Goal: Task Accomplishment & Management: Complete application form

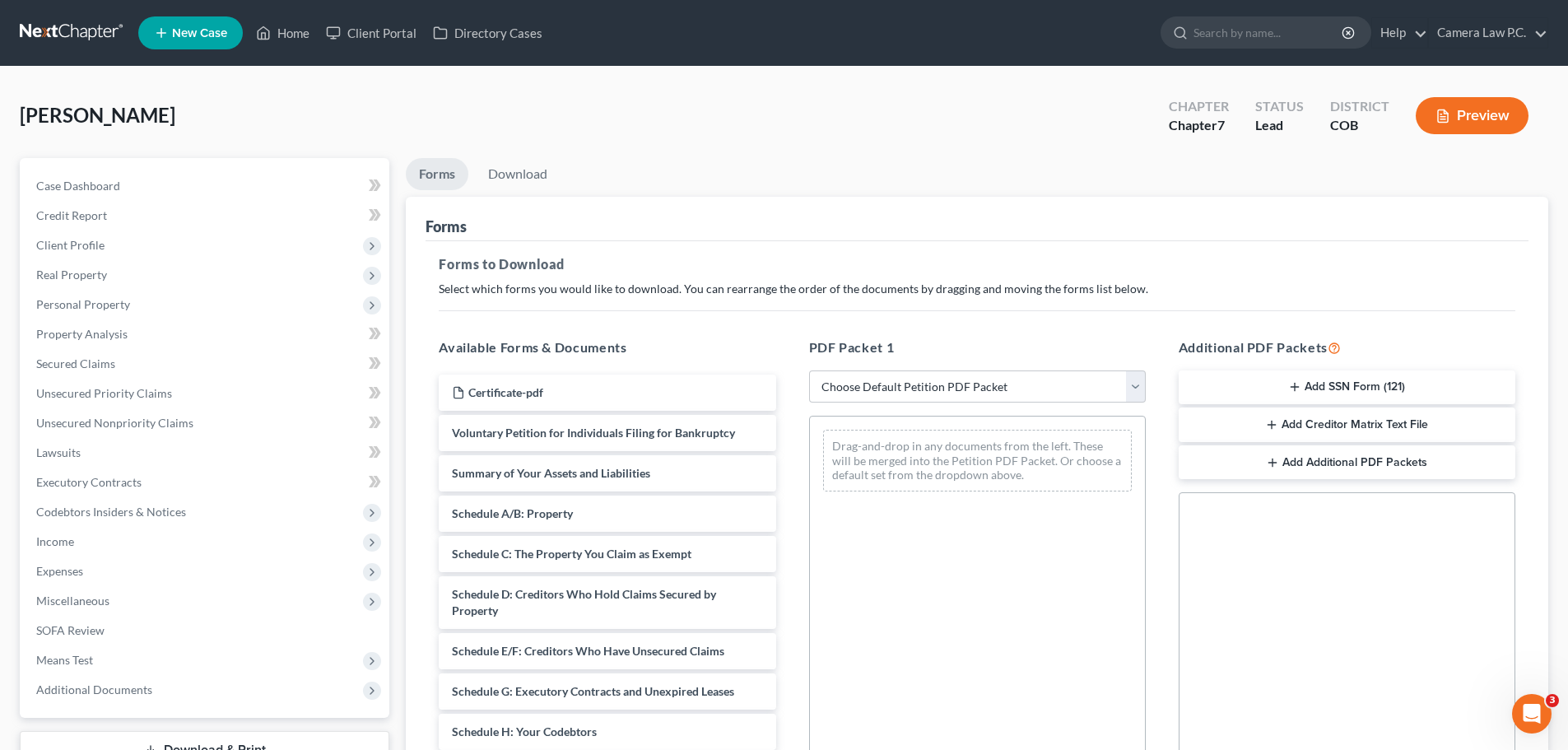
click at [194, 31] on span "New Case" at bounding box center [199, 33] width 55 height 12
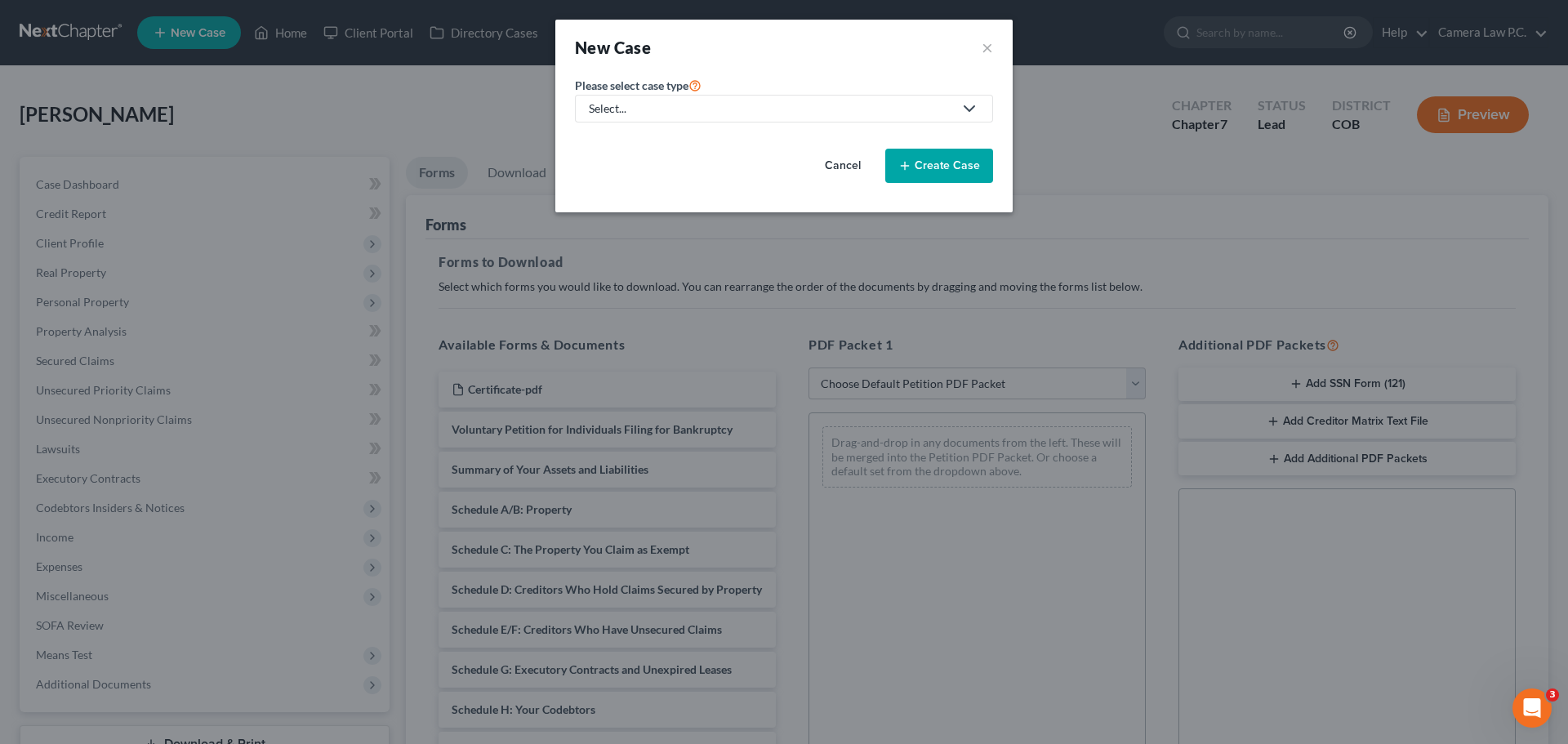
click at [770, 107] on div "Select..." at bounding box center [771, 109] width 364 height 17
click at [622, 131] on link "Bankruptcy" at bounding box center [661, 141] width 174 height 25
select select "11"
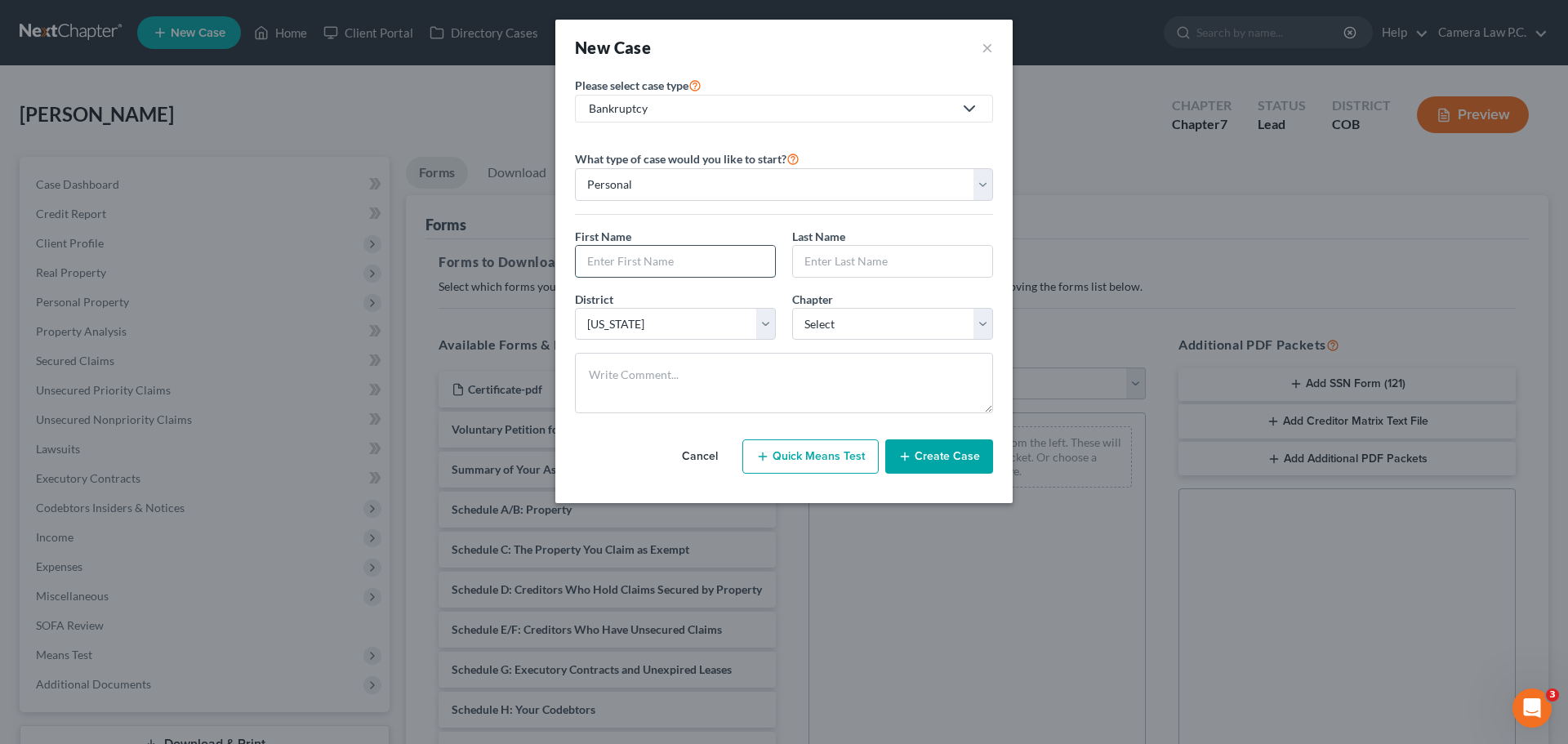
click at [626, 266] on input "text" at bounding box center [675, 261] width 200 height 31
type input "[PERSON_NAME]"
click at [817, 324] on select "Select 7 11 12 13" at bounding box center [893, 324] width 201 height 33
select select "0"
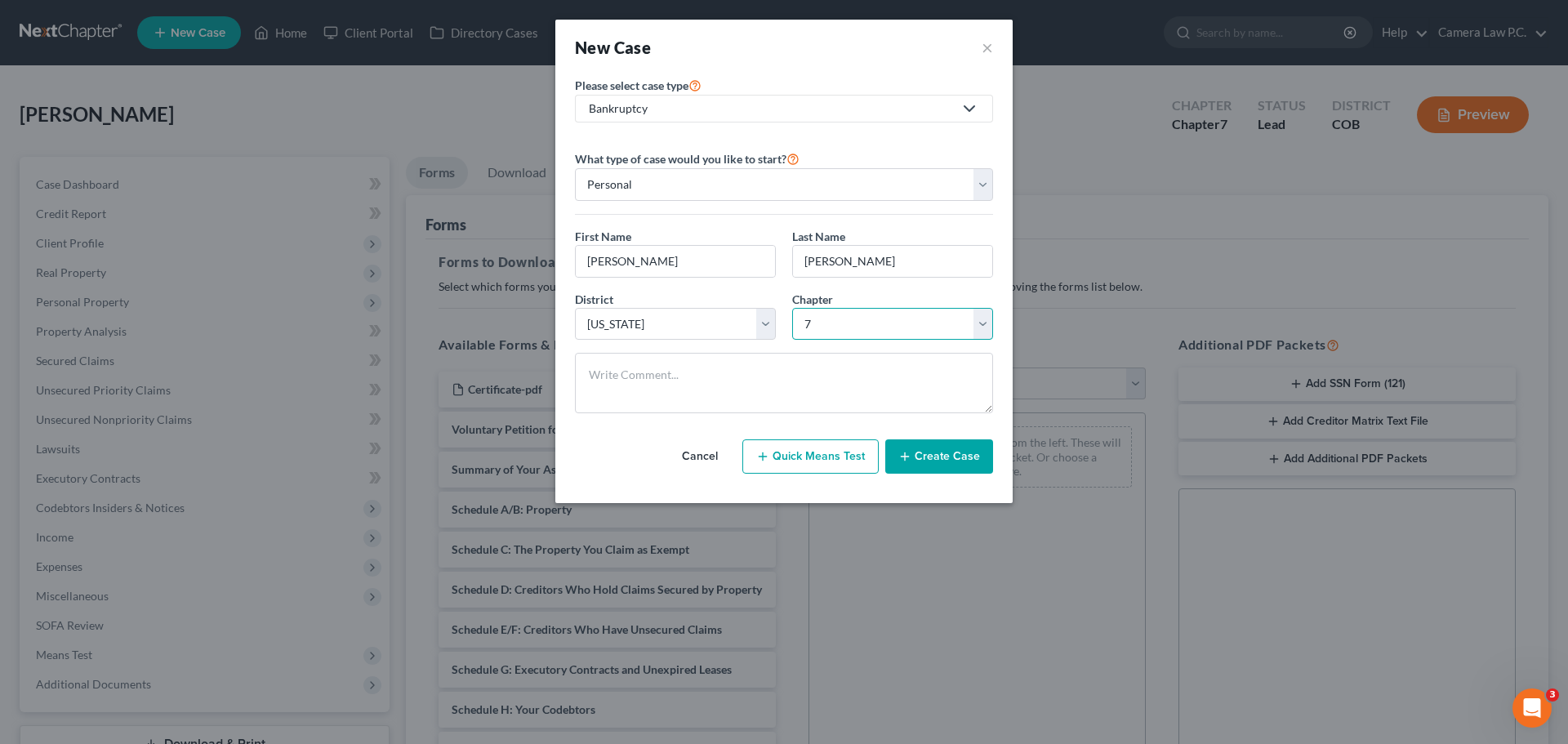
click at [792, 308] on select "Select 7 11 12 13" at bounding box center [893, 324] width 201 height 33
click at [941, 457] on button "Create Case" at bounding box center [939, 456] width 108 height 34
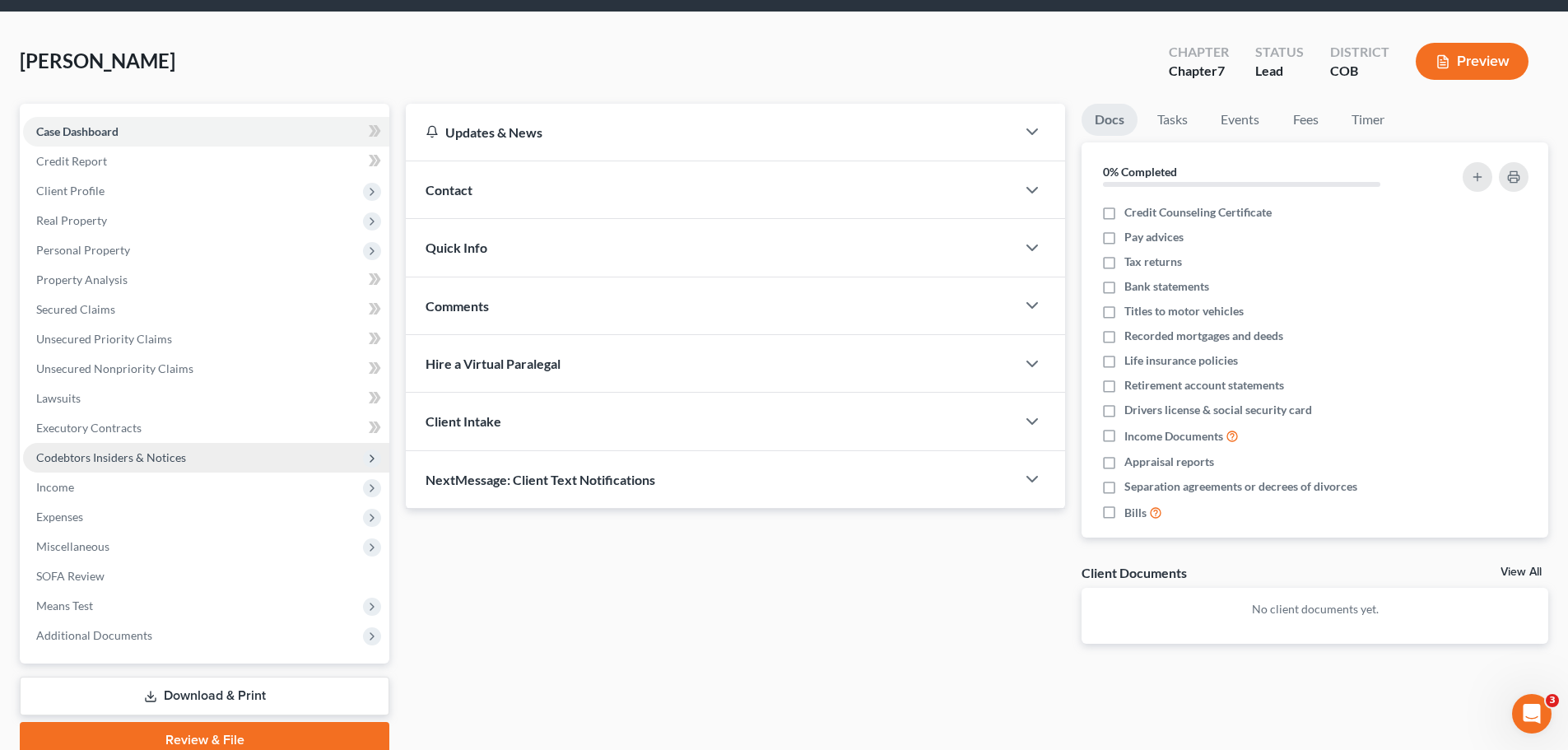
scroll to position [125, 0]
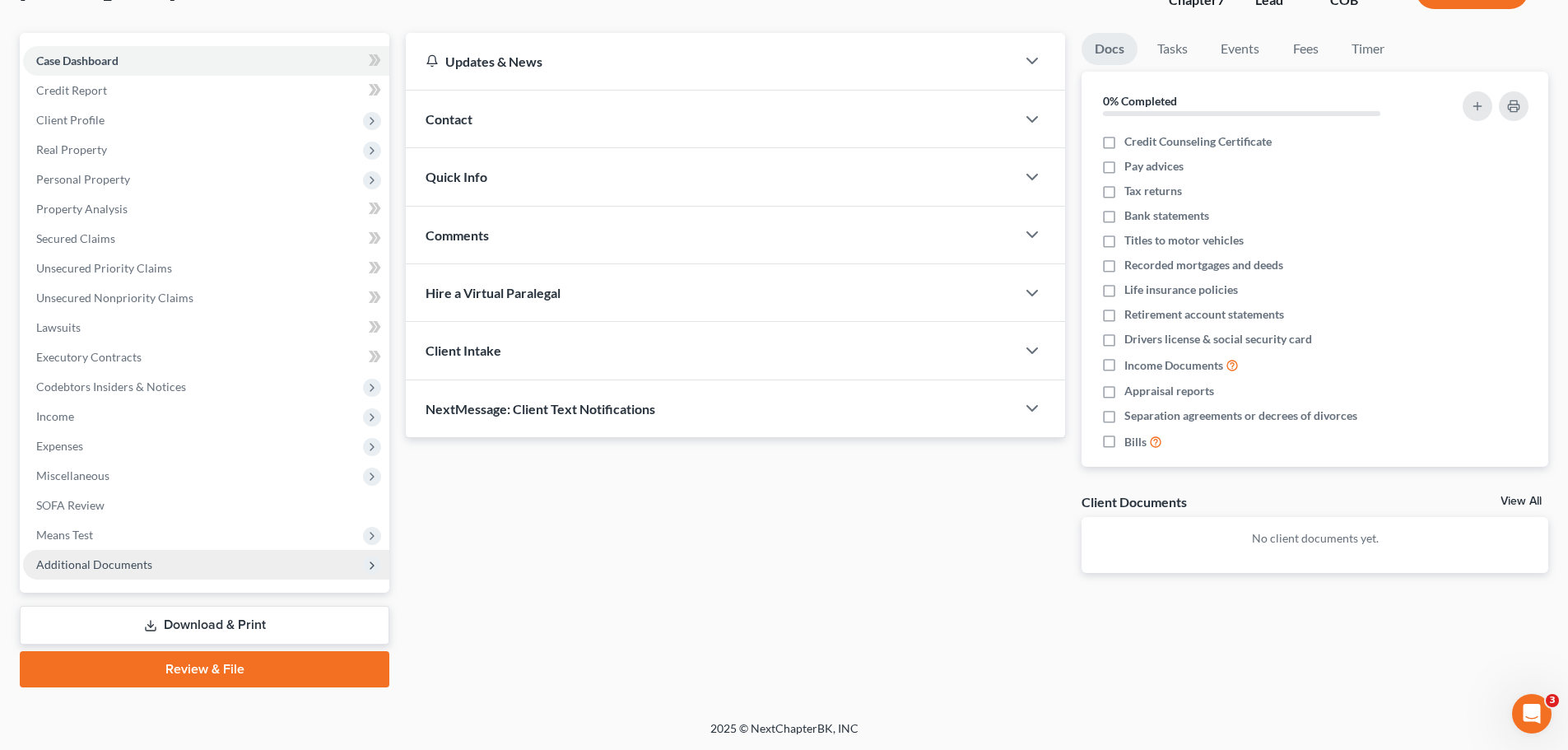
click at [105, 558] on span "Additional Documents" at bounding box center [95, 564] width 116 height 14
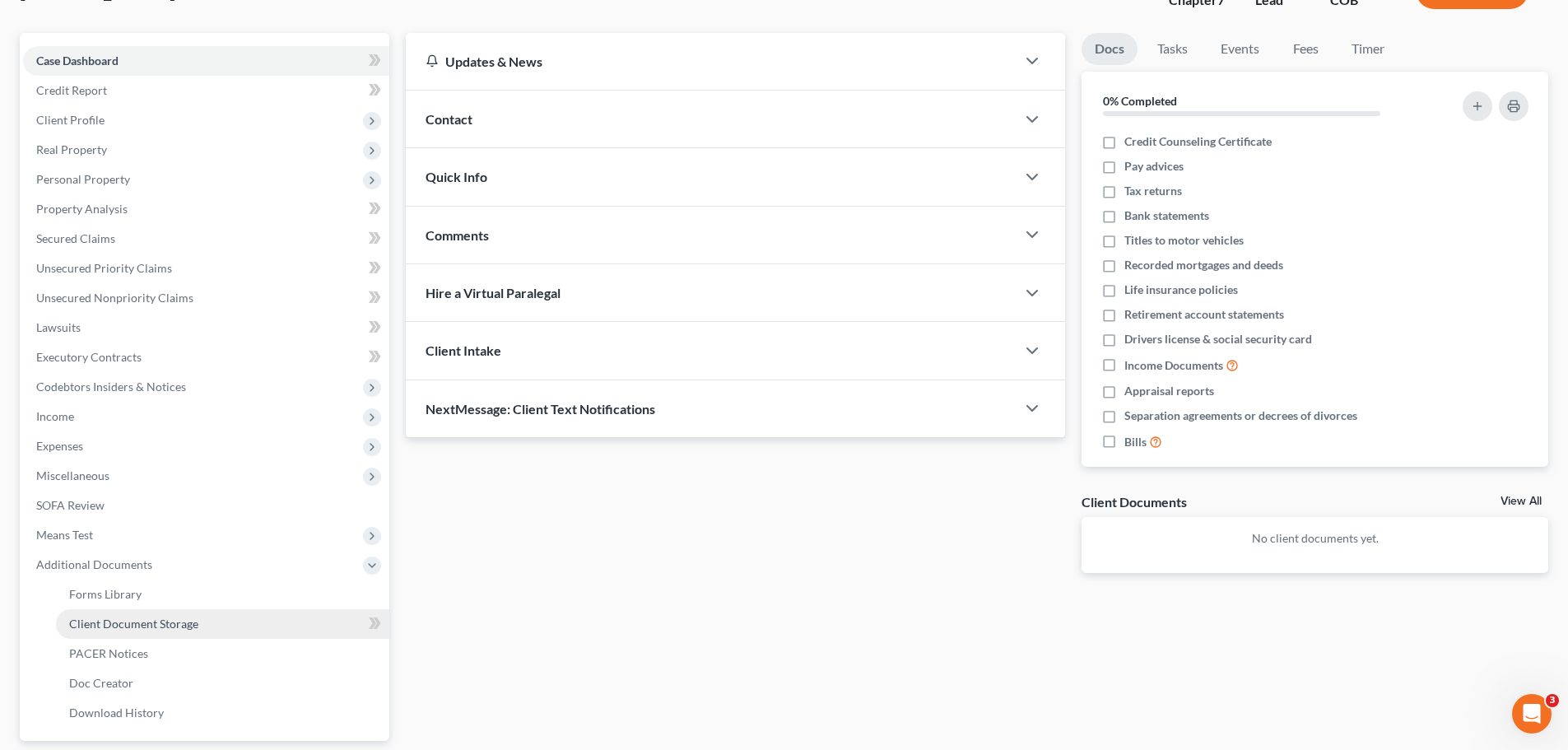
click at [114, 622] on span "Client Document Storage" at bounding box center [134, 624] width 129 height 14
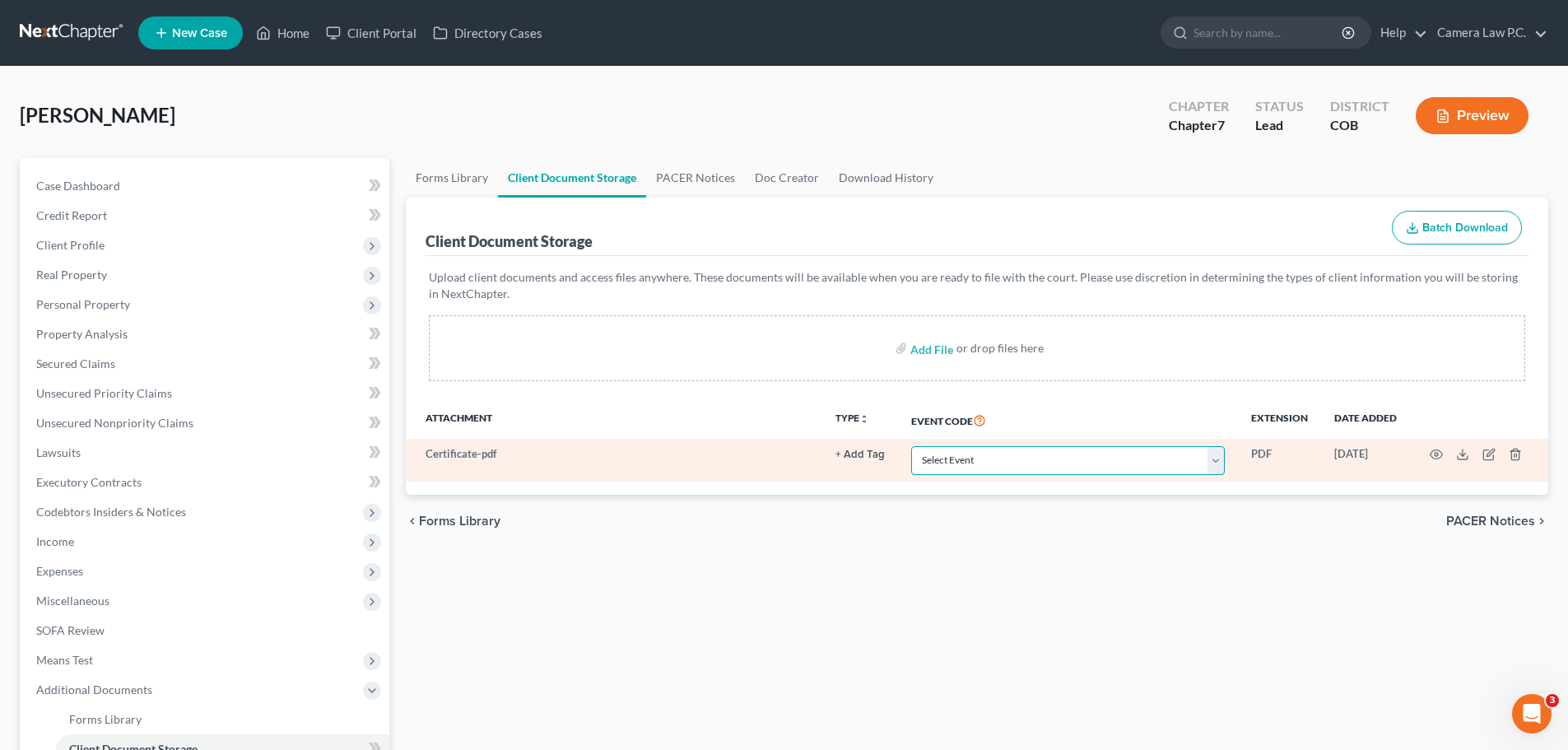
click at [1080, 473] on select "Select Event 1009-1.1 Notice of Amendments 20 Largest Unsecured Creditors Amend…" at bounding box center [1067, 461] width 314 height 29
select select "5"
click at [911, 447] on select "Select Event 1009-1.1 Notice of Amendments 20 Largest Unsecured Creditors Amend…" at bounding box center [1067, 461] width 314 height 29
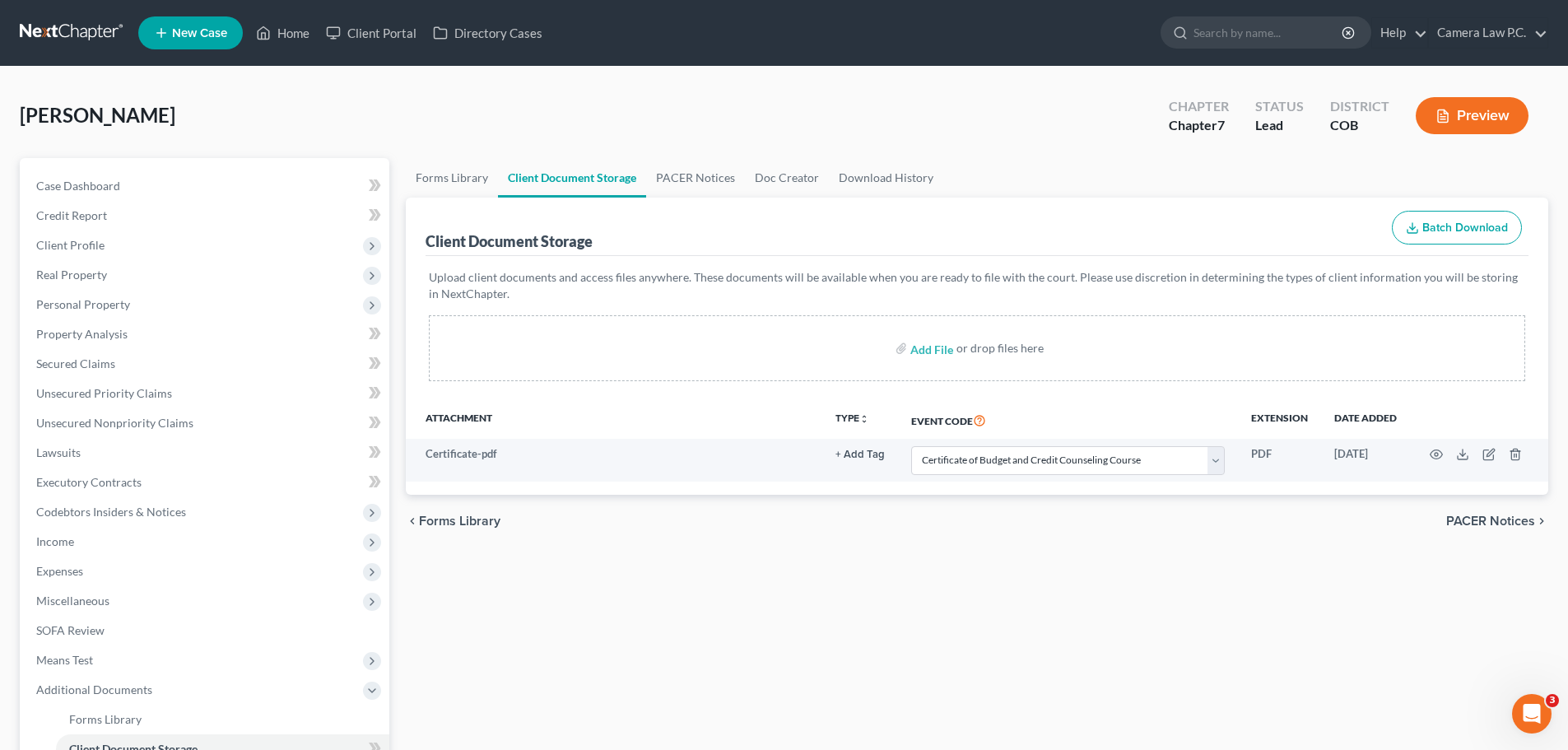
click at [1086, 583] on div "Forms Library Client Document Storage PACER Notices Doc Creator Download Histor…" at bounding box center [977, 559] width 1159 height 802
click at [70, 248] on span "Client Profile" at bounding box center [70, 244] width 68 height 14
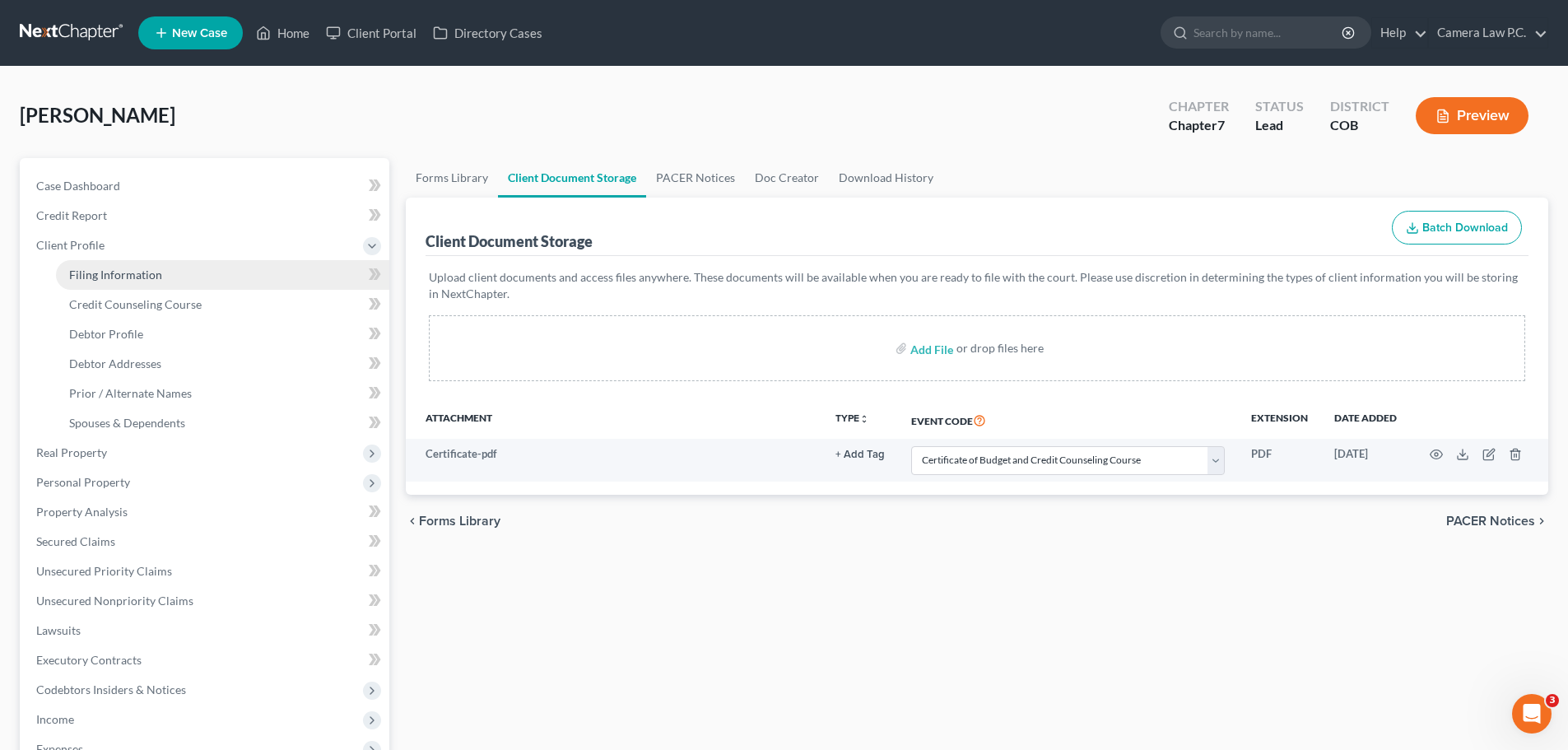
click at [85, 276] on span "Filing Information" at bounding box center [115, 274] width 93 height 14
select select "1"
select select "0"
select select "11"
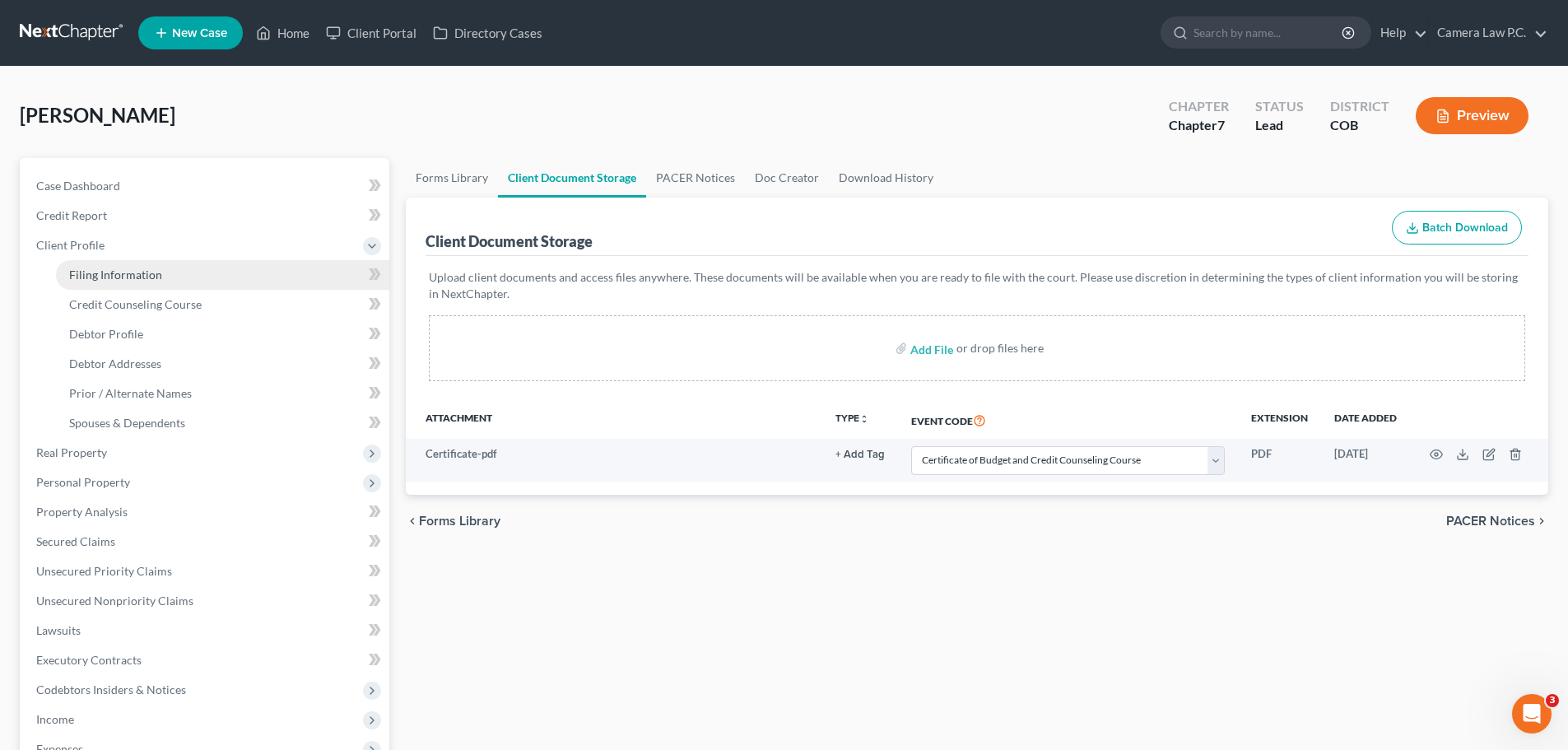
select select "5"
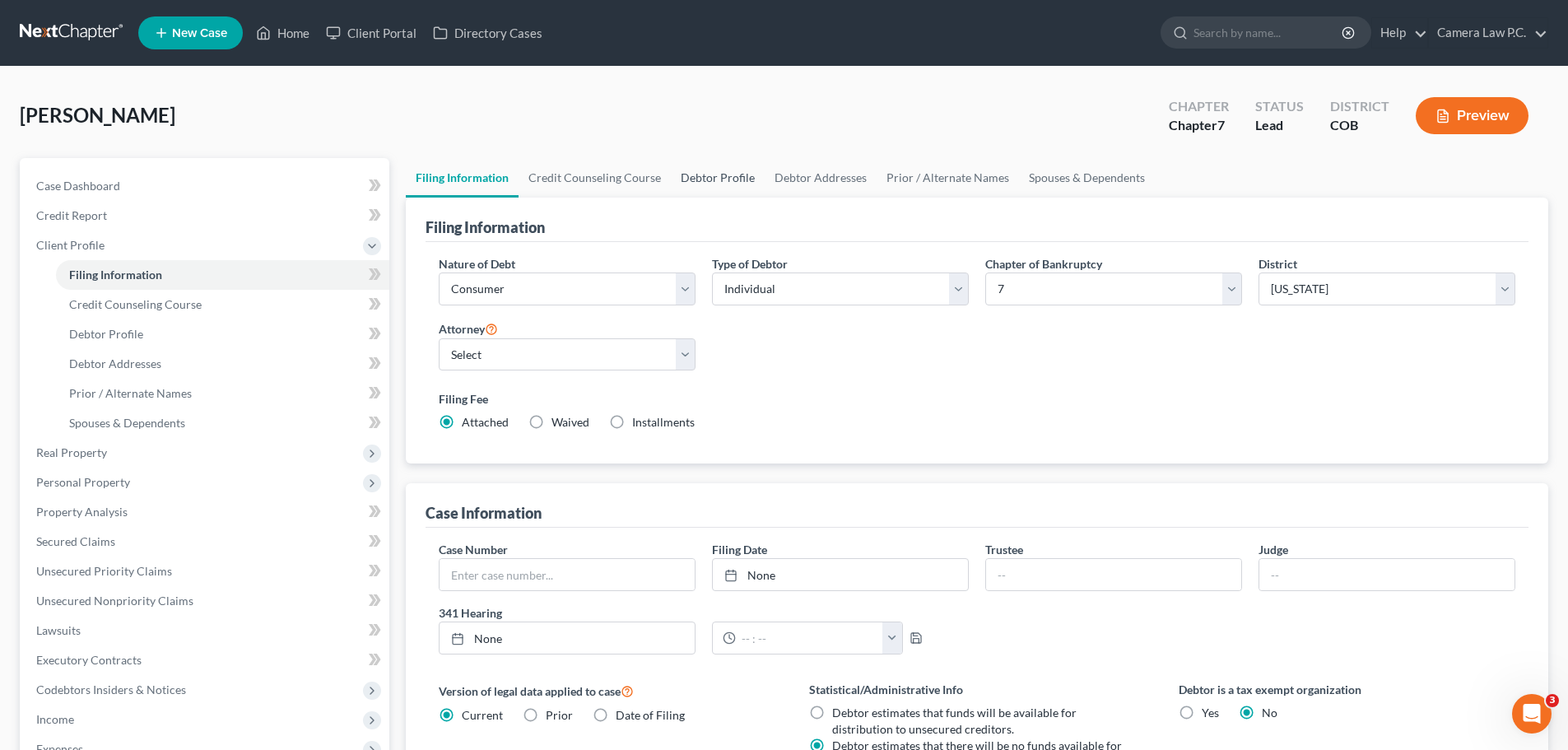
click at [707, 179] on link "Debtor Profile" at bounding box center [718, 178] width 94 height 39
select select "0"
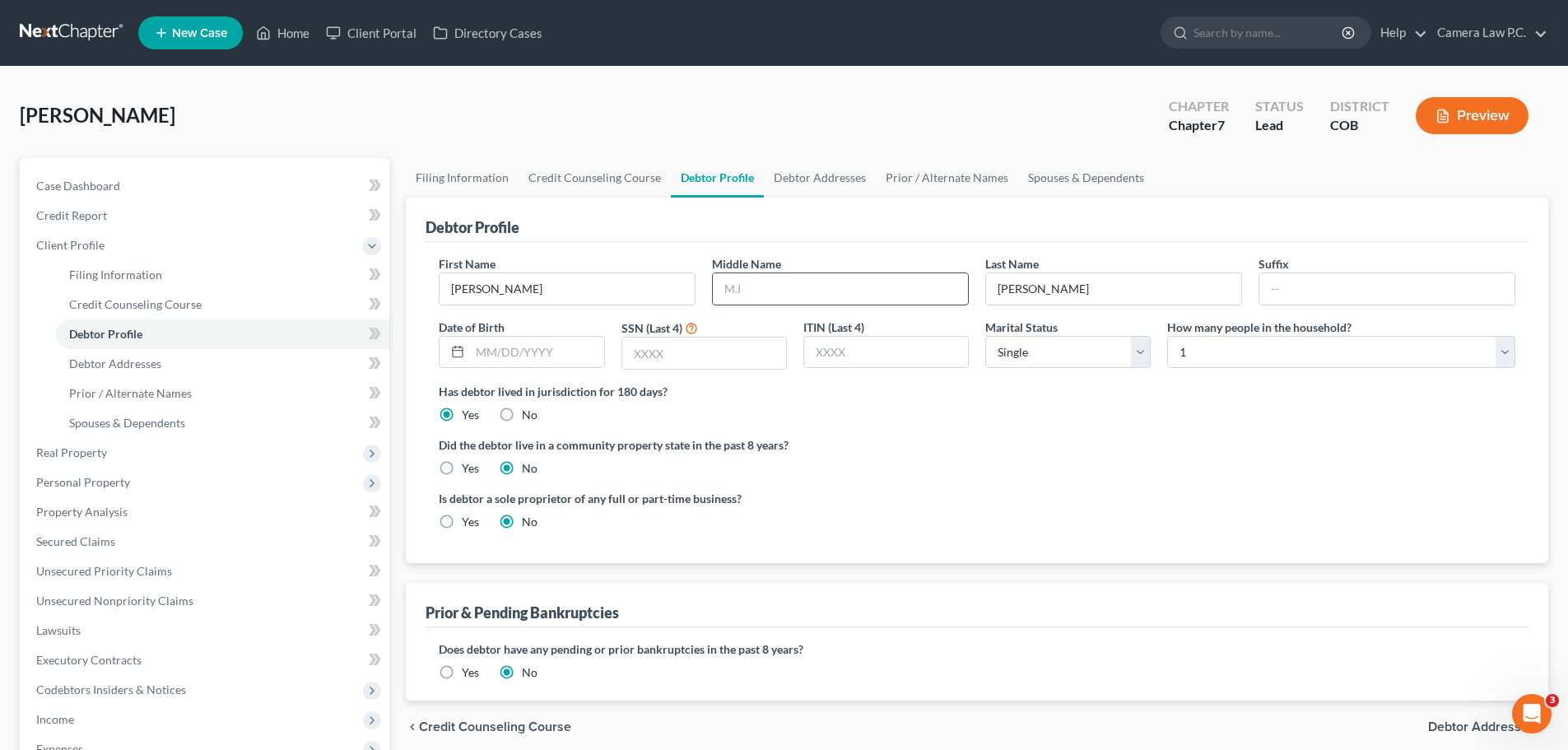
click at [752, 291] on input "text" at bounding box center [840, 288] width 256 height 31
type input "N"
click at [1312, 288] on input "text" at bounding box center [1386, 288] width 256 height 31
click at [683, 354] on input "text" at bounding box center [704, 353] width 164 height 31
type input "4475"
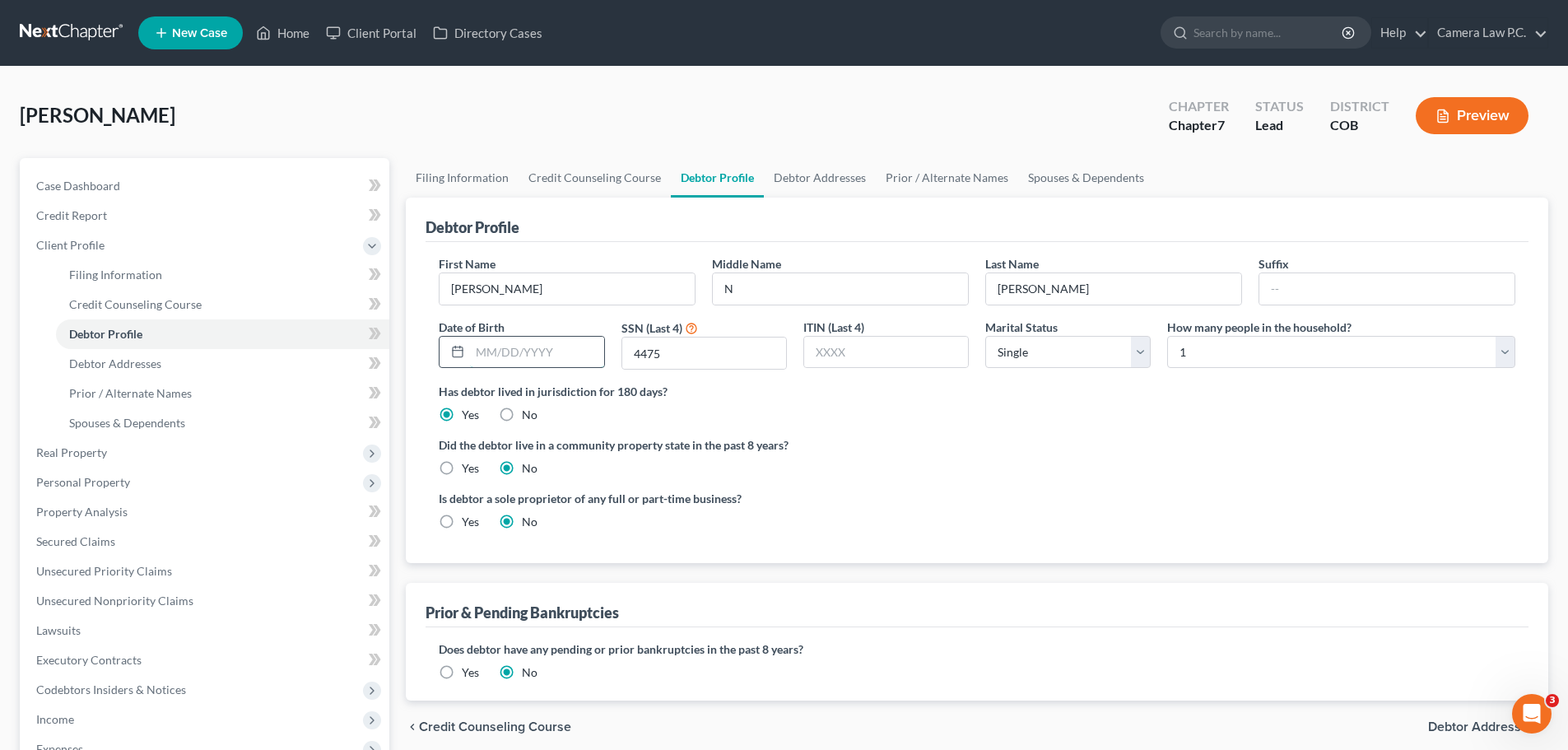
click at [488, 351] on input "text" at bounding box center [536, 352] width 133 height 31
type input "[DATE]"
click at [1044, 351] on select "Select Single Married Separated Divorced Widowed" at bounding box center [1068, 352] width 166 height 33
select select "3"
click at [986, 336] on select "Select Single Married Separated Divorced Widowed" at bounding box center [1068, 352] width 166 height 33
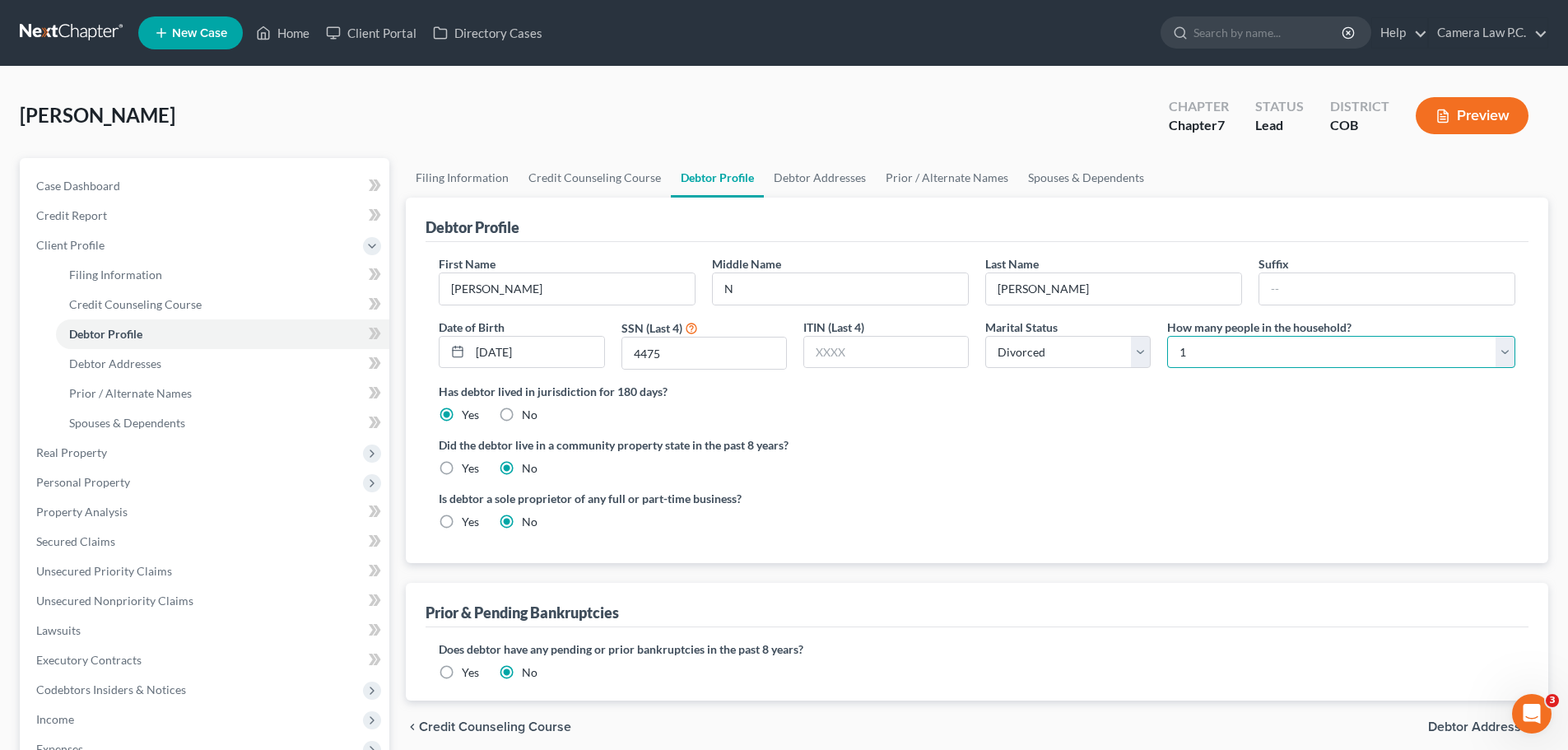
click at [1240, 349] on select "Select 1 2 3 4 5 6 7 8 9 10 11 12 13 14 15 16 17 18 19 20" at bounding box center [1341, 352] width 348 height 33
click at [1167, 336] on select "Select 1 2 3 4 5 6 7 8 9 10 11 12 13 14 15 16 17 18 19 20" at bounding box center [1341, 352] width 348 height 33
click at [1210, 346] on select "Select 1 2 3 4 5 6 7 8 9 10 11 12 13 14 15 16 17 18 19 20" at bounding box center [1341, 352] width 348 height 33
select select "3"
click at [1167, 336] on select "Select 1 2 3 4 5 6 7 8 9 10 11 12 13 14 15 16 17 18 19 20" at bounding box center [1341, 352] width 348 height 33
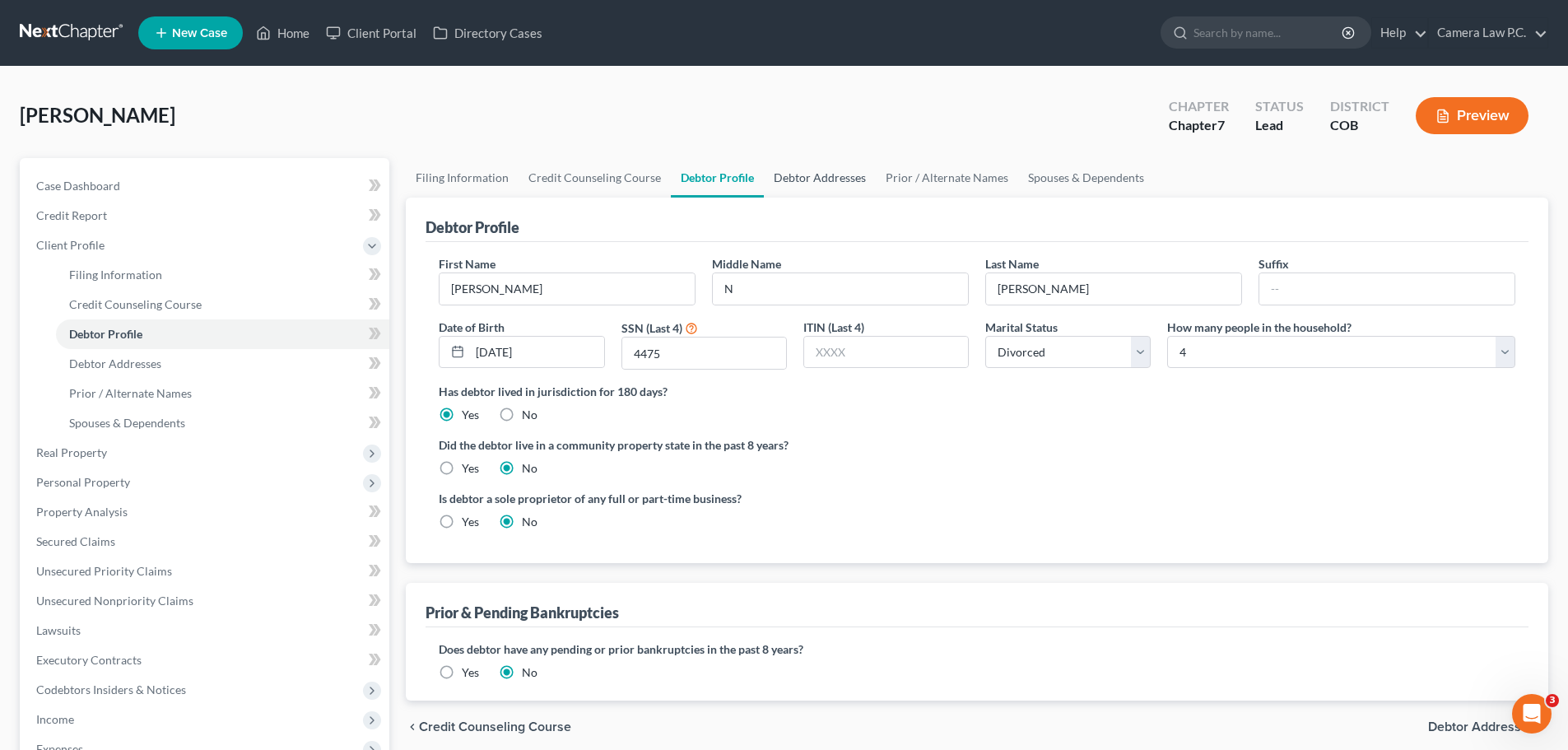
click at [796, 183] on link "Debtor Addresses" at bounding box center [820, 178] width 112 height 39
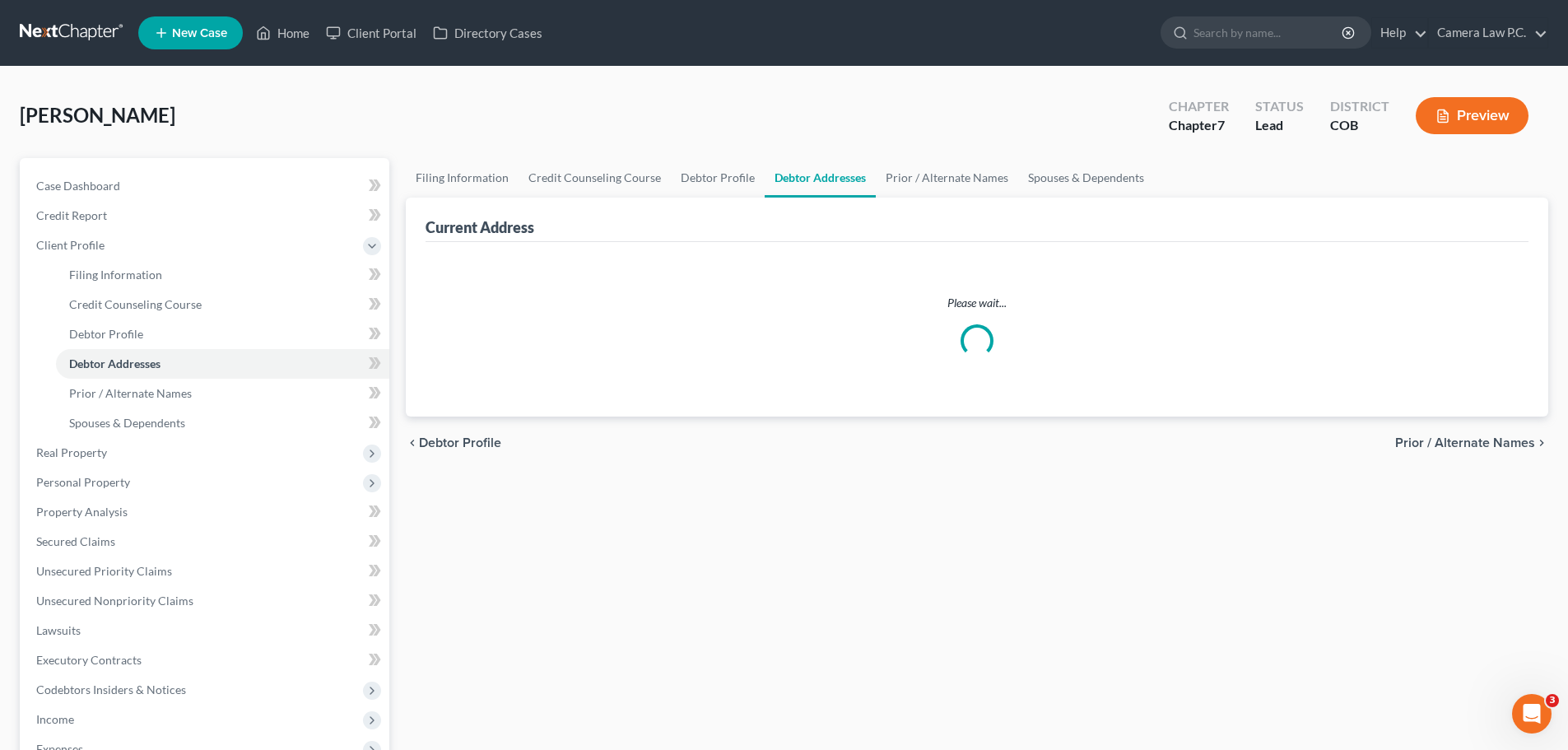
select select "0"
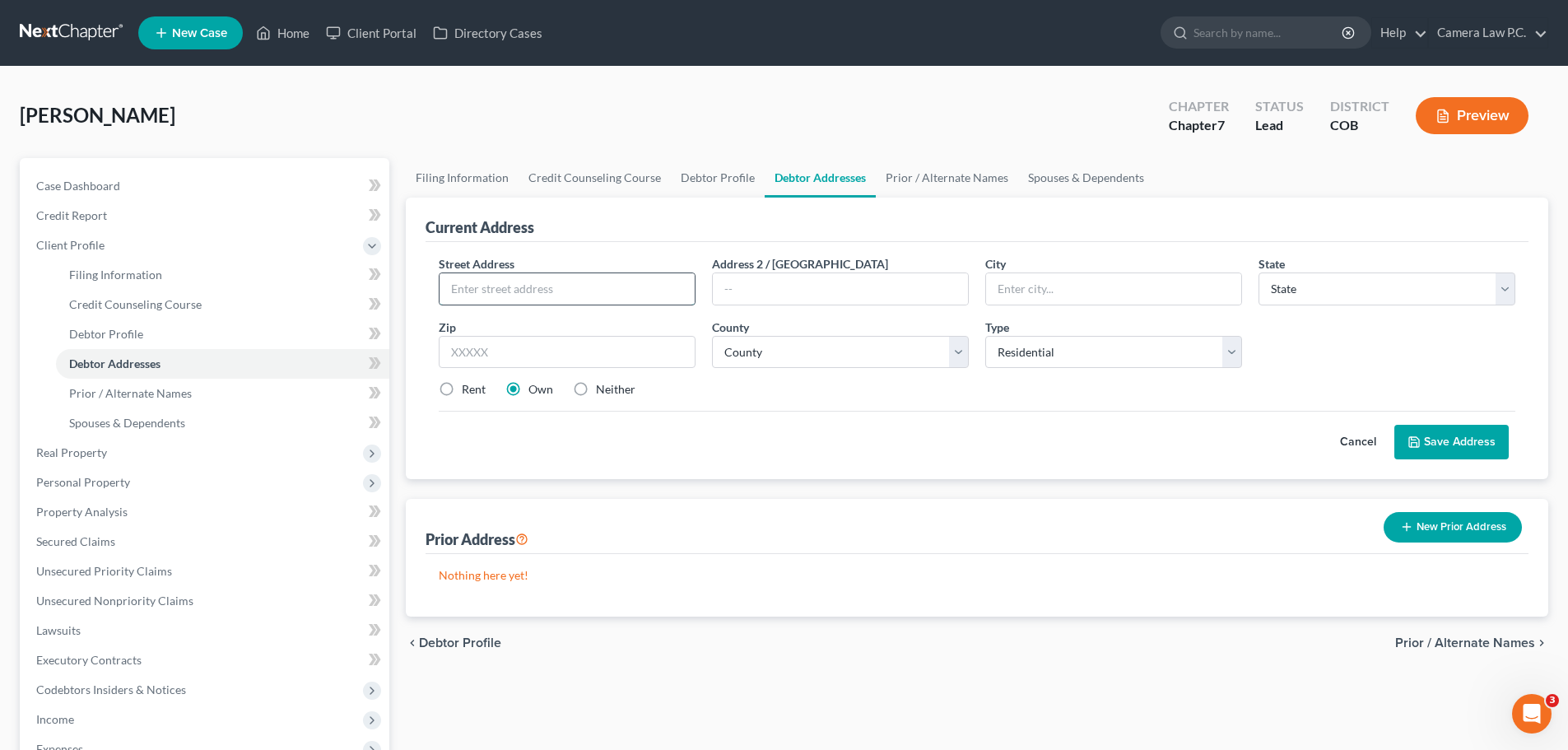
click at [563, 290] on input "text" at bounding box center [567, 288] width 256 height 31
type input "[STREET_ADDRESS][PERSON_NAME]"
type input "Arvada"
select select "5"
type input "80004"
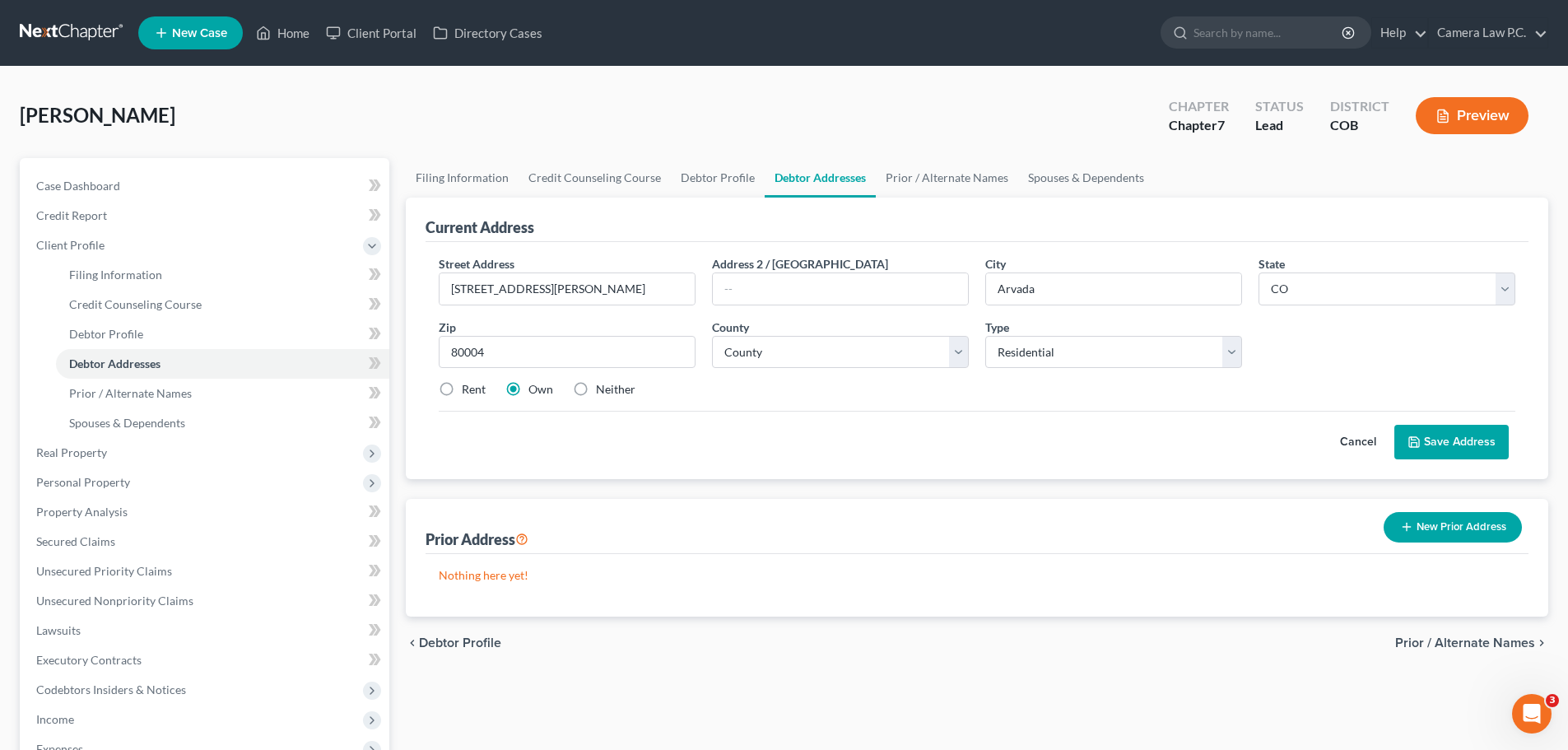
click at [462, 390] on label "Rent" at bounding box center [474, 390] width 24 height 17
click at [468, 390] on input "Rent" at bounding box center [473, 386] width 10 height 10
radio input "true"
click at [529, 390] on label "Own" at bounding box center [541, 390] width 24 height 17
click at [535, 390] on input "Own" at bounding box center [540, 386] width 10 height 10
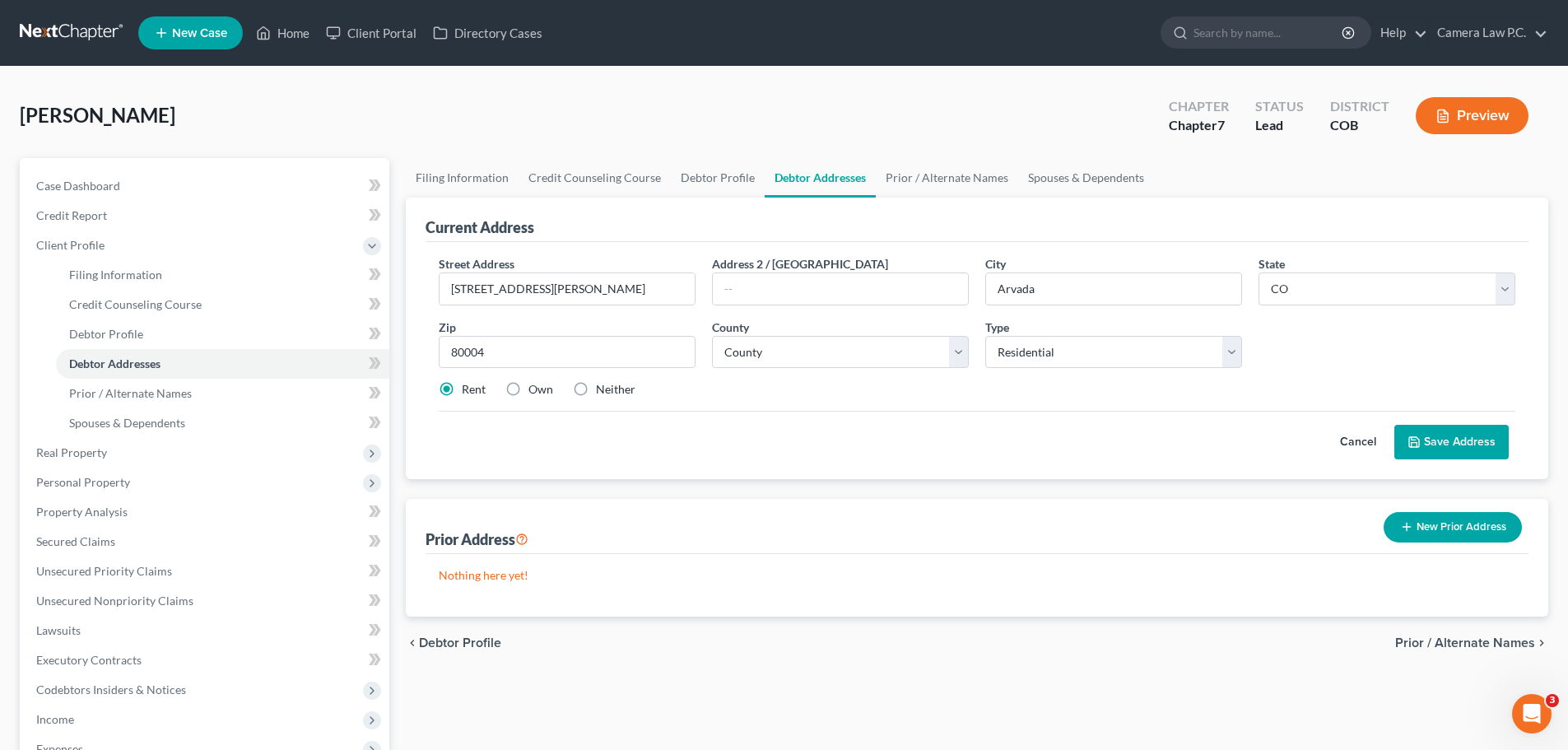
radio input "true"
click at [462, 391] on label "Rent" at bounding box center [474, 390] width 24 height 17
click at [468, 391] on input "Rent" at bounding box center [473, 386] width 10 height 10
radio input "true"
click at [786, 359] on select "County [GEOGRAPHIC_DATA] [GEOGRAPHIC_DATA] [GEOGRAPHIC_DATA] [GEOGRAPHIC_DATA] …" at bounding box center [841, 352] width 256 height 33
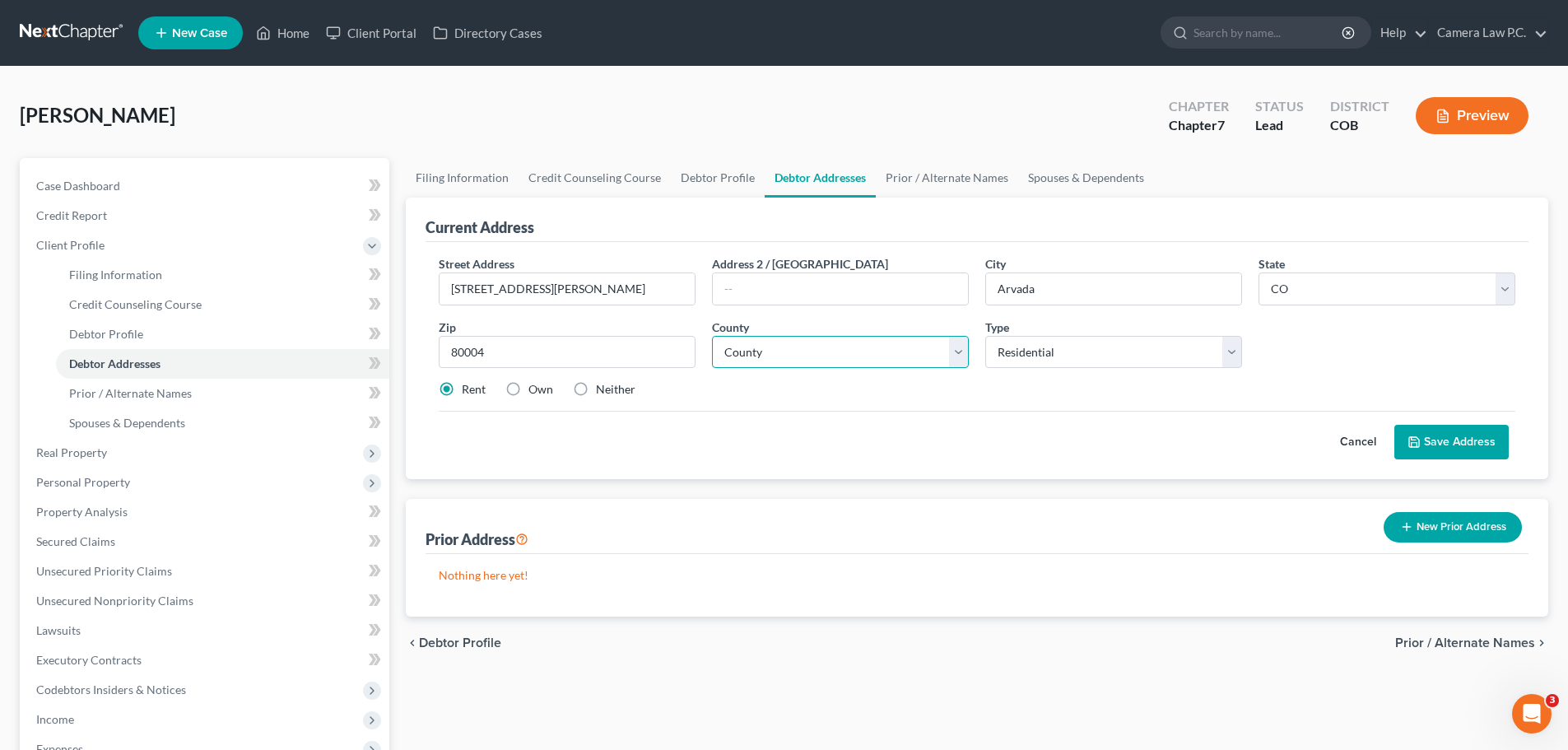
select select "30"
click at [712, 336] on select "County [GEOGRAPHIC_DATA] [GEOGRAPHIC_DATA] [GEOGRAPHIC_DATA] [GEOGRAPHIC_DATA] …" at bounding box center [841, 352] width 256 height 33
click at [1434, 443] on button "Save Address" at bounding box center [1452, 442] width 114 height 35
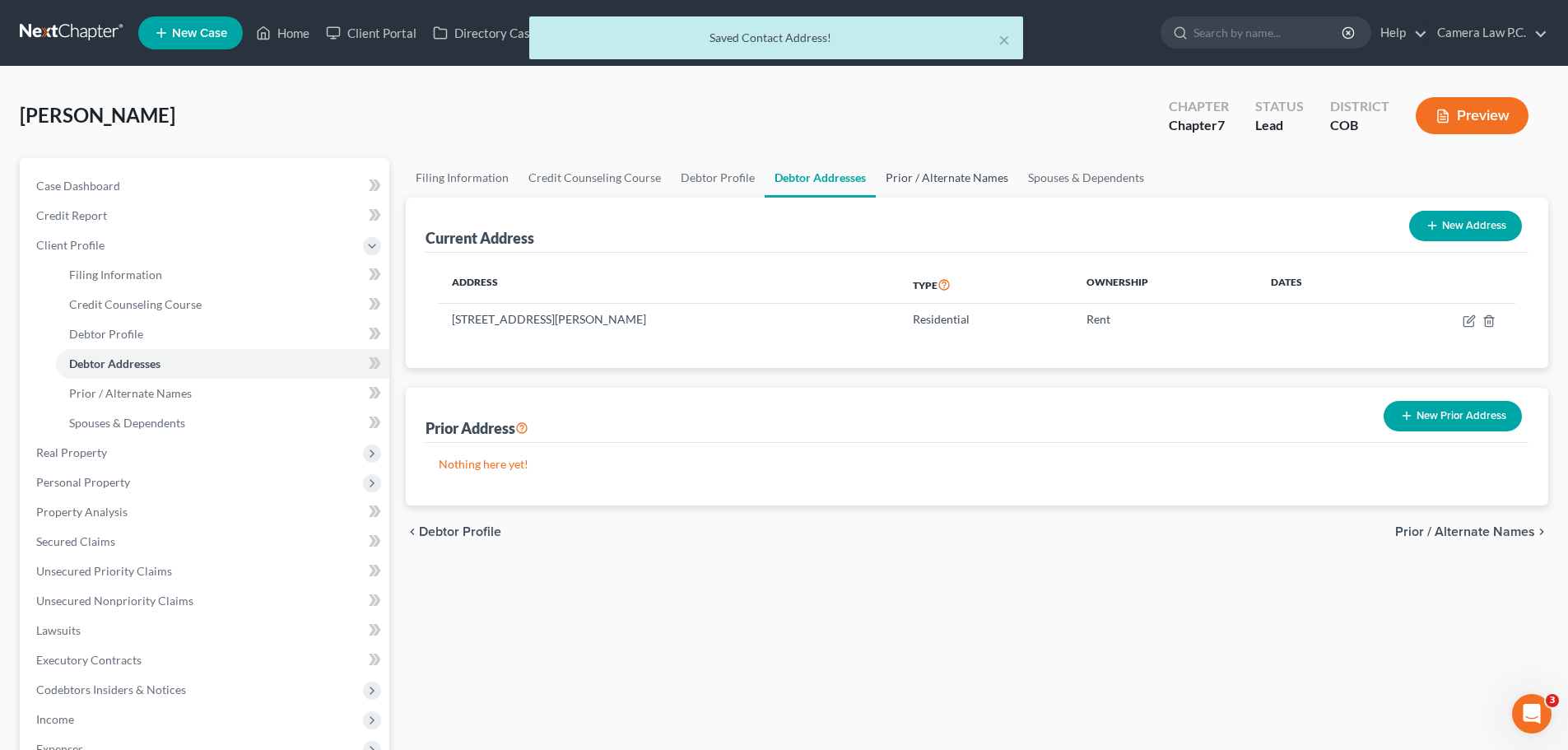
click at [914, 175] on link "Prior / Alternate Names" at bounding box center [947, 178] width 142 height 39
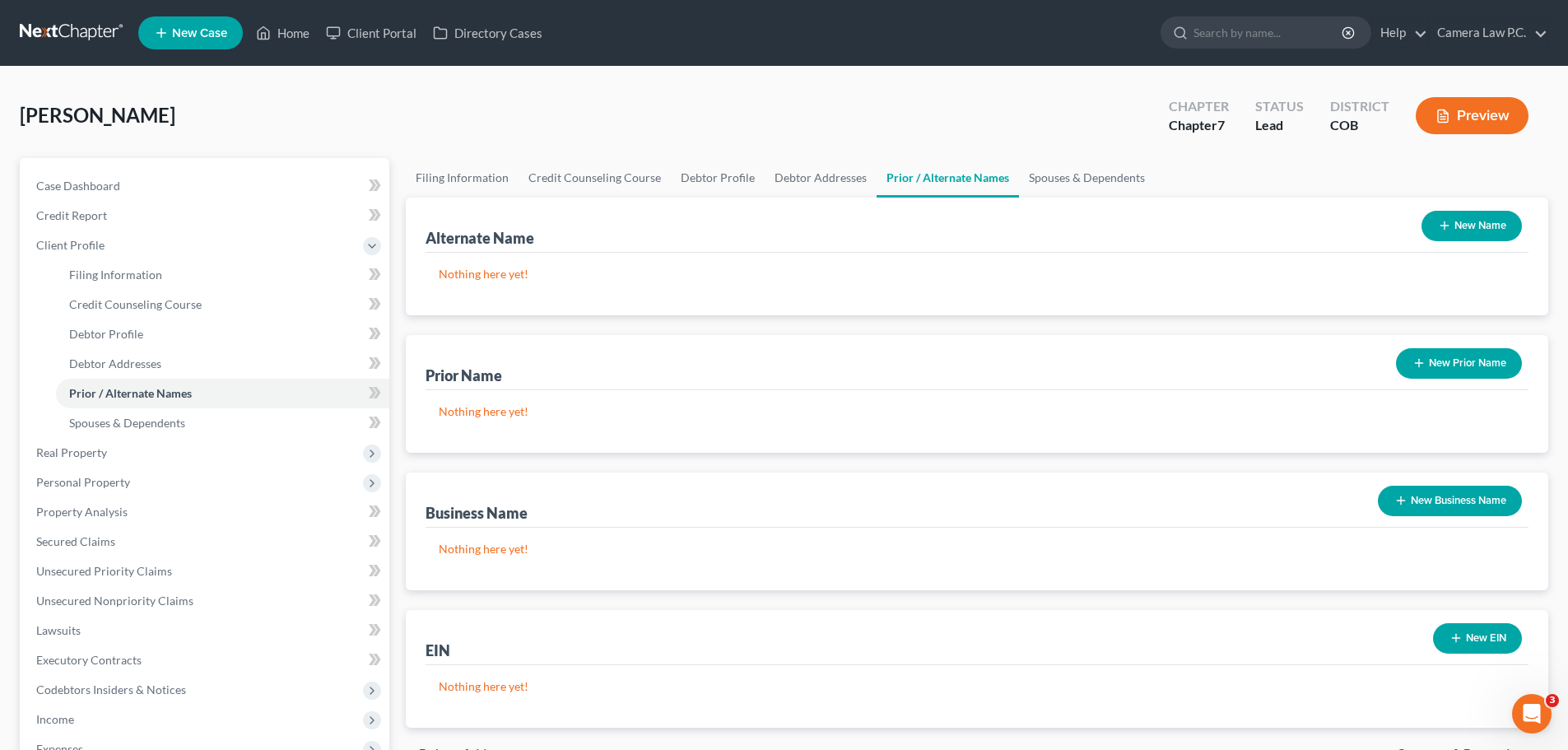
click at [1436, 360] on button "New Prior Name" at bounding box center [1458, 363] width 126 height 31
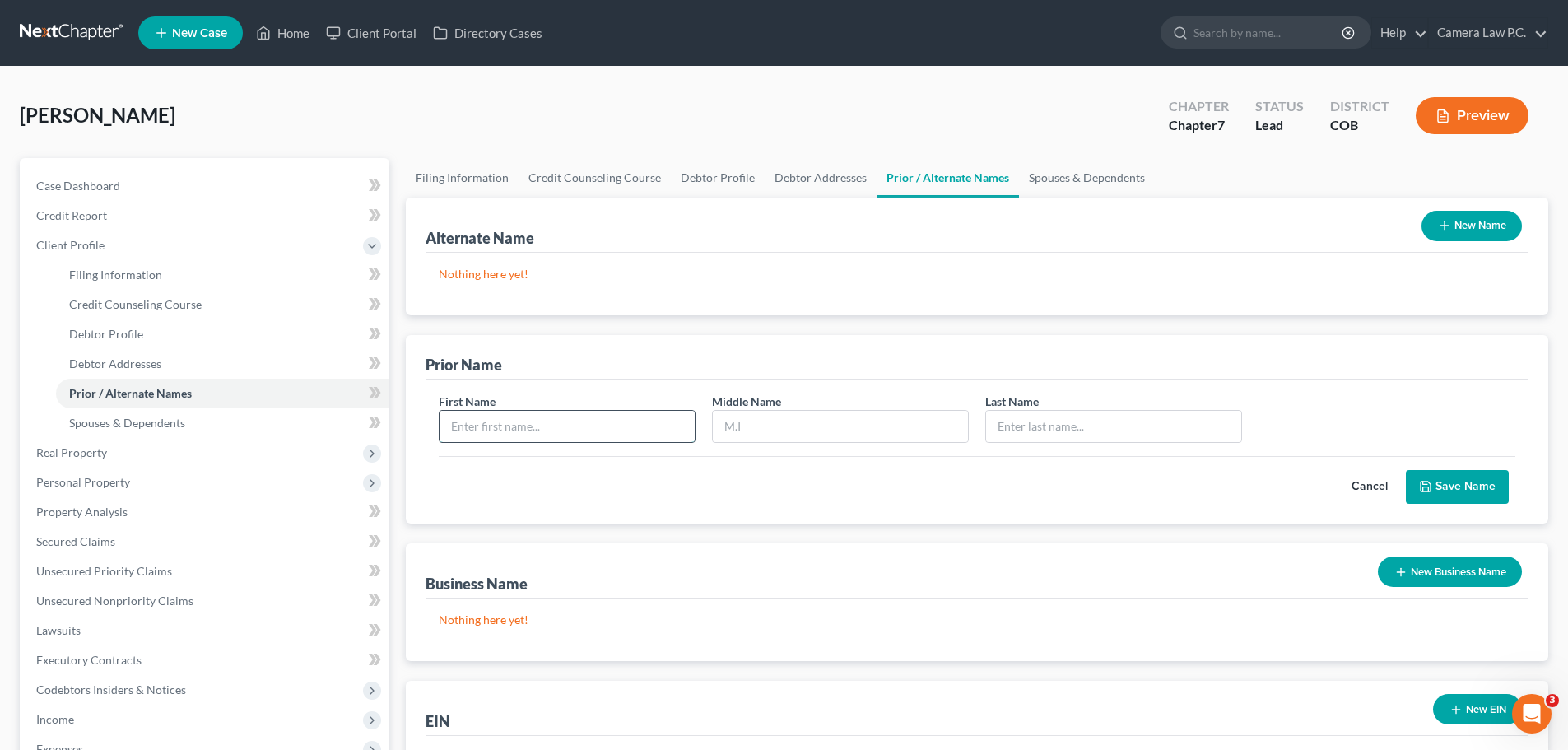
click at [533, 430] on input "text" at bounding box center [567, 426] width 256 height 31
type input "[PERSON_NAME]"
type input "N"
type input "Brown"
click at [1470, 480] on button "Save Name" at bounding box center [1458, 487] width 103 height 35
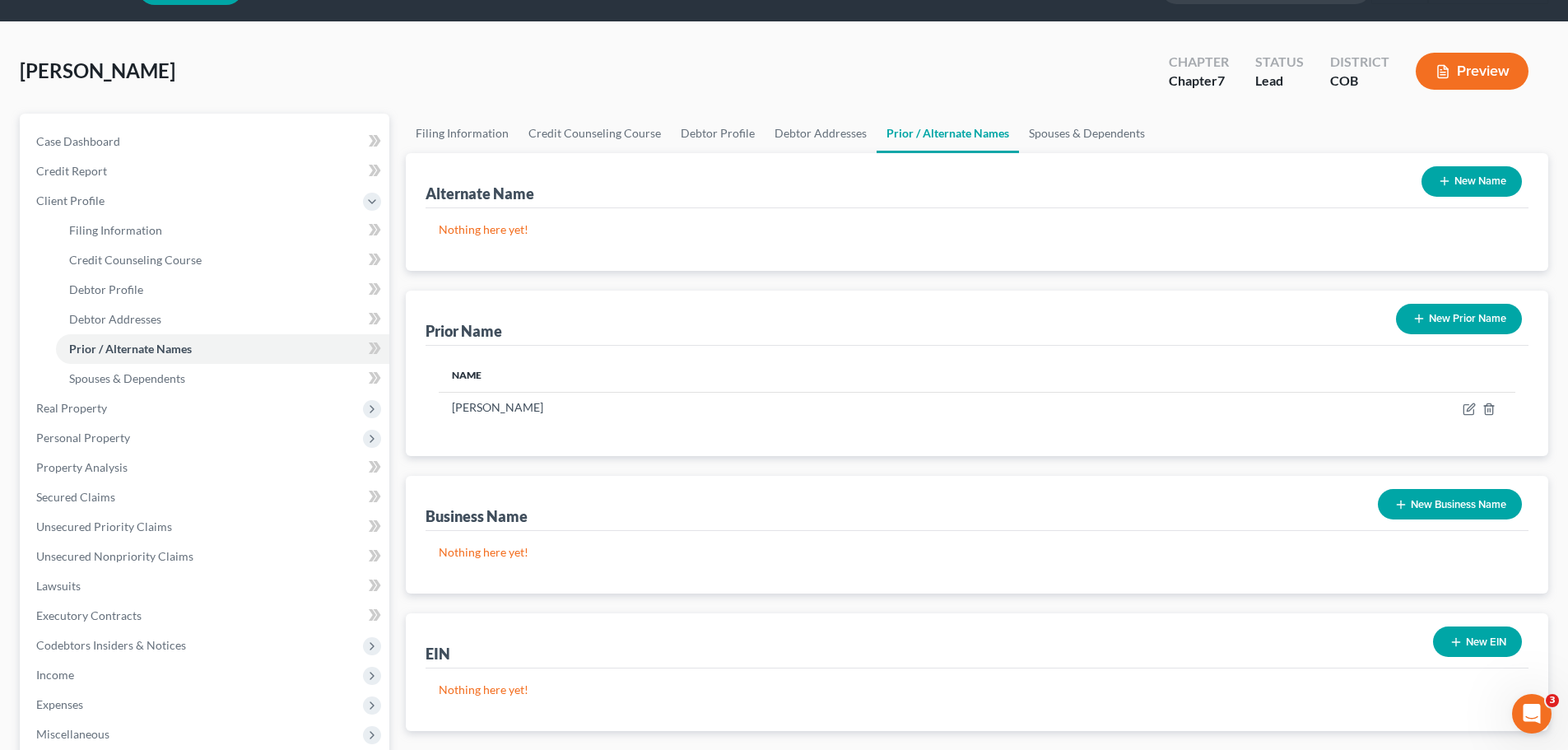
scroll to position [82, 0]
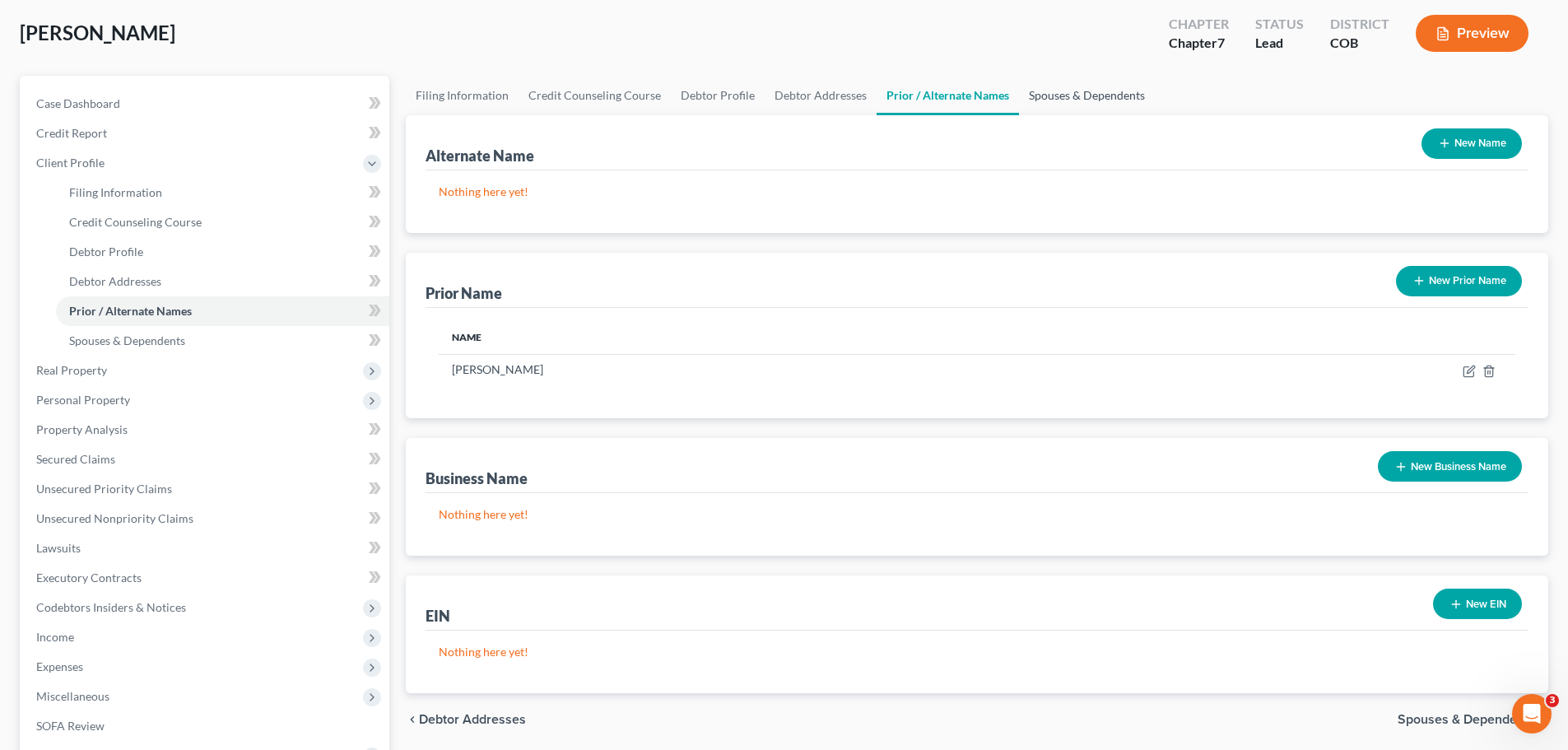
click at [1067, 88] on link "Spouses & Dependents" at bounding box center [1087, 96] width 136 height 39
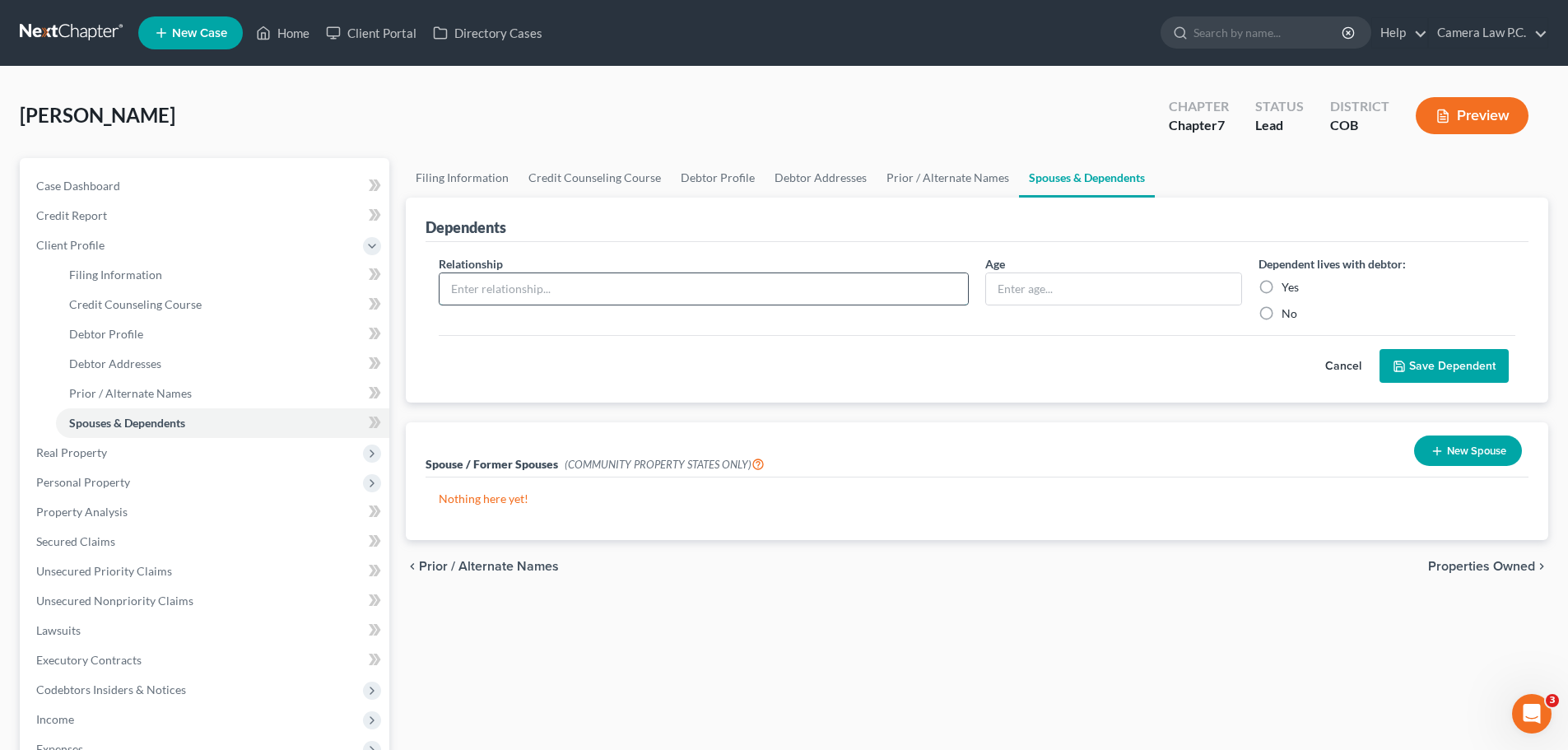
click at [637, 285] on input "text" at bounding box center [704, 288] width 529 height 31
type input "Son"
click at [1043, 289] on input "text" at bounding box center [1113, 288] width 256 height 31
type input "13"
click at [1282, 289] on label "Yes" at bounding box center [1290, 287] width 17 height 17
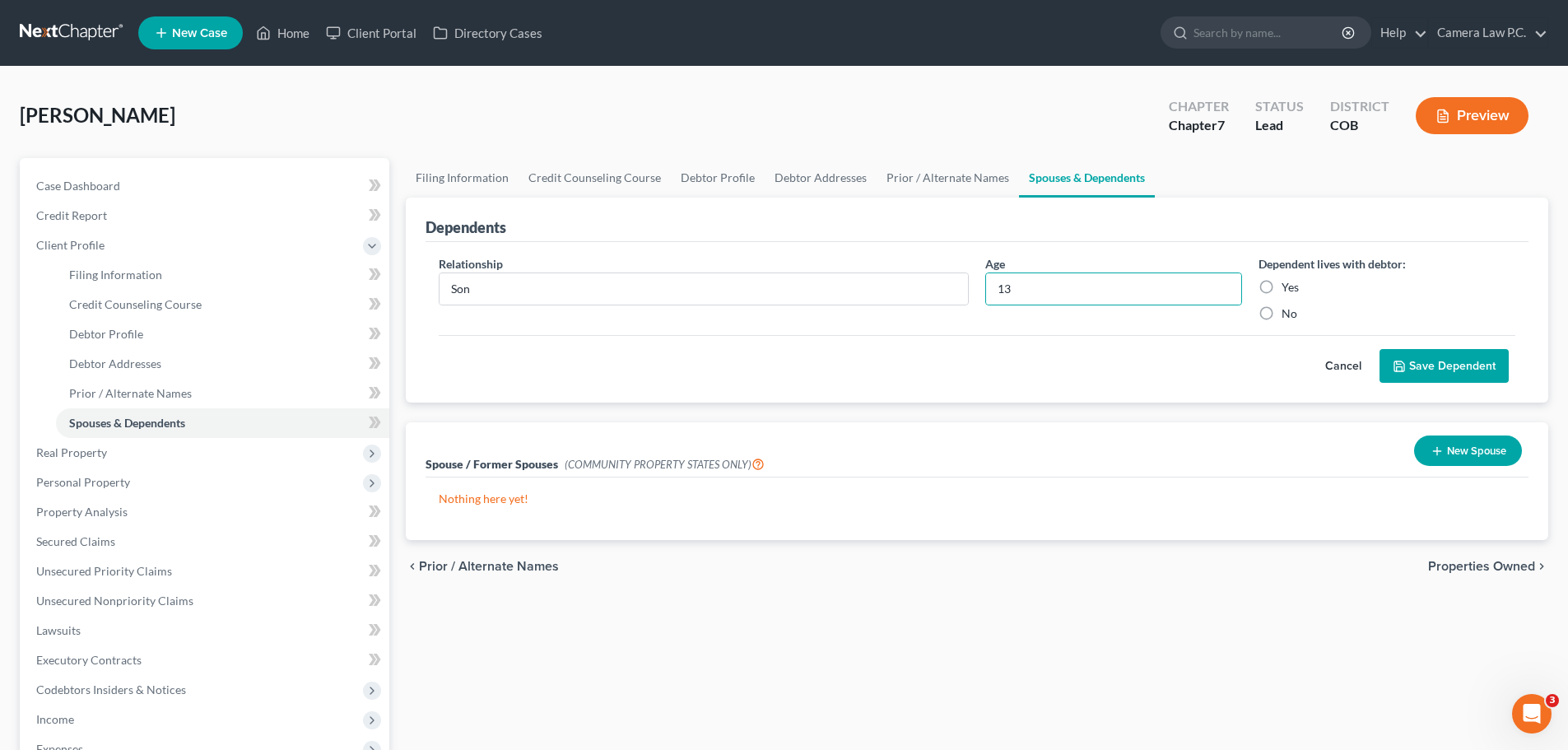
click at [1288, 289] on input "Yes" at bounding box center [1293, 284] width 10 height 10
radio input "true"
click at [1433, 364] on button "Save Dependent" at bounding box center [1444, 366] width 129 height 35
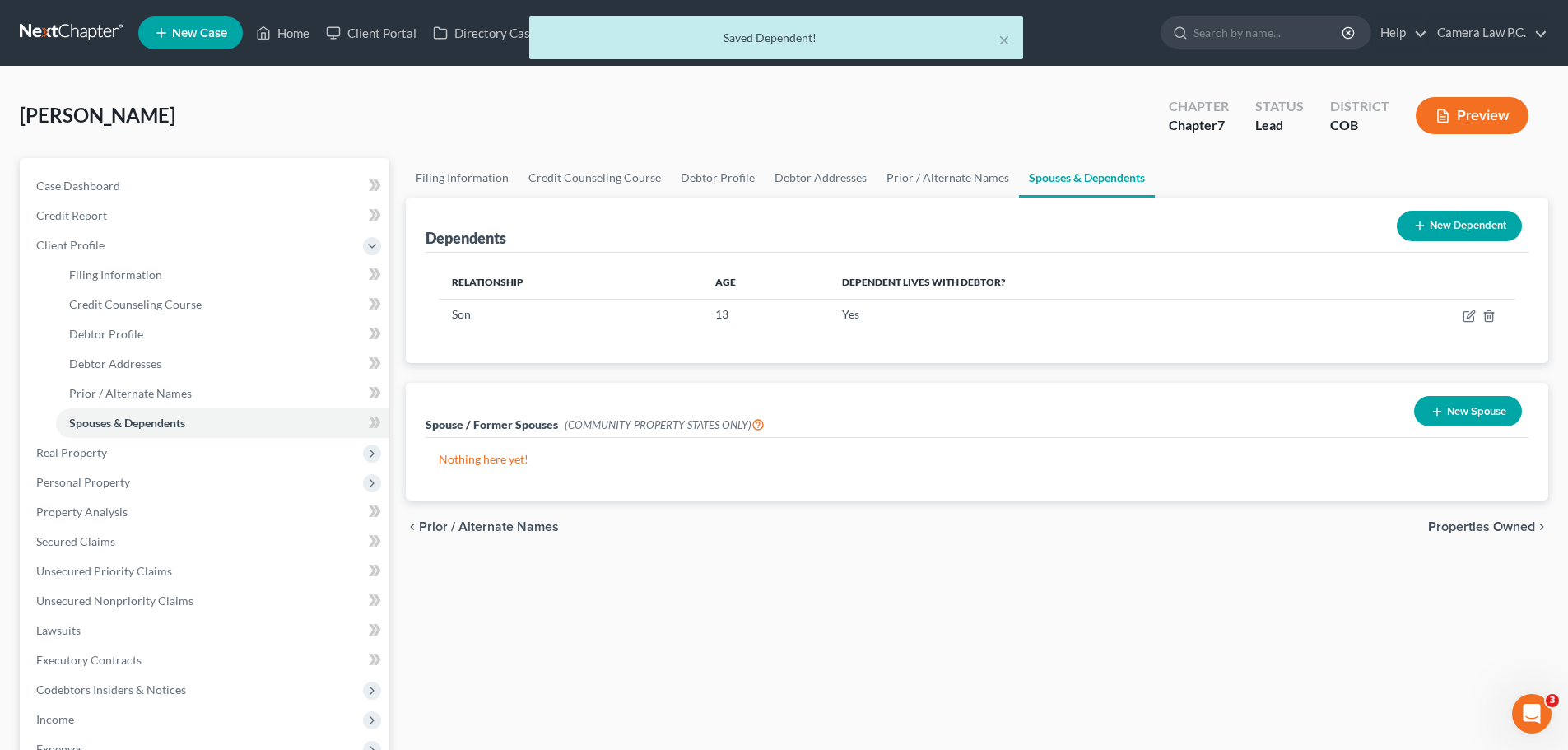
click at [1443, 225] on button "New Dependent" at bounding box center [1459, 226] width 125 height 31
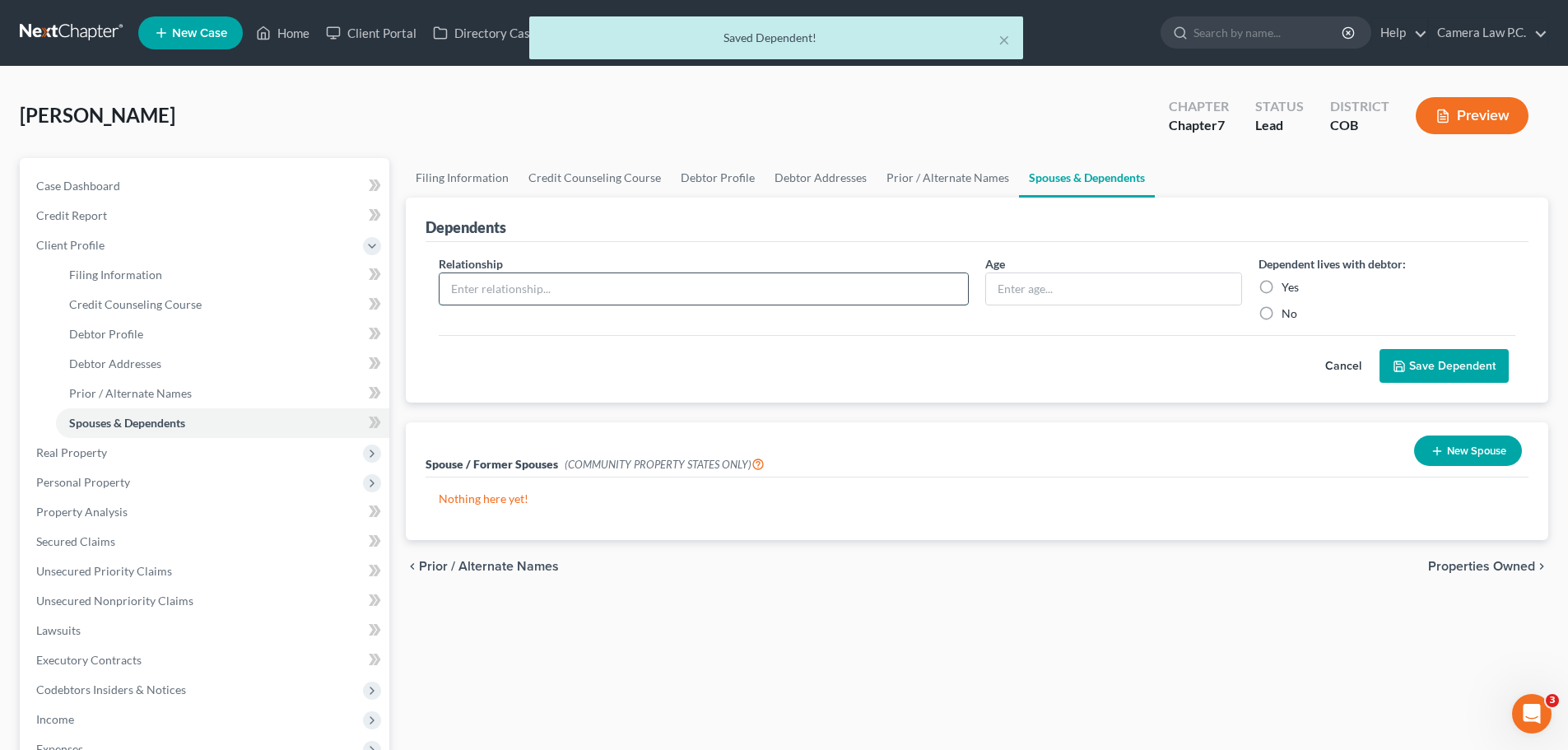
click at [575, 292] on input "text" at bounding box center [704, 288] width 529 height 31
type input "Son"
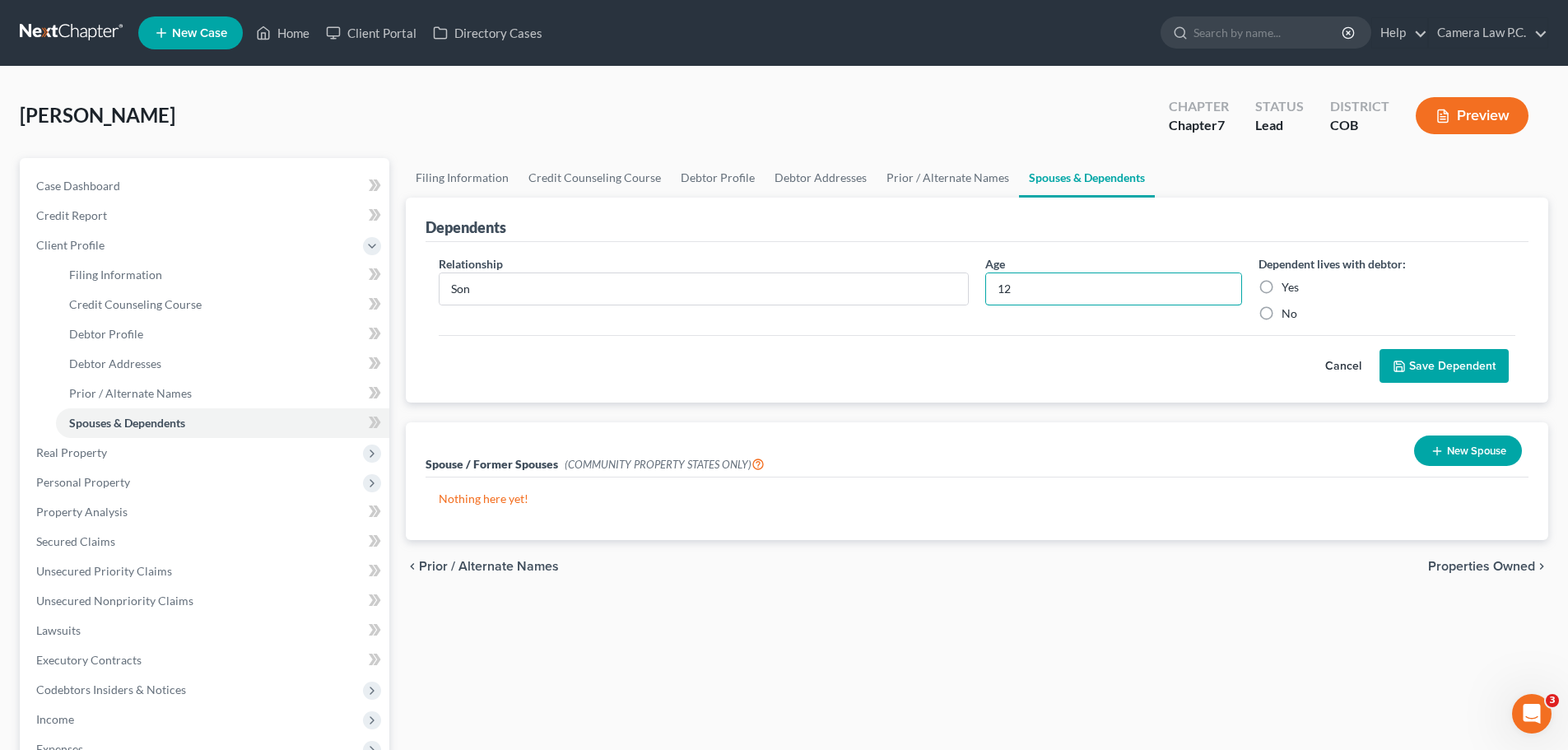
type input "12"
click at [1282, 285] on label "Yes" at bounding box center [1290, 287] width 17 height 17
click at [1288, 285] on input "Yes" at bounding box center [1293, 284] width 10 height 10
radio input "true"
click at [1429, 364] on button "Save Dependent" at bounding box center [1444, 366] width 129 height 35
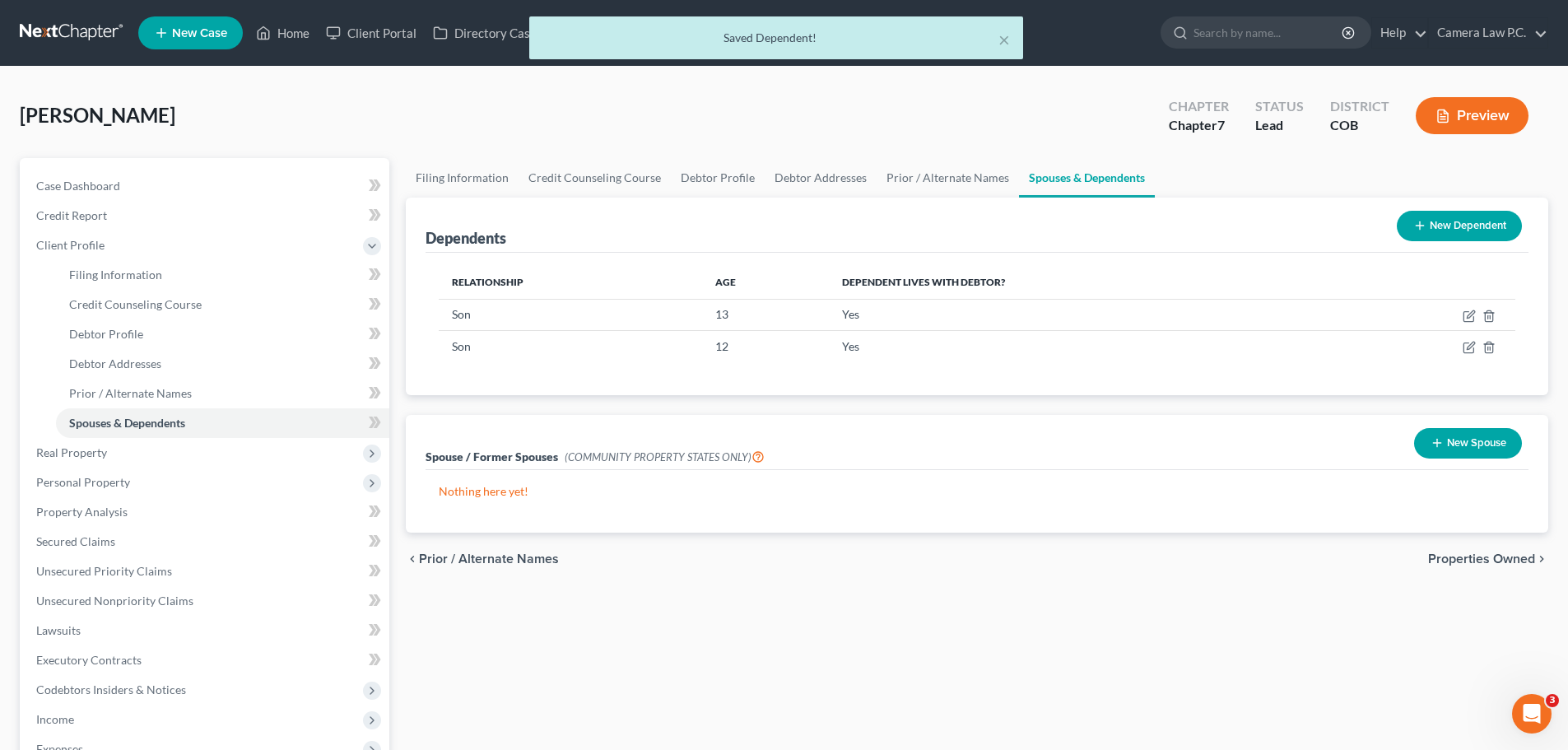
click at [1429, 233] on button "New Dependent" at bounding box center [1459, 226] width 125 height 31
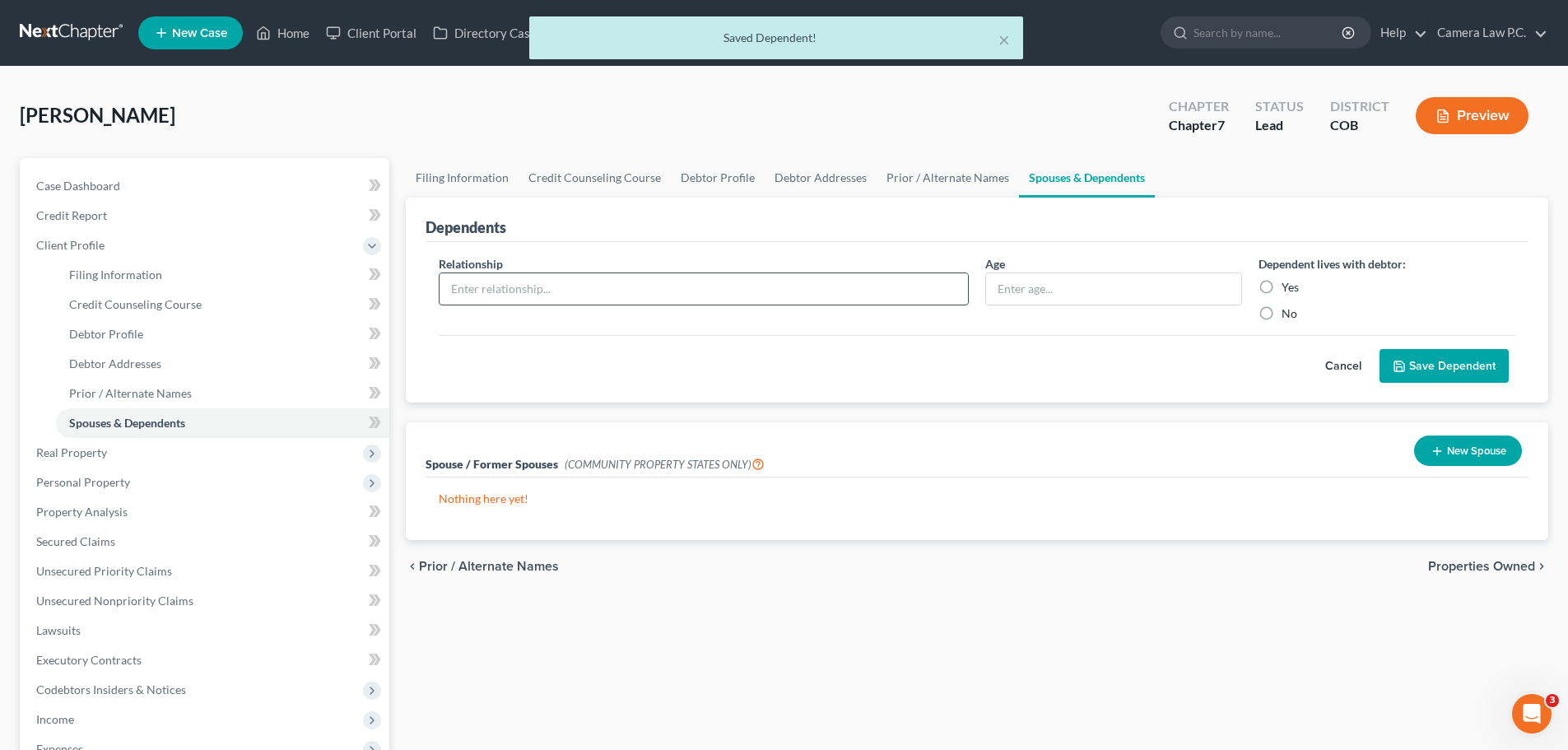
click at [555, 290] on input "text" at bounding box center [704, 288] width 529 height 31
type input "Daughter"
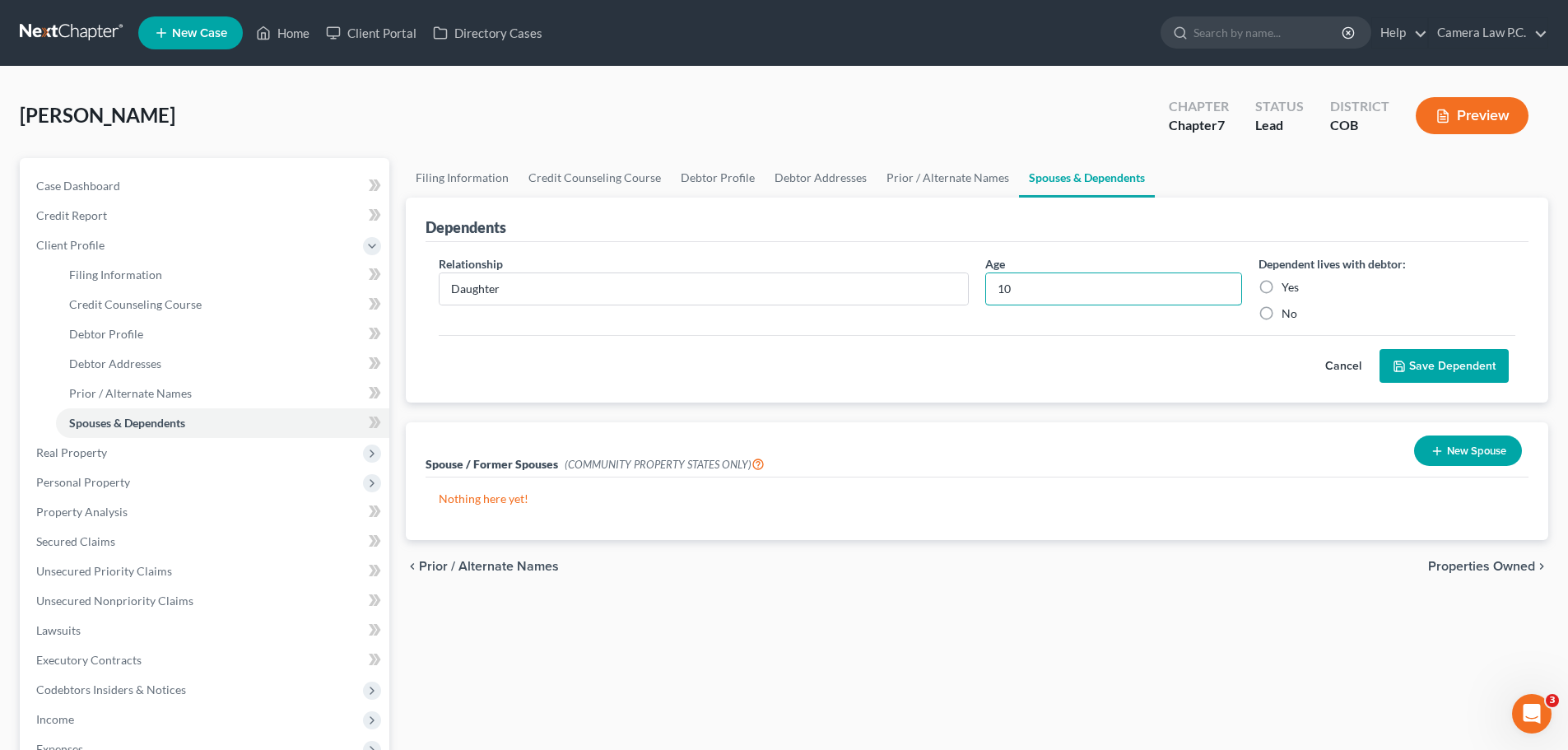
type input "10"
click at [1282, 285] on label "Yes" at bounding box center [1290, 287] width 17 height 17
click at [1288, 285] on input "Yes" at bounding box center [1293, 284] width 10 height 10
radio input "true"
click at [1433, 363] on button "Save Dependent" at bounding box center [1444, 366] width 129 height 35
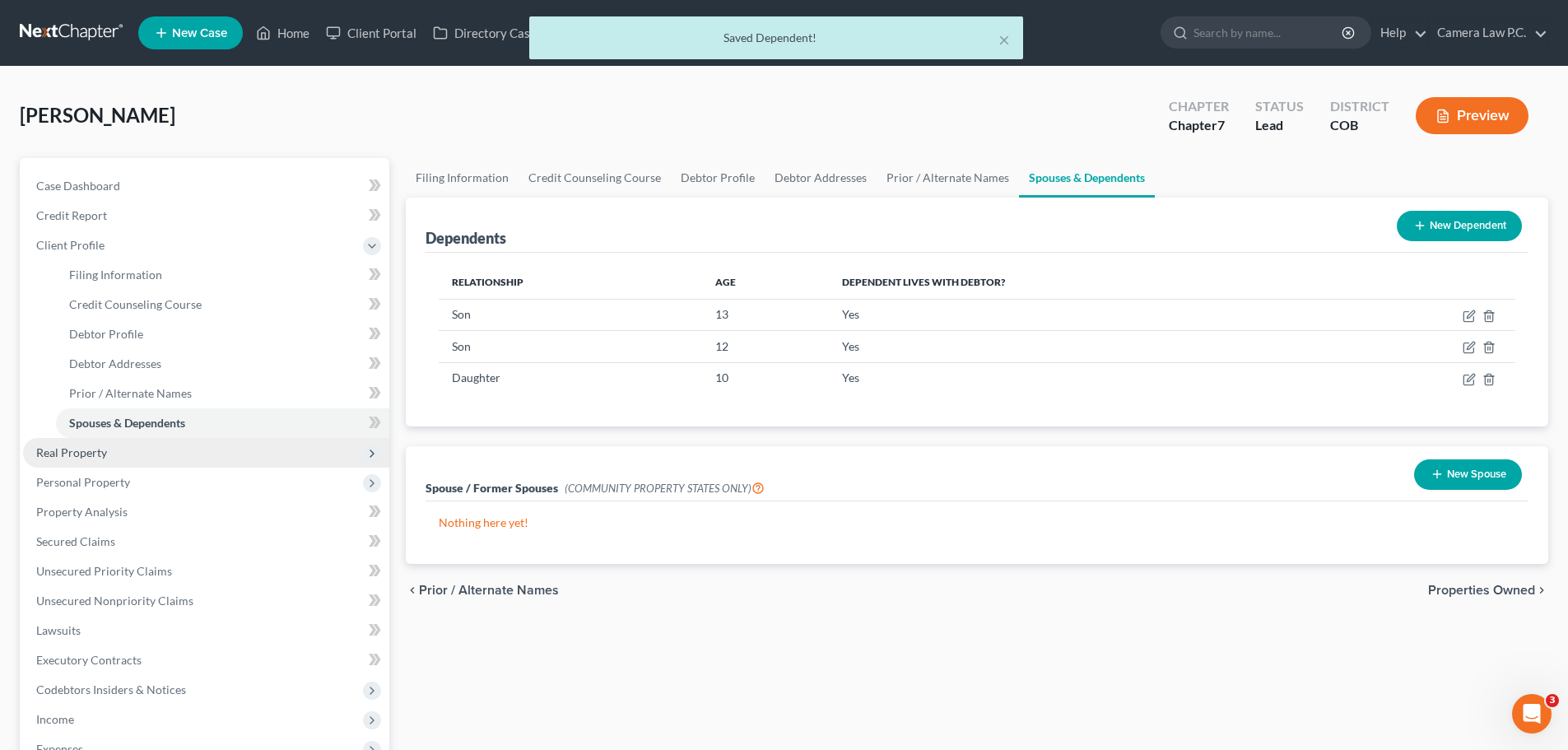
click at [75, 451] on span "Real Property" at bounding box center [72, 452] width 71 height 14
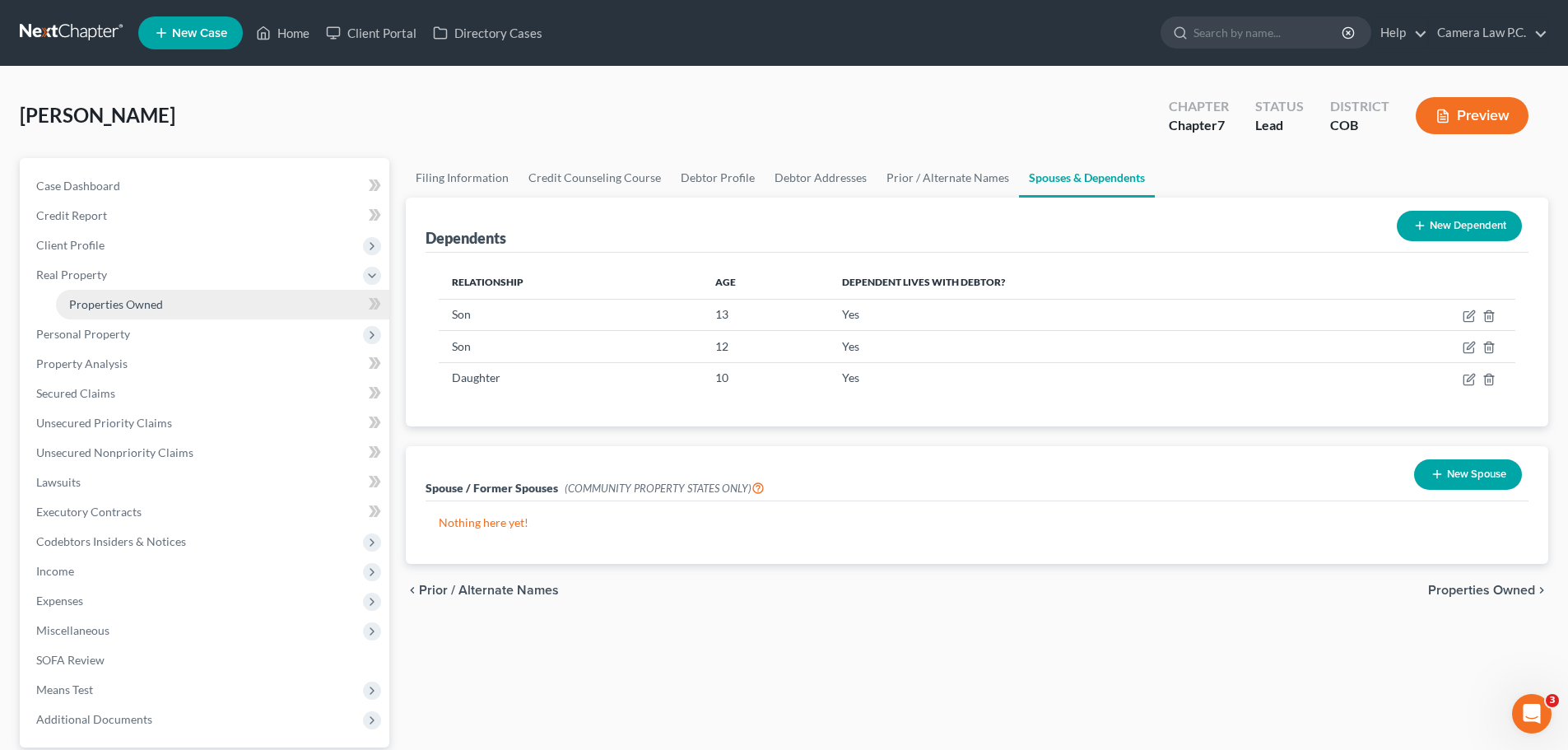
click at [112, 301] on span "Properties Owned" at bounding box center [116, 303] width 94 height 14
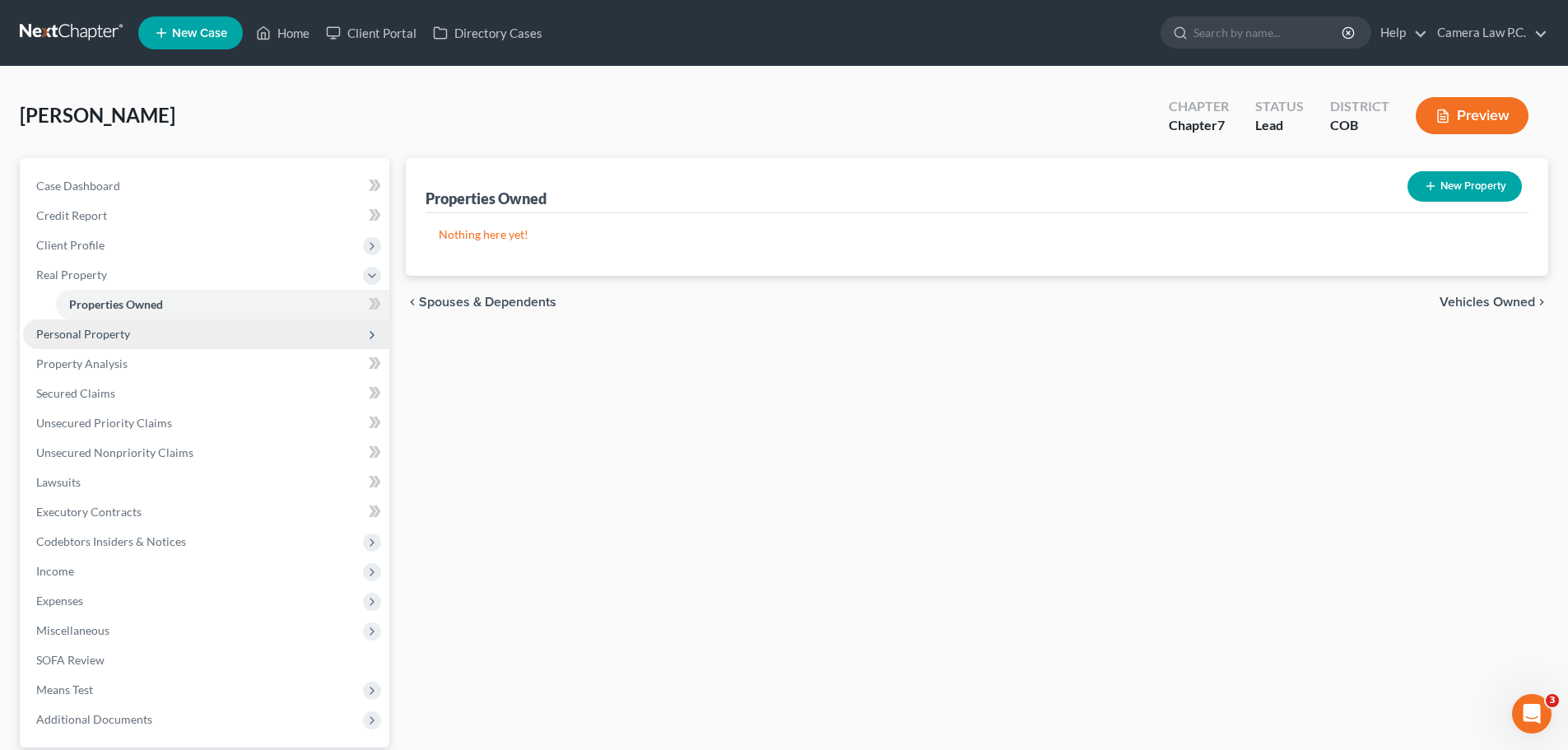
click at [90, 338] on span "Personal Property" at bounding box center [83, 333] width 94 height 14
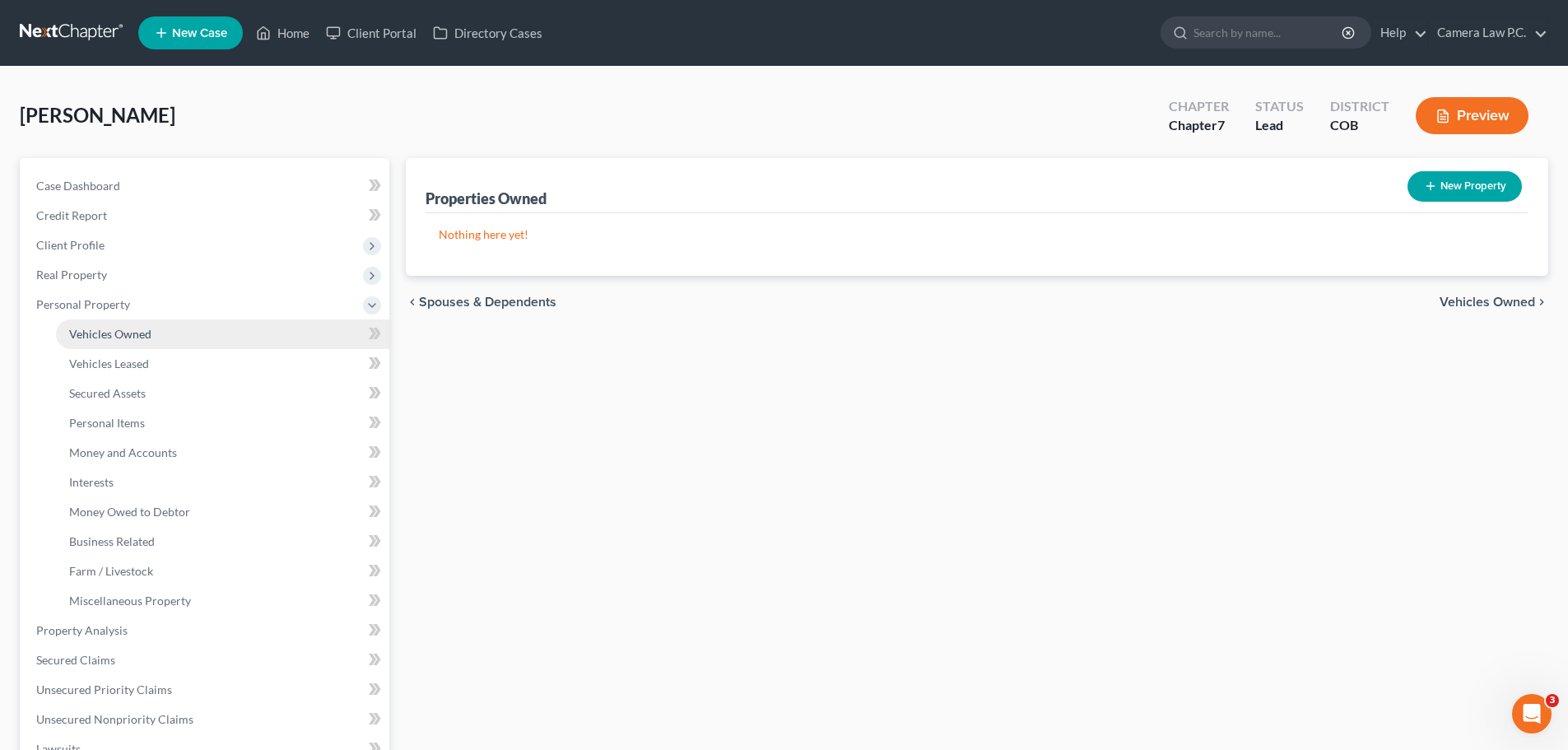
click at [98, 335] on span "Vehicles Owned" at bounding box center [110, 333] width 82 height 14
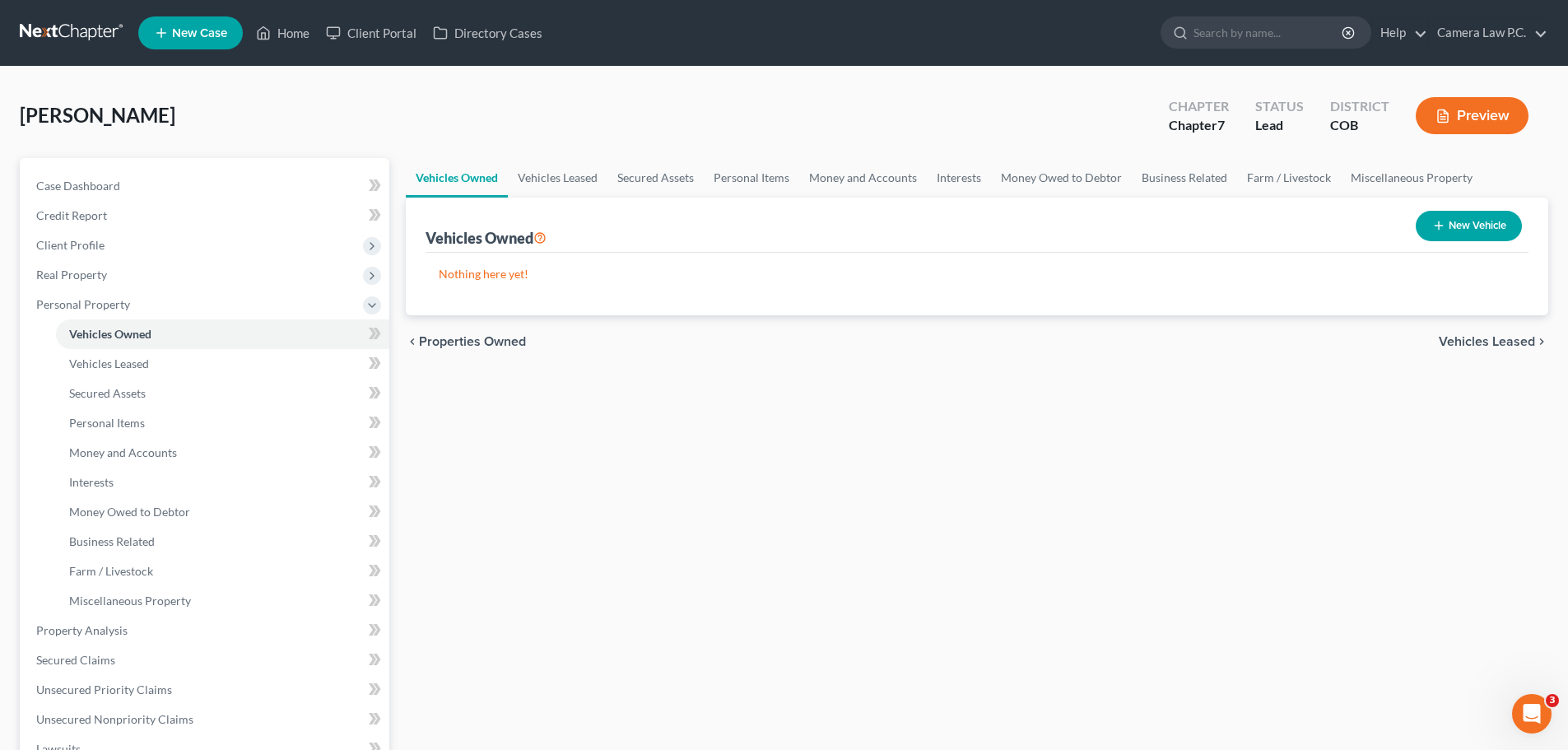
click at [1463, 226] on button "New Vehicle" at bounding box center [1468, 226] width 106 height 31
select select "0"
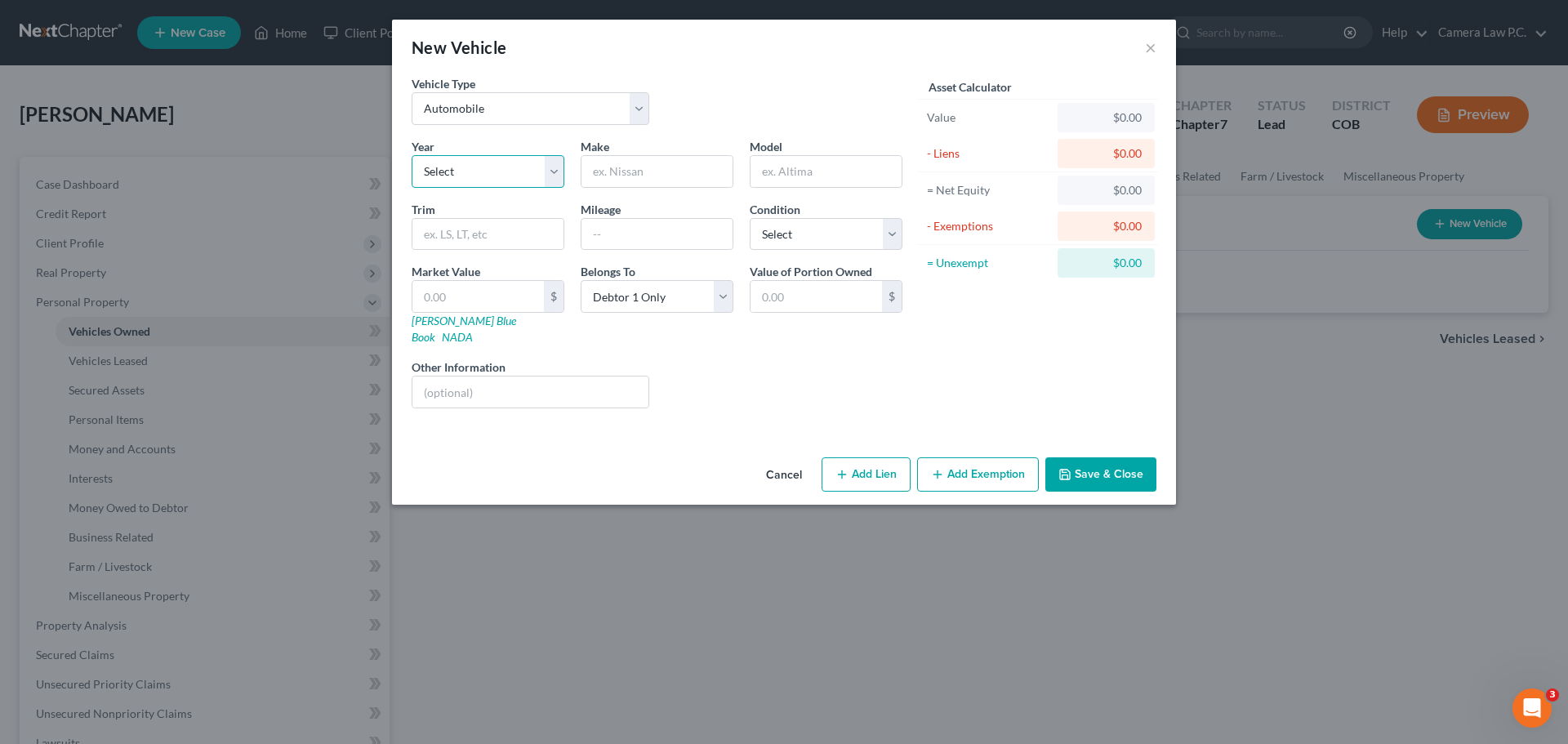
click at [477, 174] on select "Select 2026 2025 2024 2023 2022 2021 2020 2019 2018 2017 2016 2015 2014 2013 20…" at bounding box center [488, 171] width 152 height 33
click at [486, 177] on select "Select 2026 2025 2024 2023 2022 2021 2020 2019 2018 2017 2016 2015 2014 2013 20…" at bounding box center [488, 171] width 152 height 33
select select "16"
click at [412, 155] on select "Select 2026 2025 2024 2023 2022 2021 2020 2019 2018 2017 2016 2015 2014 2013 20…" at bounding box center [488, 171] width 152 height 33
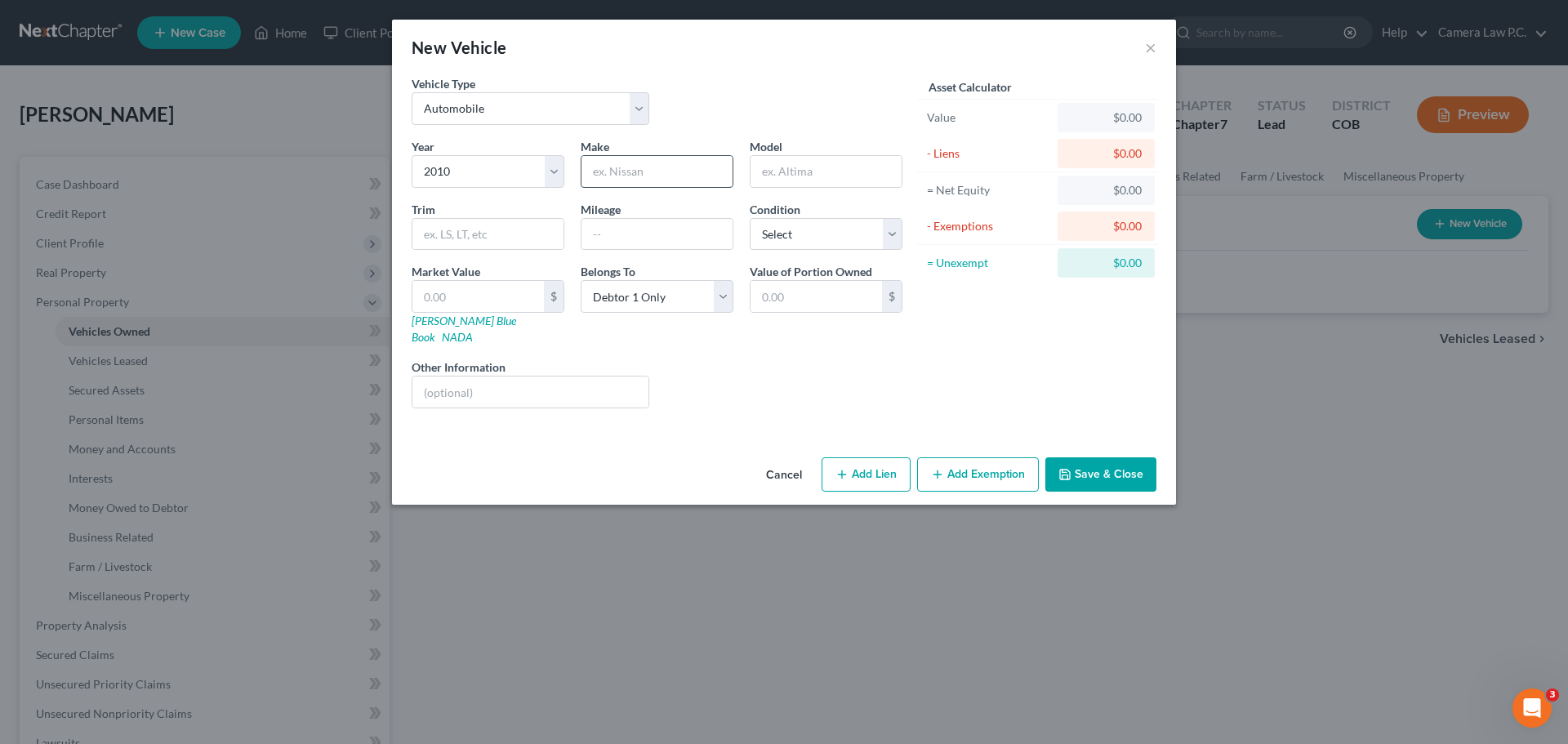
click at [609, 168] on input "text" at bounding box center [657, 171] width 151 height 31
type input "Lexus"
click at [816, 172] on input "text" at bounding box center [826, 171] width 151 height 31
type input "ES 350"
click at [606, 241] on input "text" at bounding box center [657, 234] width 151 height 31
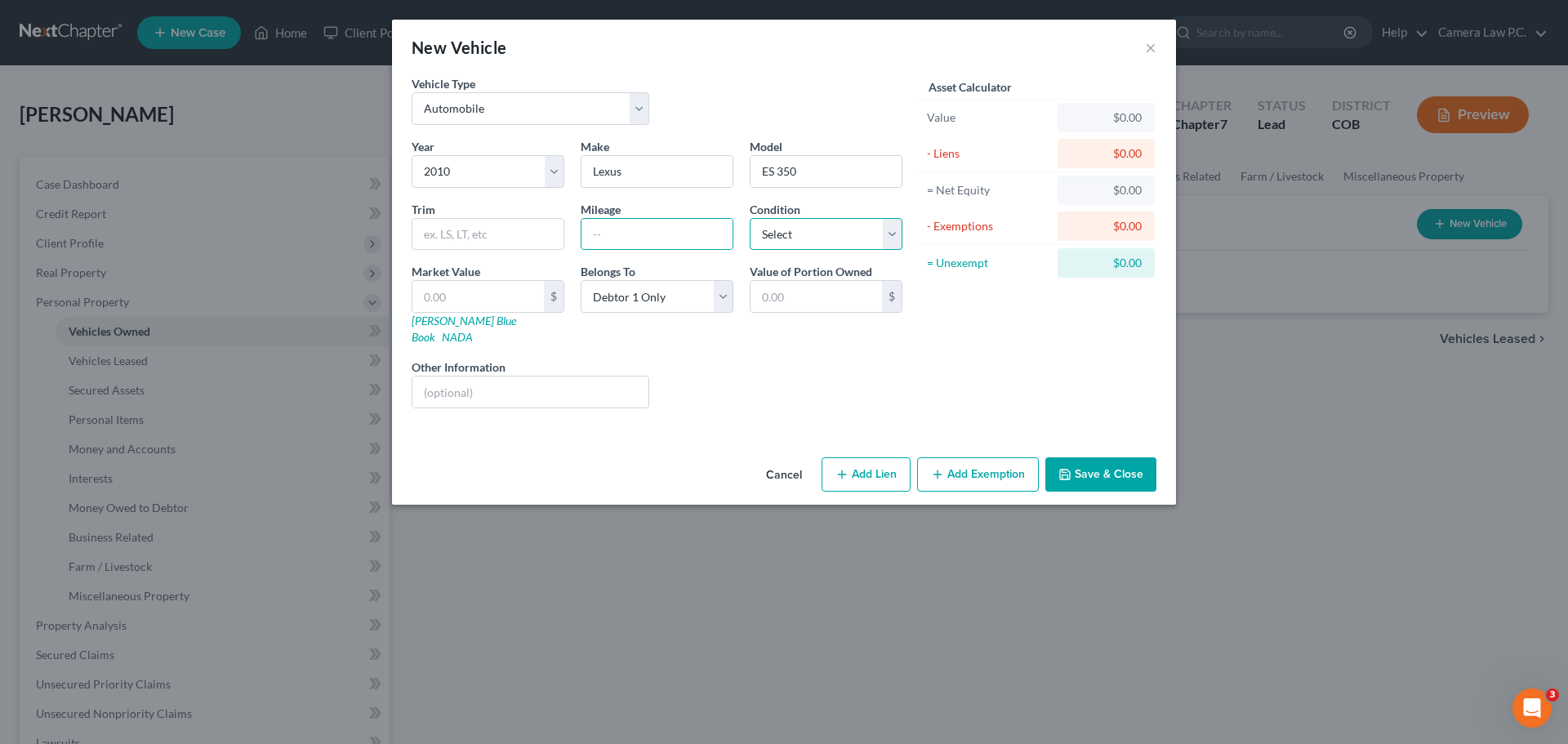
click at [789, 247] on select "Select Excellent Very Good Good Fair Poor" at bounding box center [826, 234] width 152 height 33
select select "3"
click at [750, 218] on select "Select Excellent Very Good Good Fair Poor" at bounding box center [826, 234] width 152 height 33
click at [625, 228] on input "text" at bounding box center [657, 234] width 151 height 31
type input "121530"
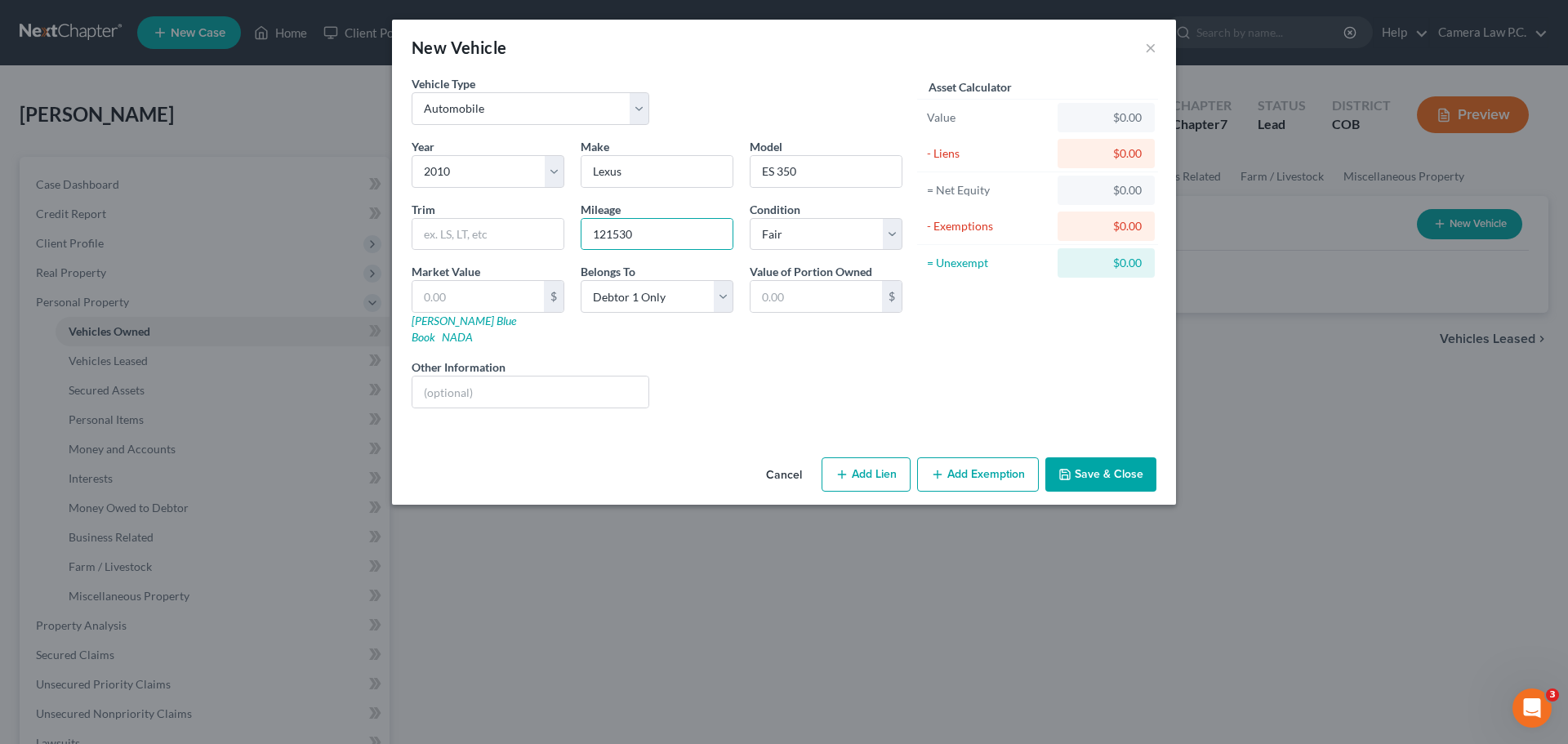
click at [699, 373] on div "Liens Select" at bounding box center [784, 384] width 254 height 50
click at [775, 305] on input "text" at bounding box center [817, 295] width 132 height 31
drag, startPoint x: 806, startPoint y: 297, endPoint x: 744, endPoint y: 297, distance: 62.0
click at [744, 297] on div "Value of Portion Owned 6,000 $" at bounding box center [826, 304] width 169 height 83
type input "6,000"
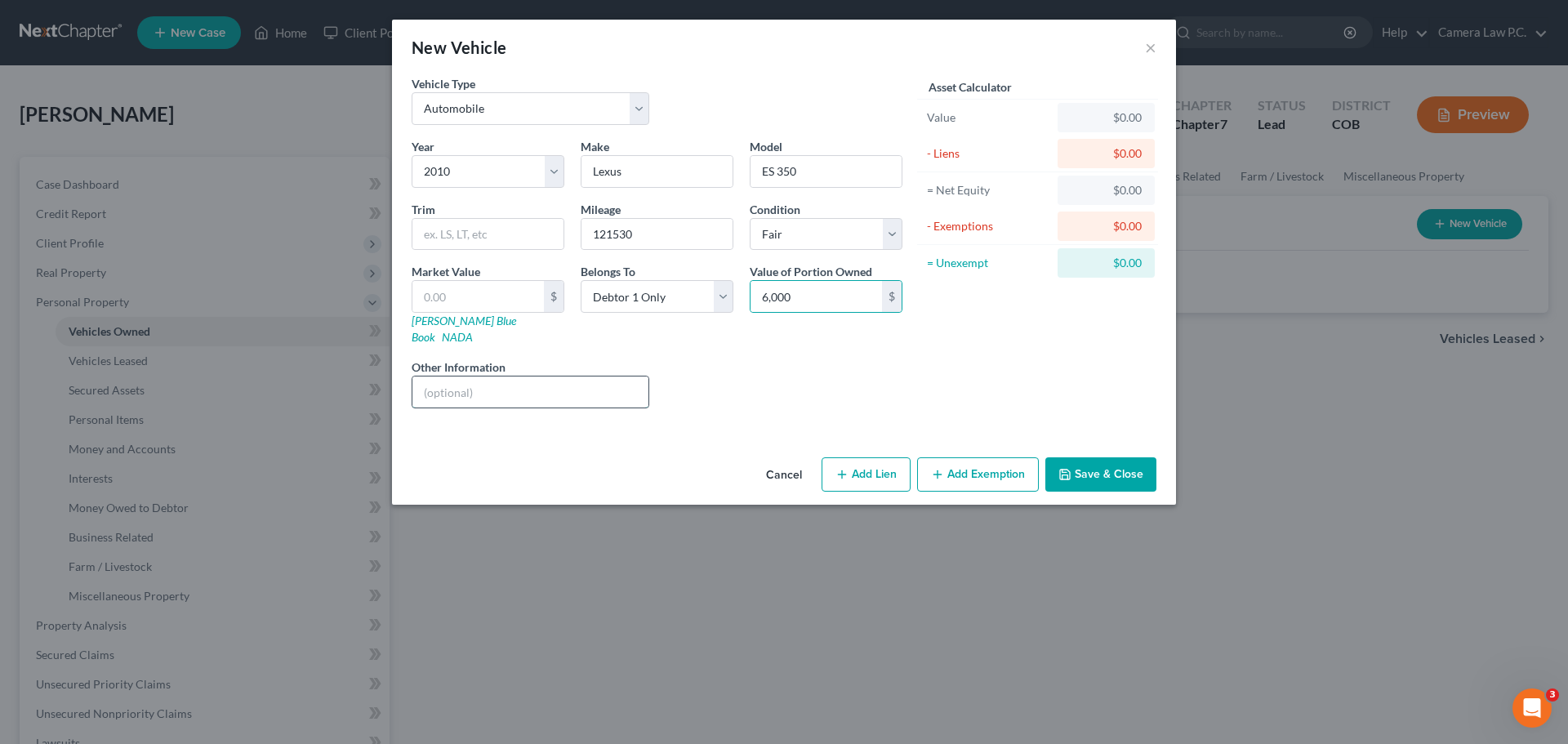
click at [470, 379] on input "text" at bounding box center [530, 391] width 236 height 31
type input "Salvage Title"
type input "3"
type input "4,000"
click at [951, 462] on button "Add Exemption" at bounding box center [977, 474] width 122 height 34
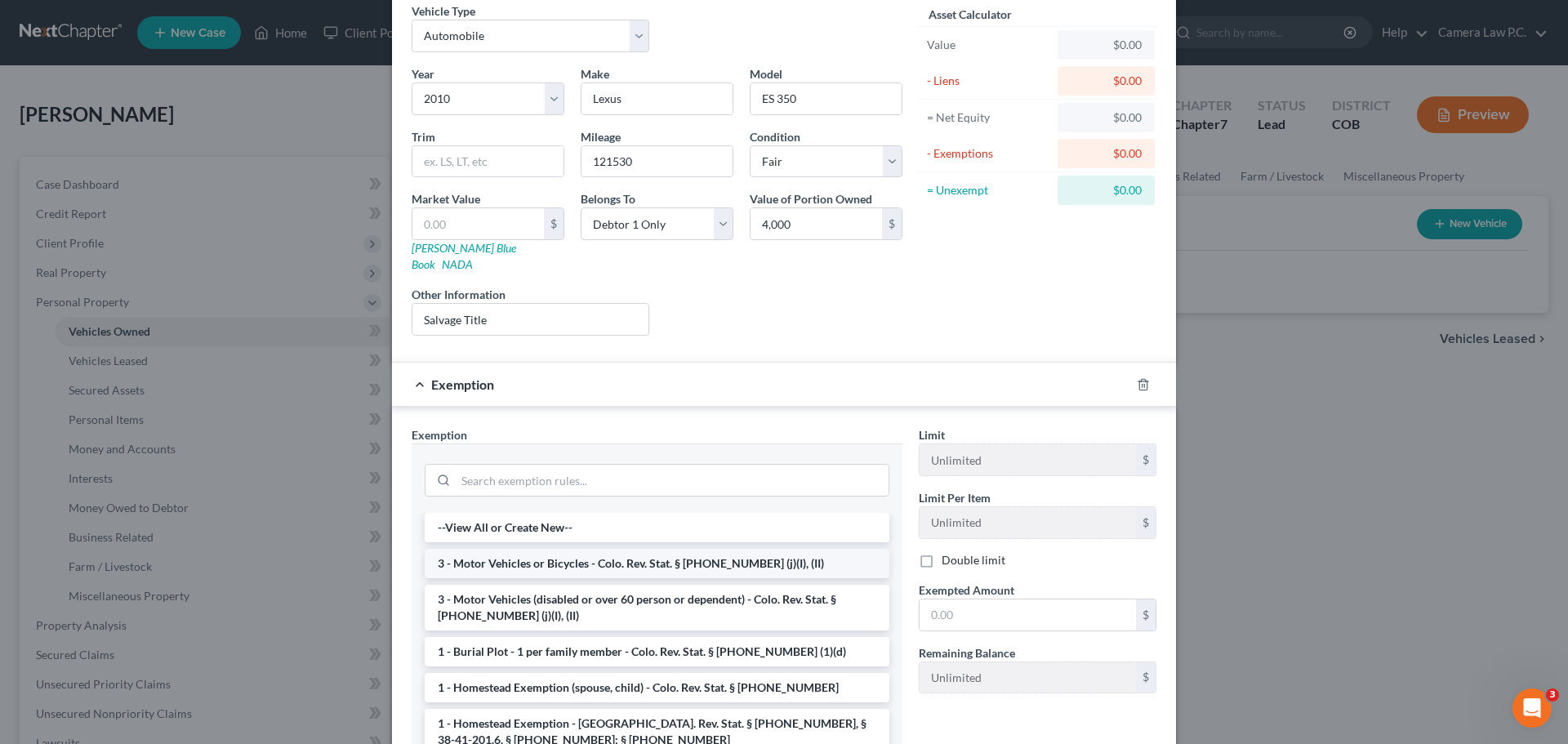
scroll to position [203, 0]
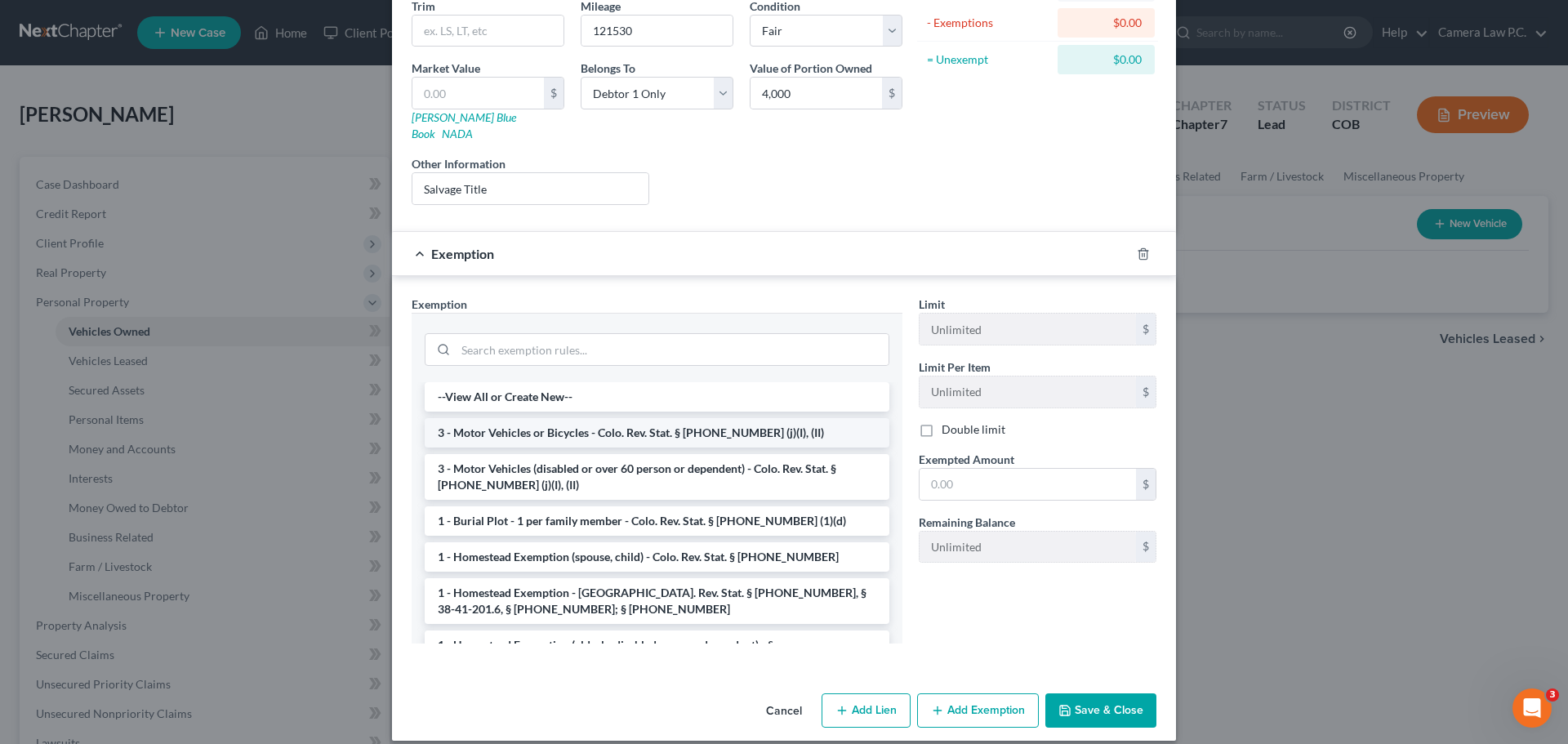
click at [525, 419] on li "3 - Motor Vehicles or Bicycles - Colo. Rev. Stat. § [PHONE_NUMBER] (j)(I), (II)" at bounding box center [657, 433] width 464 height 30
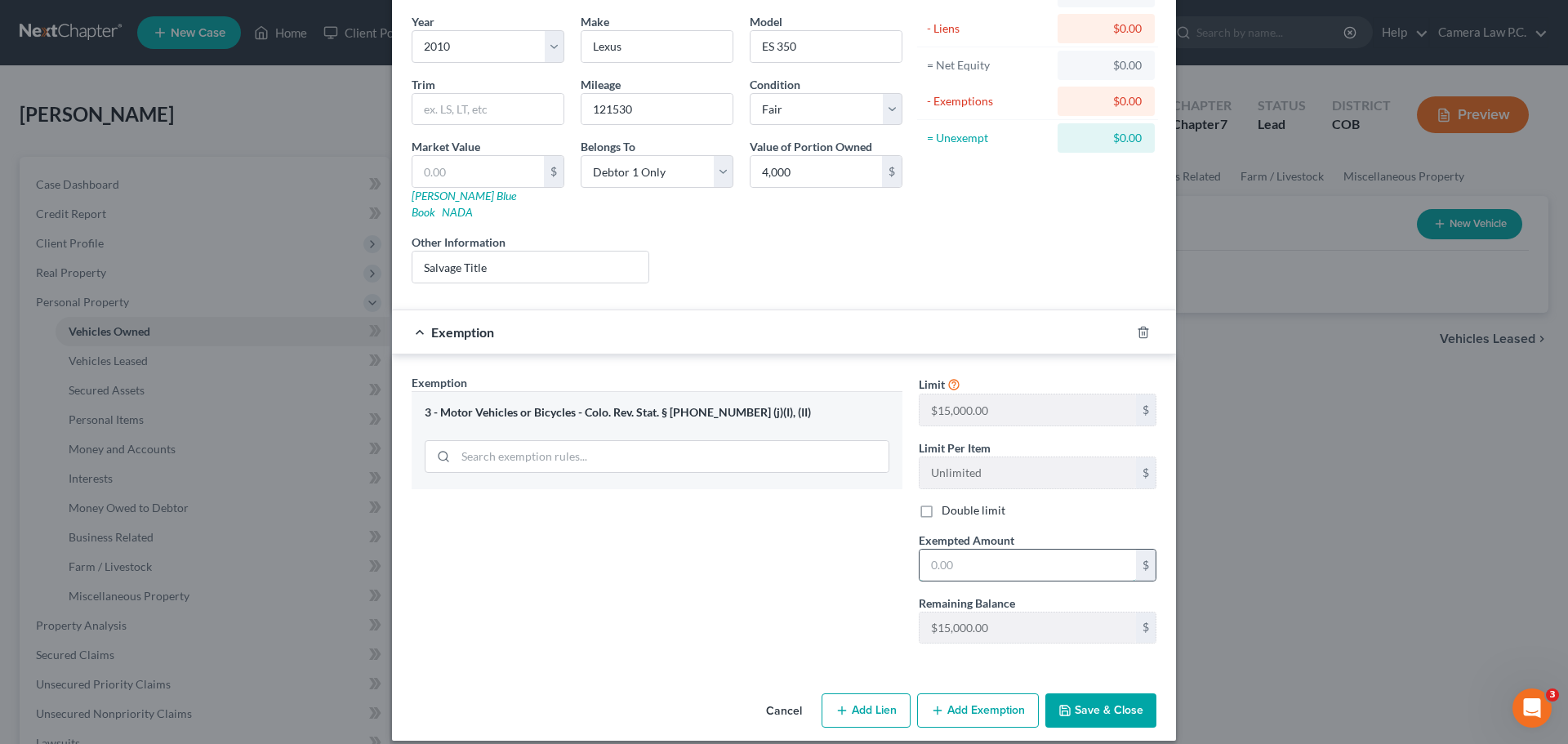
click at [947, 550] on input "text" at bounding box center [1027, 565] width 216 height 31
type input "5,000"
click at [843, 562] on div "Exemption Set must be selected for CA. Exemption * 3 - Motor Vehicles or Bicycl…" at bounding box center [657, 516] width 507 height 282
click at [1091, 694] on button "Save & Close" at bounding box center [1102, 711] width 111 height 34
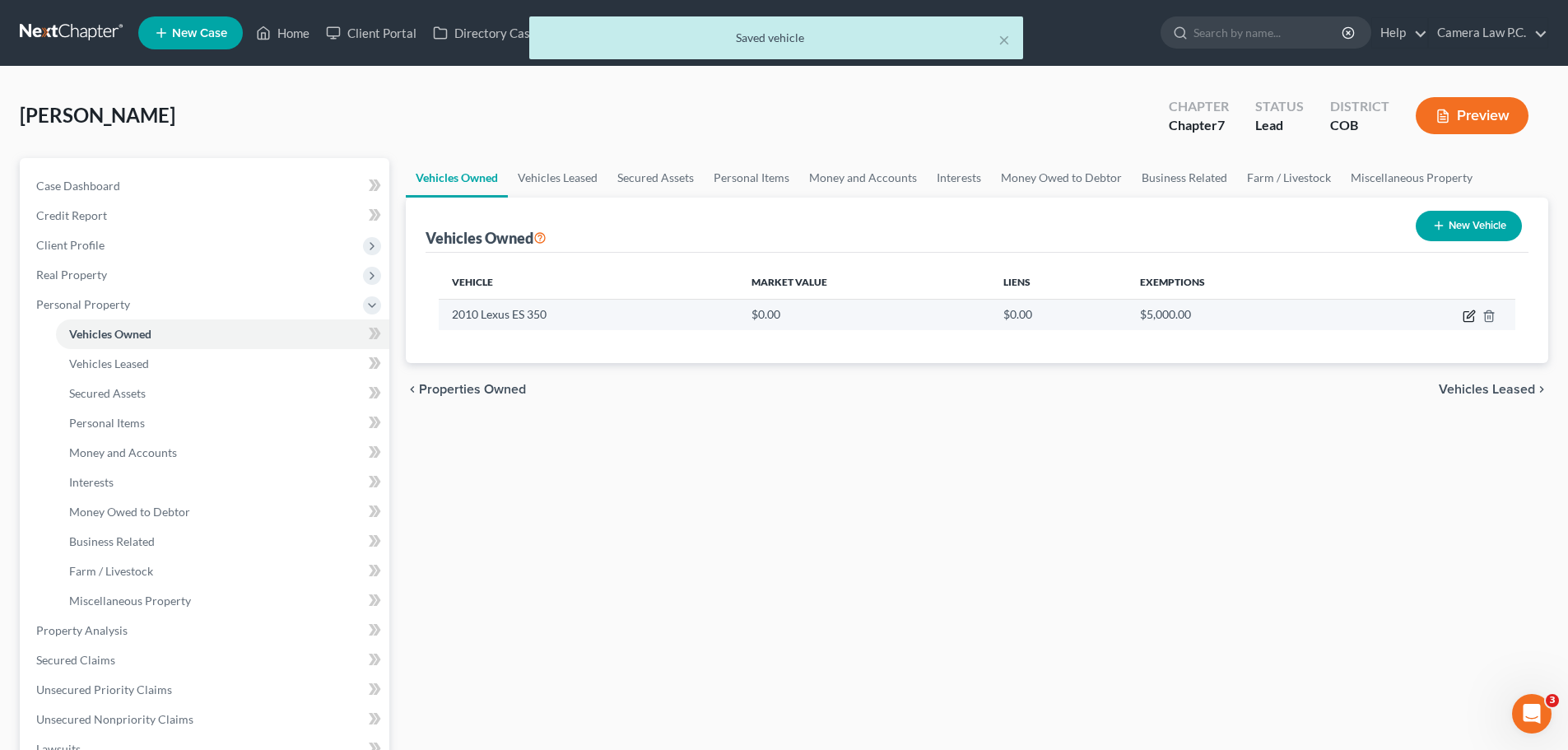
click at [1467, 313] on icon "button" at bounding box center [1470, 316] width 13 height 13
select select "0"
select select "16"
select select "3"
select select "0"
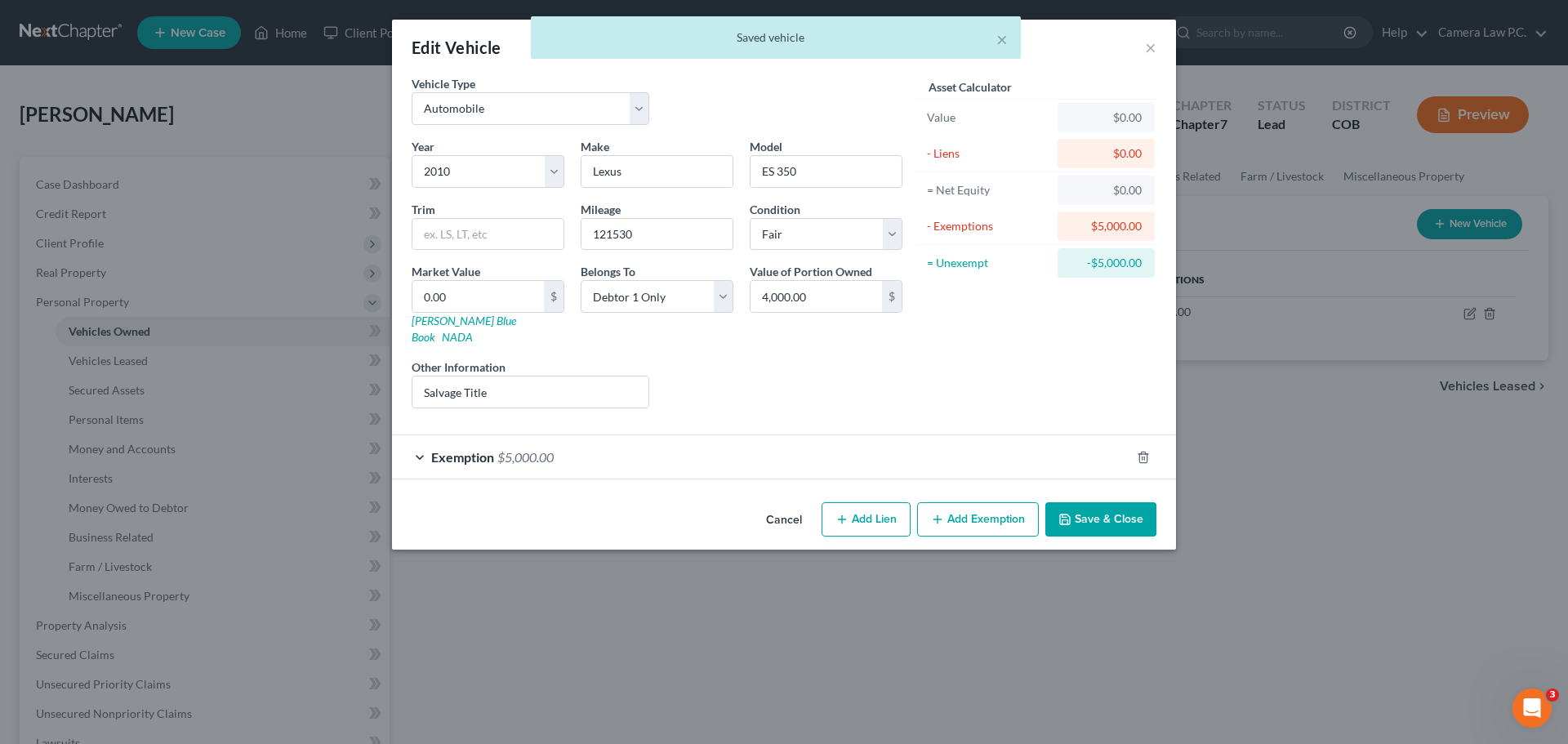
click at [786, 359] on div "Liens Select" at bounding box center [784, 384] width 254 height 50
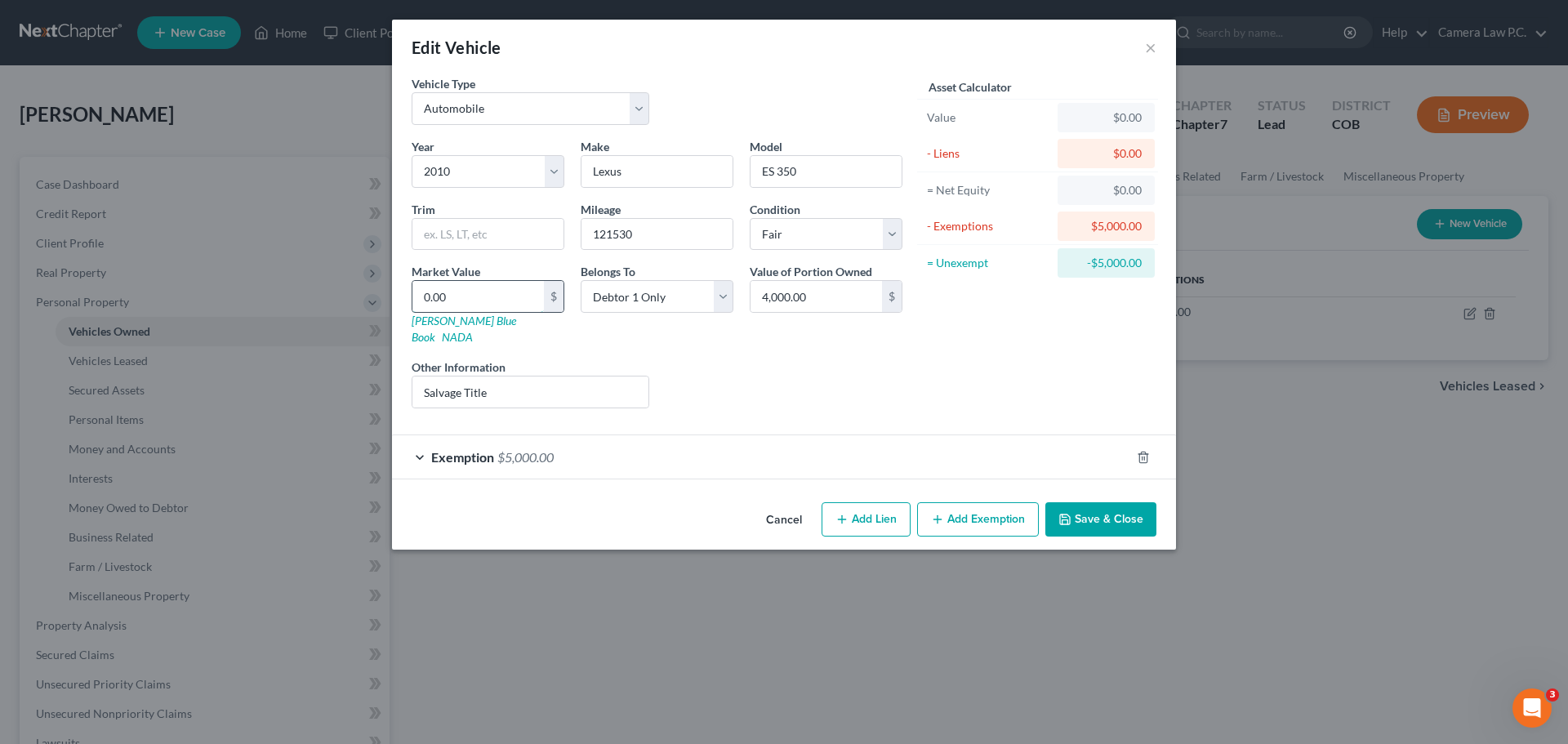
click at [508, 301] on input "0.00" at bounding box center [478, 295] width 132 height 31
type input "4"
type input "4.00"
type input "40"
type input "40.00"
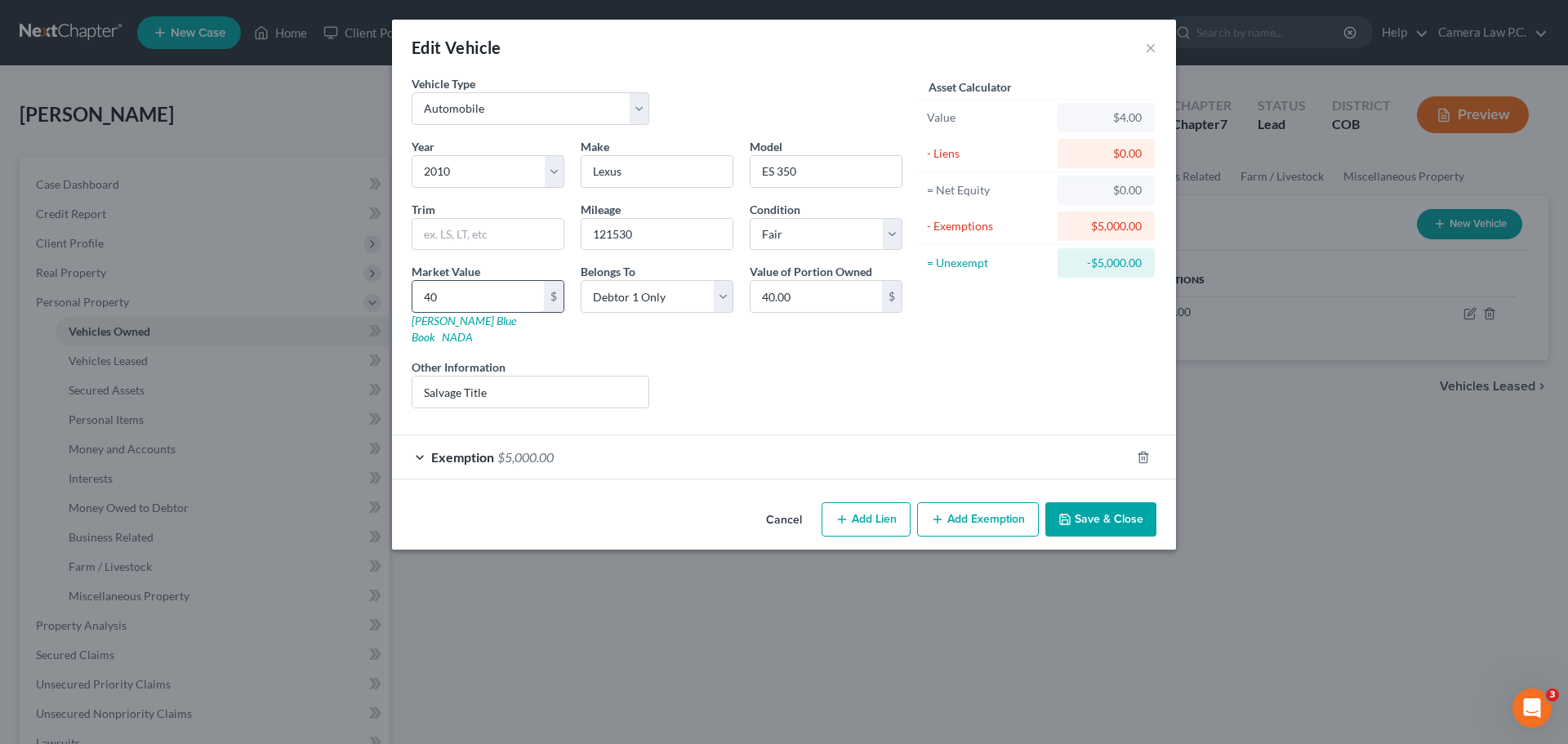
type input "400"
type input "400.00"
type input "4000"
type input "4,000.00"
type input "4,000"
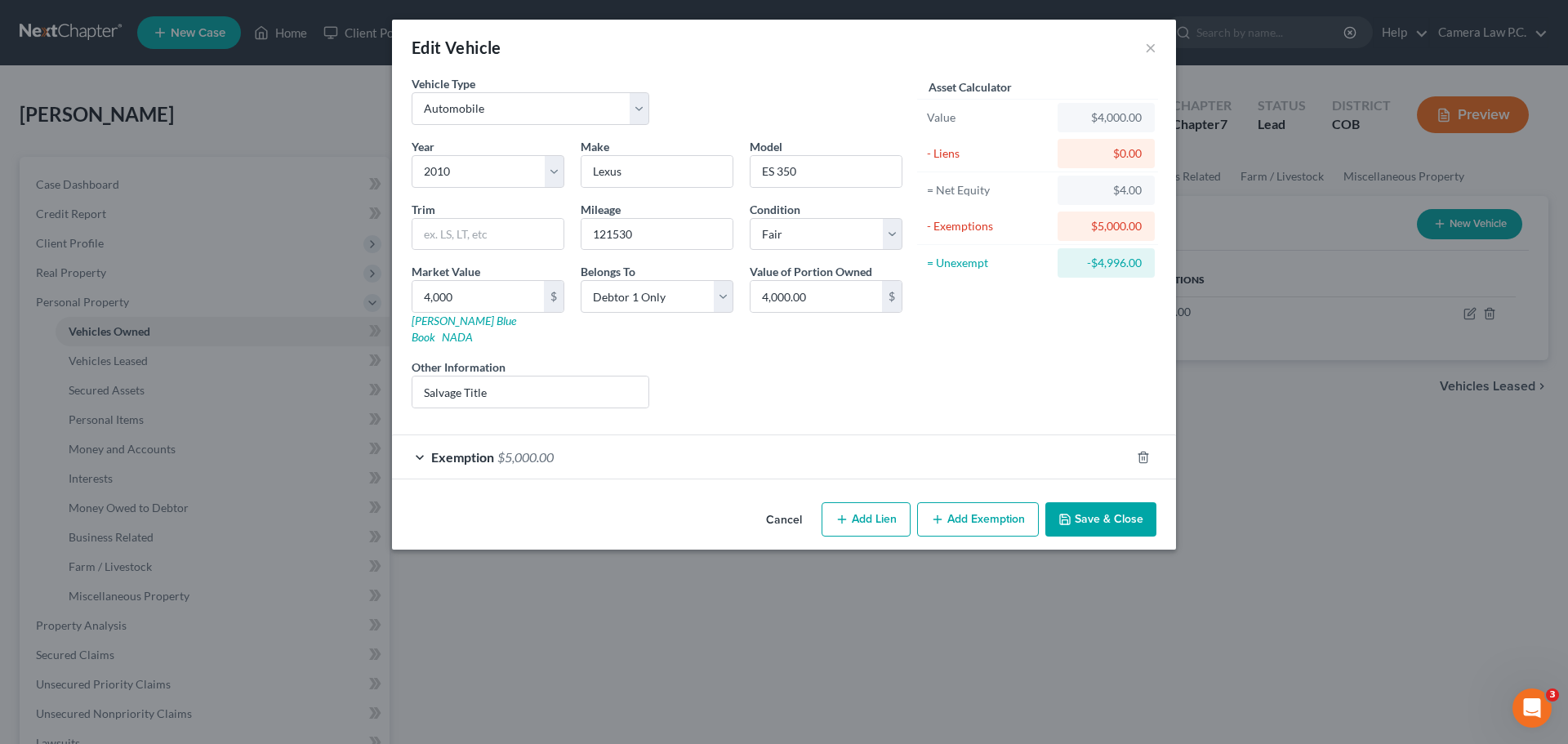
click at [897, 338] on div "Year Select 2026 2025 2024 2023 2022 2021 2020 2019 2018 2017 2016 2015 2014 20…" at bounding box center [657, 280] width 507 height 283
click at [1087, 503] on button "Save & Close" at bounding box center [1102, 519] width 111 height 34
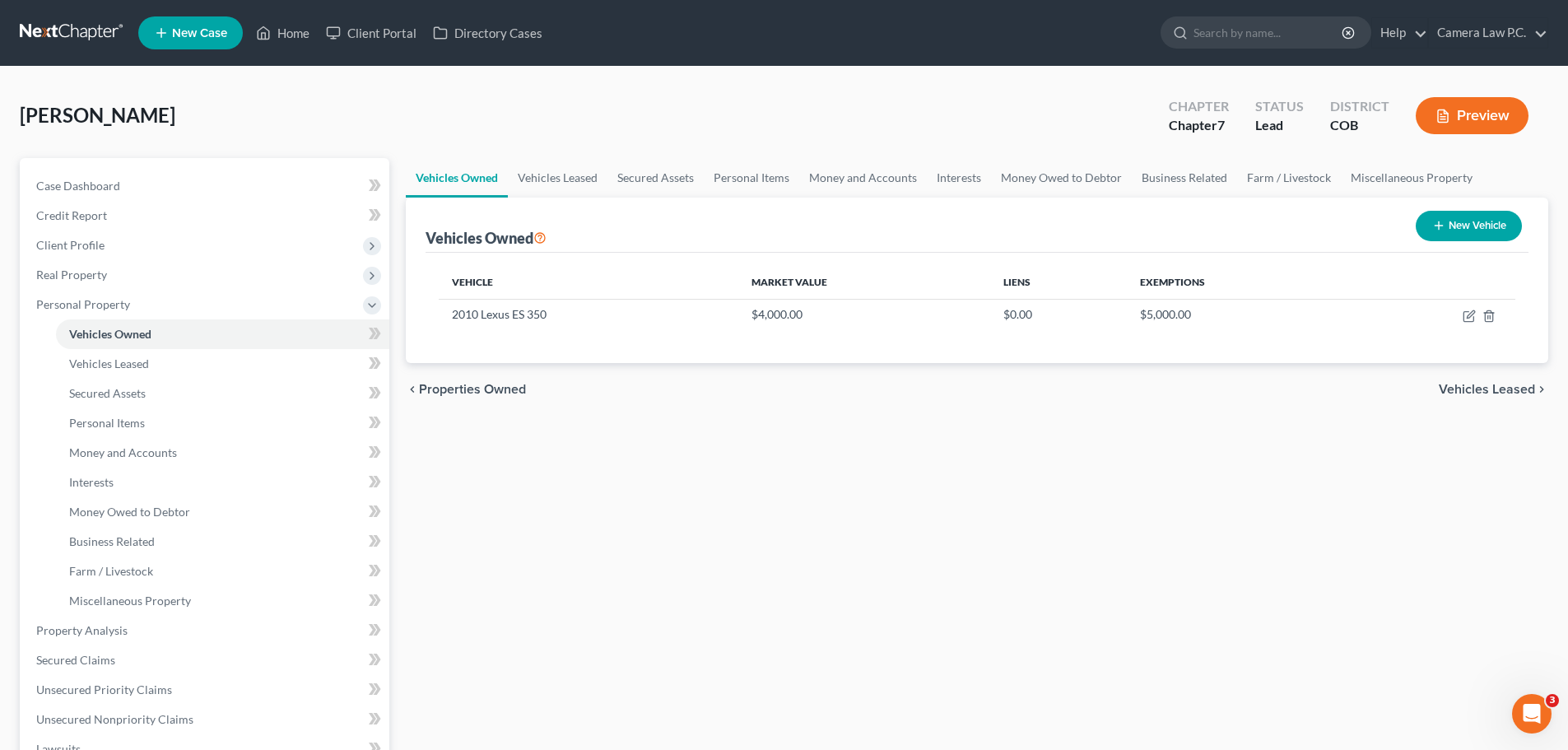
click at [1473, 228] on button "New Vehicle" at bounding box center [1468, 226] width 106 height 31
select select "0"
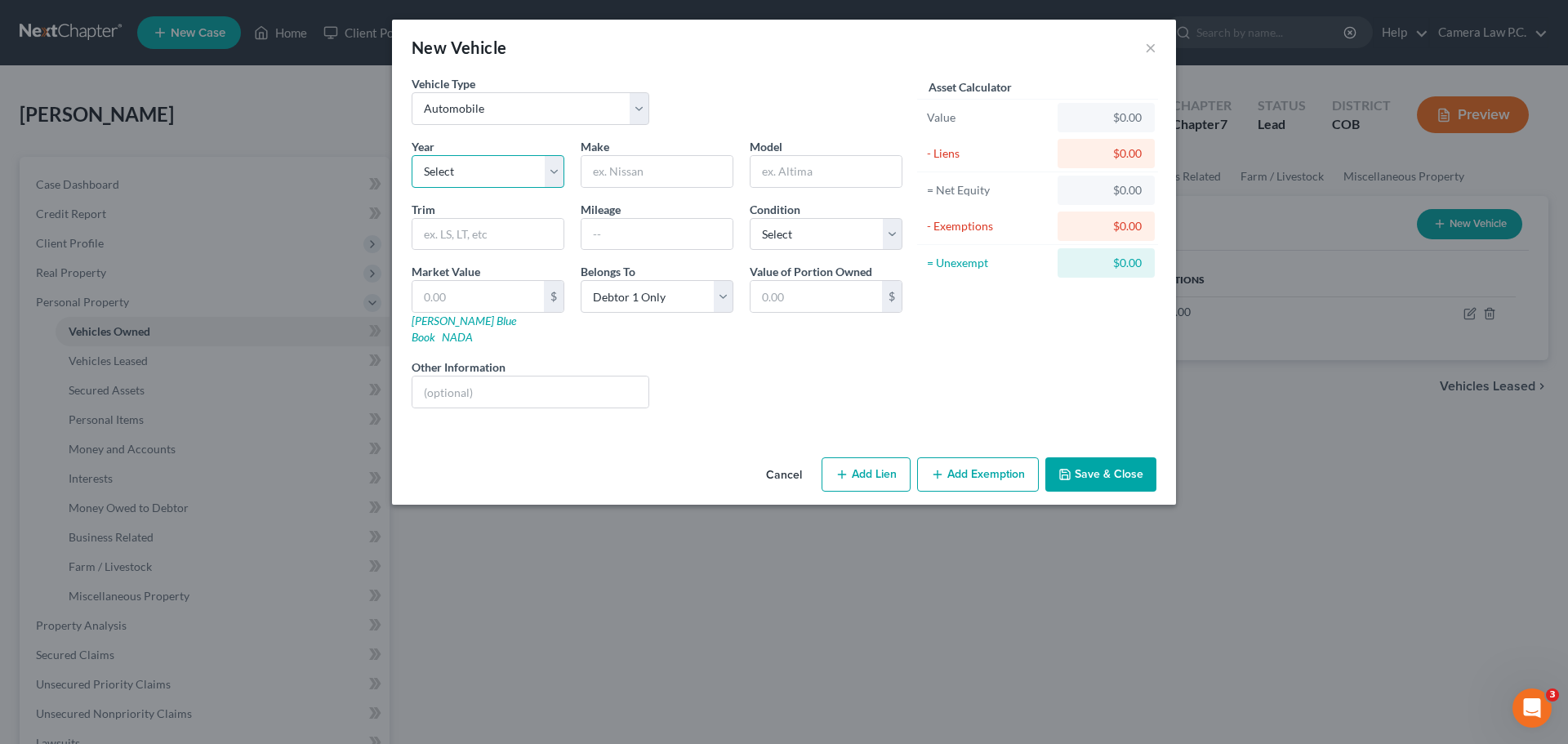
click at [490, 176] on select "Select 2026 2025 2024 2023 2022 2021 2020 2019 2018 2017 2016 2015 2014 2013 20…" at bounding box center [488, 171] width 152 height 33
select select "5"
click at [412, 155] on select "Select 2026 2025 2024 2023 2022 2021 2020 2019 2018 2017 2016 2015 2014 2013 20…" at bounding box center [488, 171] width 152 height 33
click at [634, 169] on input "text" at bounding box center [657, 171] width 151 height 31
type input "Chevy"
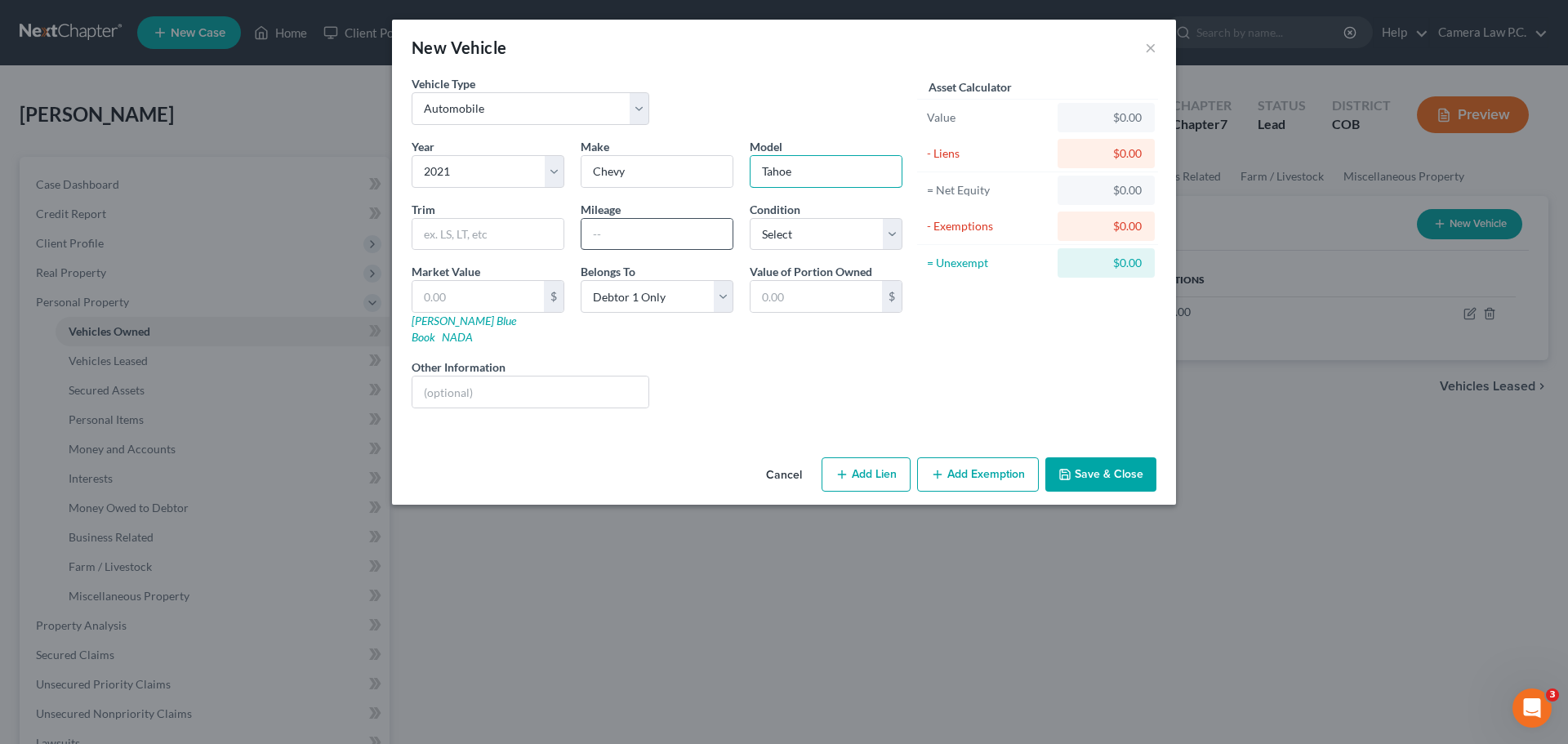
type input "Tahoe"
click at [620, 236] on input "text" at bounding box center [657, 234] width 151 height 31
click at [667, 240] on input "text" at bounding box center [657, 234] width 151 height 31
type input "108523"
click at [872, 250] on select "Select Excellent Very Good Good Fair Poor" at bounding box center [826, 234] width 152 height 33
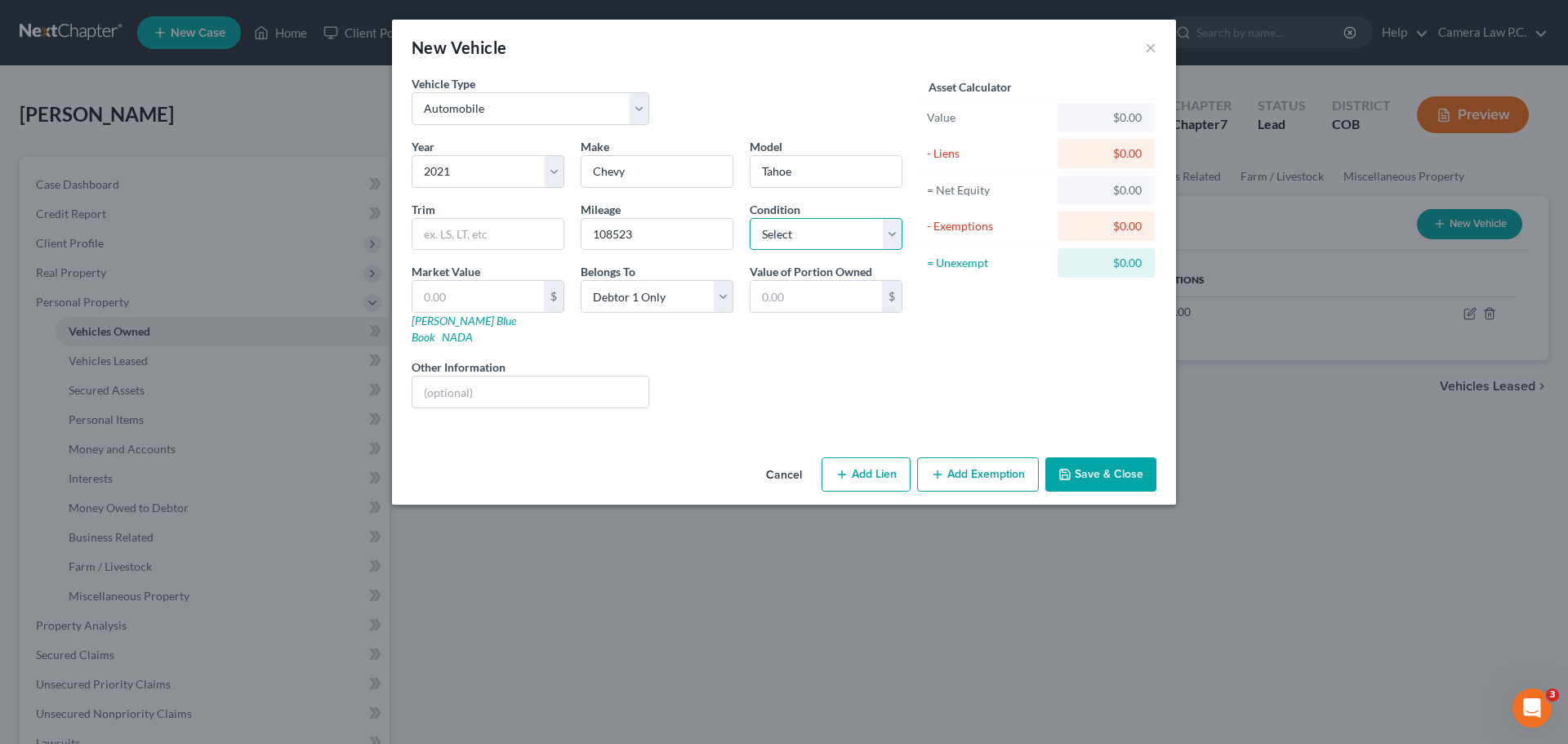
click at [839, 245] on select "Select Excellent Very Good Good Fair Poor" at bounding box center [826, 234] width 152 height 33
select select "2"
click at [750, 218] on select "Select Excellent Very Good Good Fair Poor" at bounding box center [826, 234] width 152 height 33
click at [697, 166] on input "Chevy" at bounding box center [657, 171] width 151 height 31
type input "Chevrolet"
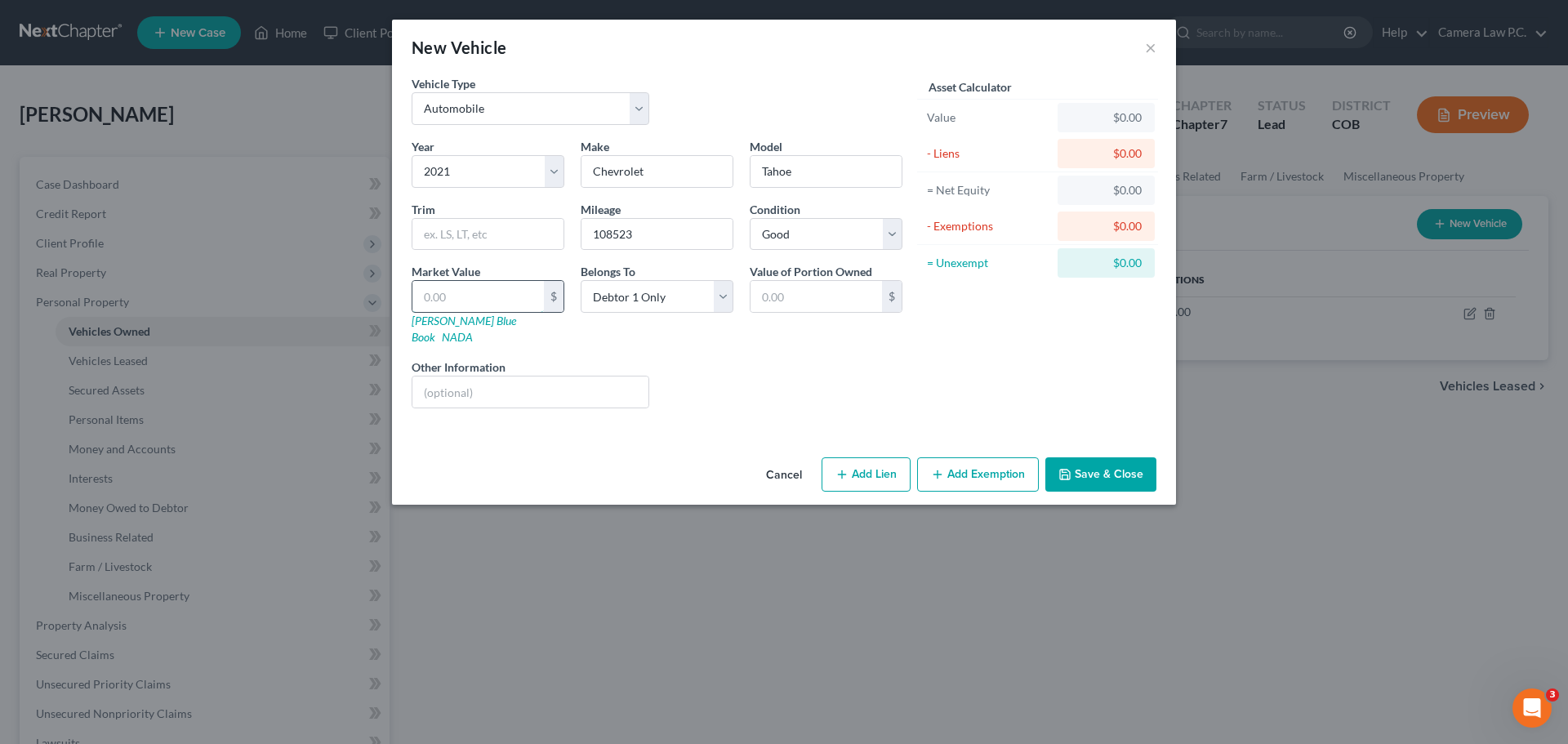
click at [440, 296] on input "text" at bounding box center [478, 295] width 132 height 31
type input "2"
type input "2.00"
type input "22"
type input "22.00"
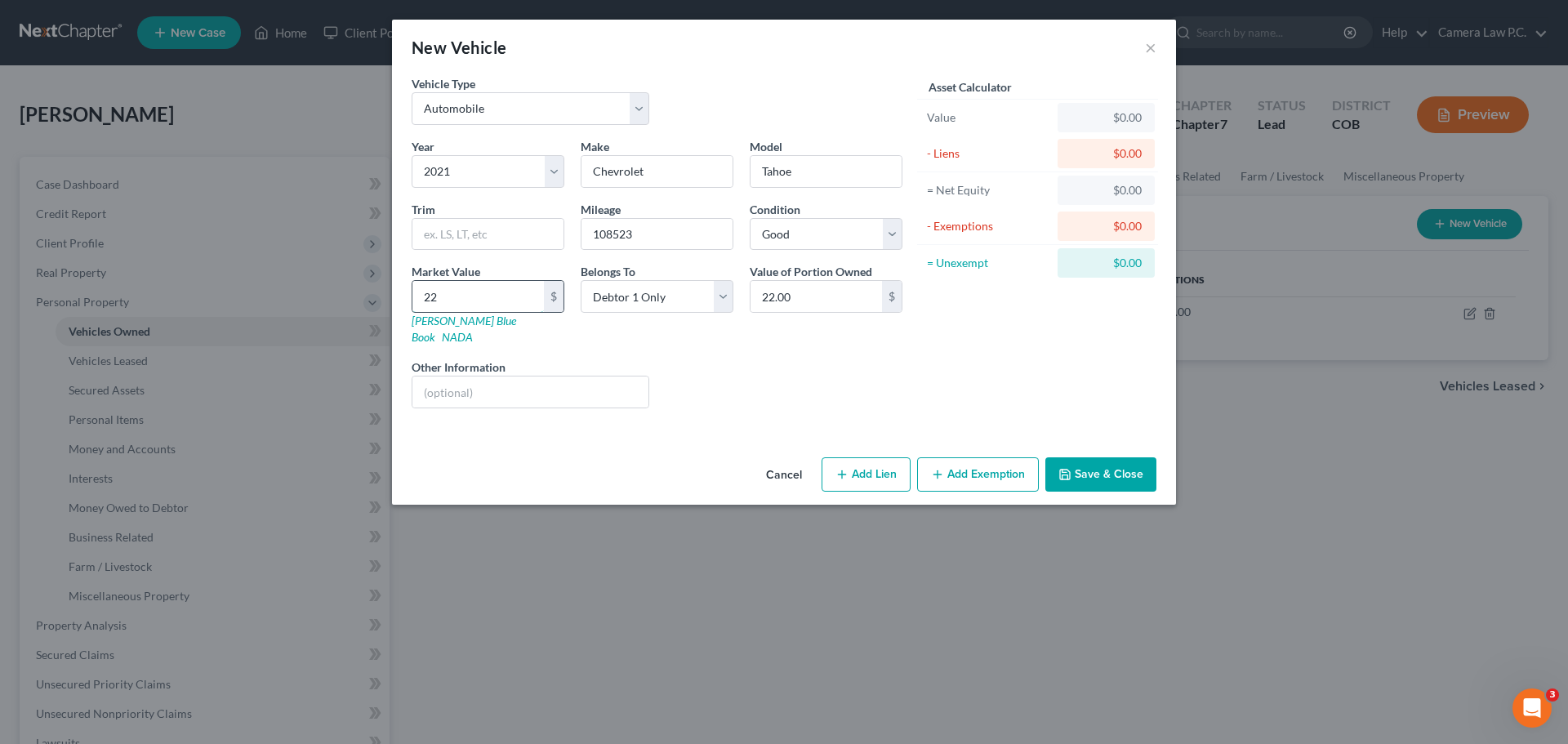
type input "228"
type input "228.00"
type input "2283"
type input "2,283.00"
type input "2,2837"
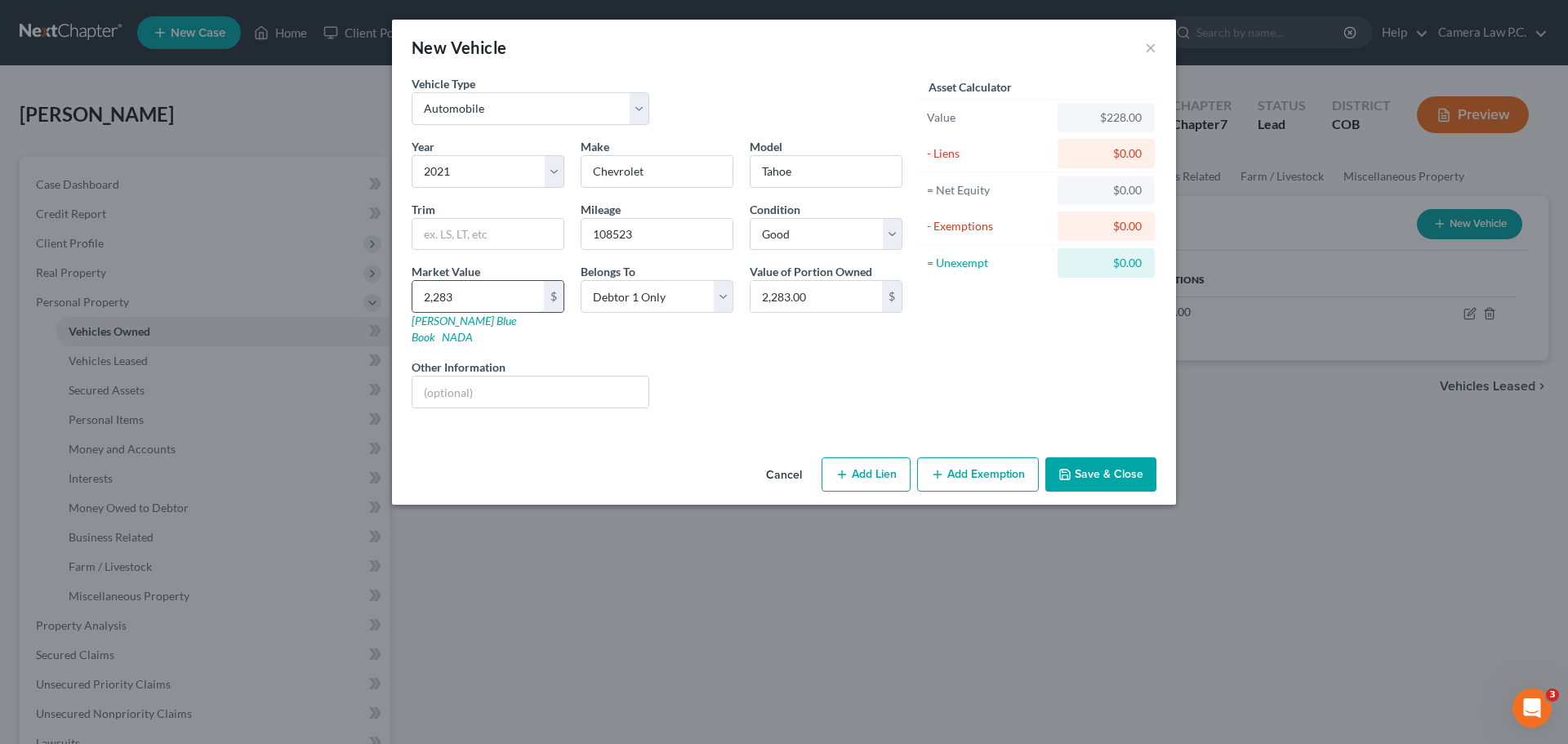
type input "22,837.00"
type input "22,837"
click at [875, 457] on button "Add Lien" at bounding box center [867, 474] width 89 height 34
select select "0"
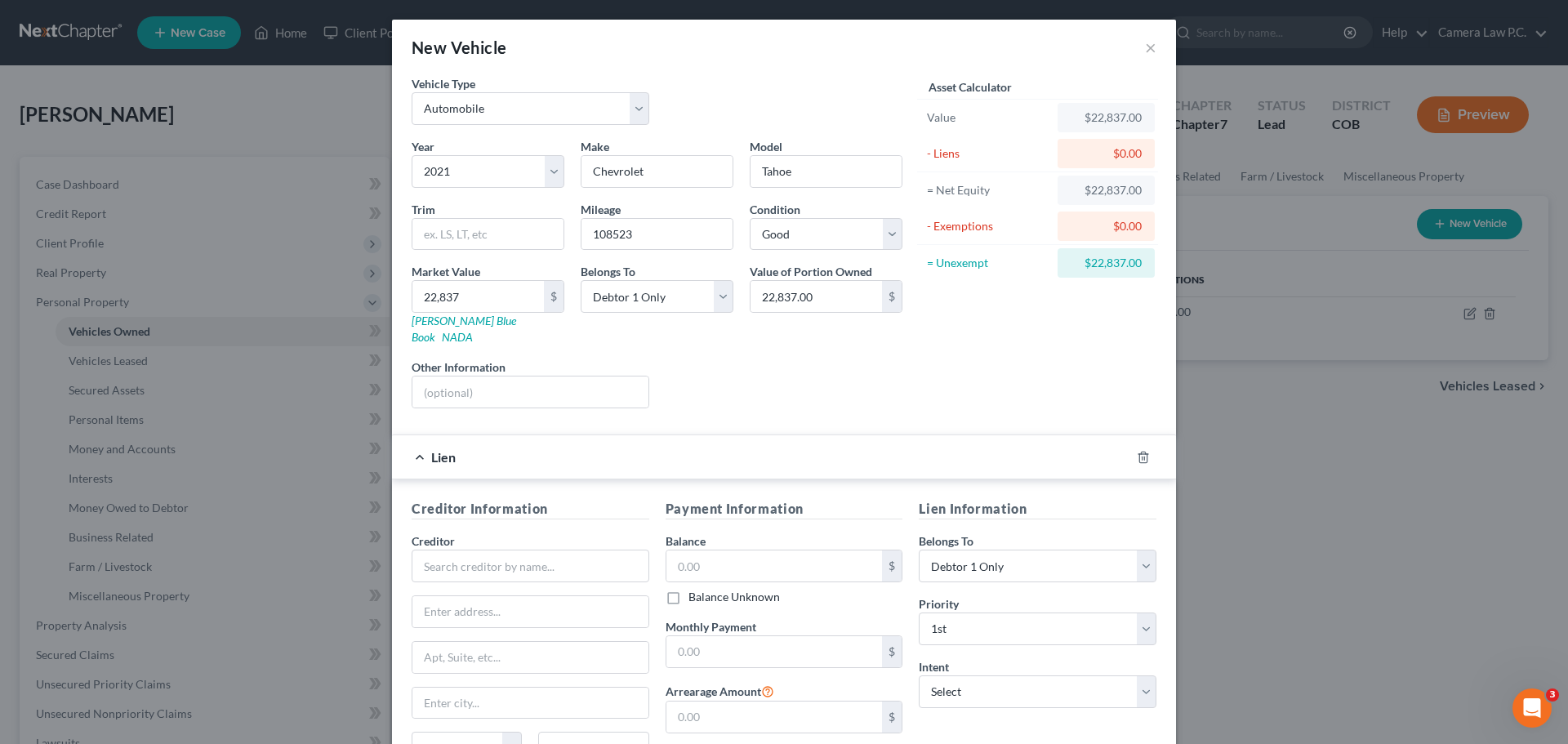
scroll to position [150, 0]
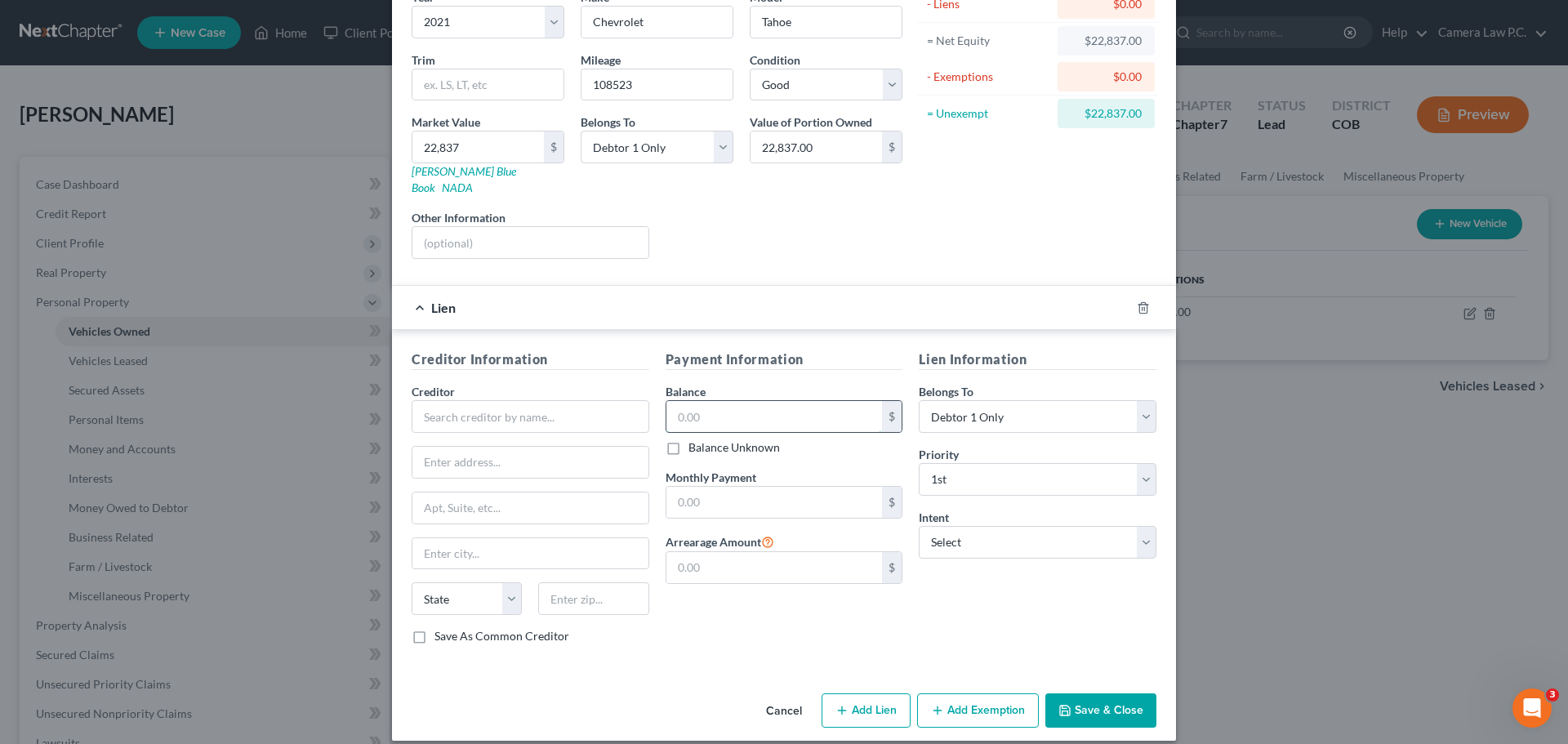
click at [694, 405] on input "text" at bounding box center [775, 416] width 216 height 31
drag, startPoint x: 735, startPoint y: 397, endPoint x: 681, endPoint y: 396, distance: 54.0
click at [681, 401] on input "40,000" at bounding box center [775, 416] width 216 height 31
type input "4"
click at [502, 400] on input "text" at bounding box center [530, 416] width 238 height 33
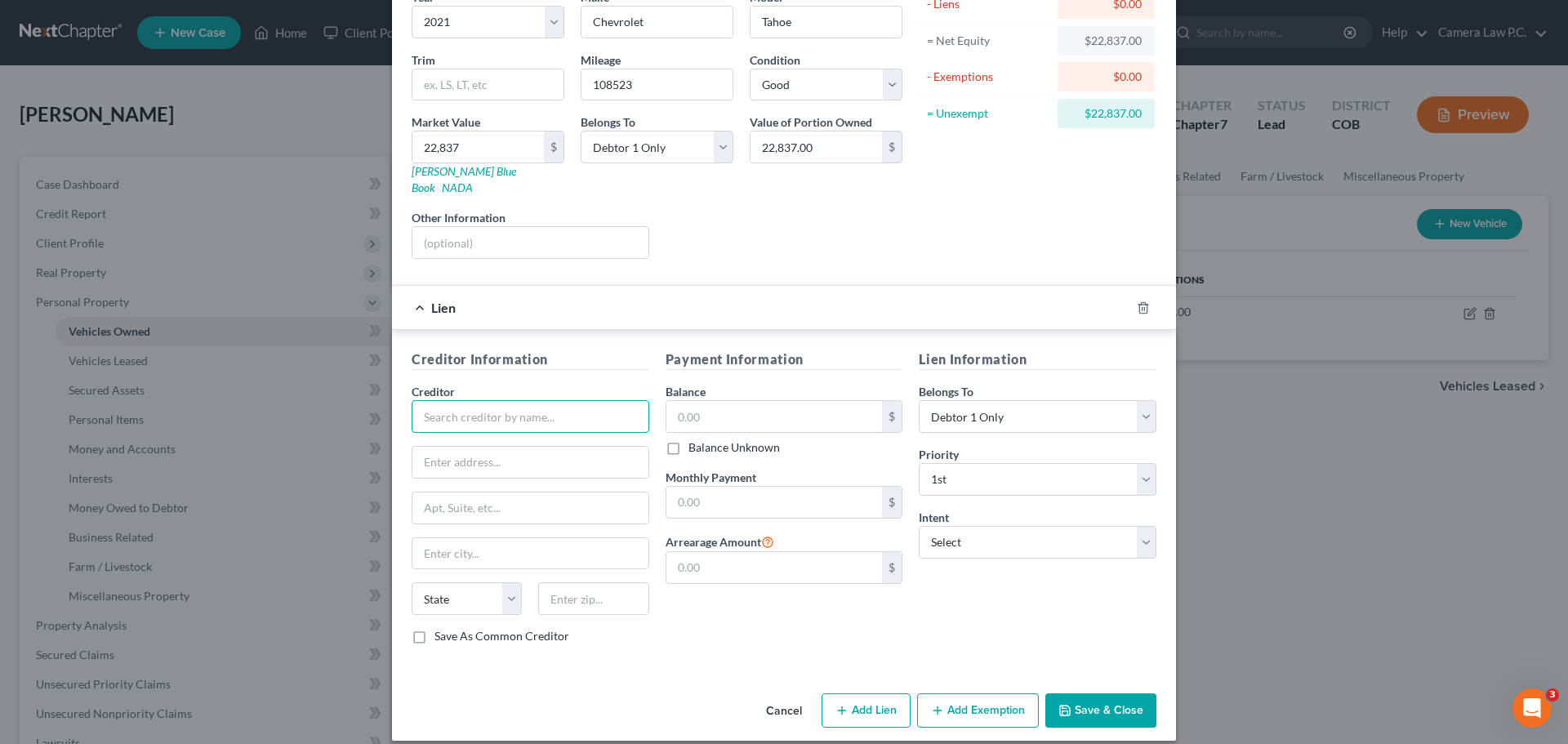
click at [526, 403] on input "text" at bounding box center [530, 416] width 238 height 33
type input "Security Service Federal Credit Union"
click at [705, 407] on input "text" at bounding box center [775, 416] width 216 height 31
type input "43,099"
click at [479, 447] on input "text" at bounding box center [530, 462] width 236 height 31
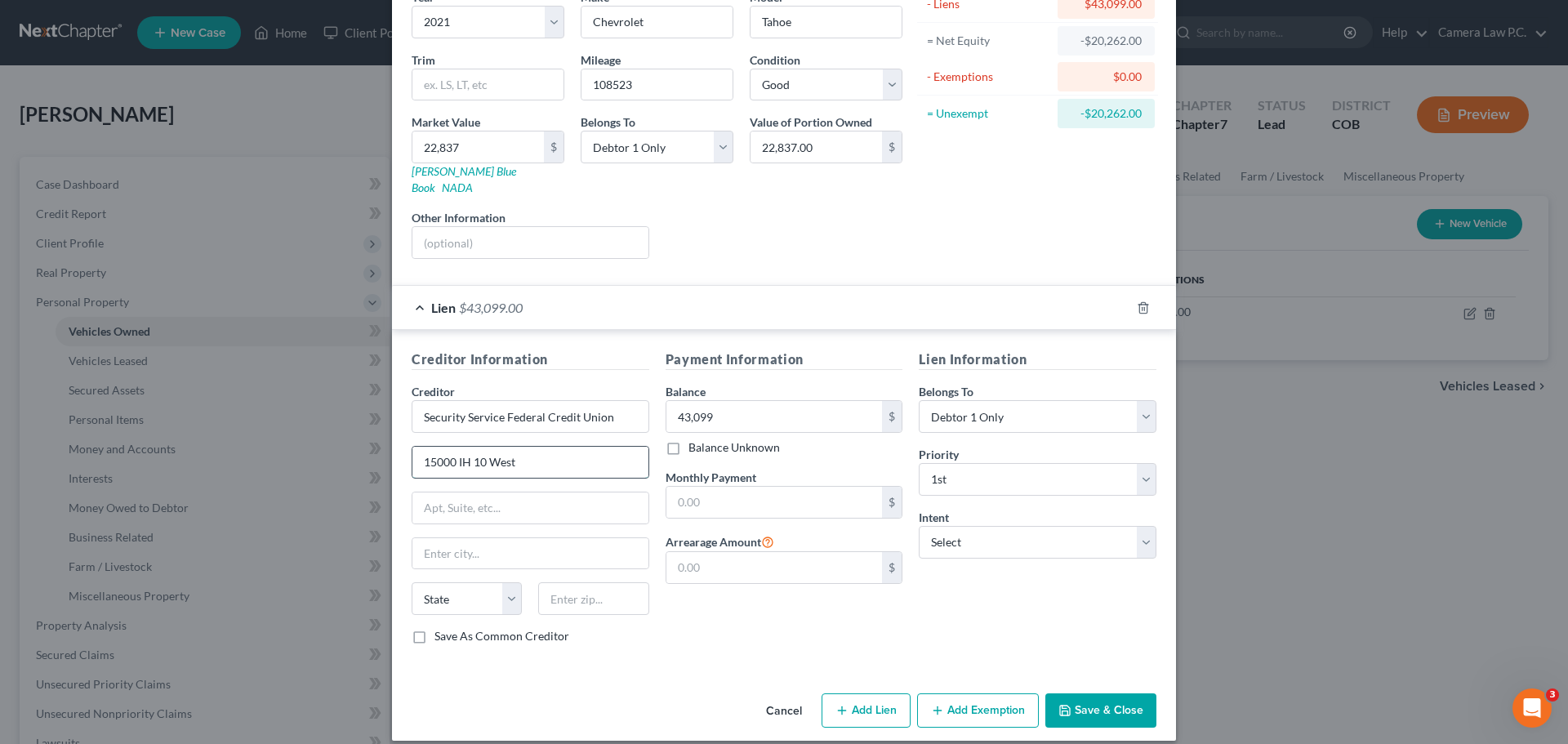
type input "15000 IH 10 West"
type input "San Antonio"
select select "45"
type input "78249"
click at [731, 617] on div "Payment Information Balance 43,099.00 $ Balance Unknown Balance Undetermined 43…" at bounding box center [784, 503] width 254 height 308
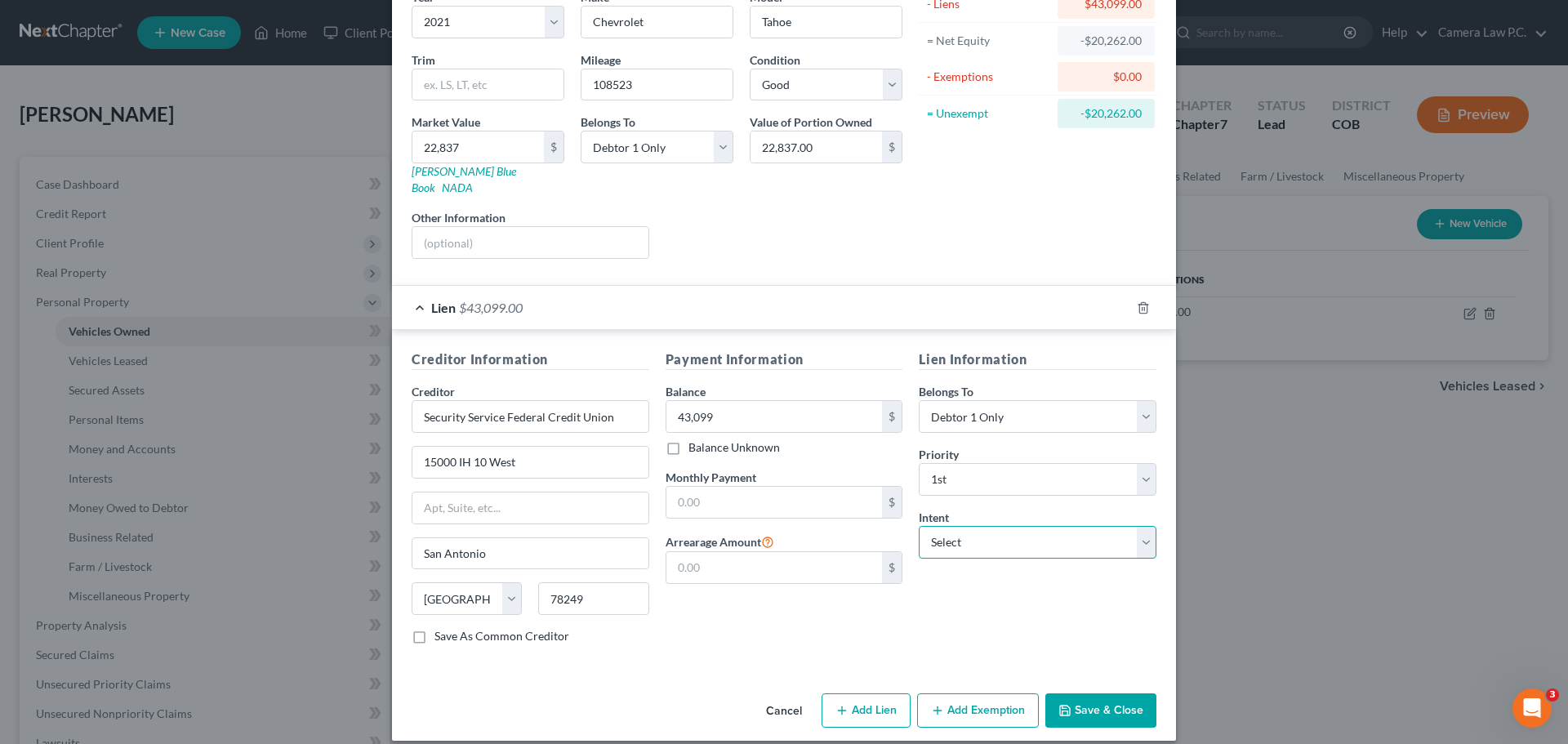
click at [1030, 531] on select "Select Surrender Redeem Reaffirm Avoid Other" at bounding box center [1038, 542] width 238 height 33
click at [919, 526] on select "Select Surrender Redeem Reaffirm Avoid Other" at bounding box center [1038, 542] width 238 height 33
click at [947, 526] on select "Select Surrender Redeem Reaffirm Avoid Other" at bounding box center [1038, 542] width 238 height 33
select select "2"
click at [919, 526] on select "Select Surrender Redeem Reaffirm Avoid Other" at bounding box center [1038, 542] width 238 height 33
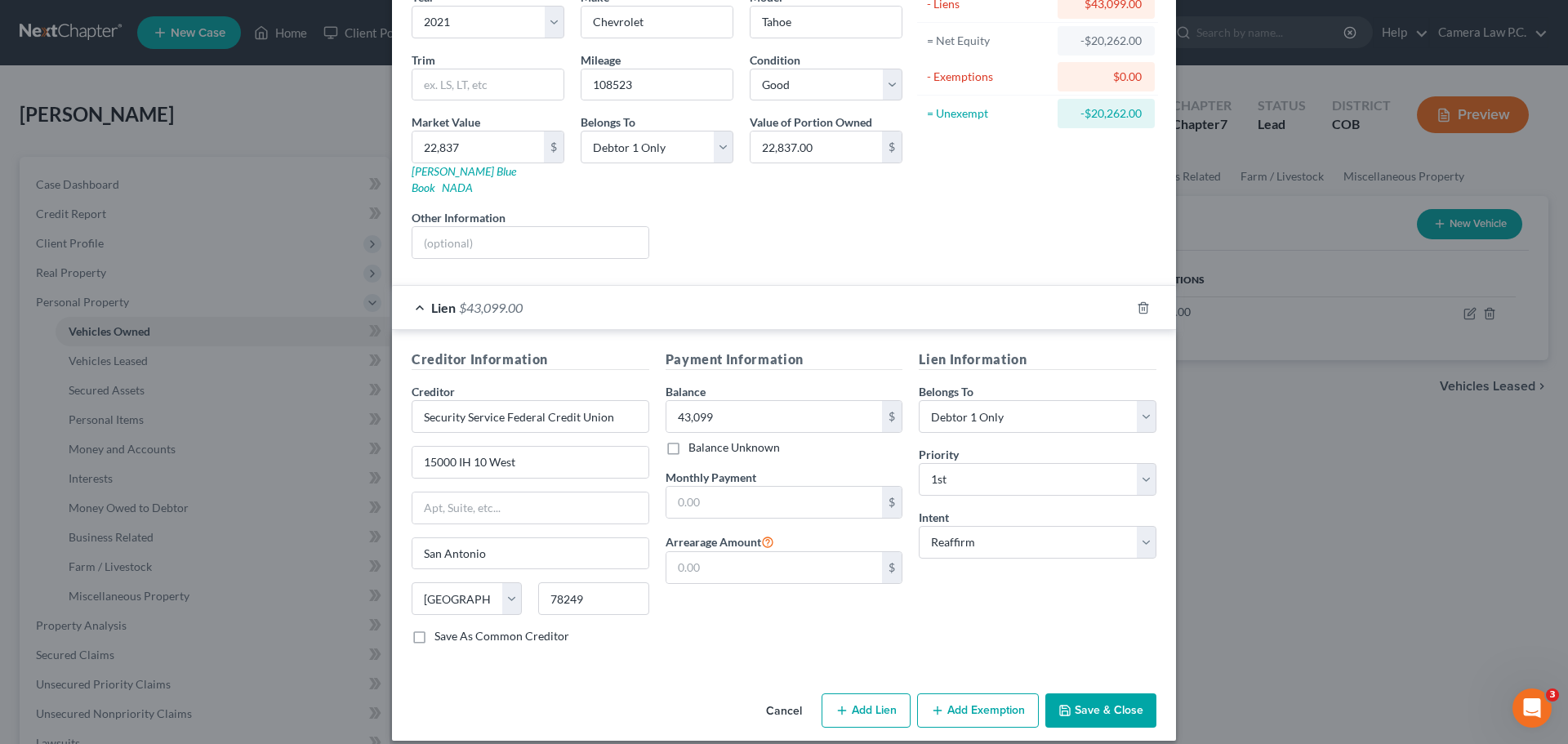
click at [870, 603] on div "Payment Information Balance 43,099.00 $ Balance Unknown Balance Undetermined 43…" at bounding box center [784, 503] width 254 height 308
click at [691, 487] on input "text" at bounding box center [775, 502] width 216 height 31
type input "1,590"
click at [676, 662] on div "Vehicle Type Select Automobile Truck Trailer Watercraft Aircraft Motor Home Atv…" at bounding box center [784, 307] width 784 height 762
click at [680, 552] on input "text" at bounding box center [775, 567] width 216 height 31
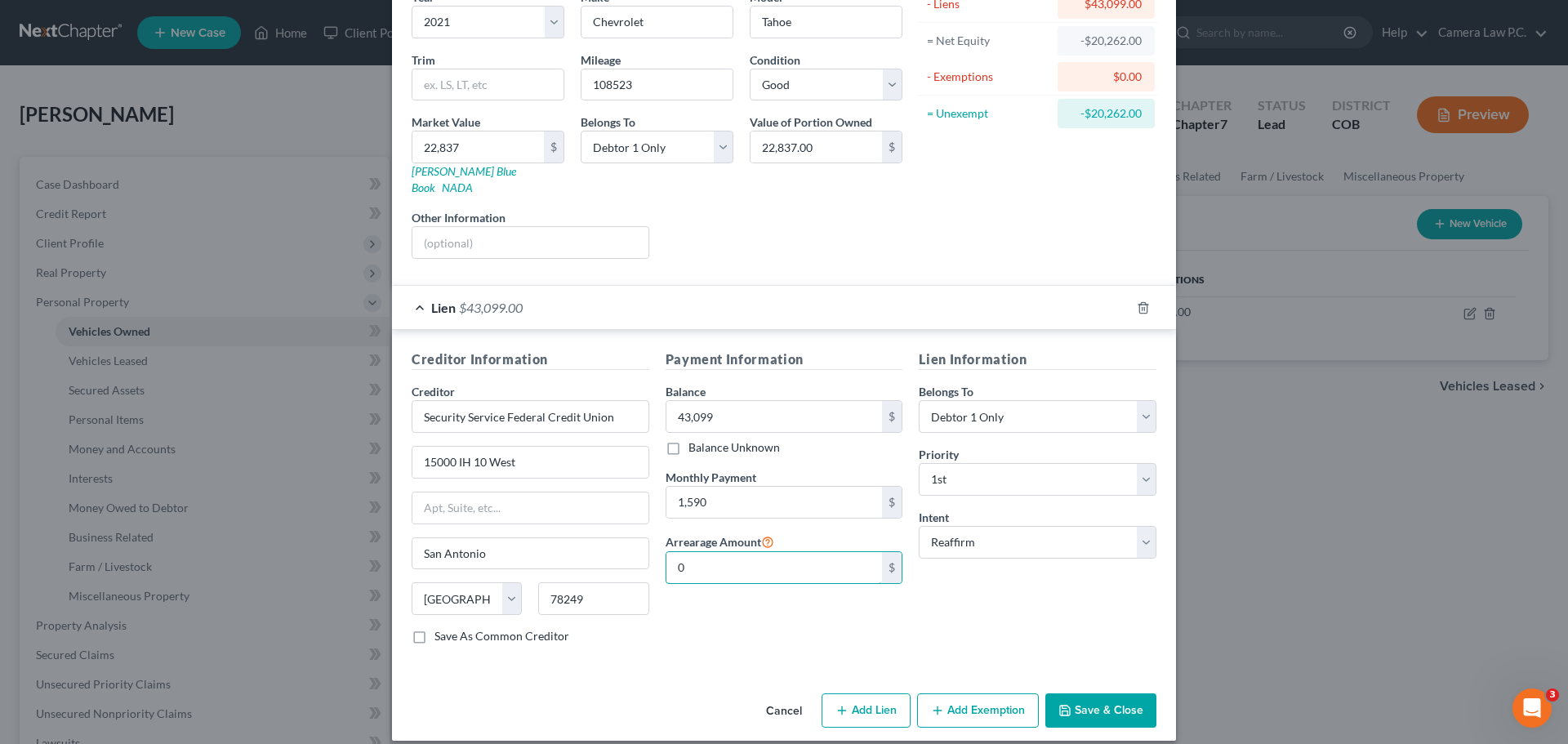
type input "0"
click at [651, 650] on div "Creditor Information Creditor * Security Service Federal Credit Union 15000 IH …" at bounding box center [784, 500] width 784 height 341
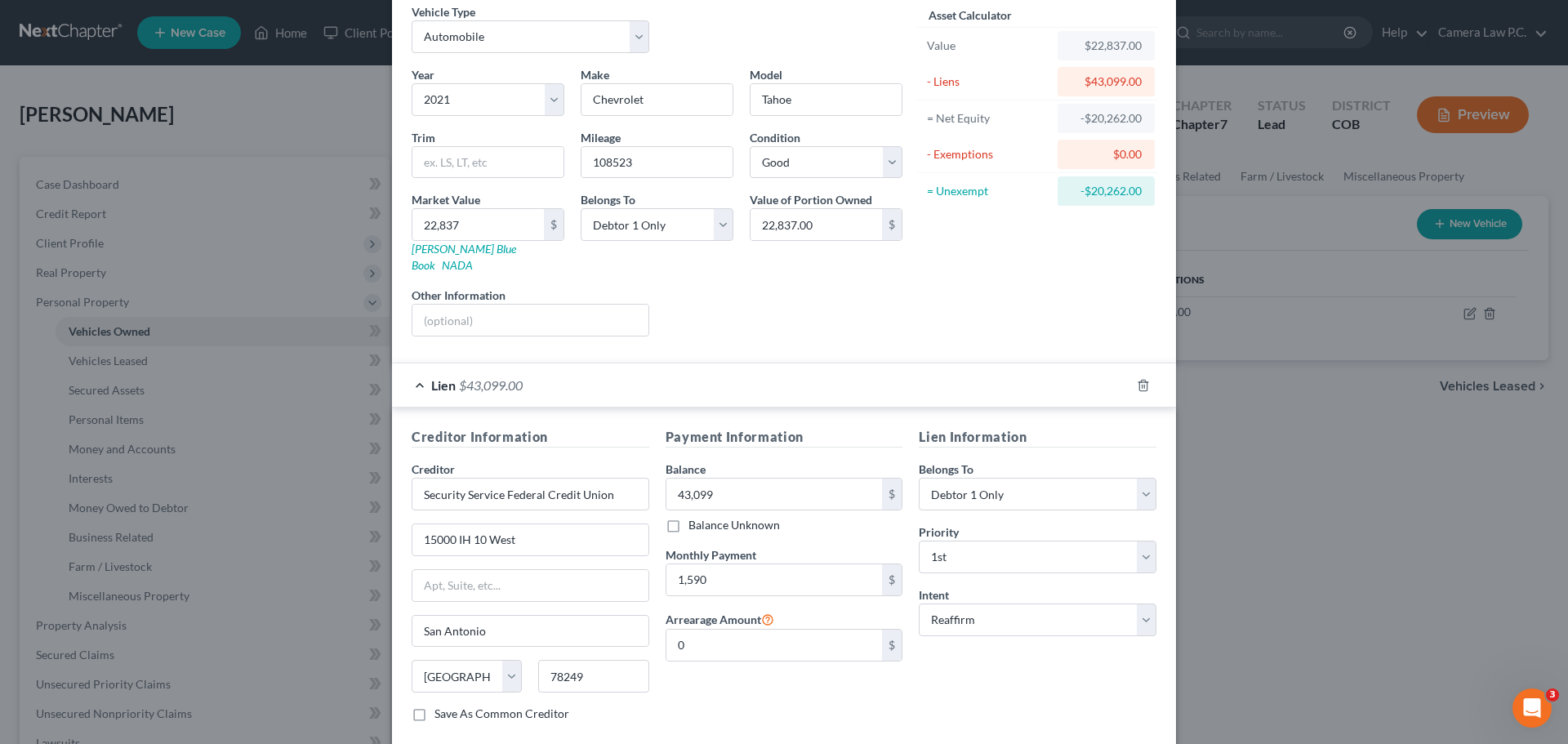
scroll to position [0, 0]
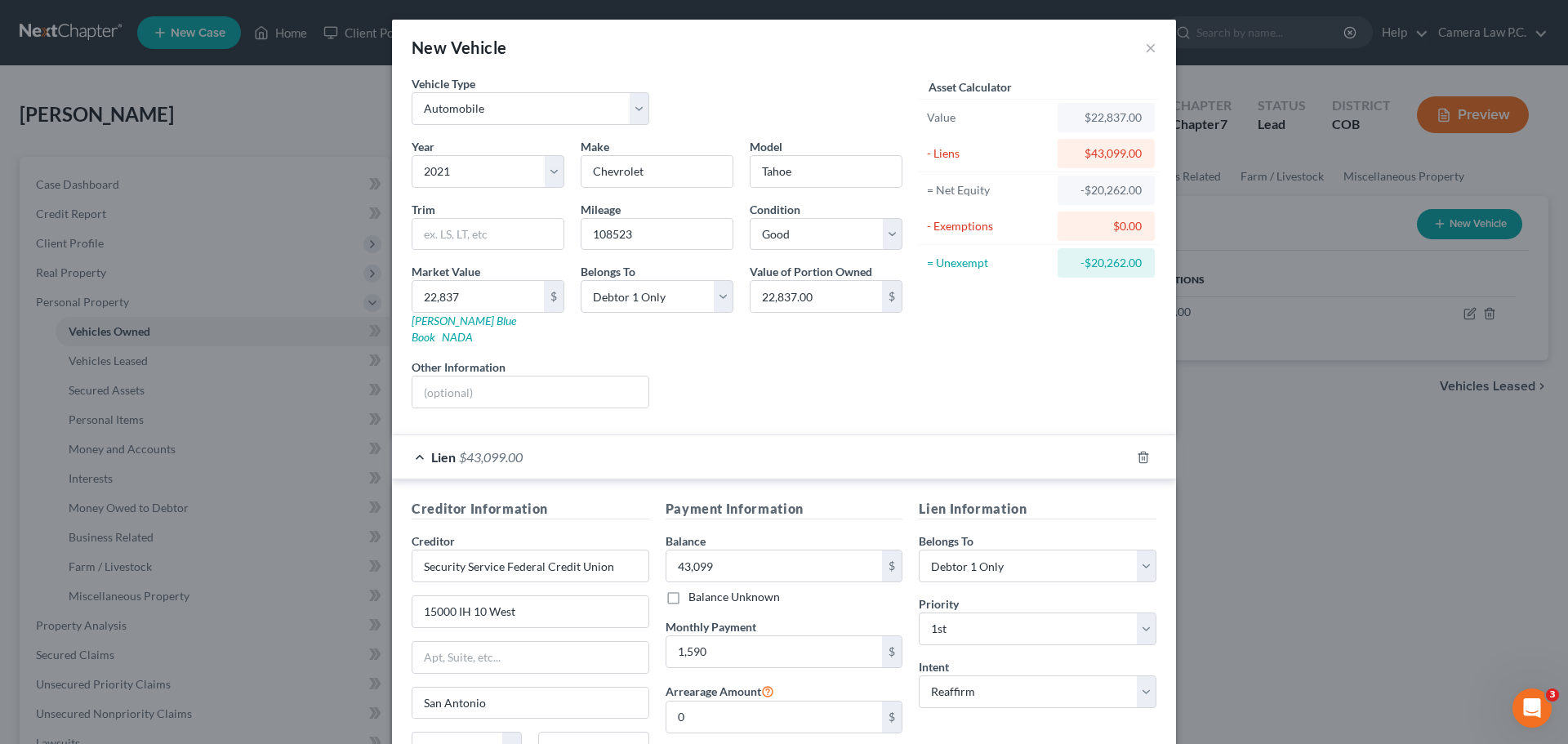
click at [995, 382] on div "Asset Calculator Value $22,837.00 - Liens $43,099.00 = Net Equity -$20,262.00 -…" at bounding box center [1037, 248] width 254 height 346
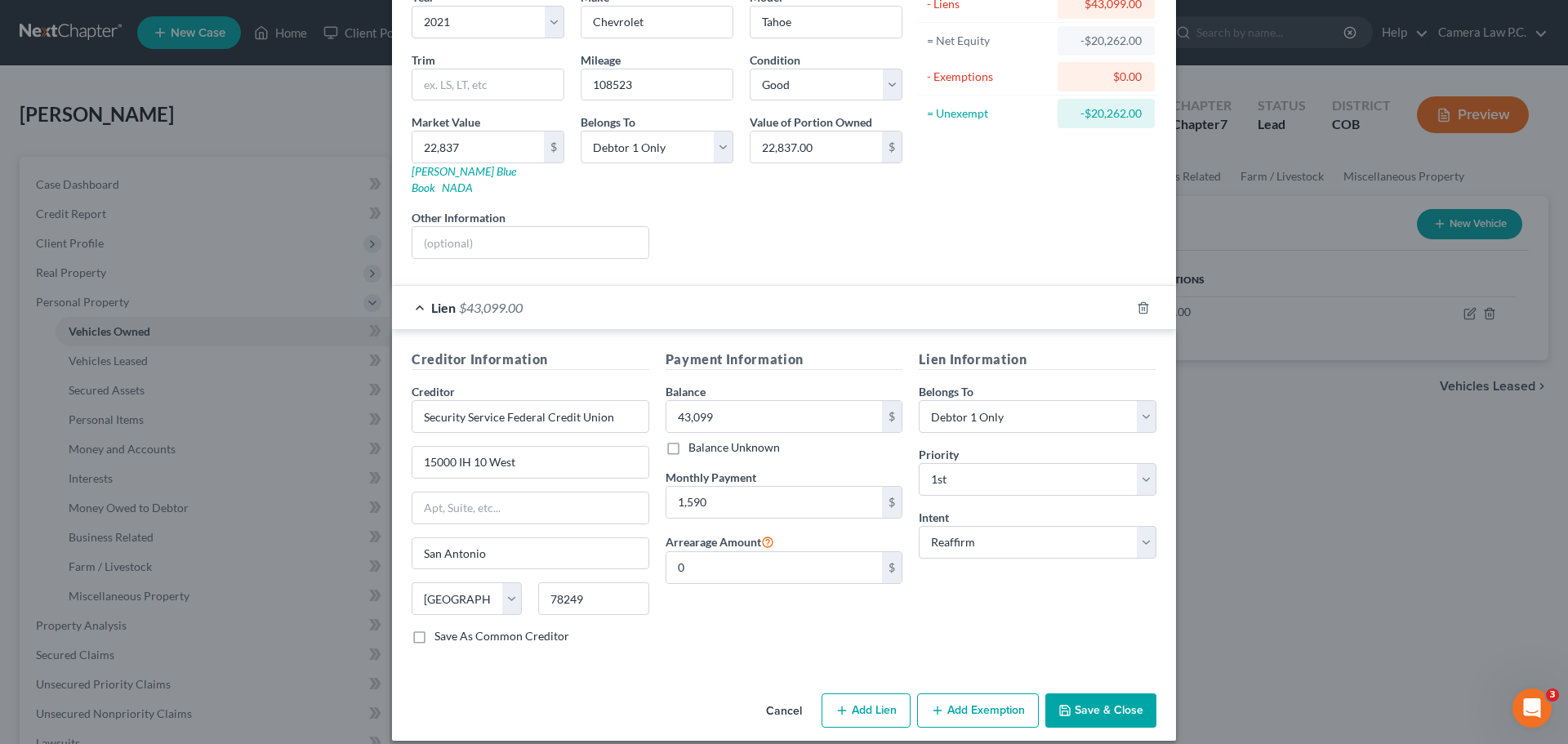
click at [973, 694] on button "Add Exemption" at bounding box center [977, 711] width 122 height 34
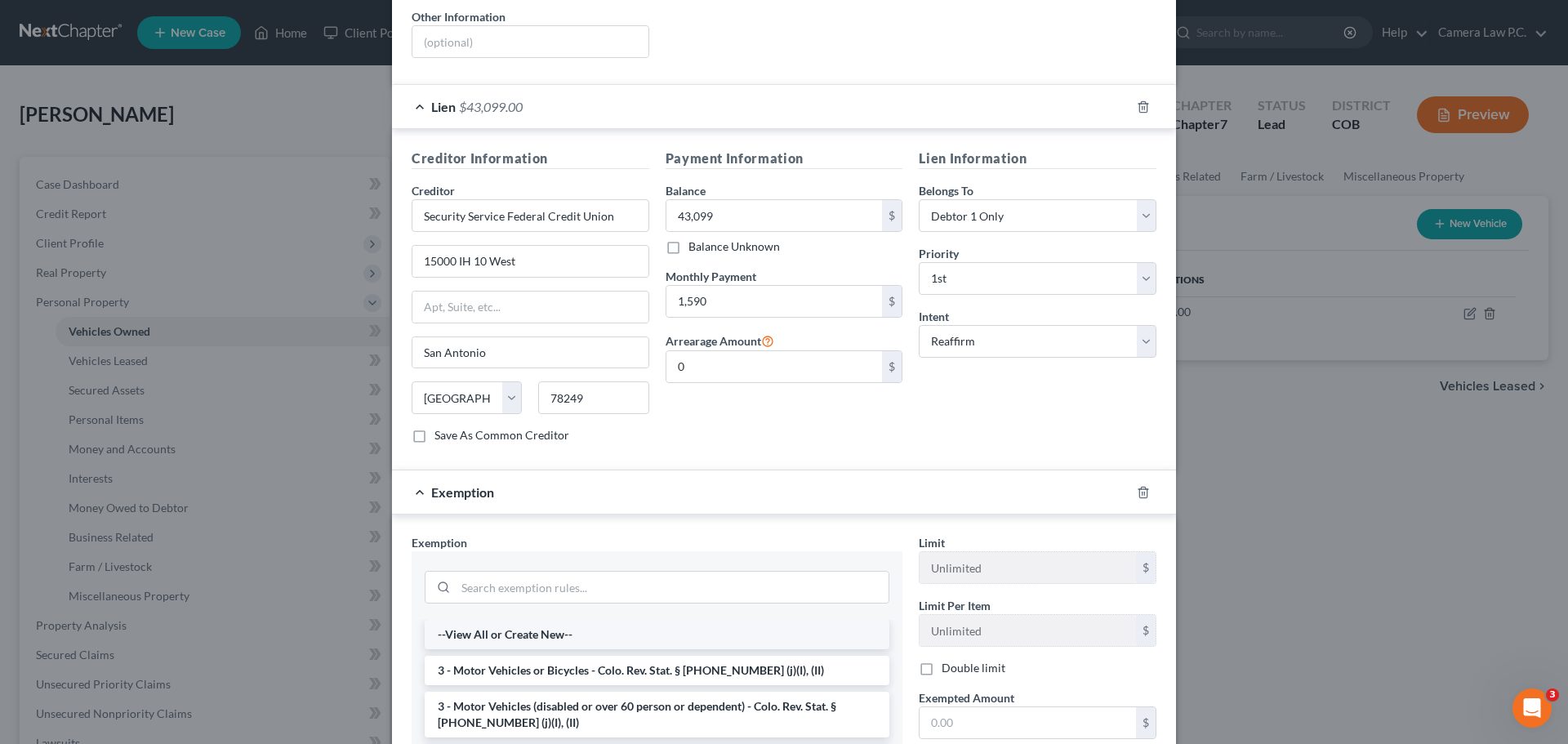
scroll to position [558, 0]
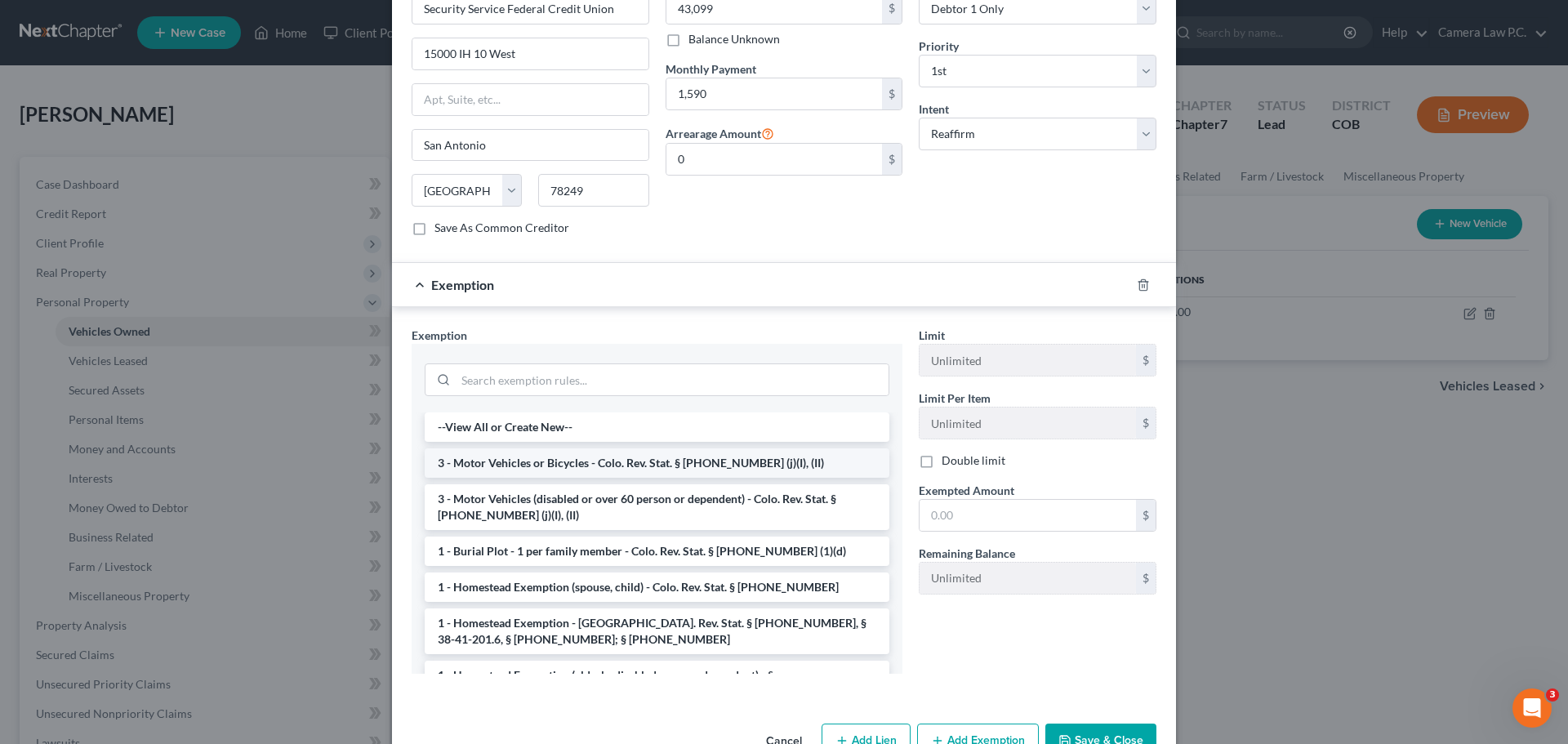
click at [490, 449] on li "3 - Motor Vehicles or Bicycles - Colo. Rev. Stat. § [PHONE_NUMBER] (j)(I), (II)" at bounding box center [657, 463] width 464 height 30
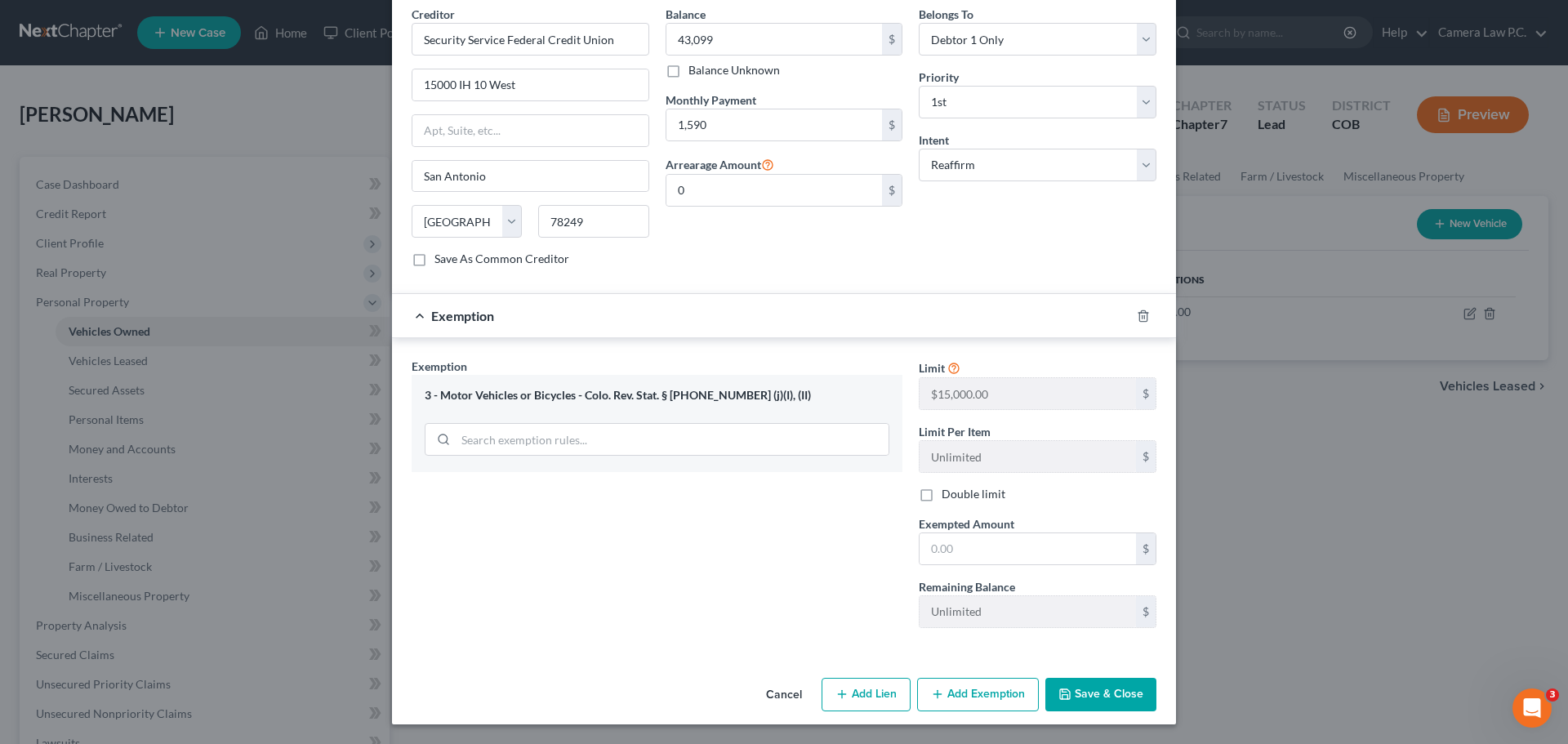
scroll to position [511, 0]
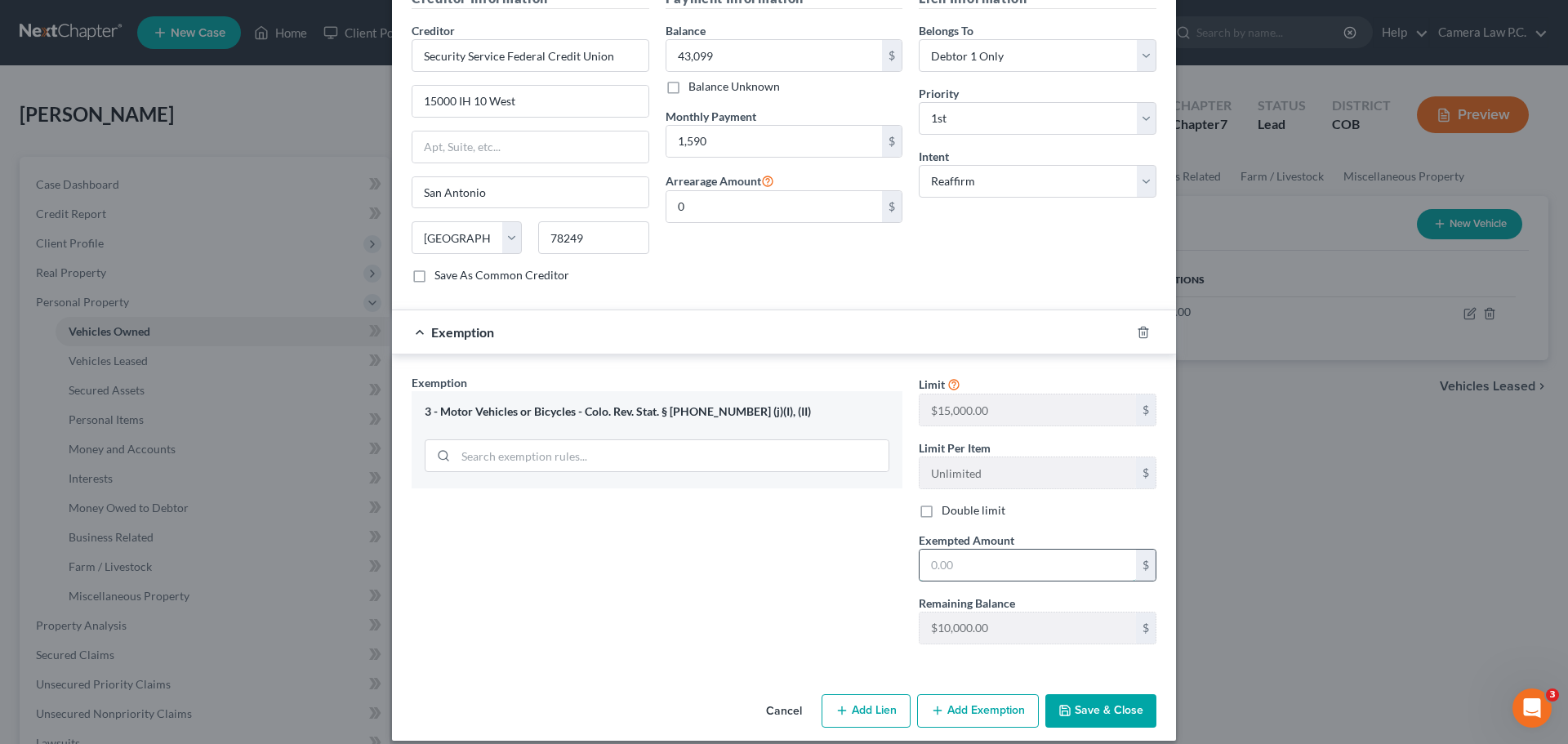
click at [974, 550] on input "text" at bounding box center [1027, 565] width 216 height 31
type input "10,000"
click at [776, 529] on div "Exemption Set must be selected for CA. Exemption * 3 - Motor Vehicles or Bicycl…" at bounding box center [657, 516] width 507 height 282
click at [1093, 694] on button "Save & Close" at bounding box center [1102, 711] width 111 height 34
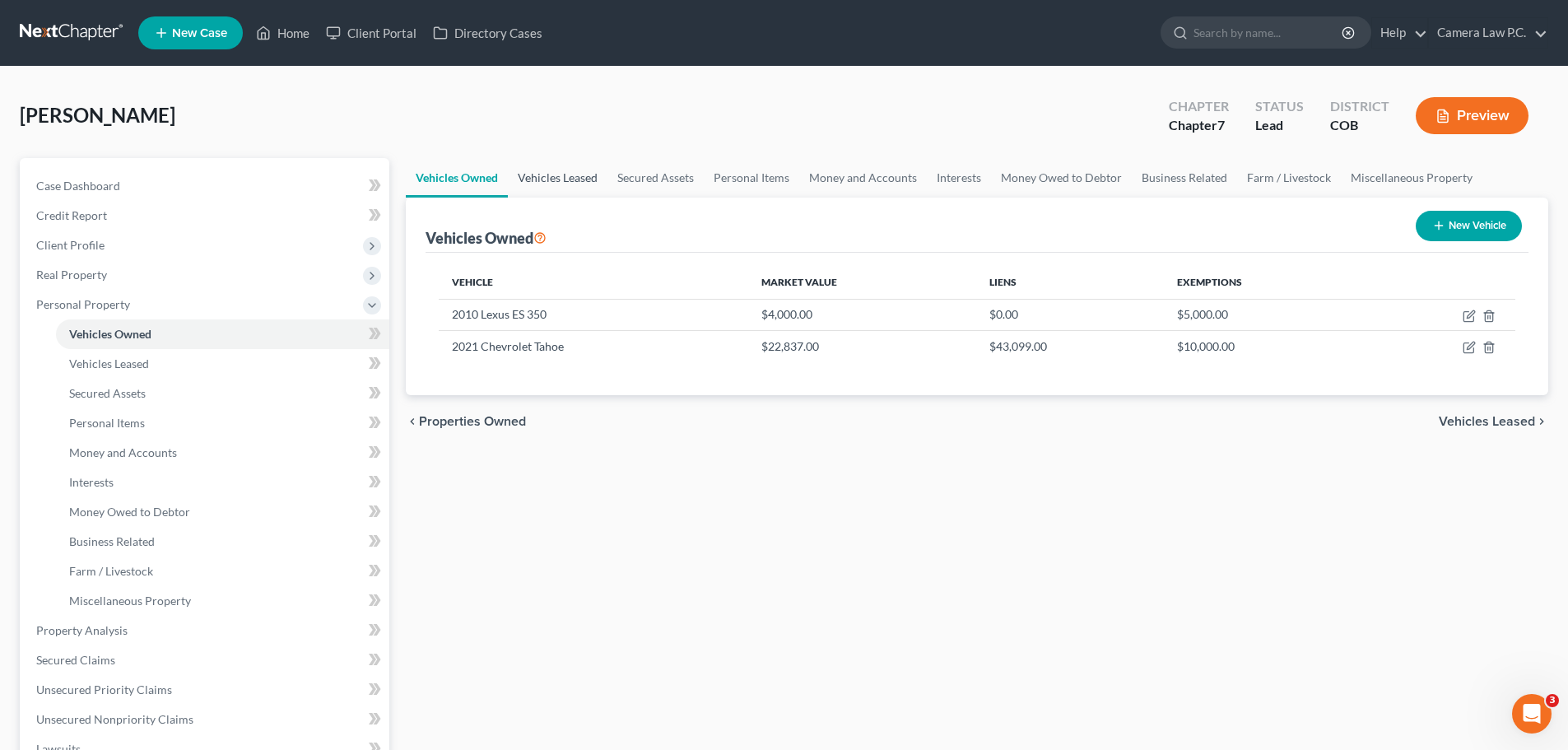
click at [553, 174] on link "Vehicles Leased" at bounding box center [558, 178] width 99 height 39
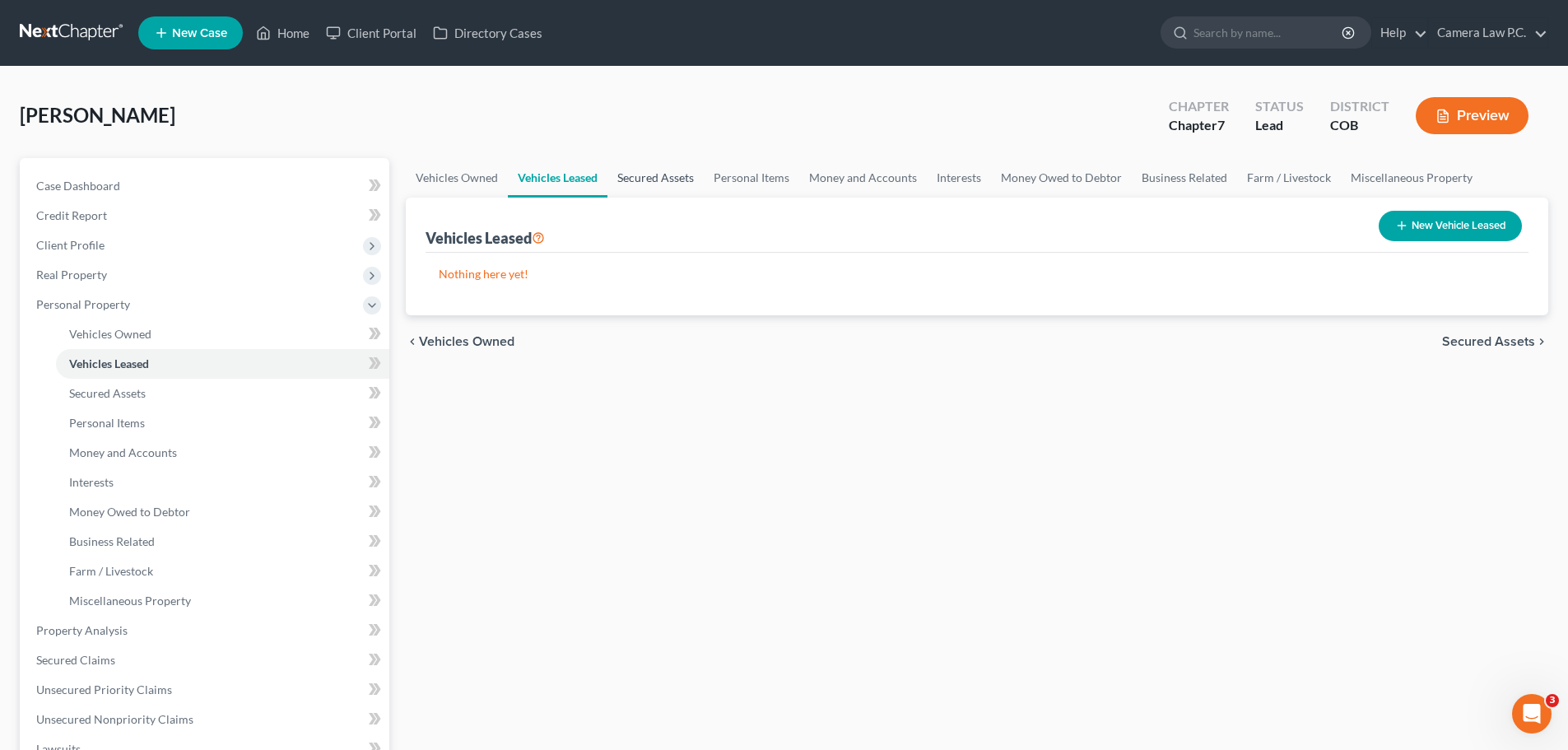
click at [657, 178] on link "Secured Assets" at bounding box center [655, 178] width 96 height 39
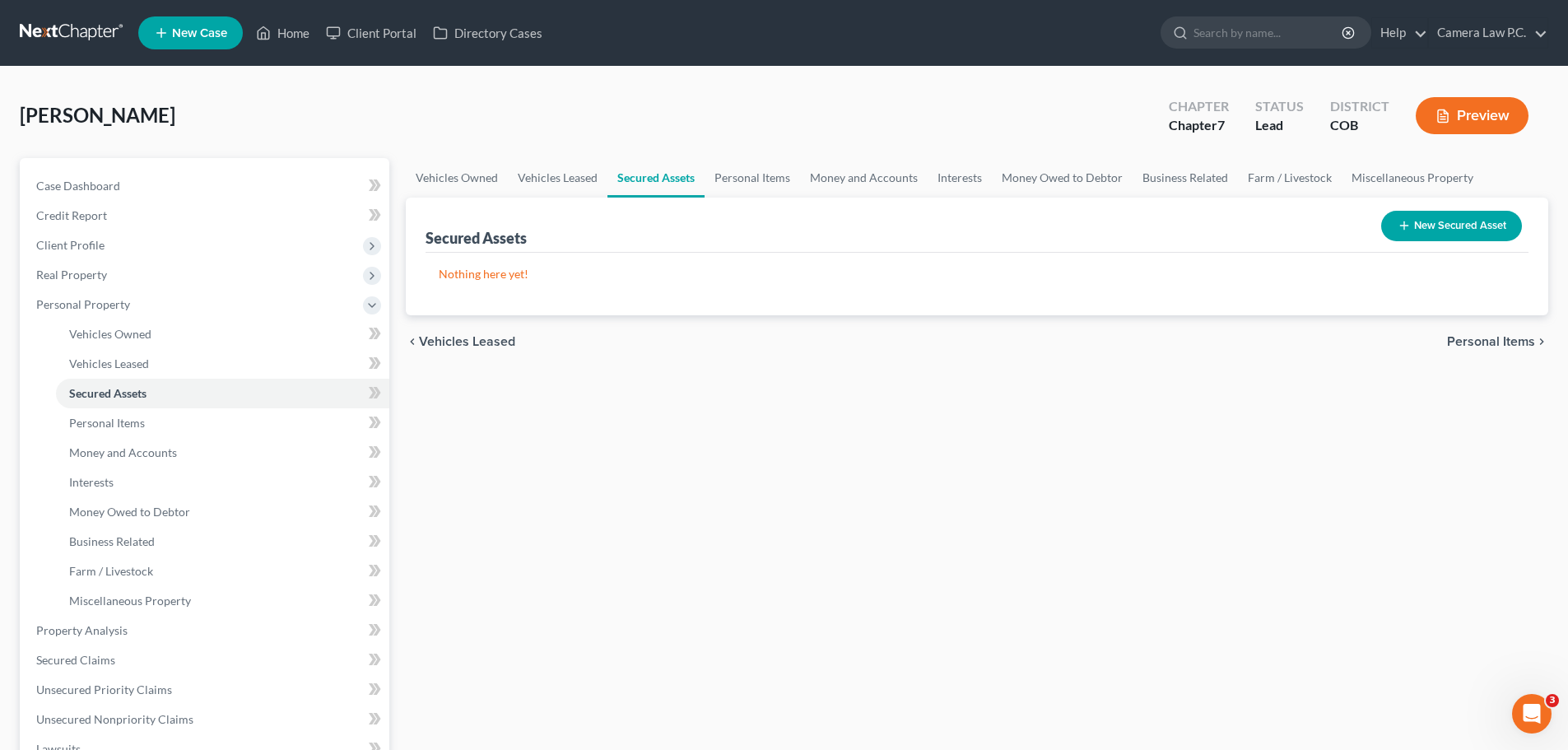
click at [1441, 223] on button "New Secured Asset" at bounding box center [1452, 226] width 140 height 31
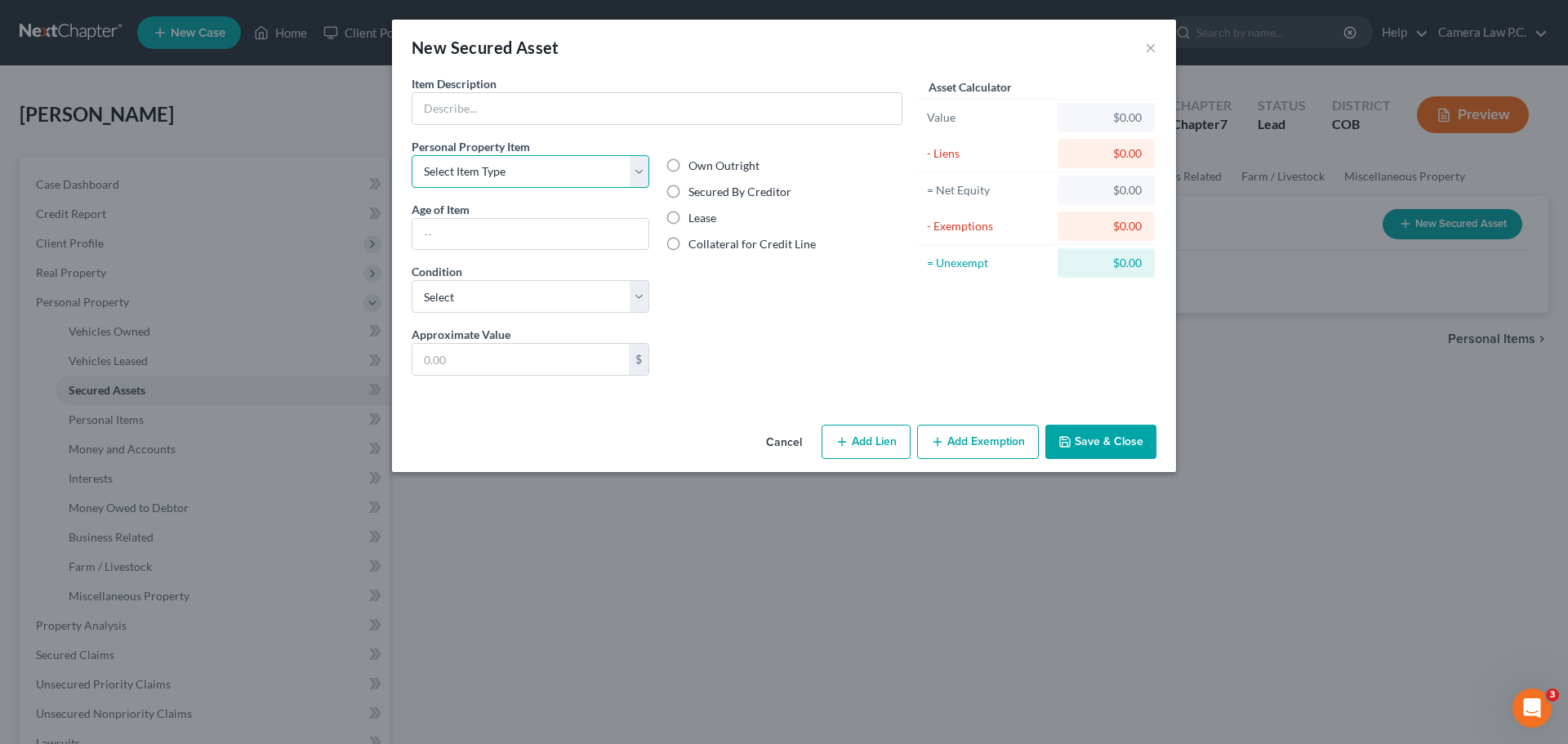
click at [536, 174] on select "Select Item Type Clothing Collectibles Of Value Electronics Firearms Household …" at bounding box center [530, 171] width 238 height 33
click at [547, 174] on select "Select Item Type Clothing Collectibles Of Value Electronics Firearms Household …" at bounding box center [530, 171] width 238 height 33
click at [895, 320] on div "Own Outright Secured By Creditor Lease Collateral for Credit Line" at bounding box center [784, 232] width 254 height 188
click at [792, 443] on button "Cancel" at bounding box center [784, 442] width 62 height 33
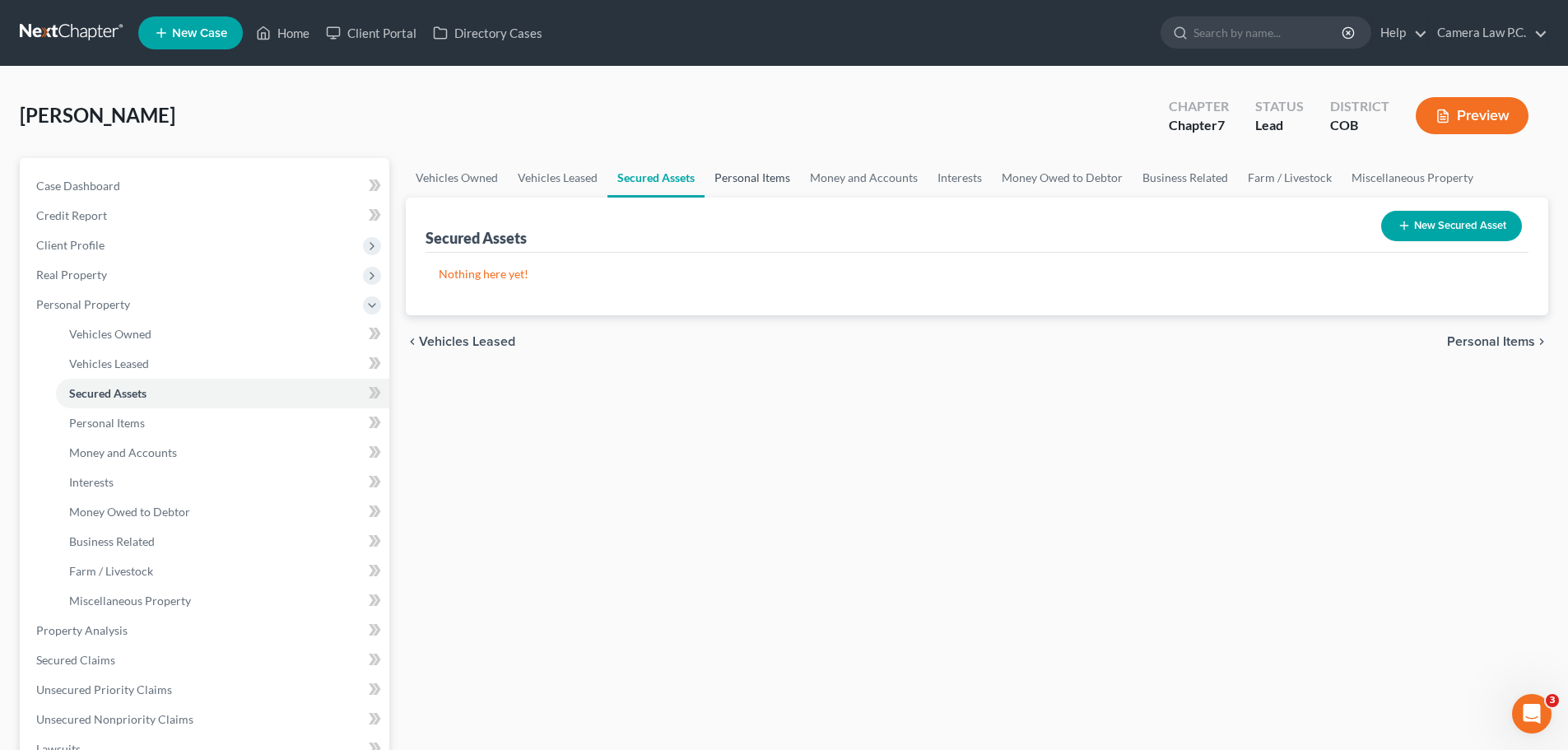
click at [749, 182] on link "Personal Items" at bounding box center [753, 178] width 95 height 39
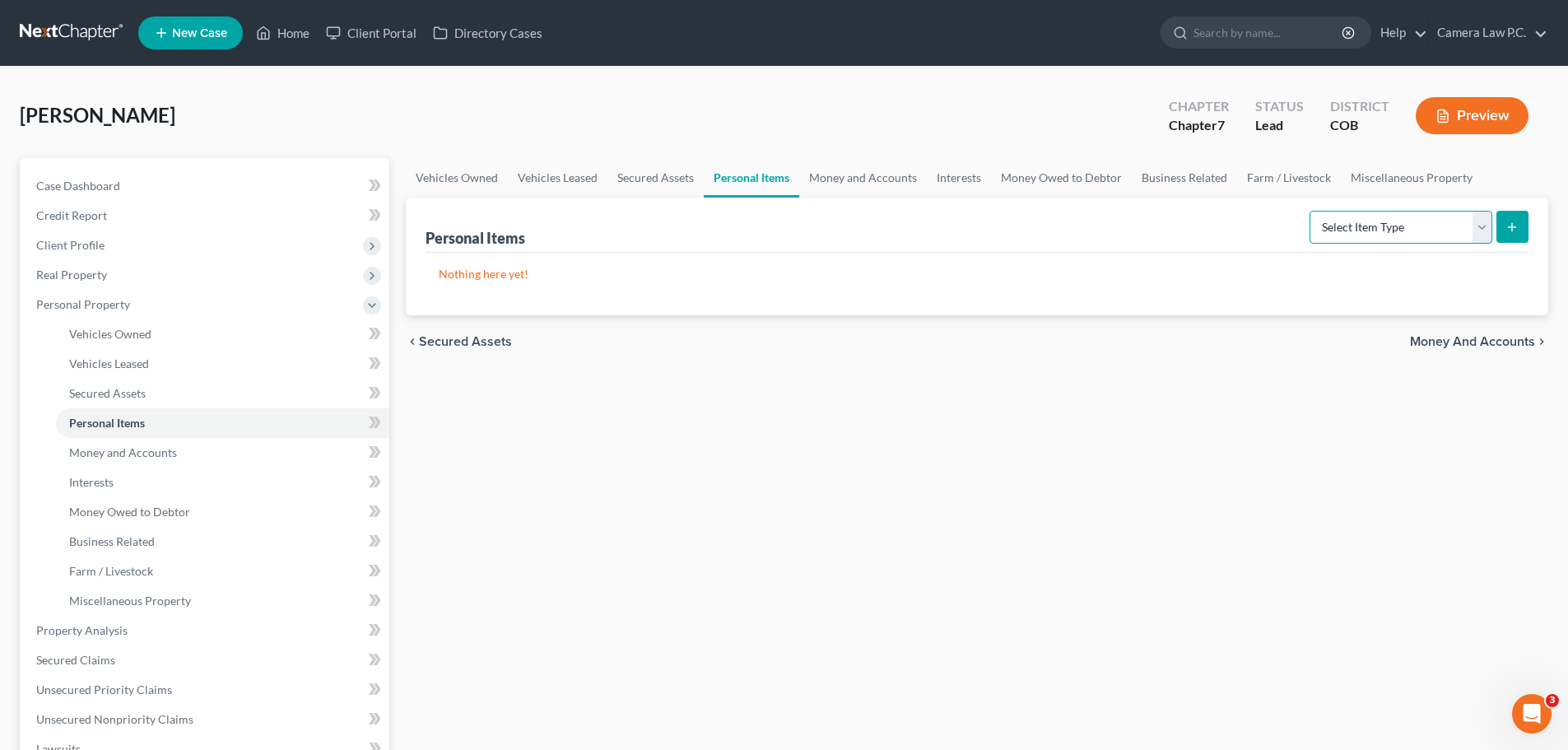
click at [1347, 236] on select "Select Item Type Clothing Collectibles Of Value Electronics Firearms Household …" at bounding box center [1400, 227] width 183 height 33
select select "clothing"
click at [1312, 211] on select "Select Item Type Clothing Collectibles Of Value Electronics Firearms Household …" at bounding box center [1400, 227] width 183 height 33
click at [1523, 228] on button "submit" at bounding box center [1513, 227] width 32 height 32
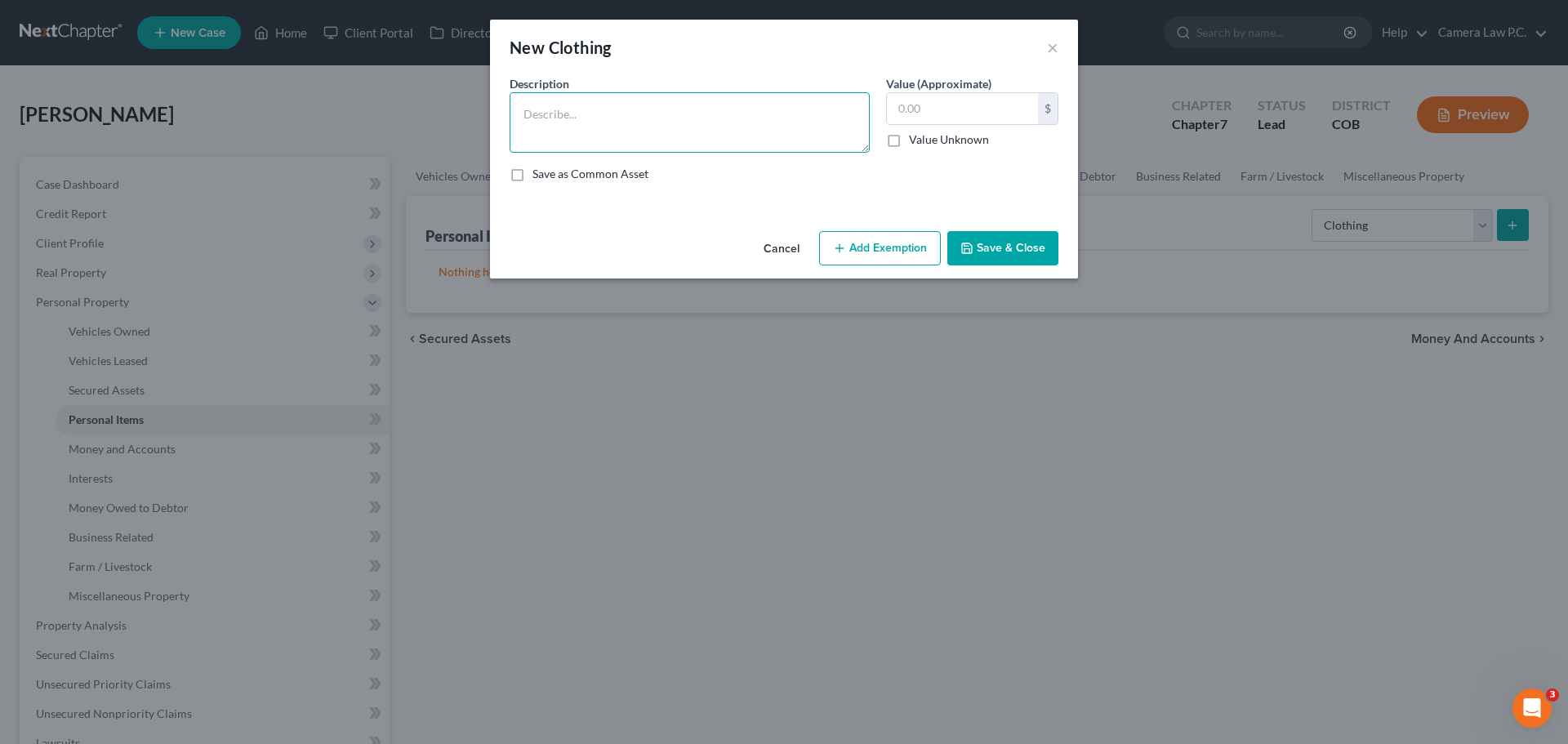
click at [645, 125] on textarea at bounding box center [690, 122] width 360 height 60
type textarea "Clothing and shoes"
click at [876, 241] on button "Add Exemption" at bounding box center [880, 248] width 122 height 34
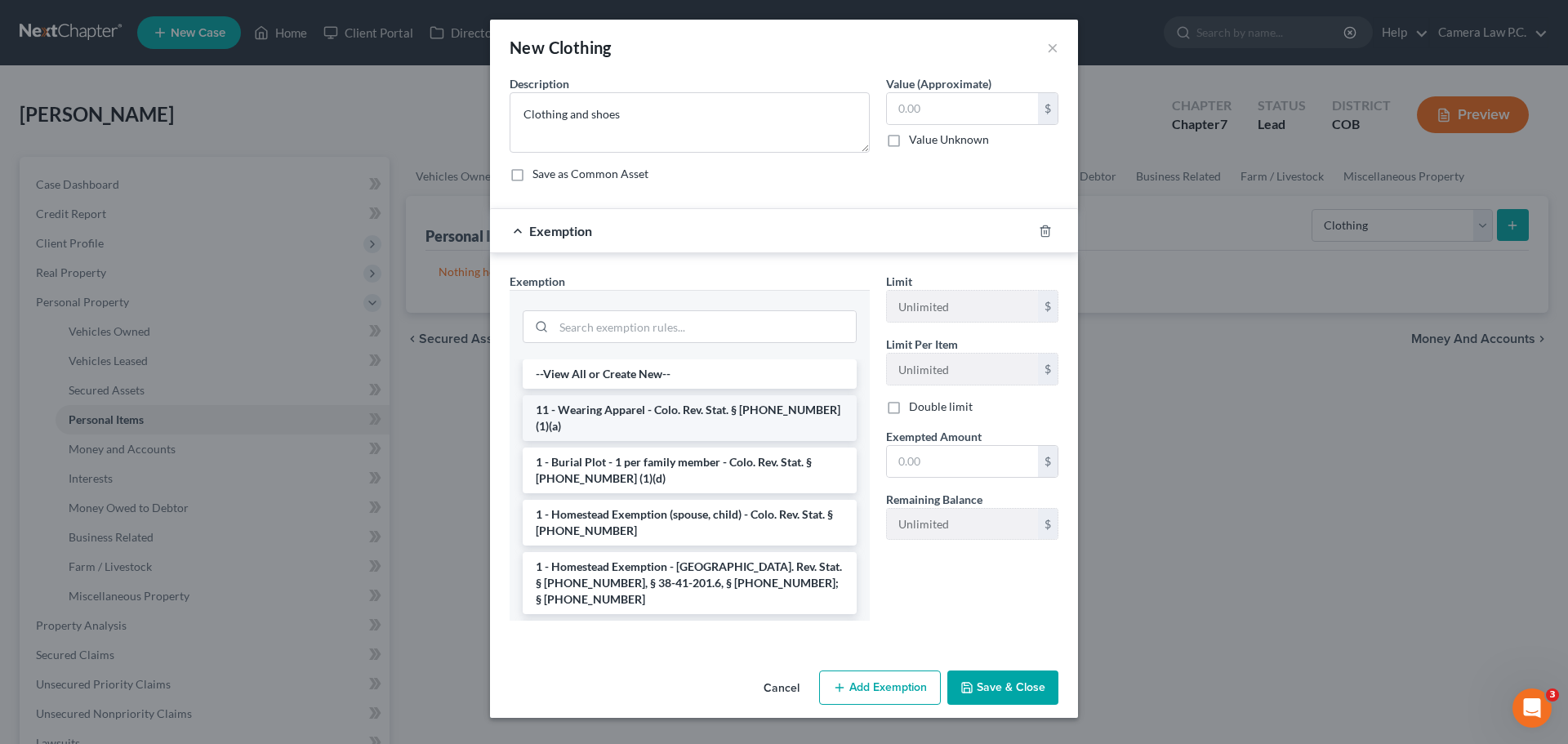
click at [639, 418] on li "11 - Wearing Apparel - Colo. Rev. Stat. § [PHONE_NUMBER] (1)(a)" at bounding box center [690, 418] width 334 height 46
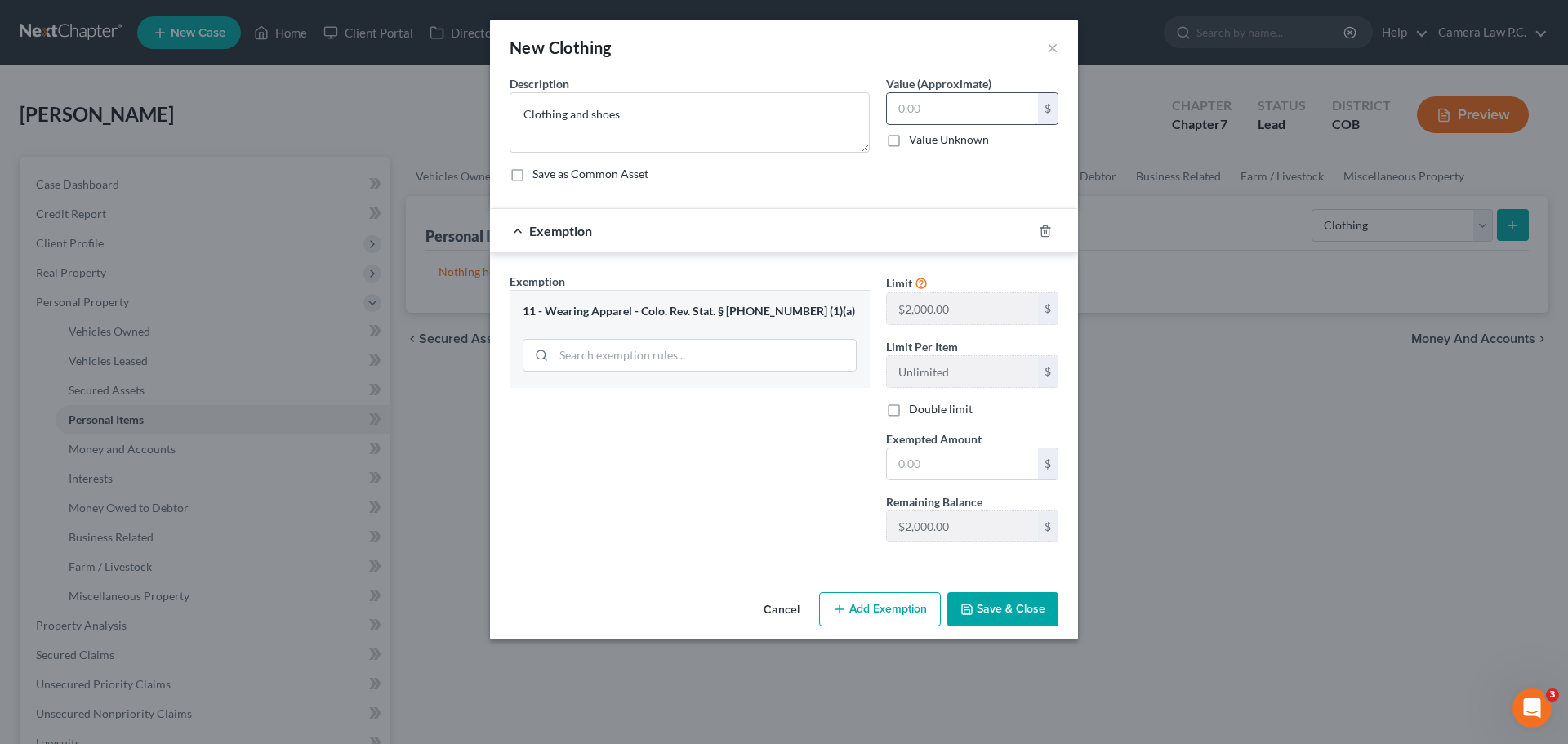
click at [913, 111] on input "text" at bounding box center [962, 108] width 151 height 31
type input "1,850"
click at [860, 194] on div "Description * Clothing and shoes Value (Approximate) 1,850.00 $ Value Unknown B…" at bounding box center [784, 135] width 565 height 120
click at [907, 468] on input "text" at bounding box center [962, 463] width 151 height 31
type input "1,850"
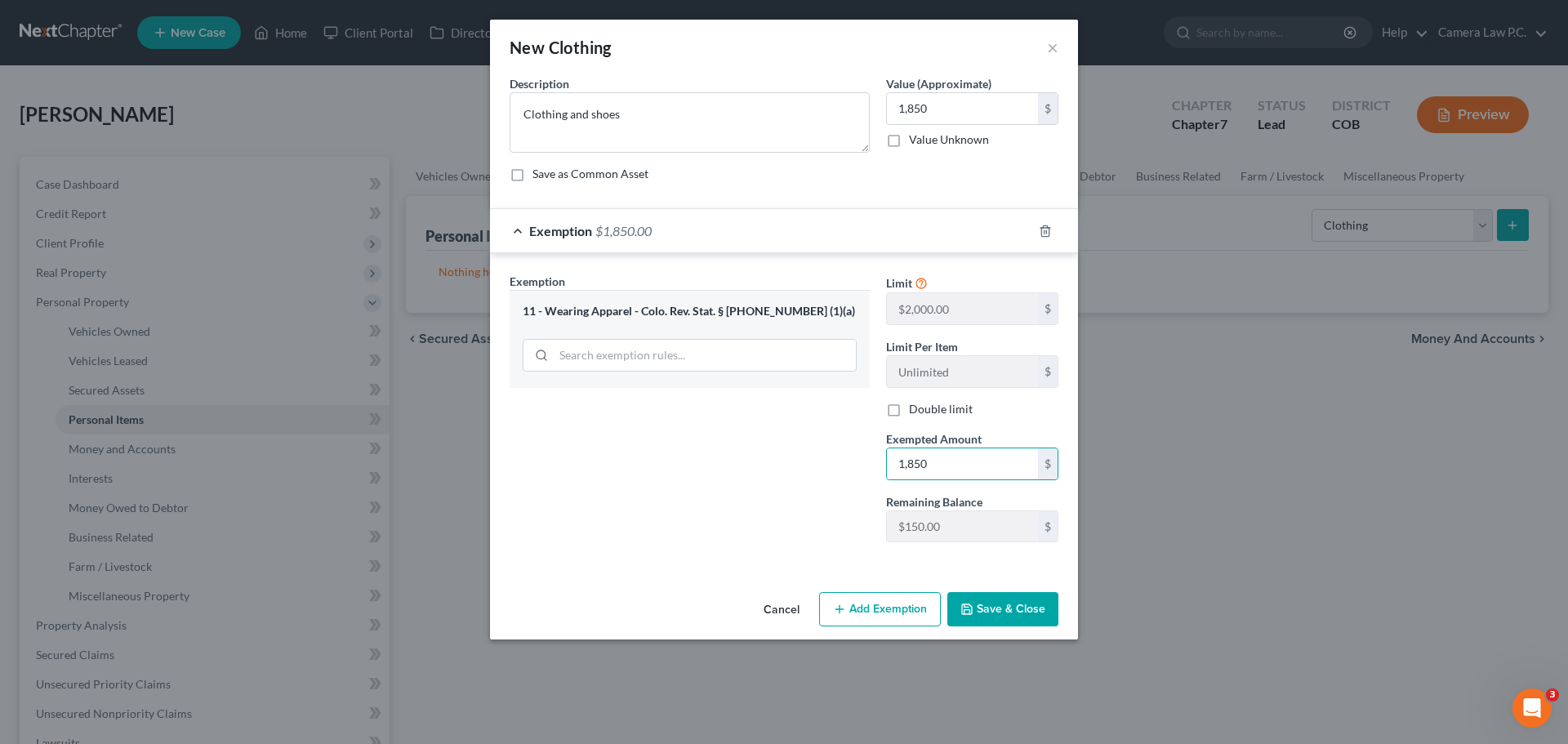
click at [787, 450] on div "Exemption Set must be selected for CA. Exemption * 11 - Wearing Apparel - Colo.…" at bounding box center [689, 414] width 376 height 282
click at [999, 607] on button "Save & Close" at bounding box center [1003, 609] width 111 height 34
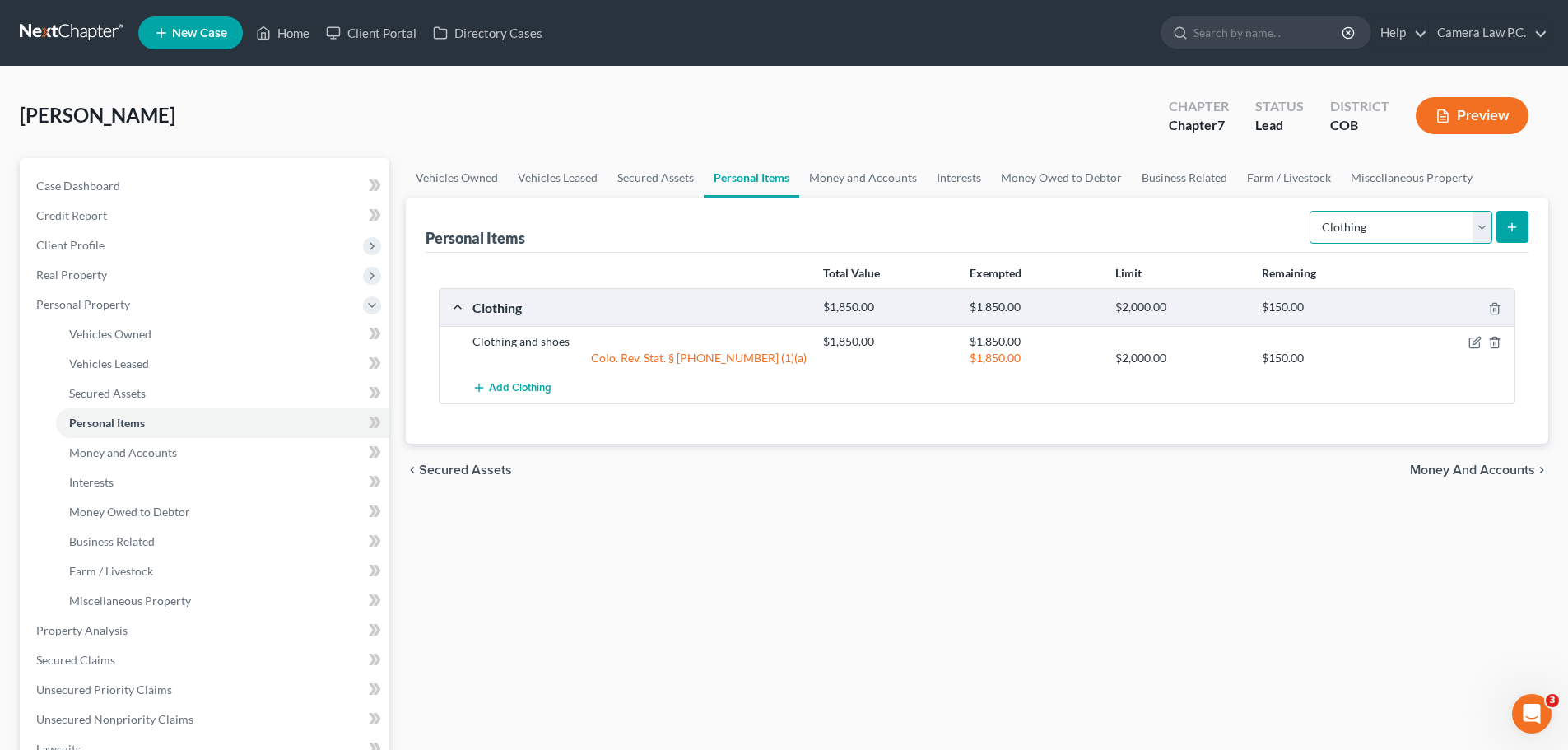
click at [1345, 230] on select "Select Item Type Clothing Collectibles Of Value Electronics Firearms Household …" at bounding box center [1400, 227] width 183 height 33
select select "electronics"
click at [1312, 211] on select "Select Item Type Clothing Collectibles Of Value Electronics Firearms Household …" at bounding box center [1400, 227] width 183 height 33
click at [1521, 226] on button "submit" at bounding box center [1513, 227] width 32 height 32
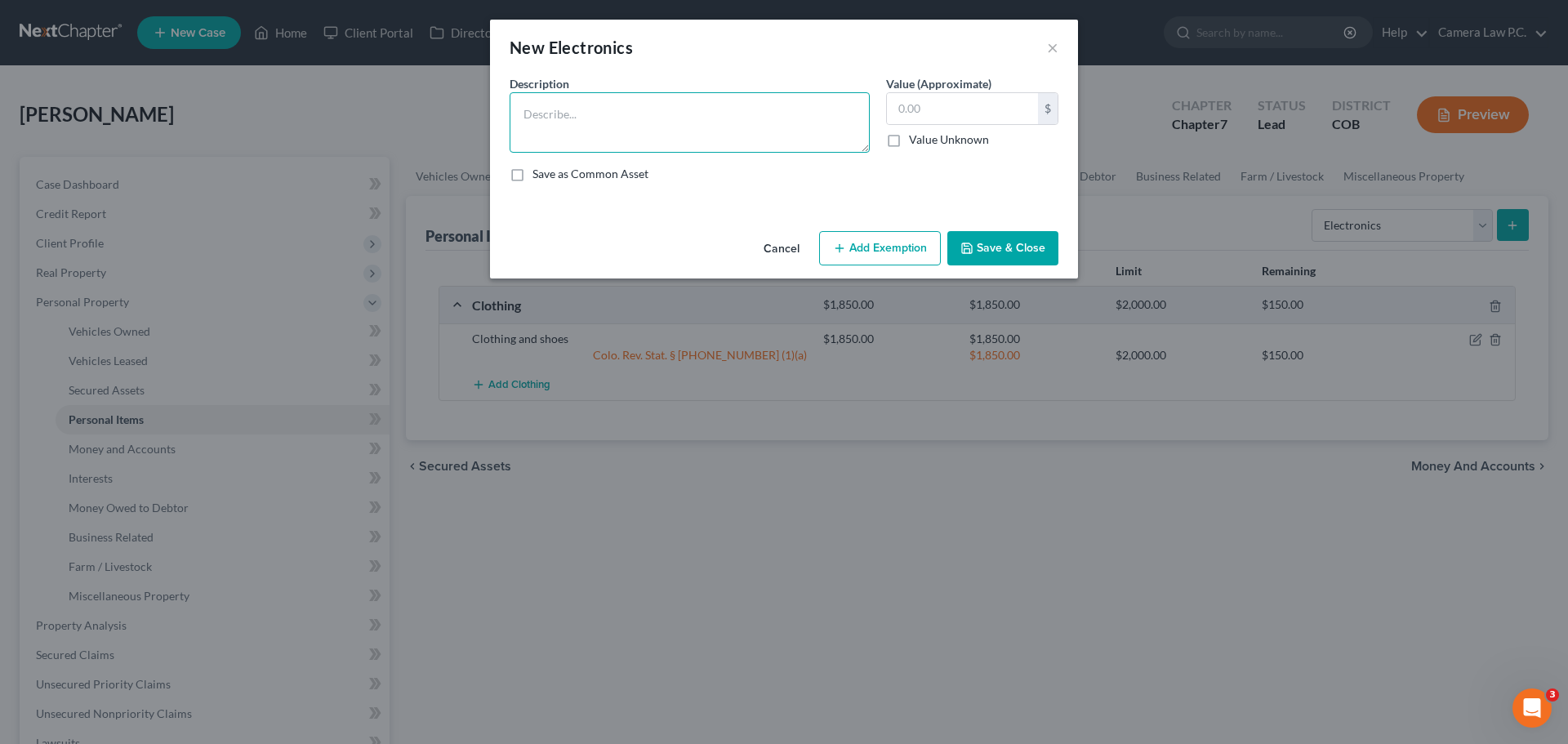
click at [628, 113] on textarea at bounding box center [690, 122] width 360 height 60
click at [595, 108] on textarea at bounding box center [690, 122] width 360 height 60
type textarea "Self cell phone, children's cell phones, laptop, TV"
click at [928, 111] on input "text" at bounding box center [962, 108] width 151 height 31
type input "1,250"
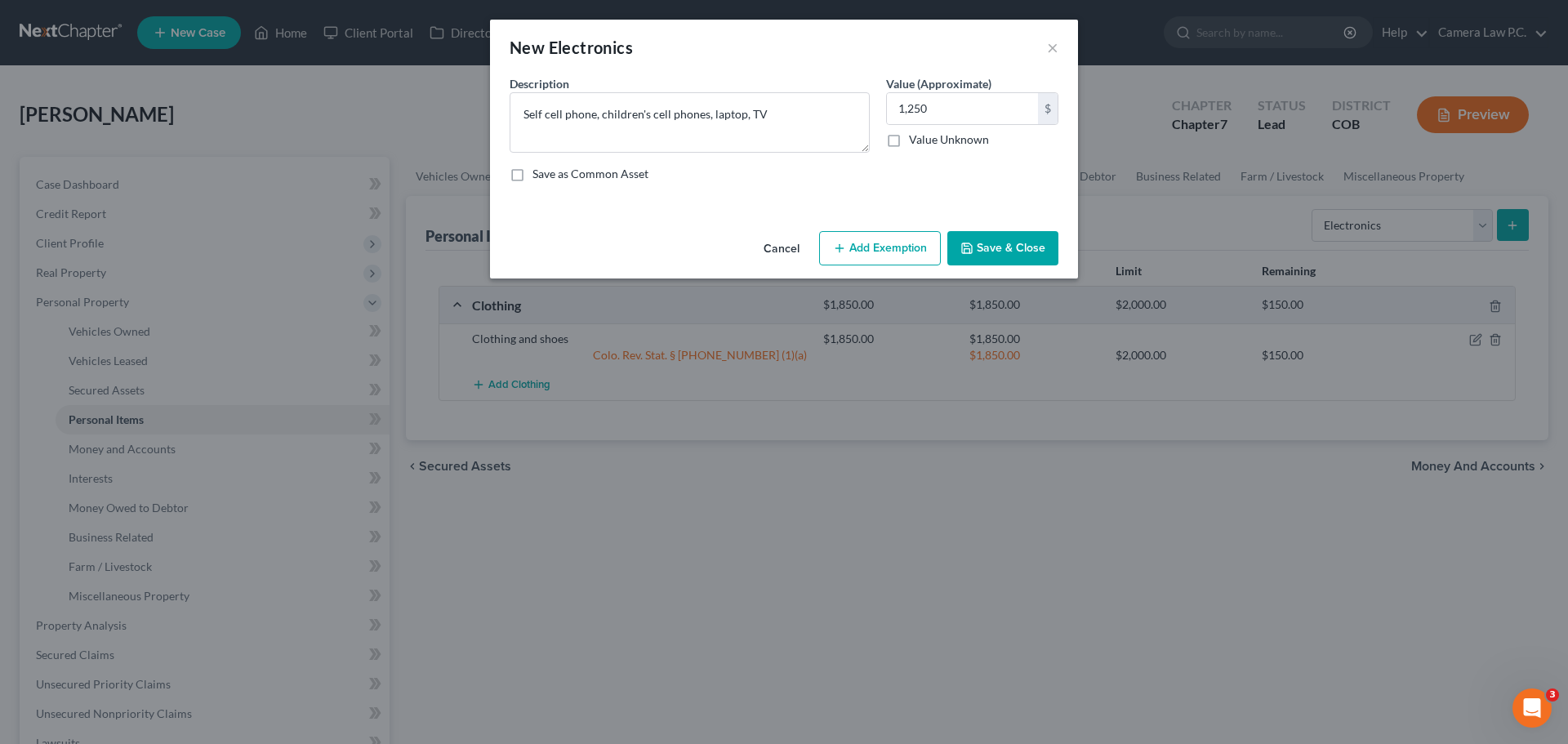
click at [850, 259] on button "Add Exemption" at bounding box center [880, 248] width 122 height 34
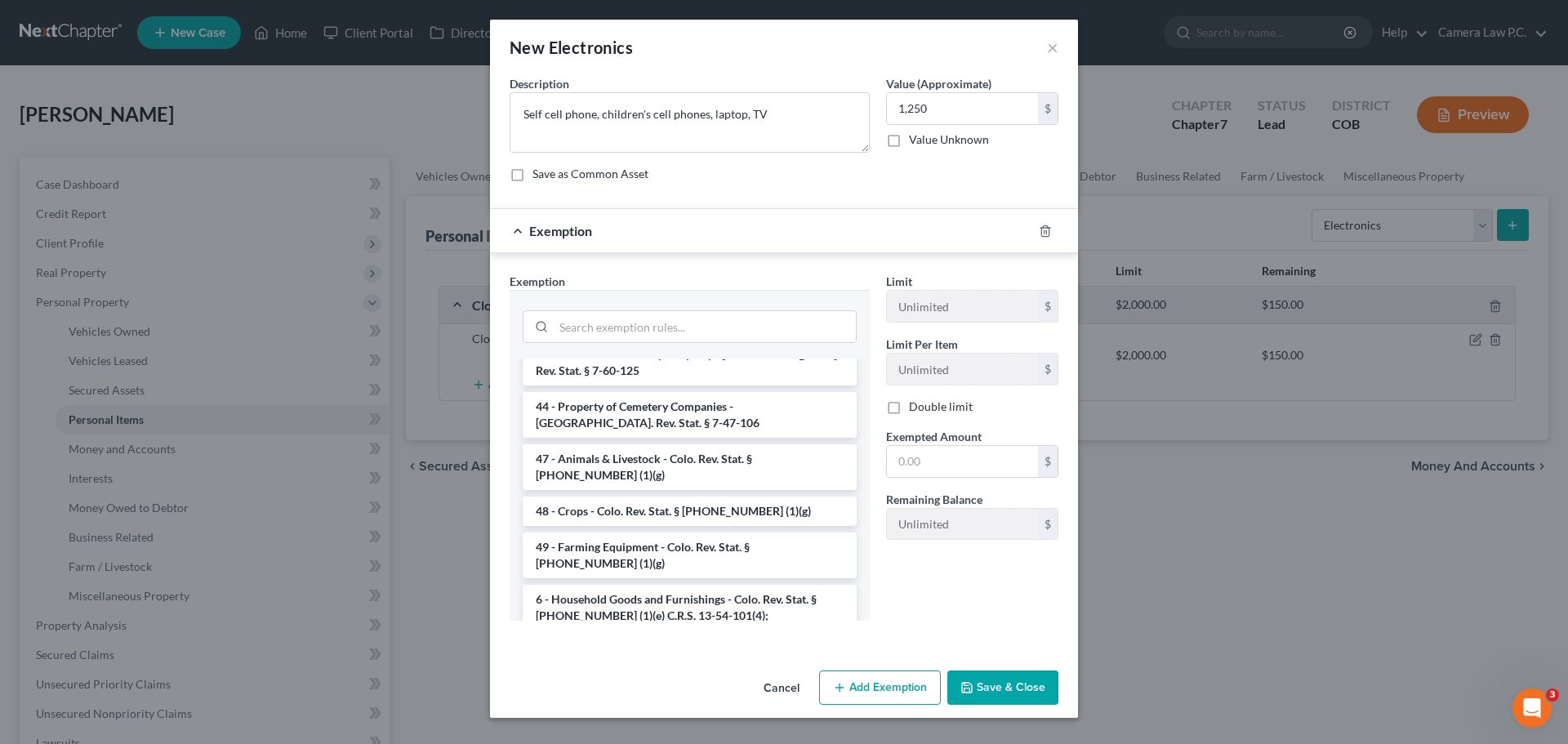
scroll to position [2336, 0]
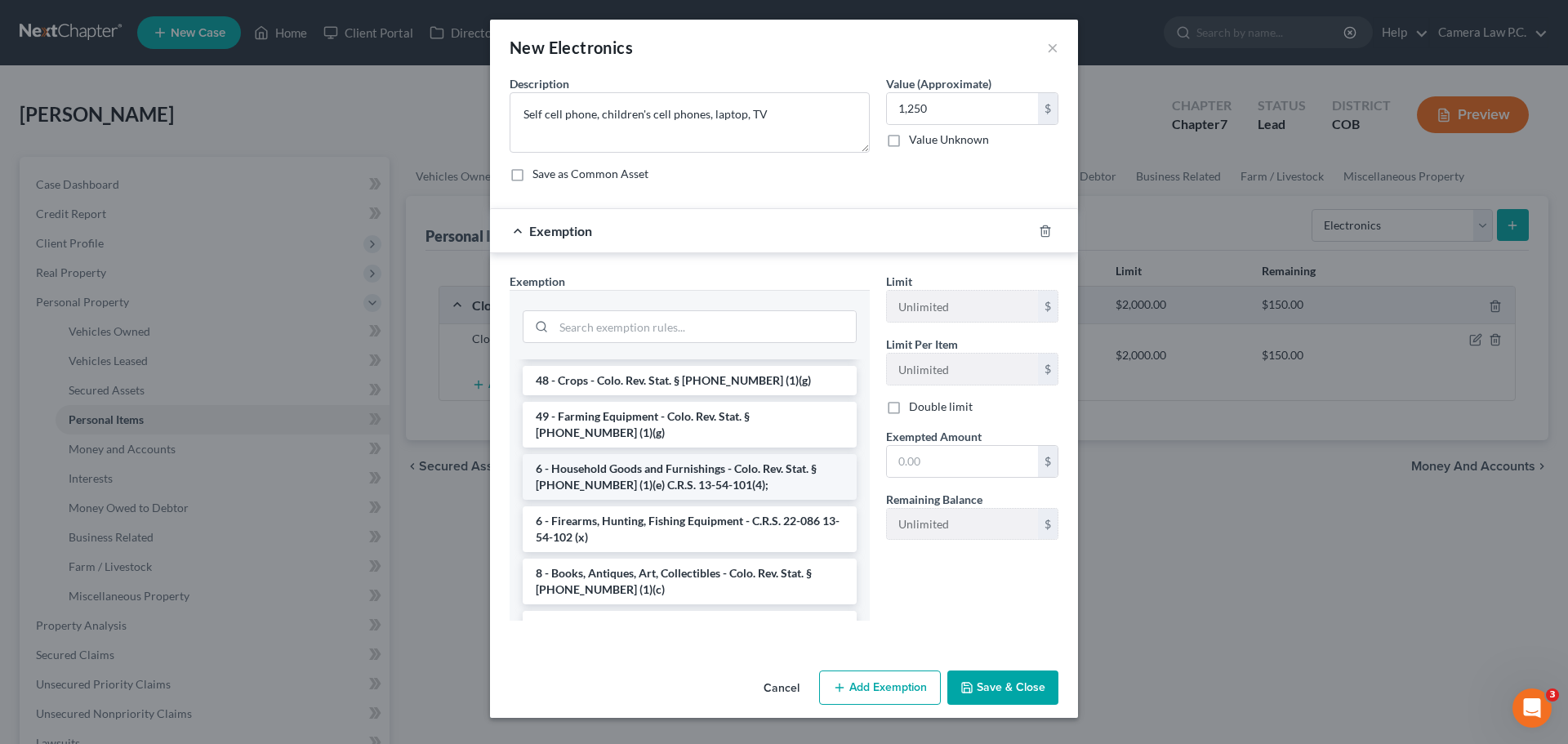
click at [667, 454] on li "6 - Household Goods and Furnishings - Colo. Rev. Stat. § [PHONE_NUMBER] (1)(e) …" at bounding box center [690, 476] width 334 height 46
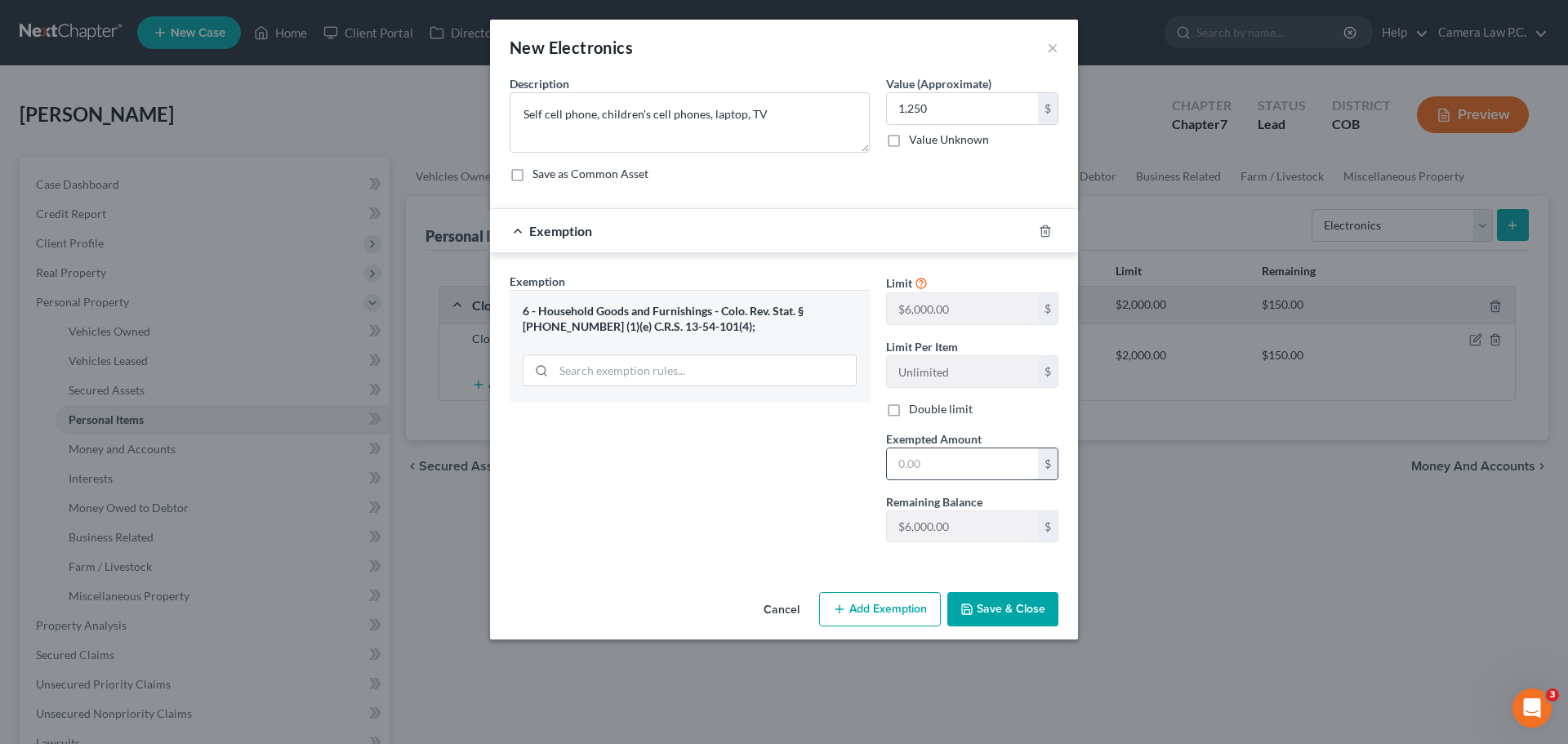
click at [921, 467] on input "text" at bounding box center [962, 463] width 151 height 31
type input "1,250"
drag, startPoint x: 787, startPoint y: 470, endPoint x: 877, endPoint y: 506, distance: 96.9
click at [787, 469] on div "Exemption Set must be selected for CA. Exemption * 6 - Household Goods and Furn…" at bounding box center [689, 414] width 376 height 282
click at [987, 607] on button "Save & Close" at bounding box center [1003, 609] width 111 height 34
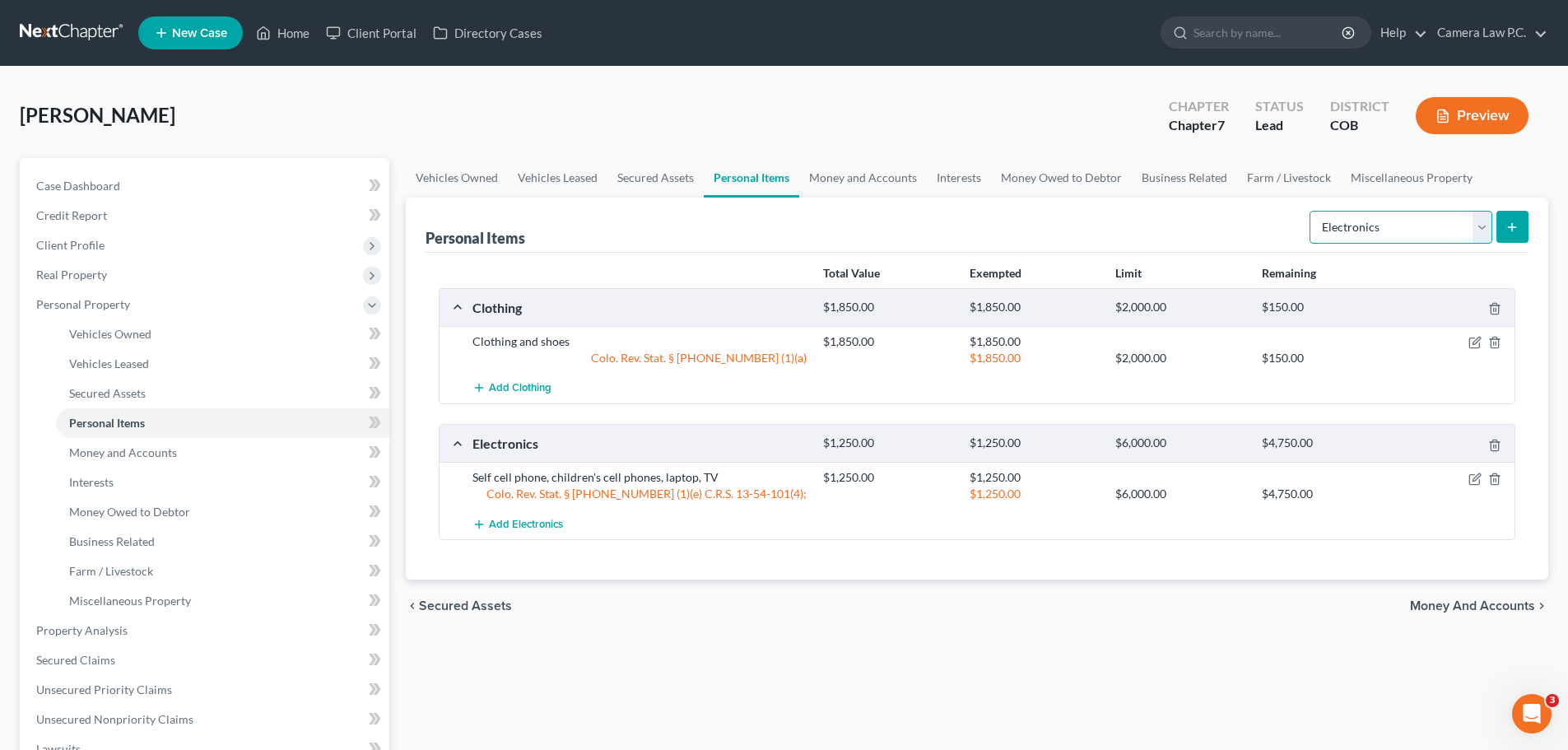
click at [1391, 231] on select "Select Item Type Clothing Collectibles Of Value Electronics Firearms Household …" at bounding box center [1400, 227] width 183 height 33
select select "household_goods"
click at [1312, 211] on select "Select Item Type Clothing Collectibles Of Value Electronics Firearms Household …" at bounding box center [1400, 227] width 183 height 33
click at [1517, 231] on icon "submit" at bounding box center [1512, 228] width 13 height 13
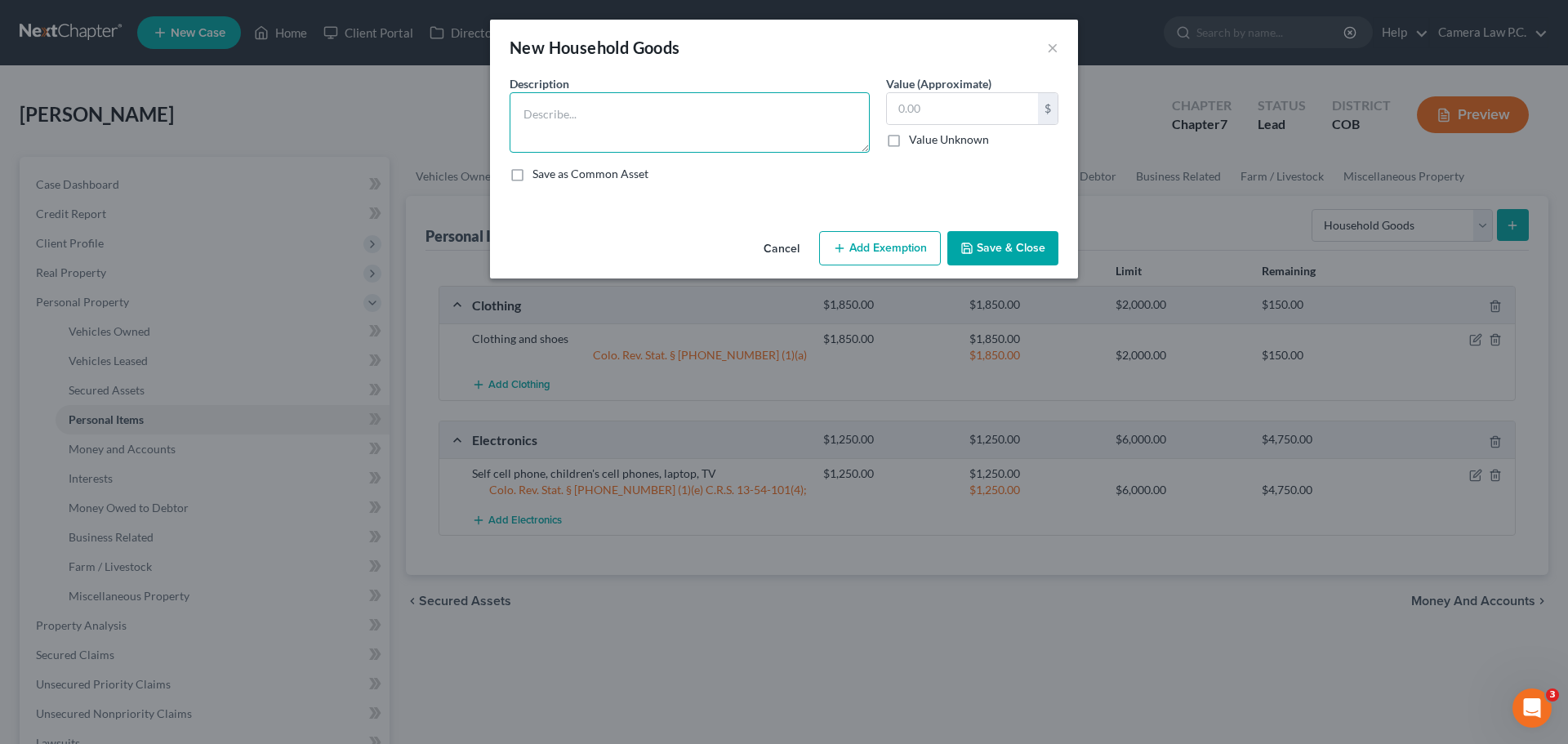
click at [662, 116] on textarea at bounding box center [690, 122] width 360 height 60
type textarea "Bed, daughter's bed"
click at [910, 116] on input "text" at bounding box center [962, 108] width 151 height 31
type input "300"
click at [853, 242] on button "Add Exemption" at bounding box center [880, 248] width 122 height 34
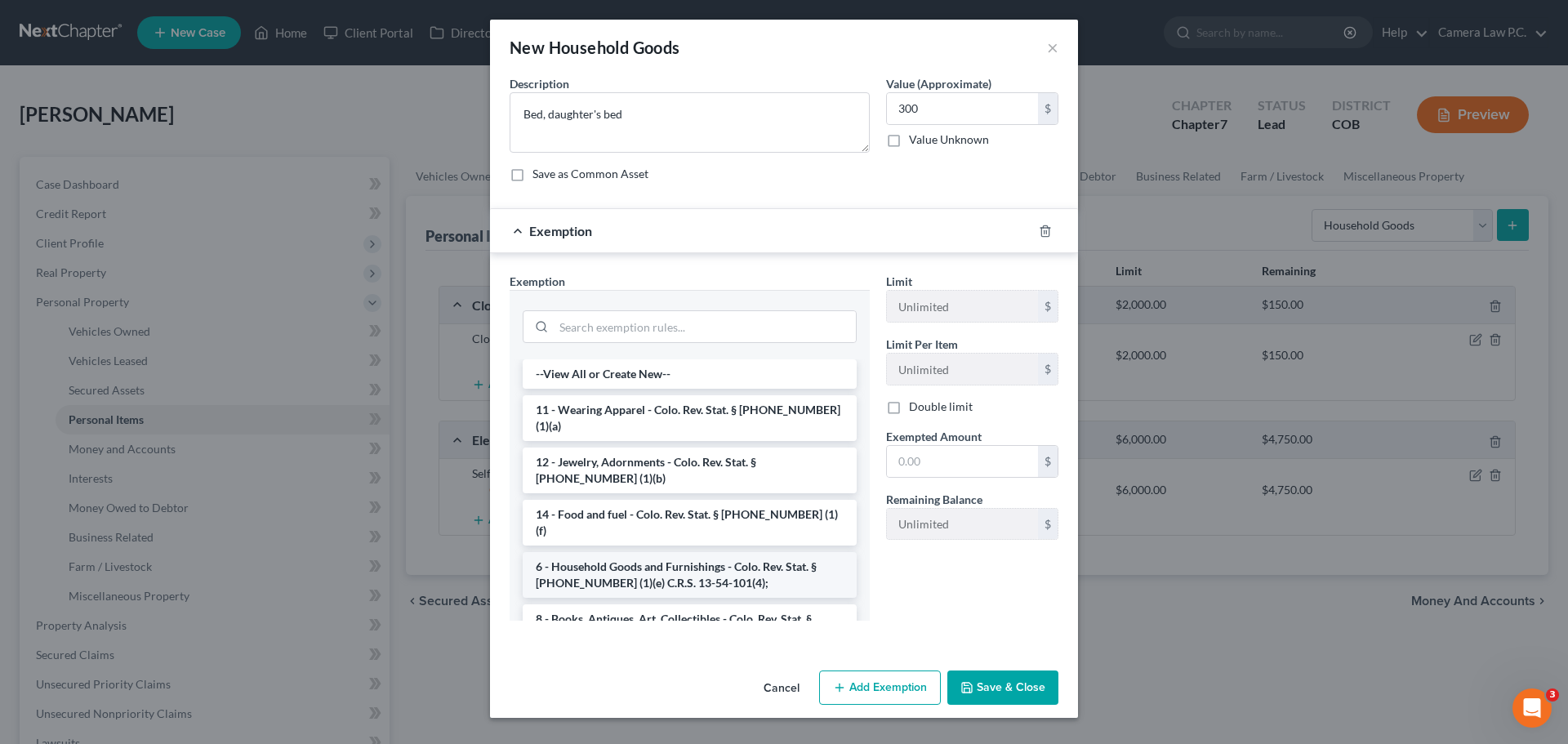
click at [644, 552] on li "6 - Household Goods and Furnishings - Colo. Rev. Stat. § [PHONE_NUMBER] (1)(e) …" at bounding box center [690, 574] width 334 height 46
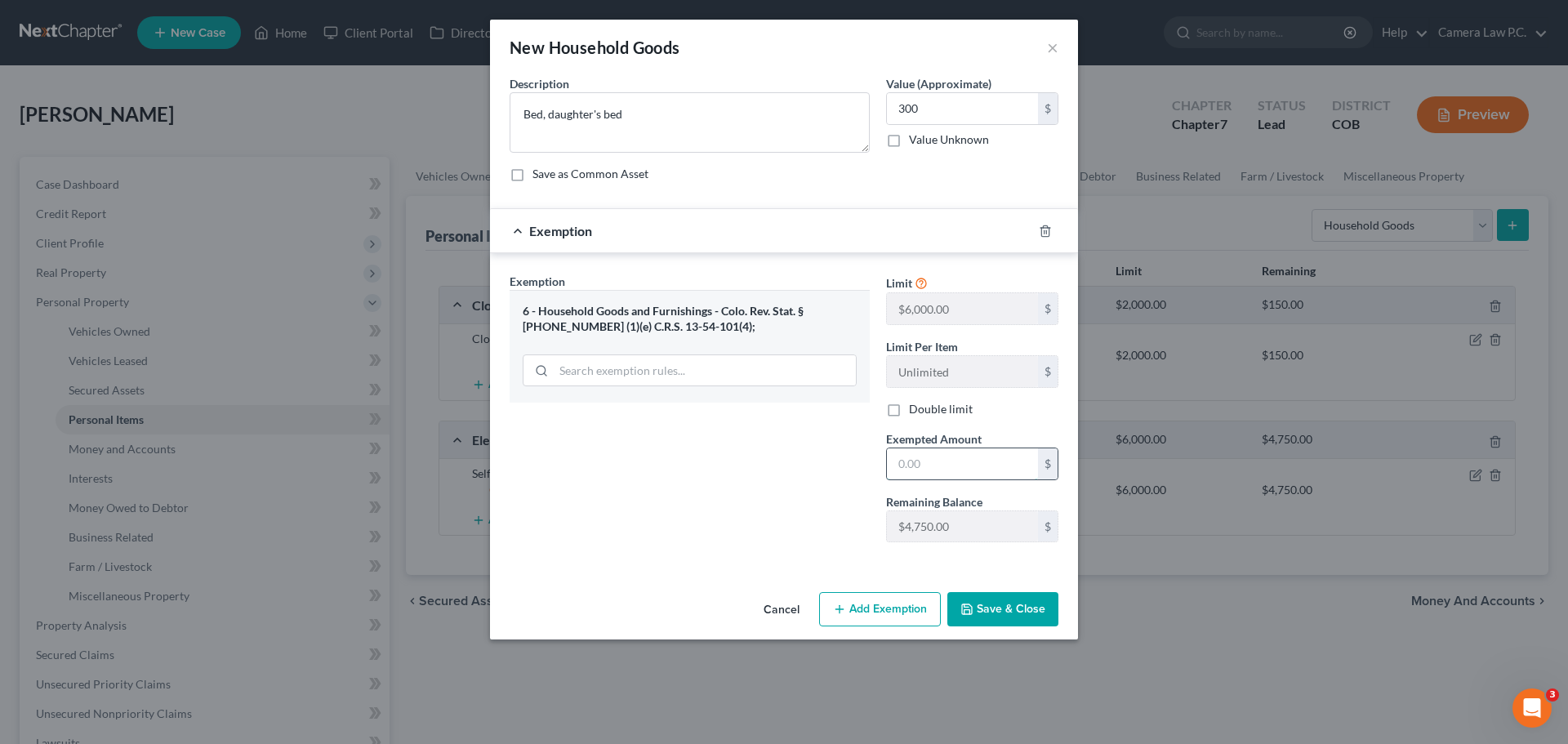
click at [958, 460] on input "text" at bounding box center [962, 463] width 151 height 31
type input "300"
click at [1032, 612] on button "Save & Close" at bounding box center [1003, 609] width 111 height 34
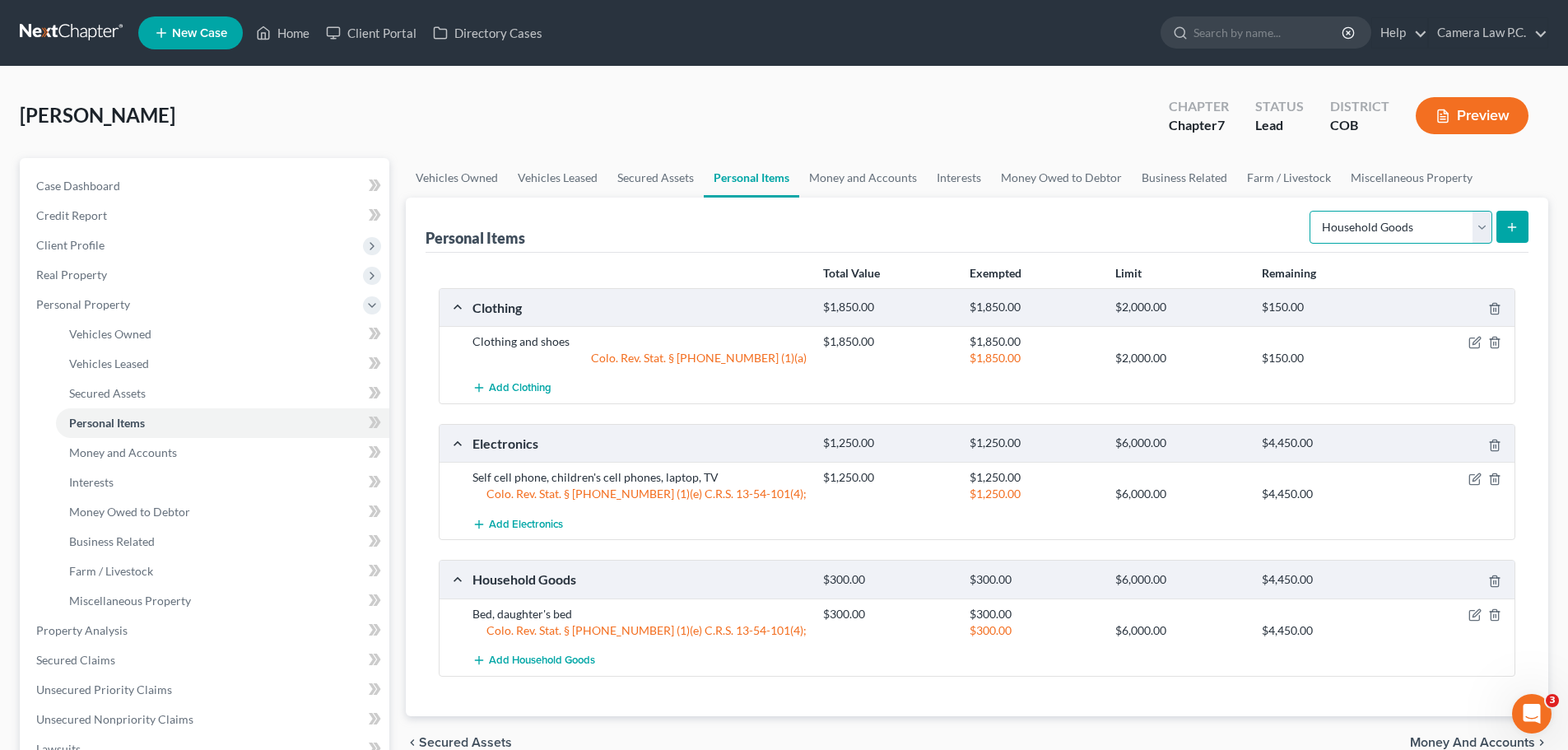
click at [1357, 222] on select "Select Item Type Clothing Collectibles Of Value Electronics Firearms Household …" at bounding box center [1400, 227] width 183 height 33
select select "jewelry"
click at [1312, 211] on select "Select Item Type Clothing Collectibles Of Value Electronics Firearms Household …" at bounding box center [1400, 227] width 183 height 33
click at [1473, 229] on select "Select Item Type Clothing Collectibles Of Value Electronics Firearms Household …" at bounding box center [1400, 227] width 183 height 33
click at [1511, 221] on icon "submit" at bounding box center [1512, 228] width 13 height 13
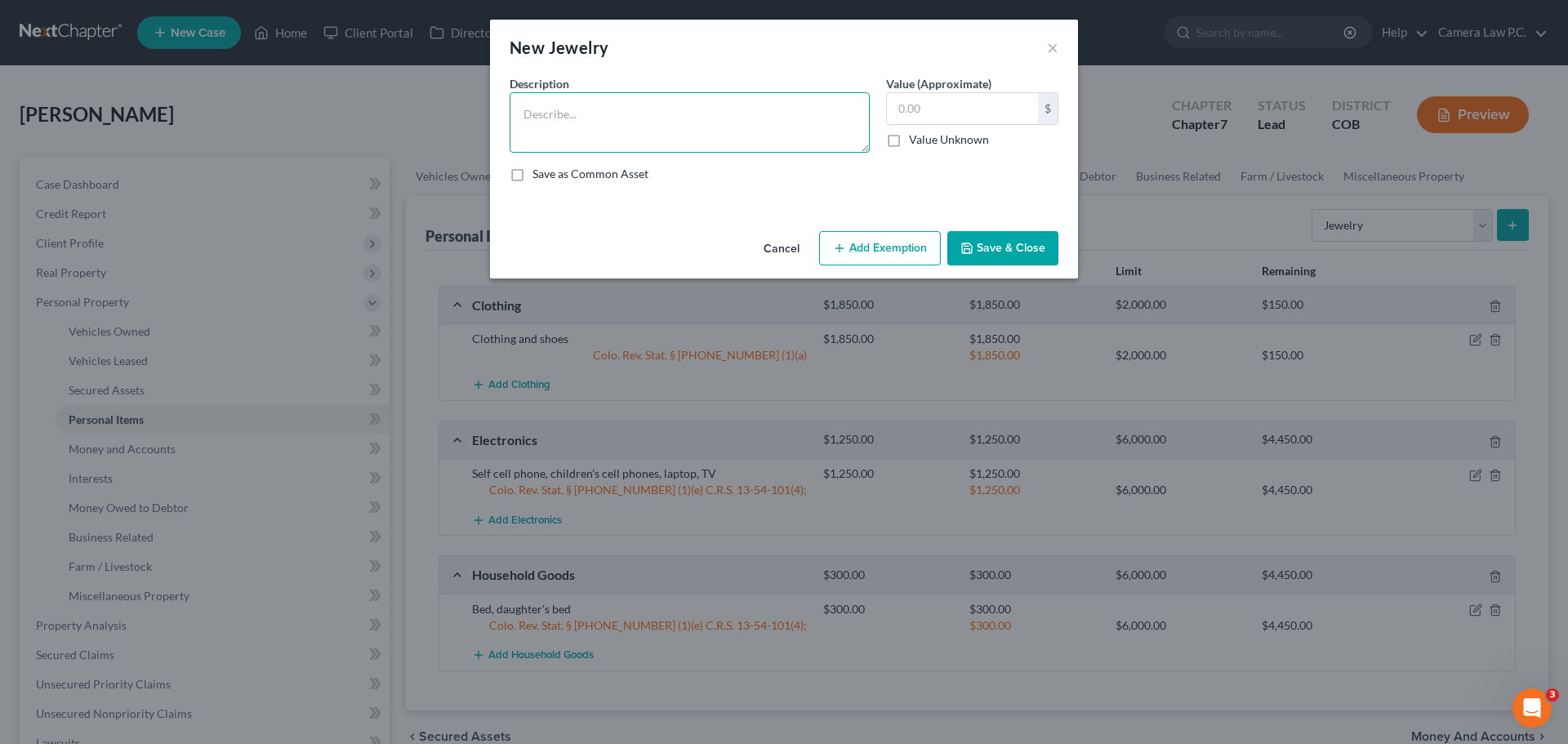
click at [715, 135] on textarea at bounding box center [690, 122] width 360 height 60
type textarea "Costume Jewelry"
click at [844, 242] on button "Add Exemption" at bounding box center [880, 248] width 122 height 34
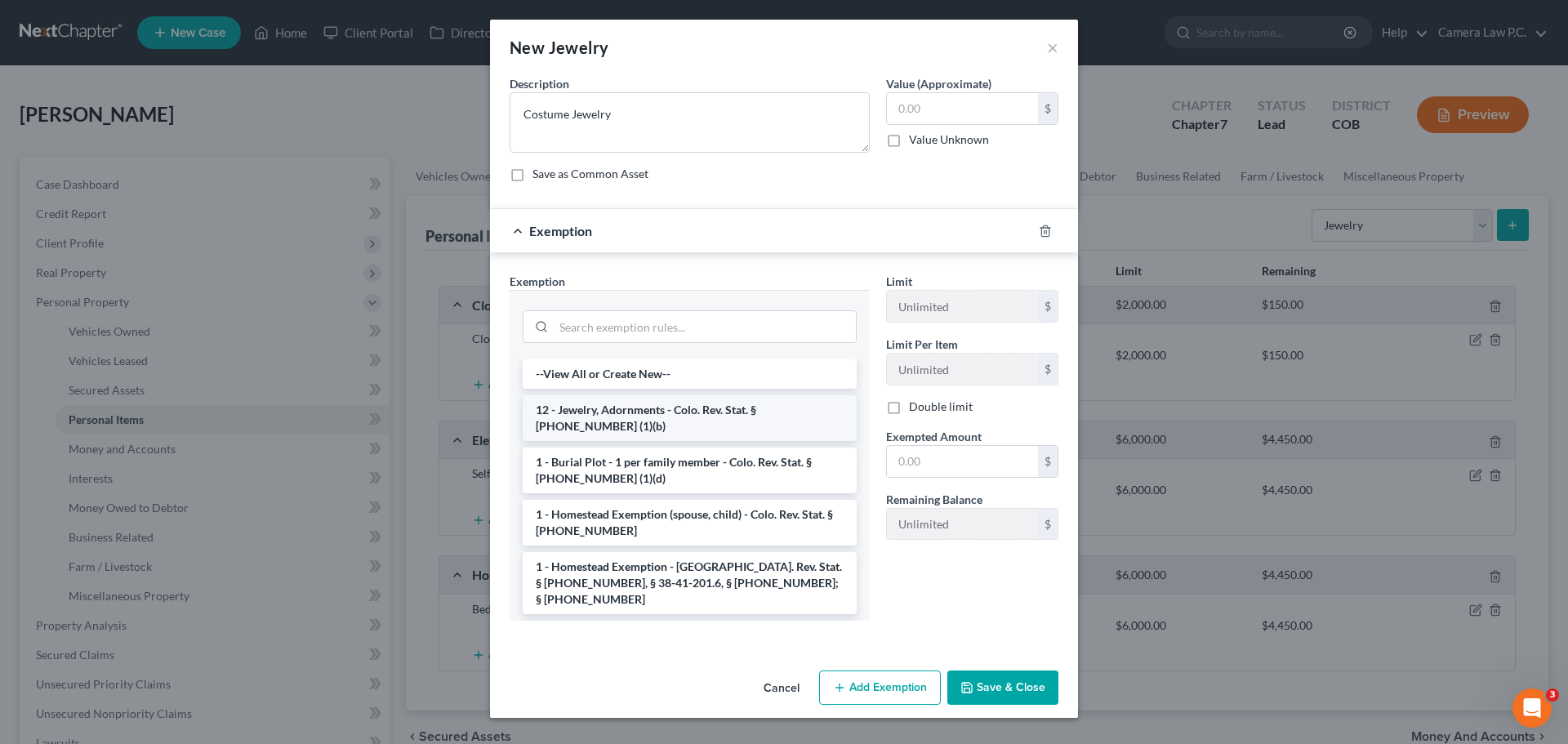
click at [689, 410] on li "12 - Jewelry, Adornments - Colo. Rev. Stat. § [PHONE_NUMBER] (1)(b)" at bounding box center [690, 418] width 334 height 46
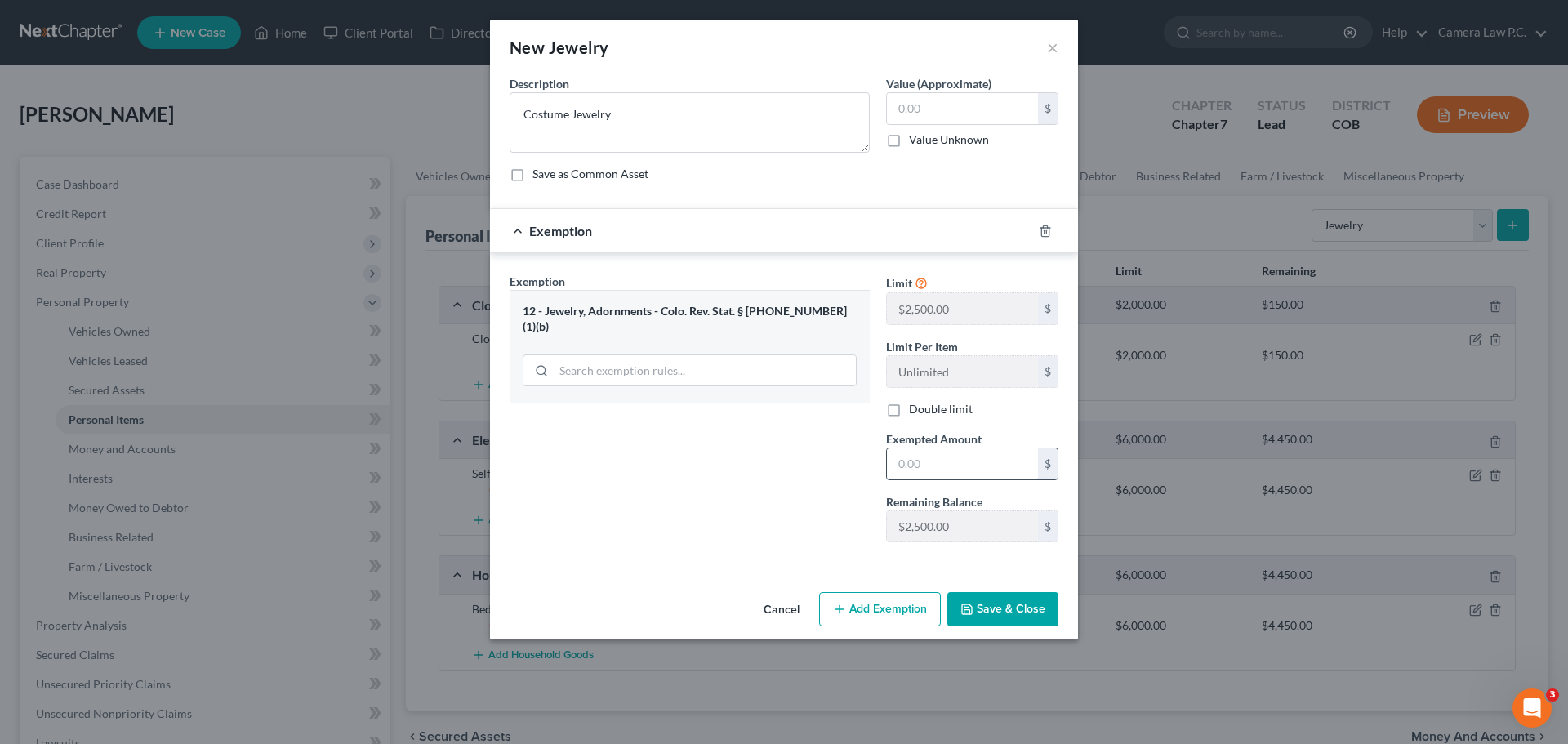
click at [920, 465] on input "text" at bounding box center [962, 463] width 151 height 31
click at [939, 120] on input "text" at bounding box center [962, 108] width 151 height 31
type input "120"
click at [916, 461] on input "text" at bounding box center [962, 463] width 151 height 31
type input "120"
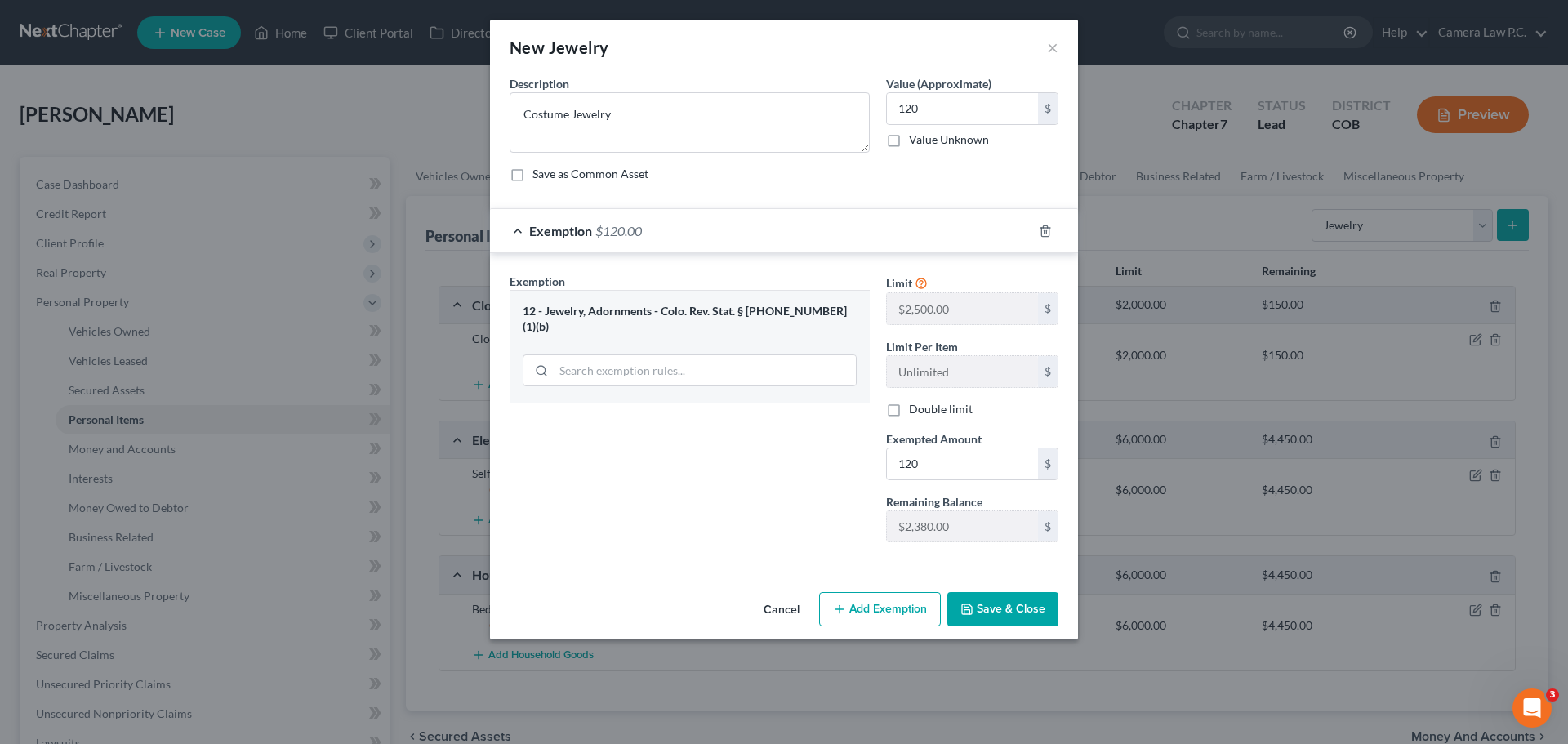
click at [995, 612] on button "Save & Close" at bounding box center [1003, 609] width 111 height 34
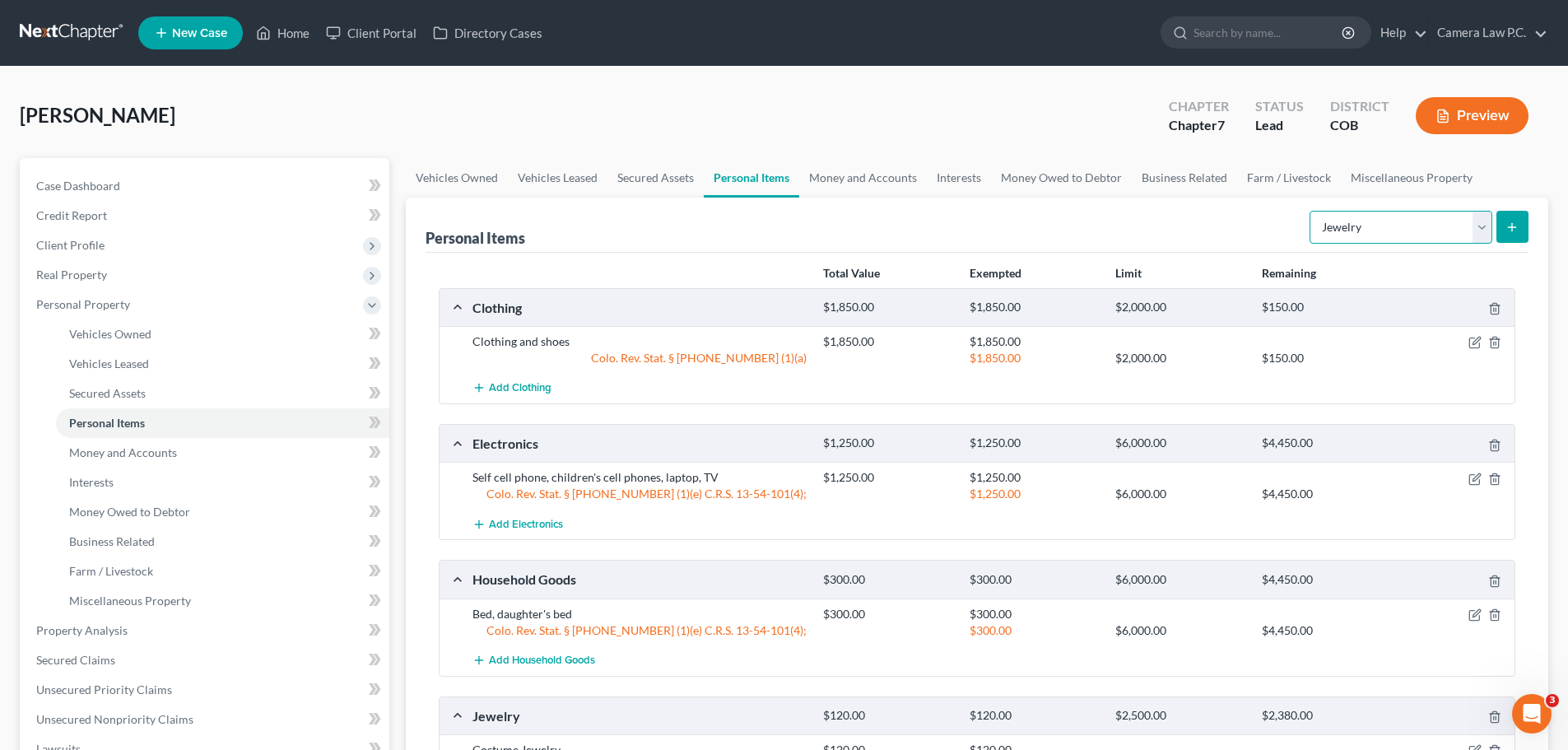
click at [1366, 222] on select "Select Item Type Clothing Collectibles Of Value Electronics Firearms Household …" at bounding box center [1400, 227] width 183 height 33
select select "sports_and_hobby_equipment"
click at [1312, 211] on select "Select Item Type Clothing Collectibles Of Value Electronics Firearms Household …" at bounding box center [1400, 227] width 183 height 33
click at [1517, 223] on icon "submit" at bounding box center [1512, 228] width 13 height 13
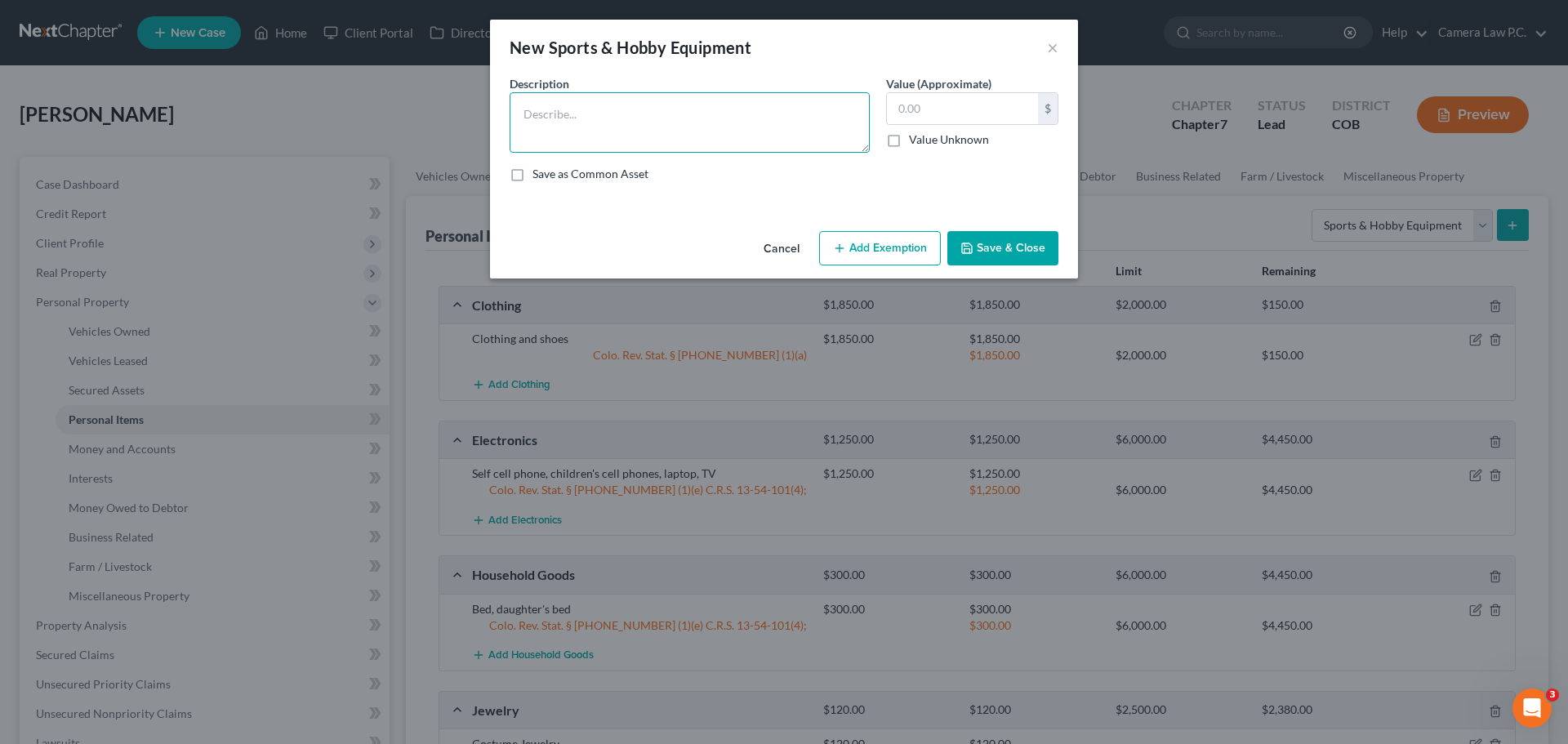
click at [694, 128] on textarea at bounding box center [690, 122] width 360 height 60
type textarea "Daughter's softball equipment, sons' football equipment"
click at [861, 258] on button "Add Exemption" at bounding box center [880, 248] width 122 height 34
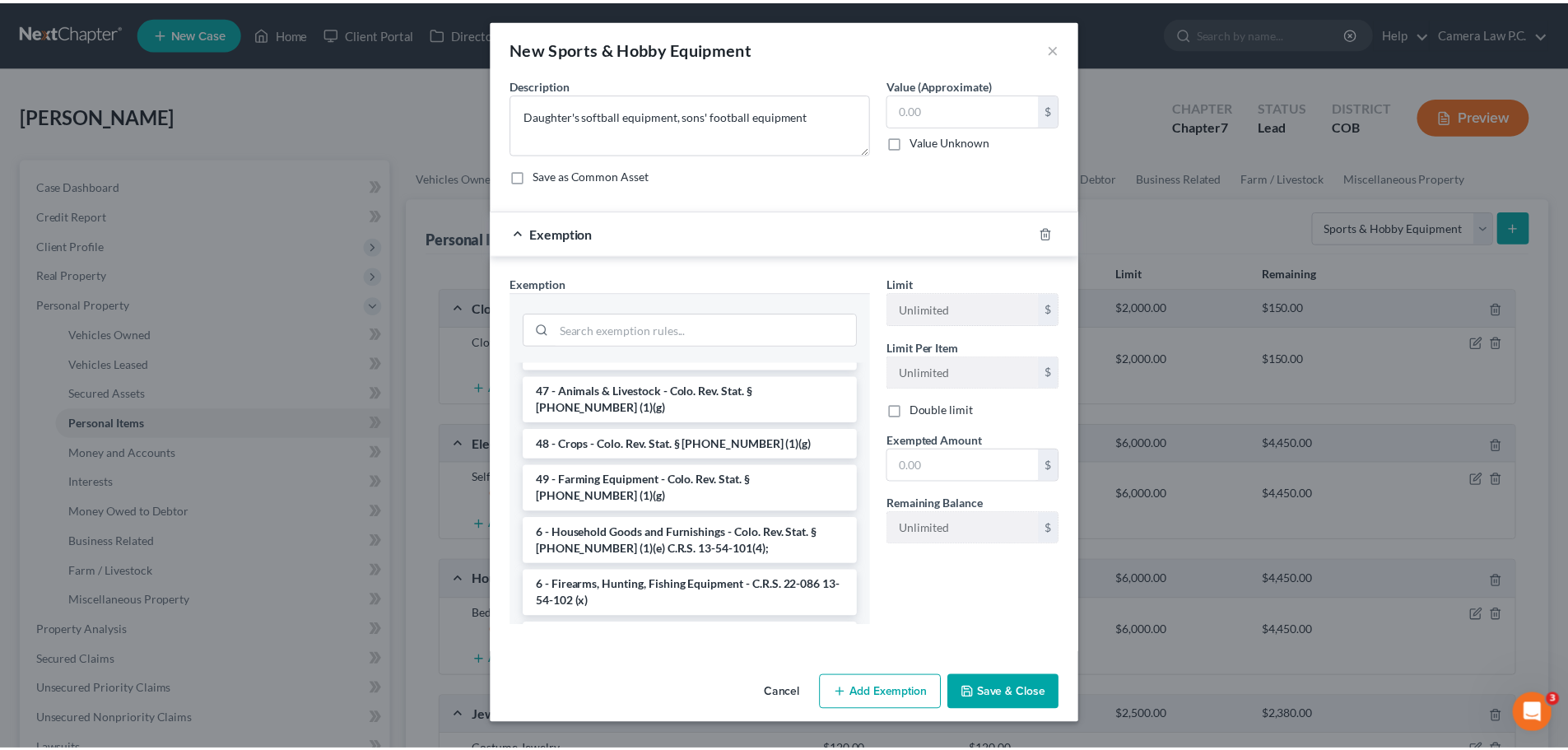
scroll to position [2407, 0]
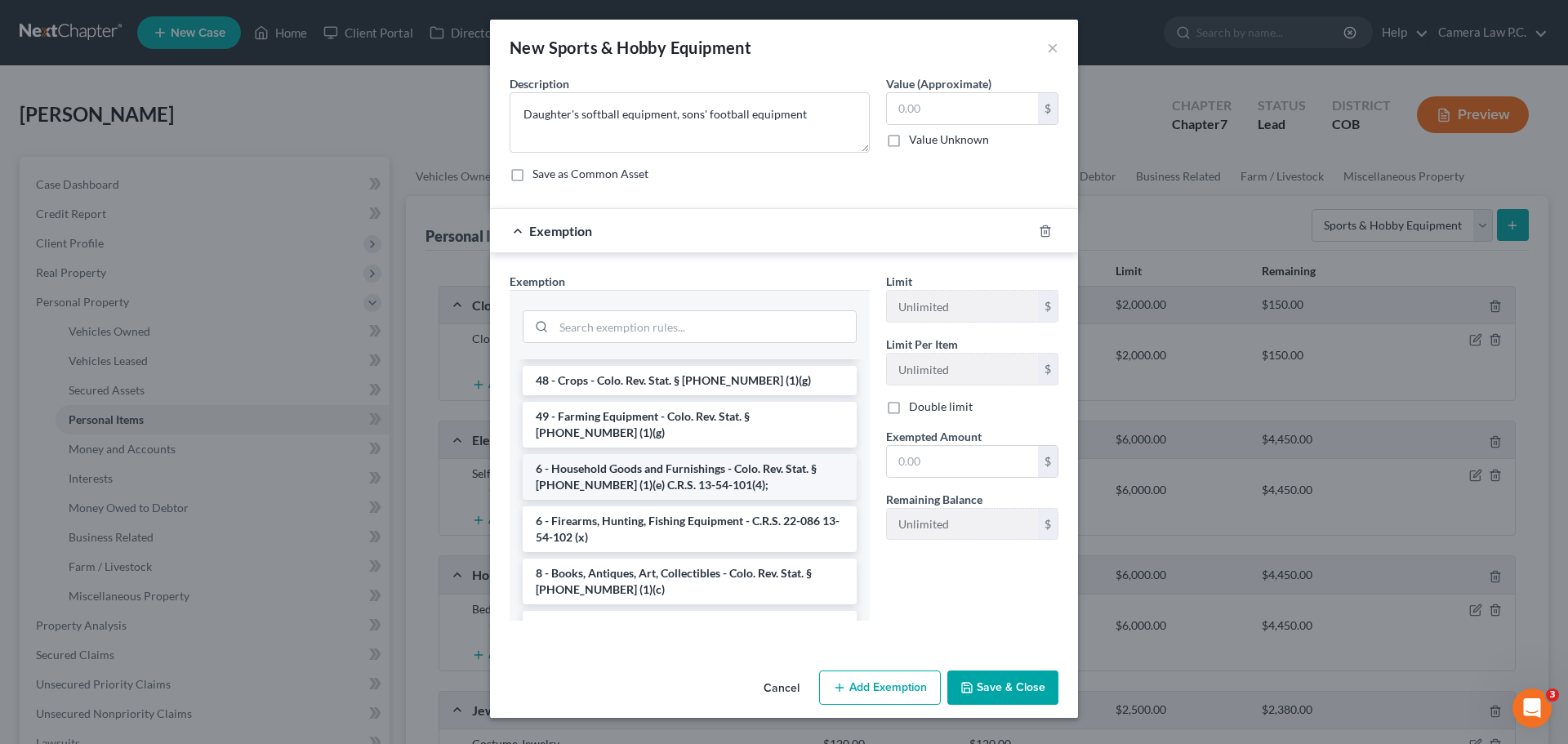
click at [653, 454] on li "6 - Household Goods and Furnishings - Colo. Rev. Stat. § [PHONE_NUMBER] (1)(e) …" at bounding box center [690, 476] width 334 height 46
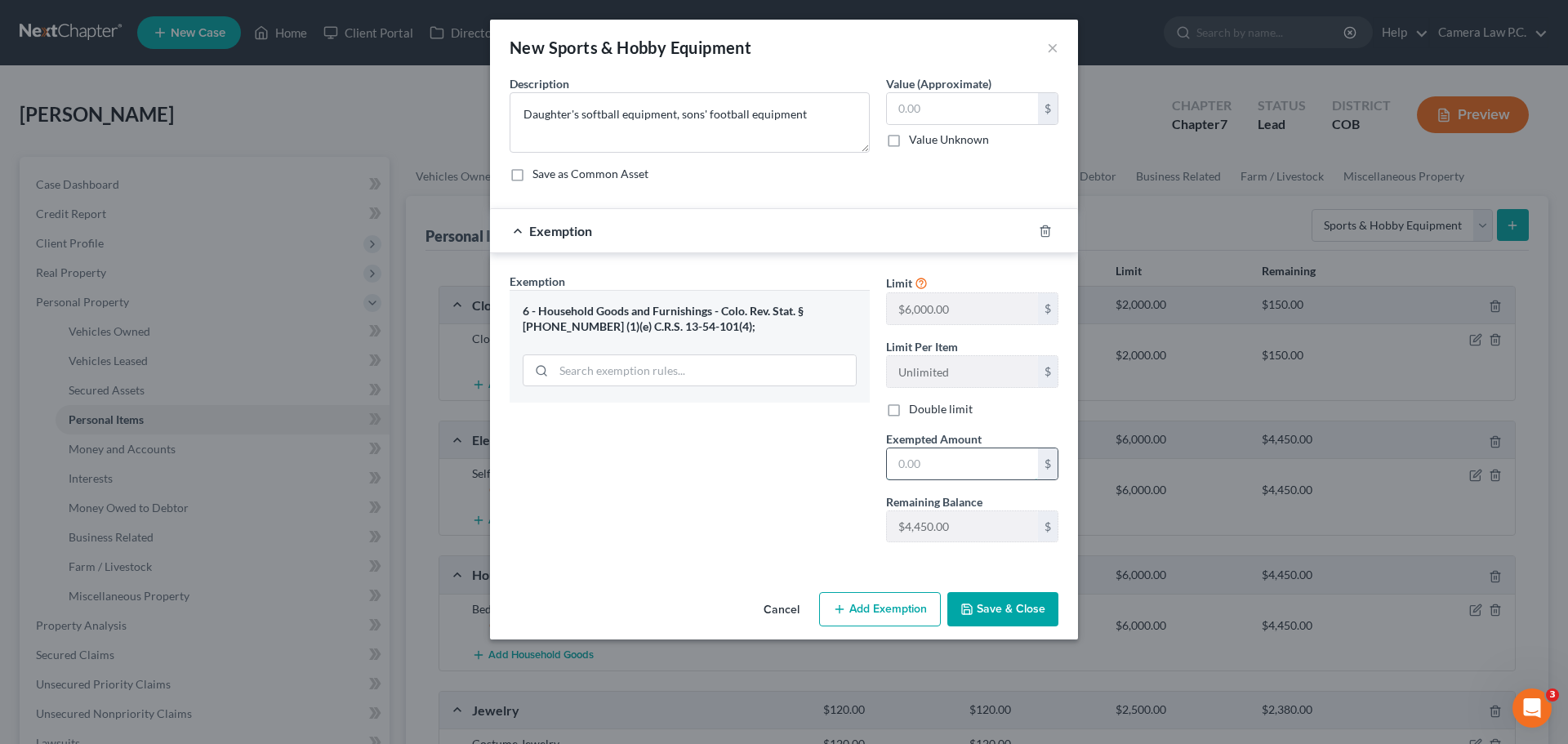
click at [917, 463] on input "text" at bounding box center [962, 463] width 151 height 31
click at [932, 111] on input "text" at bounding box center [962, 108] width 151 height 31
type input "100"
click at [931, 469] on input "text" at bounding box center [962, 463] width 151 height 31
type input "100"
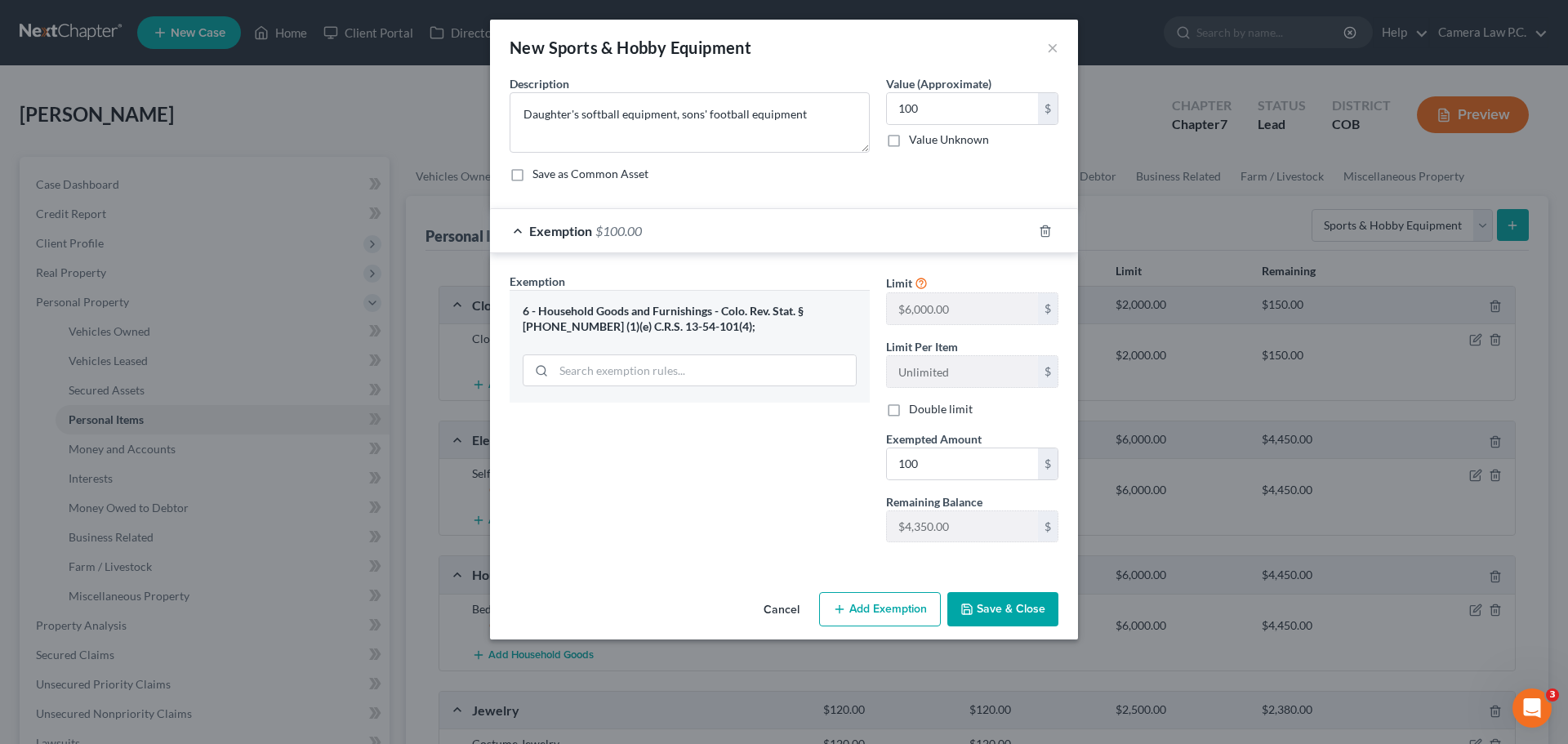
click at [795, 443] on div "Exemption Set must be selected for CA. Exemption * 6 - Household Goods and Furn…" at bounding box center [689, 414] width 376 height 282
click at [1015, 606] on button "Save & Close" at bounding box center [1003, 609] width 111 height 34
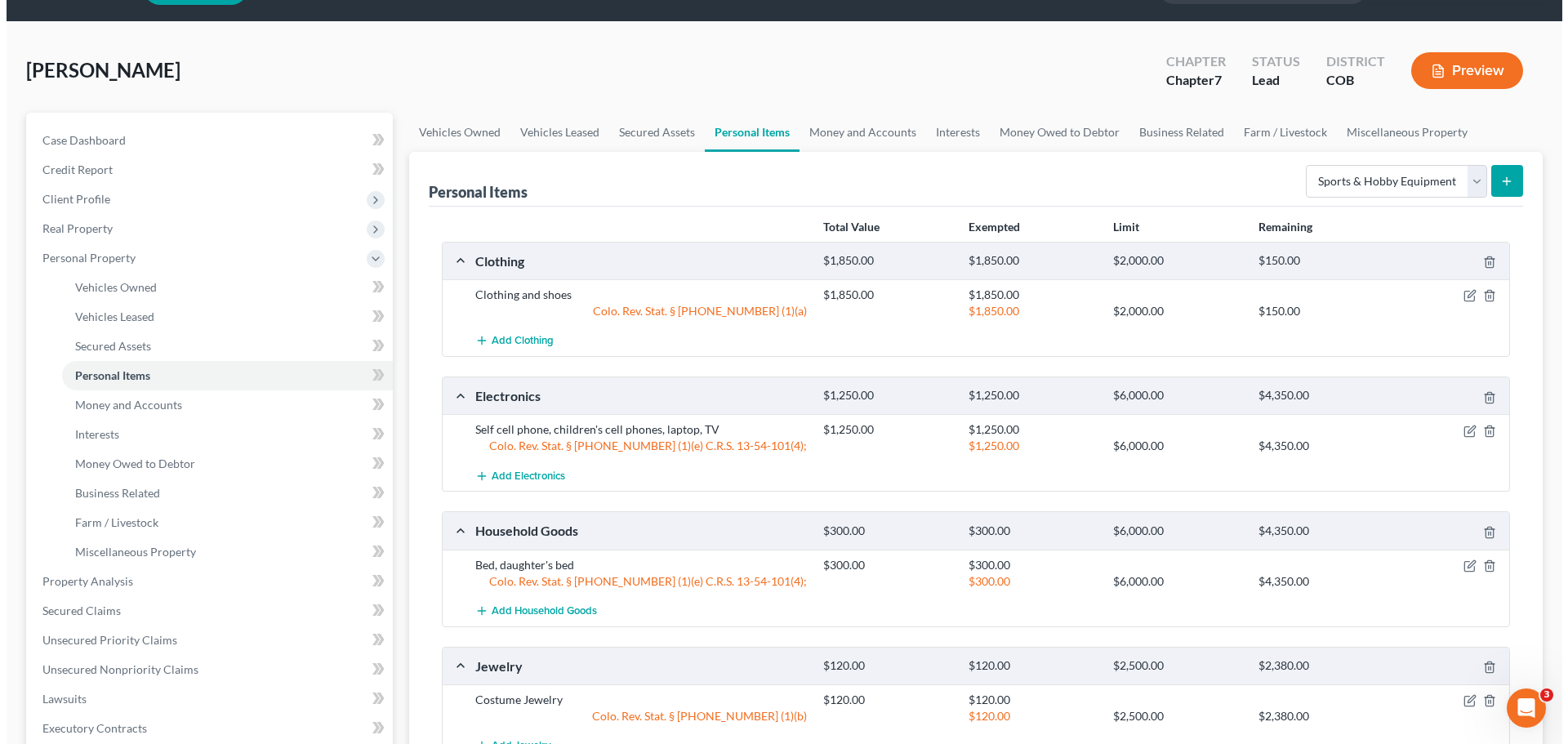
scroll to position [0, 0]
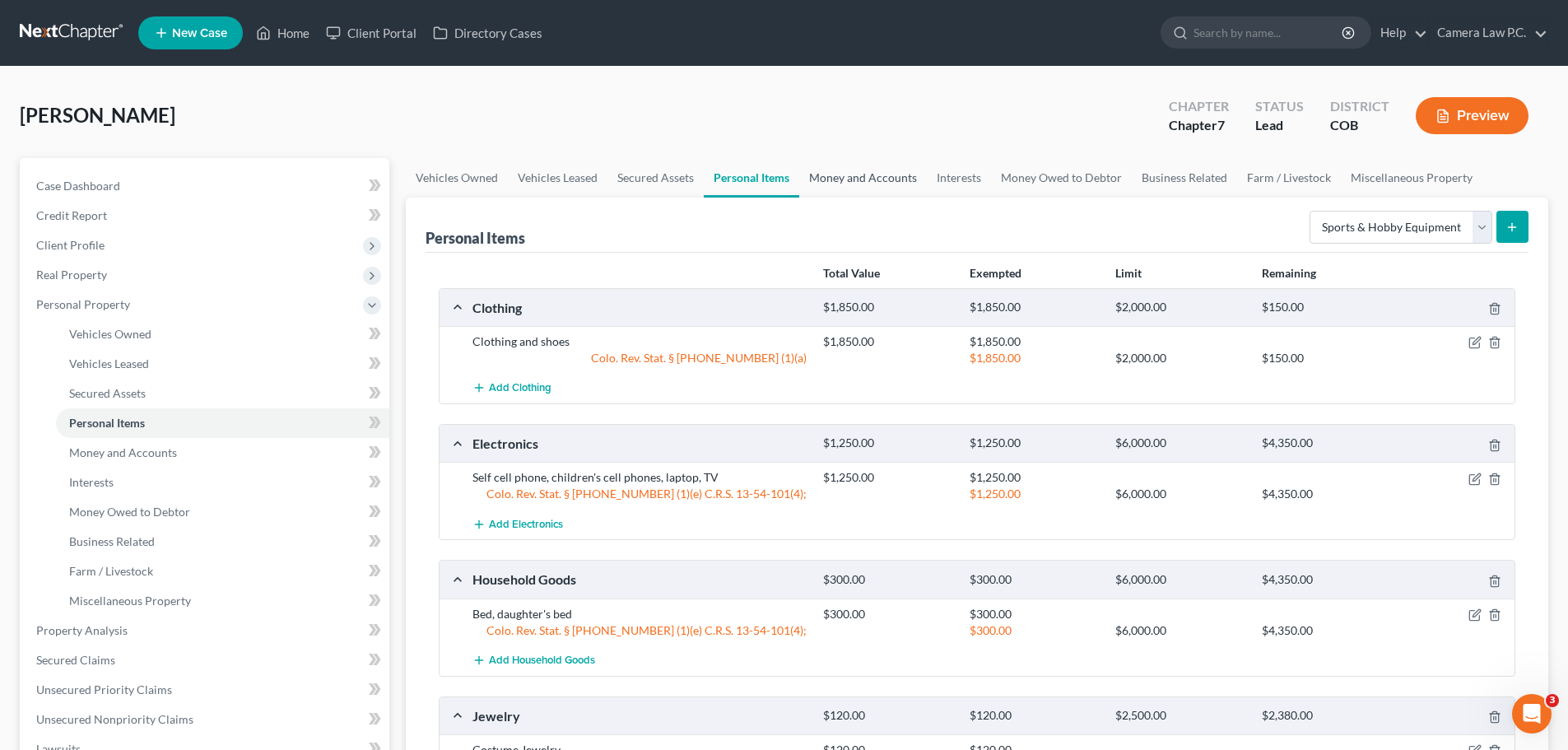
click at [843, 176] on link "Money and Accounts" at bounding box center [863, 178] width 127 height 39
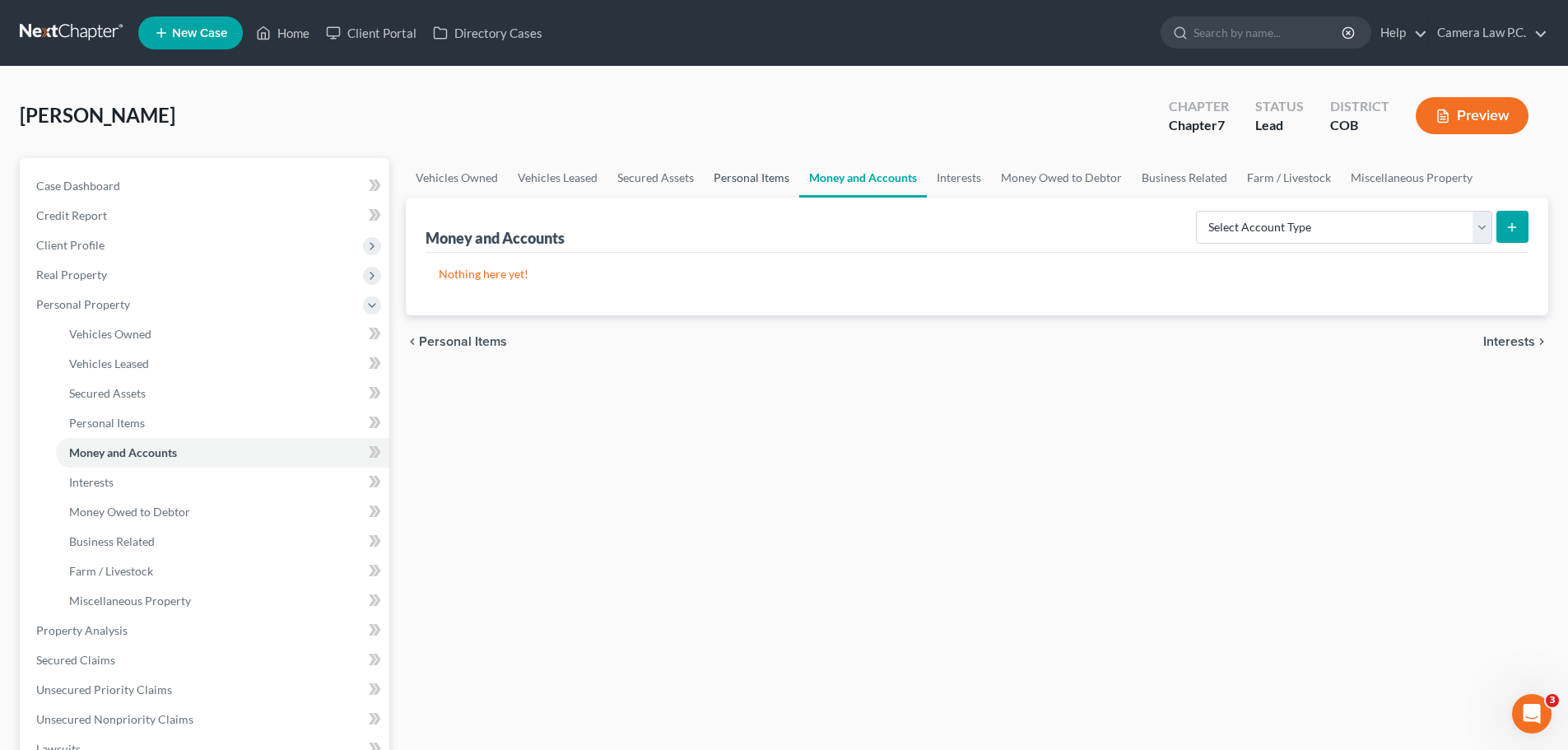
click at [725, 173] on link "Personal Items" at bounding box center [752, 178] width 95 height 39
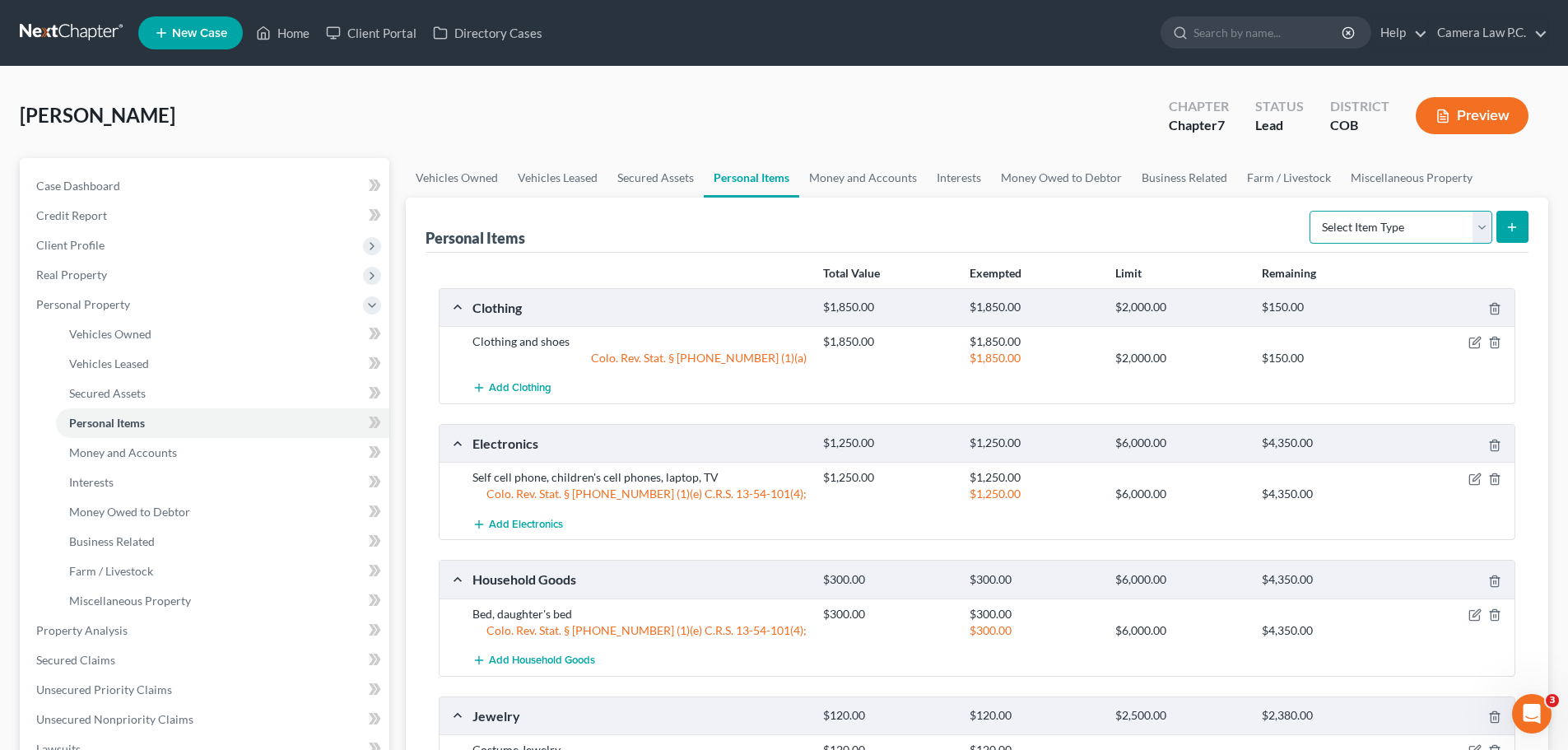
click at [1390, 224] on select "Select Item Type Clothing Collectibles Of Value Electronics Firearms Household …" at bounding box center [1400, 227] width 183 height 33
click at [880, 176] on link "Money and Accounts" at bounding box center [863, 178] width 127 height 39
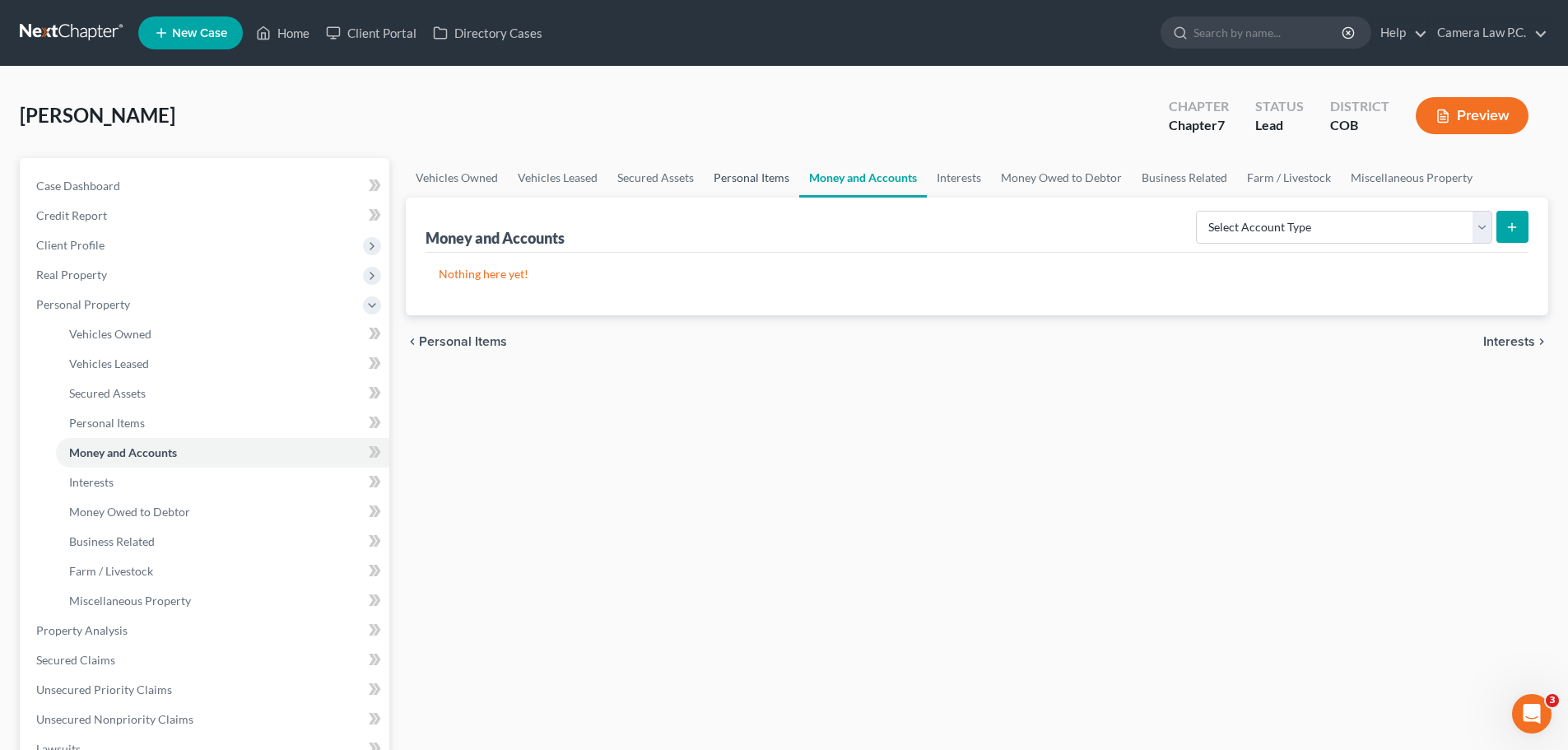
click at [751, 173] on link "Personal Items" at bounding box center [752, 178] width 95 height 39
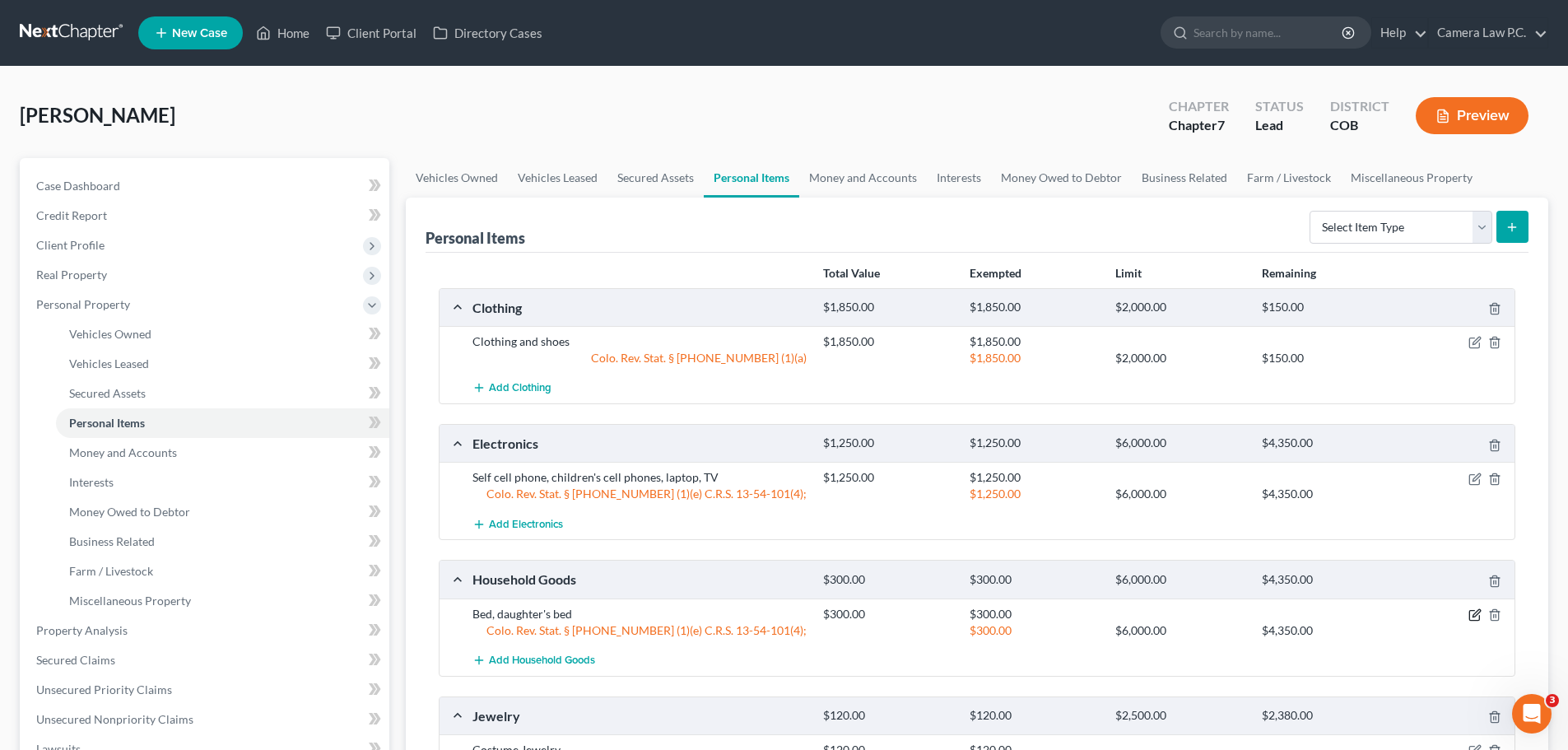
click at [1475, 615] on icon "button" at bounding box center [1475, 615] width 13 height 13
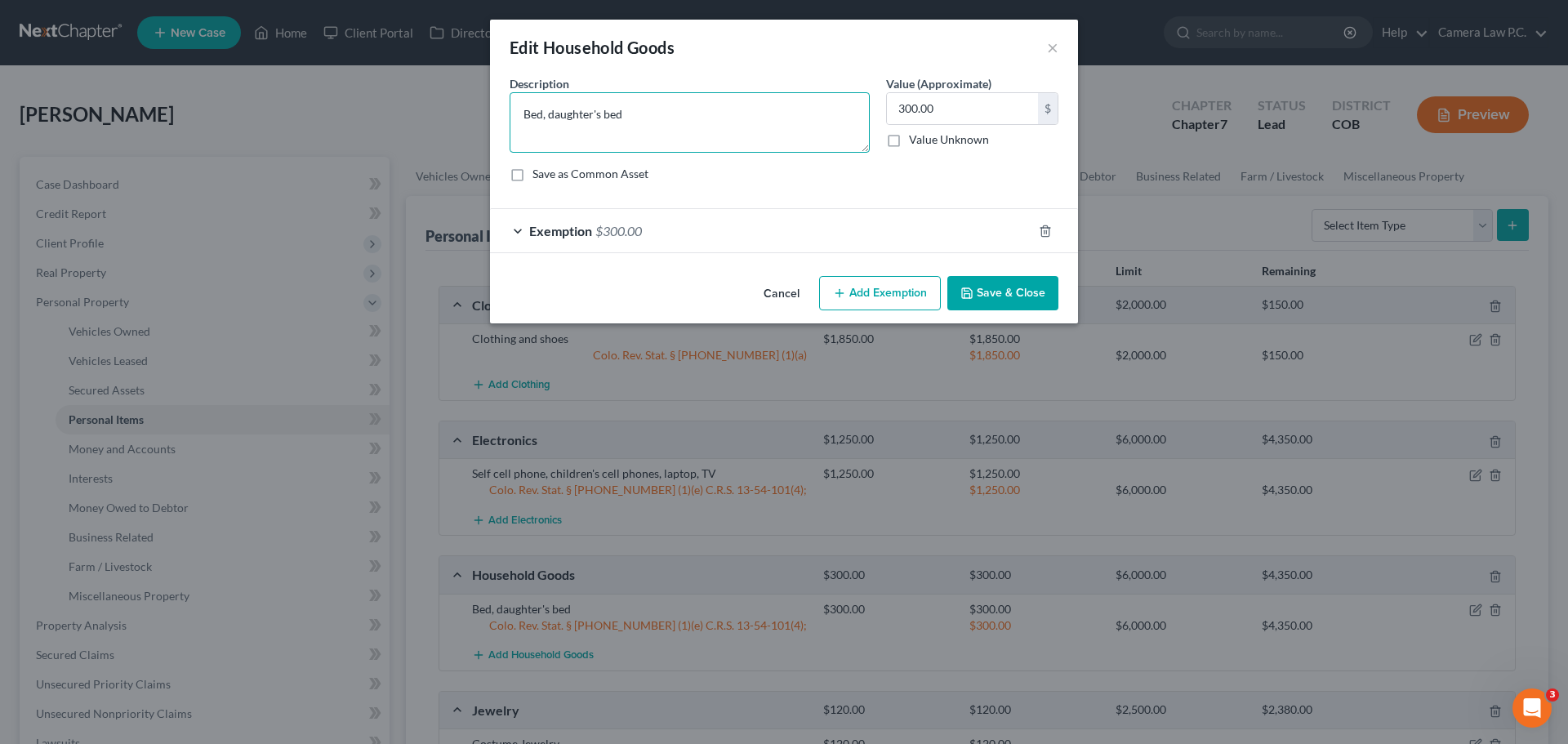
click at [653, 111] on textarea "Bed, daughter's bed" at bounding box center [690, 122] width 360 height 60
type textarea "Bed, daughter's bed, air fryer, kitchen appliances"
click at [917, 107] on input "300.00" at bounding box center [962, 108] width 151 height 31
type input "420"
click at [631, 228] on span "$300.00" at bounding box center [619, 230] width 46 height 16
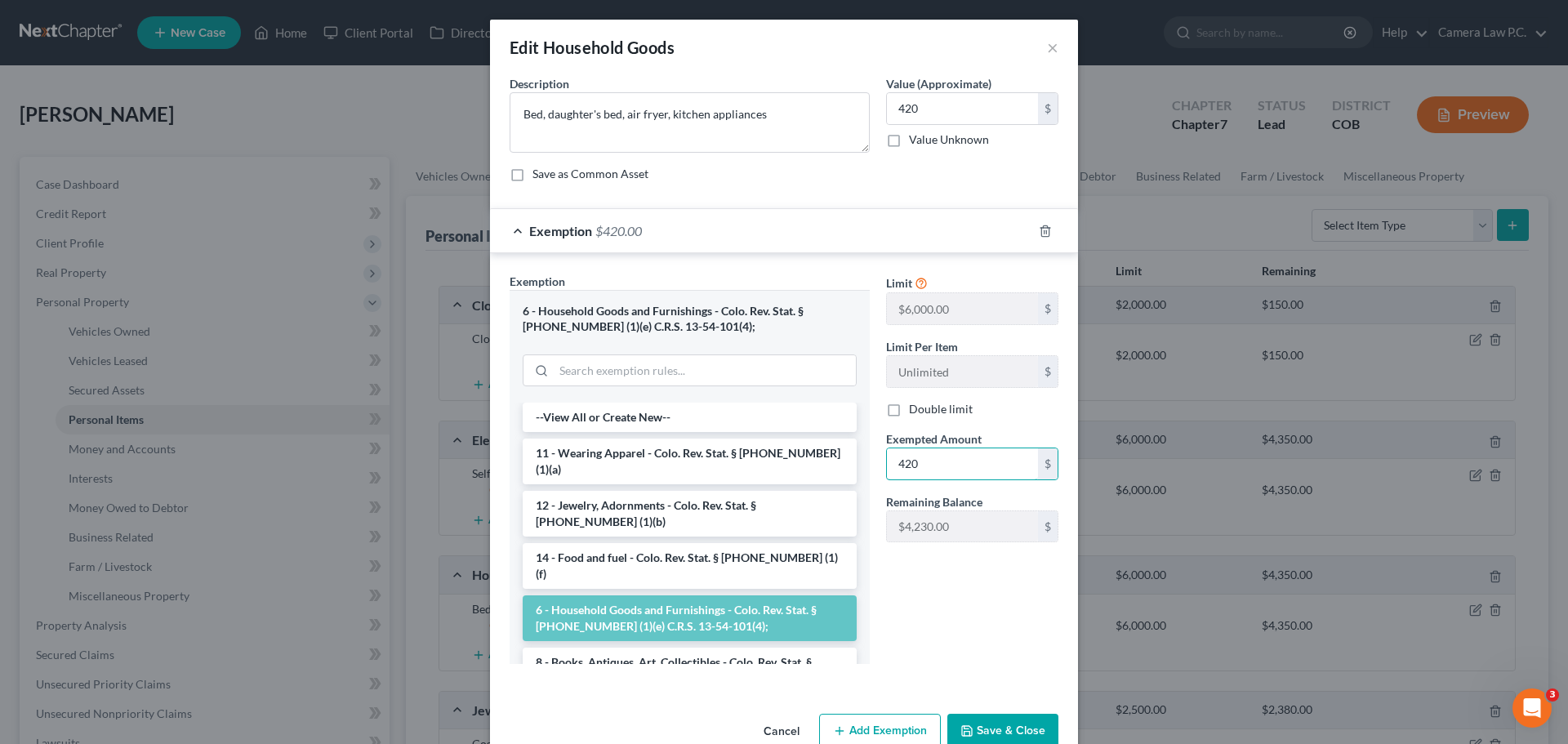
type input "420"
click at [944, 632] on div "Limit $6,000.00 $ Limit Per Item Unlimited $ Double limit Exempted Amount * 420…" at bounding box center [972, 475] width 189 height 404
drag, startPoint x: 665, startPoint y: 113, endPoint x: 789, endPoint y: 101, distance: 124.6
click at [772, 111] on textarea "Bed, daughter's bed, air fryer, kitchen appliances" at bounding box center [690, 122] width 360 height 60
type textarea "Bed, daughter's bed, air fryer, patio furniture"
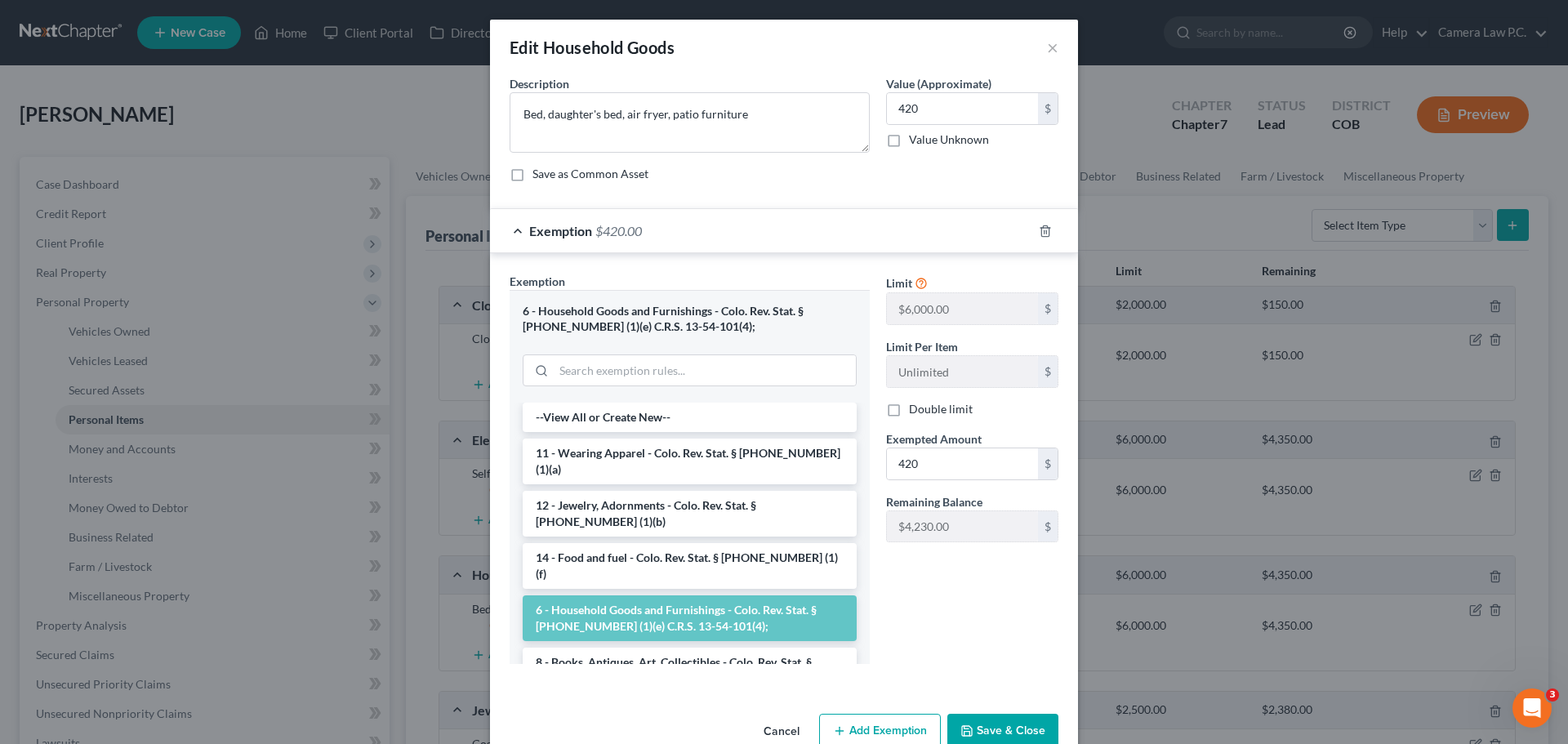
click at [945, 600] on div "Limit $6,000.00 $ Limit Per Item Unlimited $ Double limit Exempted Amount * 420…" at bounding box center [972, 475] width 189 height 404
click at [984, 729] on button "Save & Close" at bounding box center [1003, 731] width 111 height 34
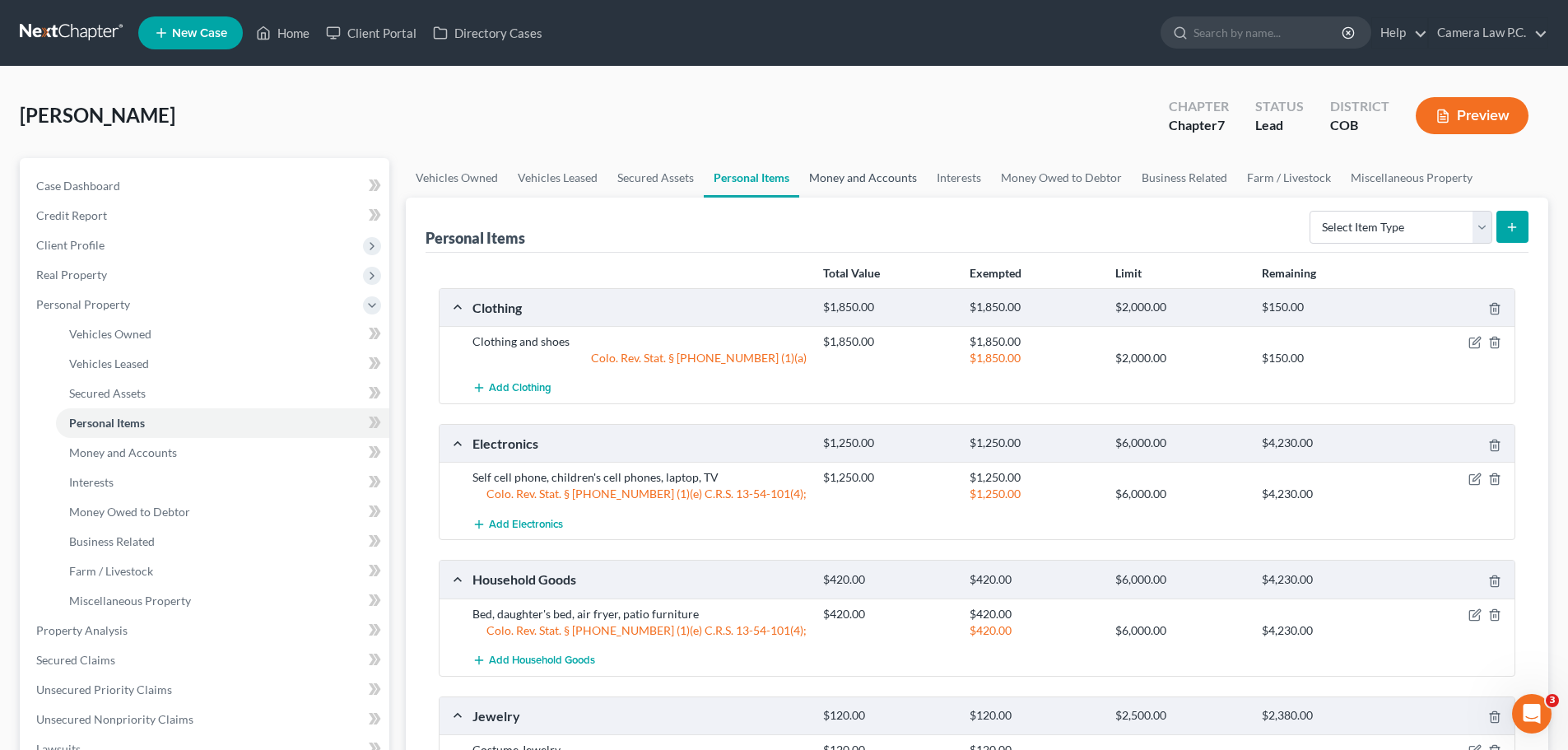
click at [860, 170] on link "Money and Accounts" at bounding box center [863, 178] width 127 height 39
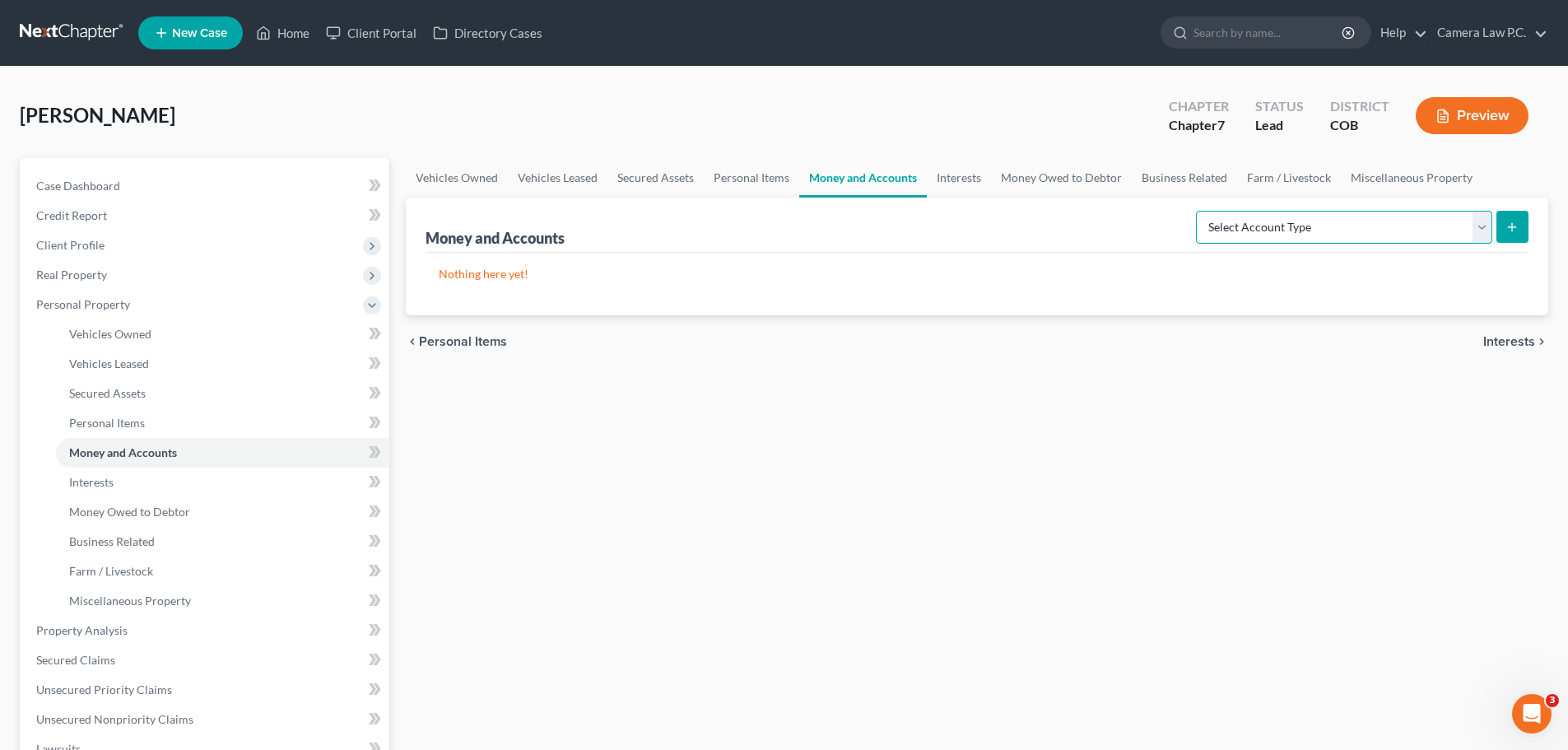
click at [1289, 233] on select "Select Account Type Brokerage Cash on Hand Certificates of Deposit Checking Acc…" at bounding box center [1344, 227] width 297 height 33
select select "checking"
click at [1199, 211] on select "Select Account Type Brokerage Cash on Hand Certificates of Deposit Checking Acc…" at bounding box center [1344, 227] width 297 height 33
click at [1520, 228] on button "submit" at bounding box center [1513, 227] width 32 height 32
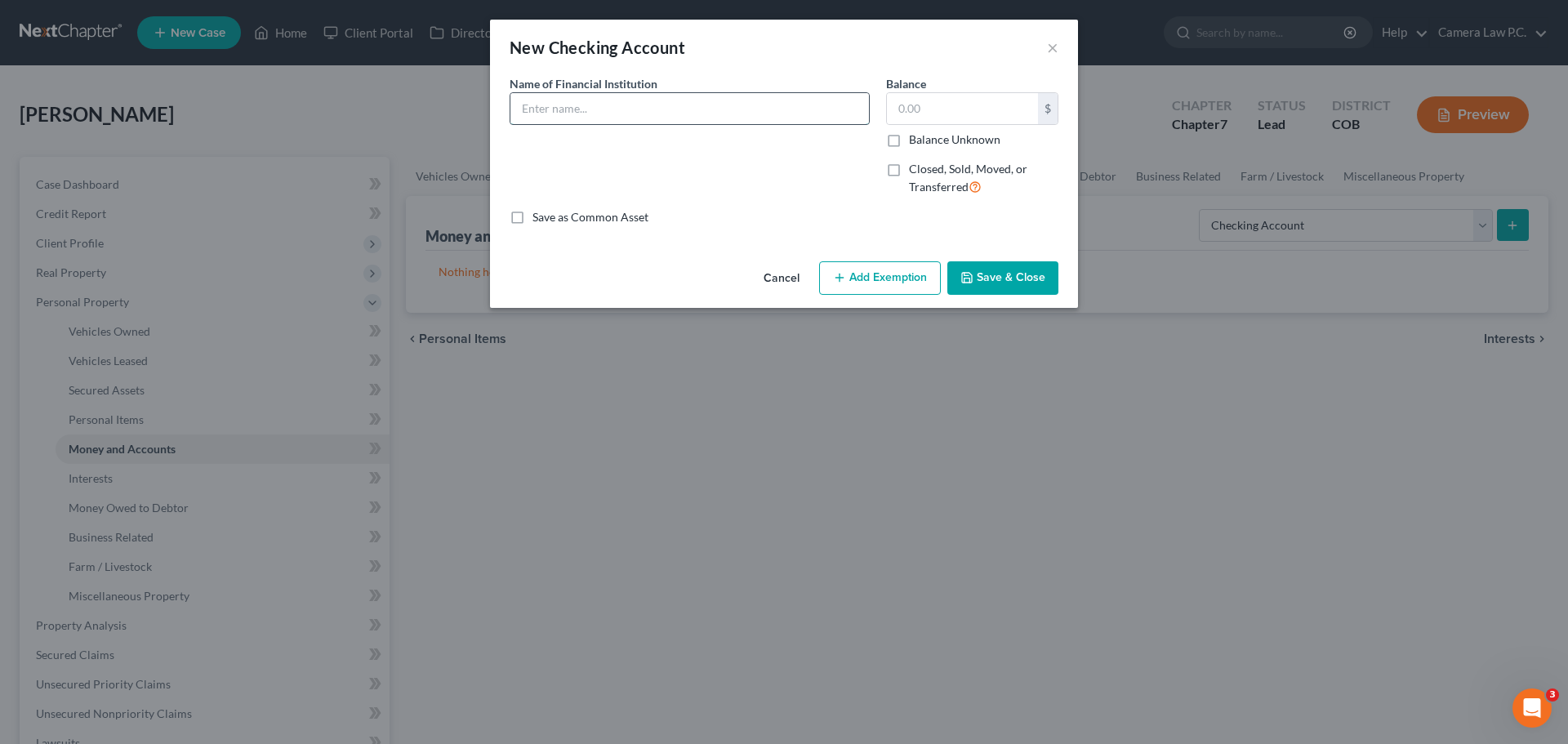
click at [754, 114] on input "text" at bounding box center [690, 108] width 359 height 31
type input "[PERSON_NAME] Fargo Bank Account"
click at [932, 110] on input "text" at bounding box center [962, 108] width 151 height 31
type input "265"
click at [804, 169] on div "Name of Financial Institution * [PERSON_NAME] Fargo Bank Account" at bounding box center [689, 142] width 376 height 134
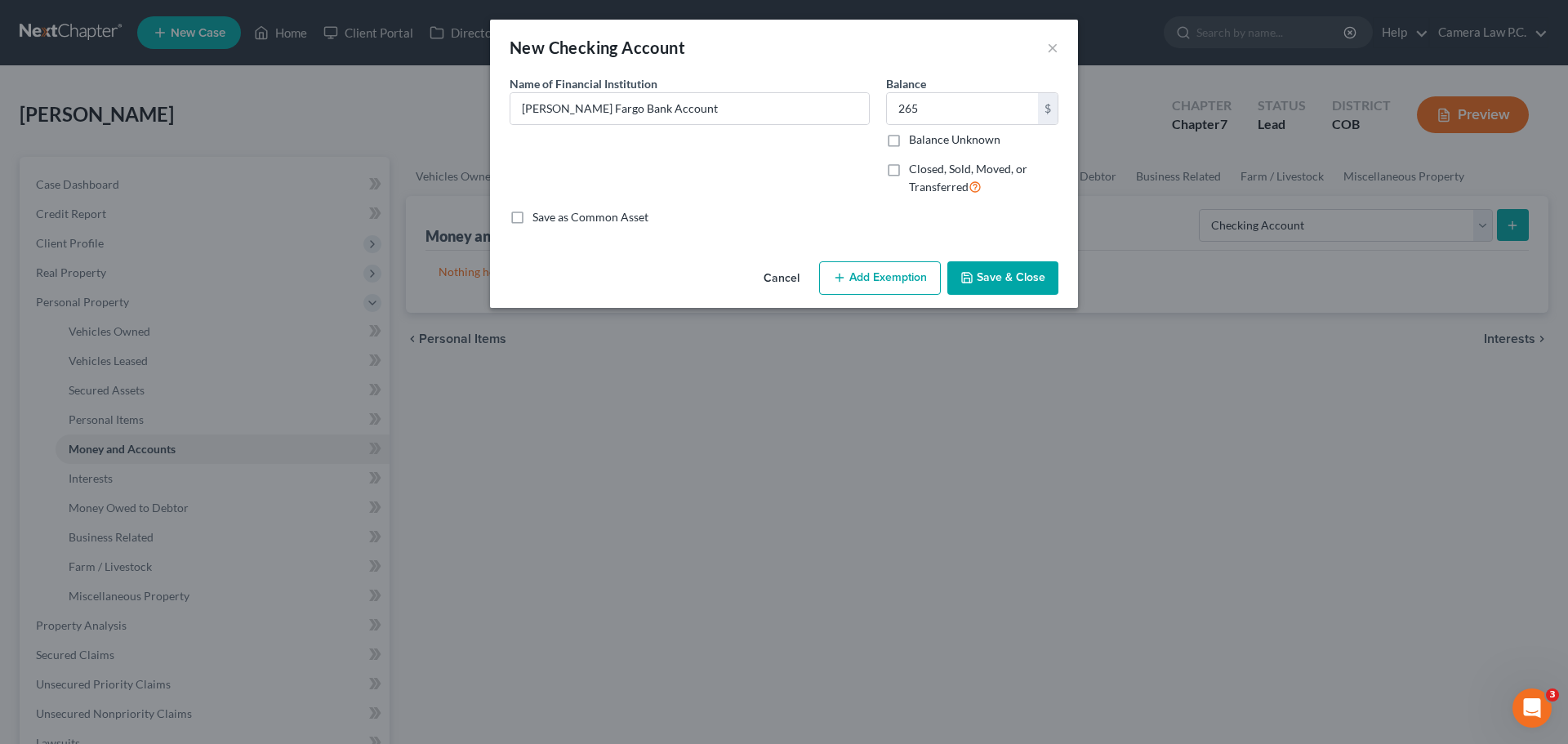
click at [889, 283] on button "Add Exemption" at bounding box center [880, 278] width 122 height 34
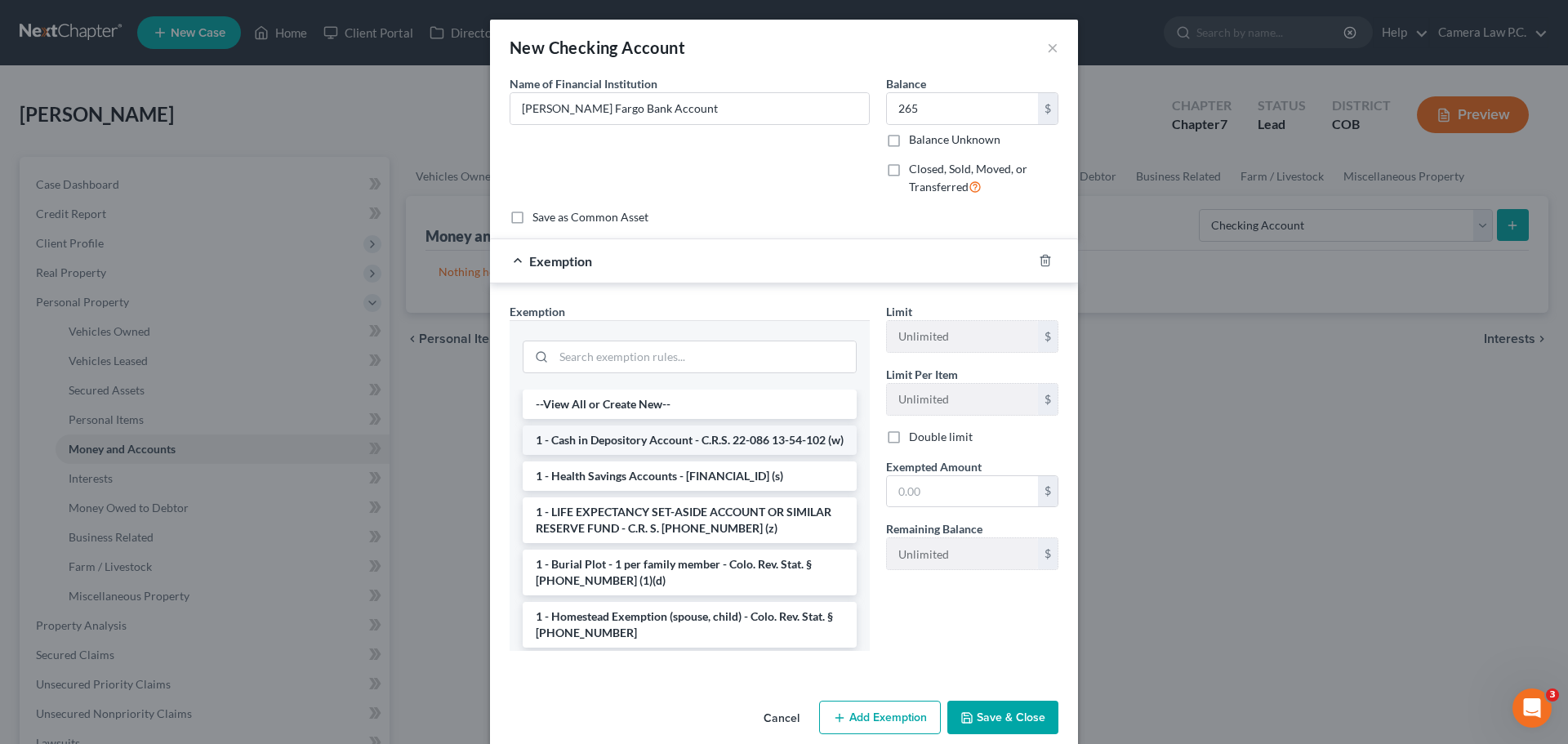
click at [634, 446] on li "1 - Cash in Depository Account - C.R.S. 22-086 13-54-102 (w)" at bounding box center [690, 440] width 334 height 30
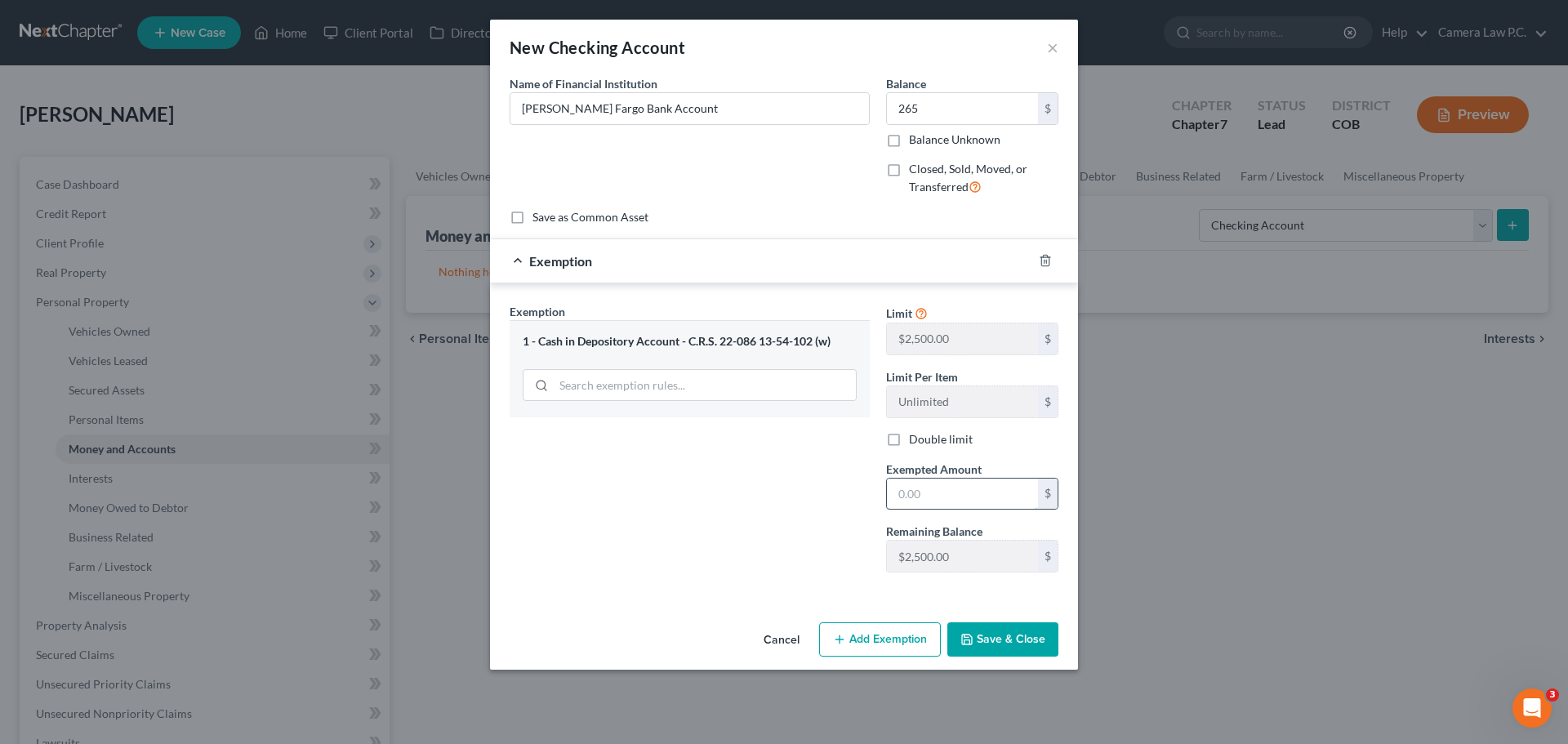
click at [920, 500] on input "text" at bounding box center [962, 493] width 151 height 31
type input "265"
click at [795, 488] on div "Exemption Set must be selected for CA. Exemption * 1 - Cash in Depository Accou…" at bounding box center [689, 444] width 376 height 282
click at [935, 107] on input "265" at bounding box center [962, 108] width 151 height 31
type input "276"
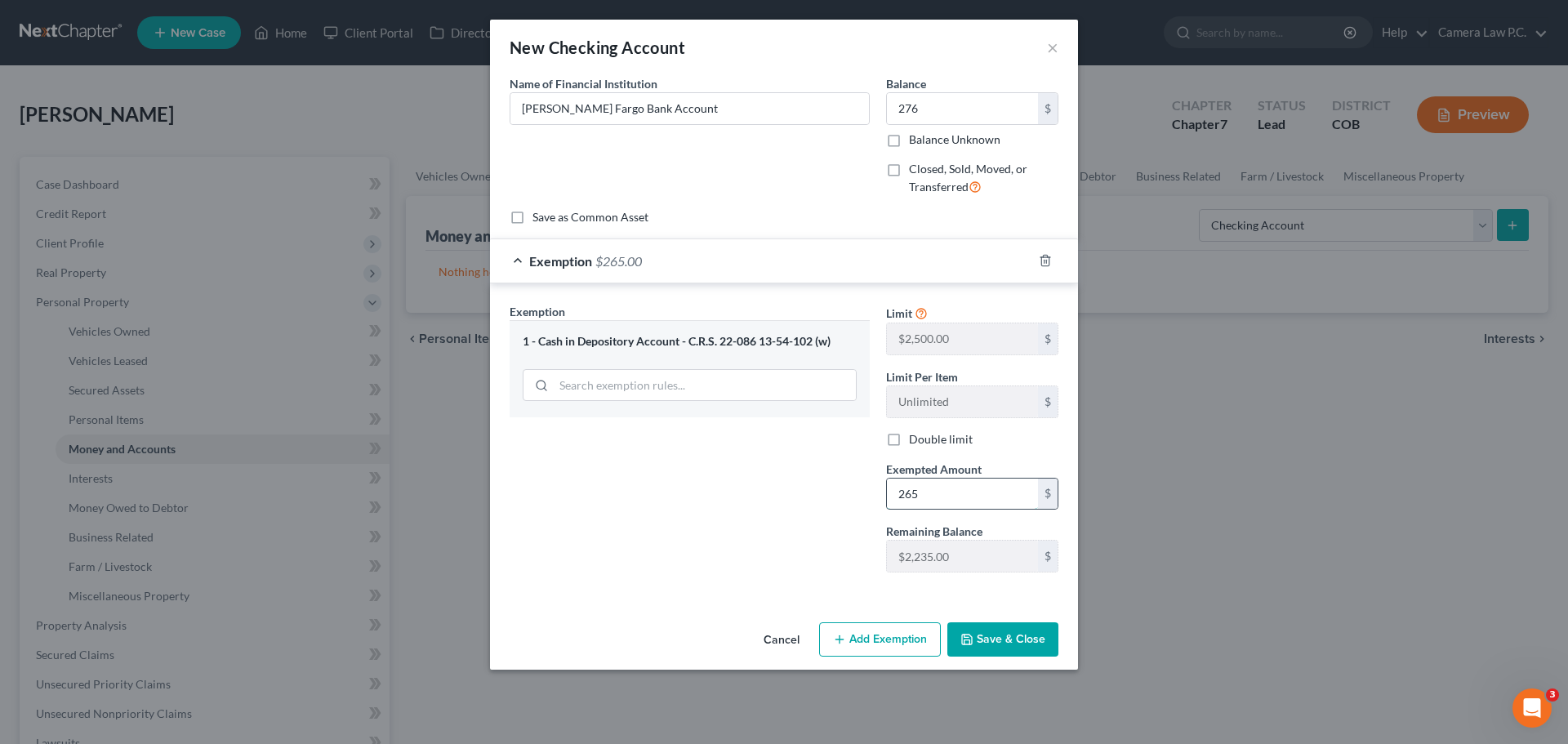
click at [926, 499] on input "265" at bounding box center [962, 493] width 151 height 31
type input "276"
click at [713, 490] on div "Exemption Set must be selected for CA. Exemption * 1 - Cash in Depository Accou…" at bounding box center [689, 444] width 376 height 282
click at [820, 502] on div "Exemption Set must be selected for CA. Exemption * 1 - Cash in Depository Accou…" at bounding box center [689, 444] width 376 height 282
click at [992, 637] on button "Save & Close" at bounding box center [1003, 639] width 111 height 34
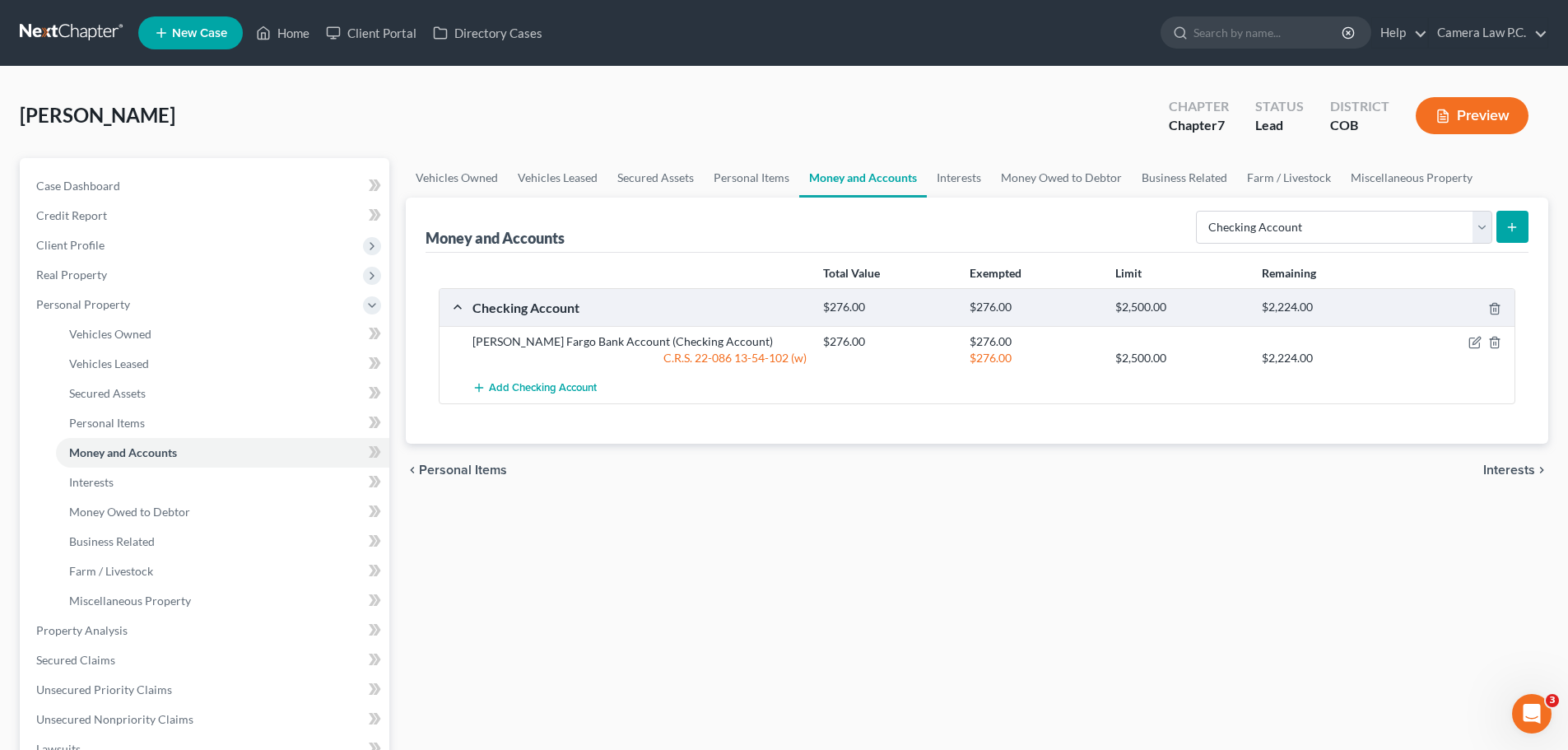
click at [1517, 225] on icon "submit" at bounding box center [1512, 228] width 13 height 13
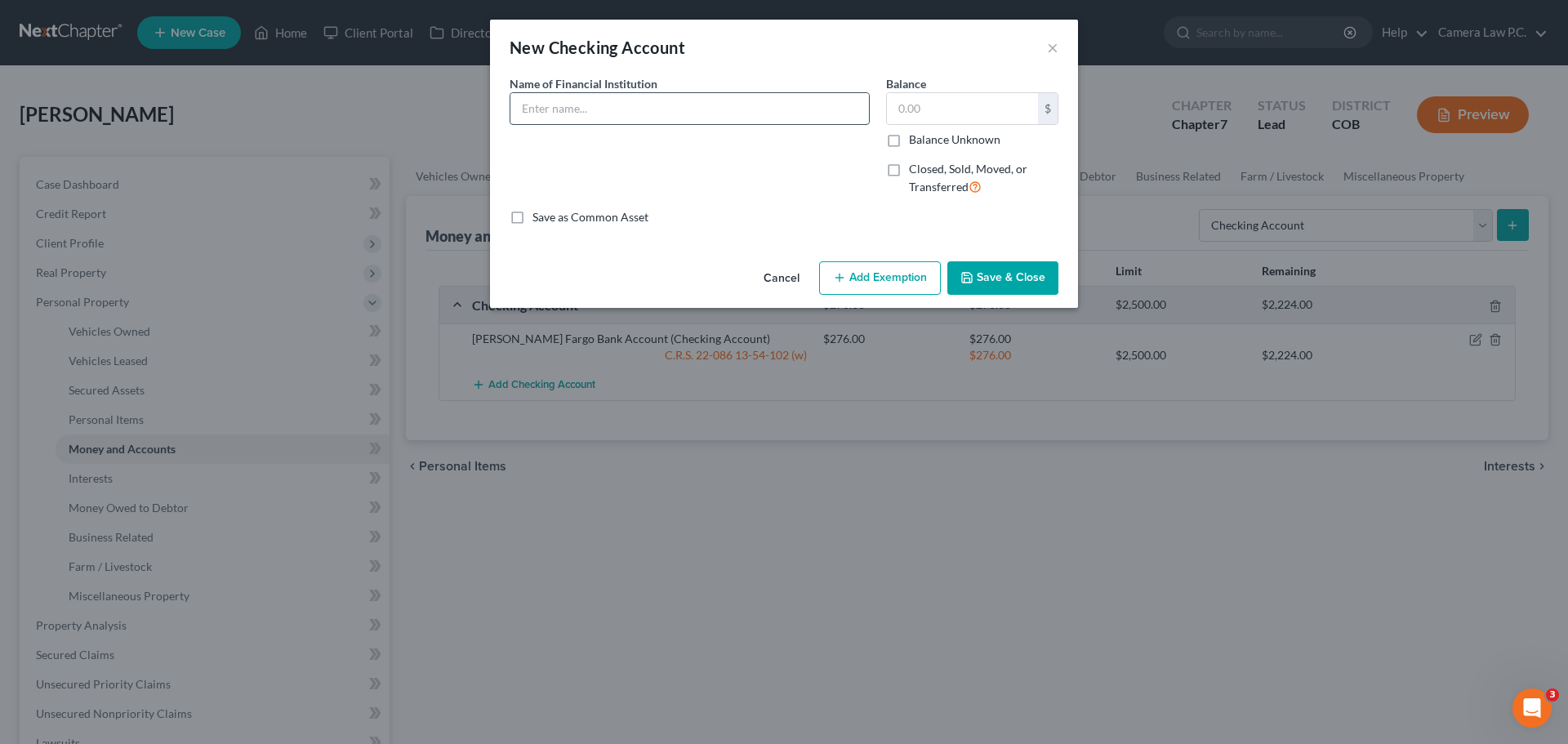
click at [599, 111] on input "text" at bounding box center [690, 108] width 359 height 31
click at [579, 106] on input "First Bank Bank Account" at bounding box center [690, 108] width 359 height 31
drag, startPoint x: 579, startPoint y: 106, endPoint x: 600, endPoint y: 106, distance: 21.0
click at [600, 106] on input "First Bank Bank Account" at bounding box center [690, 108] width 359 height 31
type input "First Bank Checking Account"
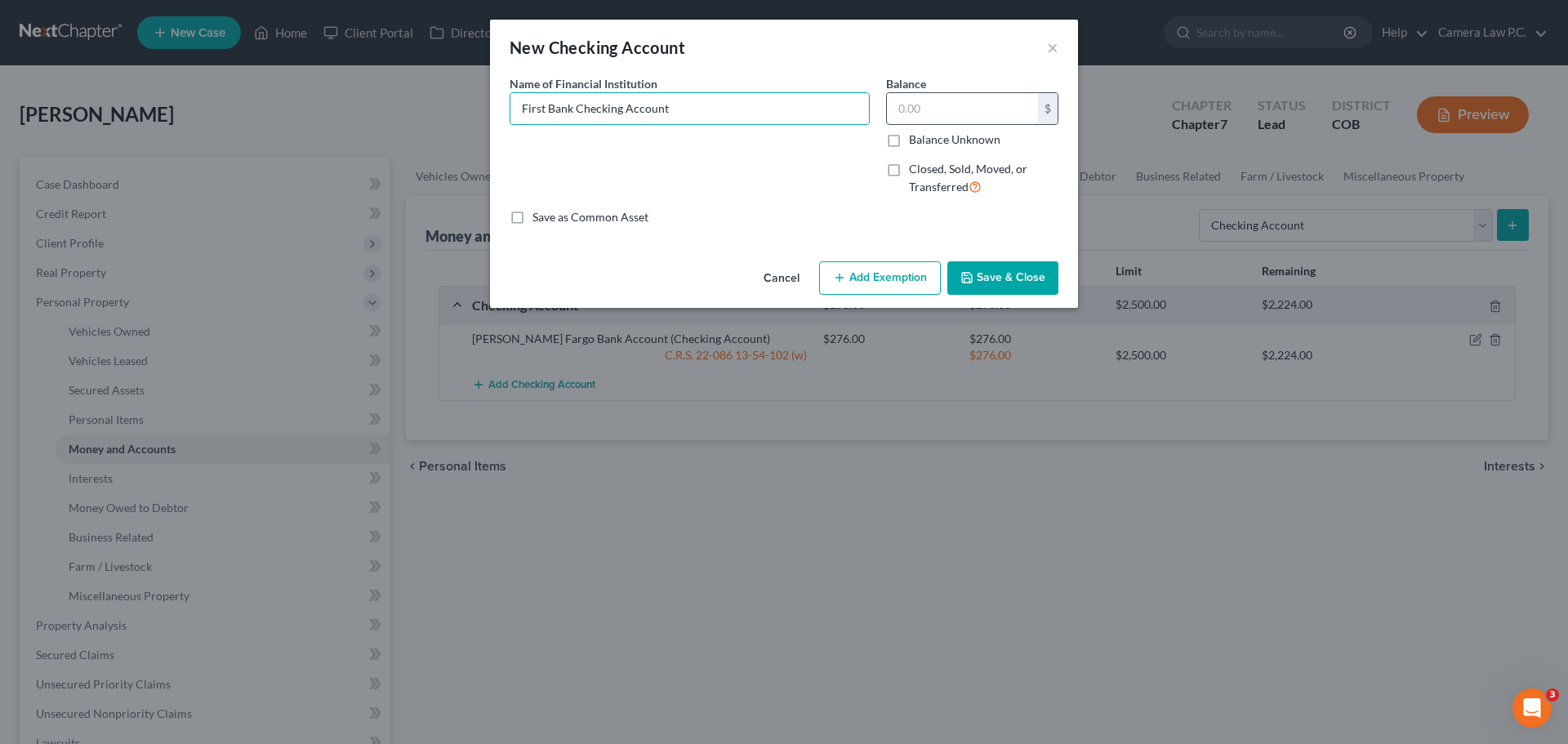
click at [928, 101] on input "text" at bounding box center [962, 108] width 151 height 31
type input "234"
click at [856, 277] on button "Add Exemption" at bounding box center [880, 278] width 122 height 34
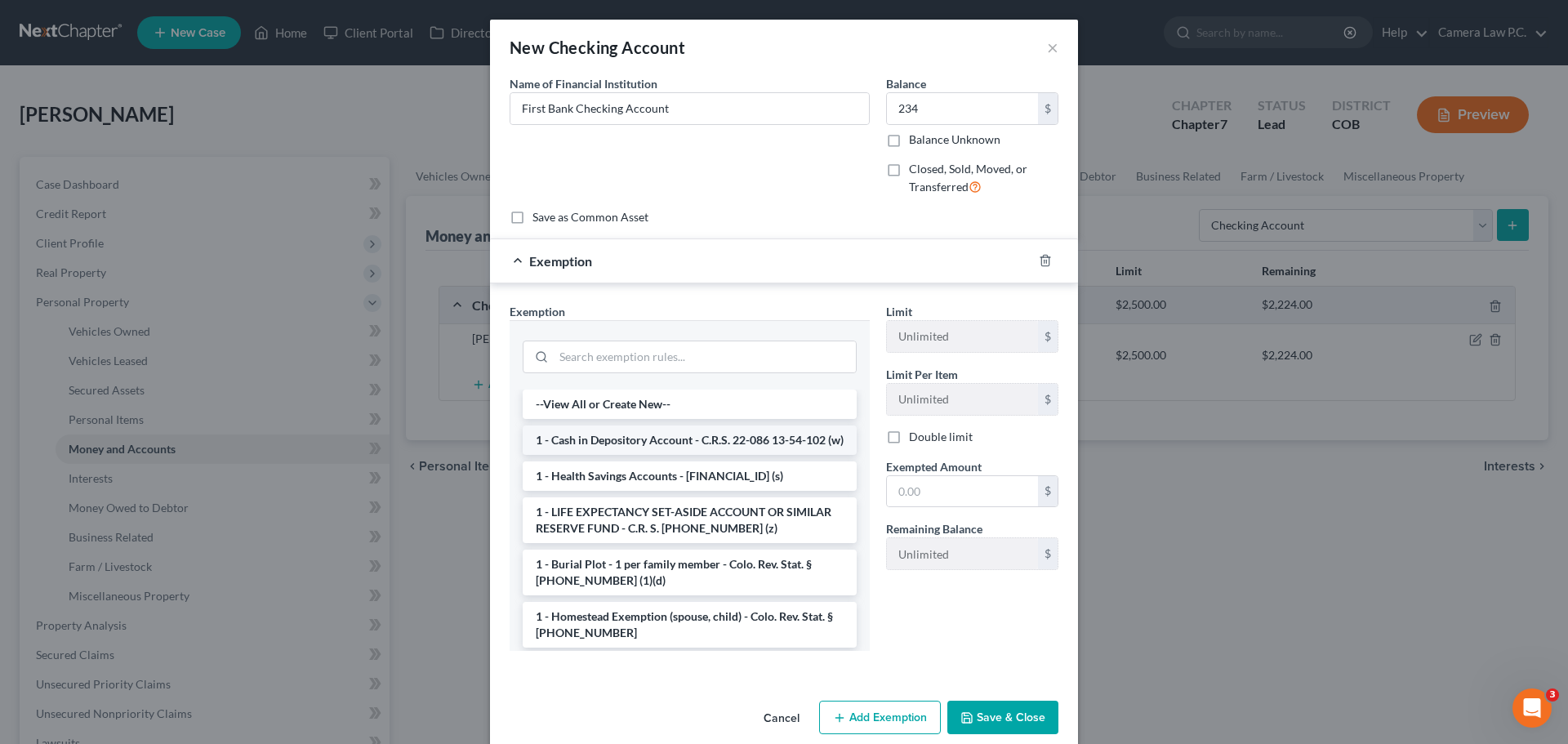
click at [568, 448] on li "1 - Cash in Depository Account - C.R.S. 22-086 13-54-102 (w)" at bounding box center [690, 440] width 334 height 30
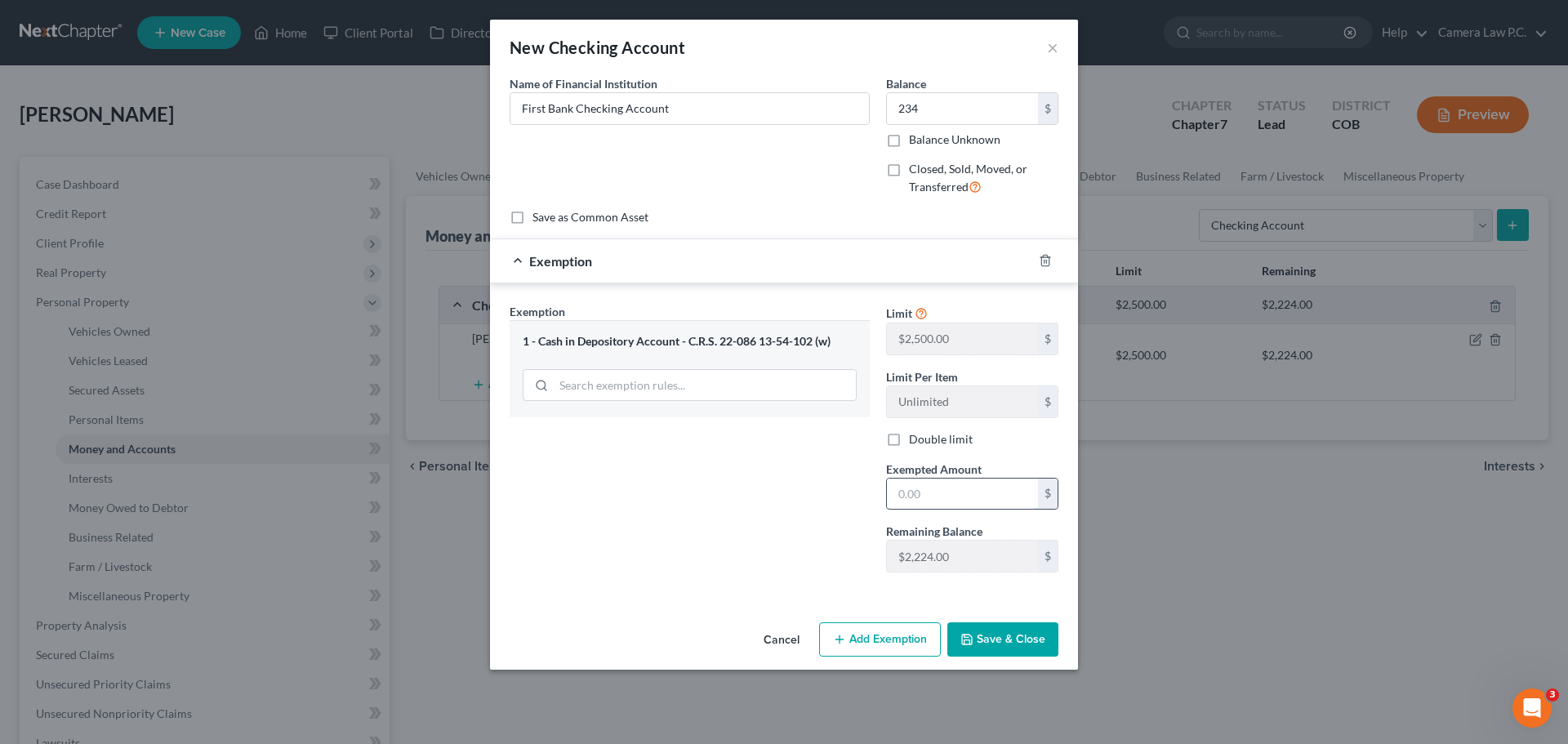
click at [909, 490] on input "text" at bounding box center [962, 493] width 151 height 31
type input "234"
click at [775, 498] on div "Exemption Set must be selected for CA. Exemption * 1 - Cash in Depository Accou…" at bounding box center [689, 444] width 376 height 282
click at [991, 638] on button "Save & Close" at bounding box center [1003, 639] width 111 height 34
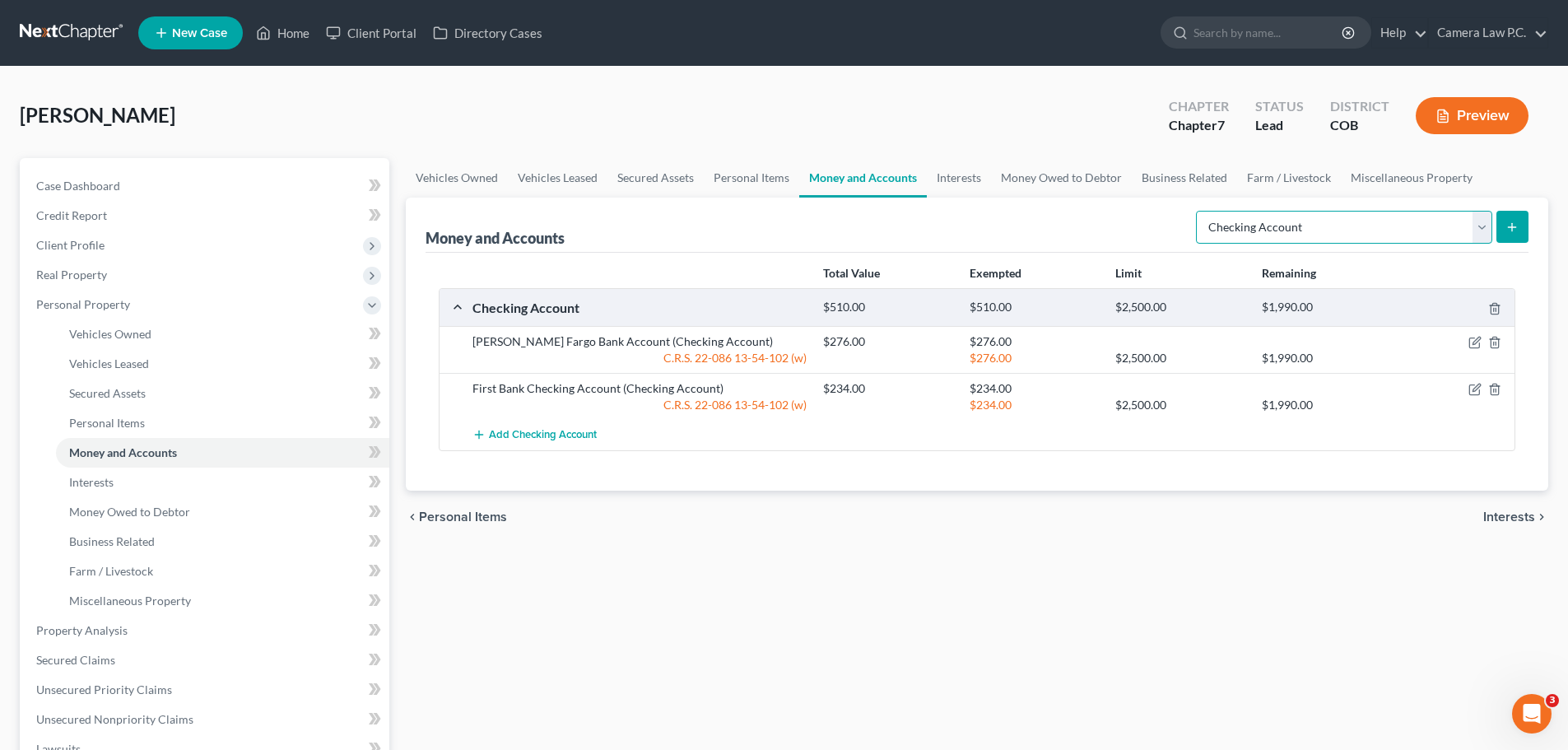
click at [1259, 227] on select "Select Account Type Brokerage Cash on Hand Certificates of Deposit Checking Acc…" at bounding box center [1344, 227] width 297 height 33
select select "savings"
click at [1199, 211] on select "Select Account Type Brokerage Cash on Hand Certificates of Deposit Checking Acc…" at bounding box center [1344, 227] width 297 height 33
click at [1518, 224] on icon "submit" at bounding box center [1512, 228] width 13 height 13
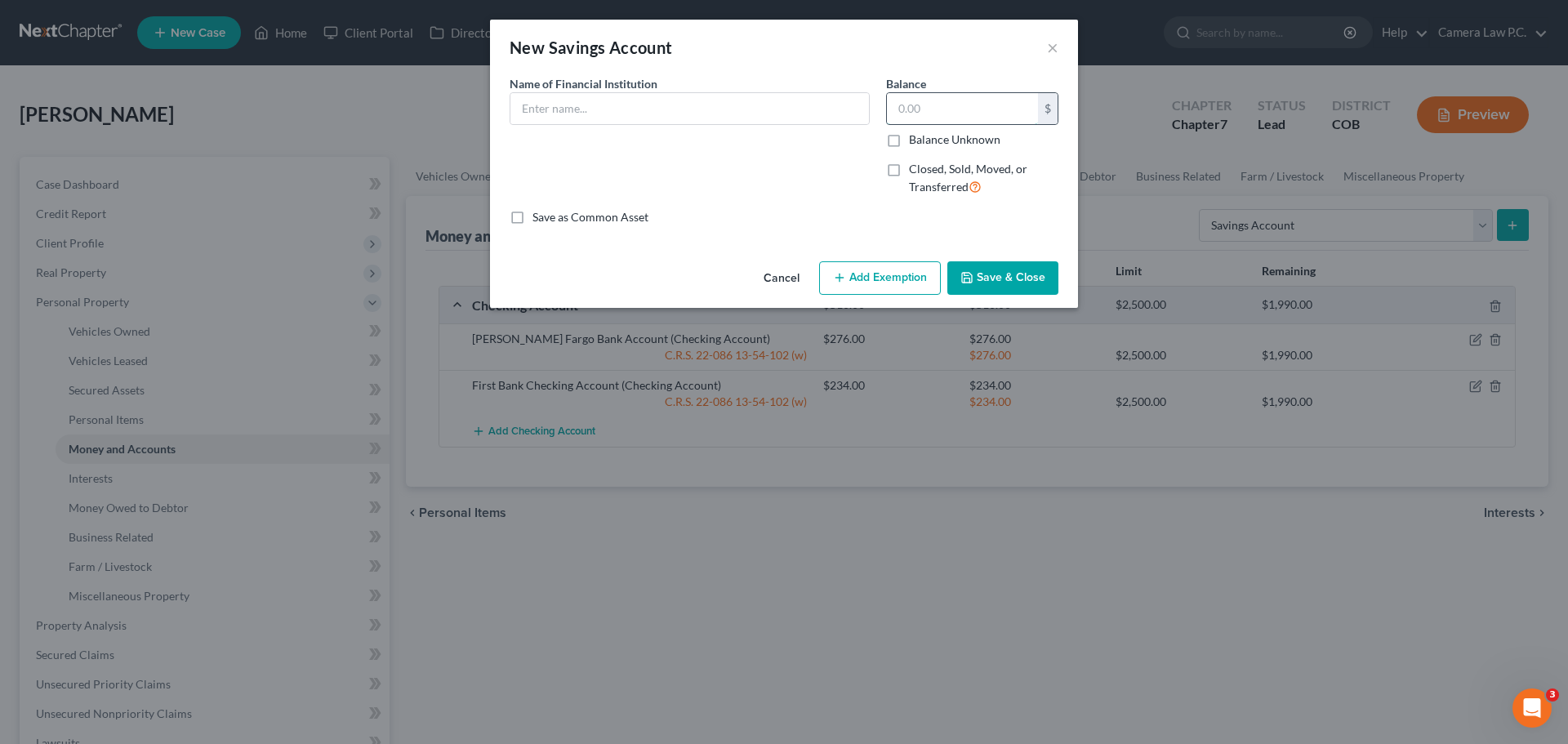
click at [934, 111] on input "text" at bounding box center [962, 108] width 151 height 31
type input "2,208"
click at [640, 111] on input "text" at bounding box center [690, 108] width 359 height 31
type input "[PERSON_NAME] Fargo Savings Account"
click at [851, 276] on button "Add Exemption" at bounding box center [880, 278] width 122 height 34
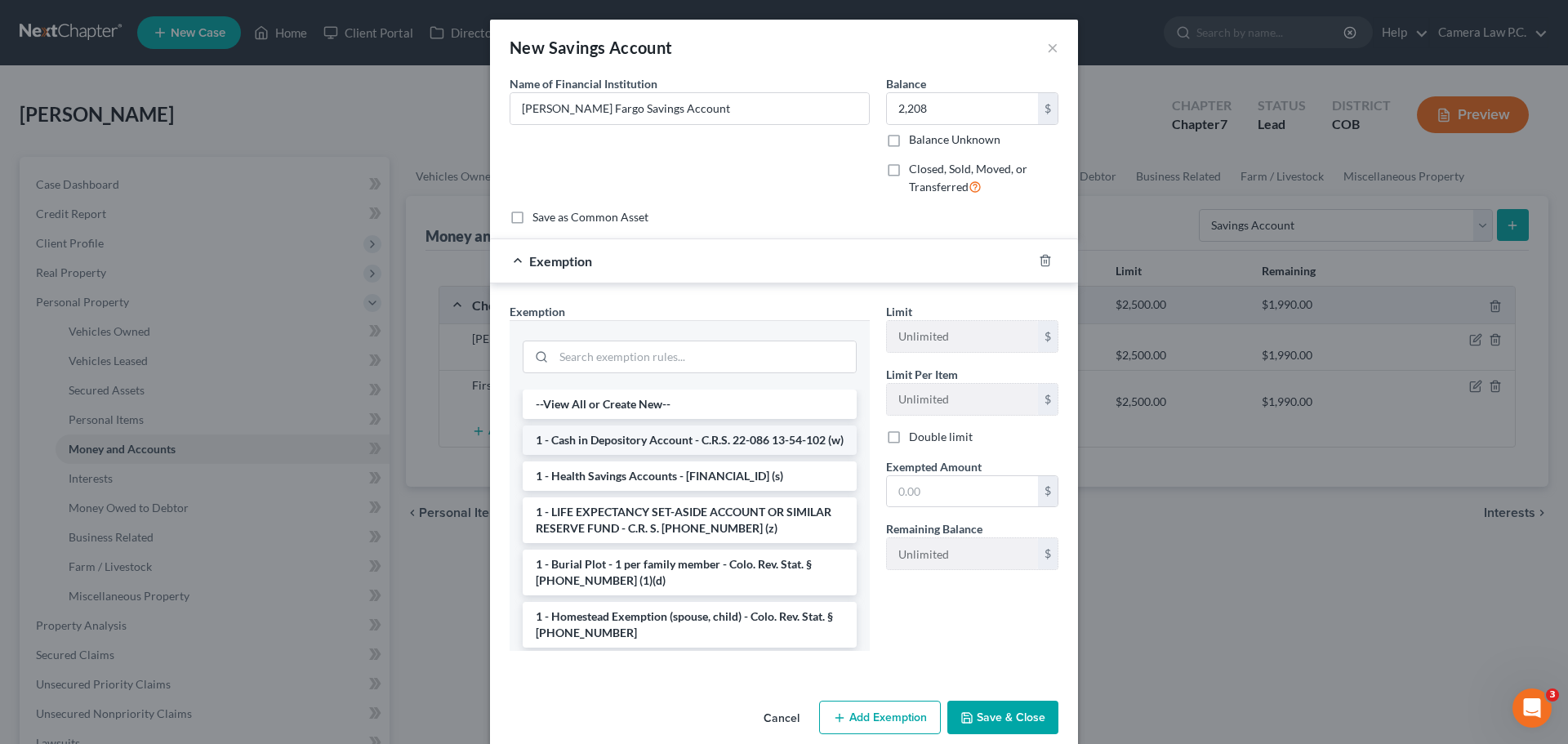
click at [612, 448] on li "1 - Cash in Depository Account - C.R.S. 22-086 13-54-102 (w)" at bounding box center [690, 440] width 334 height 30
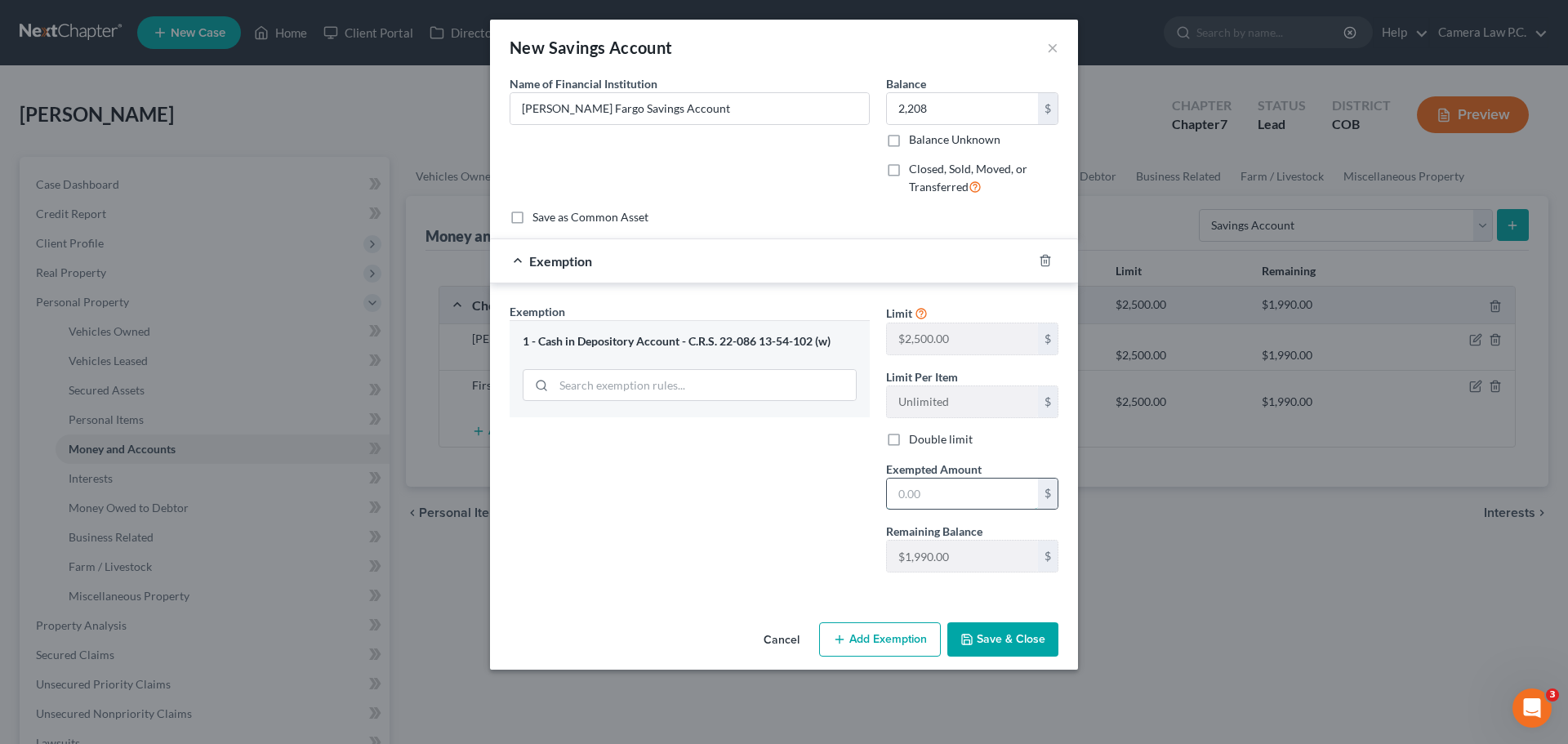
click at [924, 498] on input "text" at bounding box center [962, 493] width 151 height 31
type input "1,990"
click at [774, 529] on div "Exemption Set must be selected for CA. Exemption * 1 - Cash in Depository Accou…" at bounding box center [689, 444] width 376 height 282
click at [985, 633] on button "Save & Close" at bounding box center [1003, 639] width 111 height 34
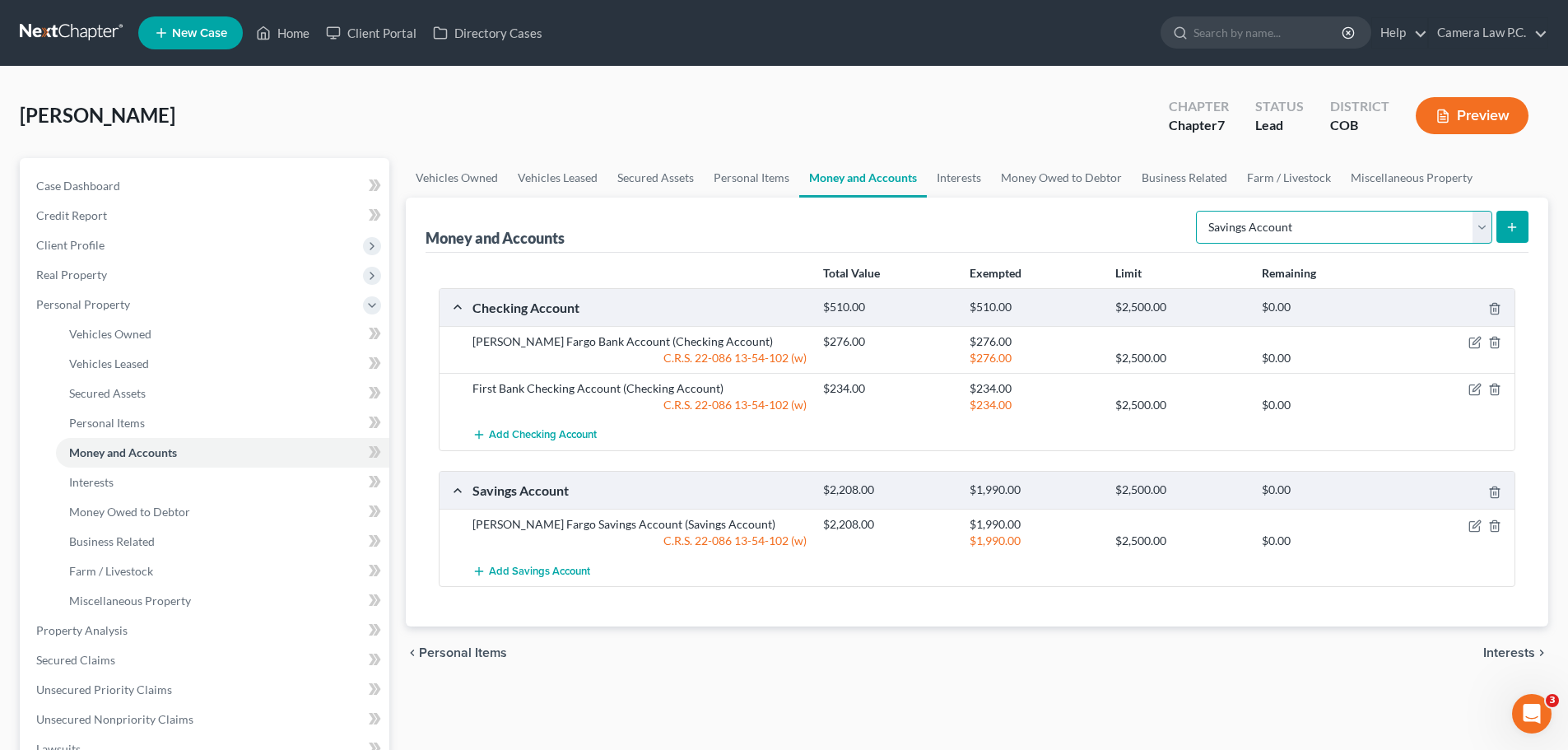
click at [1280, 222] on select "Select Account Type Brokerage Cash on Hand Certificates of Deposit Checking Acc…" at bounding box center [1344, 227] width 297 height 33
click at [1018, 208] on div "Money and Accounts Select Account Type Brokerage Cash on Hand Certificates of D…" at bounding box center [977, 225] width 1103 height 55
click at [1274, 234] on select "Select Account Type Brokerage Cash on Hand Certificates of Deposit Checking Acc…" at bounding box center [1344, 227] width 297 height 33
click at [1199, 211] on select "Select Account Type Brokerage Cash on Hand Certificates of Deposit Checking Acc…" at bounding box center [1344, 227] width 297 height 33
click at [1514, 228] on icon "submit" at bounding box center [1512, 228] width 13 height 13
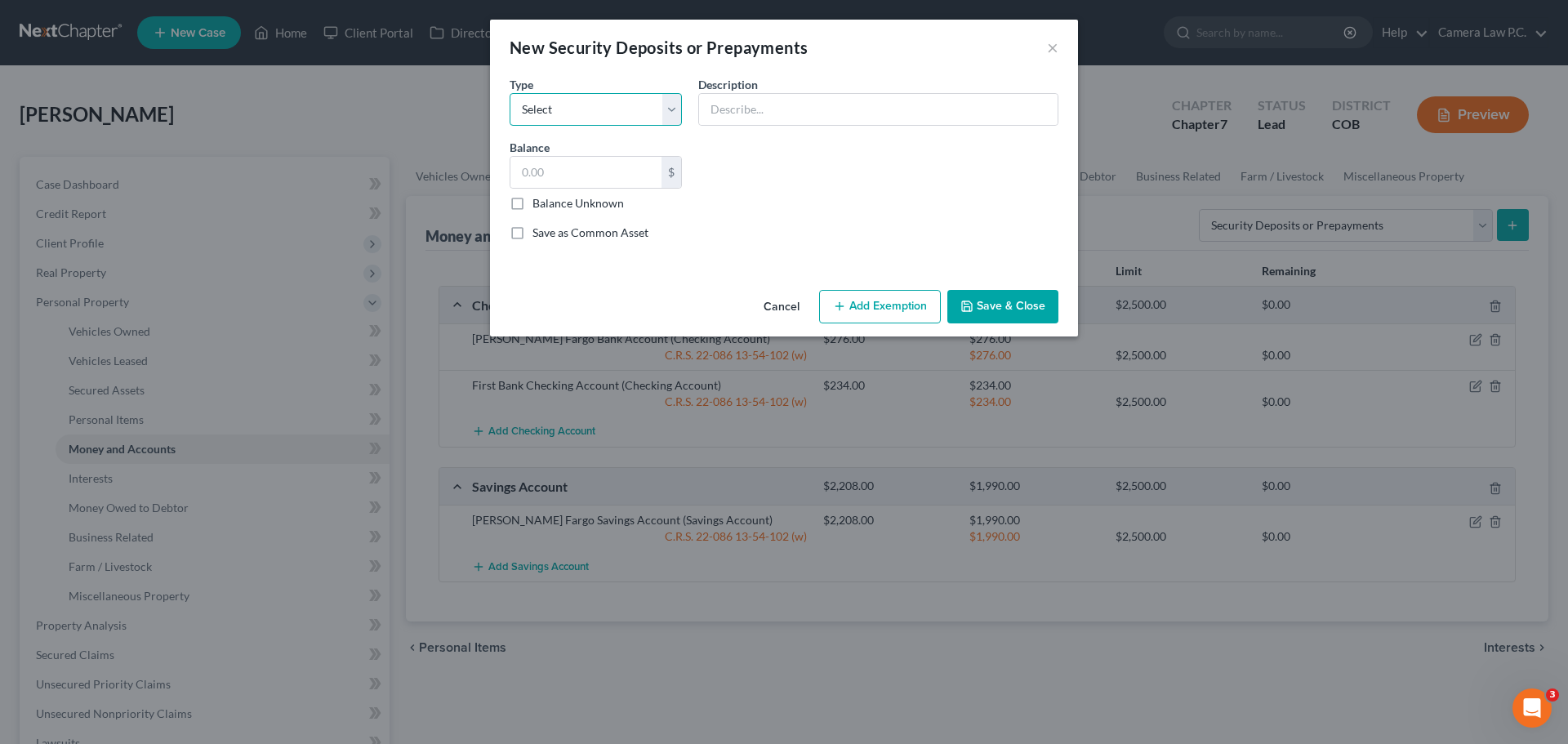
click at [571, 105] on select "Select Electric Gas Heating Oil Security Deposit On Rental Unit Prepaid Rent Te…" at bounding box center [596, 109] width 173 height 33
click at [782, 314] on button "Cancel" at bounding box center [781, 307] width 62 height 33
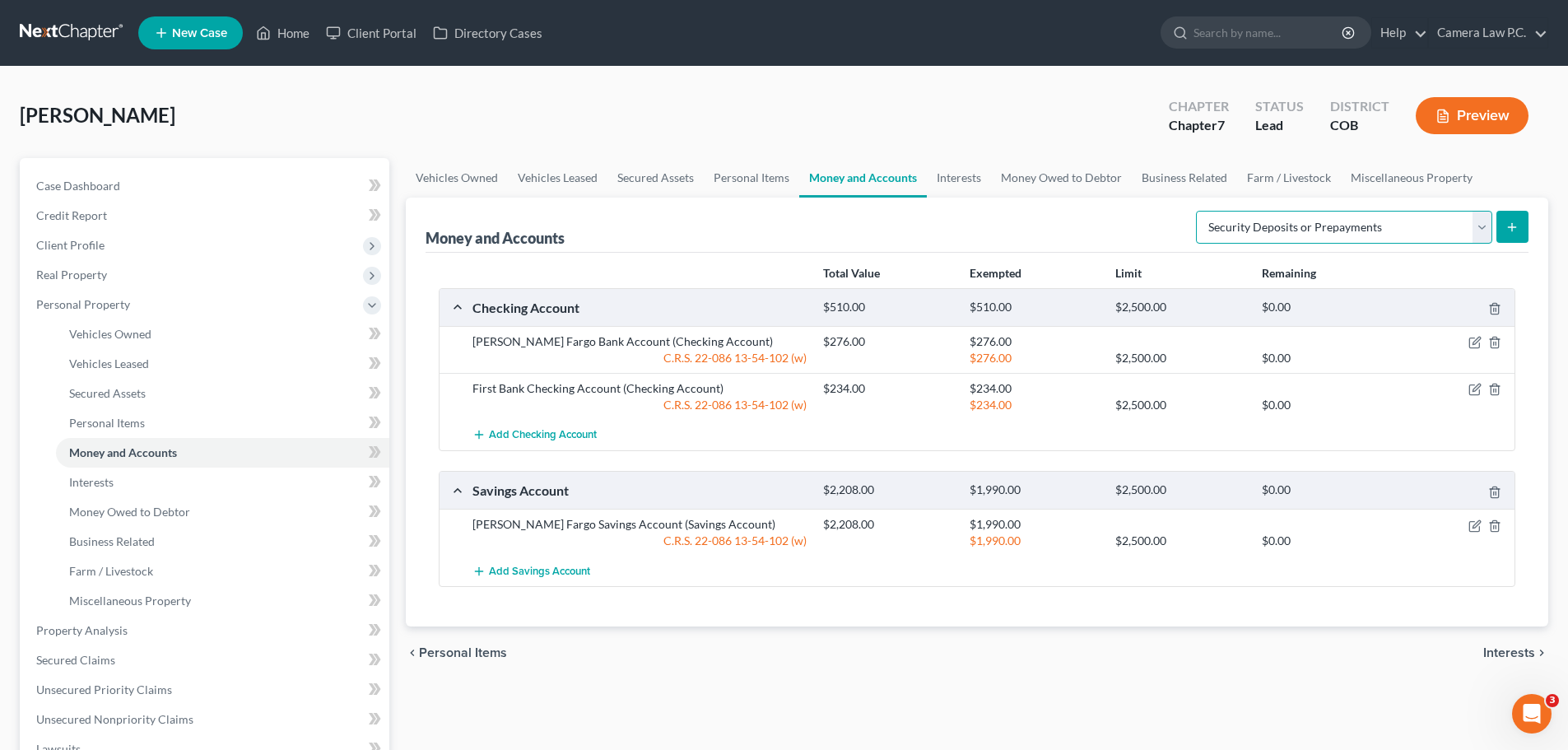
click at [1250, 228] on select "Select Account Type Brokerage Cash on Hand Certificates of Deposit Checking Acc…" at bounding box center [1344, 227] width 297 height 33
select select "other"
click at [1199, 211] on select "Select Account Type Brokerage Cash on Hand Certificates of Deposit Checking Acc…" at bounding box center [1344, 227] width 297 height 33
click at [1530, 227] on div "Money and Accounts Select Account Type Brokerage Cash on Hand Certificates of D…" at bounding box center [977, 412] width 1143 height 429
click at [1524, 226] on button "submit" at bounding box center [1513, 227] width 32 height 32
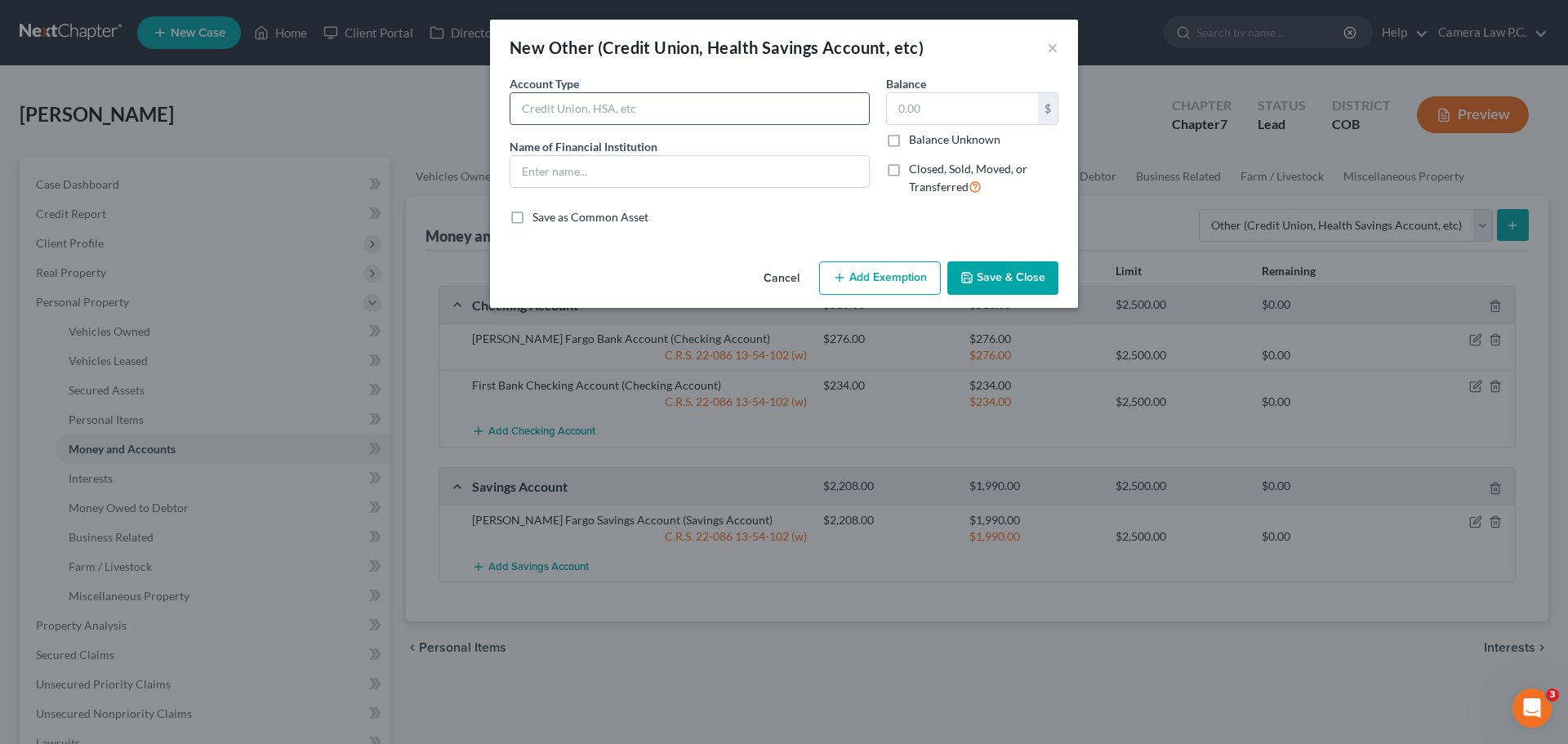
click at [616, 115] on input "text" at bounding box center [690, 108] width 359 height 31
type input "Deposit Account"
type input "Security Services Federal Credit Union"
click at [910, 112] on input "text" at bounding box center [962, 108] width 151 height 31
type input "5"
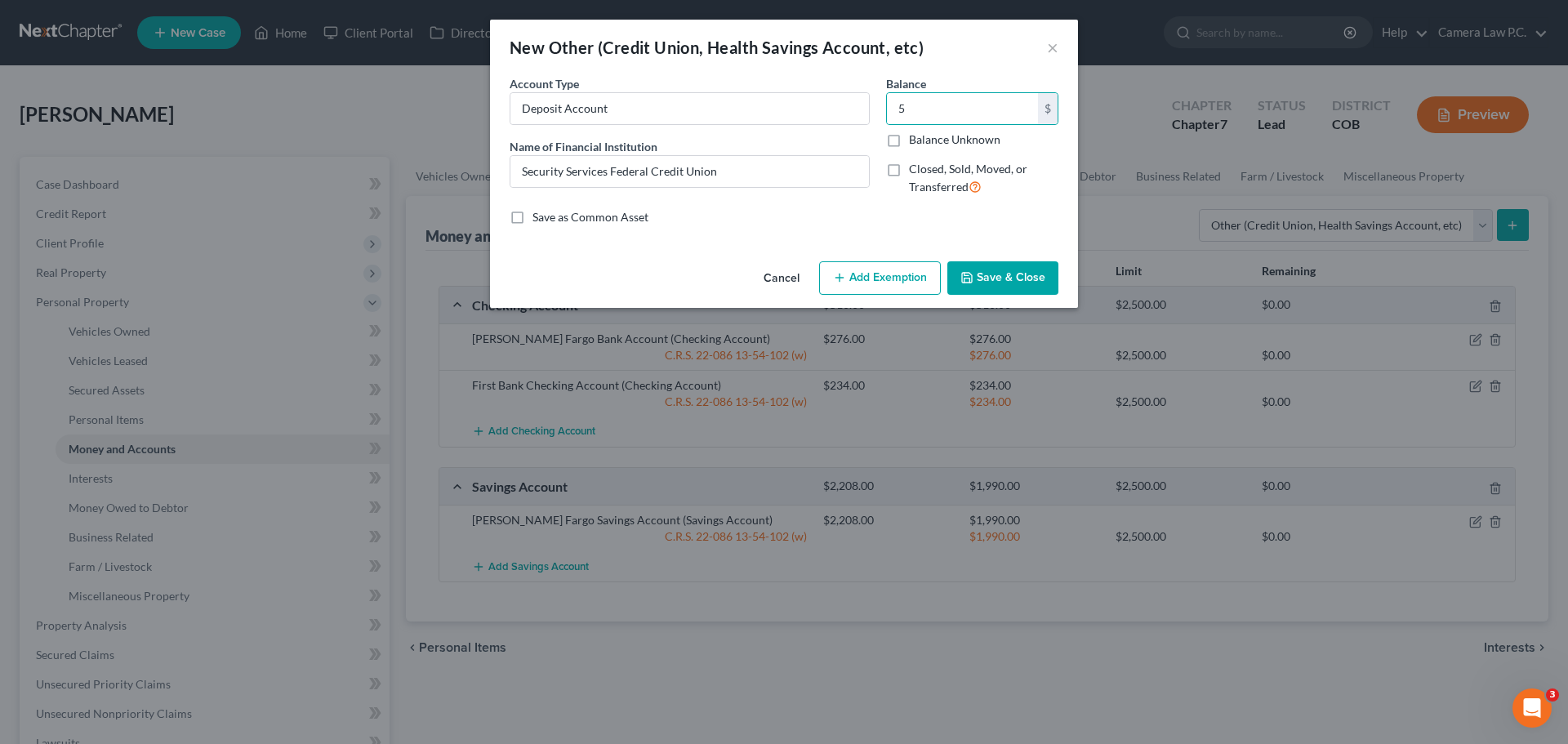
click at [995, 277] on button "Save & Close" at bounding box center [1003, 278] width 111 height 34
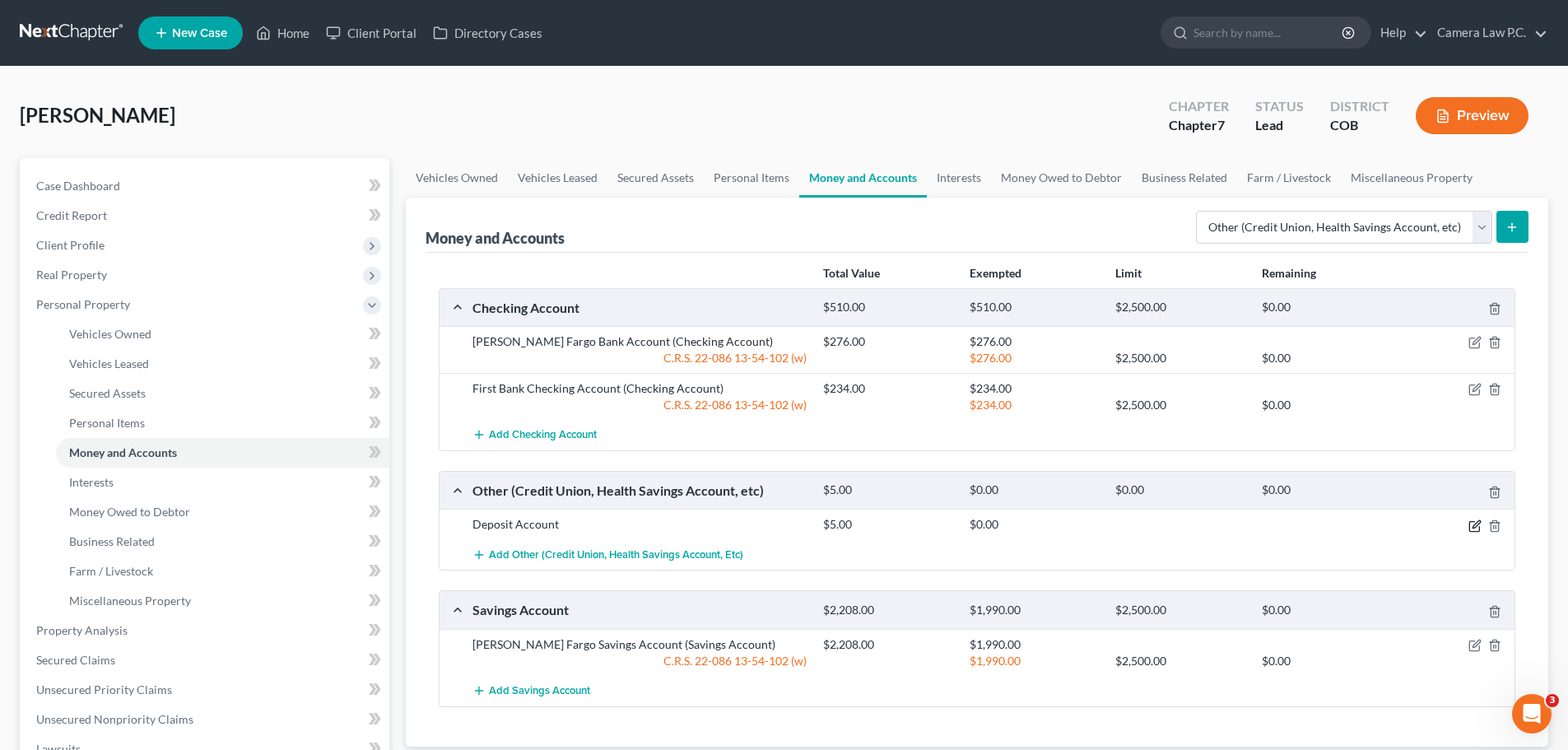
click at [1471, 524] on icon "button" at bounding box center [1475, 526] width 13 height 13
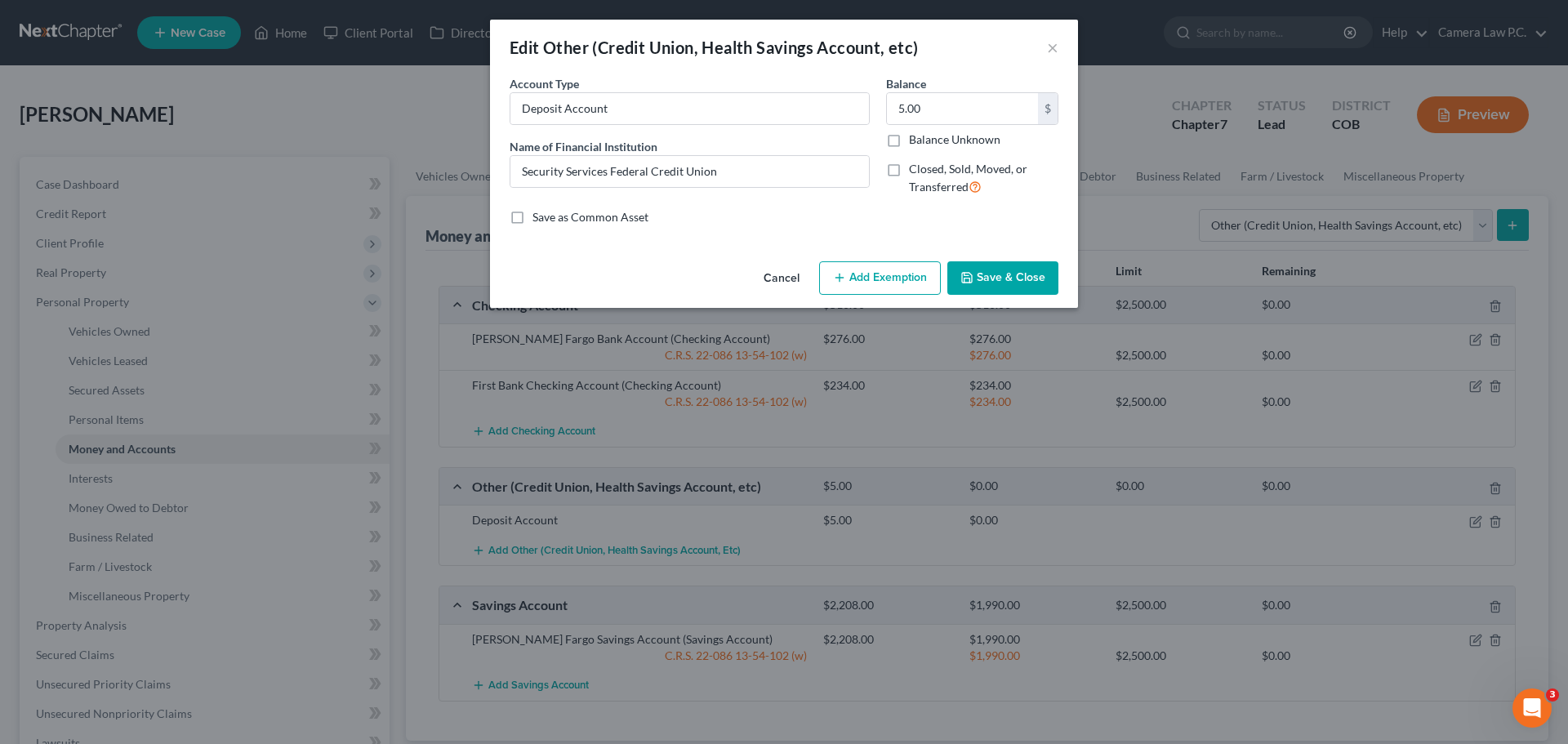
click at [850, 271] on button "Add Exemption" at bounding box center [880, 278] width 122 height 34
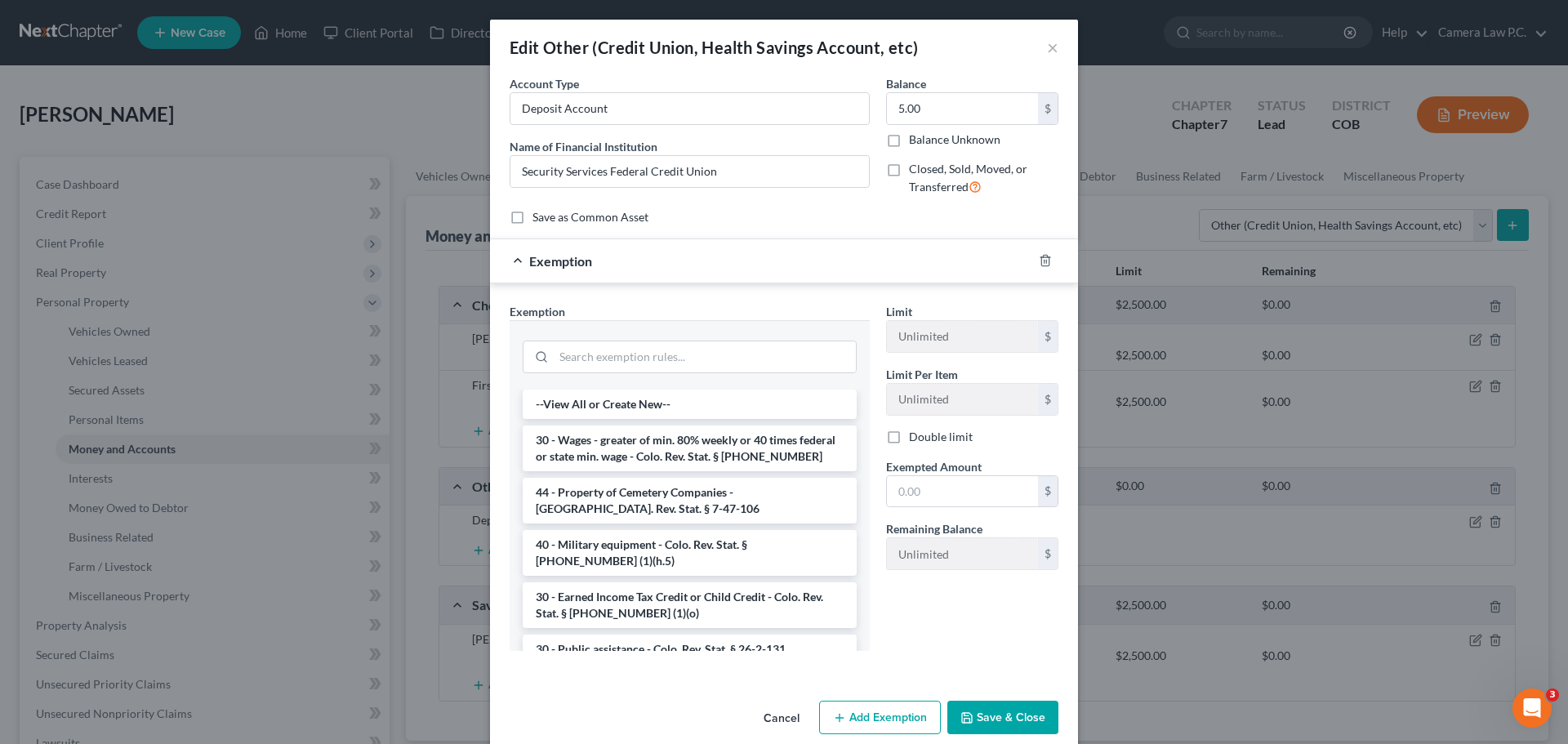
click at [775, 720] on button "Cancel" at bounding box center [781, 718] width 62 height 33
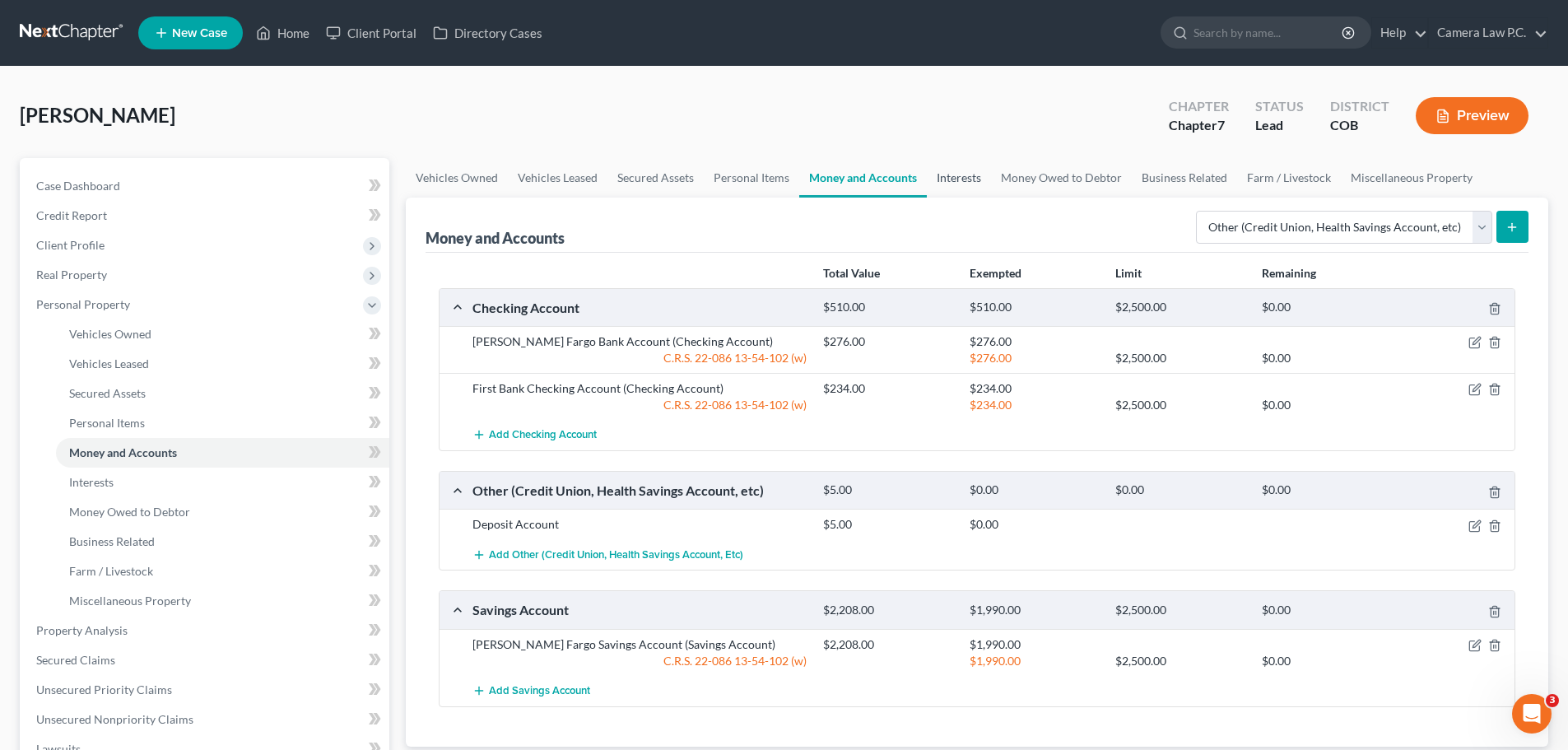
click at [952, 179] on link "Interests" at bounding box center [959, 178] width 65 height 39
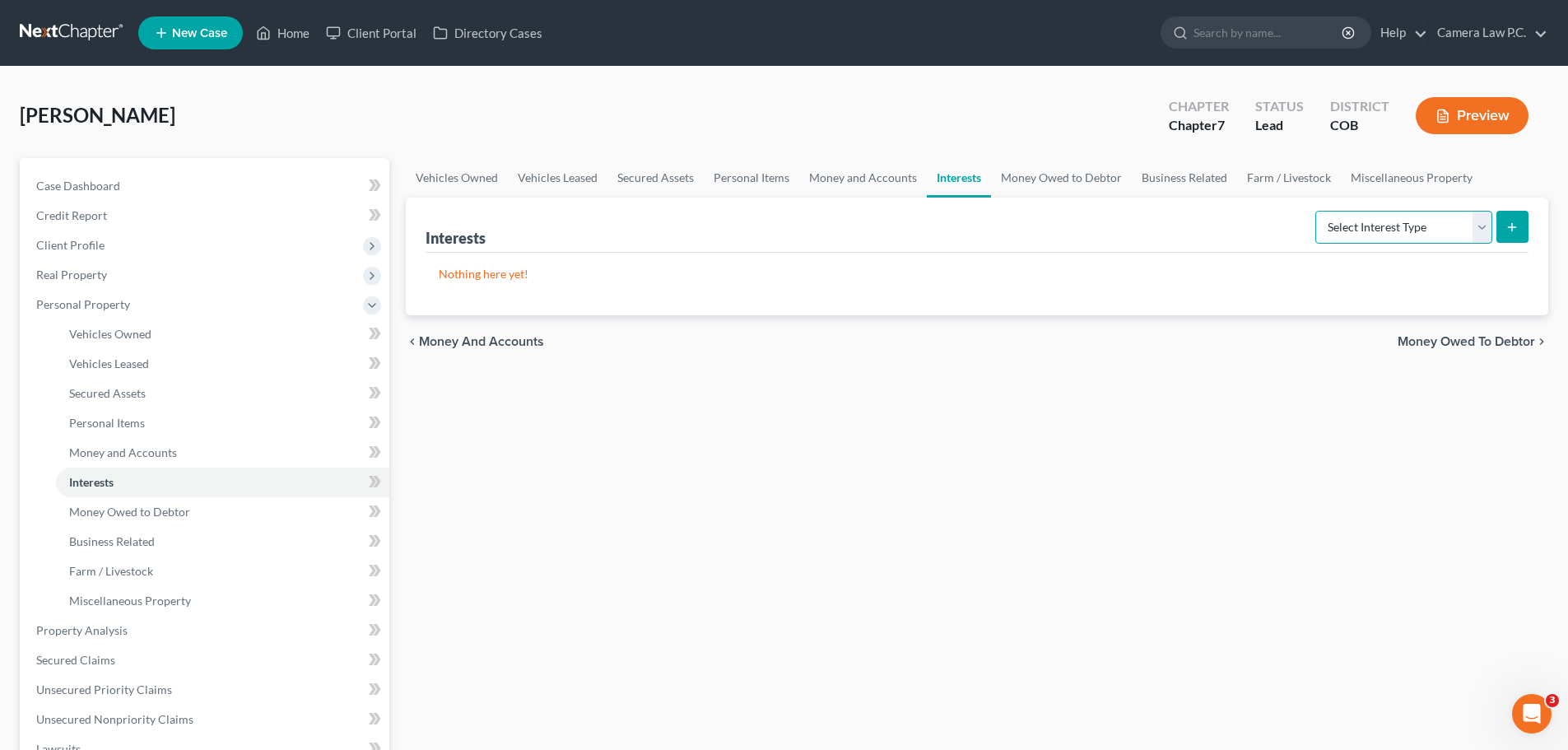
click at [1368, 229] on select "Select Interest Type 401K Annuity Bond Education IRA Government Bond Government…" at bounding box center [1403, 227] width 177 height 33
select select "401k"
click at [1317, 211] on select "Select Interest Type 401K Annuity Bond Education IRA Government Bond Government…" at bounding box center [1403, 227] width 177 height 33
click at [1508, 228] on icon "submit" at bounding box center [1512, 228] width 13 height 13
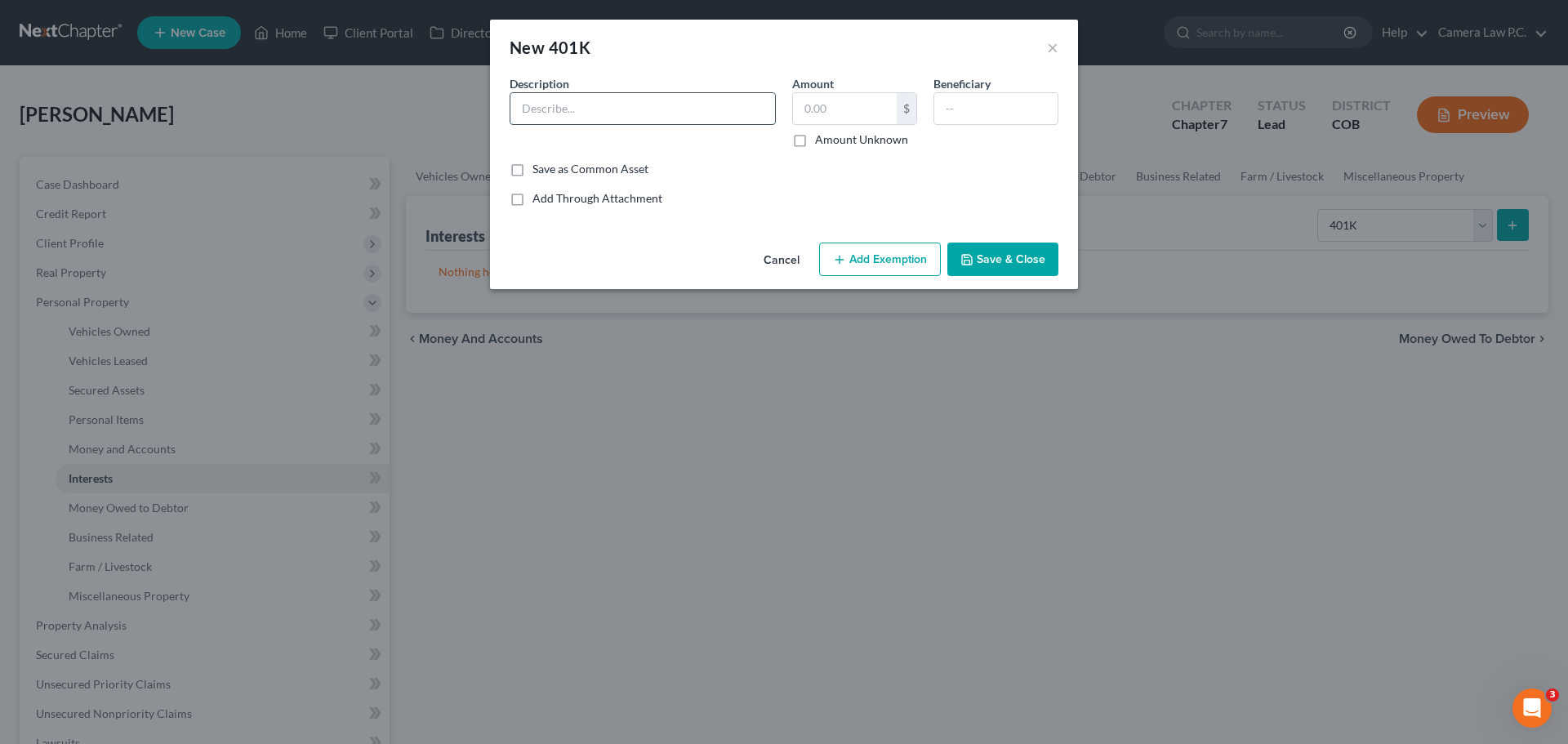
click at [594, 106] on input "text" at bounding box center [643, 108] width 265 height 31
type input "U"
type input "United Airlines 401k - Fidelity"
drag, startPoint x: 801, startPoint y: 142, endPoint x: 856, endPoint y: 137, distance: 55.2
click at [816, 141] on label "Amount Unknown" at bounding box center [862, 140] width 93 height 17
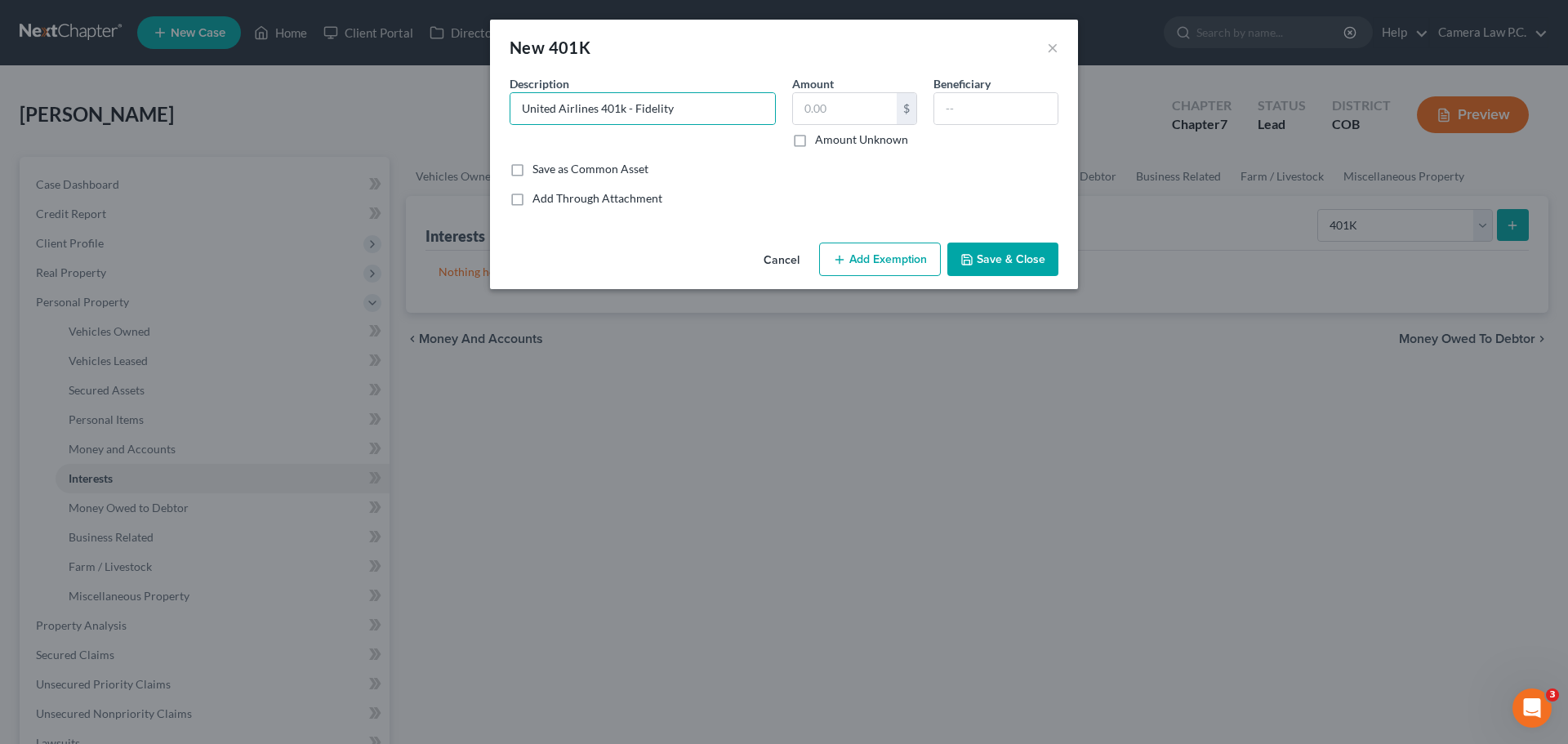
click at [822, 141] on input "Amount Unknown" at bounding box center [827, 137] width 10 height 10
checkbox input "true"
click at [966, 100] on input "text" at bounding box center [996, 108] width 124 height 31
type input "Debtor"
click at [852, 263] on button "Add Exemption" at bounding box center [880, 259] width 122 height 34
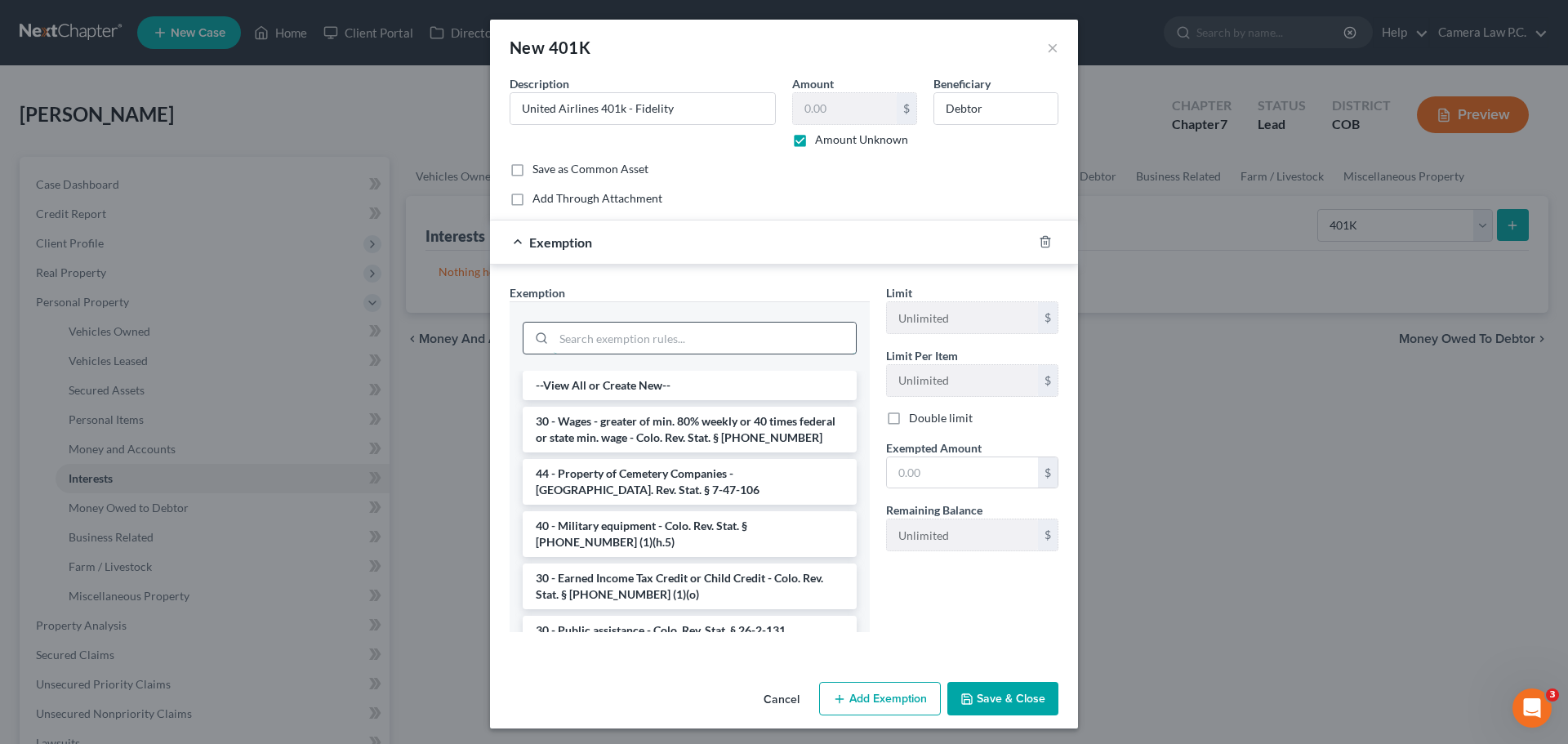
click at [626, 335] on input "search" at bounding box center [704, 337] width 302 height 31
click at [598, 340] on input "search" at bounding box center [704, 337] width 302 height 31
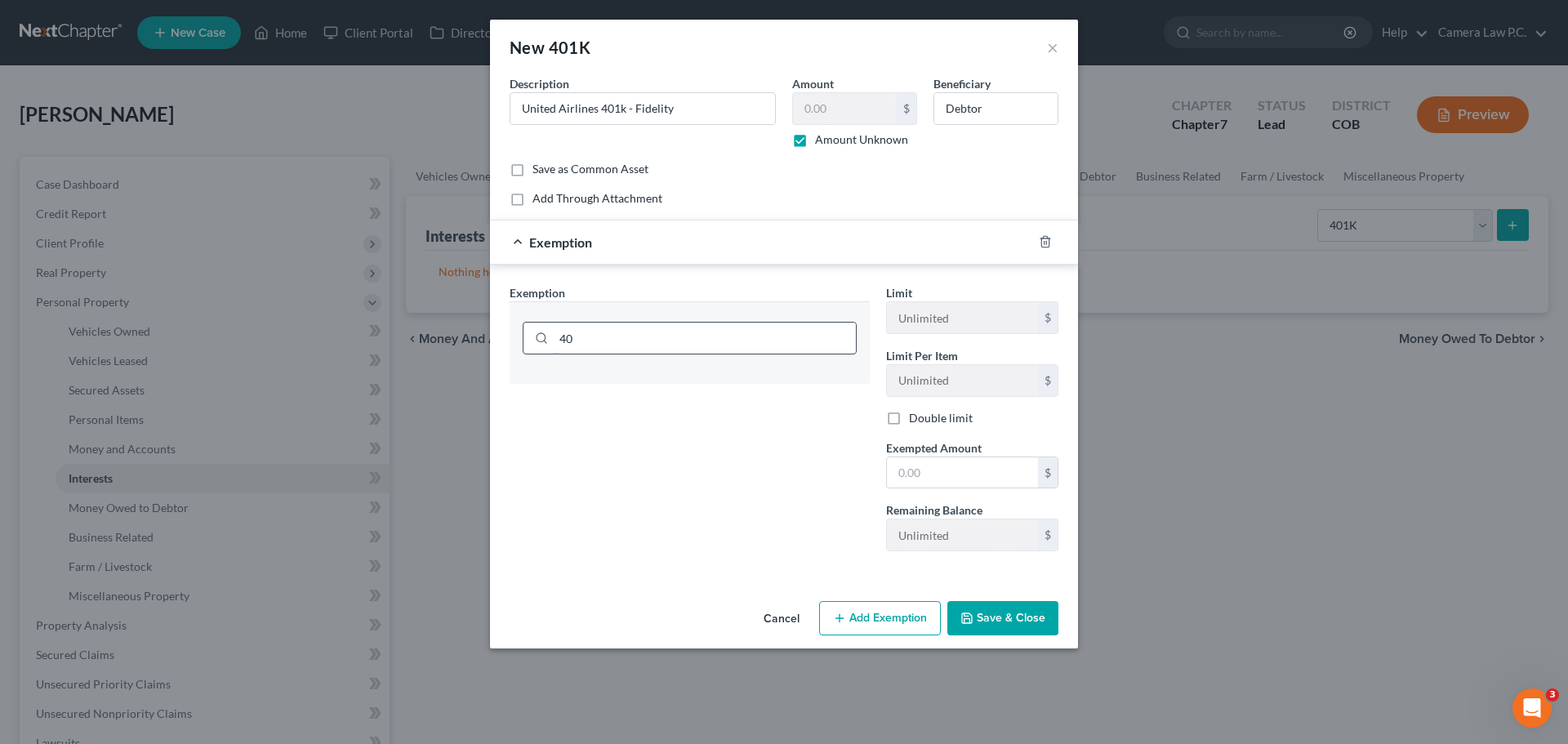
type input "4"
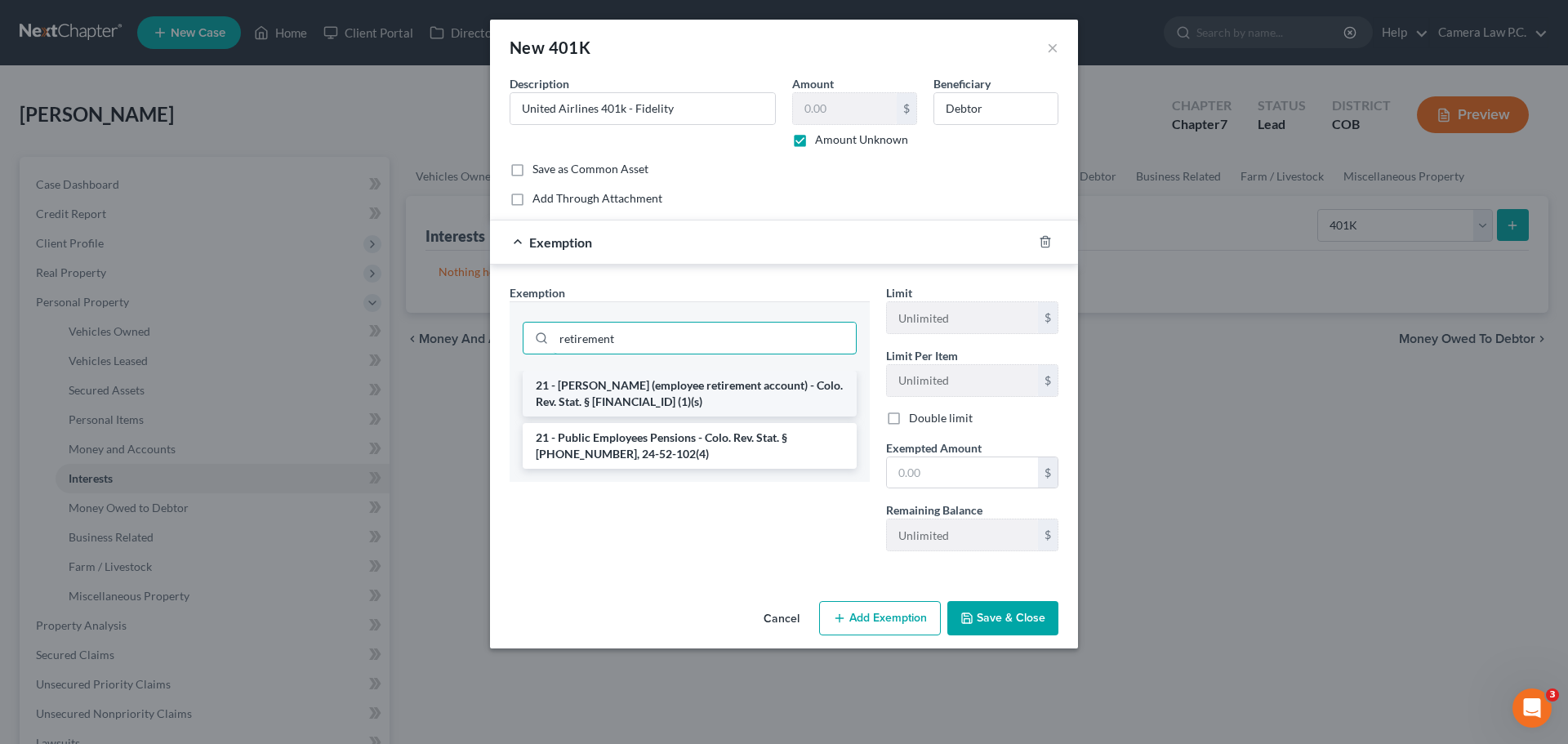
type input "retirement"
click at [602, 389] on li "21 - [PERSON_NAME] (employee retirement account) - Colo. Rev. Stat. § [FINANCIA…" at bounding box center [690, 393] width 334 height 46
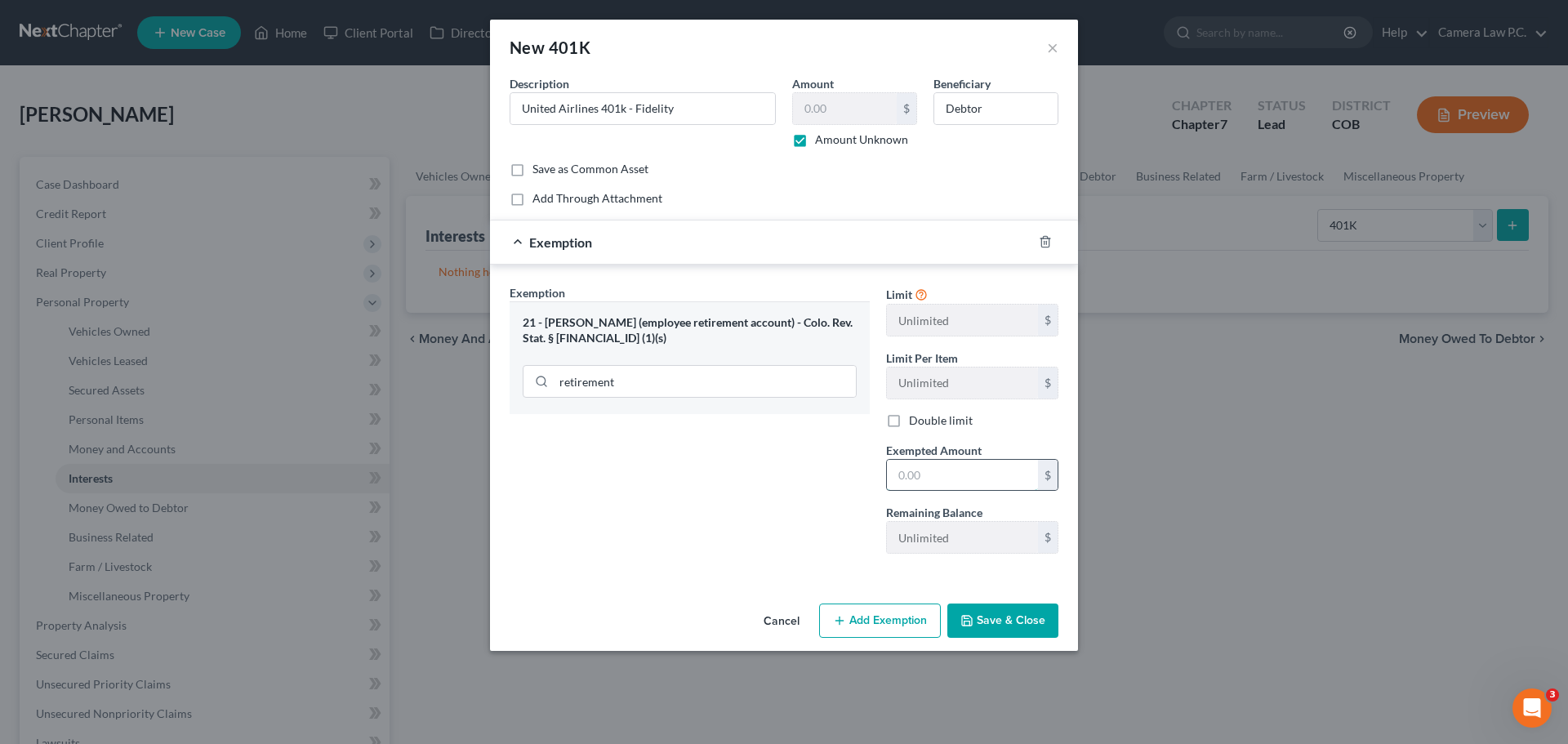
click at [941, 478] on input "text" at bounding box center [962, 475] width 151 height 31
click at [916, 471] on input "text" at bounding box center [962, 475] width 151 height 31
type input "1"
type input "7,000"
drag, startPoint x: 760, startPoint y: 471, endPoint x: 766, endPoint y: 455, distance: 17.1
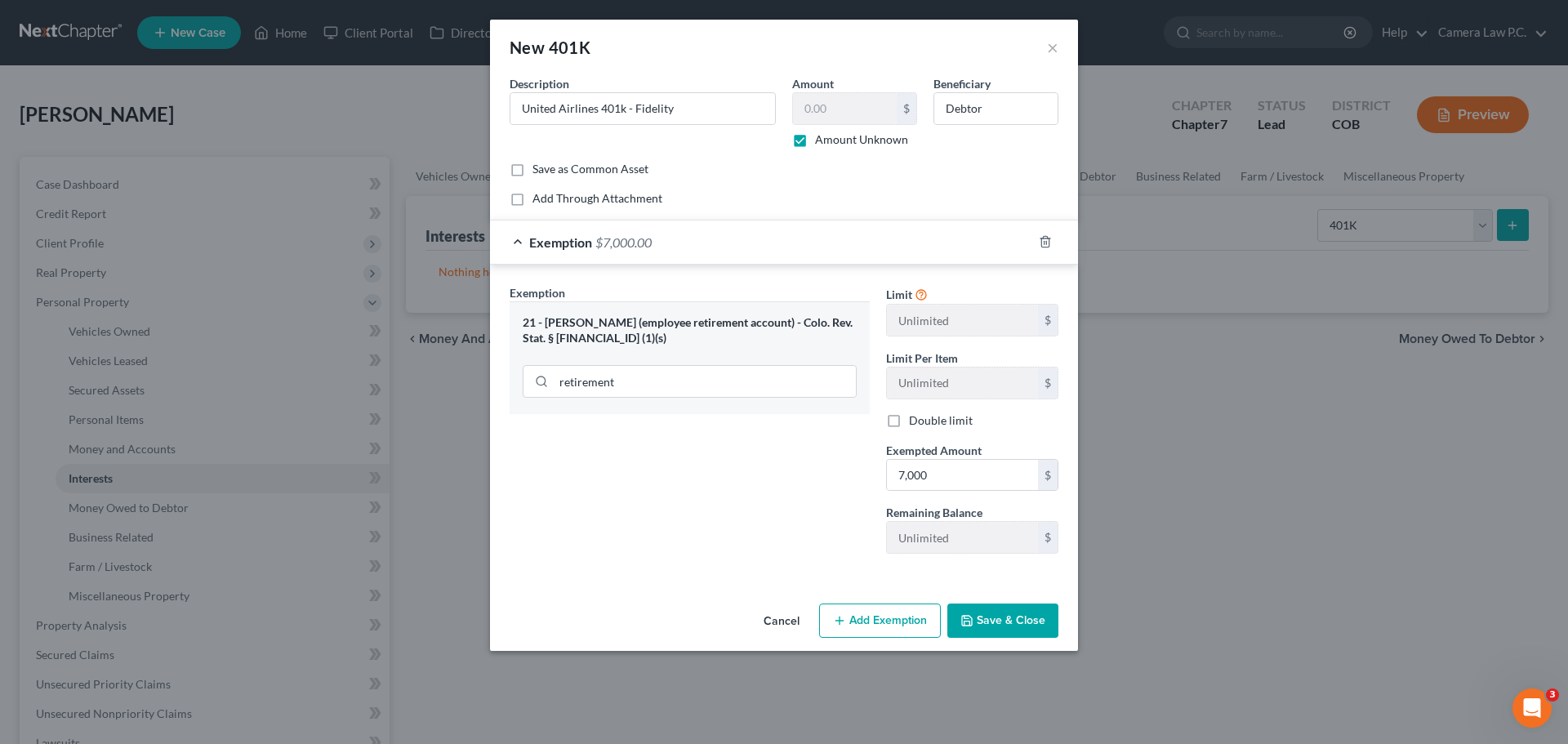
click at [760, 472] on div "Exemption Set must be selected for CA. Exemption * 21 - [PERSON_NAME] (employee…" at bounding box center [689, 425] width 376 height 282
click at [816, 140] on label "Amount Unknown" at bounding box center [862, 140] width 93 height 17
click at [822, 140] on input "Amount Unknown" at bounding box center [827, 137] width 10 height 10
checkbox input "false"
click at [820, 111] on input "text" at bounding box center [845, 108] width 104 height 31
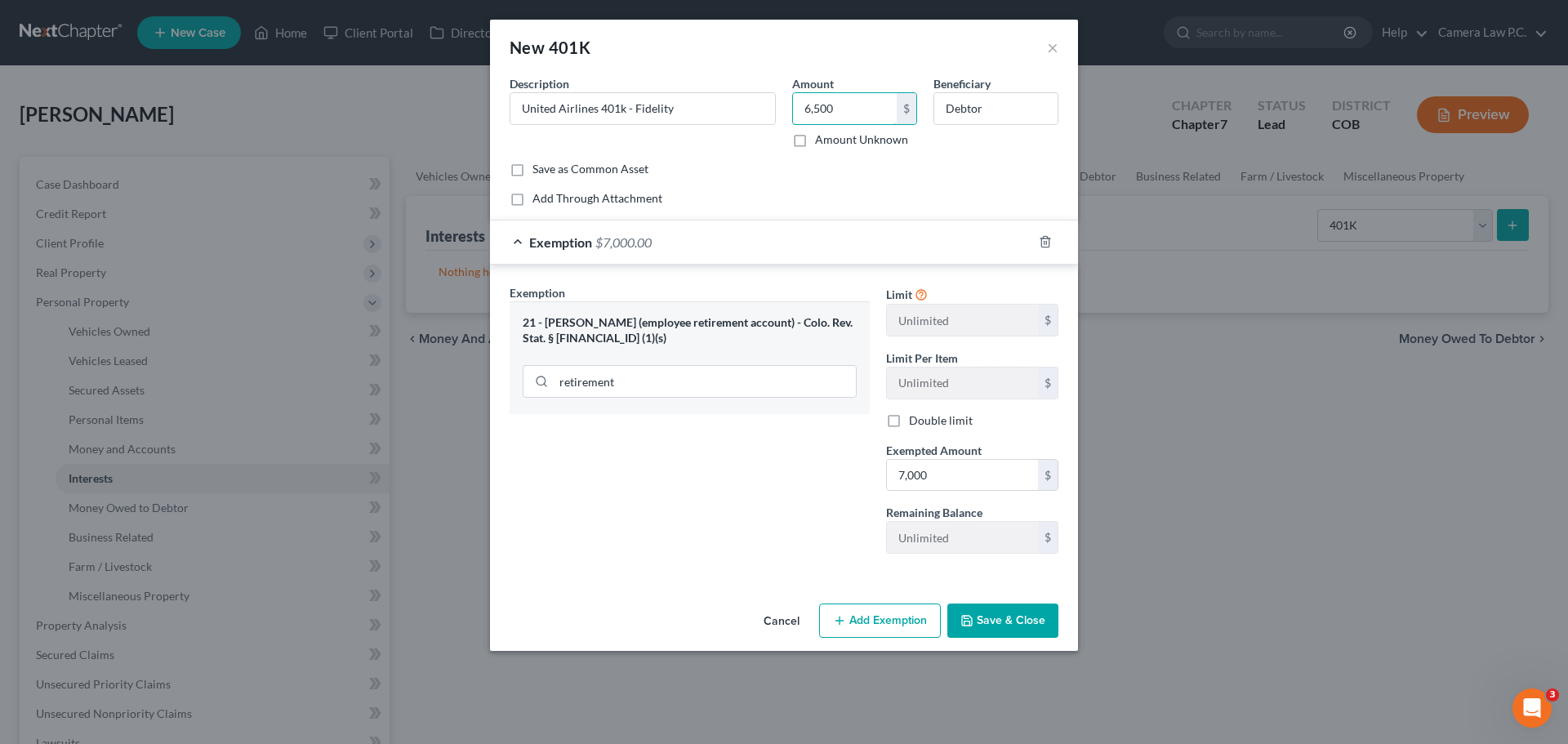
type input "6,500"
click at [768, 561] on div "Exemption Set must be selected for CA. Exemption * 21 - [PERSON_NAME] (employee…" at bounding box center [689, 425] width 376 height 282
click at [1002, 622] on button "Save & Close" at bounding box center [1003, 620] width 111 height 34
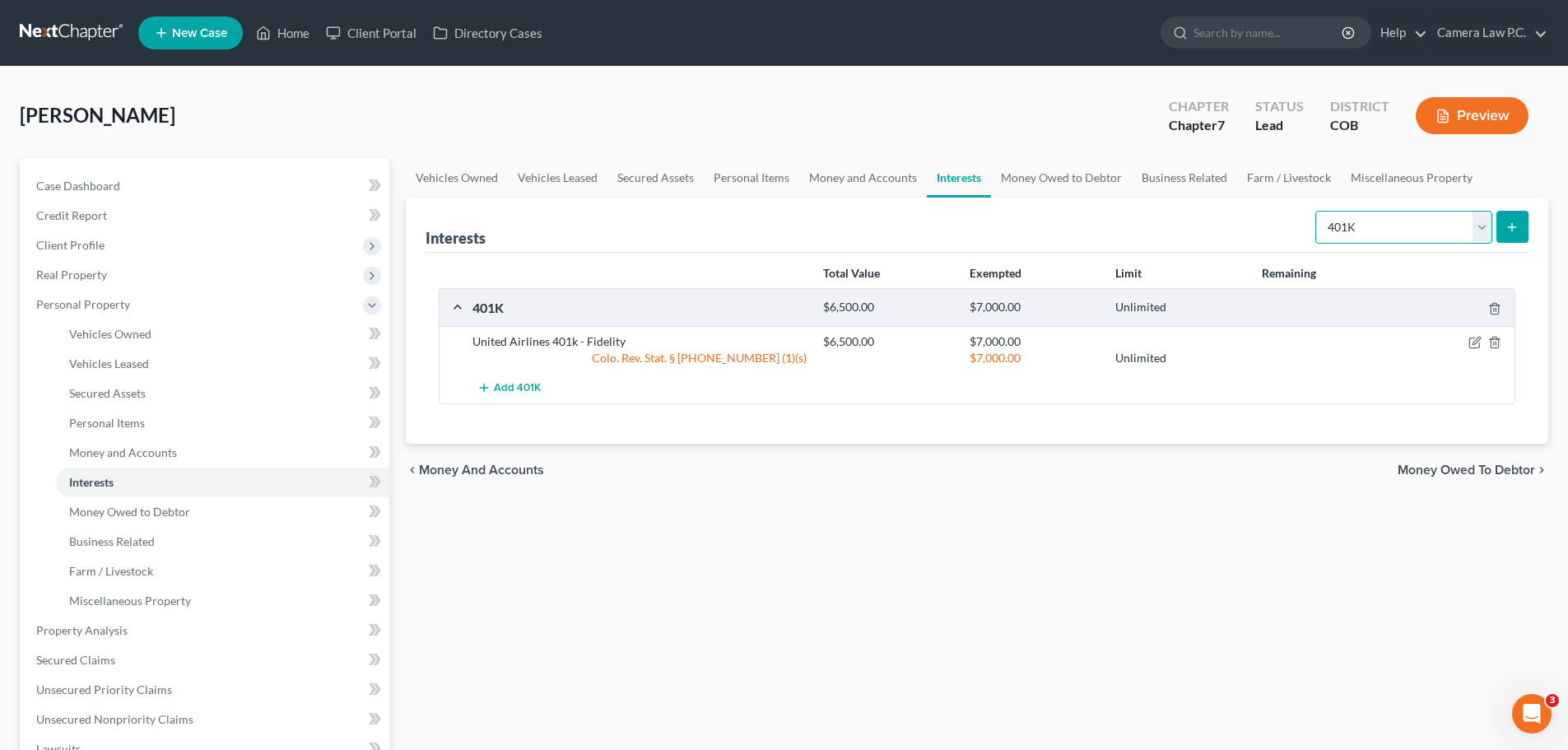
click at [1354, 231] on select "Select Interest Type 401K Annuity Bond Education IRA Government Bond Government…" at bounding box center [1403, 227] width 177 height 33
select select "pension_plan"
click at [1317, 211] on select "Select Interest Type 401K Annuity Bond Education IRA Government Bond Government…" at bounding box center [1403, 227] width 177 height 33
click at [1386, 235] on select "Select Interest Type 401K Annuity Bond Education IRA Government Bond Government…" at bounding box center [1403, 227] width 177 height 33
click at [1198, 542] on div "Vehicles Owned Vehicles Leased Secured Assets Personal Items Money and Accounts…" at bounding box center [977, 634] width 1159 height 951
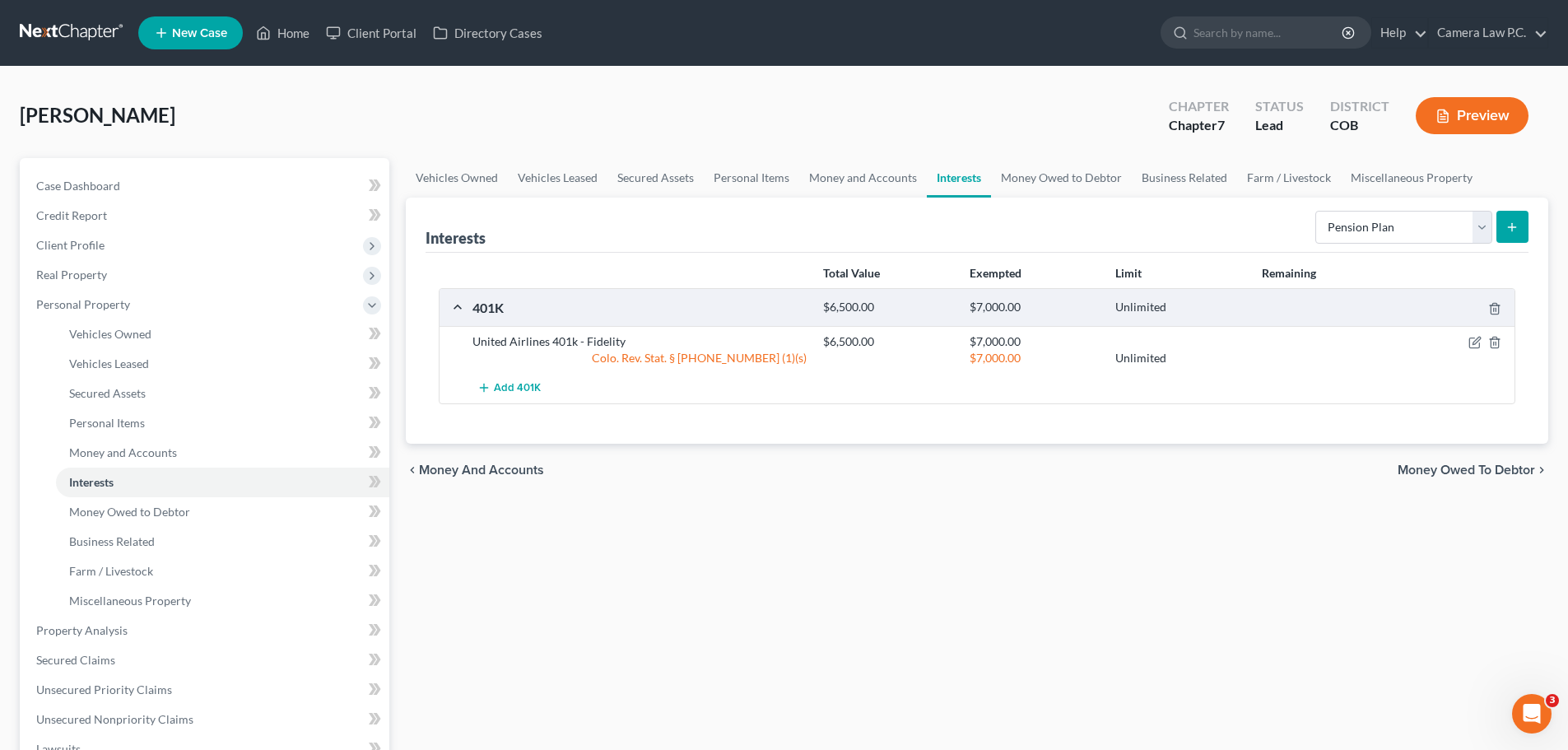
click at [1519, 222] on button "submit" at bounding box center [1513, 227] width 32 height 32
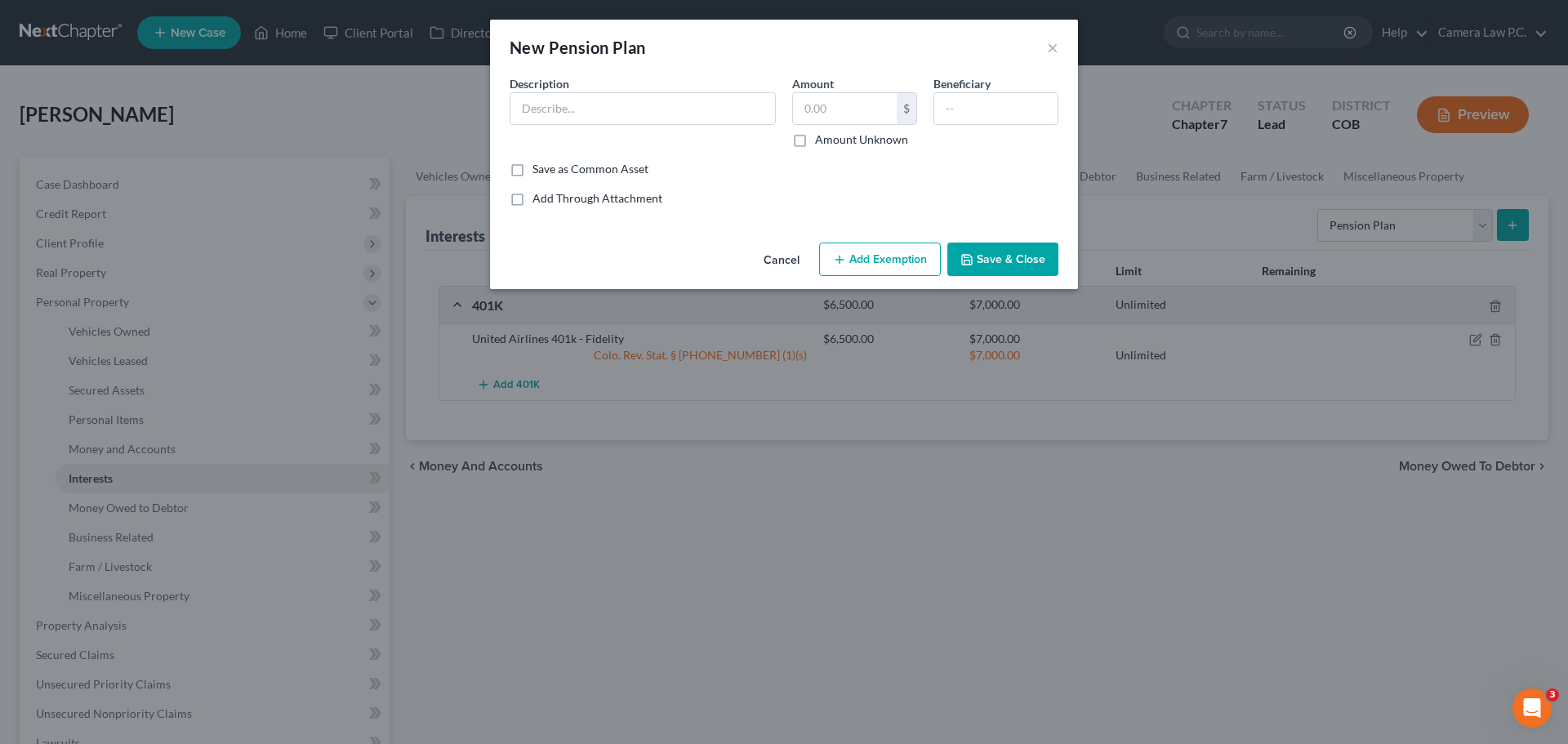
click at [860, 260] on button "Add Exemption" at bounding box center [880, 259] width 122 height 34
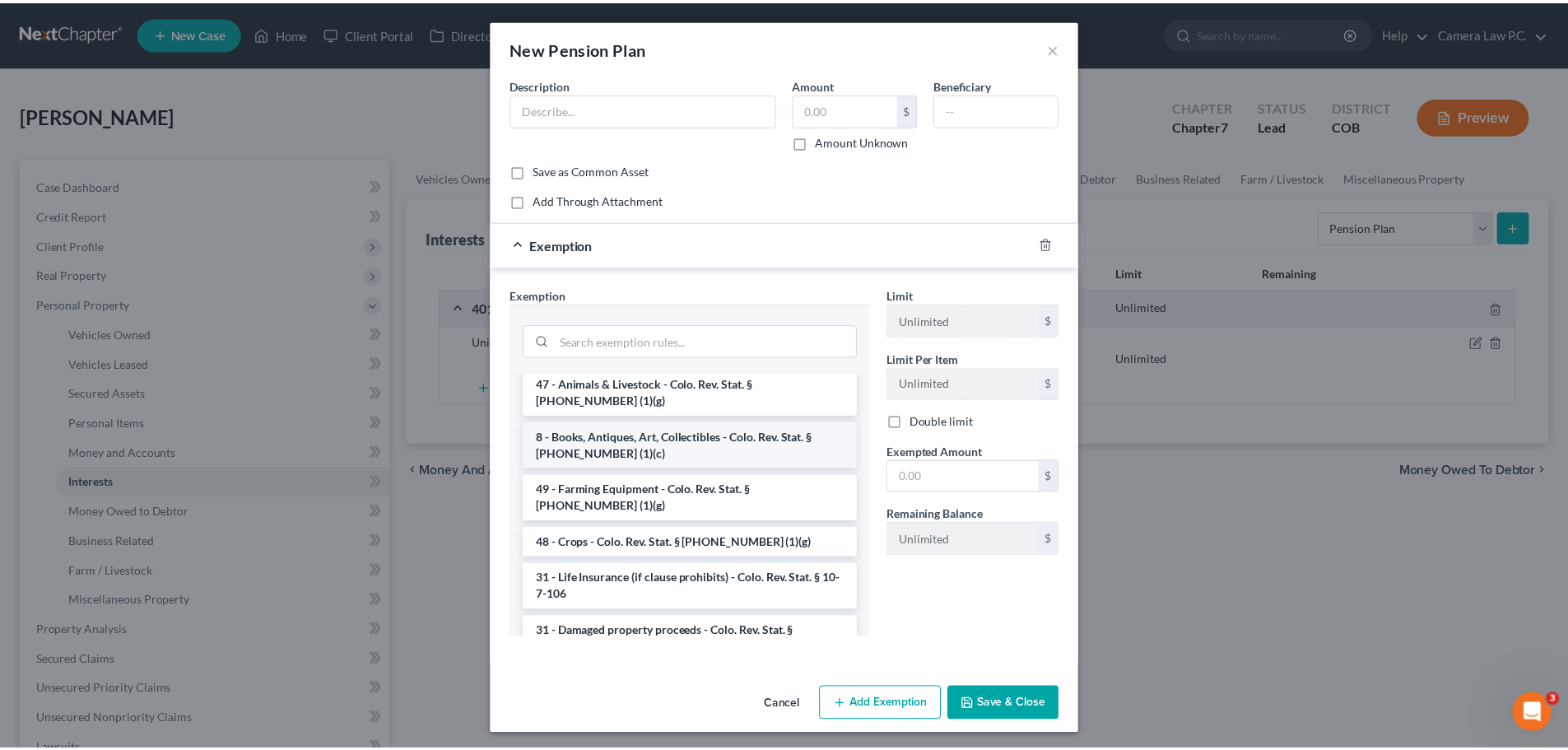
scroll to position [2140, 0]
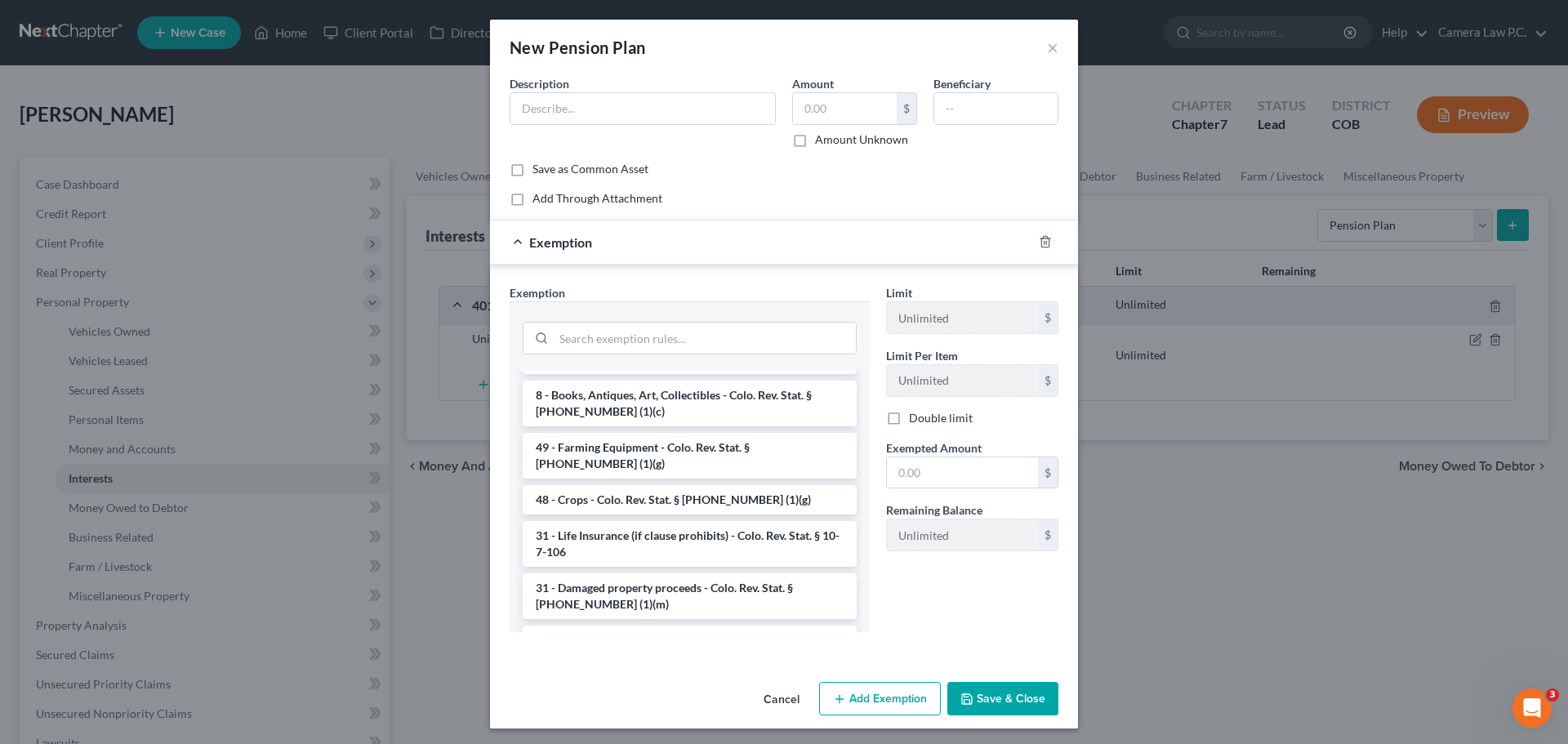
click at [771, 699] on button "Cancel" at bounding box center [781, 699] width 62 height 33
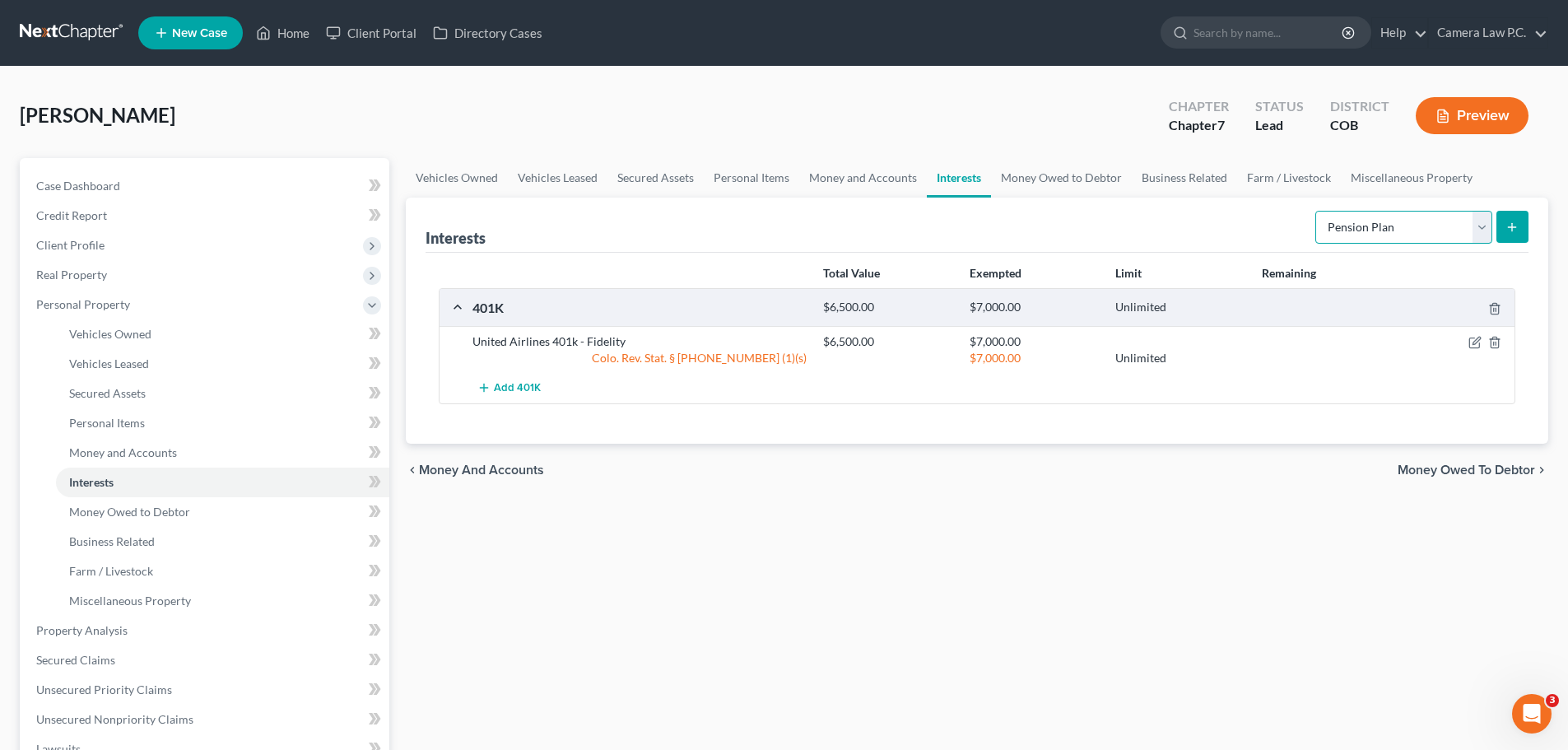
click at [1361, 233] on select "Select Interest Type 401K Annuity Bond Education IRA Government Bond Government…" at bounding box center [1403, 227] width 177 height 33
click at [1024, 180] on link "Money Owed to Debtor" at bounding box center [1062, 178] width 140 height 39
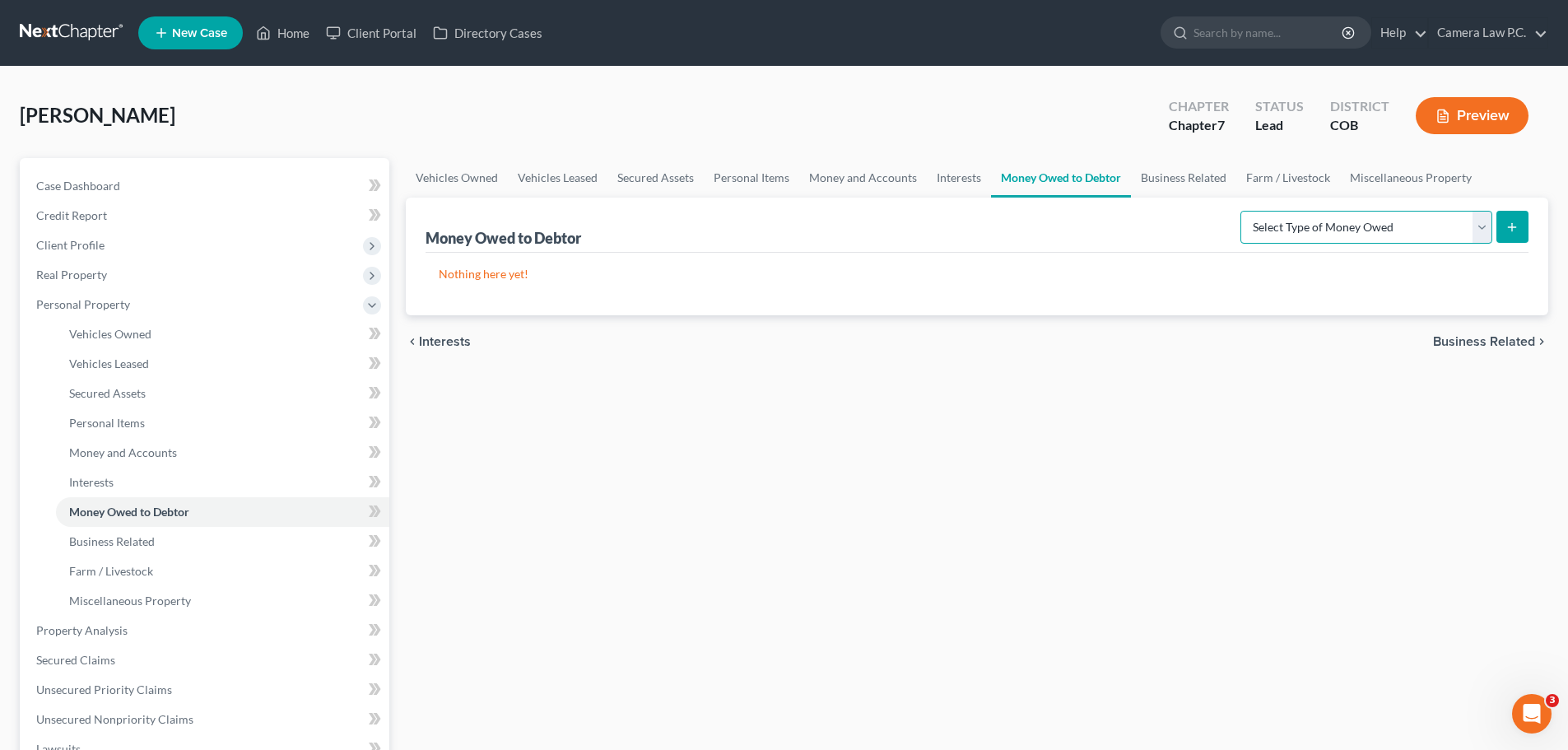
click at [1268, 222] on select "Select Type of Money Owed Accounts Receivable Alimony Child Support Claims Agai…" at bounding box center [1366, 227] width 252 height 33
click at [1113, 294] on div "Nothing here yet!" at bounding box center [977, 284] width 1103 height 63
click at [1182, 180] on link "Business Related" at bounding box center [1183, 178] width 106 height 39
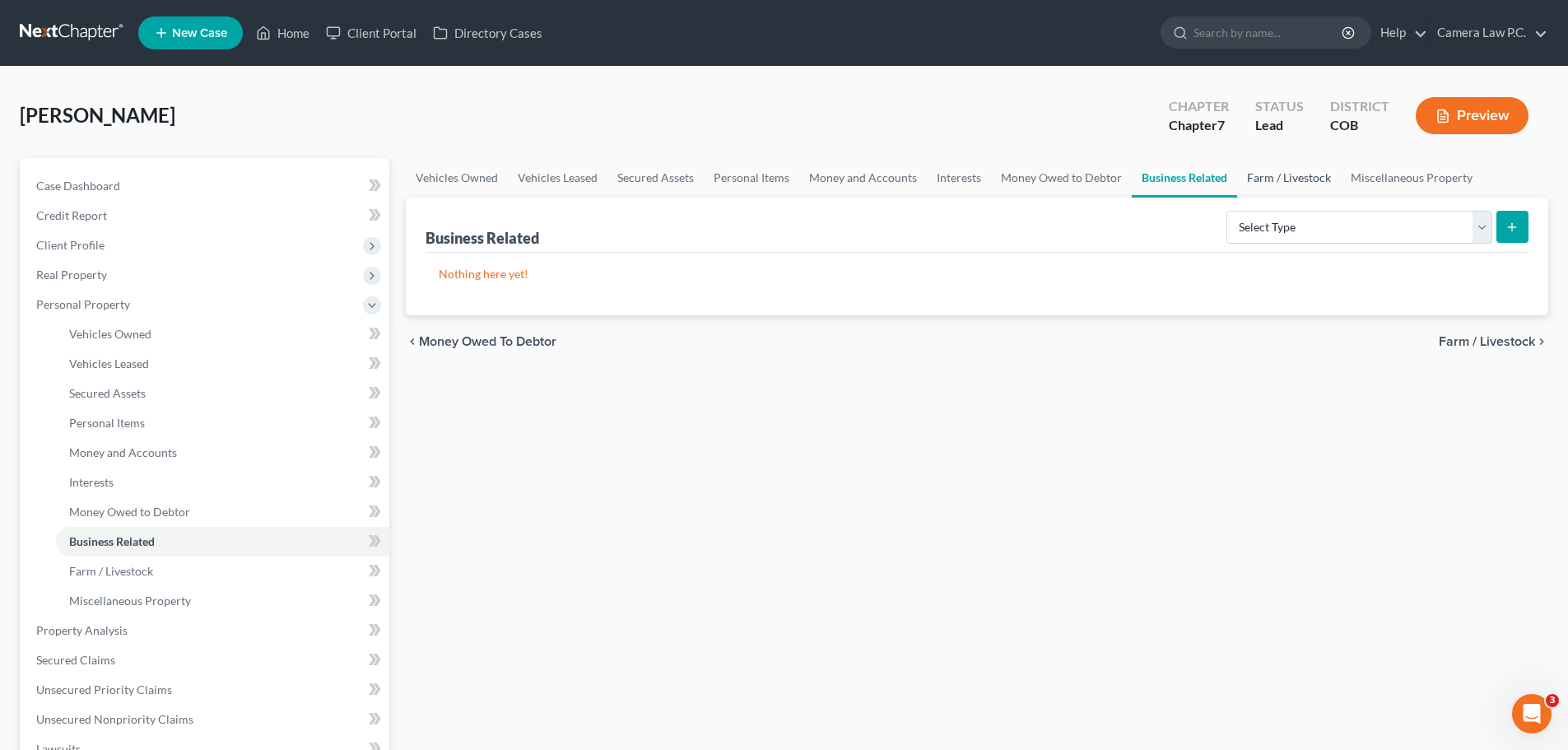
click at [1282, 174] on link "Farm / Livestock" at bounding box center [1289, 178] width 104 height 39
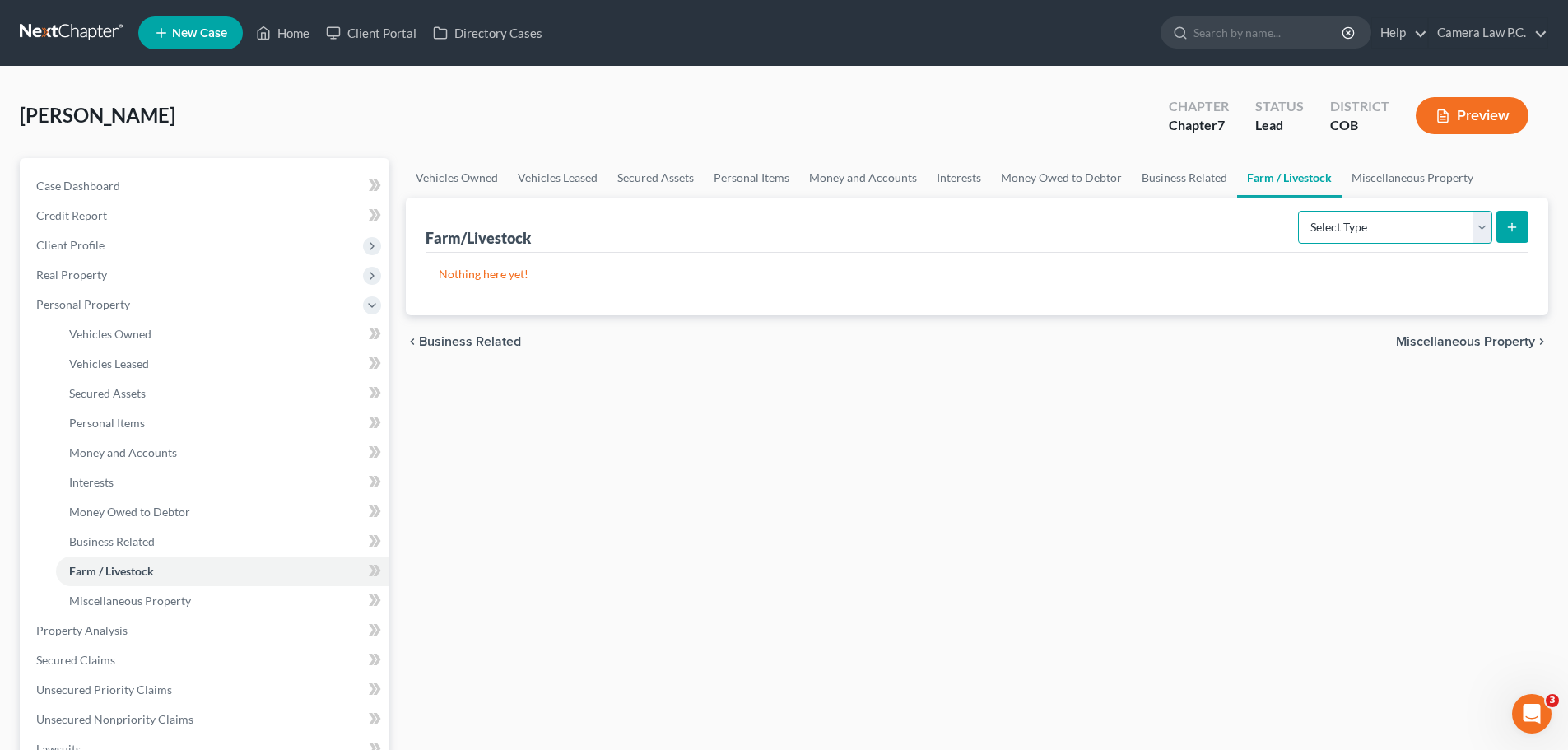
click at [1334, 225] on select "Select Type Animals & Livestock Crops: Growing or Harvested Farming Equipment F…" at bounding box center [1396, 227] width 195 height 33
click at [1254, 223] on div "Farm/Livestock Select Type Animals & Livestock Crops: Growing or Harvested Farm…" at bounding box center [977, 225] width 1103 height 55
click at [1409, 175] on link "Miscellaneous Property" at bounding box center [1412, 178] width 141 height 39
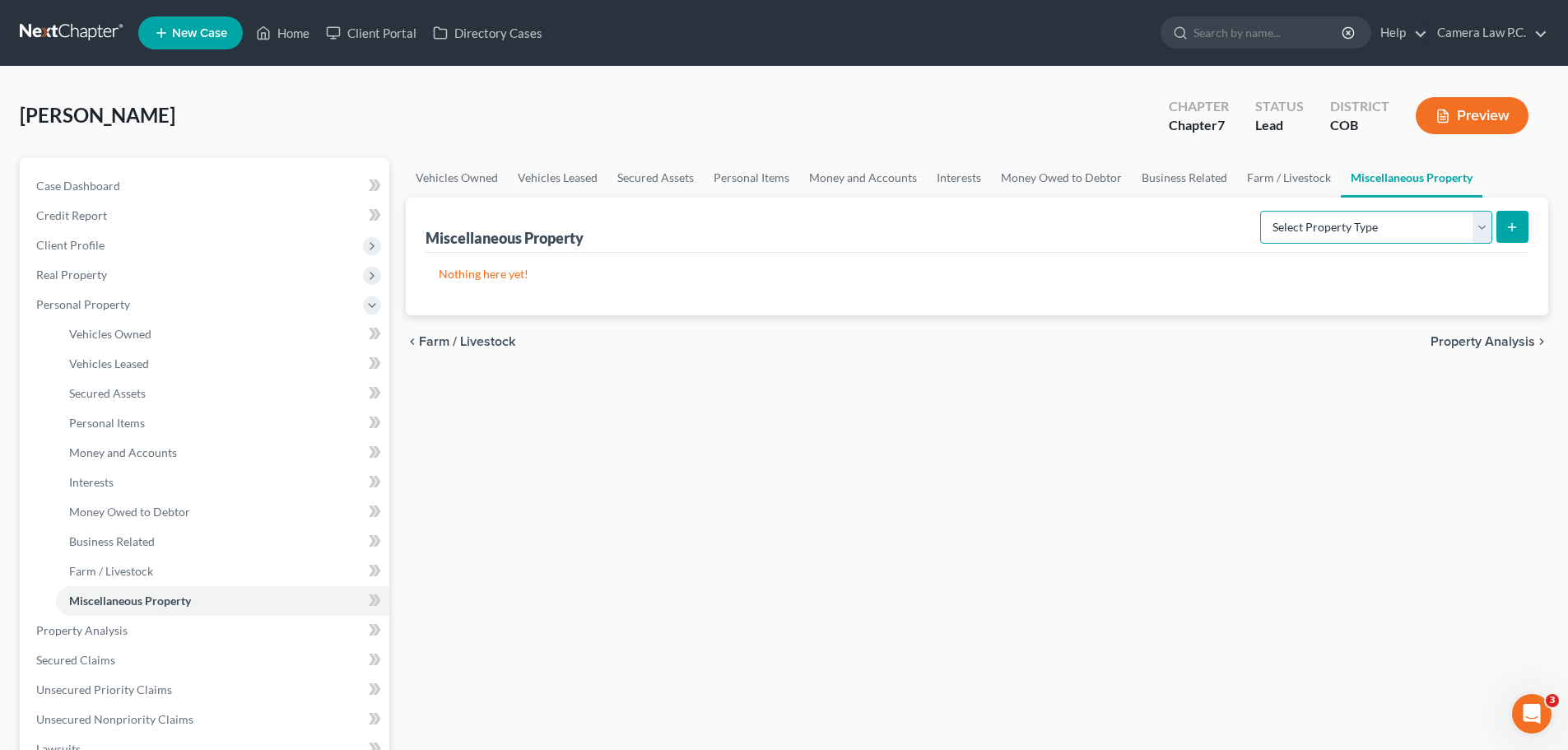
click at [1294, 230] on select "Select Property Type Assigned for Creditor Benefit [DATE] Holding for Another N…" at bounding box center [1376, 227] width 232 height 33
click at [986, 346] on div "chevron_left Farm / Livestock Property Analysis chevron_right" at bounding box center [977, 342] width 1143 height 52
click at [80, 630] on span "Property Analysis" at bounding box center [82, 630] width 92 height 14
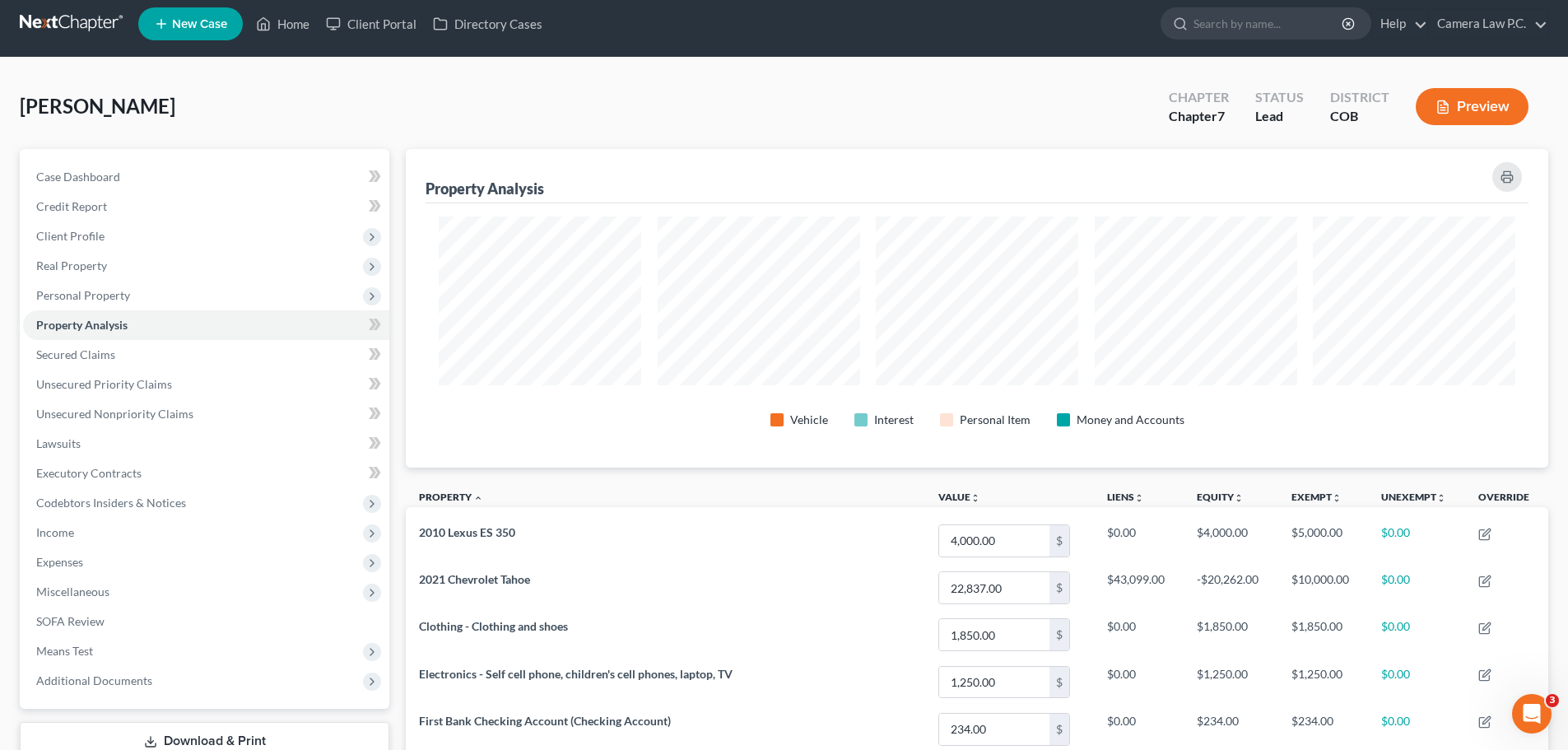
scroll to position [503, 0]
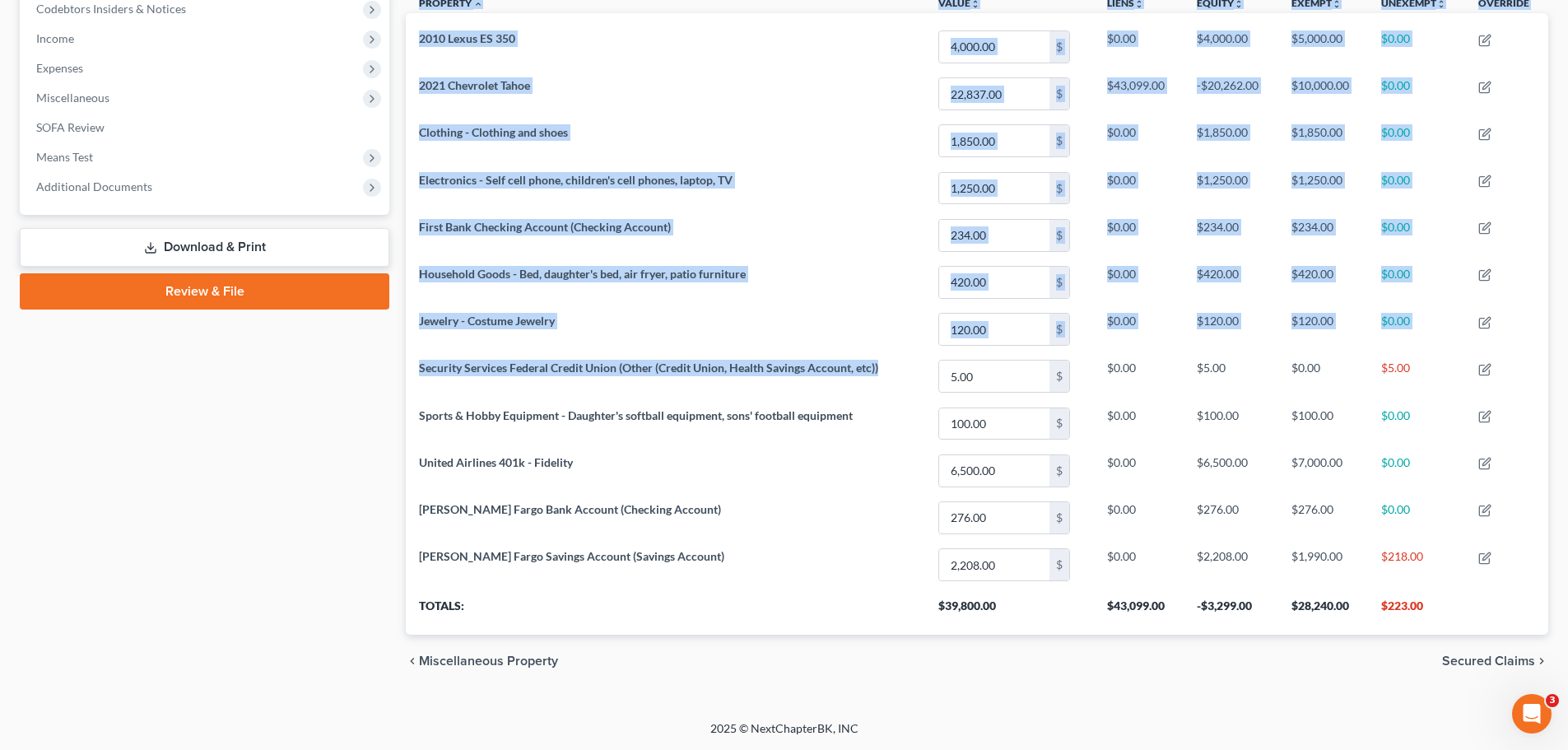
drag, startPoint x: 884, startPoint y: 365, endPoint x: 372, endPoint y: 359, distance: 512.0
click at [372, 359] on div "Petition Navigation Case Dashboard Payments Invoices Payments Payments Credit R…" at bounding box center [784, 171] width 1546 height 1033
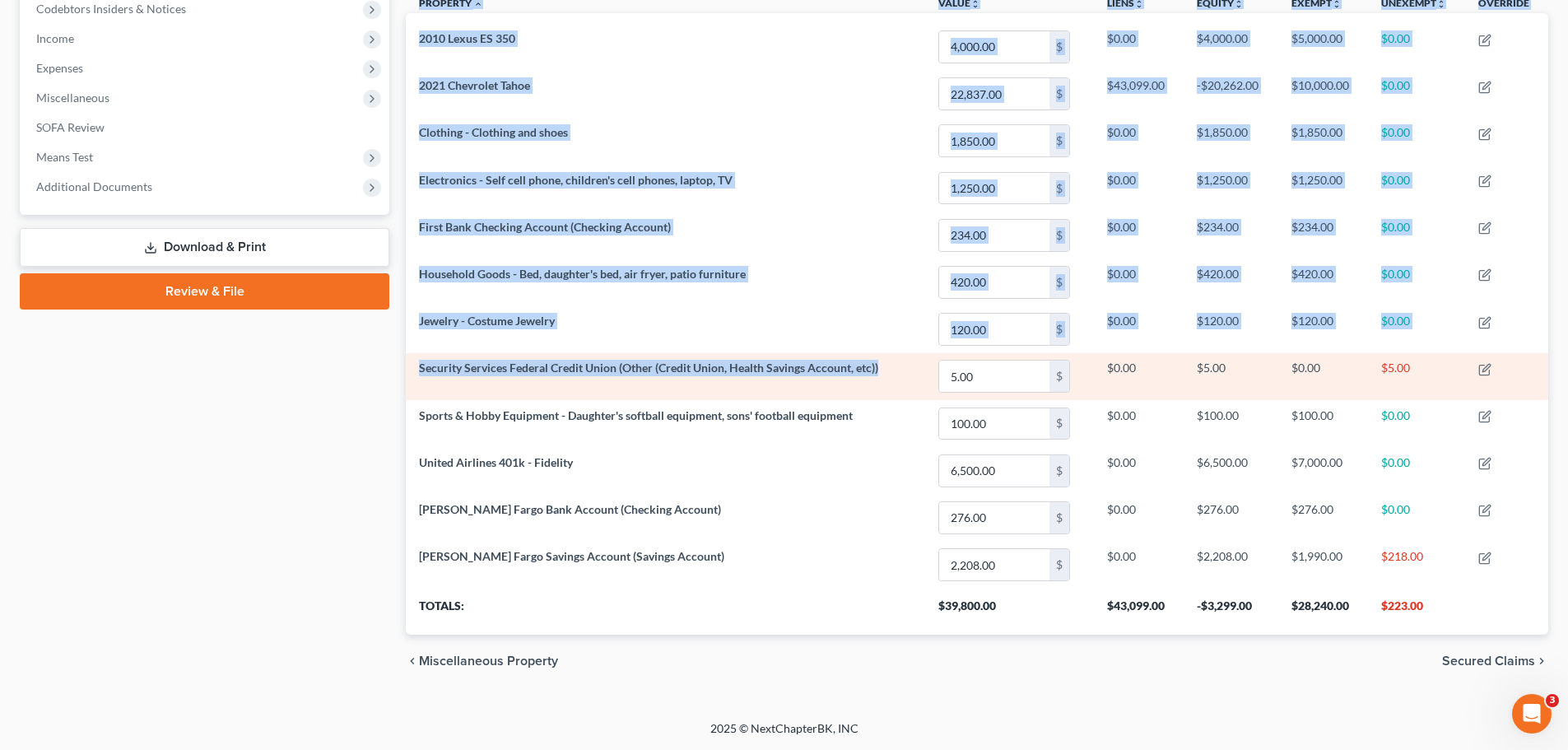
click at [423, 377] on td "Security Services Federal Credit Union (Other (Credit Union, Health Savings Acc…" at bounding box center [666, 376] width 520 height 47
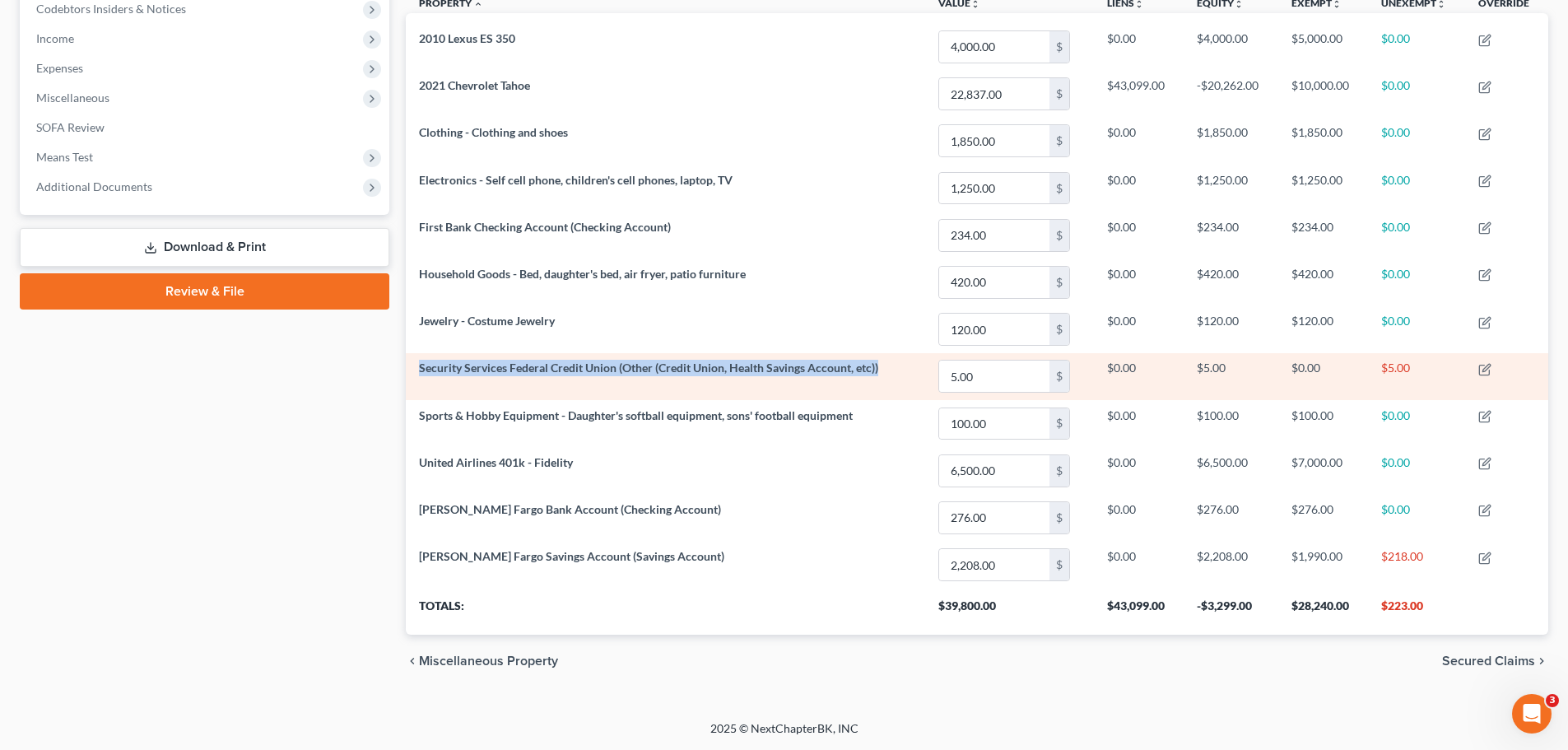
drag, startPoint x: 418, startPoint y: 367, endPoint x: 885, endPoint y: 375, distance: 467.1
click at [885, 375] on td "Security Services Federal Credit Union (Other (Credit Union, Health Savings Acc…" at bounding box center [666, 376] width 520 height 47
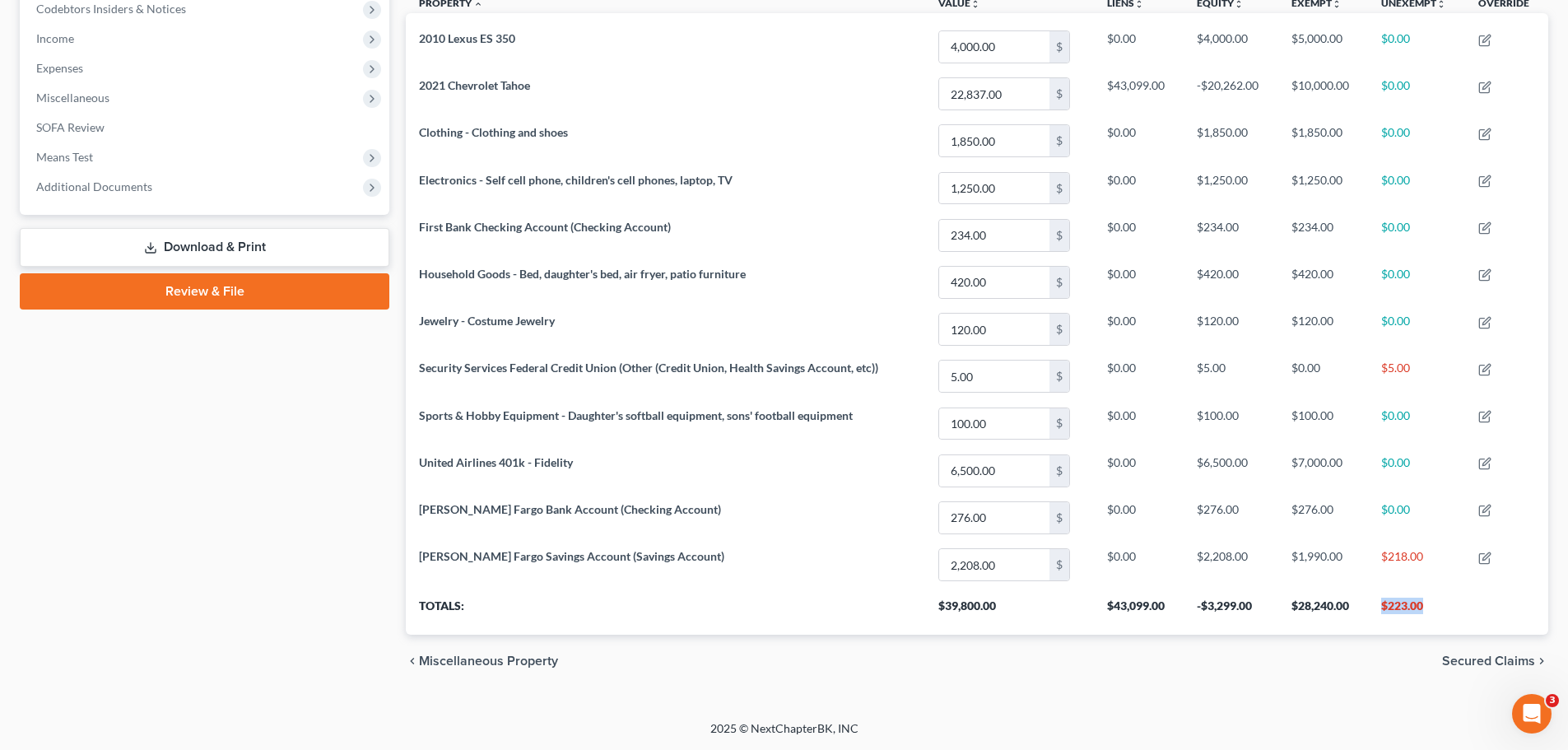
drag, startPoint x: 1426, startPoint y: 608, endPoint x: 1380, endPoint y: 604, distance: 46.2
click at [1380, 604] on th "$223.00" at bounding box center [1416, 611] width 98 height 46
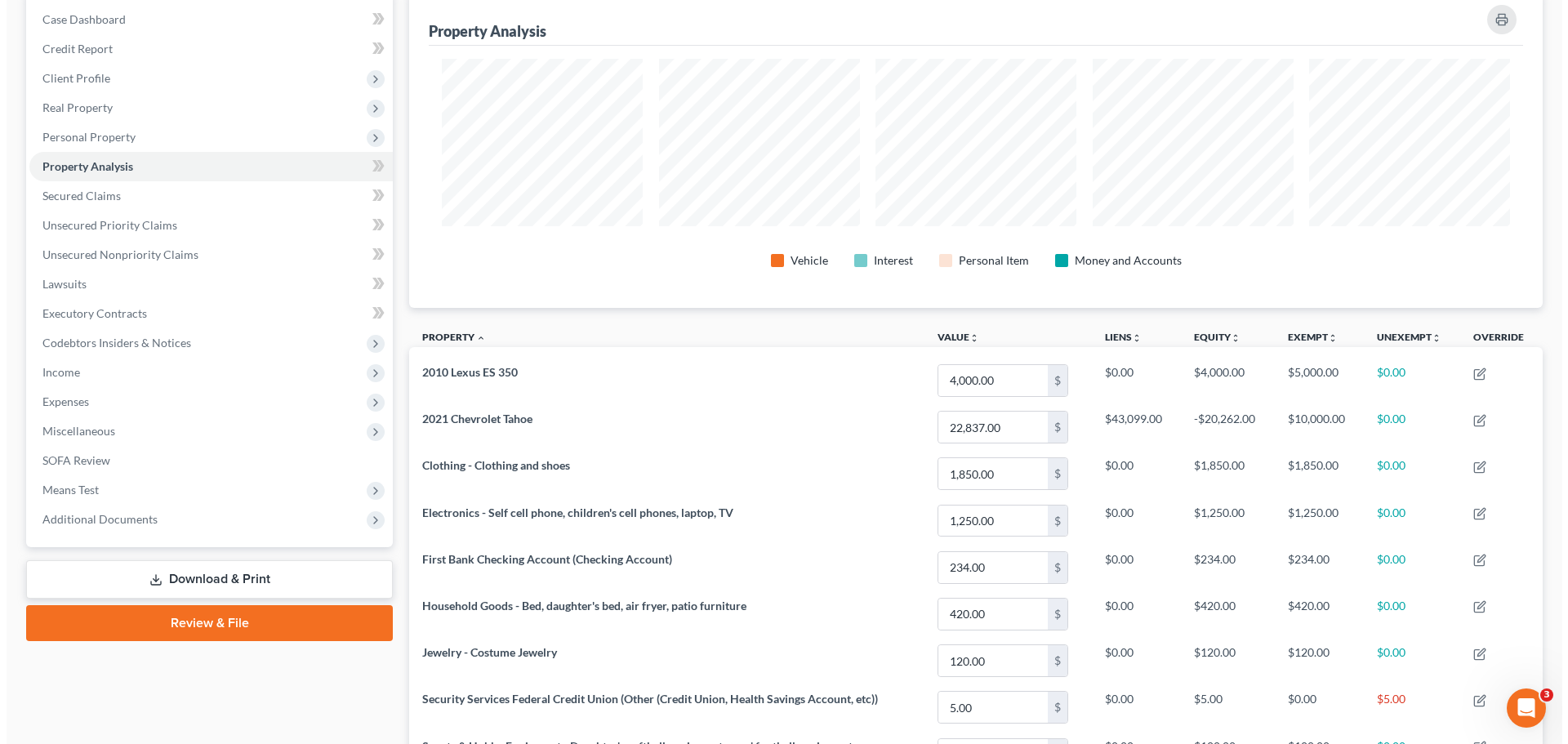
scroll to position [0, 0]
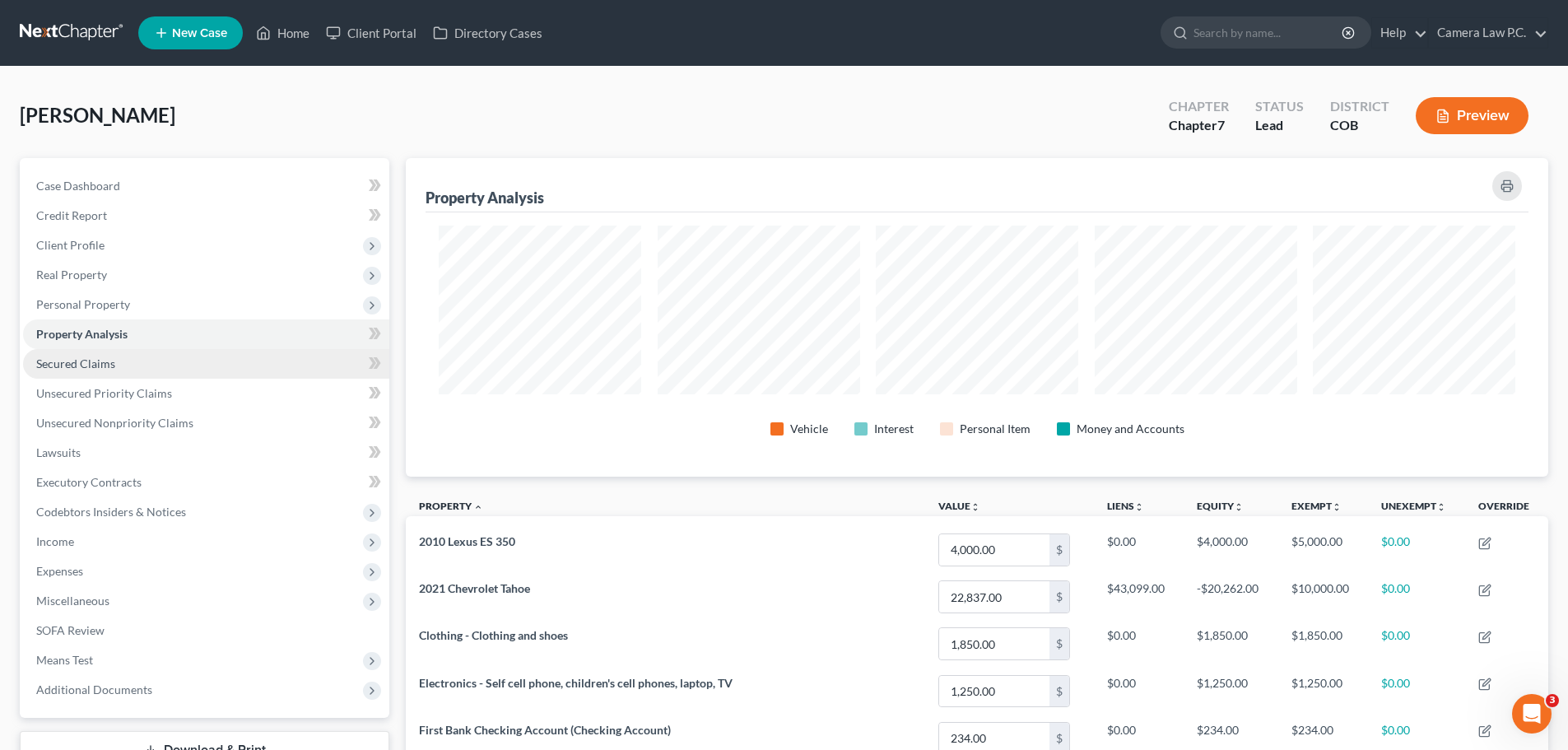
click at [79, 362] on span "Secured Claims" at bounding box center [76, 363] width 79 height 14
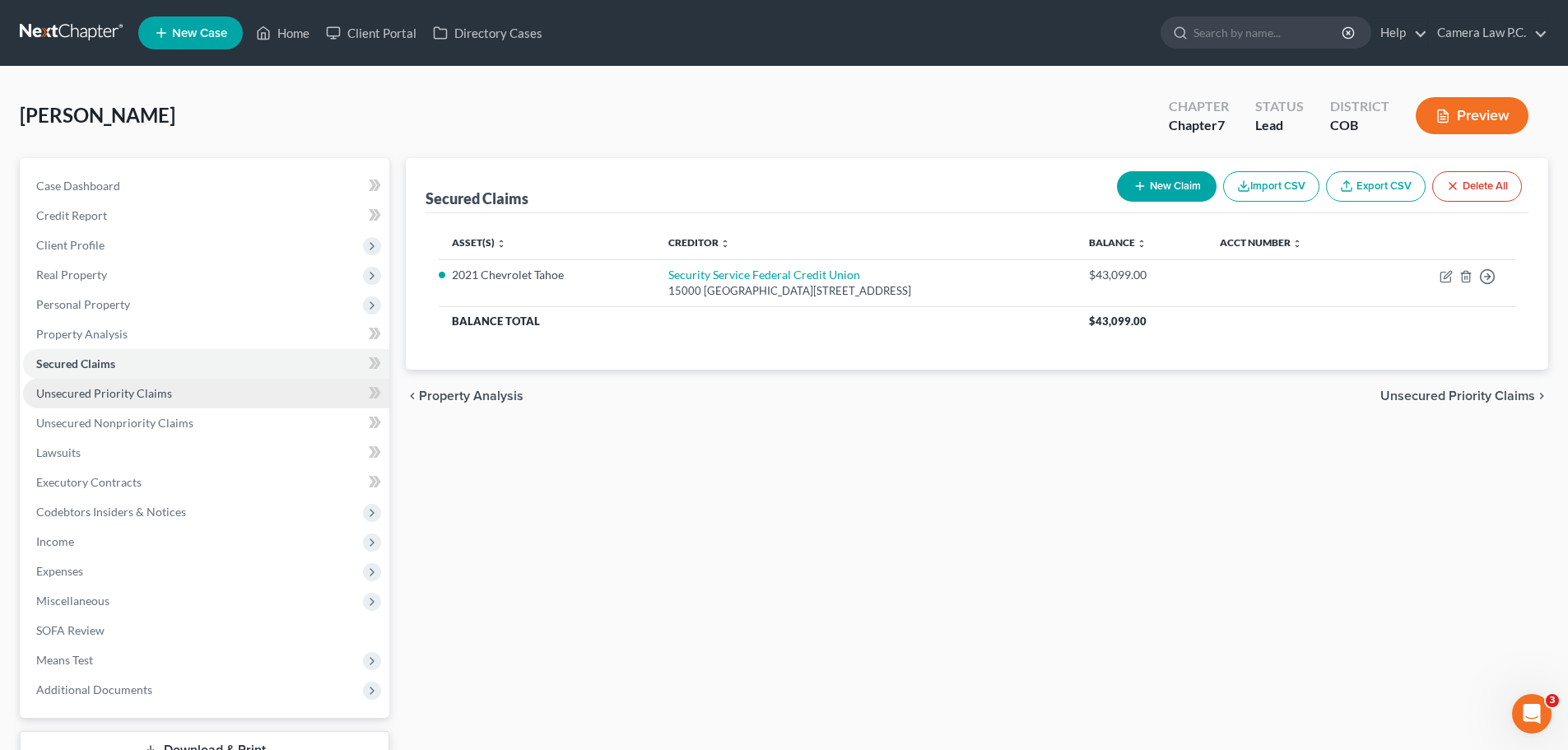
click at [79, 393] on span "Unsecured Priority Claims" at bounding box center [104, 392] width 136 height 14
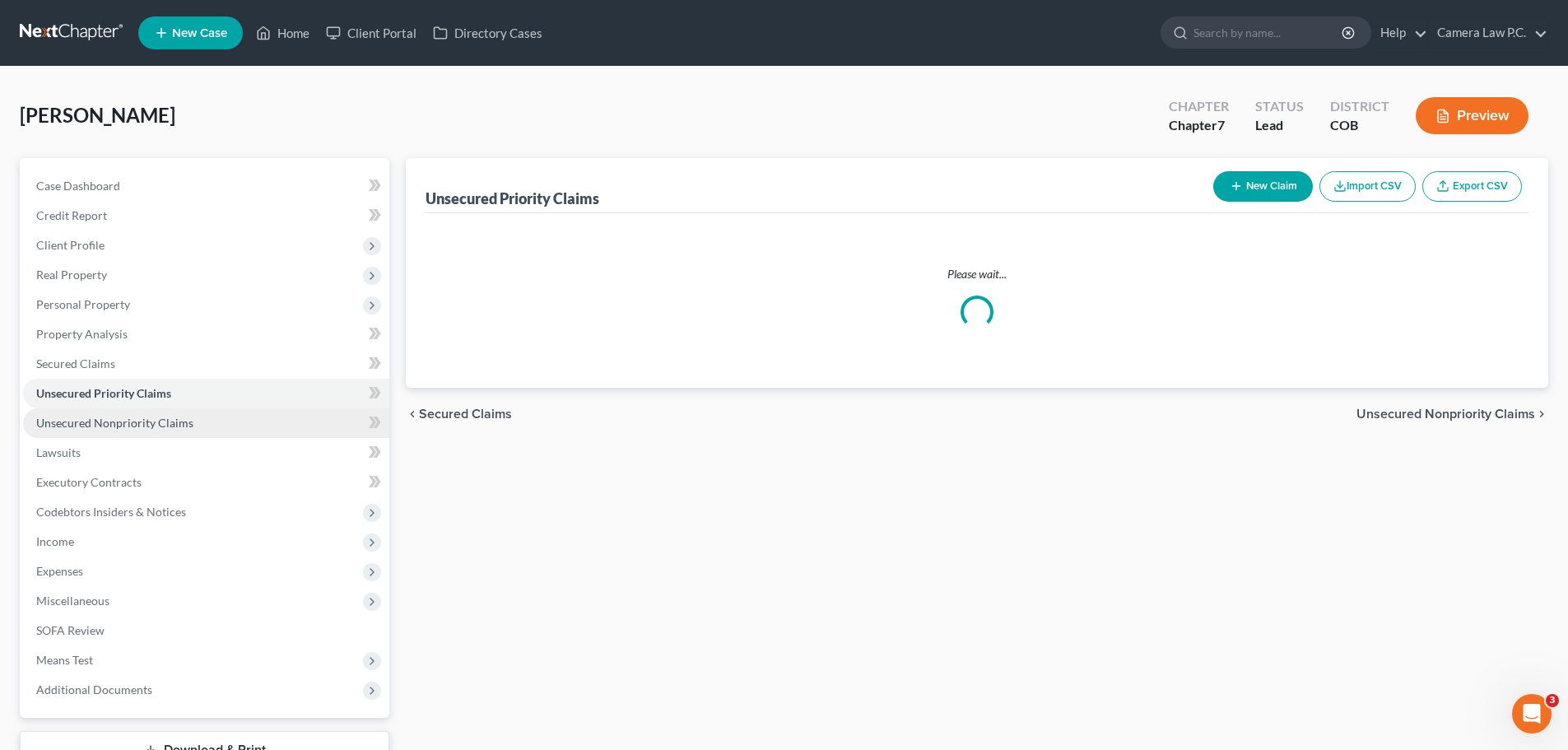
click at [87, 426] on span "Unsecured Nonpriority Claims" at bounding box center [115, 422] width 157 height 14
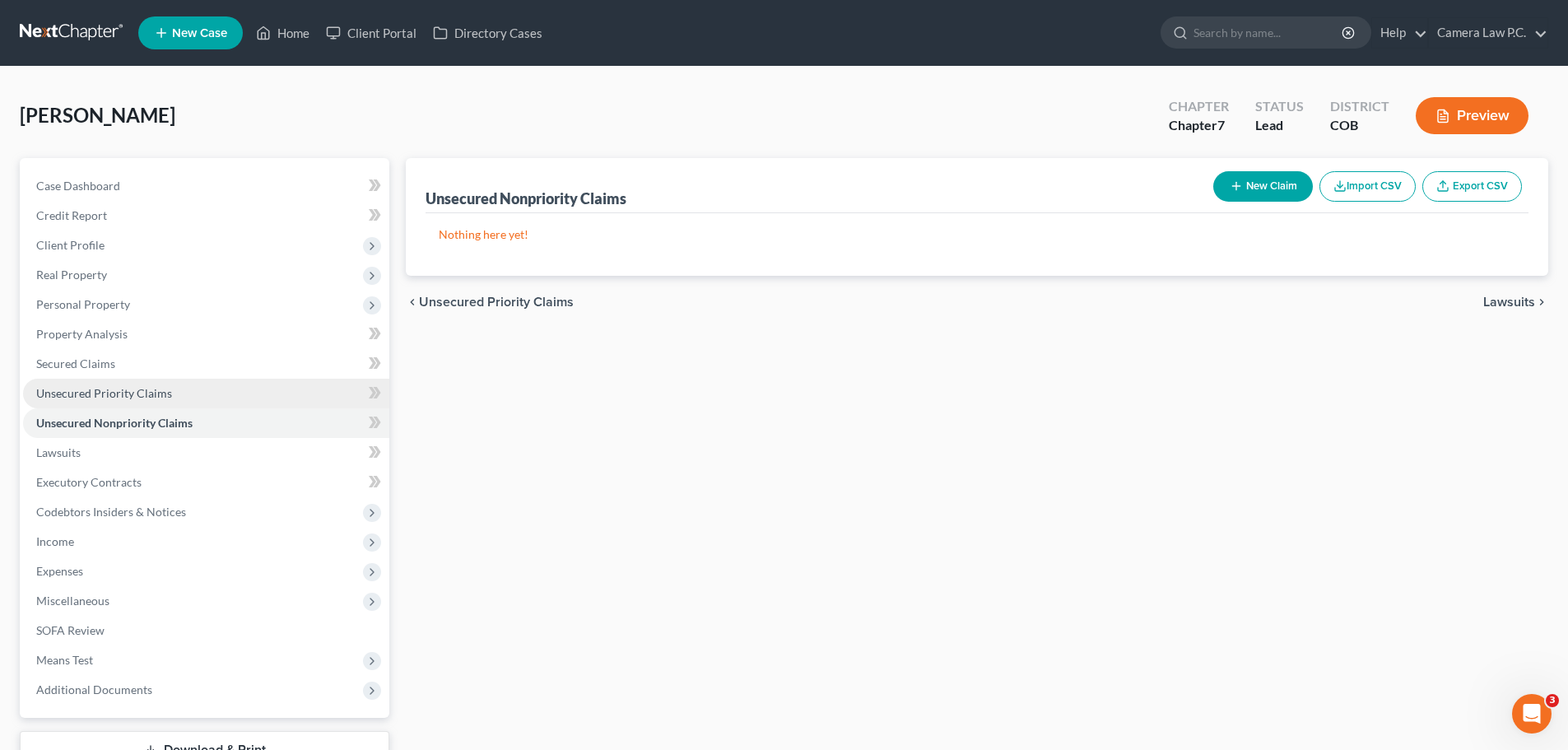
click at [133, 395] on span "Unsecured Priority Claims" at bounding box center [104, 392] width 136 height 14
click at [1261, 184] on button "New Claim" at bounding box center [1263, 186] width 99 height 31
select select "0"
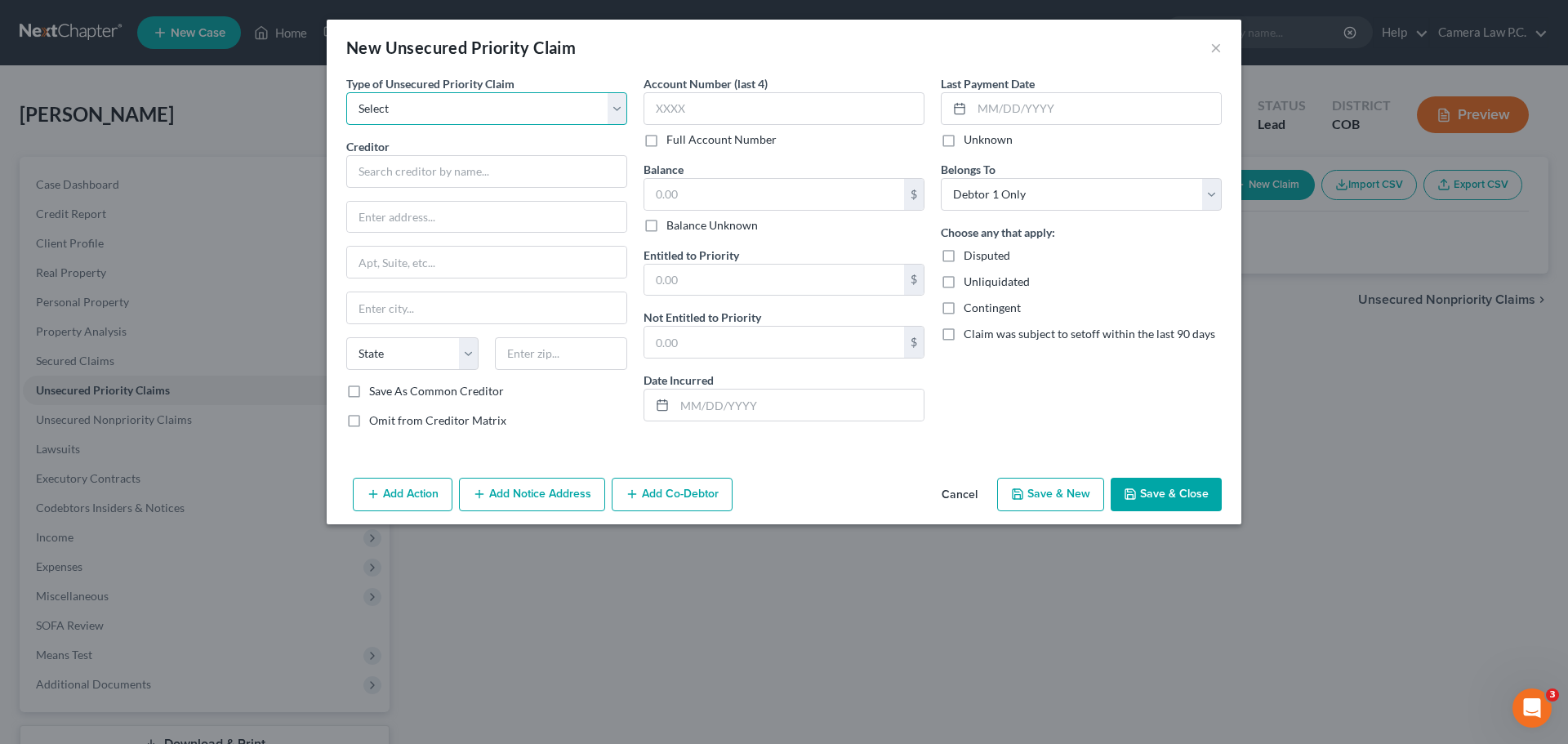
click at [435, 113] on select "Select Taxes & Other Government Units Domestic Support Obligations Extensions o…" at bounding box center [487, 108] width 281 height 33
select select "0"
click at [346, 92] on select "Select Taxes & Other Government Units Domestic Support Obligations Extensions o…" at bounding box center [487, 108] width 281 height 33
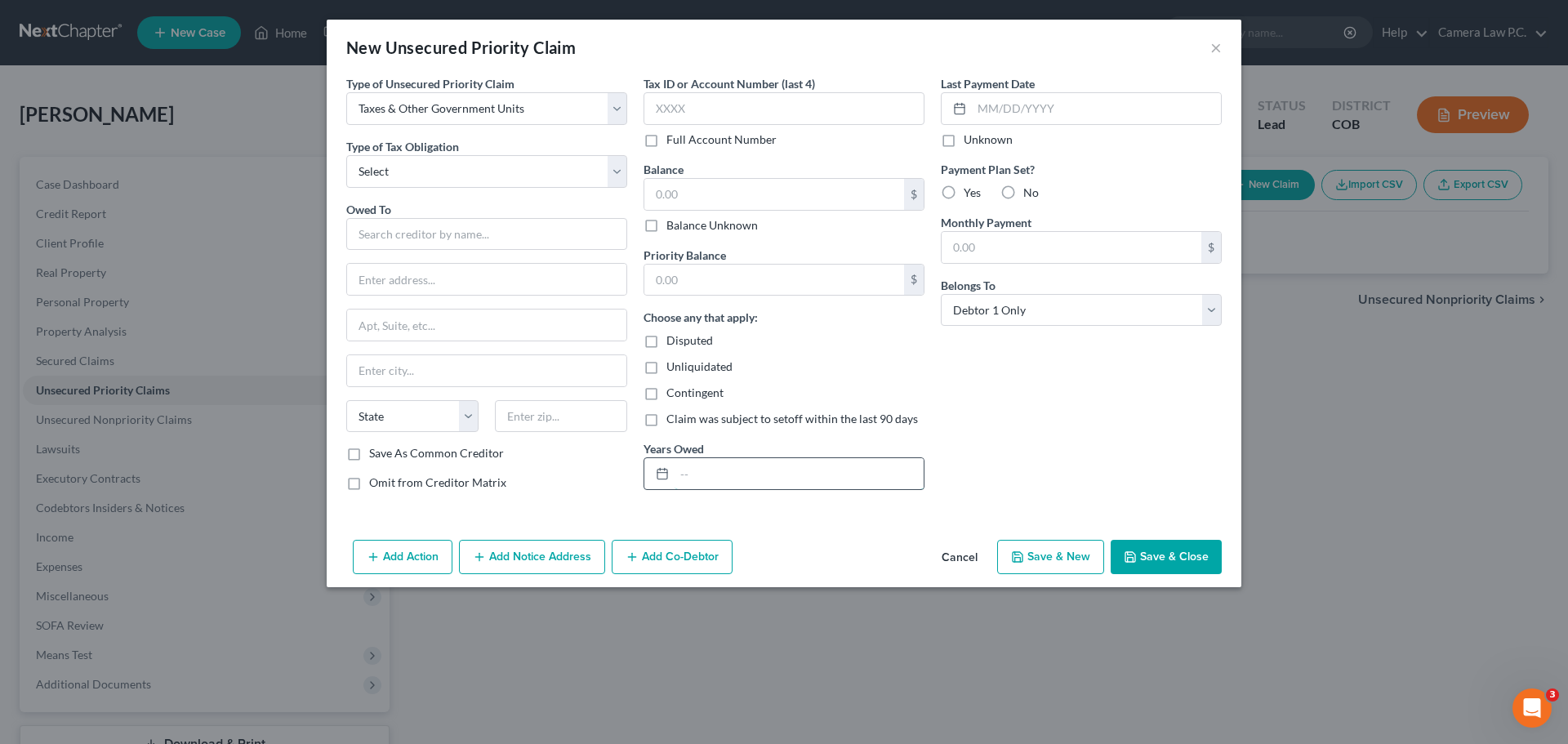
click at [697, 479] on input "text" at bounding box center [799, 473] width 249 height 31
type input "2021, 2022"
click at [404, 170] on select "Select Federal City State Franchise Tax Board Other" at bounding box center [487, 171] width 281 height 33
select select "0"
click at [346, 155] on select "Select Federal City State Franchise Tax Board Other" at bounding box center [487, 171] width 281 height 33
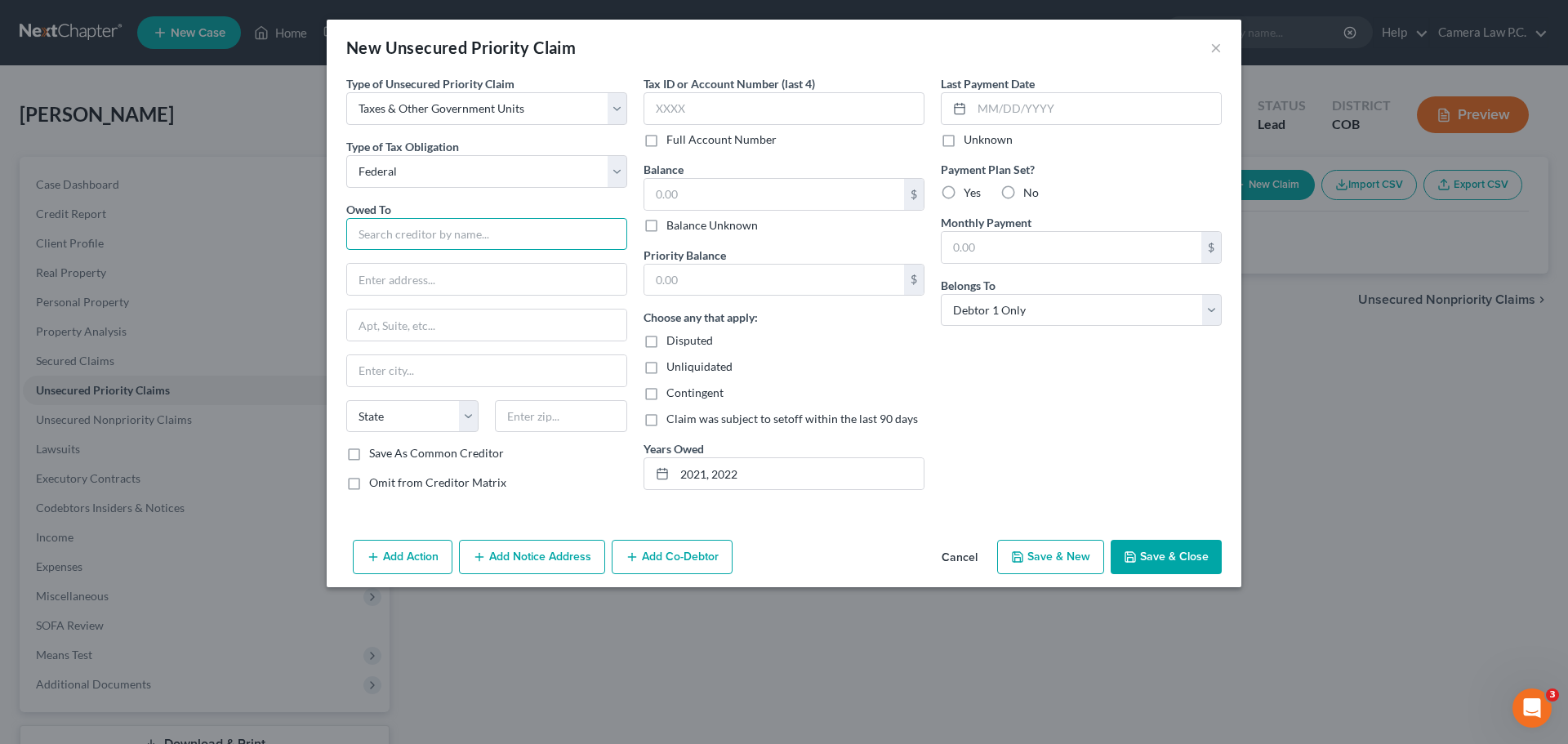
click at [386, 237] on input "text" at bounding box center [487, 234] width 281 height 33
type input "Internal Revenue Service"
click at [964, 193] on label "Yes" at bounding box center [973, 193] width 17 height 17
click at [971, 193] on input "Yes" at bounding box center [975, 189] width 10 height 10
radio input "true"
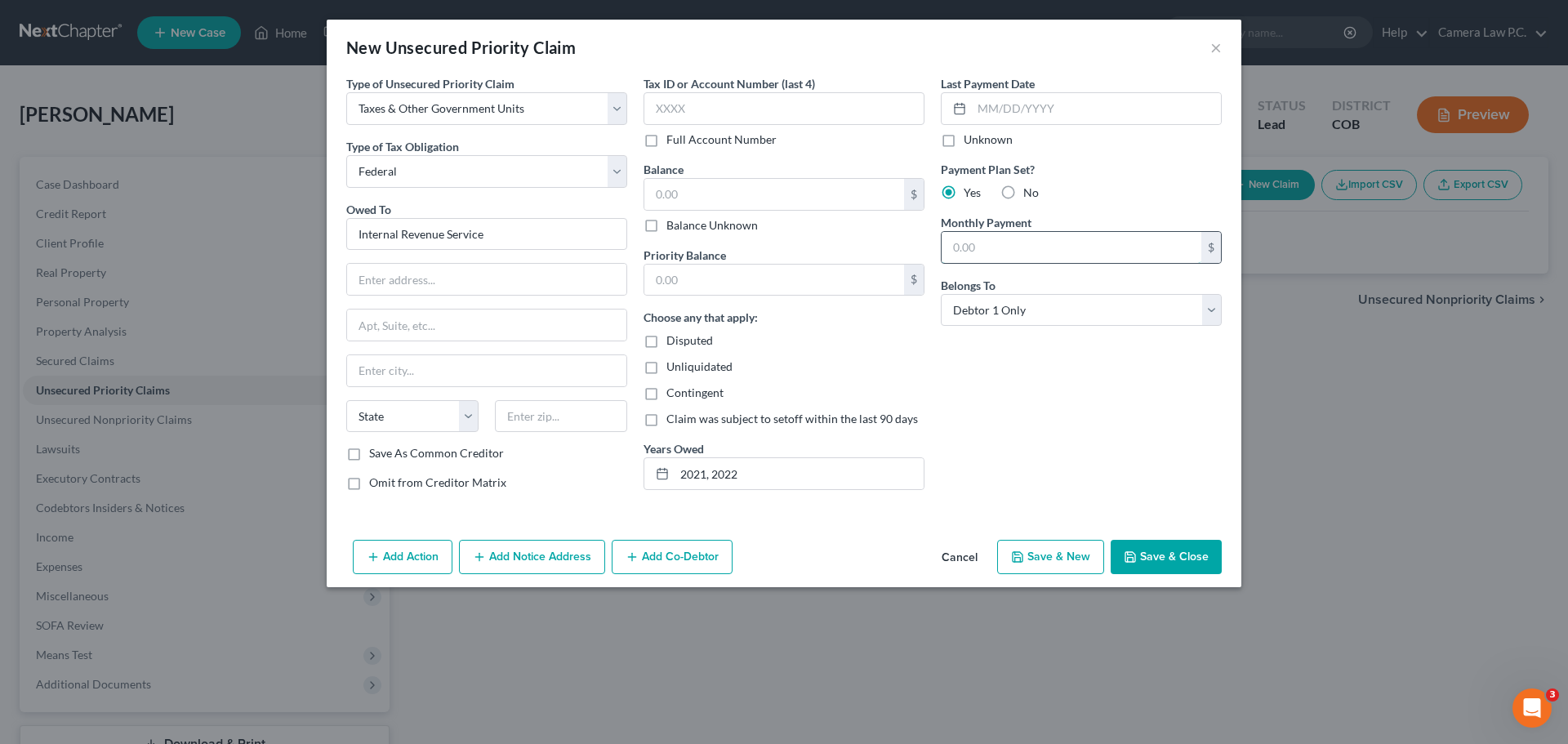
click at [1003, 256] on input "text" at bounding box center [1072, 247] width 260 height 31
type input "75"
click at [678, 196] on input "text" at bounding box center [775, 194] width 260 height 31
type input "45,000"
click at [714, 278] on input "text" at bounding box center [775, 280] width 260 height 31
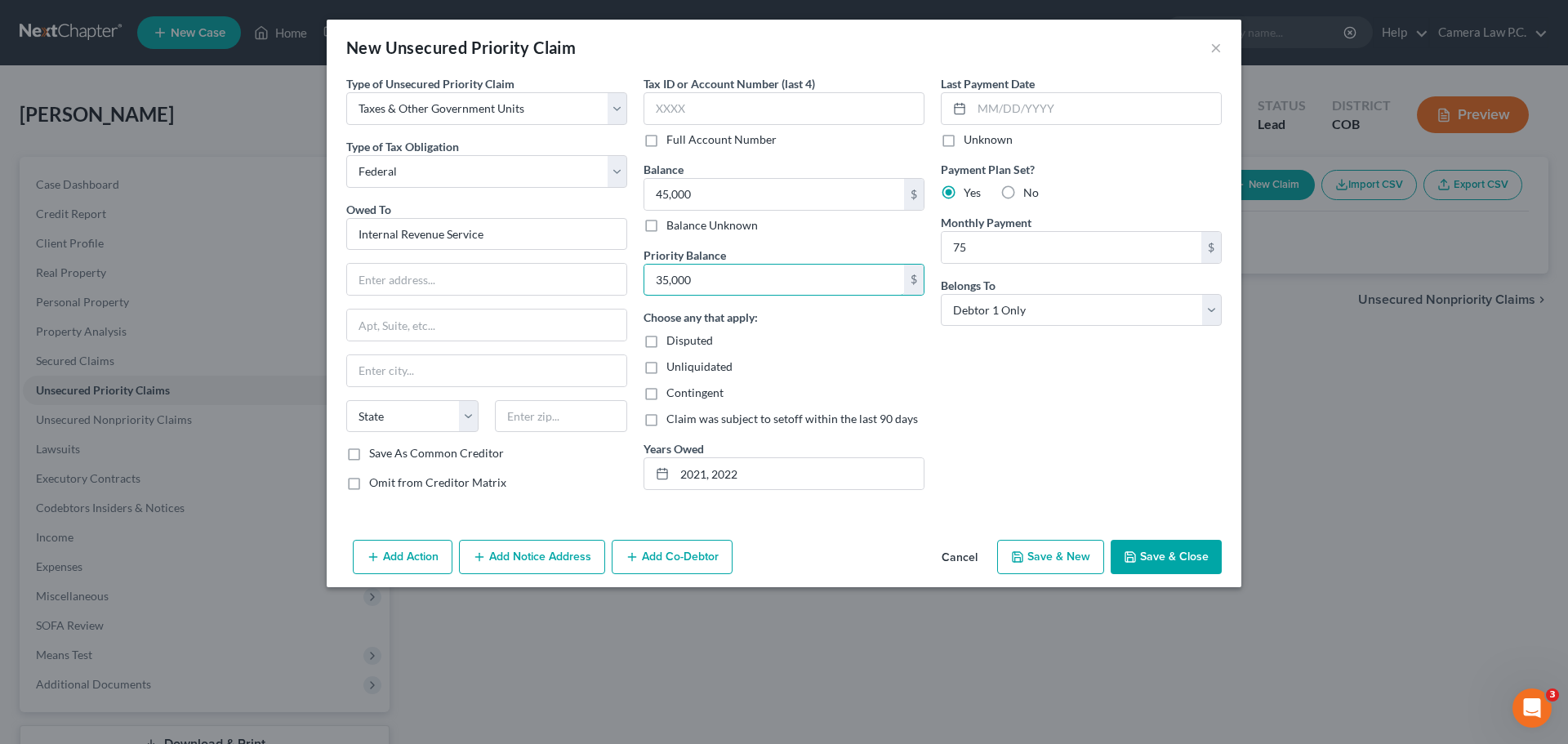
type input "35,000"
click at [821, 363] on div "Unliquidated" at bounding box center [784, 367] width 281 height 17
click at [437, 281] on input "text" at bounding box center [487, 279] width 280 height 31
type input "PO Box 1214"
type input "Charlotte"
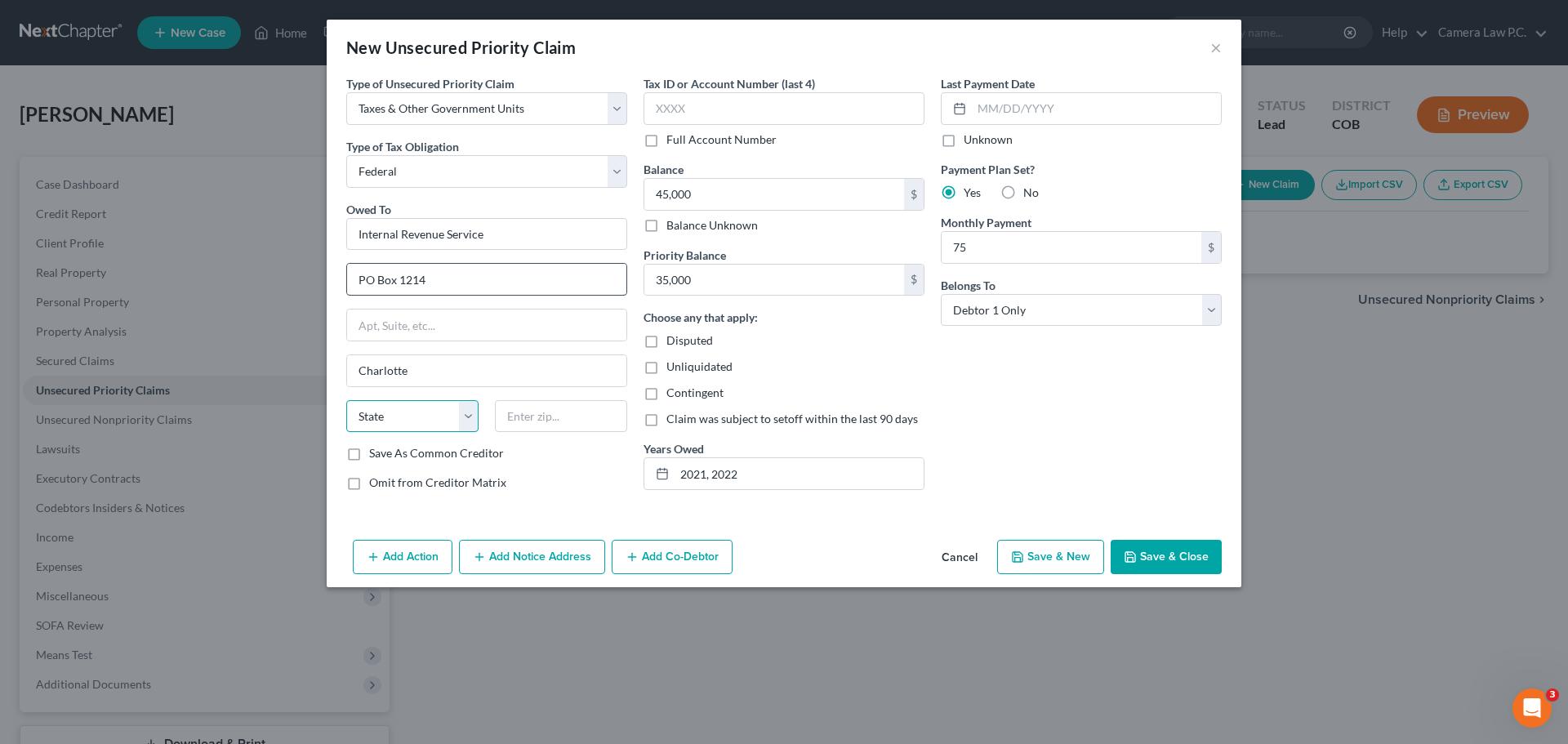
select select "28"
type input "28201"
click at [517, 565] on button "Add Notice Address" at bounding box center [531, 556] width 146 height 34
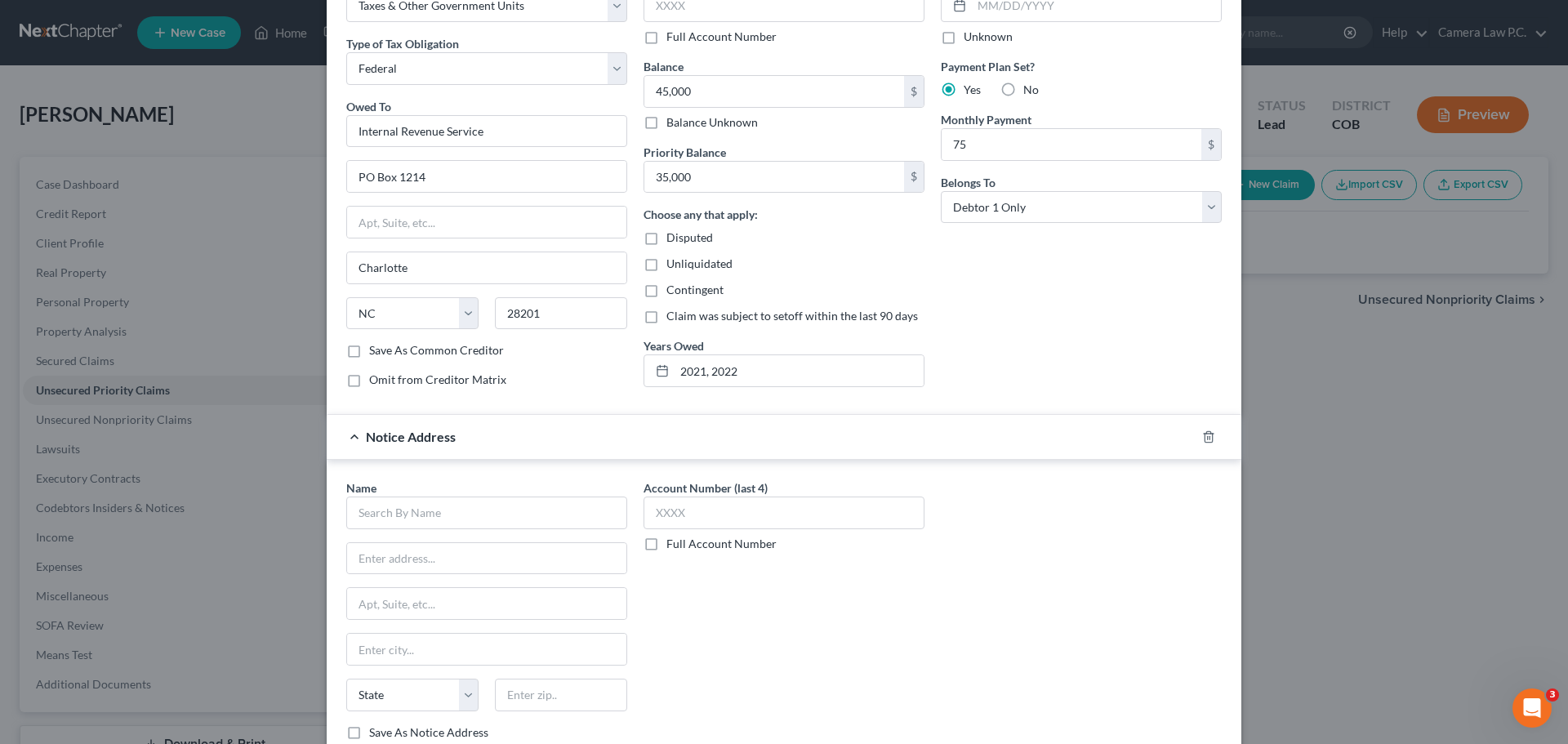
scroll to position [215, 0]
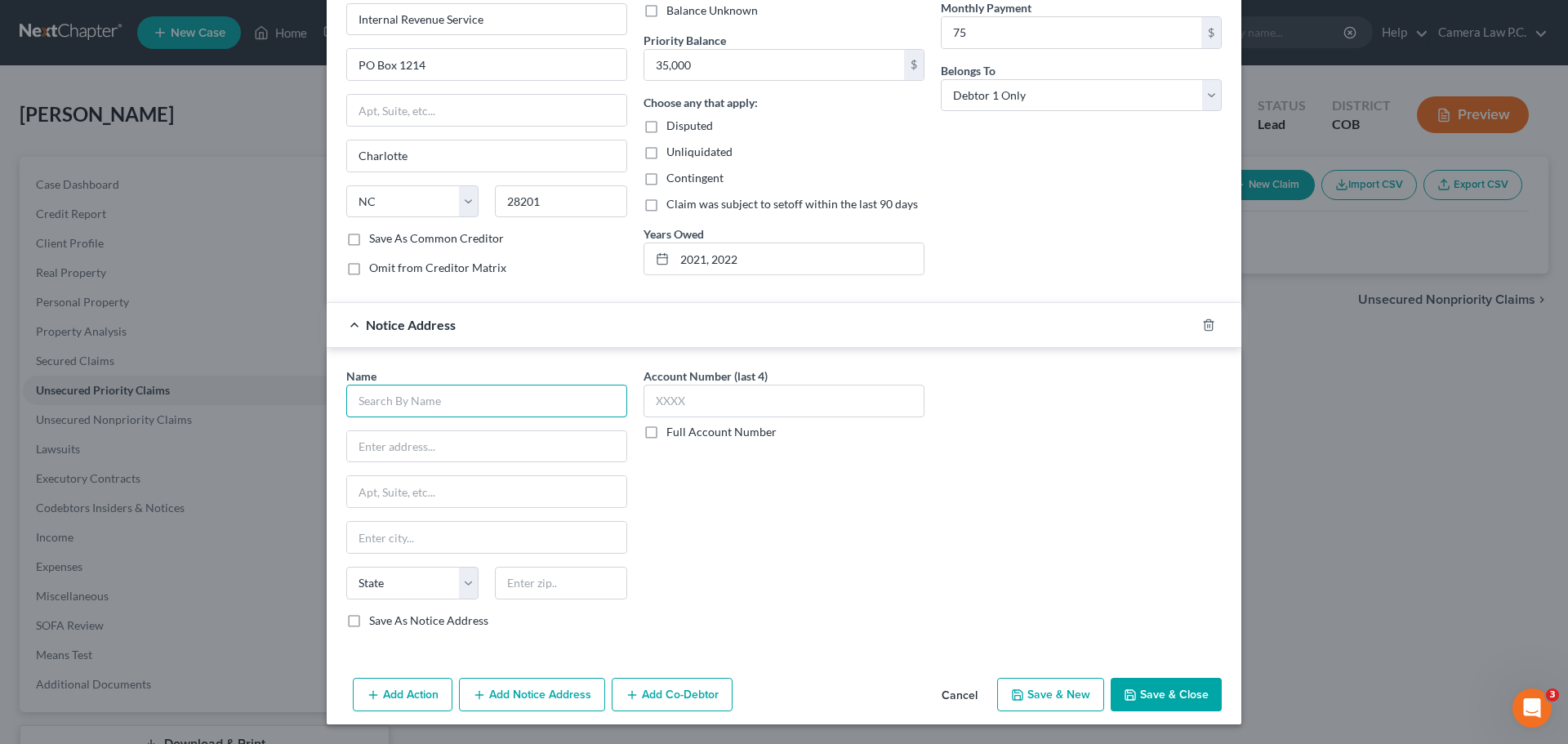
click at [395, 403] on input "text" at bounding box center [487, 400] width 281 height 33
type input "IRS"
type input "1999 N Broadway"
type input "[GEOGRAPHIC_DATA]"
select select "5"
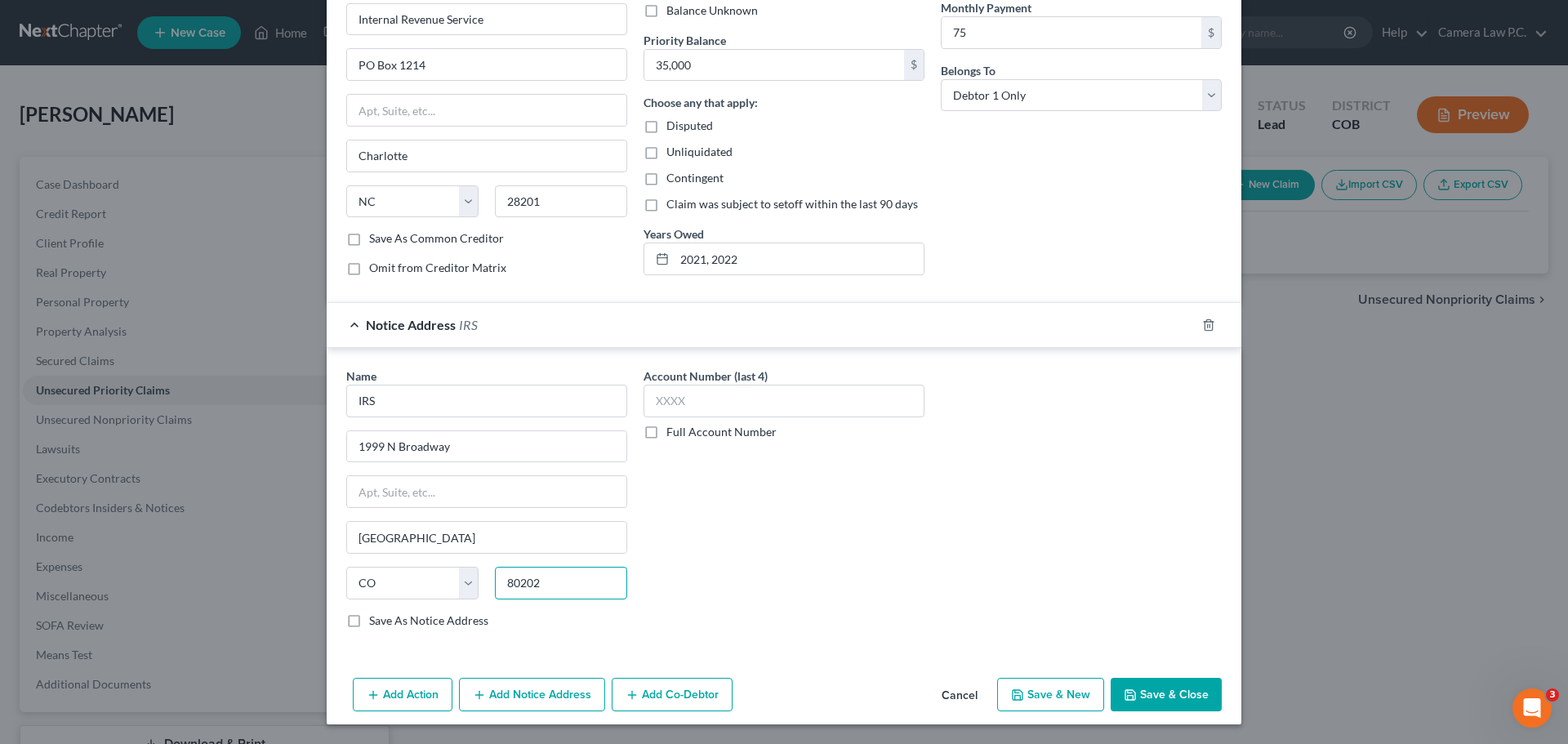
type input "80202"
click at [790, 503] on div "Account Number (last 4) Full Account Number" at bounding box center [784, 504] width 297 height 274
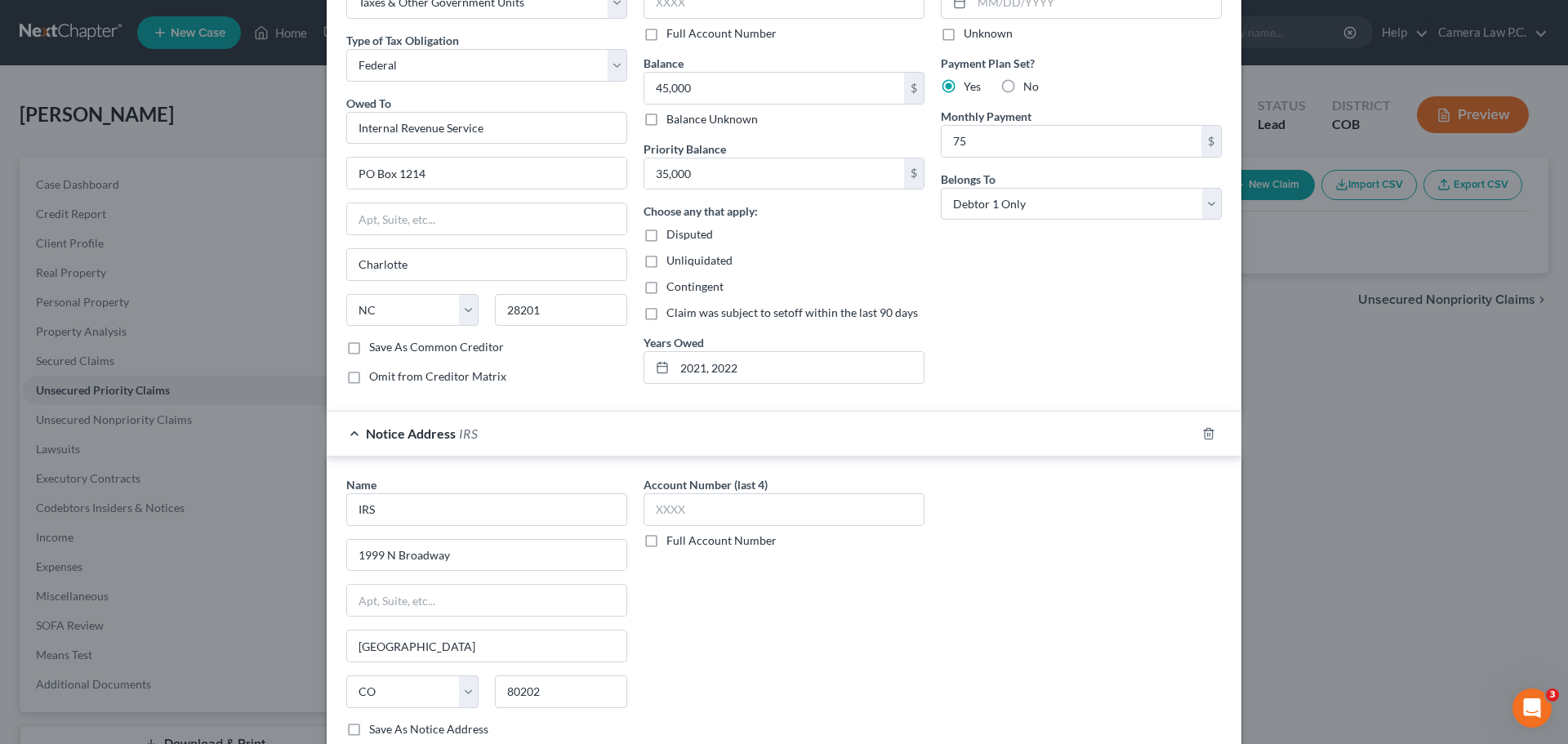
scroll to position [0, 0]
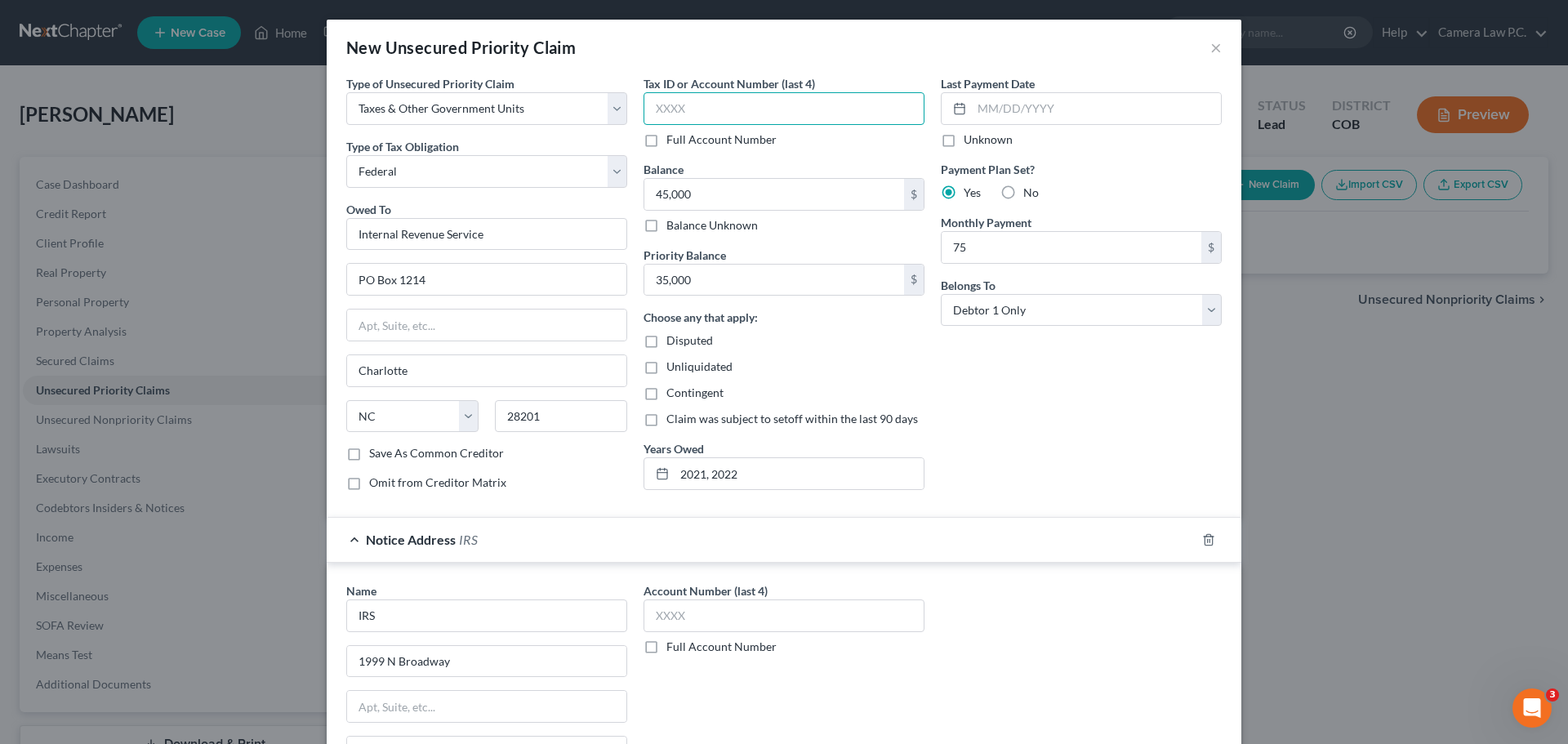
click at [689, 115] on input "text" at bounding box center [784, 108] width 281 height 33
type input "4475"
click at [691, 616] on input "text" at bounding box center [784, 615] width 281 height 33
type input "4475"
click at [983, 396] on div "Last Payment Date Unknown Payment Plan Set? Yes No Monthly Payment 75 $ Belongs…" at bounding box center [1081, 290] width 297 height 429
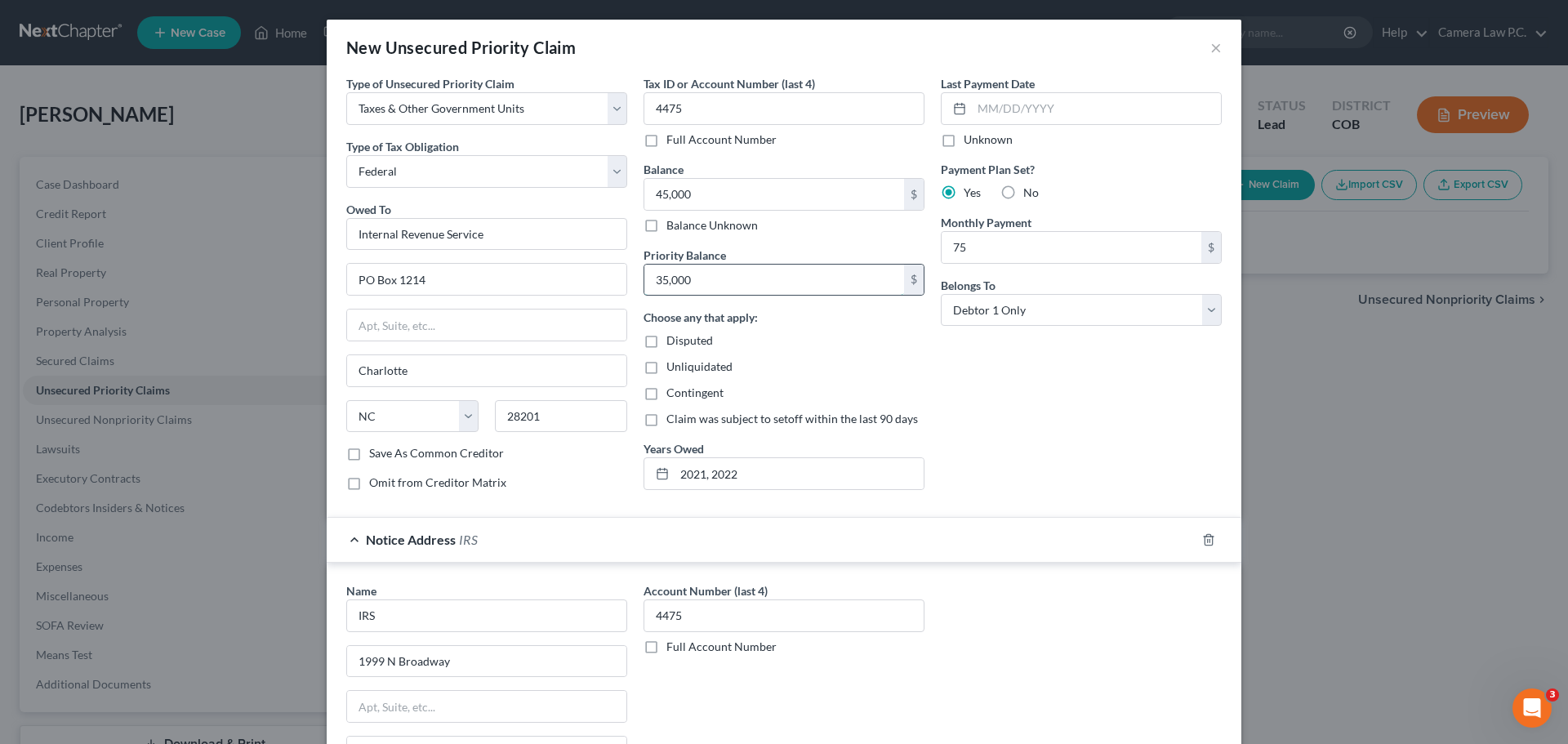
click at [693, 281] on input "35,000" at bounding box center [775, 280] width 260 height 31
type input "30,539.61"
click at [706, 193] on input "45,000" at bounding box center [775, 194] width 260 height 31
type input "37,966.05"
click at [982, 426] on div "Last Payment Date Unknown Payment Plan Set? Yes No Monthly Payment 75 $ Belongs…" at bounding box center [1081, 290] width 297 height 429
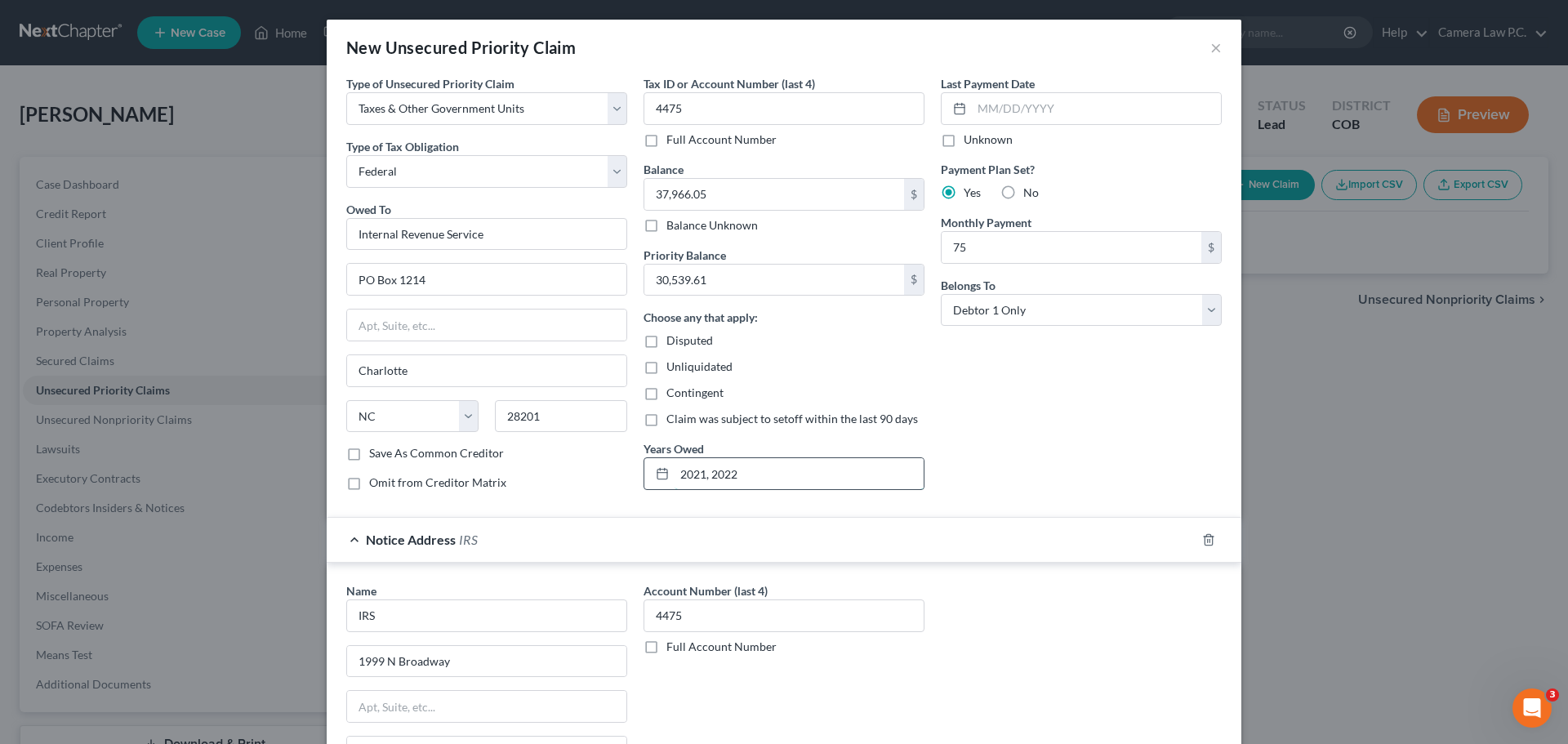
drag, startPoint x: 700, startPoint y: 475, endPoint x: 752, endPoint y: 475, distance: 52.0
click at [752, 475] on input "2021, 2022" at bounding box center [799, 473] width 249 height 31
click at [784, 468] on input "2021, 2022" at bounding box center [799, 473] width 249 height 31
type input "2021"
click at [993, 108] on input "text" at bounding box center [1096, 108] width 249 height 31
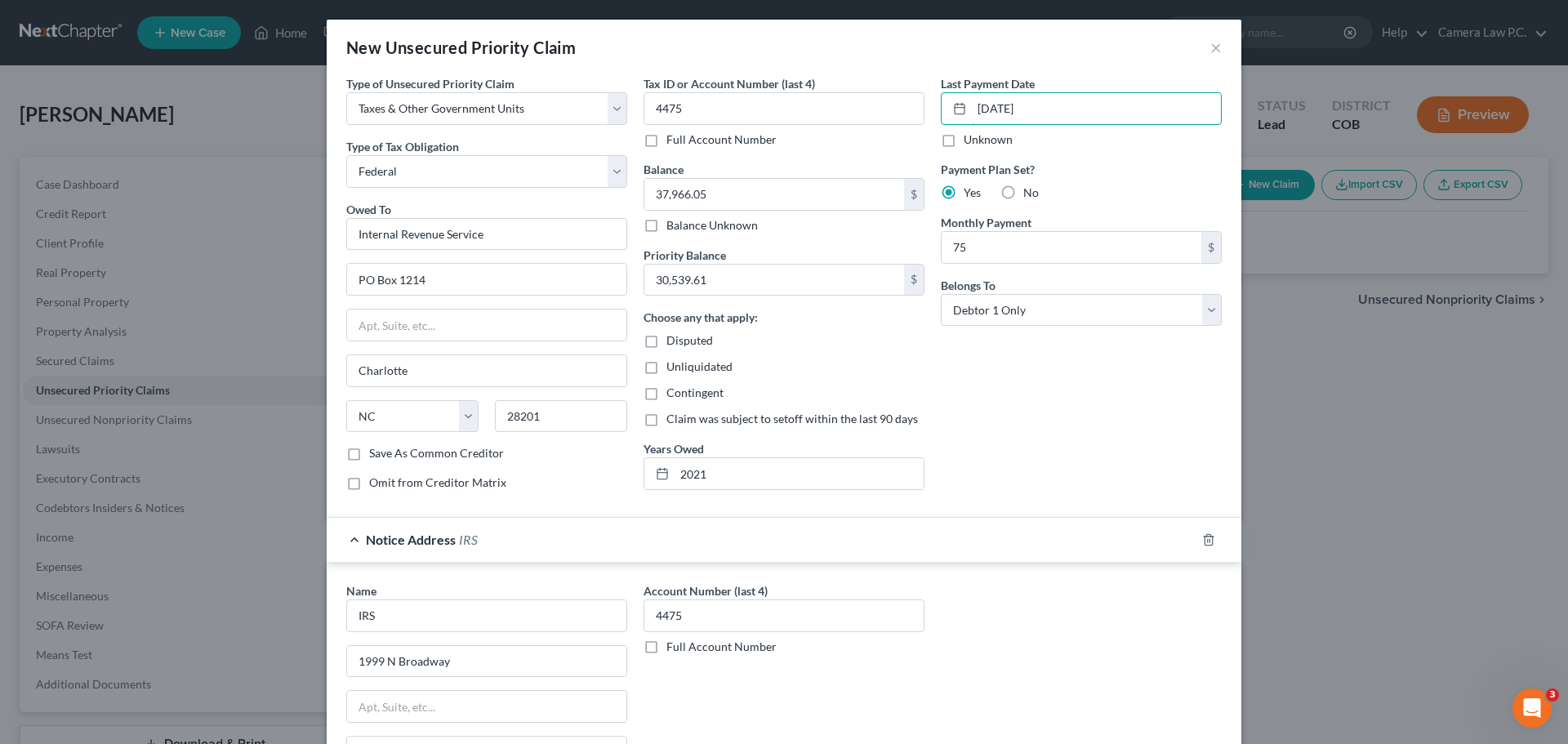
type input "[DATE]"
click at [1008, 410] on div "Last Payment Date [DATE] Unknown Payment Plan Set? Yes No Monthly Payment 75 $ …" at bounding box center [1081, 290] width 297 height 429
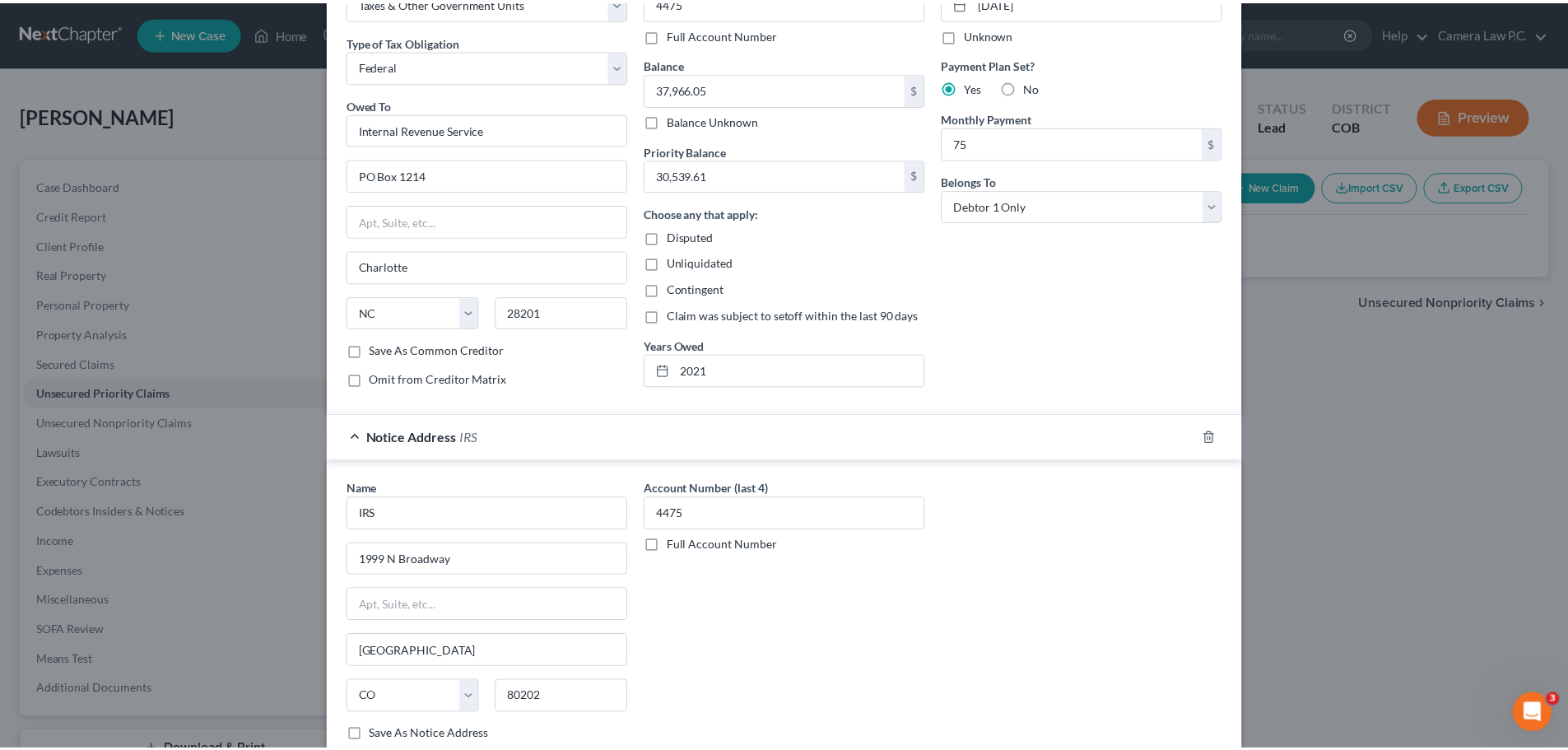
scroll to position [216, 0]
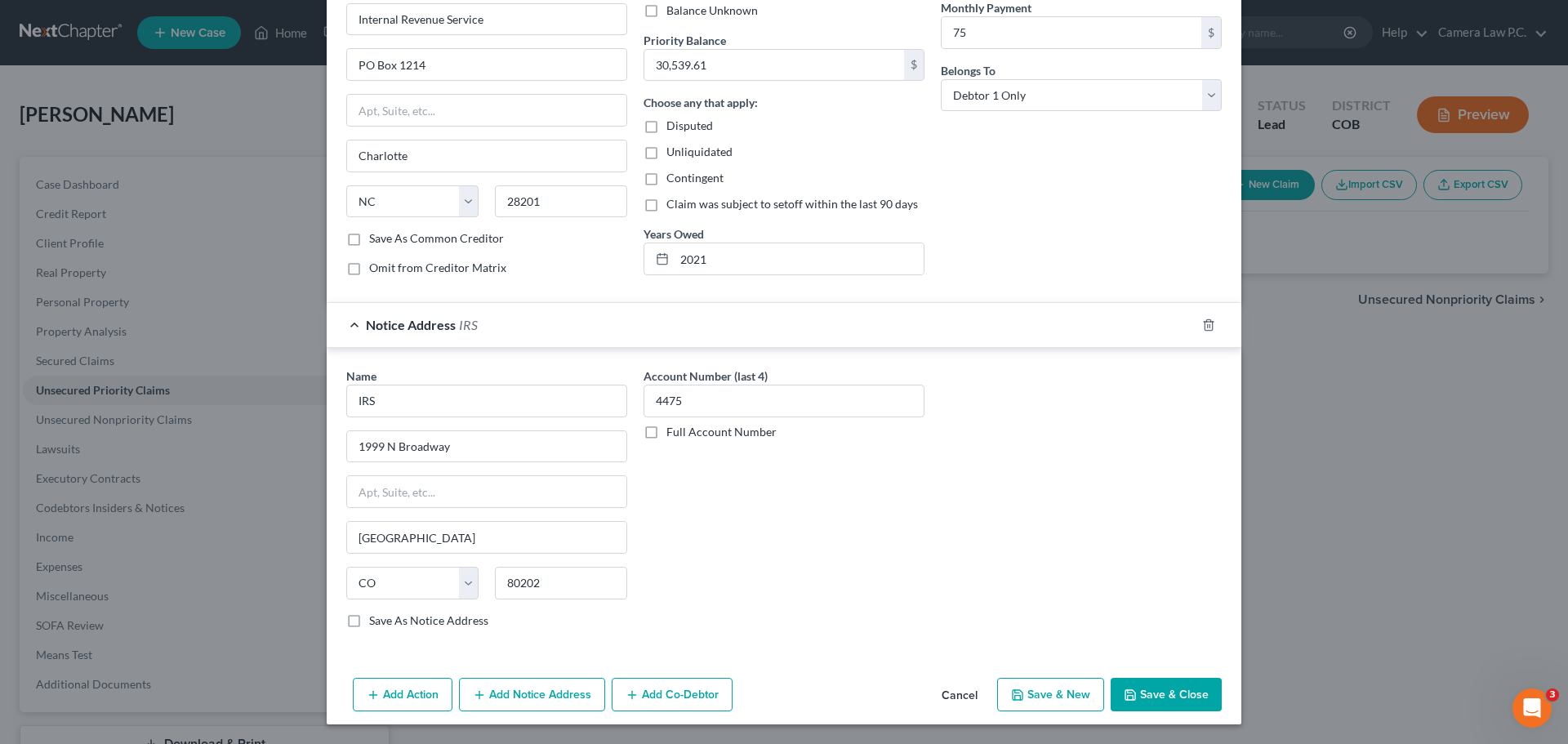
click at [1051, 690] on button "Save & New" at bounding box center [1051, 695] width 107 height 34
select select "0"
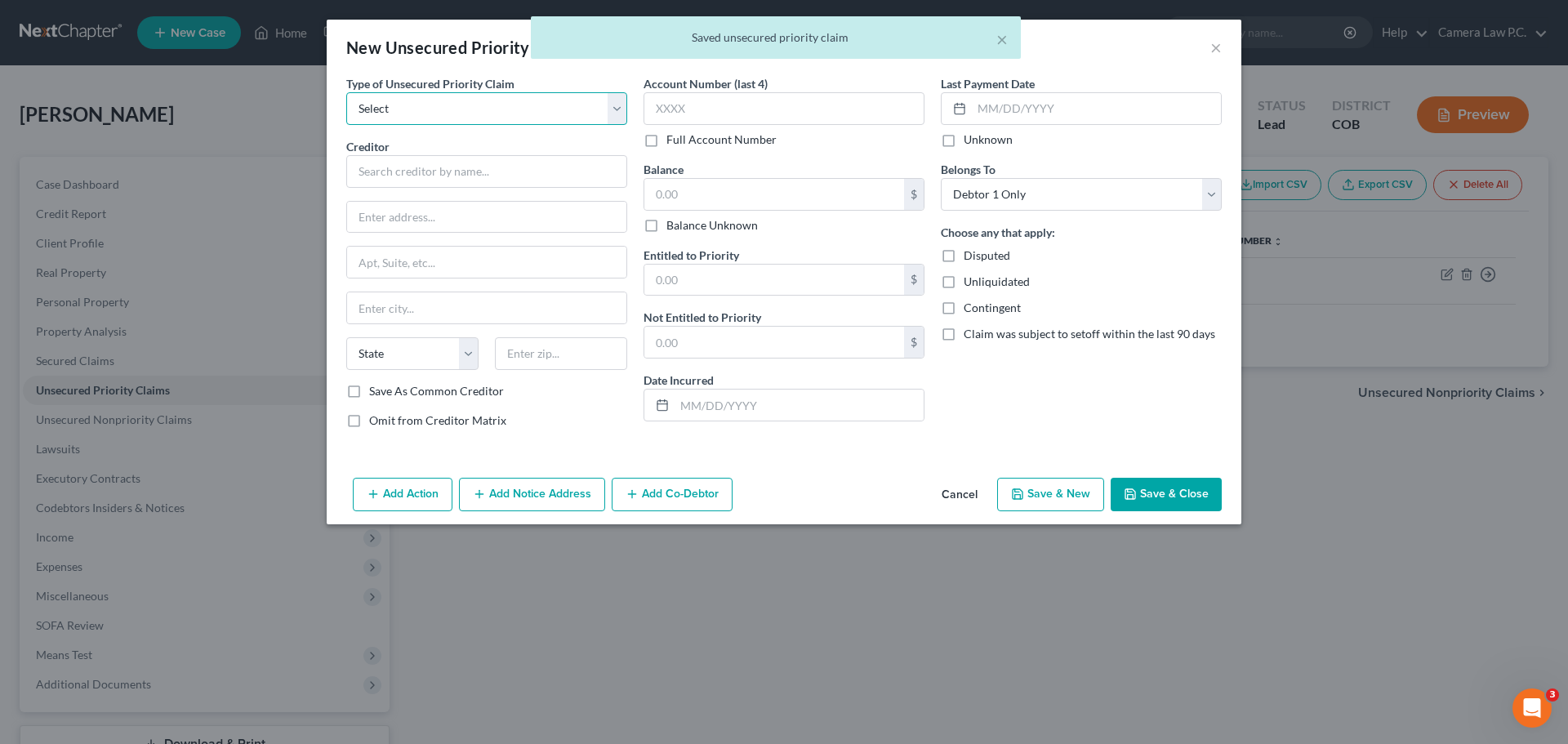
click at [407, 104] on select "Select Taxes & Other Government Units Domestic Support Obligations Extensions o…" at bounding box center [487, 108] width 281 height 33
select select "0"
click at [346, 92] on select "Select Taxes & Other Government Units Domestic Support Obligations Extensions o…" at bounding box center [487, 108] width 281 height 33
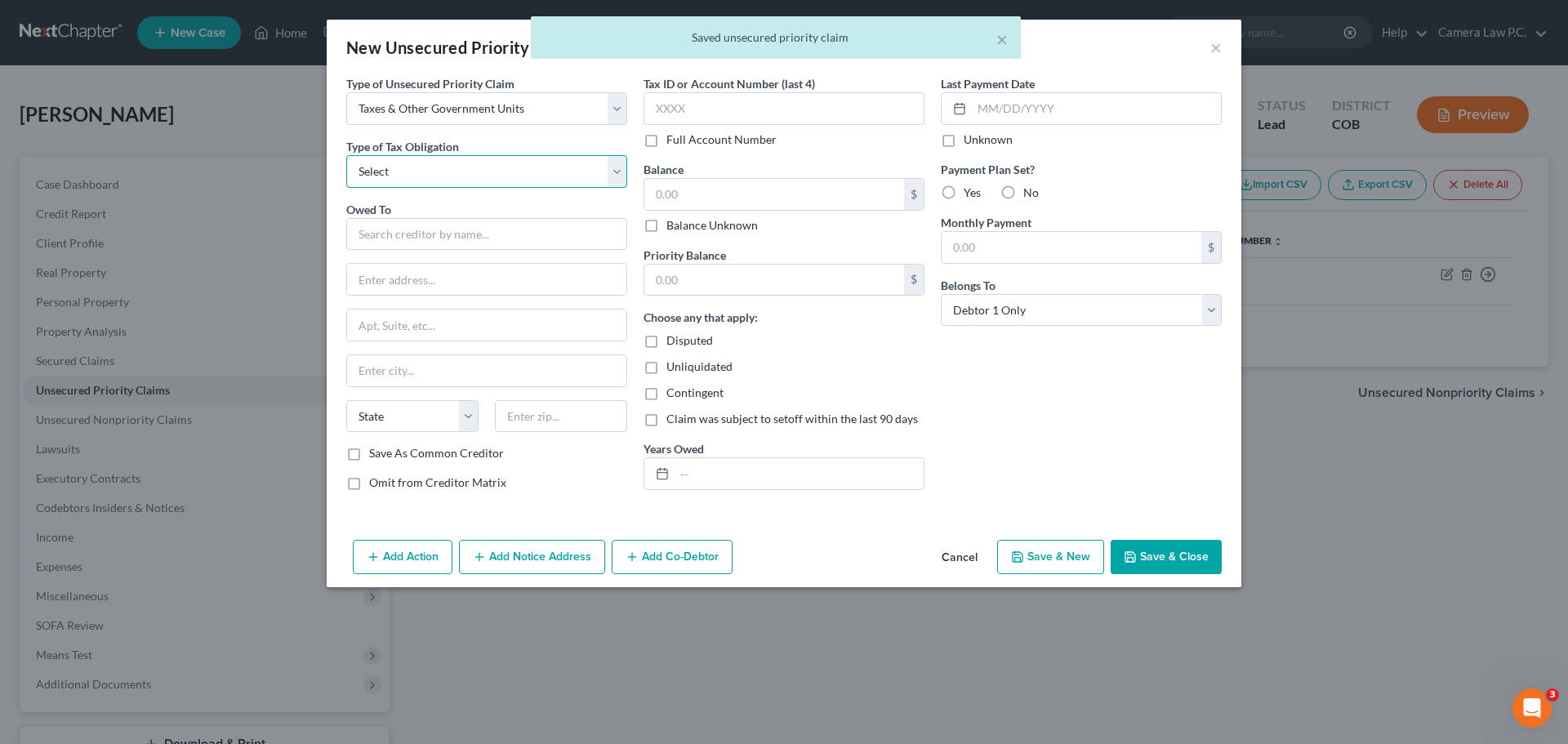
click at [392, 168] on select "Select Federal City State Franchise Tax Board Other" at bounding box center [487, 171] width 281 height 33
select select "0"
click at [346, 155] on select "Select Federal City State Franchise Tax Board Other" at bounding box center [487, 171] width 281 height 33
click at [388, 229] on input "text" at bounding box center [487, 234] width 281 height 33
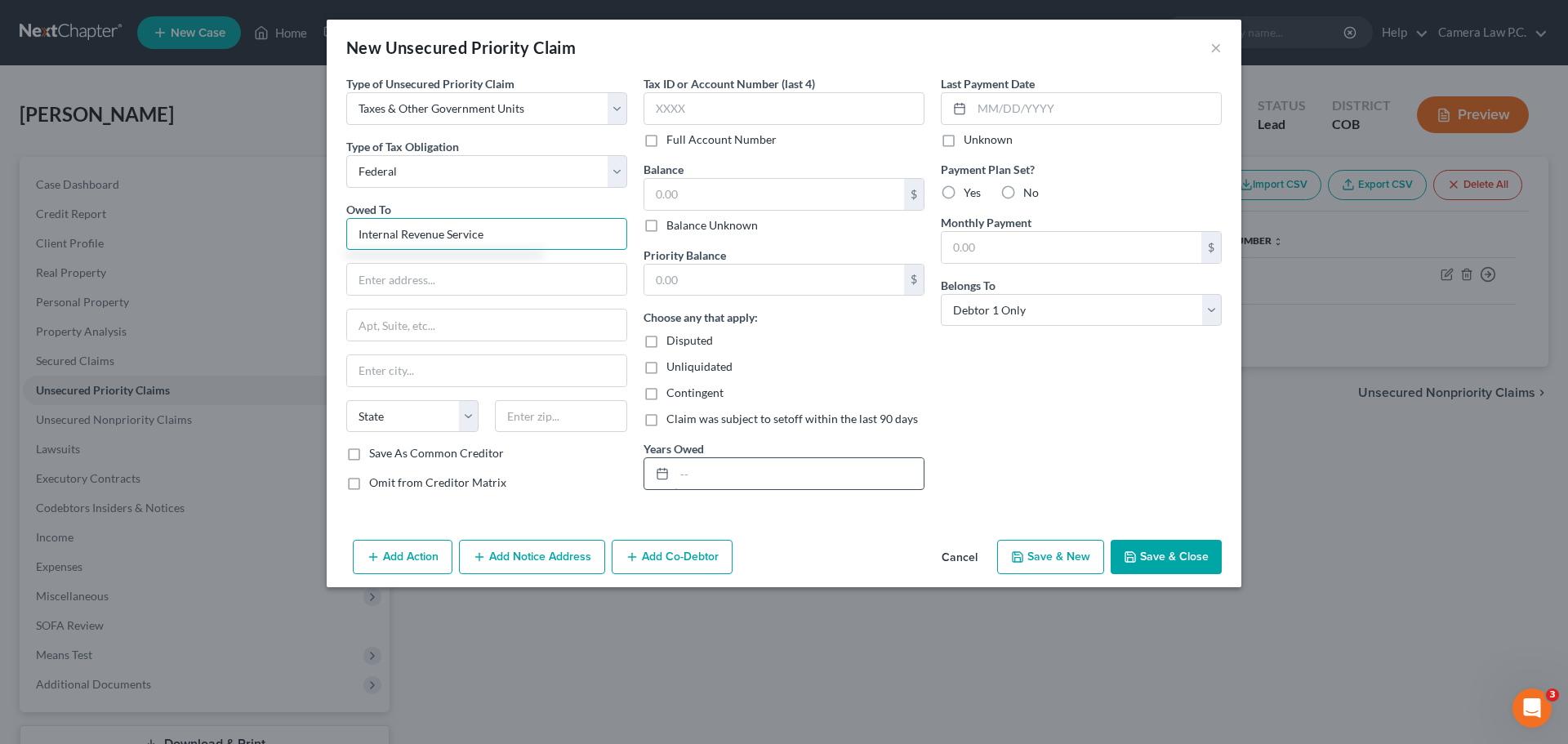
type input "Internal Revenue Service"
click at [687, 472] on input "text" at bounding box center [799, 473] width 249 height 31
type input "2022"
click at [384, 281] on input "text" at bounding box center [487, 279] width 280 height 31
type input "PO Box 1214"
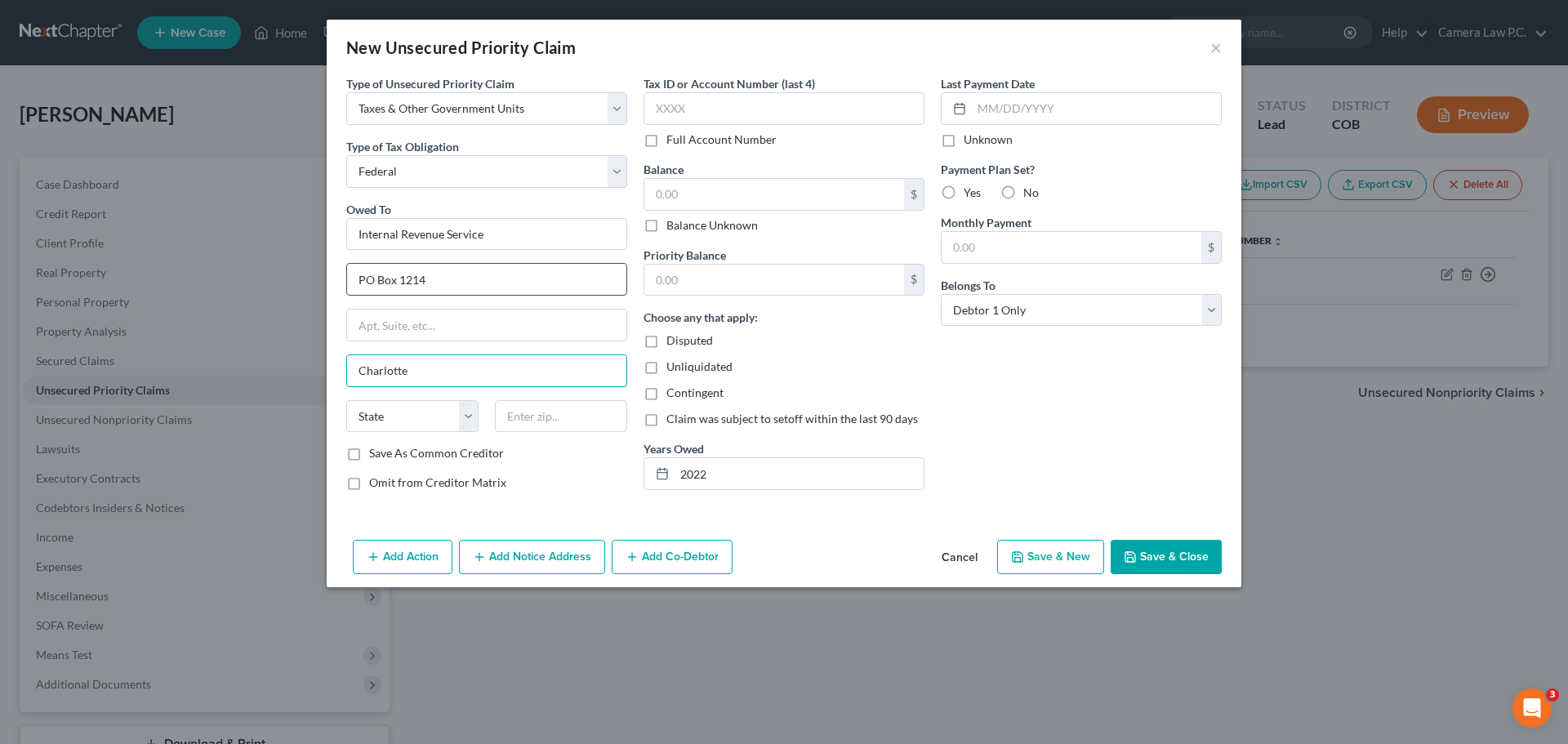
type input "Charlotte"
select select "28"
type input "28201"
click at [681, 105] on input "text" at bounding box center [784, 108] width 281 height 33
type input "4475"
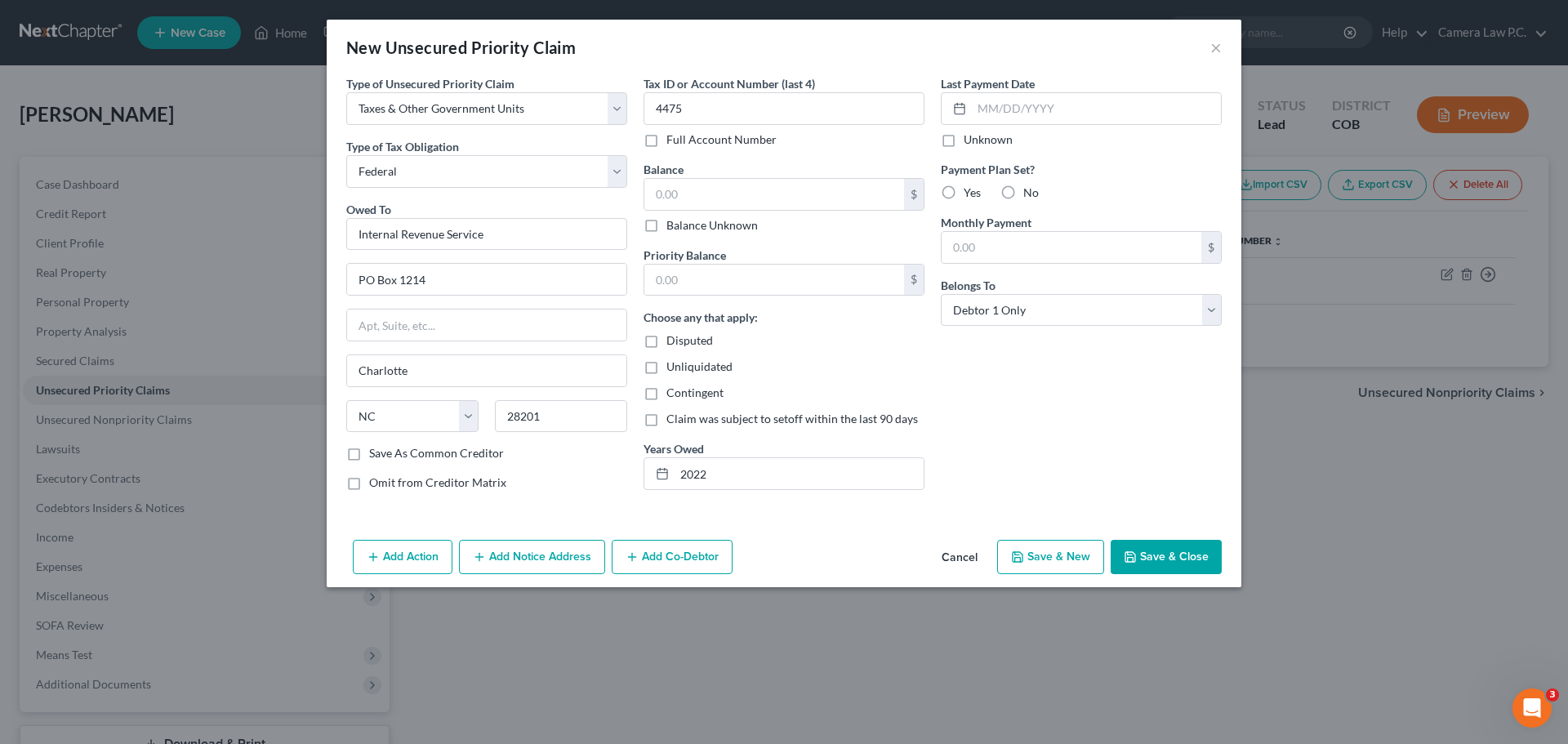
click at [964, 140] on label "Unknown" at bounding box center [988, 140] width 49 height 17
click at [971, 140] on input "Unknown" at bounding box center [975, 137] width 10 height 10
checkbox input "true"
click at [964, 193] on label "Yes" at bounding box center [973, 193] width 17 height 17
click at [971, 193] on input "Yes" at bounding box center [975, 189] width 10 height 10
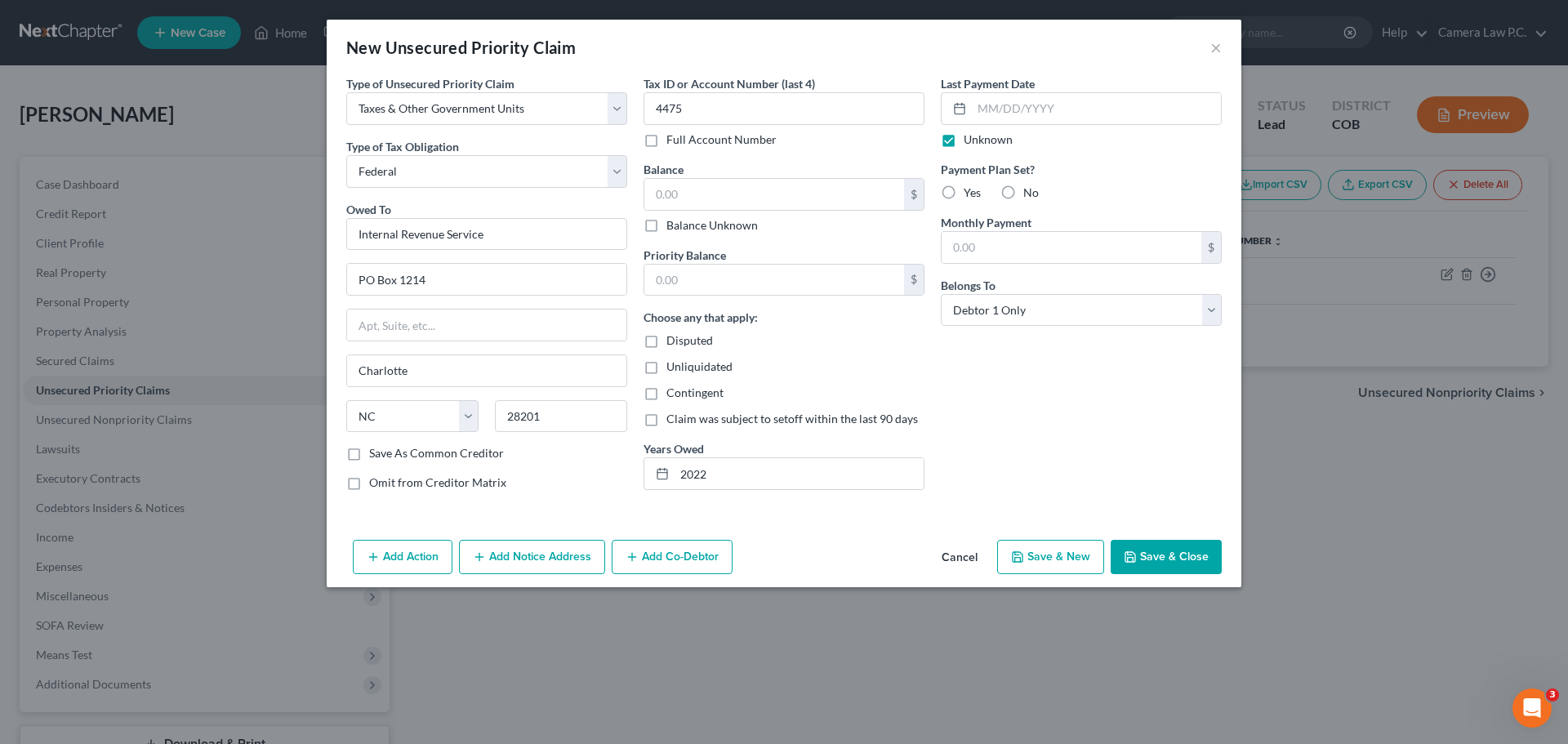
radio input "true"
click at [1157, 552] on button "Save & Close" at bounding box center [1167, 556] width 111 height 34
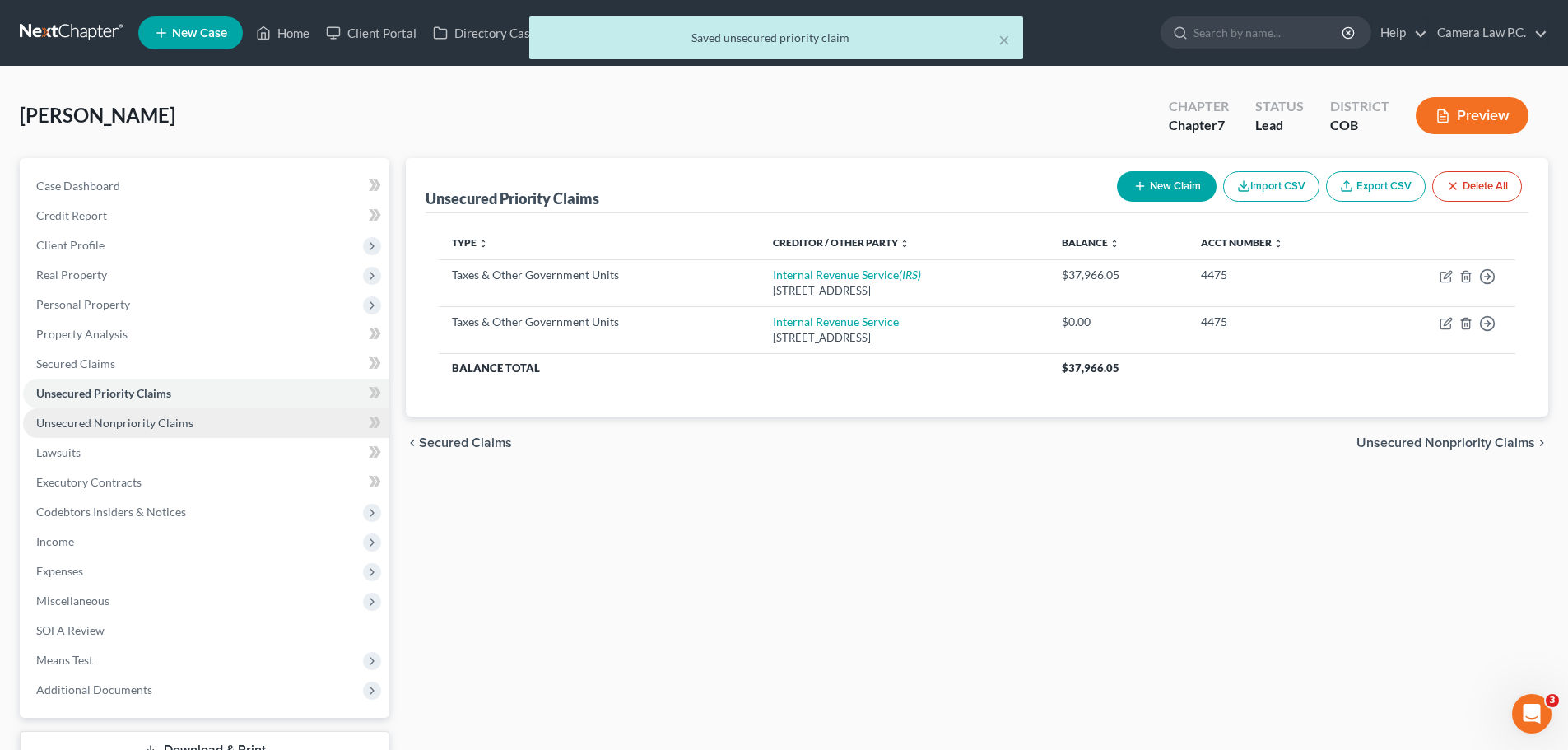
click at [101, 419] on span "Unsecured Nonpriority Claims" at bounding box center [115, 422] width 157 height 14
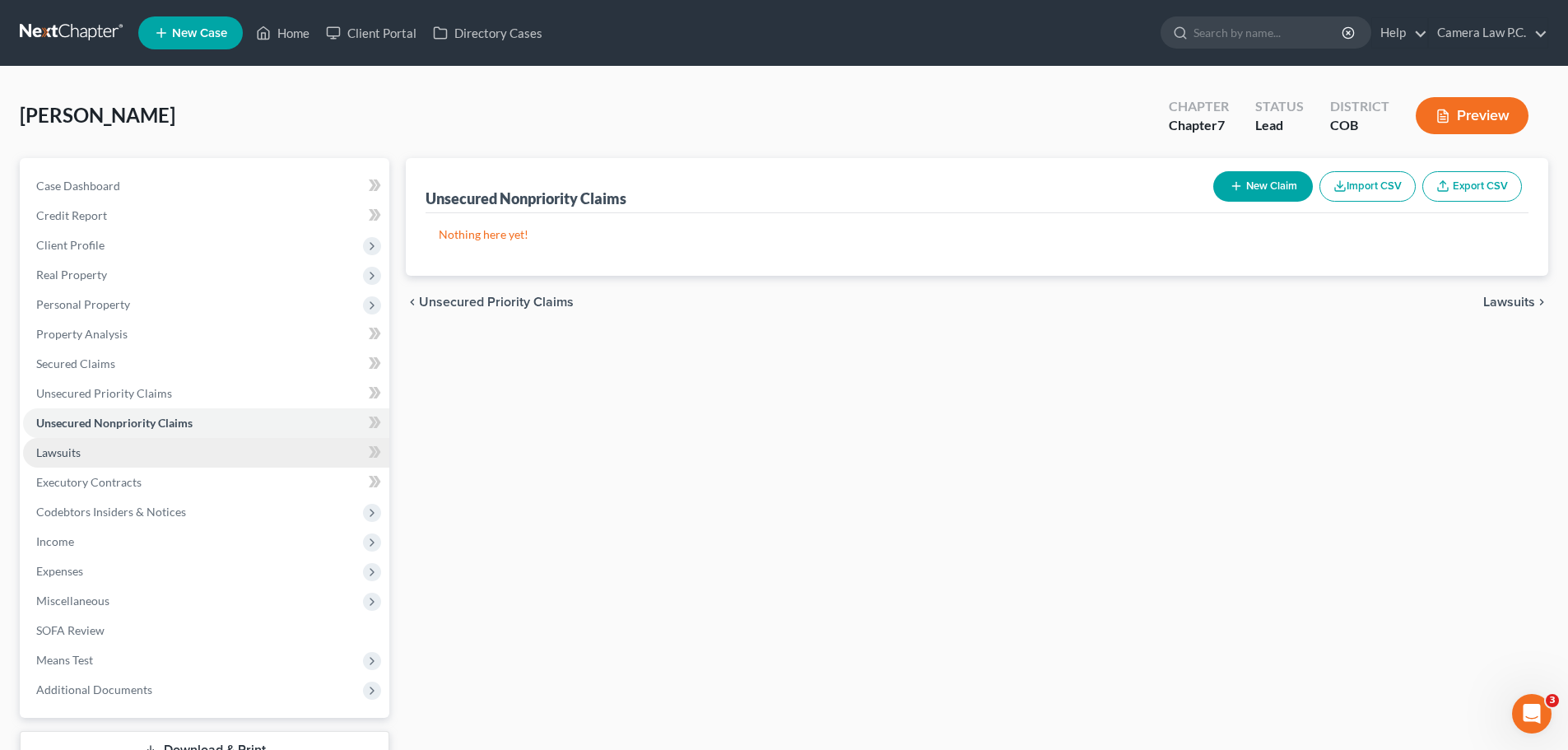
click at [60, 447] on span "Lawsuits" at bounding box center [58, 452] width 44 height 14
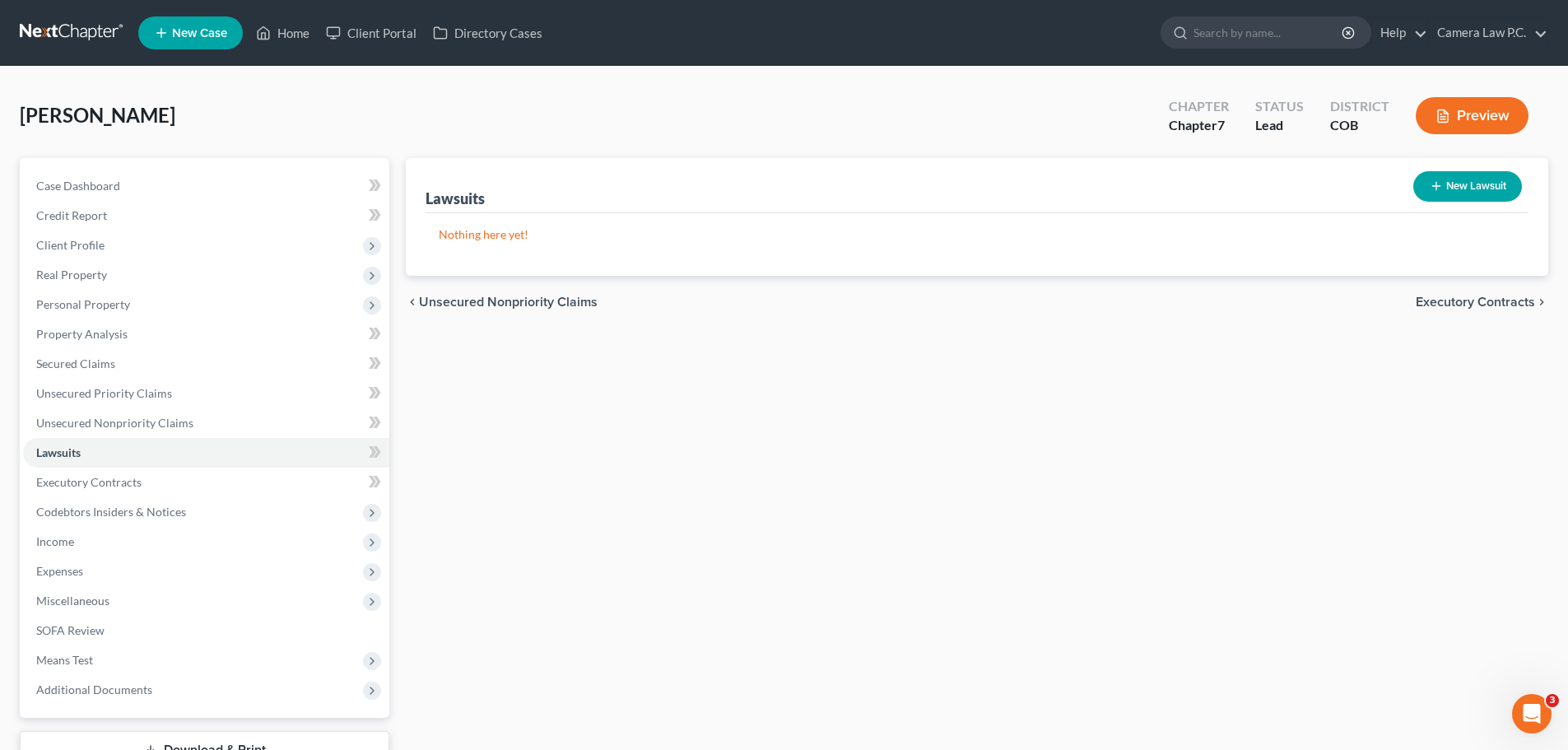
click at [1444, 186] on button "New Lawsuit" at bounding box center [1468, 186] width 109 height 31
select select "0"
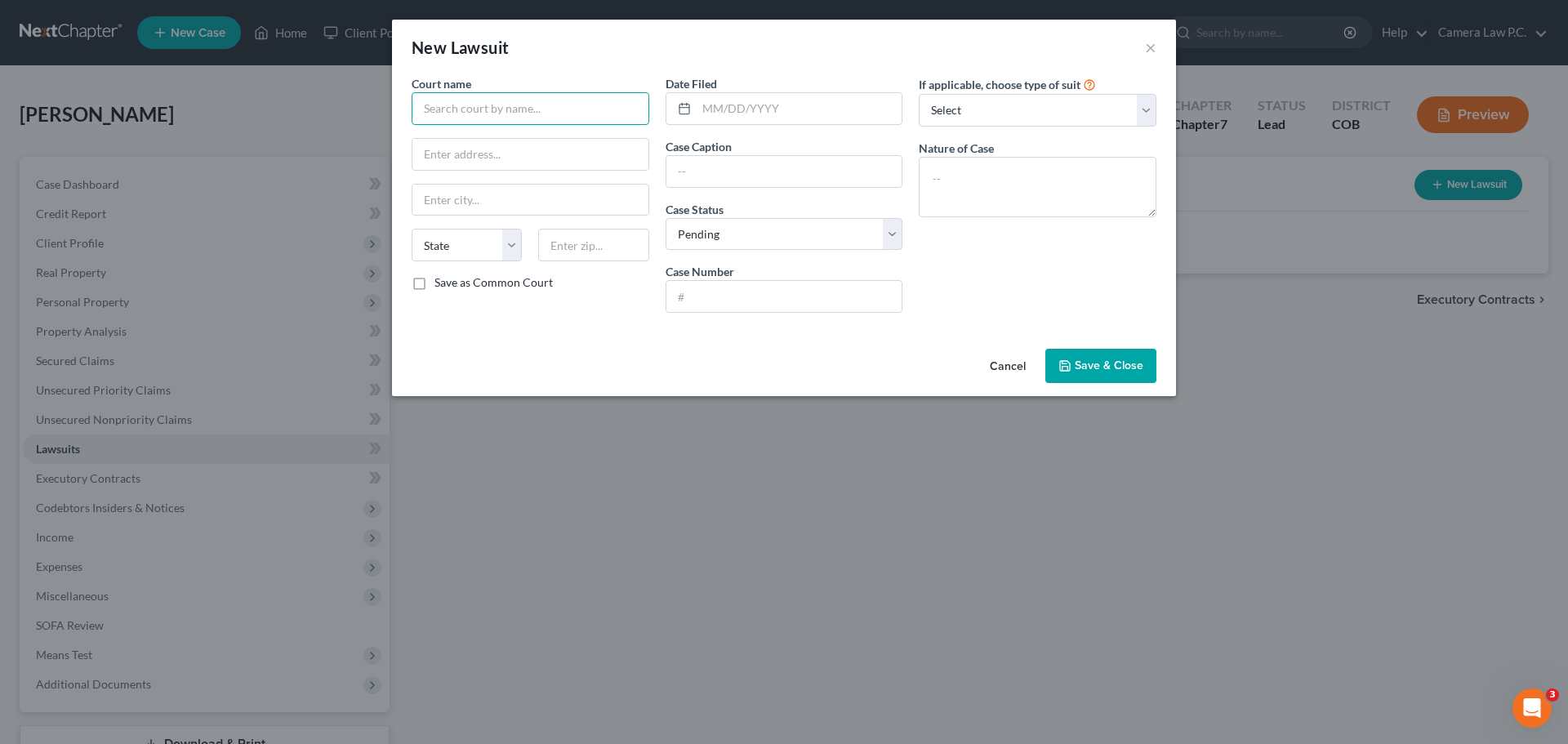
click at [503, 105] on input "text" at bounding box center [530, 108] width 238 height 33
click at [1152, 49] on button "×" at bounding box center [1151, 46] width 11 height 20
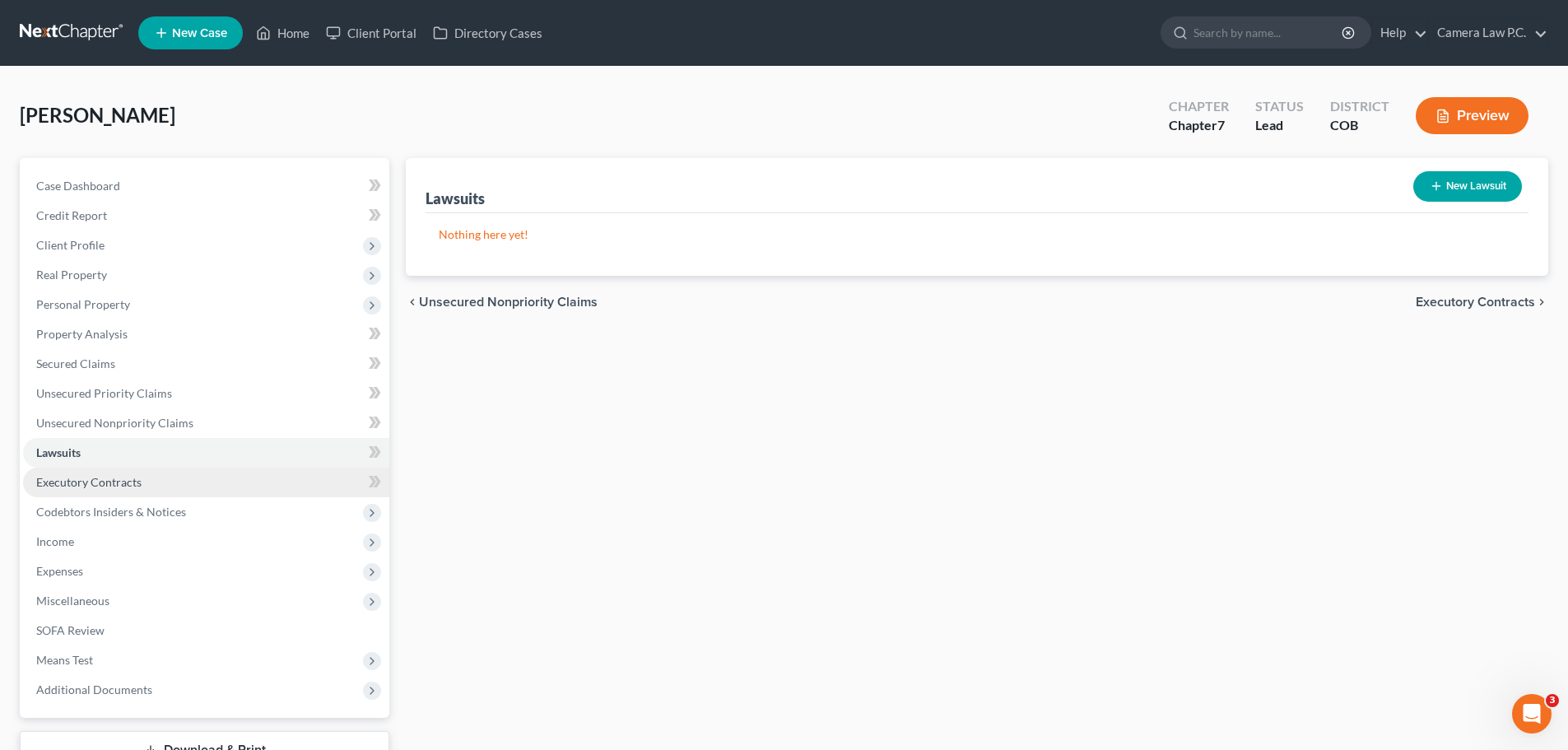
click at [74, 487] on span "Executory Contracts" at bounding box center [89, 481] width 106 height 14
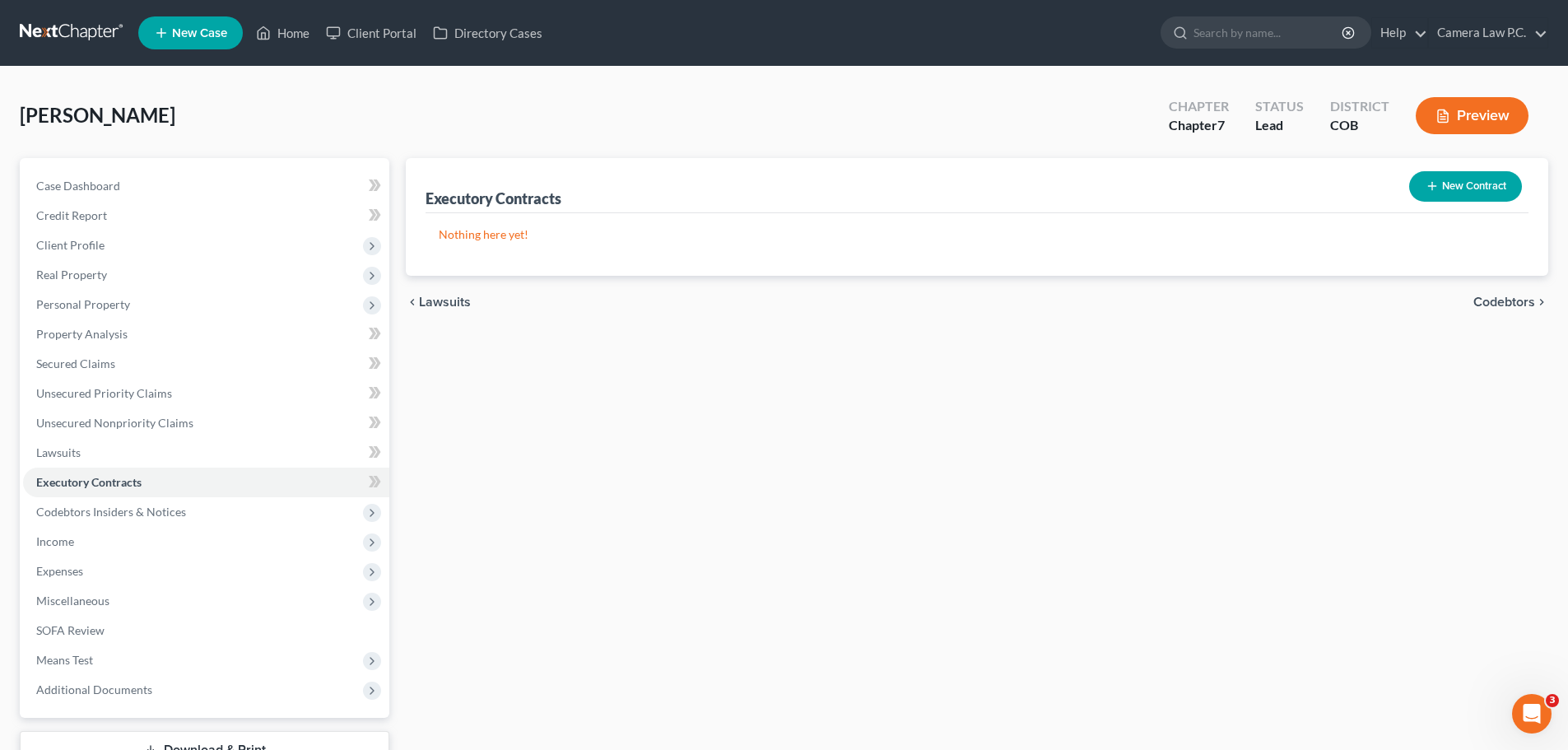
click at [1432, 185] on line "button" at bounding box center [1432, 186] width 0 height 7
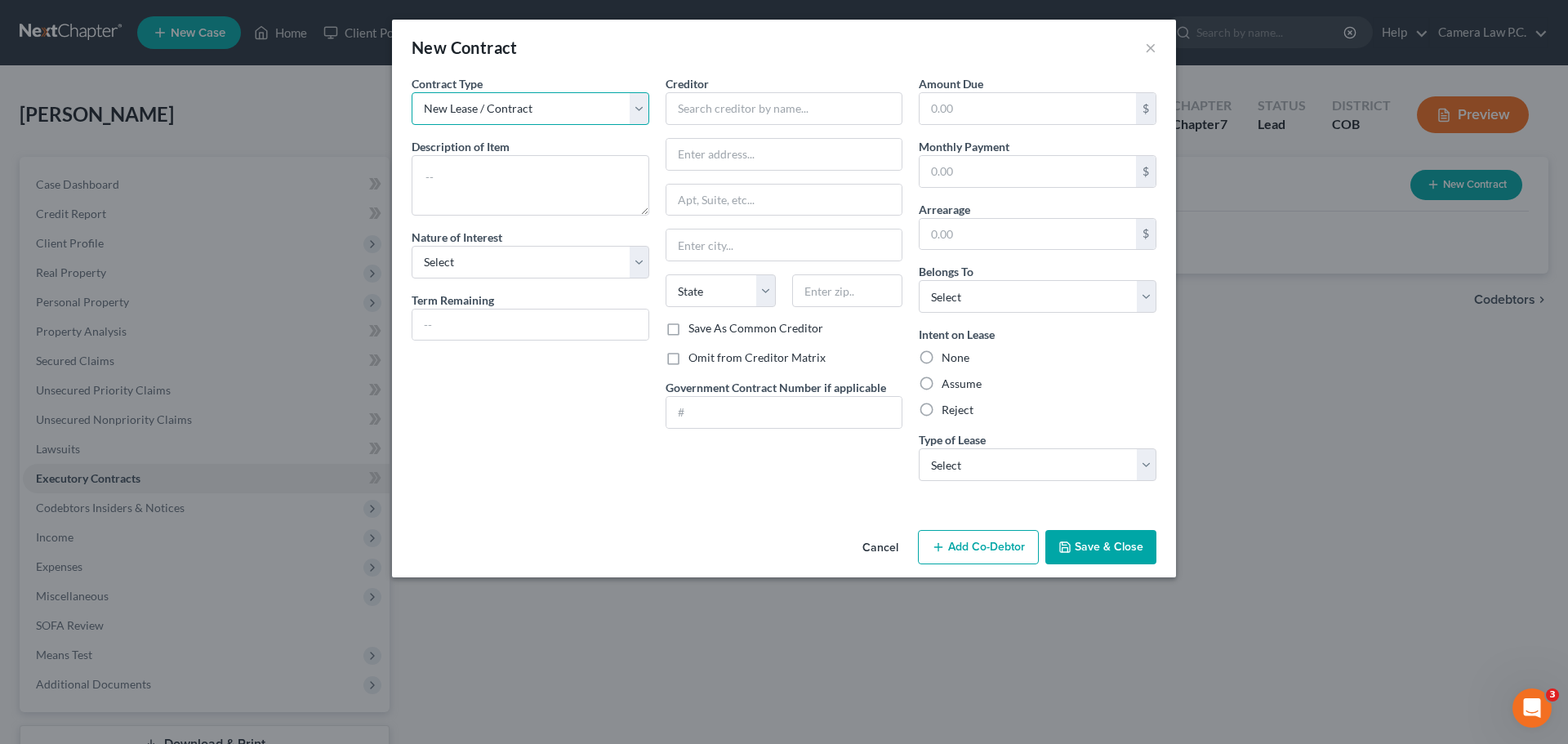
click at [520, 105] on select "New Lease / Contract New Timeshare" at bounding box center [530, 108] width 238 height 33
click at [519, 105] on select "New Lease / Contract New Timeshare" at bounding box center [530, 108] width 238 height 33
click at [483, 167] on textarea at bounding box center [530, 185] width 238 height 60
type textarea "Rental Agreement"
click at [461, 274] on select "Select Purchaser Agent Lessor Lessee" at bounding box center [530, 262] width 238 height 33
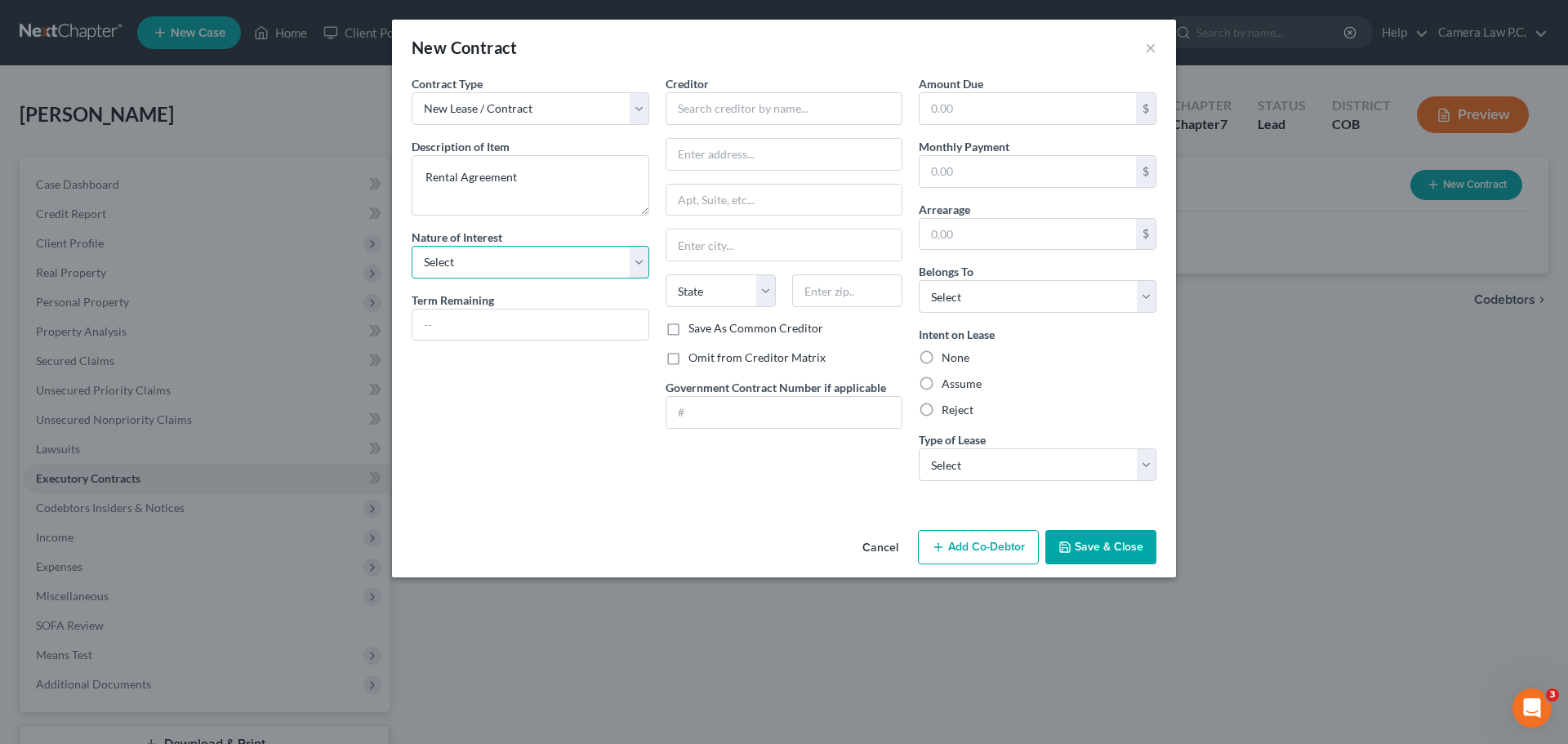
select select "3"
click at [412, 246] on select "Select Purchaser Agent Lessor Lessee" at bounding box center [530, 262] width 238 height 33
click at [438, 321] on input "text" at bounding box center [530, 324] width 236 height 31
type input "3 months"
click at [734, 100] on input "text" at bounding box center [785, 108] width 238 height 33
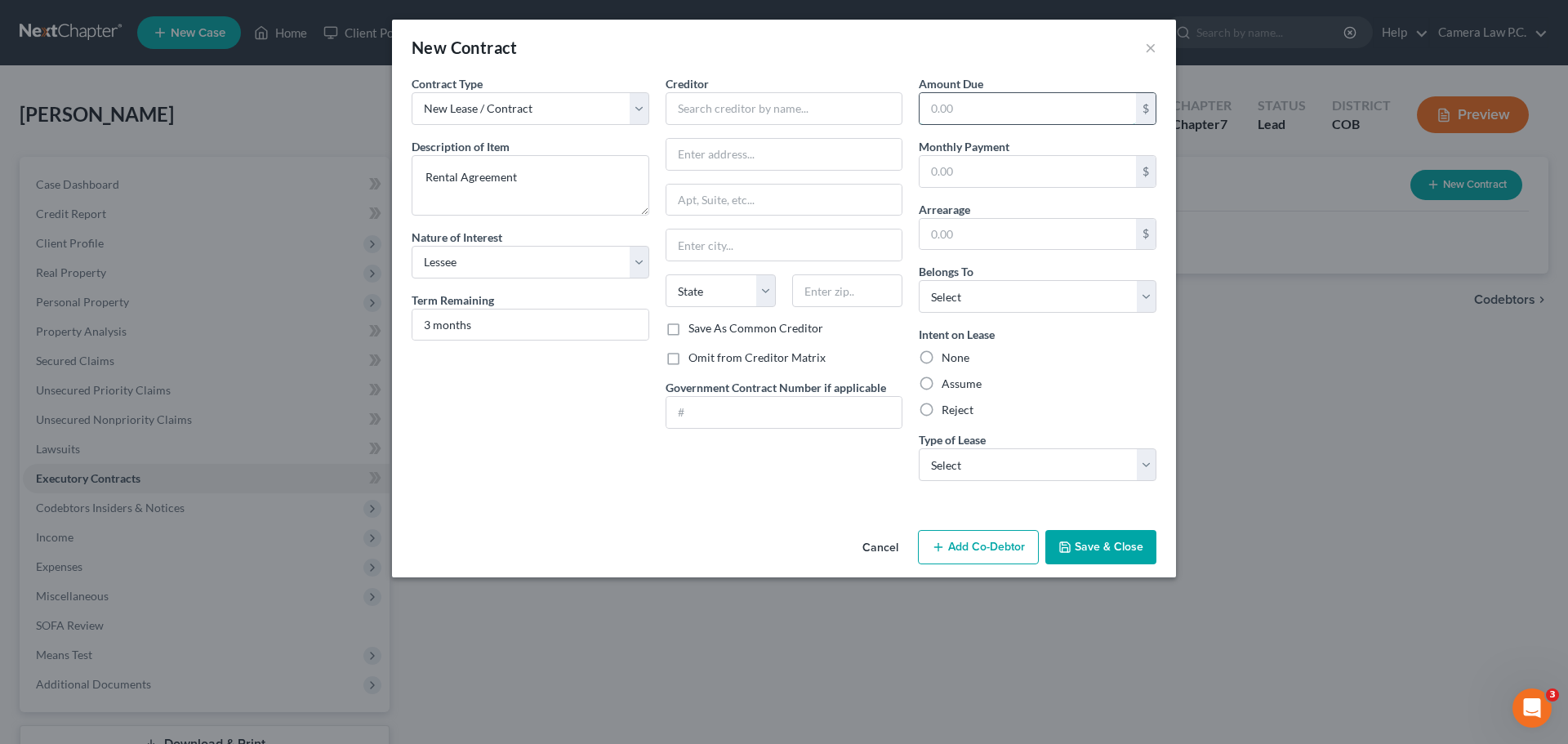
click at [973, 106] on input "text" at bounding box center [1027, 108] width 216 height 31
click at [942, 385] on label "Assume" at bounding box center [961, 384] width 40 height 17
click at [948, 385] on input "Assume" at bounding box center [953, 380] width 10 height 10
radio input "true"
click at [965, 466] on select "Select Real Estate Car Other" at bounding box center [1038, 464] width 238 height 33
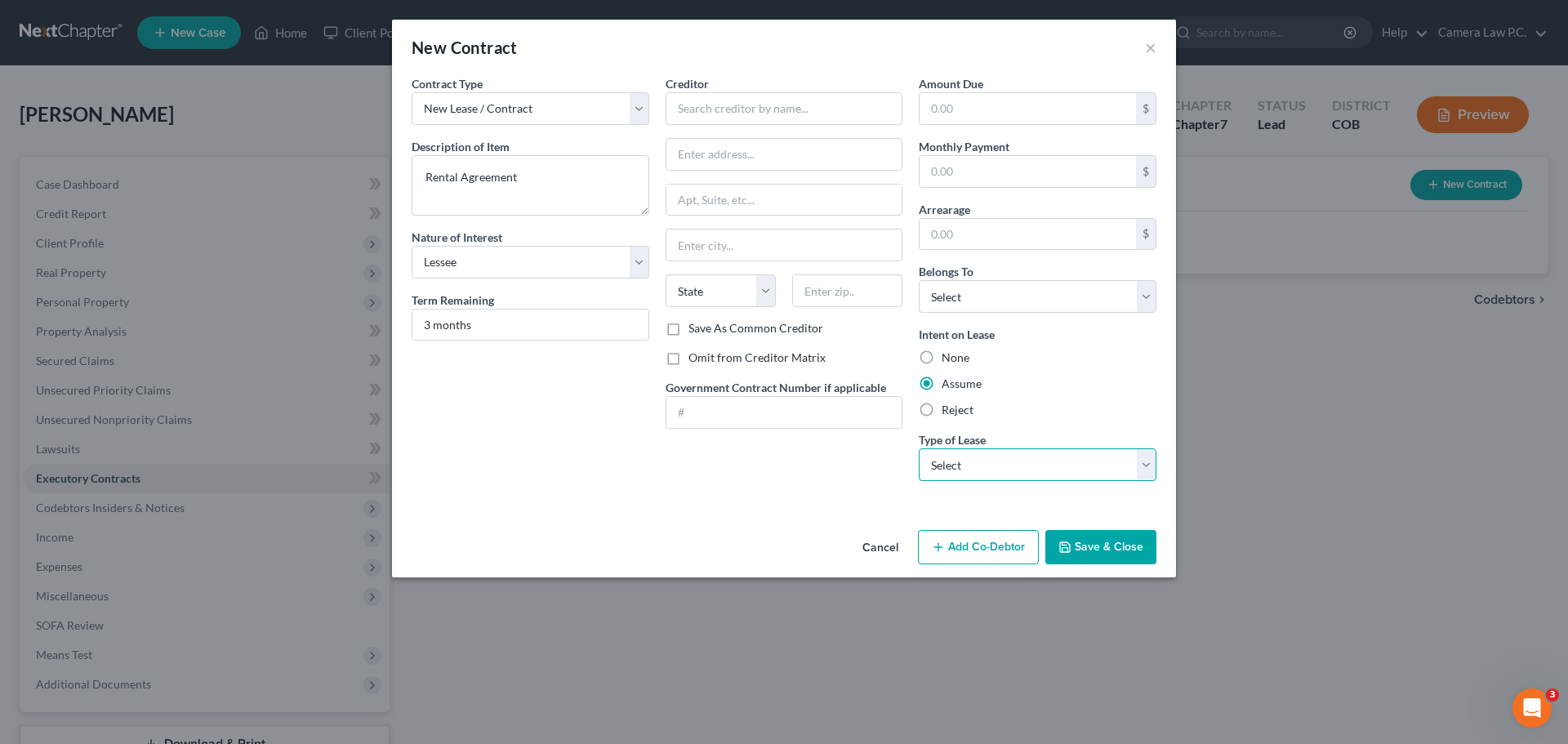
select select "0"
click at [919, 449] on select "Select Real Estate Car Other" at bounding box center [1038, 464] width 238 height 33
click at [599, 406] on div "Contract Type New Lease / Contract New Timeshare Description of non-residential…" at bounding box center [529, 284] width 254 height 419
click at [705, 113] on input "text" at bounding box center [785, 108] width 238 height 33
click at [890, 548] on button "Cancel" at bounding box center [881, 547] width 62 height 33
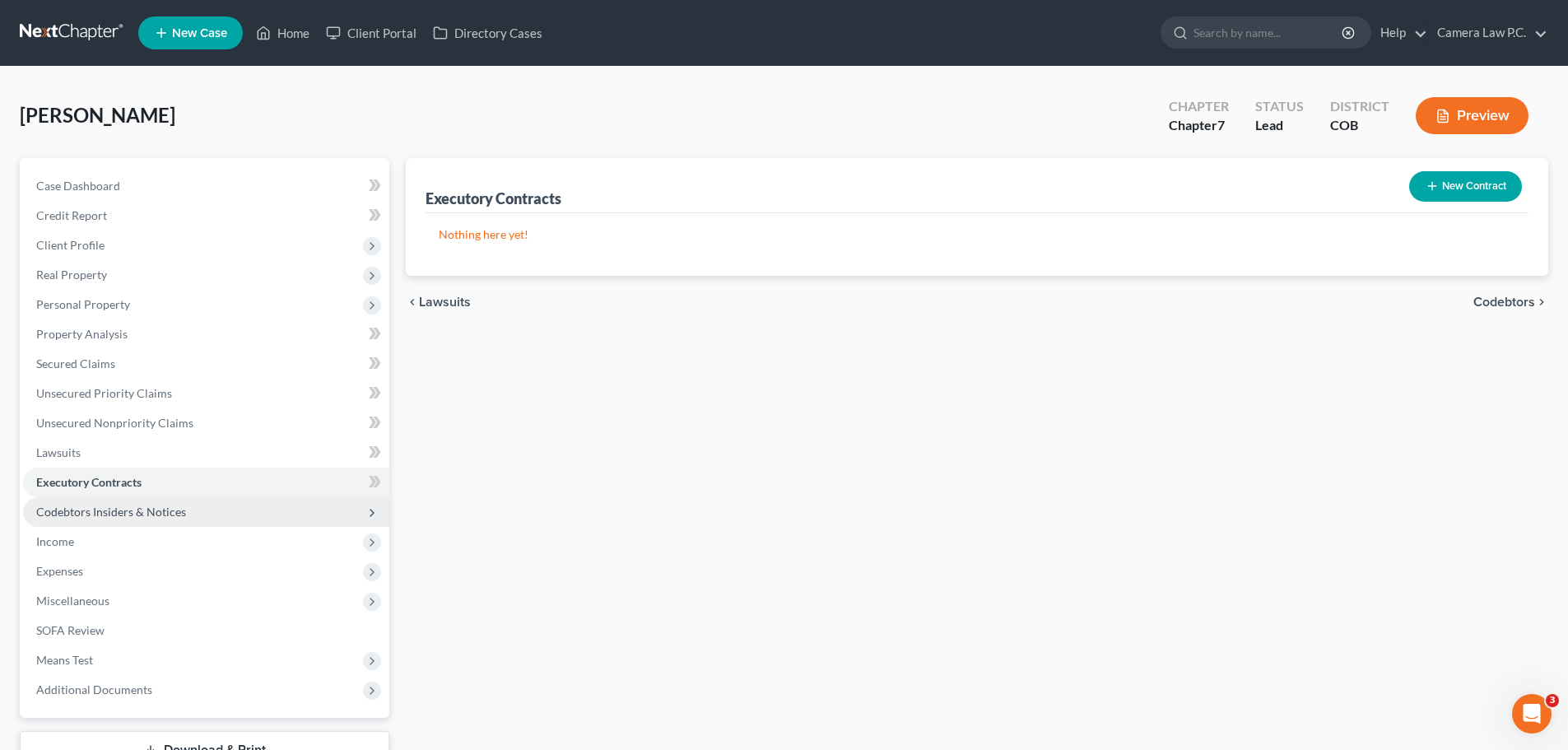
click at [95, 512] on span "Codebtors Insiders & Notices" at bounding box center [111, 511] width 150 height 14
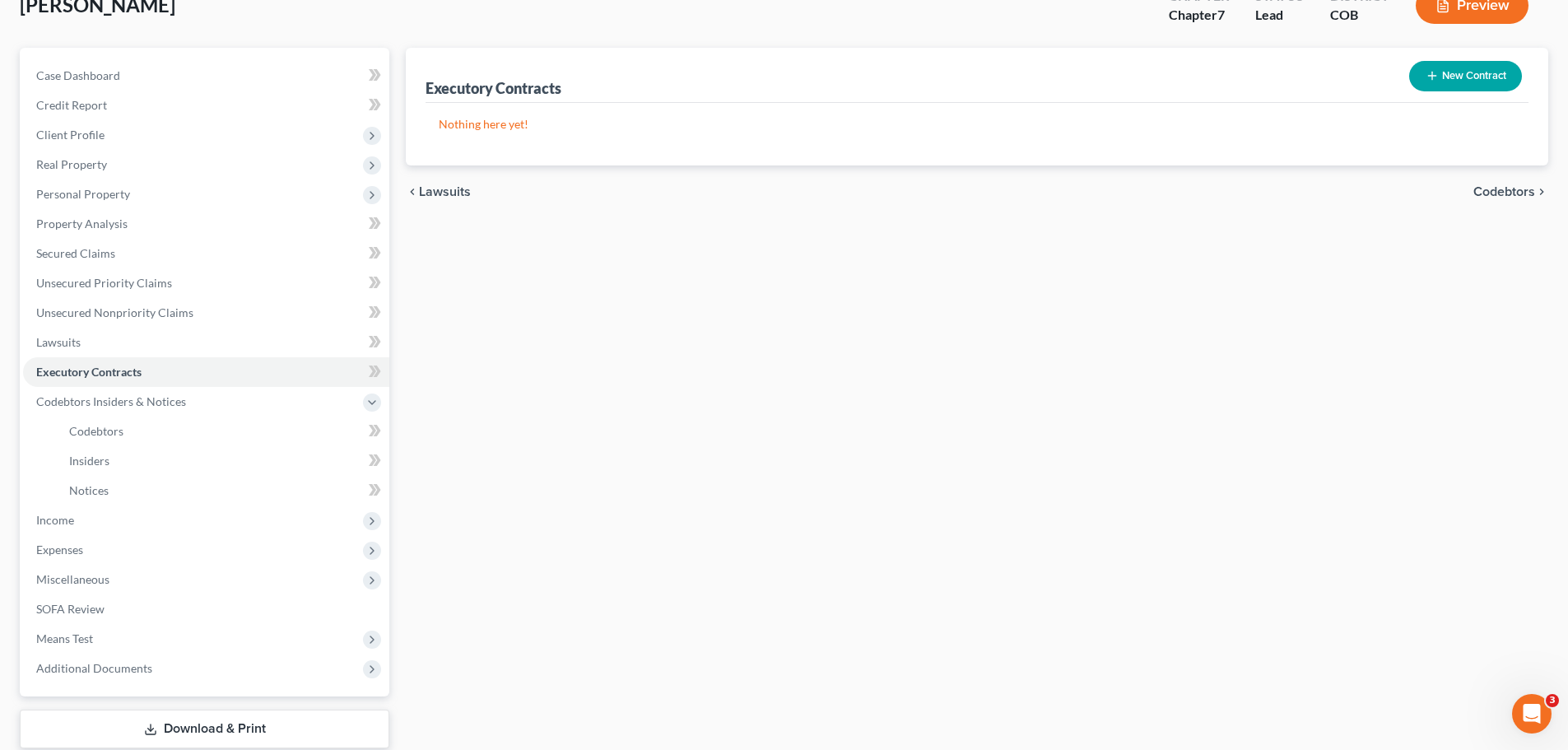
scroll to position [214, 0]
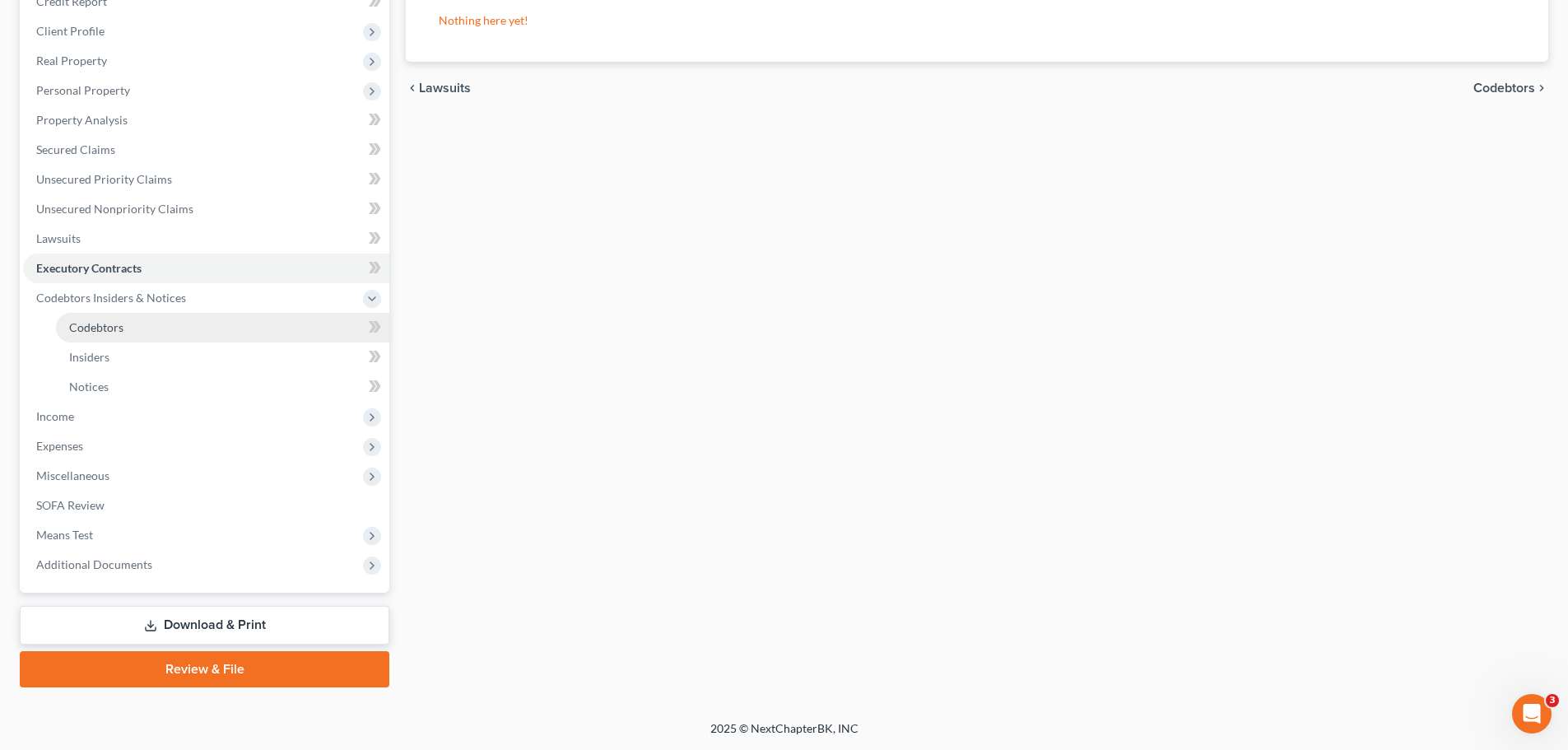
click at [96, 330] on span "Codebtors" at bounding box center [96, 327] width 54 height 14
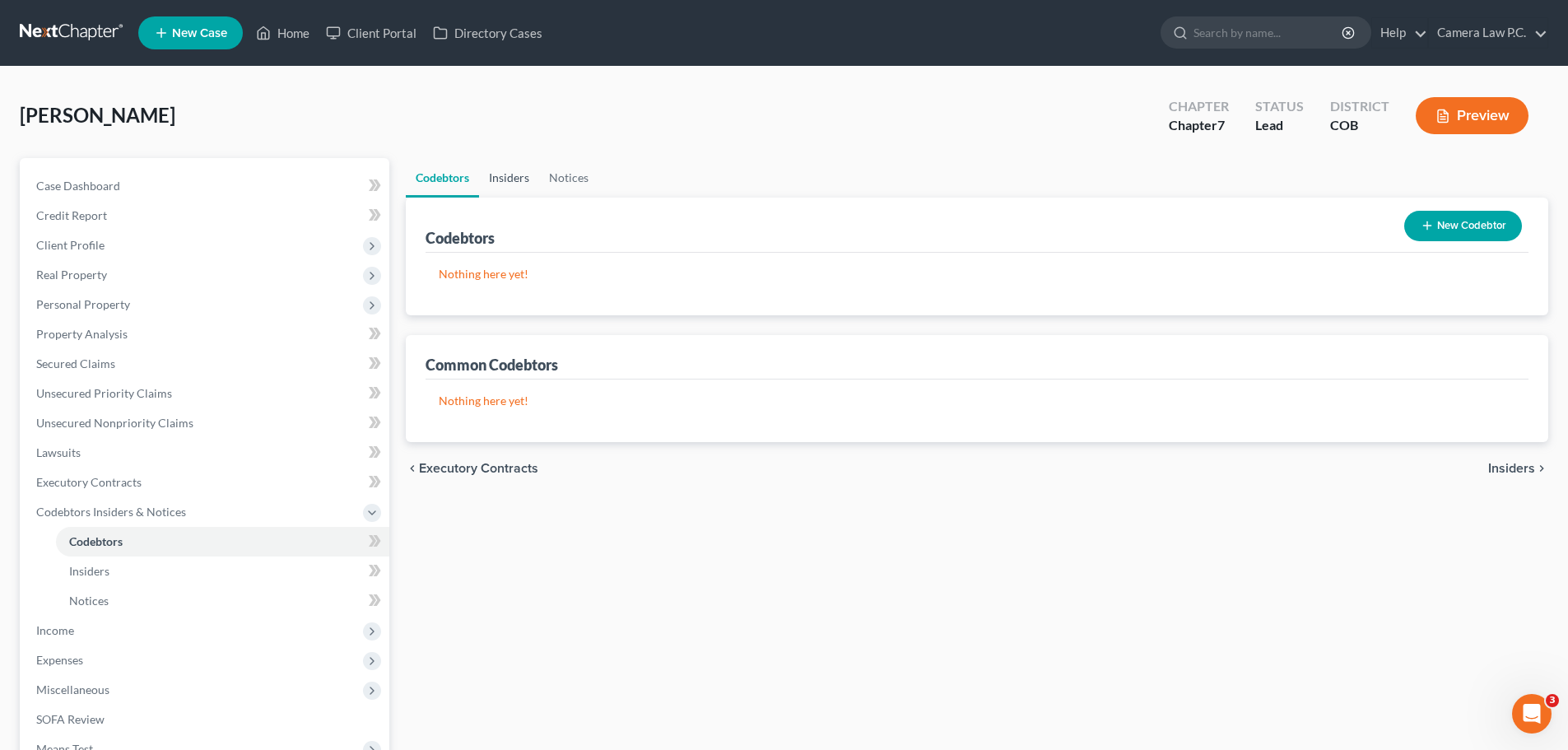
click at [497, 174] on link "Insiders" at bounding box center [509, 178] width 60 height 39
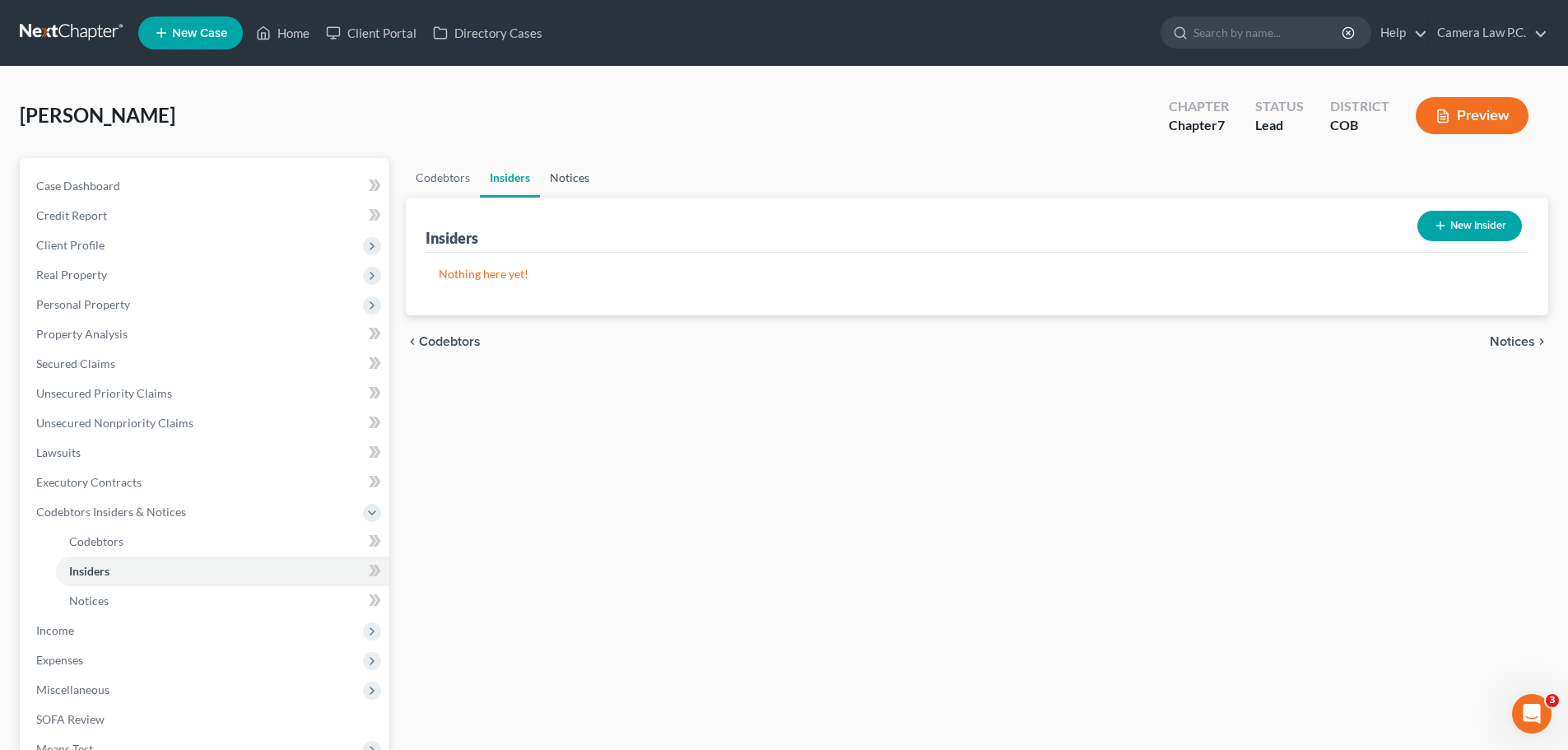
click at [563, 174] on link "Notices" at bounding box center [569, 178] width 59 height 39
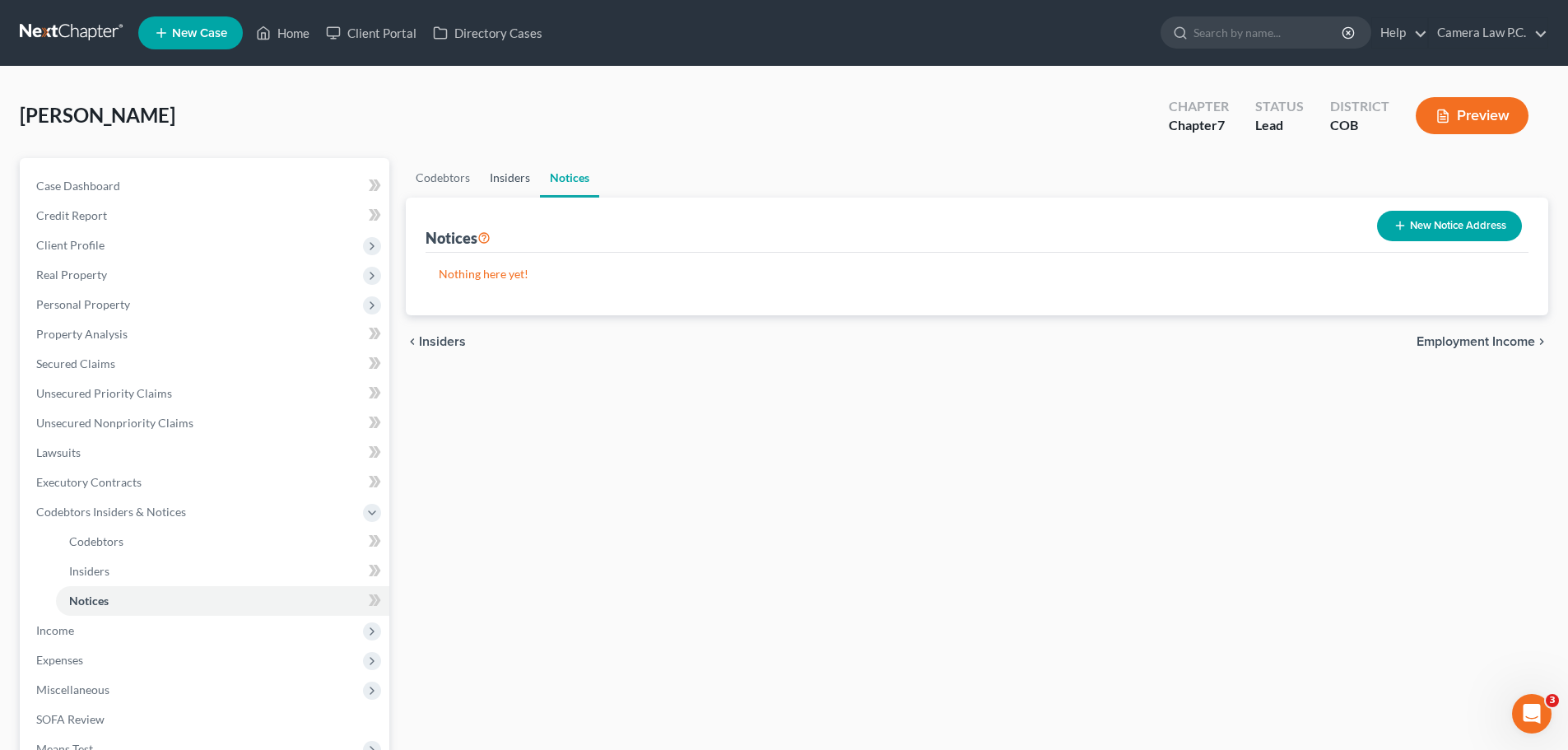
click at [514, 176] on link "Insiders" at bounding box center [510, 178] width 60 height 39
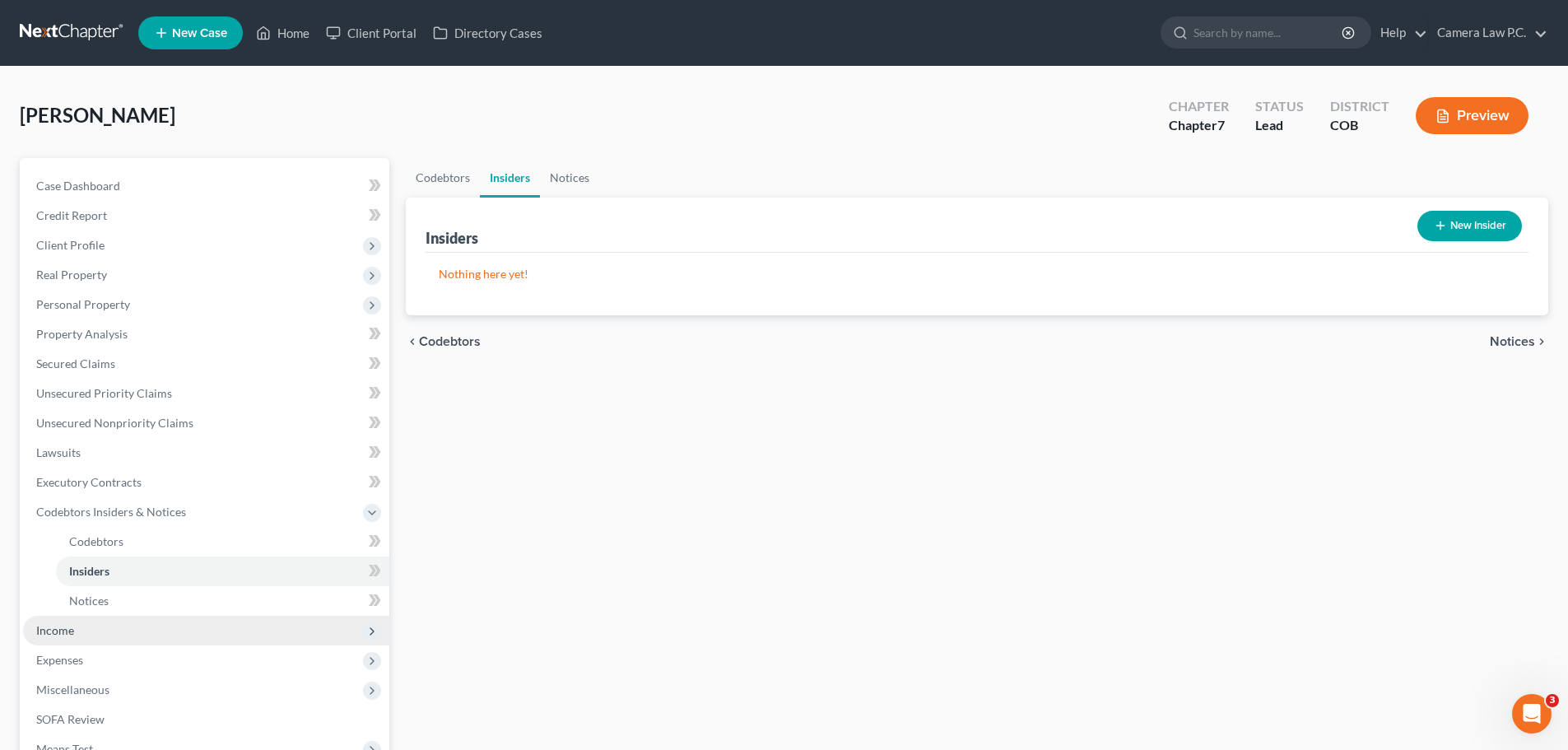
click at [54, 634] on span "Income" at bounding box center [55, 630] width 37 height 14
click at [99, 577] on span "Employment Income" at bounding box center [122, 570] width 106 height 14
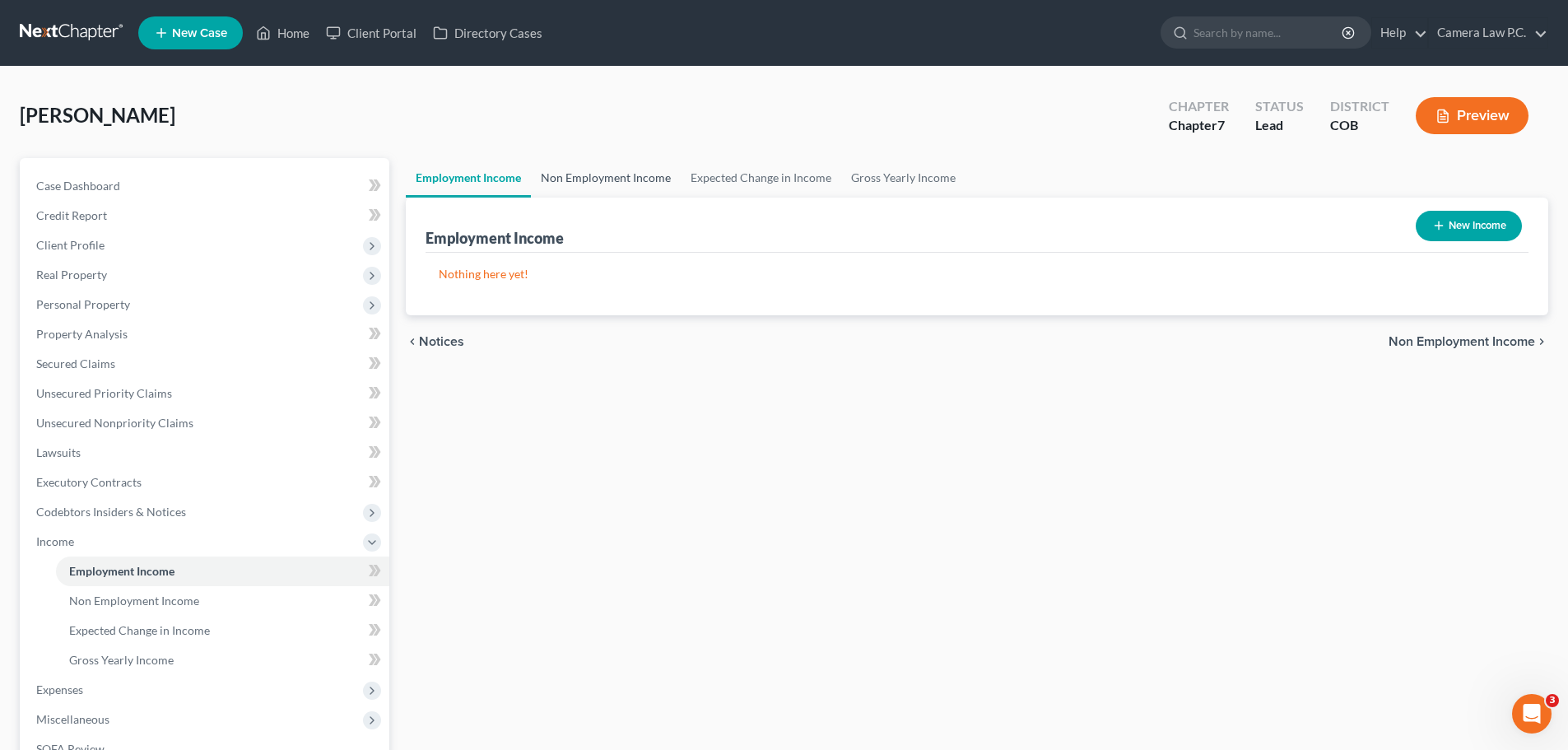
click at [583, 171] on link "Non Employment Income" at bounding box center [606, 178] width 150 height 39
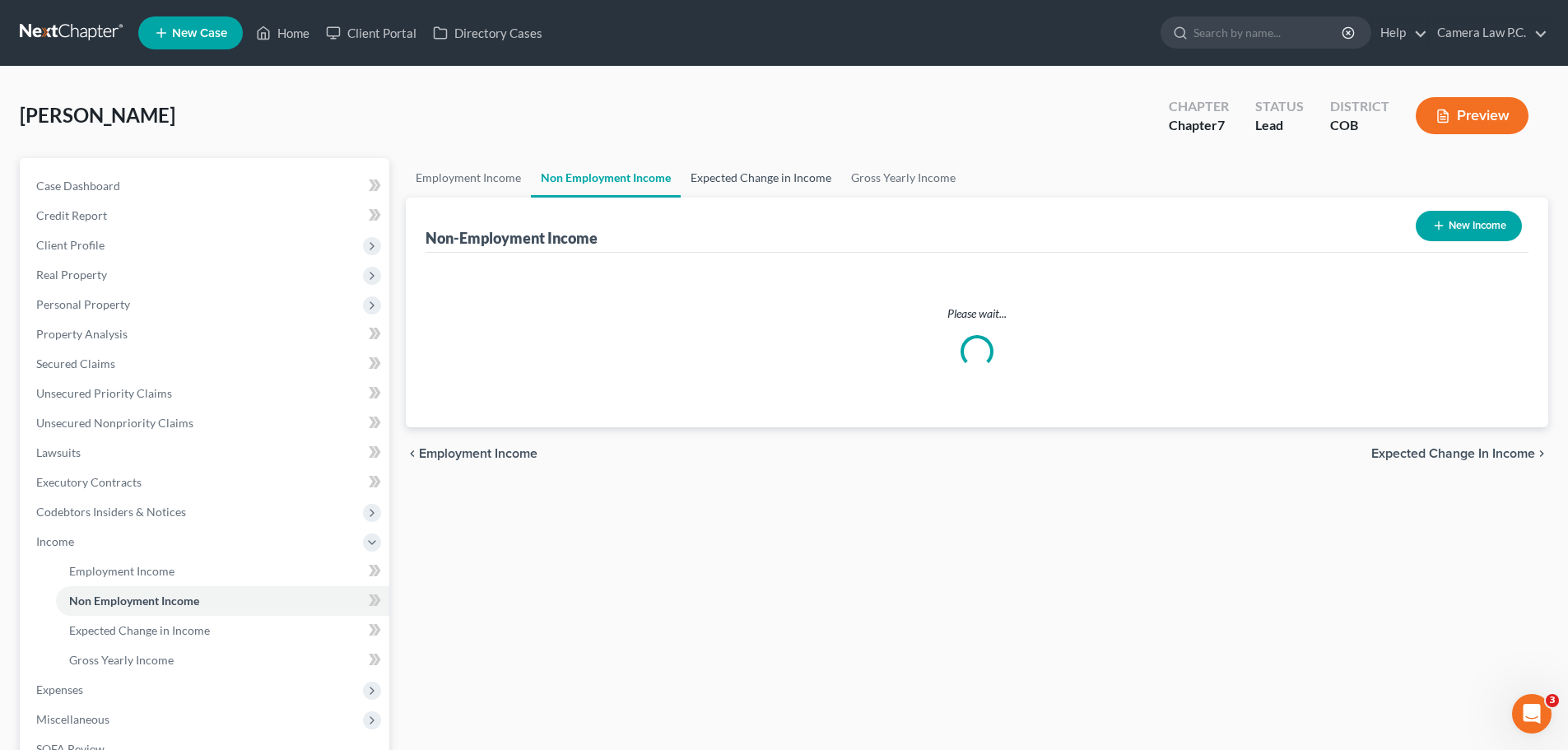
click at [720, 171] on link "Expected Change in Income" at bounding box center [760, 178] width 160 height 39
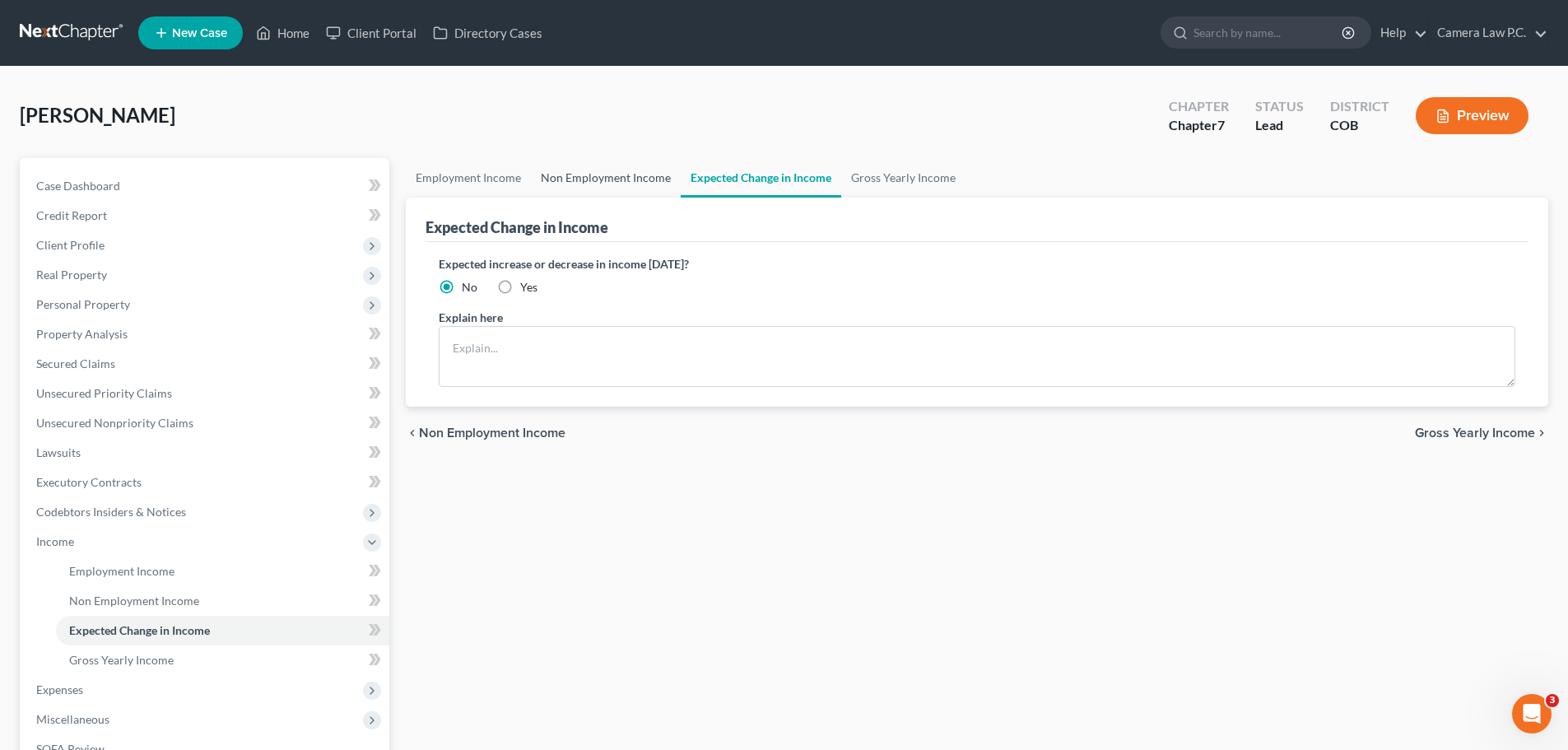
click at [547, 172] on link "Non Employment Income" at bounding box center [606, 178] width 150 height 39
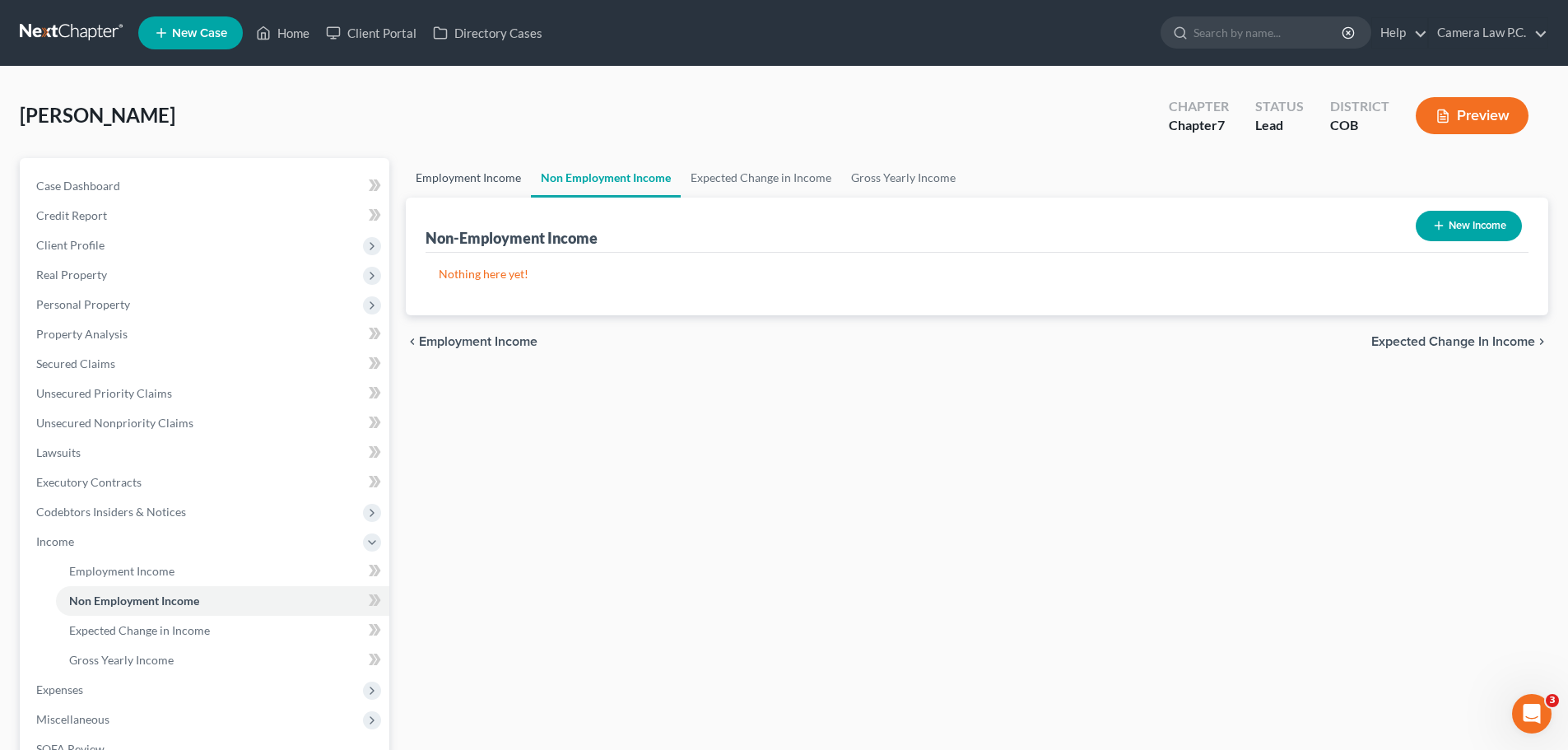
drag, startPoint x: 461, startPoint y: 168, endPoint x: 477, endPoint y: 172, distance: 16.5
click at [461, 169] on link "Employment Income" at bounding box center [469, 178] width 125 height 39
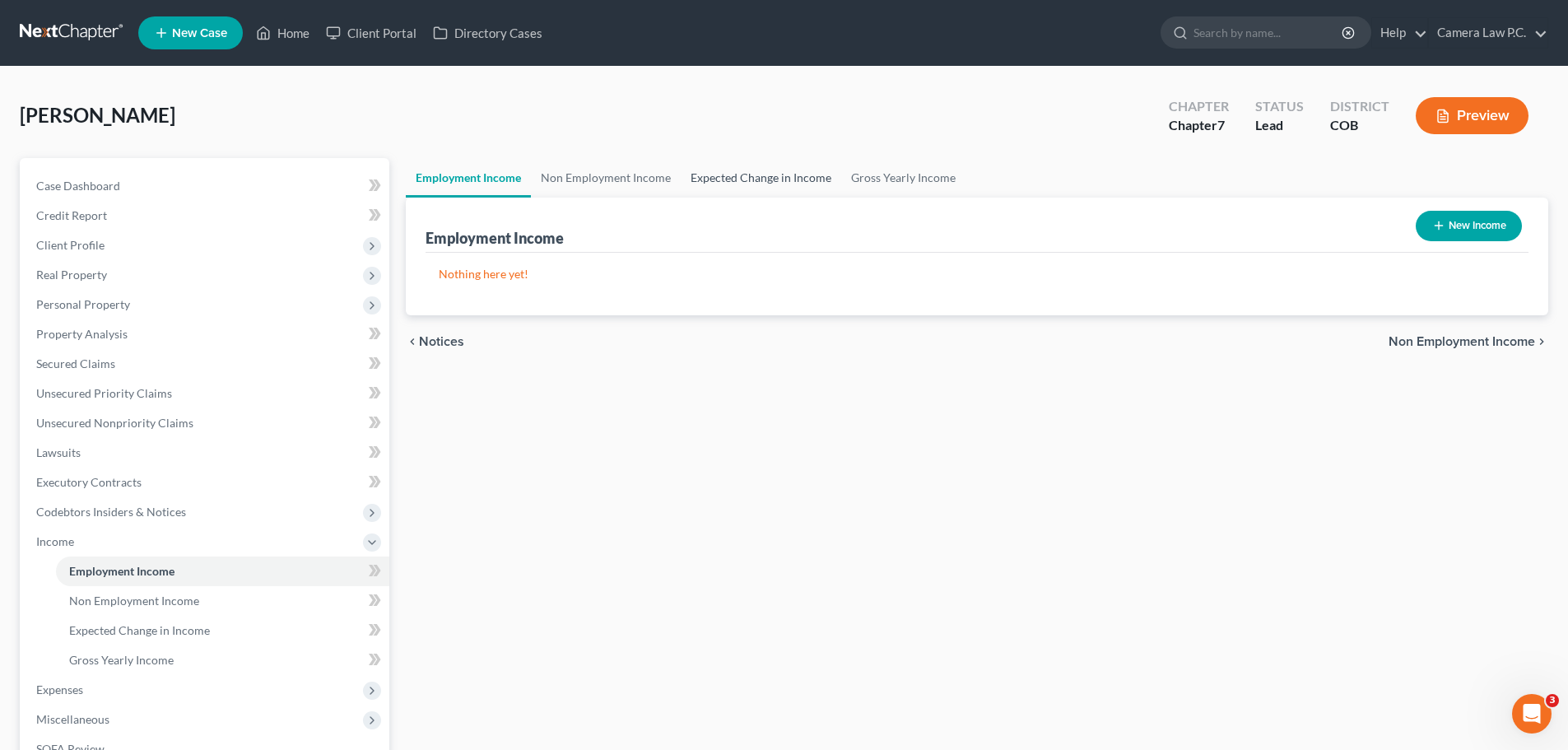
click at [715, 173] on link "Expected Change in Income" at bounding box center [760, 178] width 160 height 39
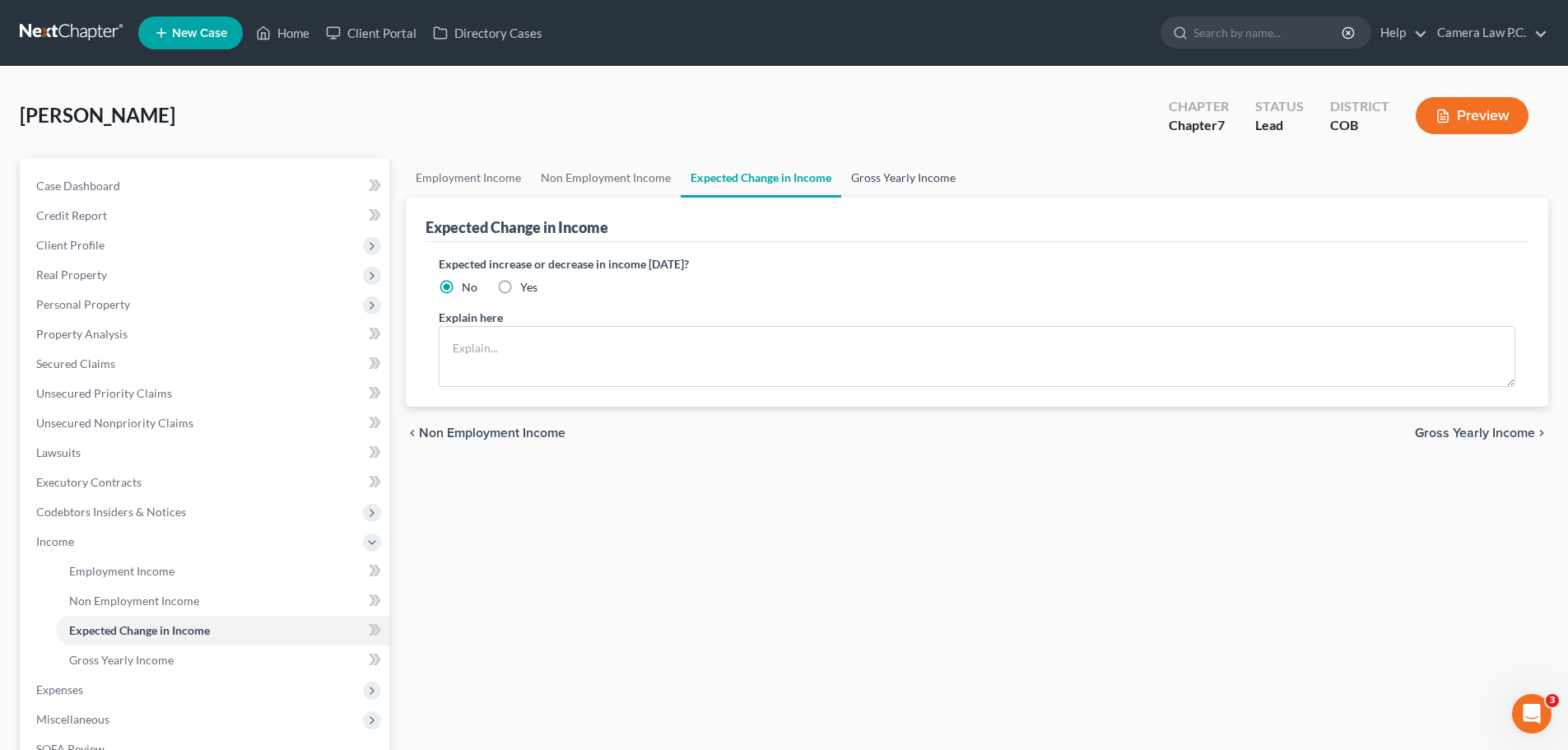
click at [884, 170] on link "Gross Yearly Income" at bounding box center [903, 178] width 125 height 39
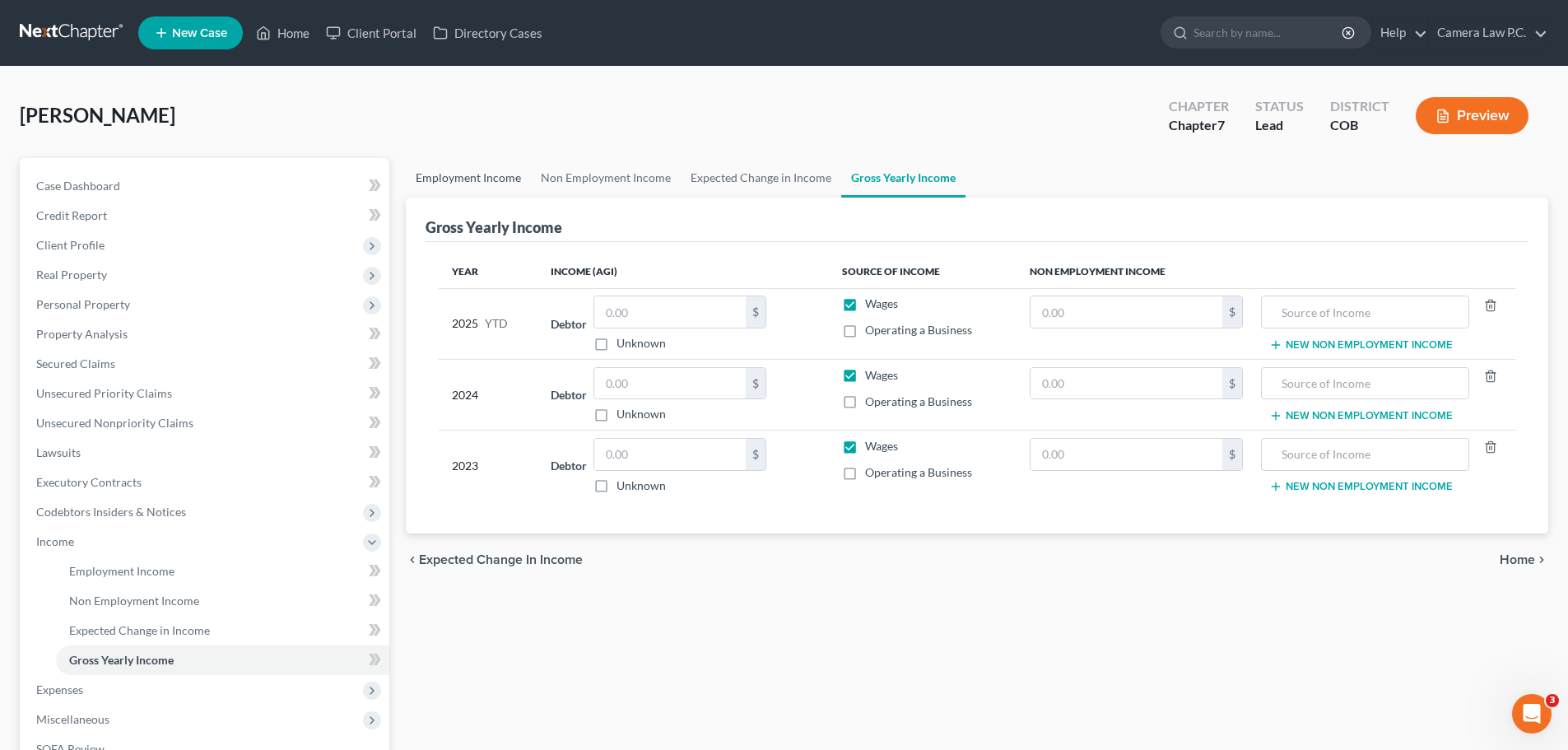
click at [464, 174] on link "Employment Income" at bounding box center [469, 178] width 125 height 39
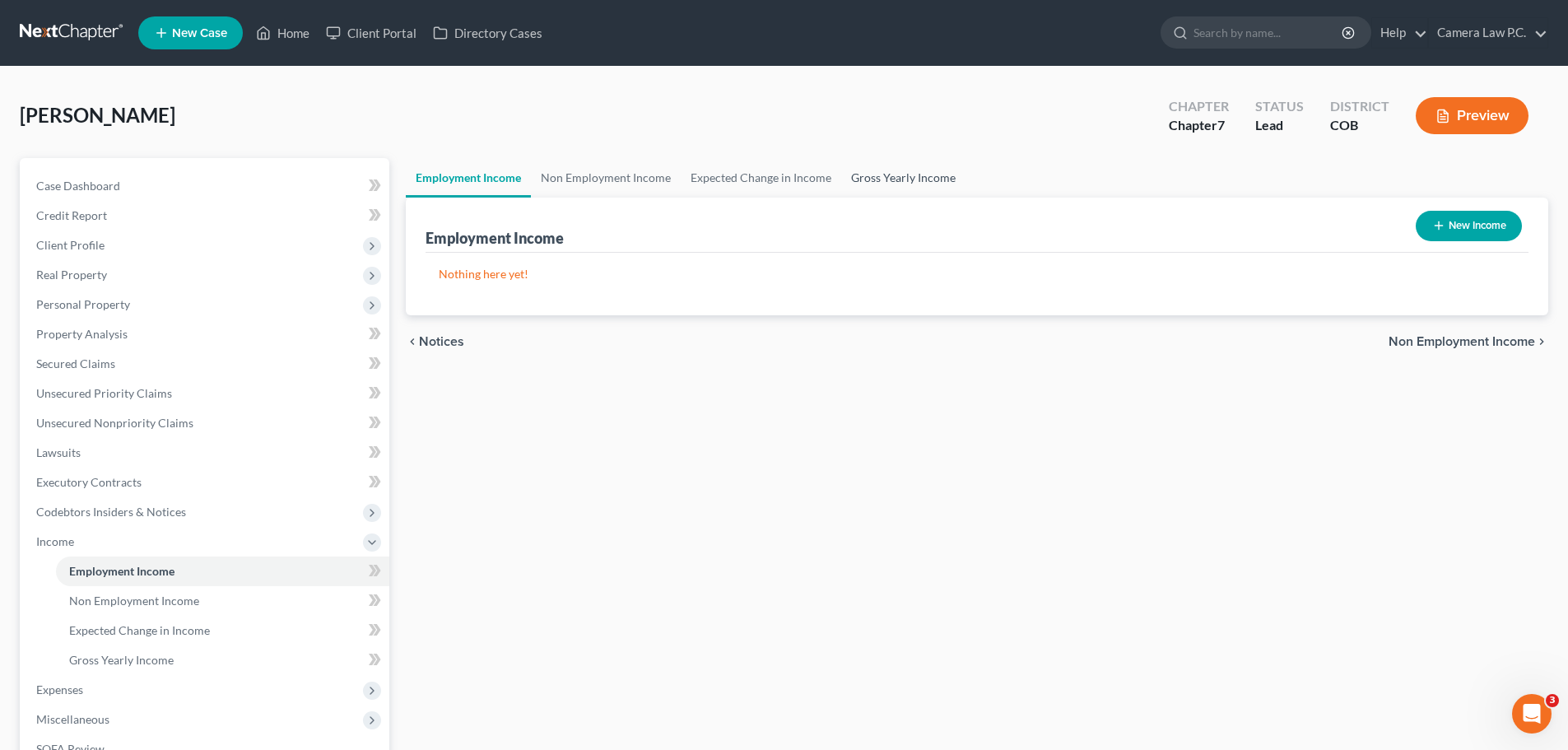
click at [884, 172] on link "Gross Yearly Income" at bounding box center [903, 178] width 125 height 39
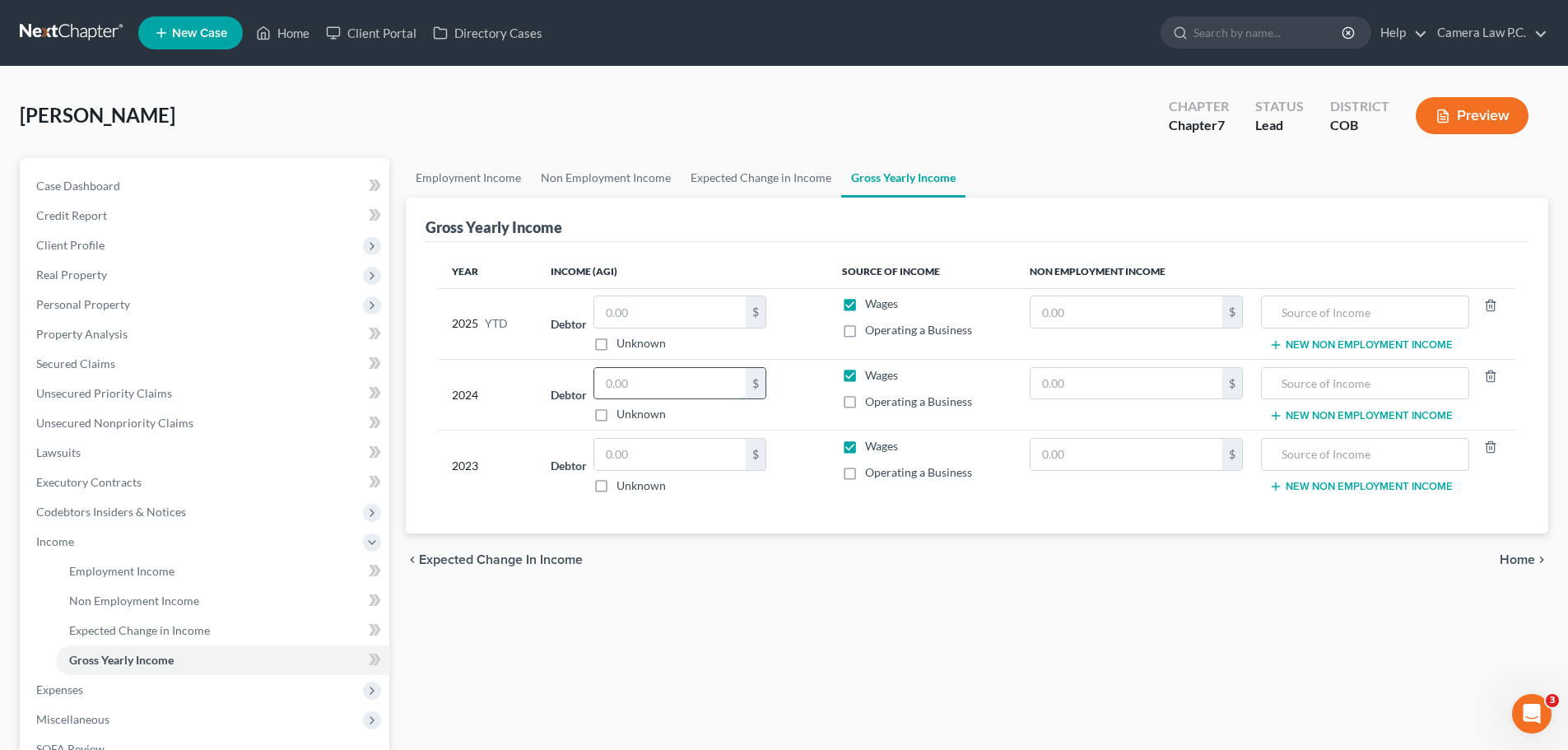
click at [615, 381] on input "text" at bounding box center [670, 383] width 152 height 31
click at [620, 455] on input "text" at bounding box center [670, 454] width 152 height 31
click at [623, 382] on input "text" at bounding box center [670, 383] width 152 height 31
drag, startPoint x: 617, startPoint y: 454, endPoint x: 632, endPoint y: 457, distance: 15.3
click at [619, 454] on input "text" at bounding box center [670, 454] width 152 height 31
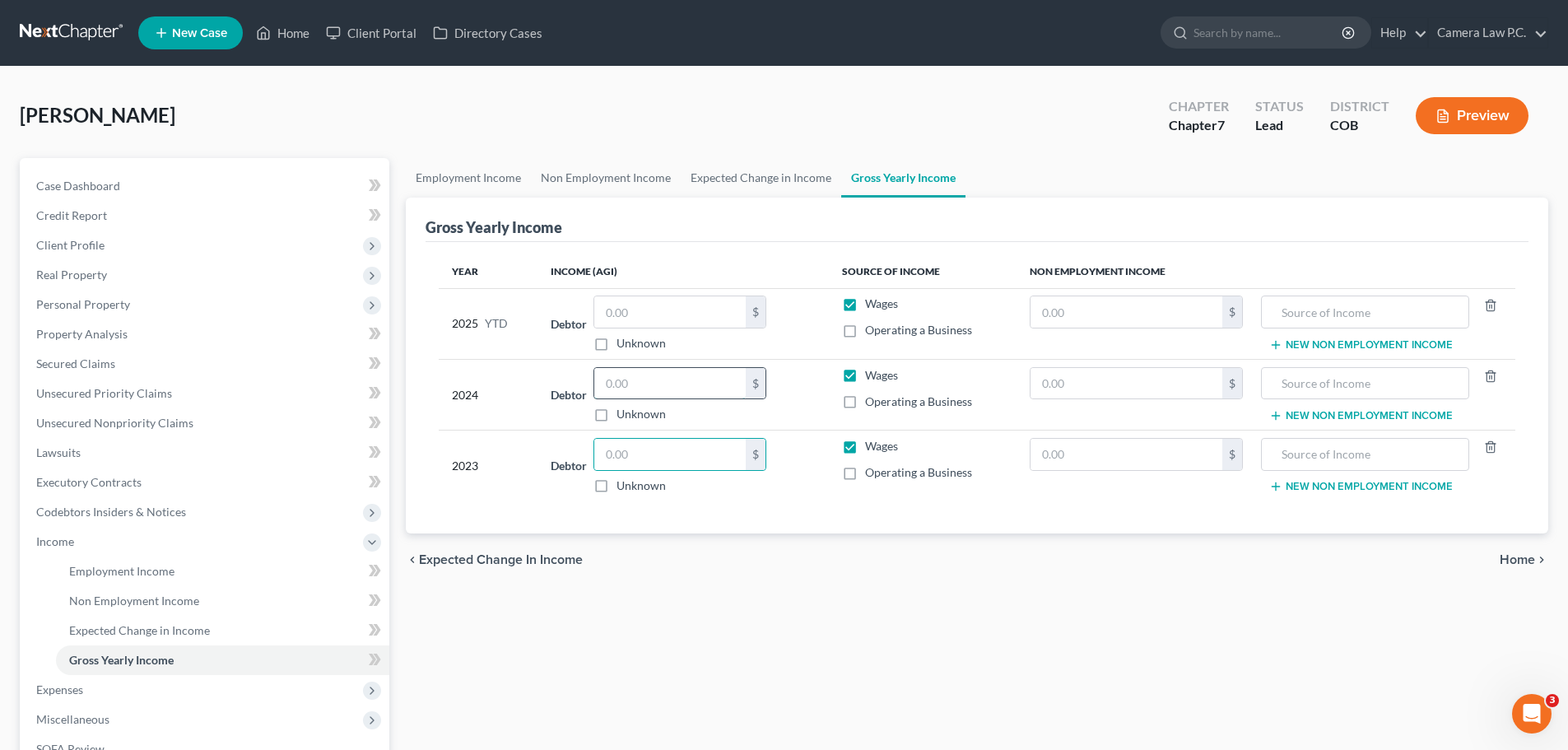
click at [628, 384] on input "text" at bounding box center [670, 383] width 152 height 31
click at [628, 455] on input "text" at bounding box center [670, 454] width 152 height 31
click at [624, 376] on input "text" at bounding box center [670, 383] width 152 height 31
click at [648, 390] on input "text" at bounding box center [670, 383] width 152 height 31
type input "38,133"
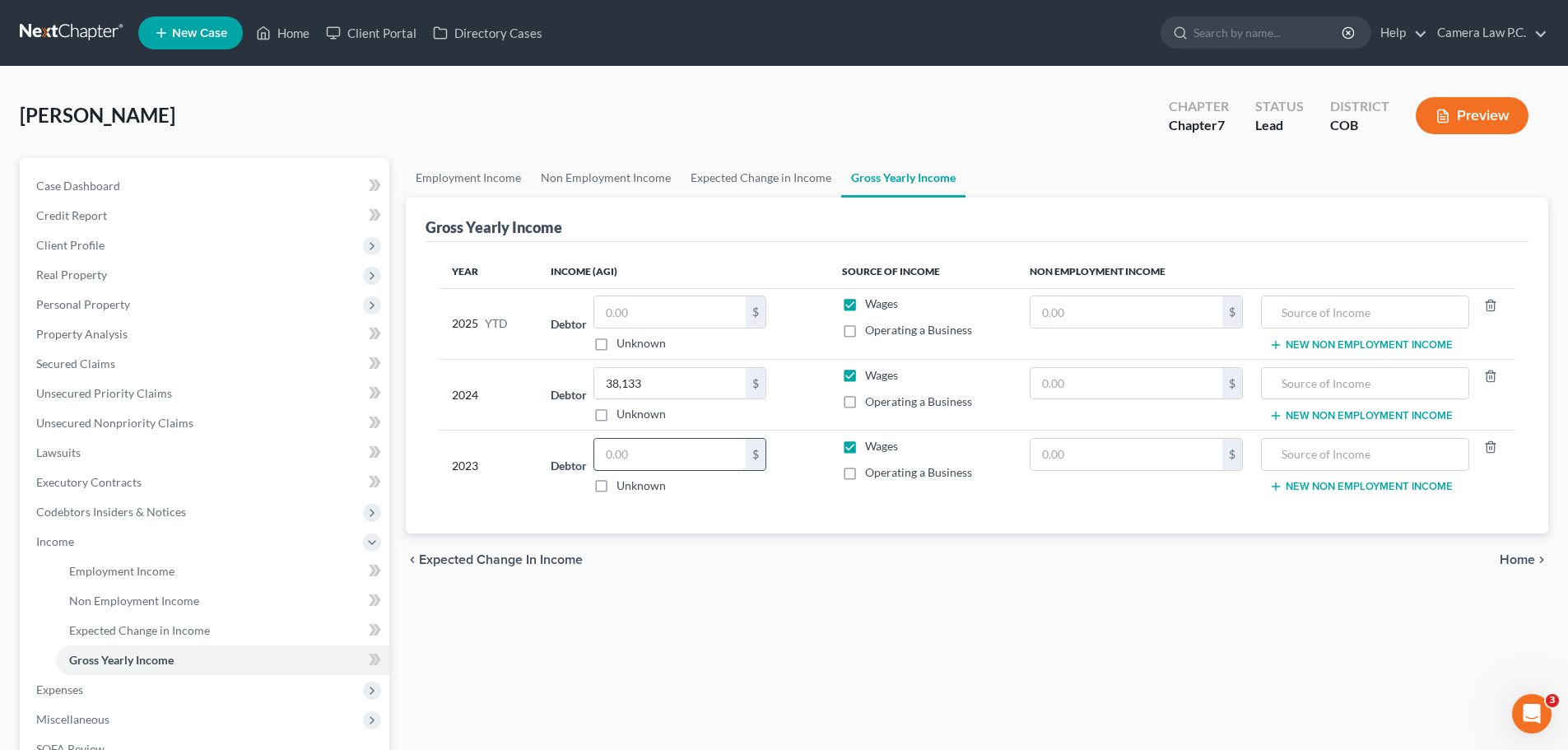
click at [665, 466] on input "text" at bounding box center [670, 454] width 152 height 31
type input "18,623"
drag, startPoint x: 1179, startPoint y: 270, endPoint x: 1029, endPoint y: 269, distance: 150.0
click at [1029, 269] on th "Non Employment Income" at bounding box center [1266, 272] width 499 height 33
drag, startPoint x: 508, startPoint y: 322, endPoint x: 483, endPoint y: 322, distance: 25.0
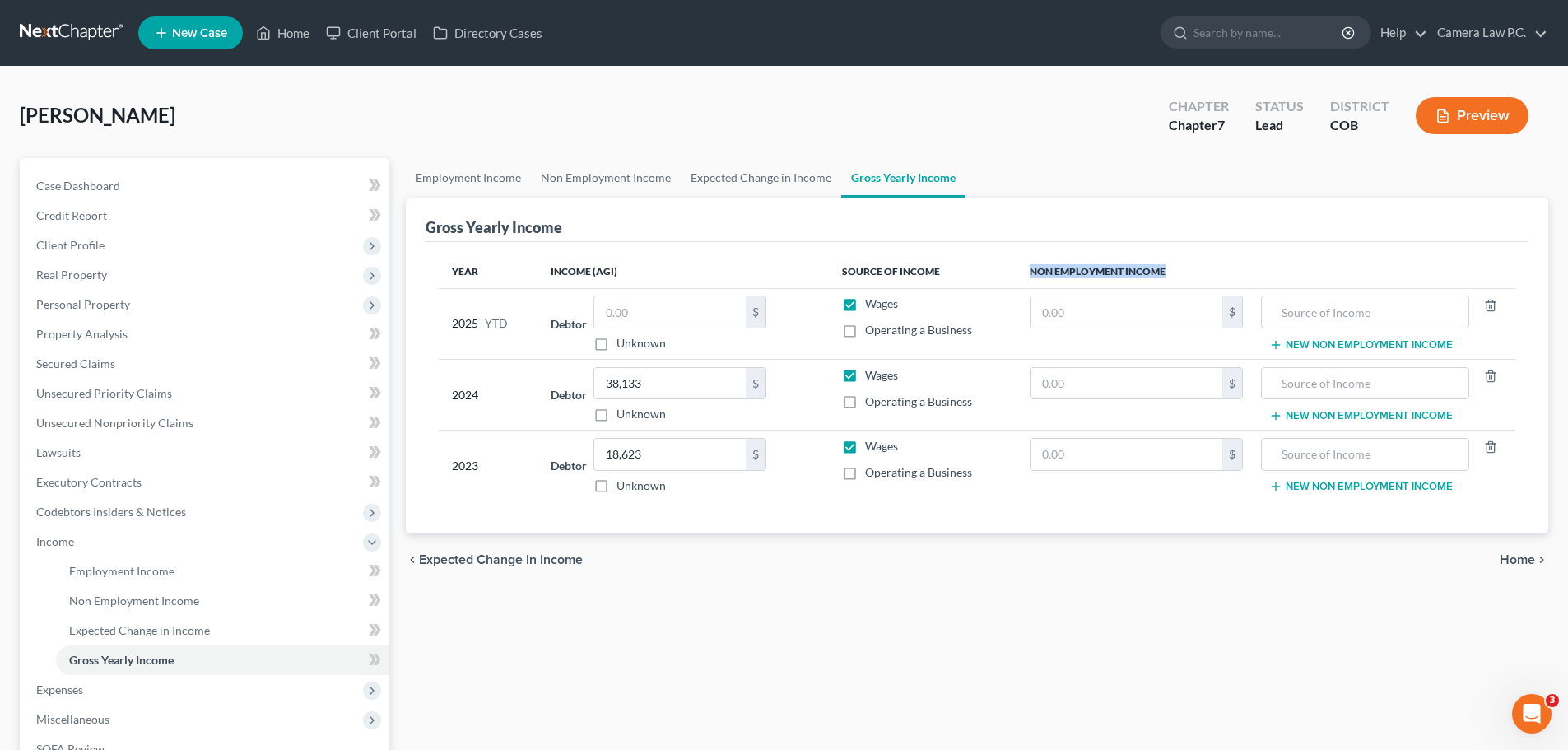
click at [483, 322] on div "2025 YTD" at bounding box center [488, 324] width 72 height 56
click at [728, 184] on link "Expected Change in Income" at bounding box center [760, 178] width 160 height 39
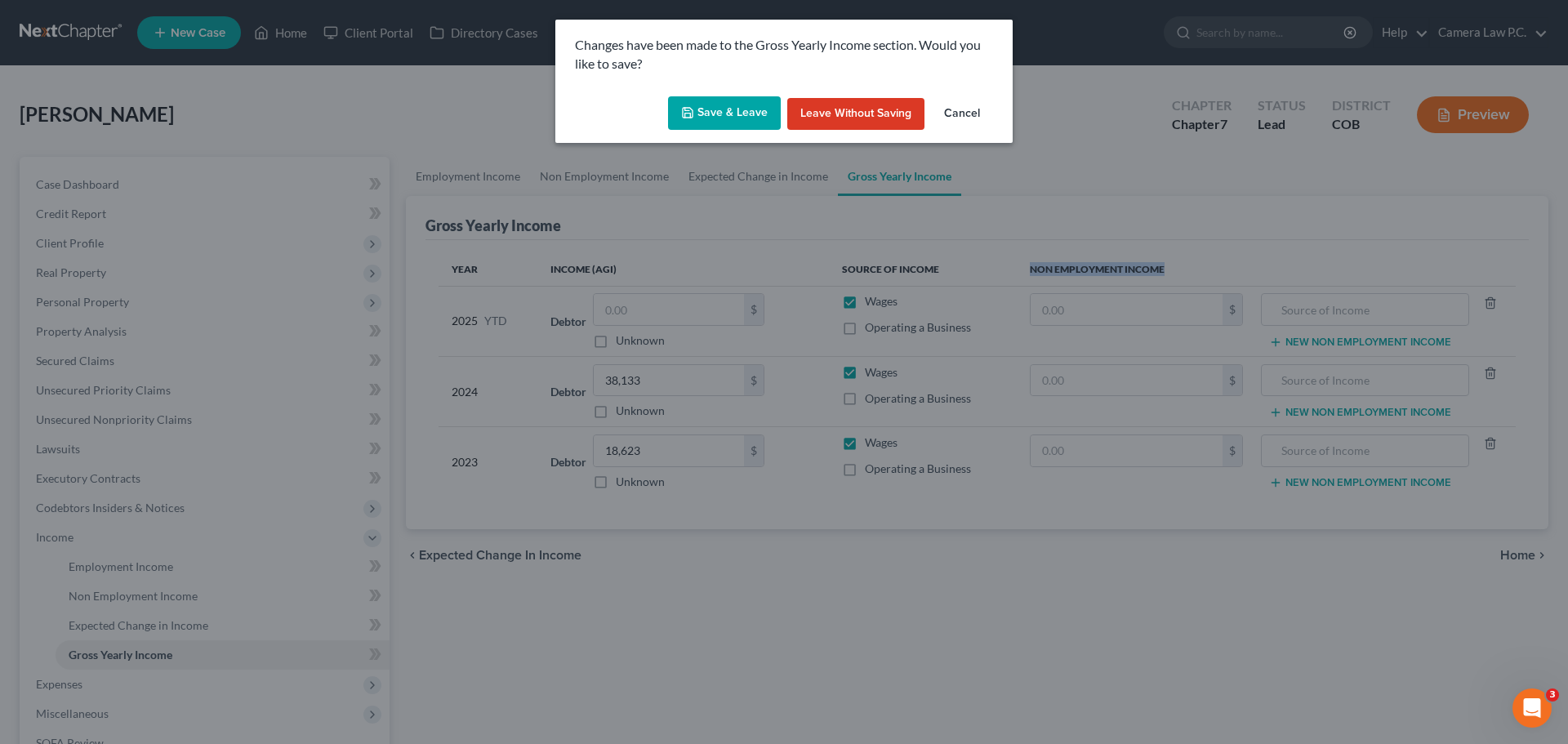
click at [699, 115] on button "Save & Leave" at bounding box center [724, 113] width 112 height 34
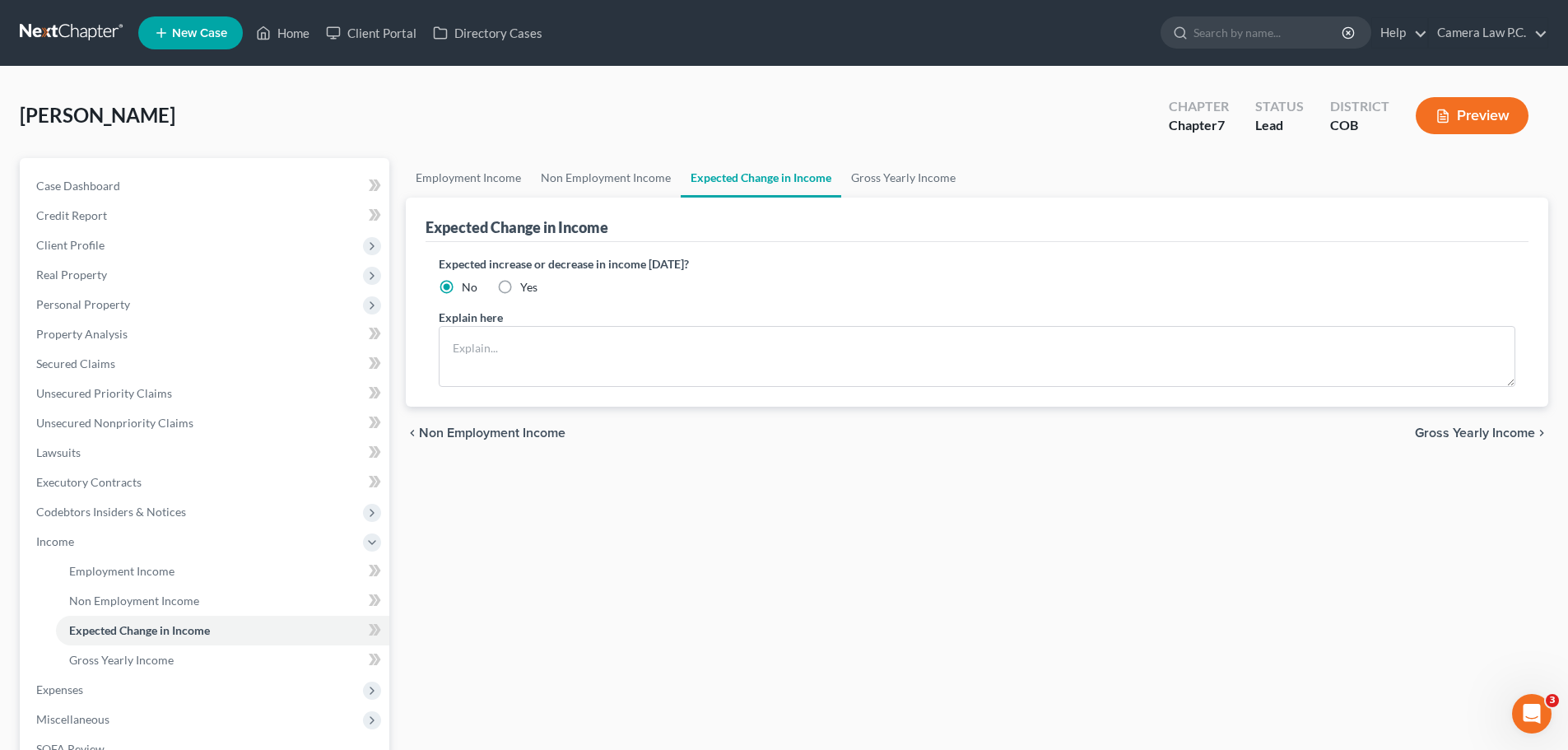
click at [520, 288] on label "Yes" at bounding box center [529, 287] width 17 height 17
click at [527, 288] on input "Yes" at bounding box center [532, 284] width 10 height 10
radio input "true"
click at [505, 359] on textarea at bounding box center [977, 356] width 1077 height 61
type textarea "New employment."
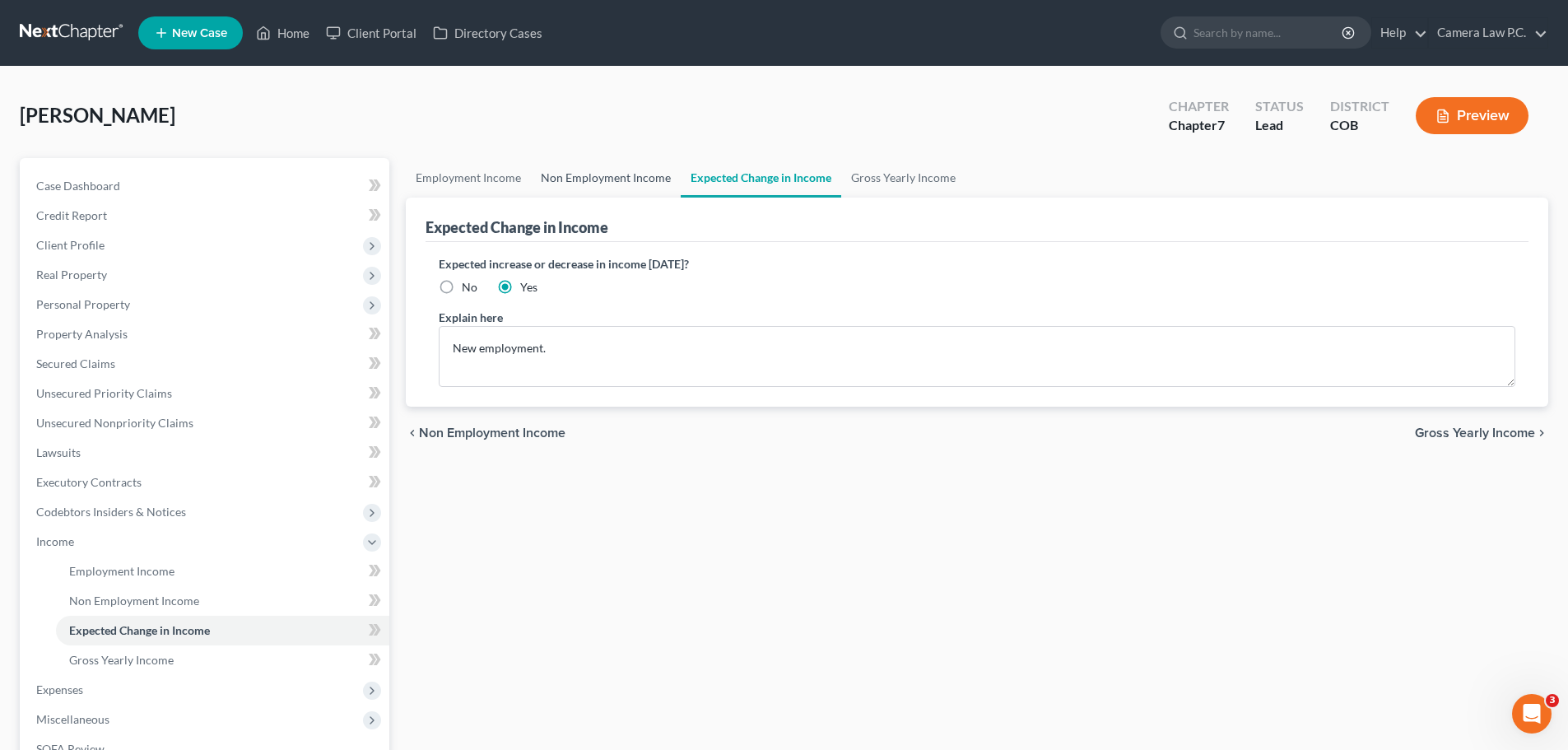
drag, startPoint x: 590, startPoint y: 165, endPoint x: 590, endPoint y: 182, distance: 17.0
click at [590, 165] on link "Non Employment Income" at bounding box center [606, 178] width 150 height 39
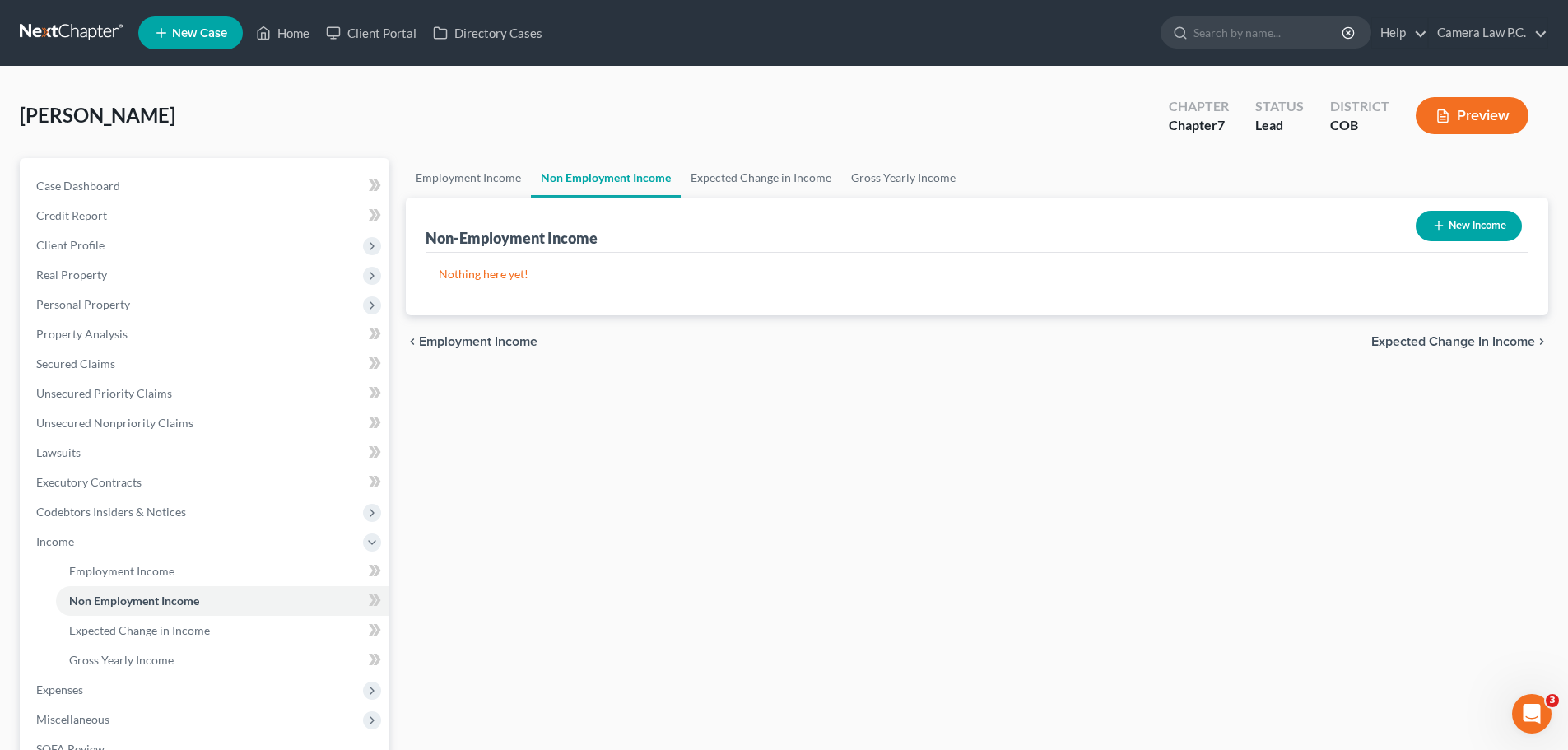
click at [1436, 215] on button "New Income" at bounding box center [1468, 226] width 106 height 31
select select "0"
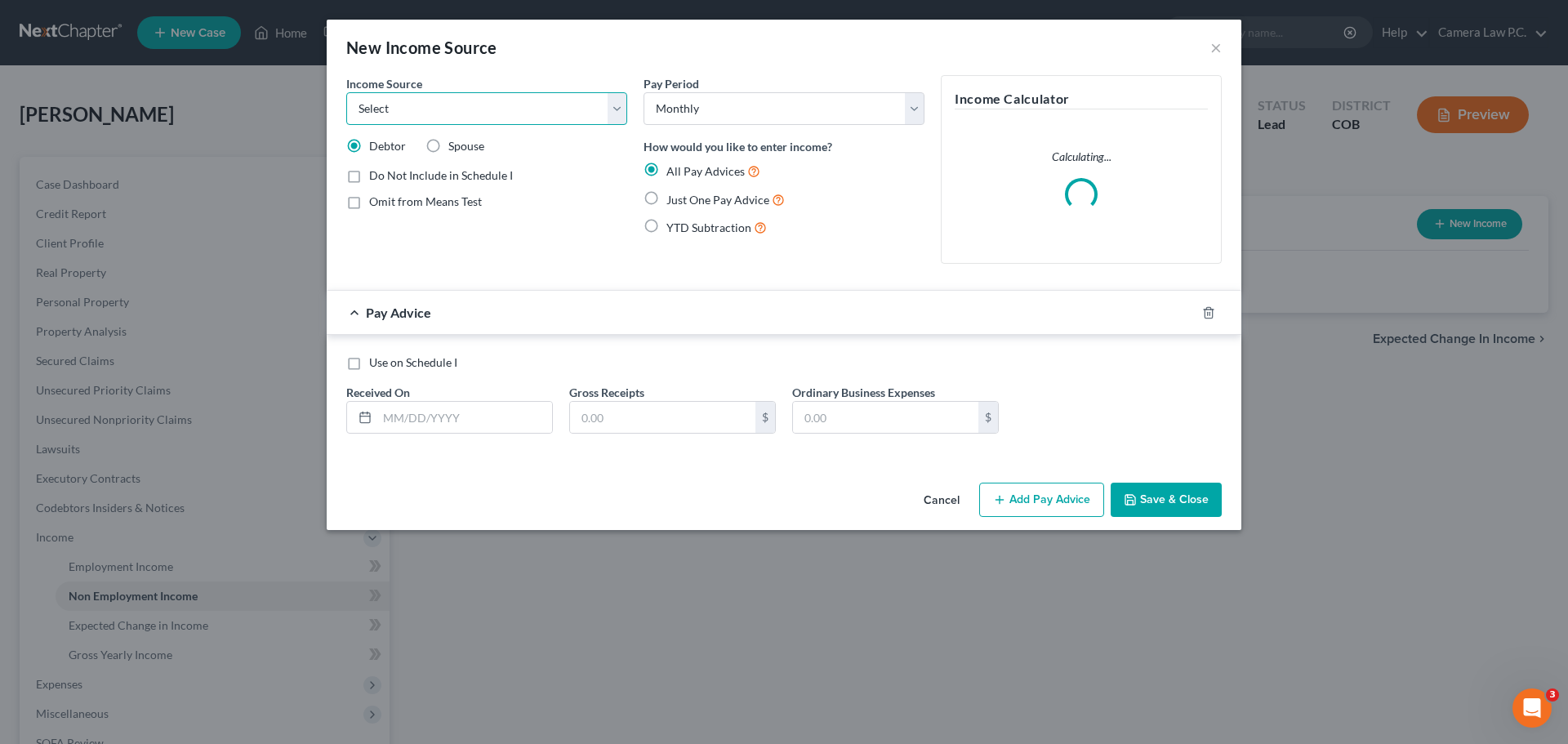
click at [496, 114] on select "Select Unemployment Disability (from employer) Pension Retirement Social Securi…" at bounding box center [487, 108] width 281 height 33
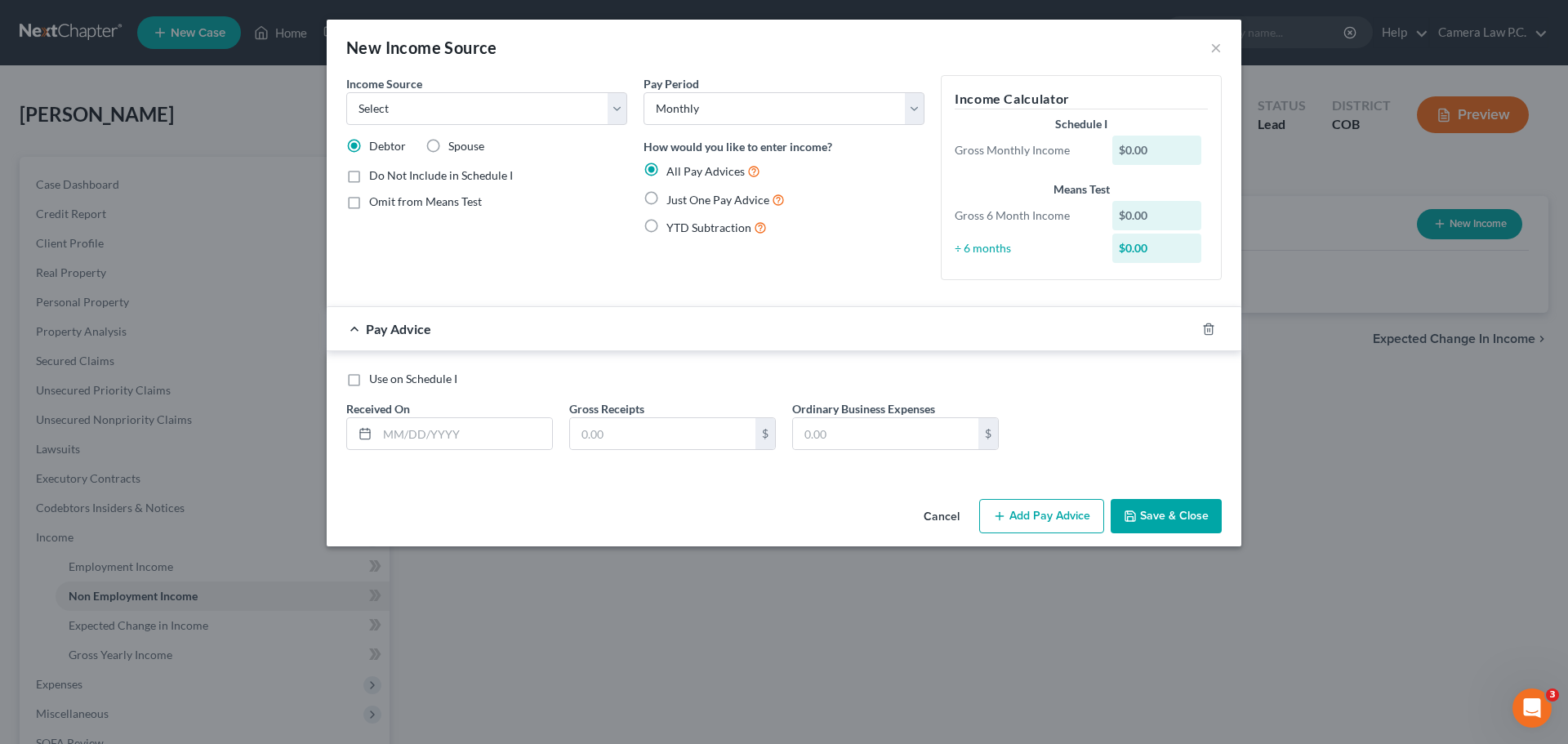
drag, startPoint x: 780, startPoint y: 477, endPoint x: 799, endPoint y: 475, distance: 19.1
click at [780, 477] on div "Income Source * Select Unemployment Disability (from employer) Pension Retireme…" at bounding box center [784, 283] width 915 height 417
click at [945, 515] on button "Cancel" at bounding box center [941, 516] width 62 height 33
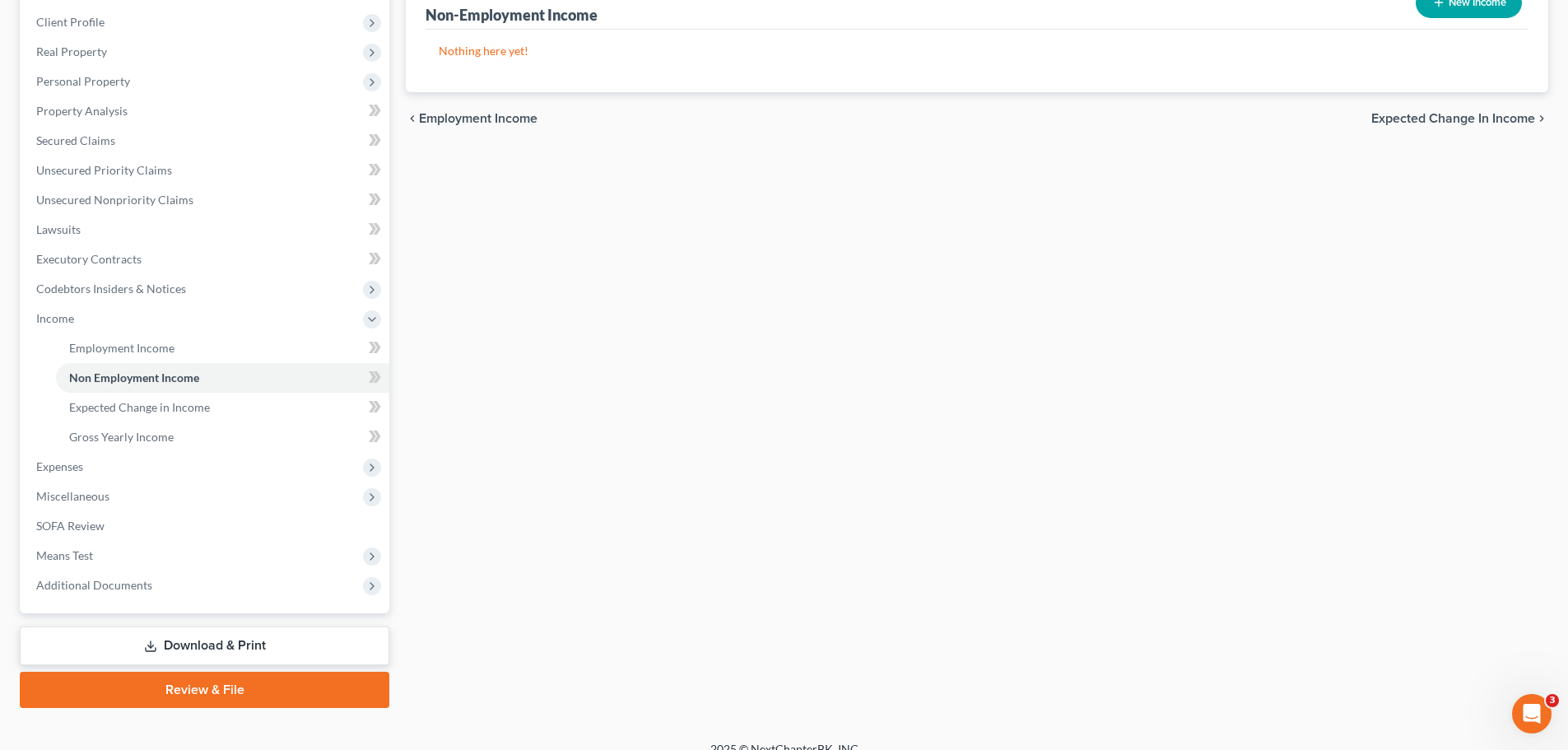
scroll to position [243, 0]
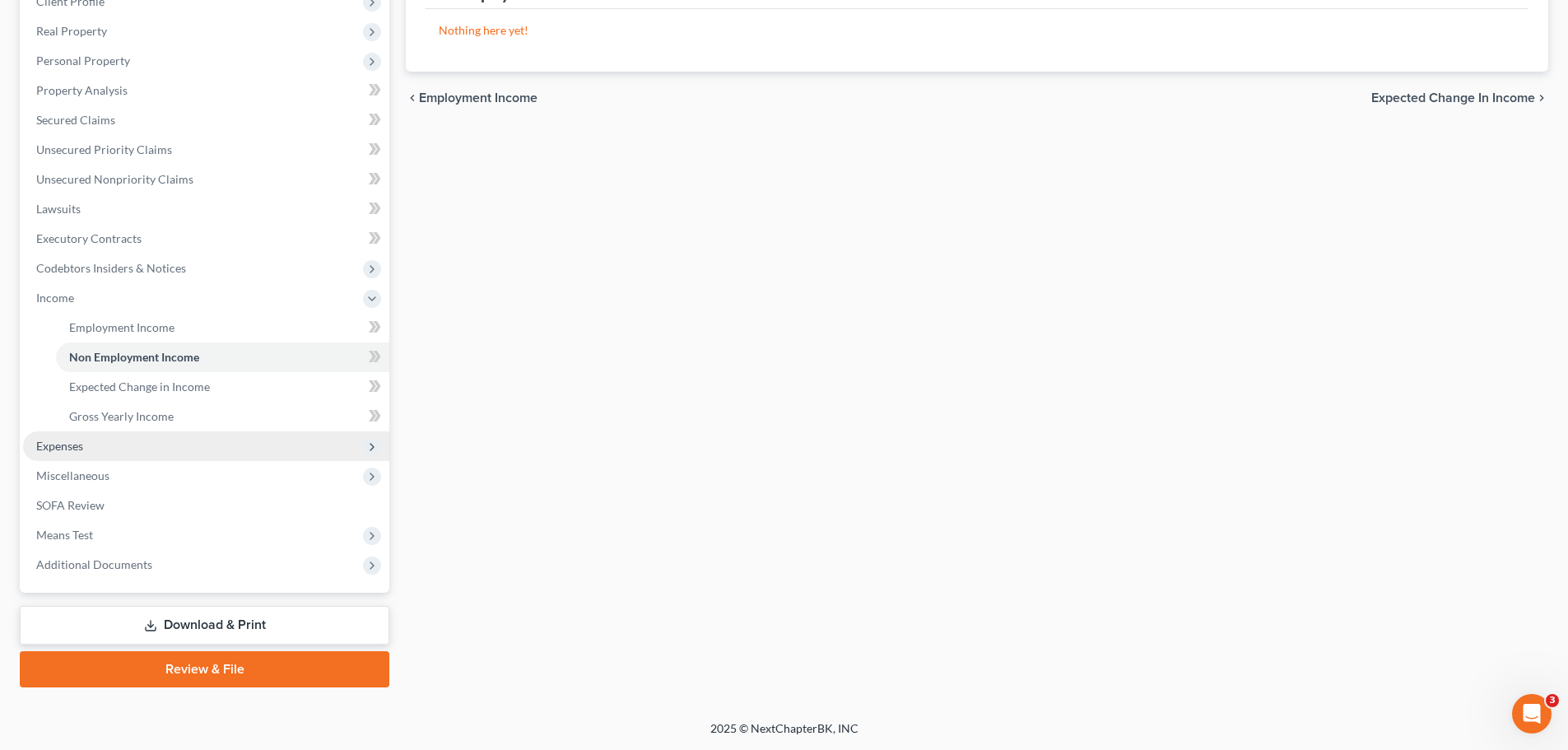
click at [66, 444] on span "Expenses" at bounding box center [60, 446] width 47 height 14
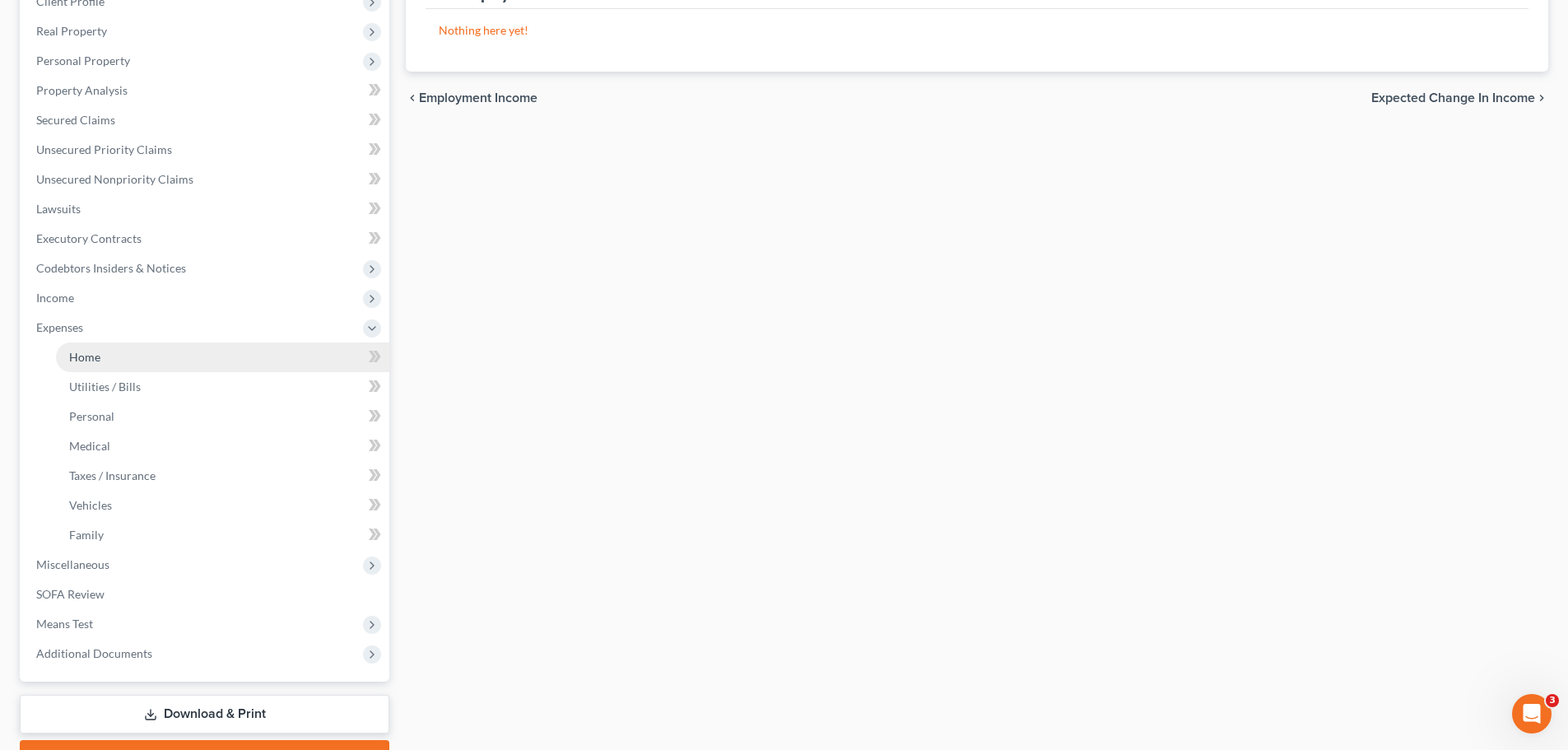
click at [94, 355] on span "Home" at bounding box center [84, 357] width 31 height 14
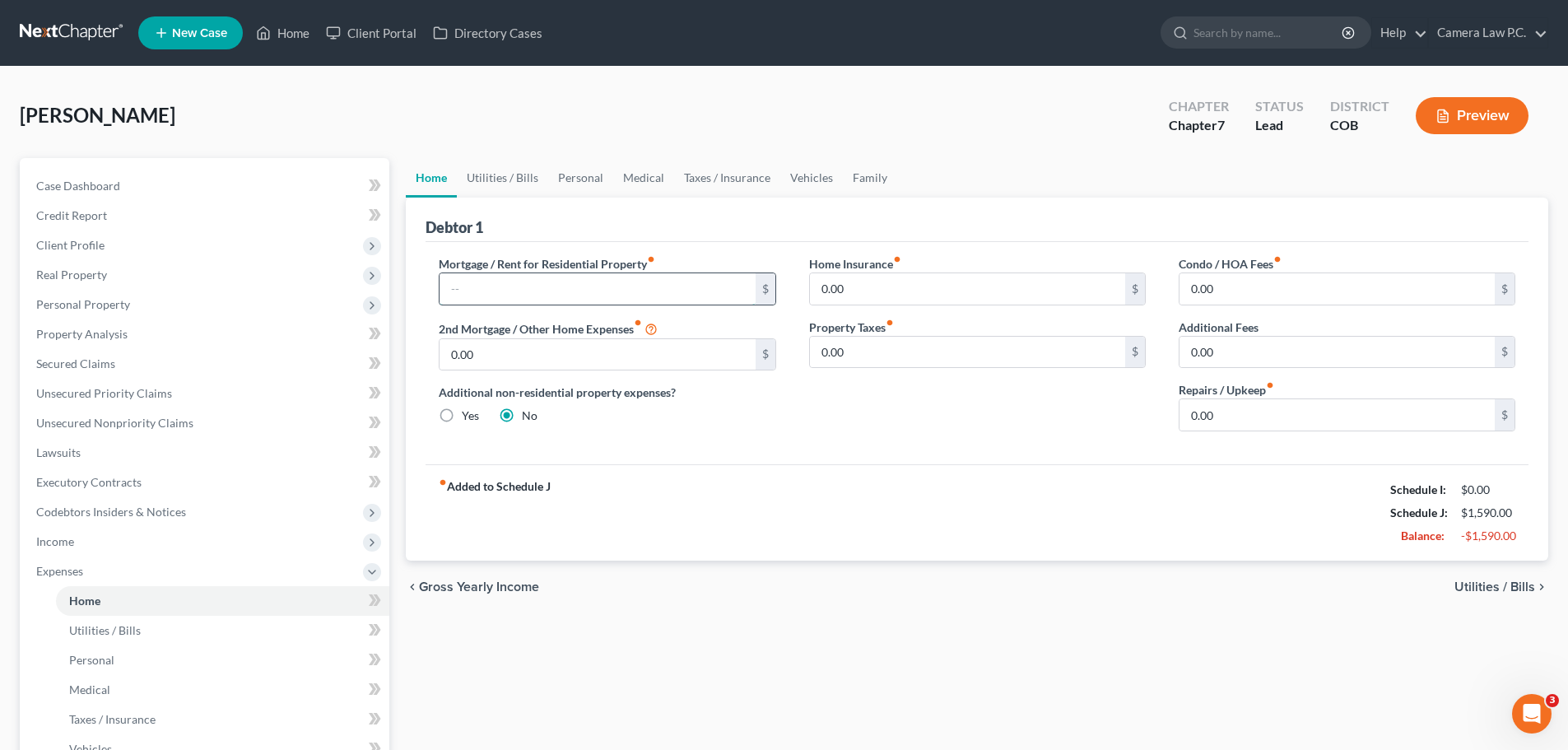
click at [550, 292] on input "text" at bounding box center [597, 288] width 315 height 31
type input "2,500"
click at [835, 427] on div "Home Insurance fiber_manual_record 0.00 $ Property Taxes fiber_manual_record 0.…" at bounding box center [977, 350] width 370 height 189
click at [505, 179] on link "Utilities / Bills" at bounding box center [503, 178] width 92 height 39
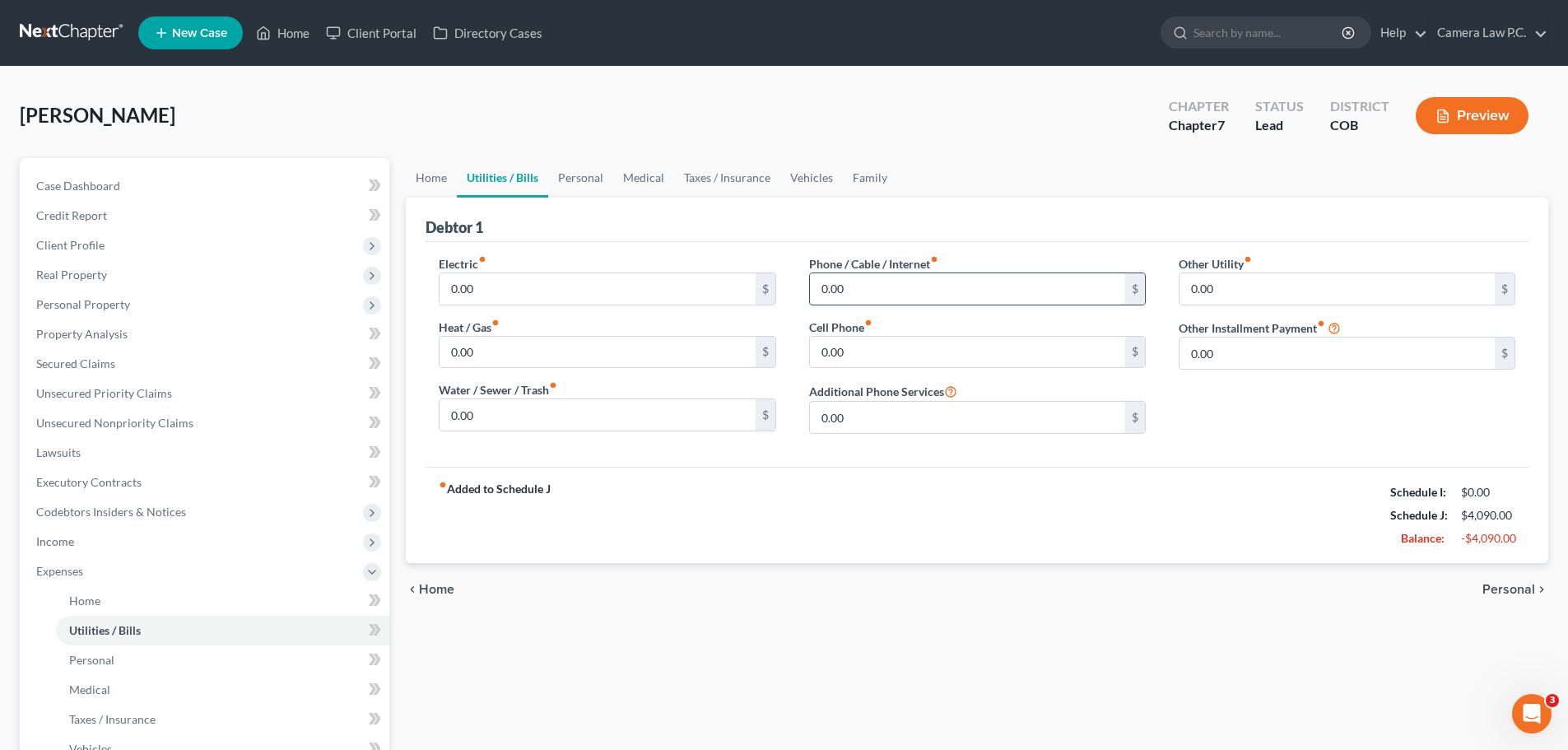
click at [859, 286] on input "0.00" at bounding box center [967, 288] width 315 height 31
click at [876, 294] on input "0.00" at bounding box center [967, 288] width 315 height 31
type input "350"
click at [584, 176] on link "Personal" at bounding box center [580, 178] width 65 height 39
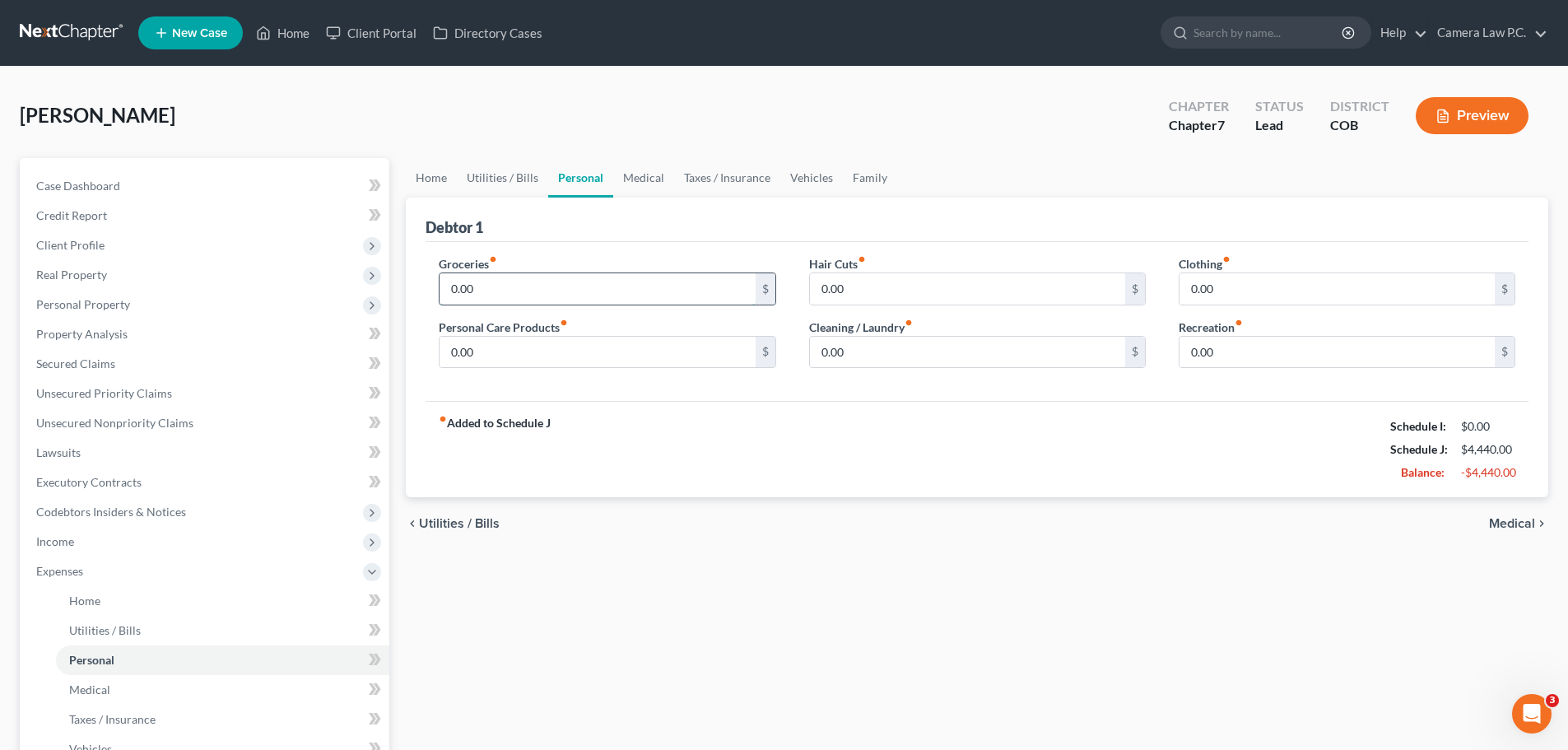
click at [492, 290] on input "0.00" at bounding box center [597, 288] width 315 height 31
click at [502, 288] on input "0.00" at bounding box center [597, 288] width 315 height 31
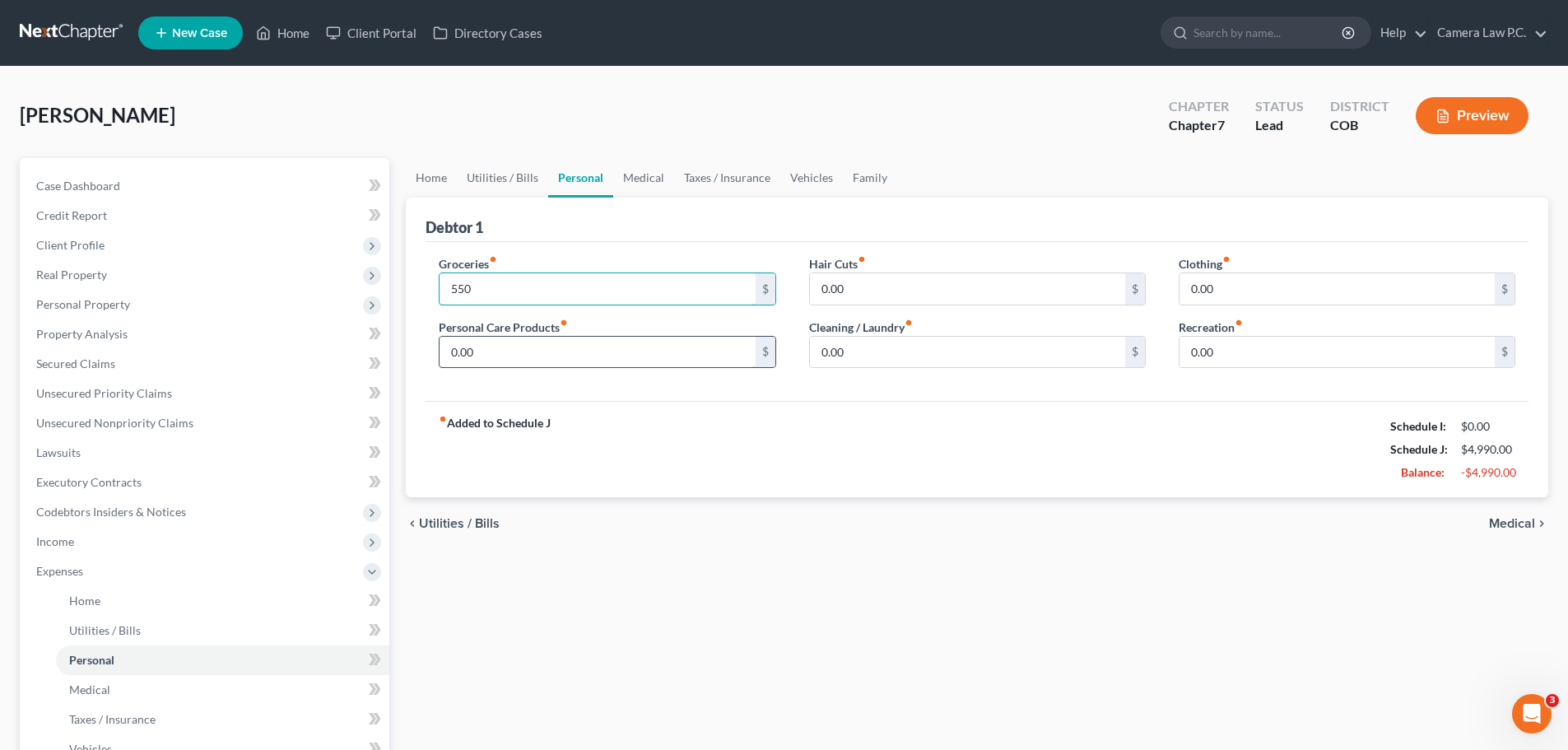
type input "550"
click at [488, 350] on input "0.00" at bounding box center [597, 352] width 315 height 31
type input "40"
drag, startPoint x: 863, startPoint y: 283, endPoint x: 855, endPoint y: 280, distance: 8.5
click at [860, 283] on input "0.00" at bounding box center [967, 288] width 315 height 31
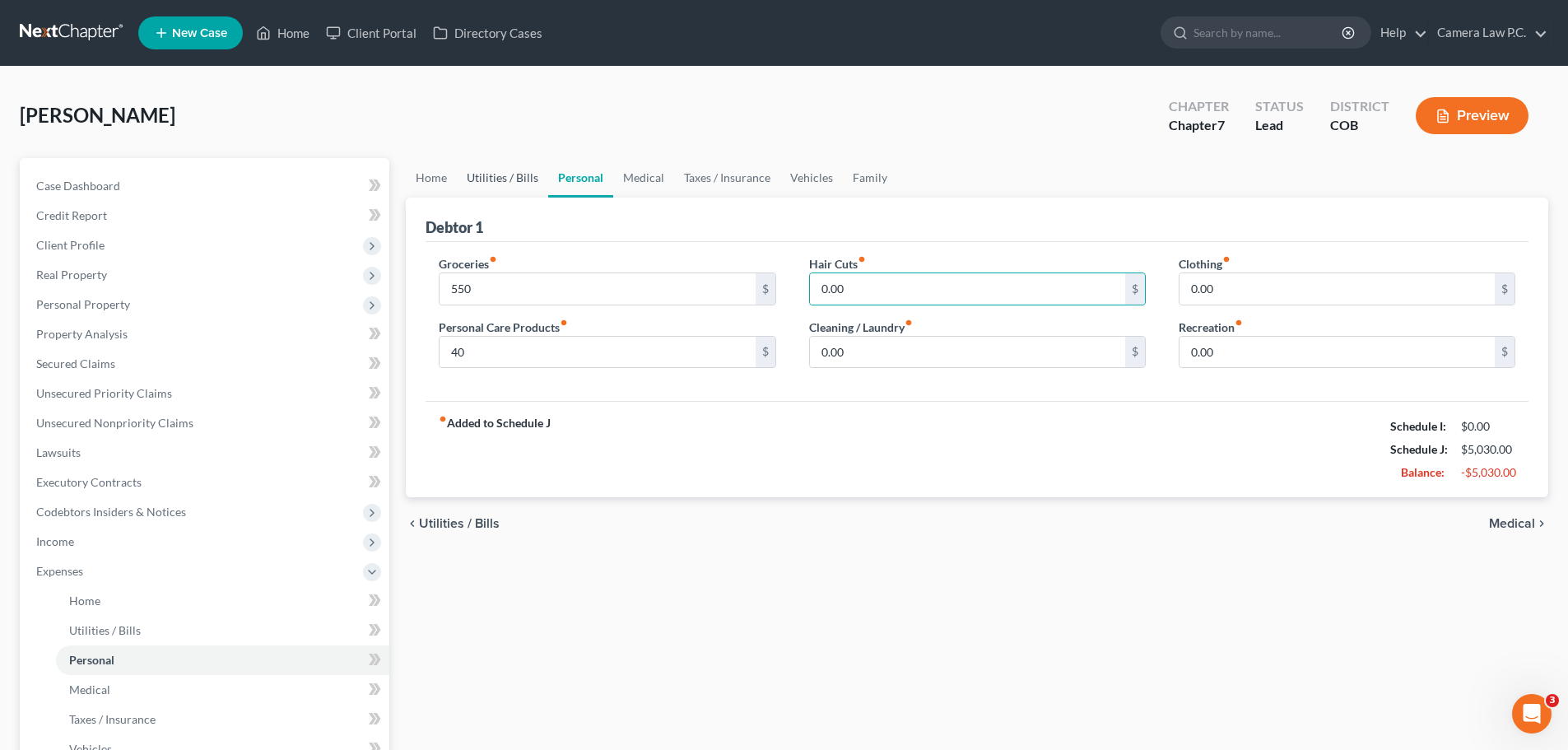
click at [502, 174] on link "Utilities / Bills" at bounding box center [503, 178] width 92 height 39
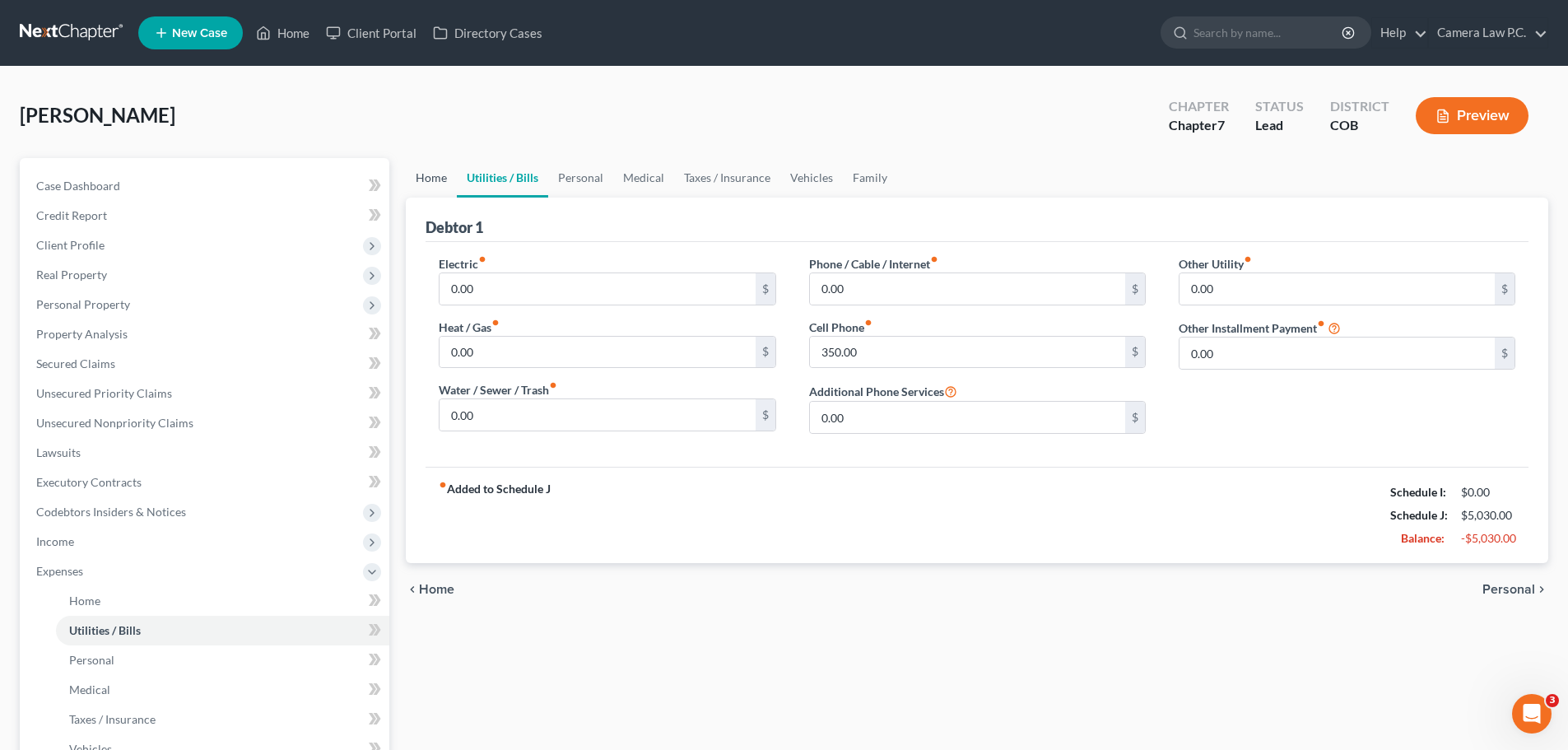
click at [406, 174] on link "Home" at bounding box center [432, 178] width 51 height 39
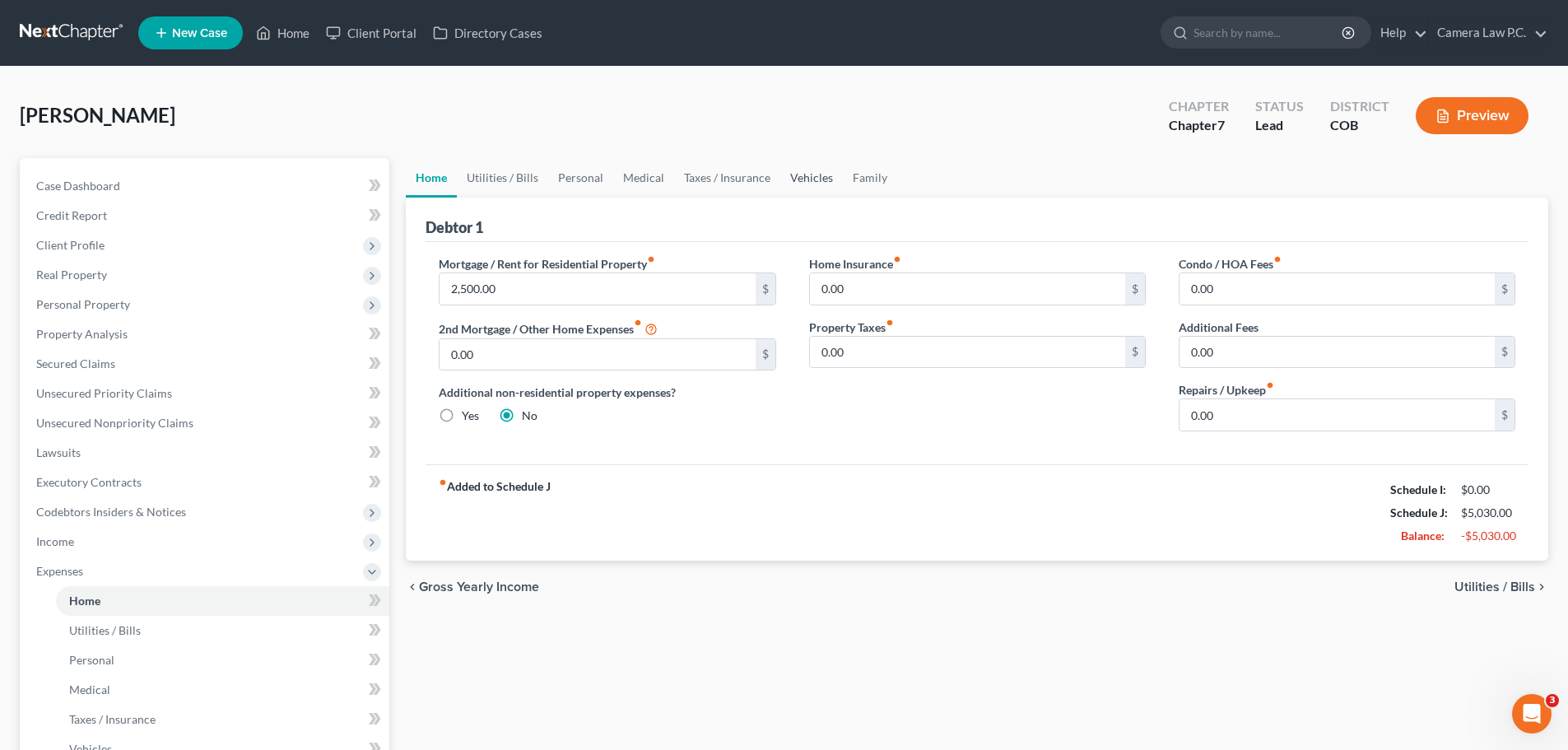
click at [813, 183] on link "Vehicles" at bounding box center [812, 178] width 63 height 39
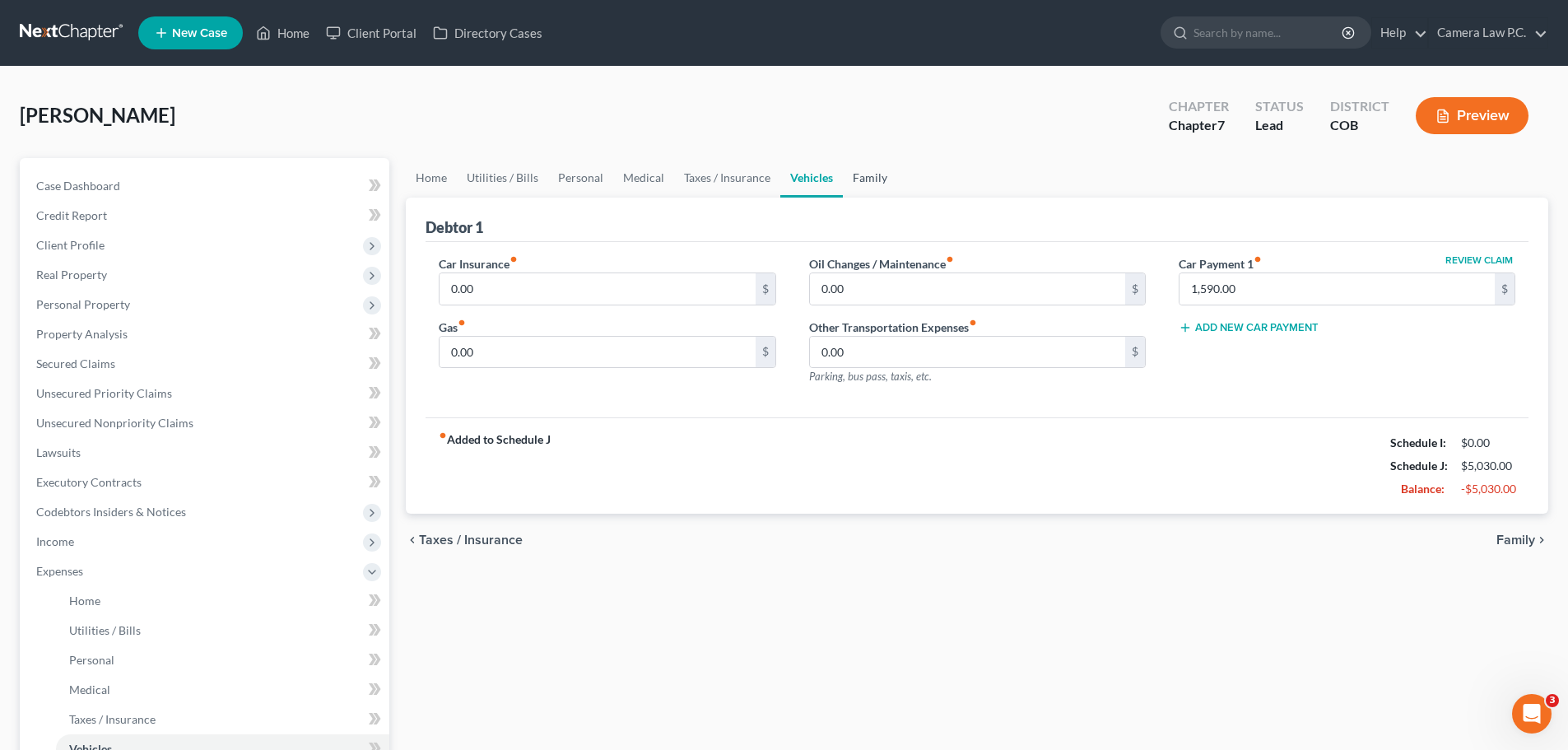
click at [858, 183] on link "Family" at bounding box center [870, 178] width 54 height 39
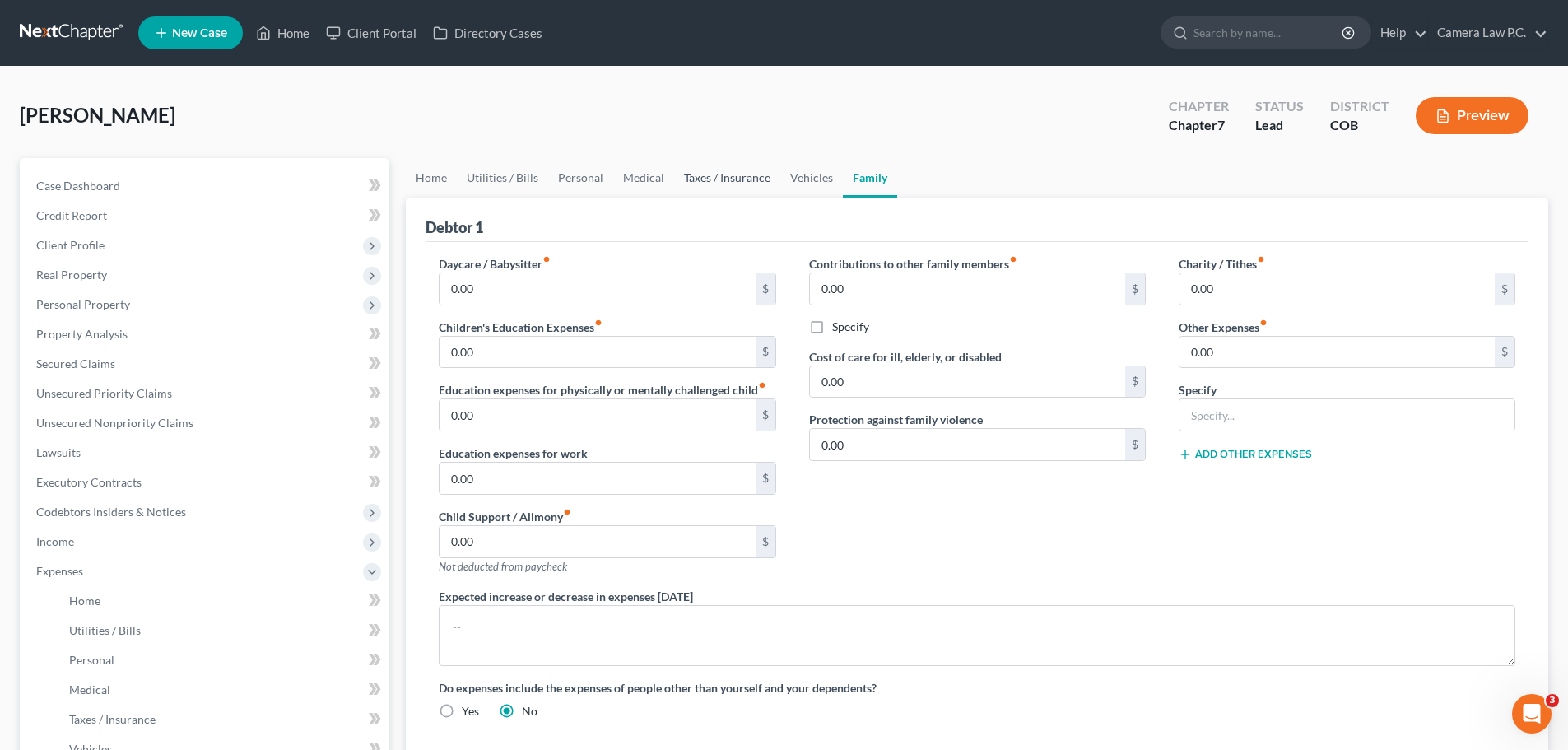
click at [756, 175] on link "Taxes / Insurance" at bounding box center [726, 178] width 106 height 39
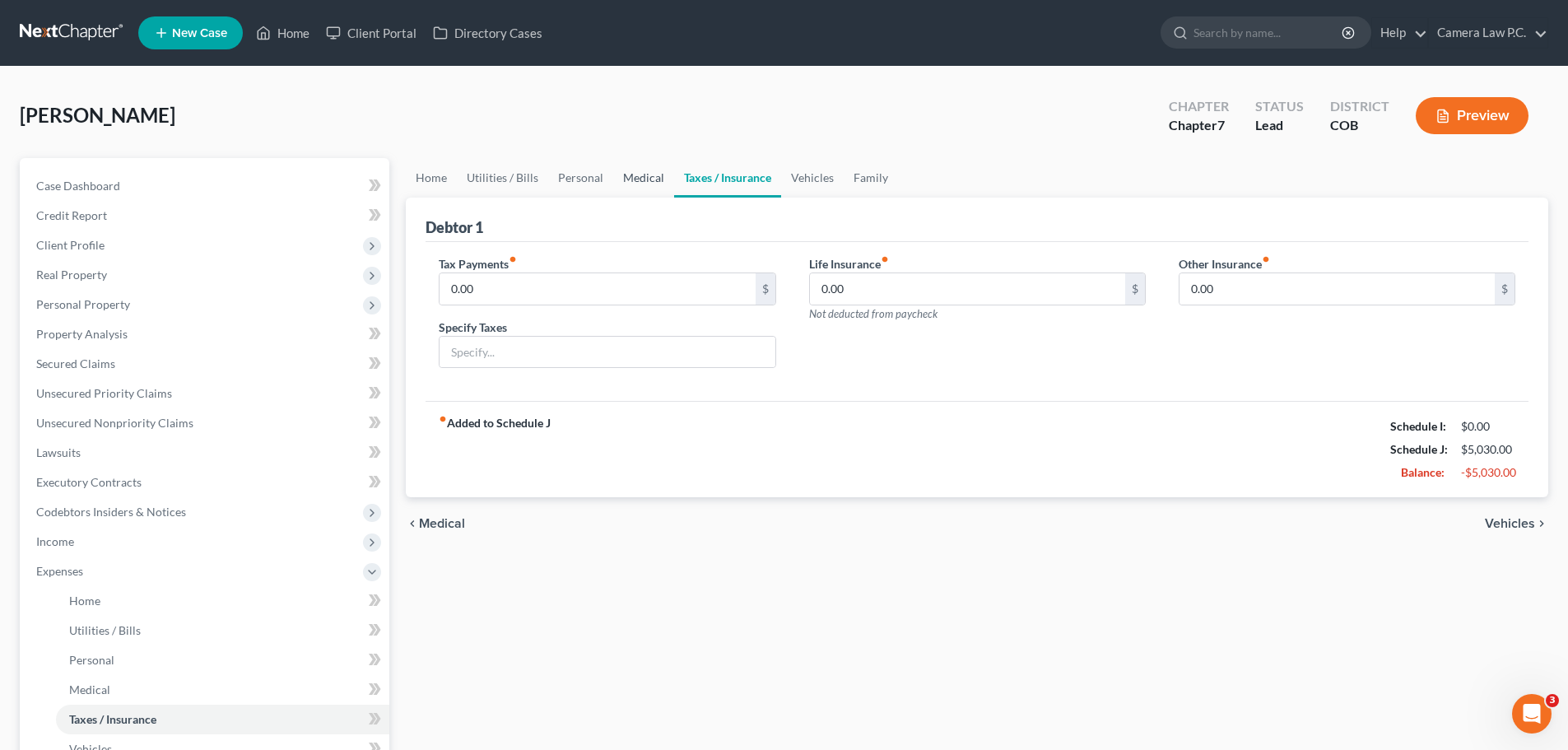
click at [621, 185] on link "Medical" at bounding box center [643, 178] width 61 height 39
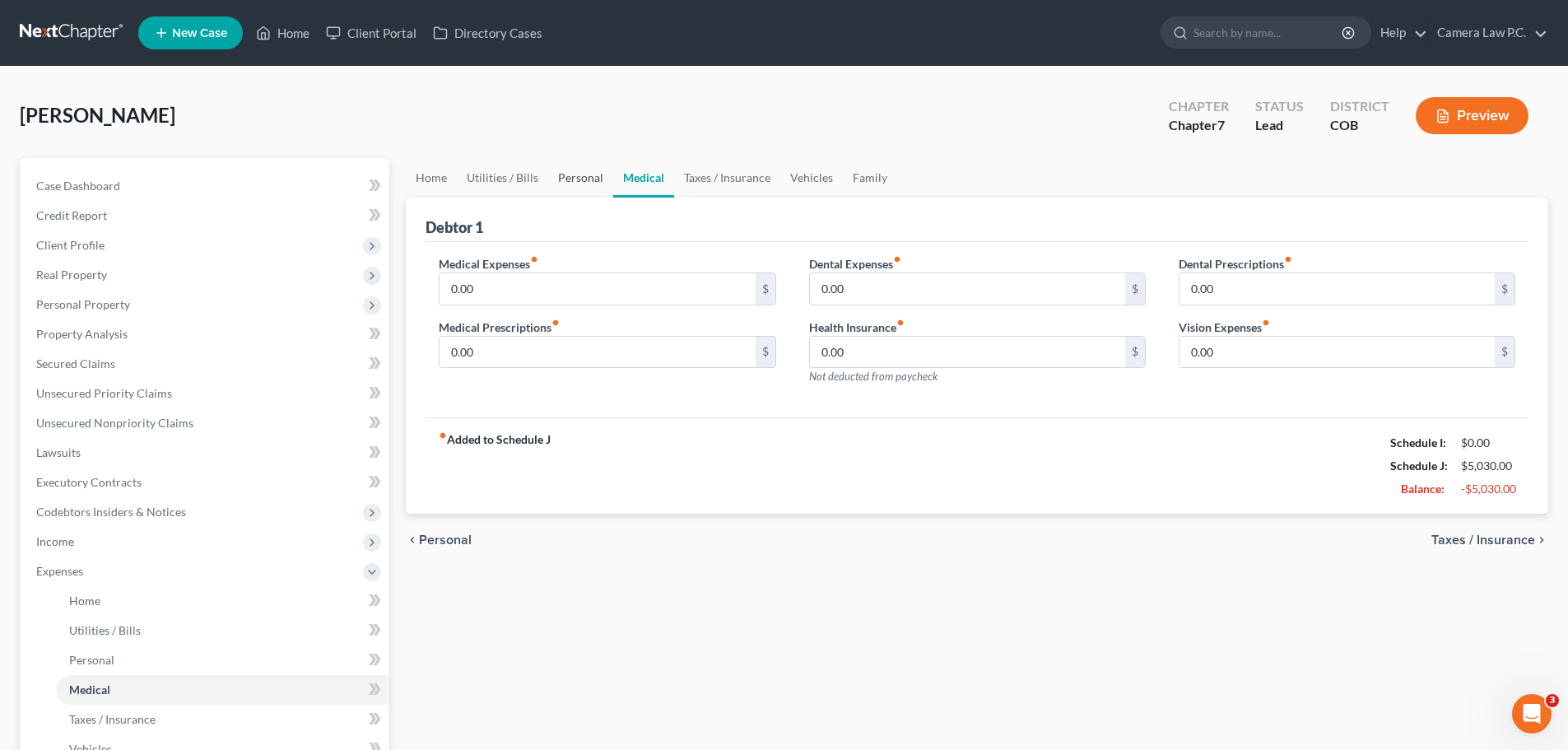
click at [601, 177] on link "Personal" at bounding box center [580, 178] width 65 height 39
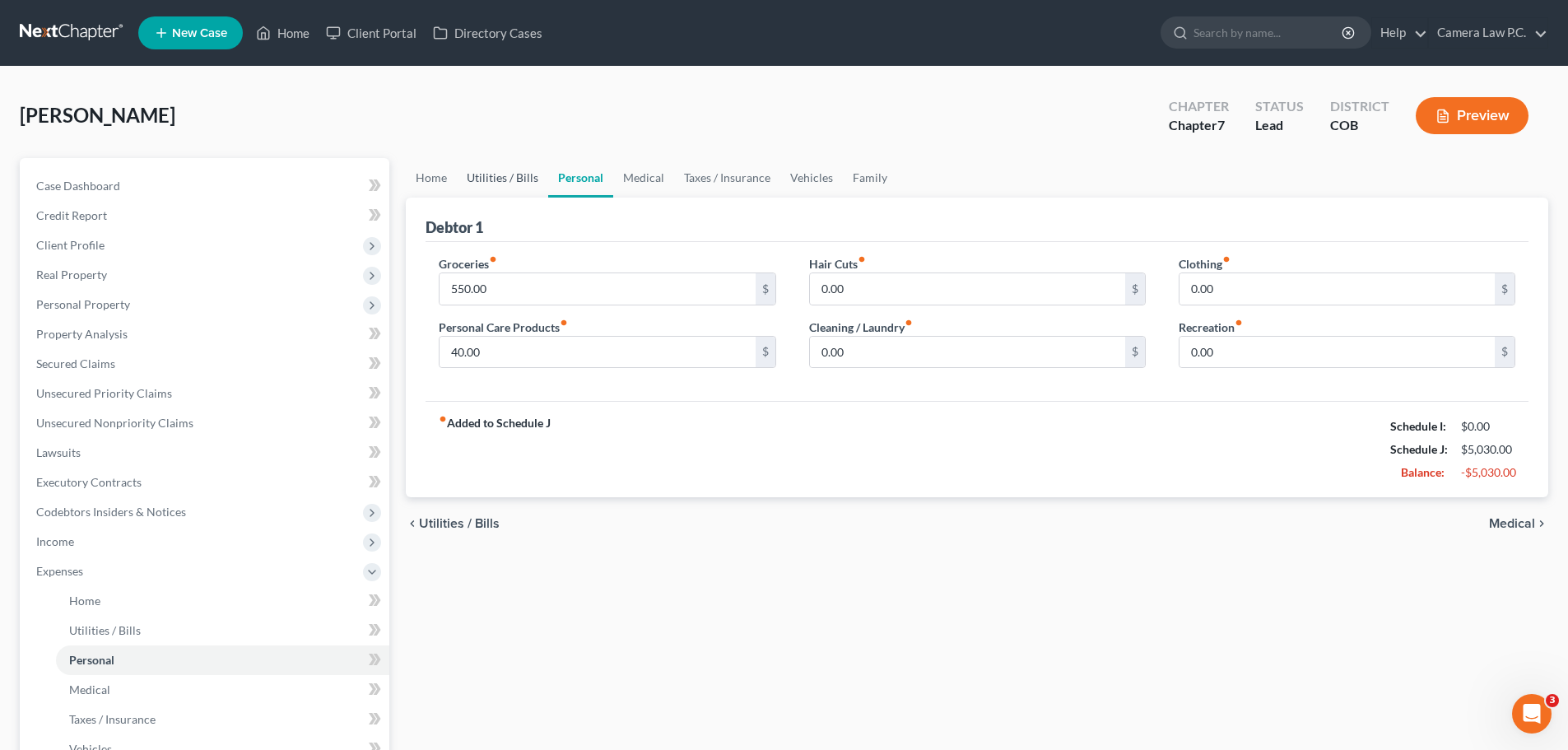
click at [502, 184] on link "Utilities / Bills" at bounding box center [503, 178] width 92 height 39
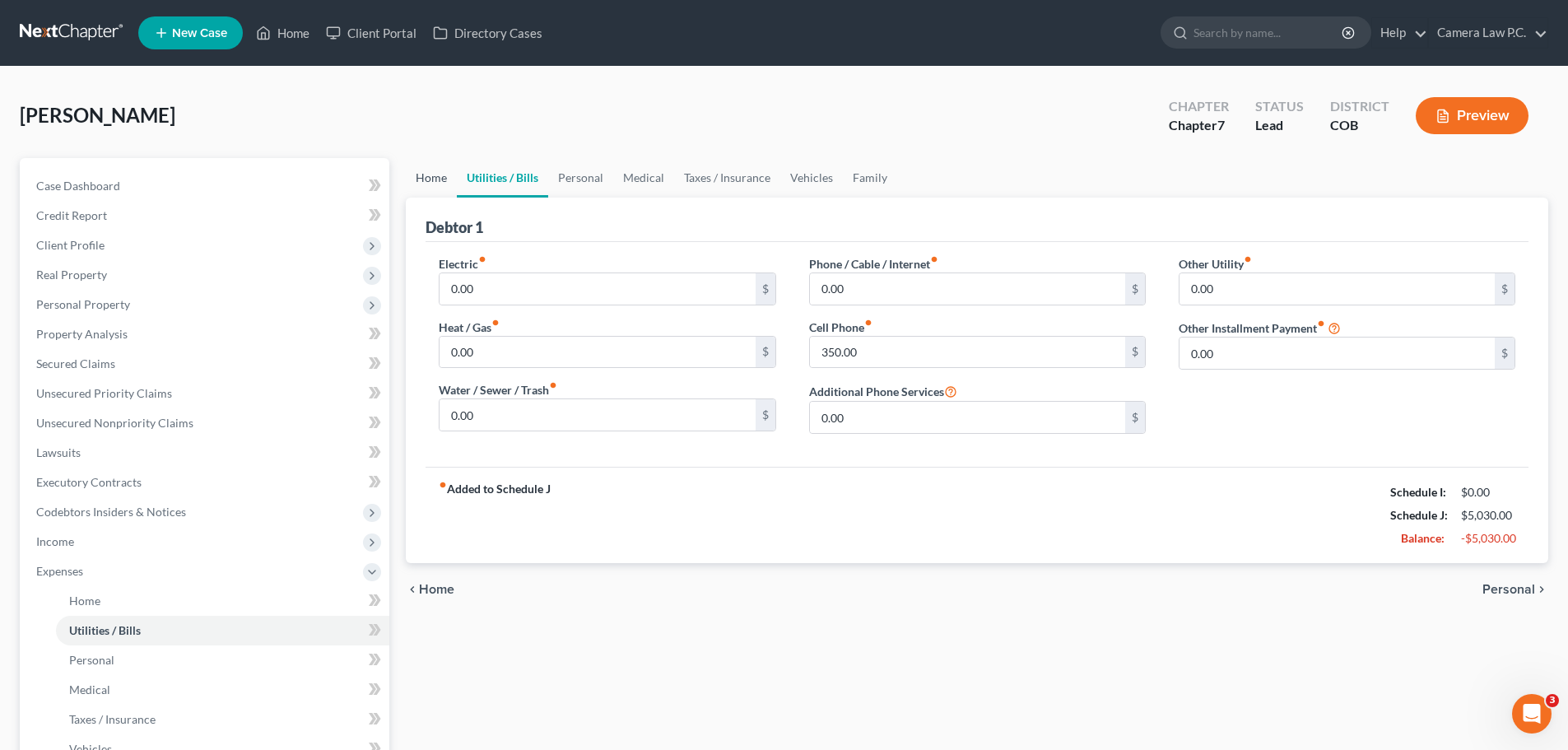
click at [422, 184] on link "Home" at bounding box center [432, 178] width 51 height 39
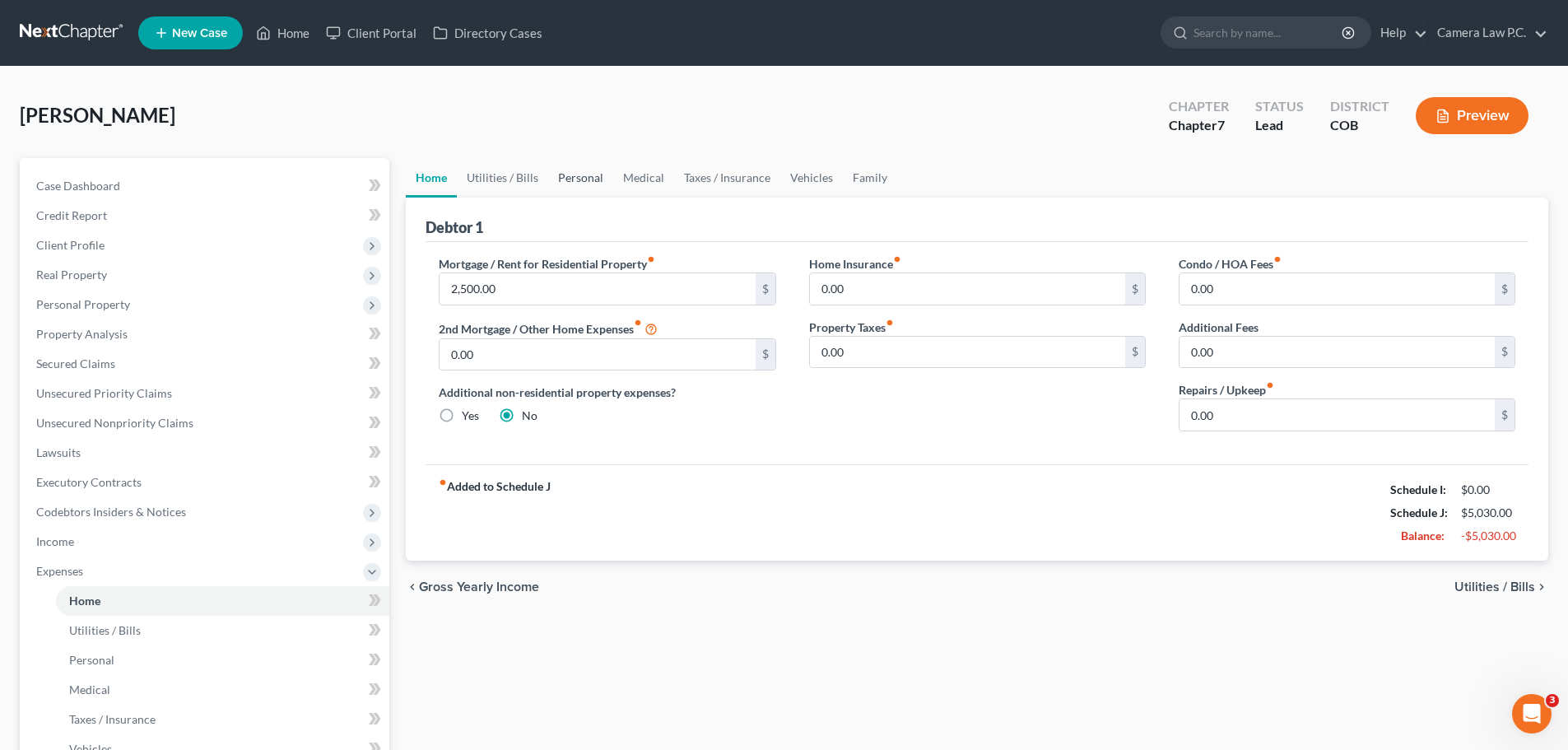
click at [572, 176] on link "Personal" at bounding box center [580, 178] width 65 height 39
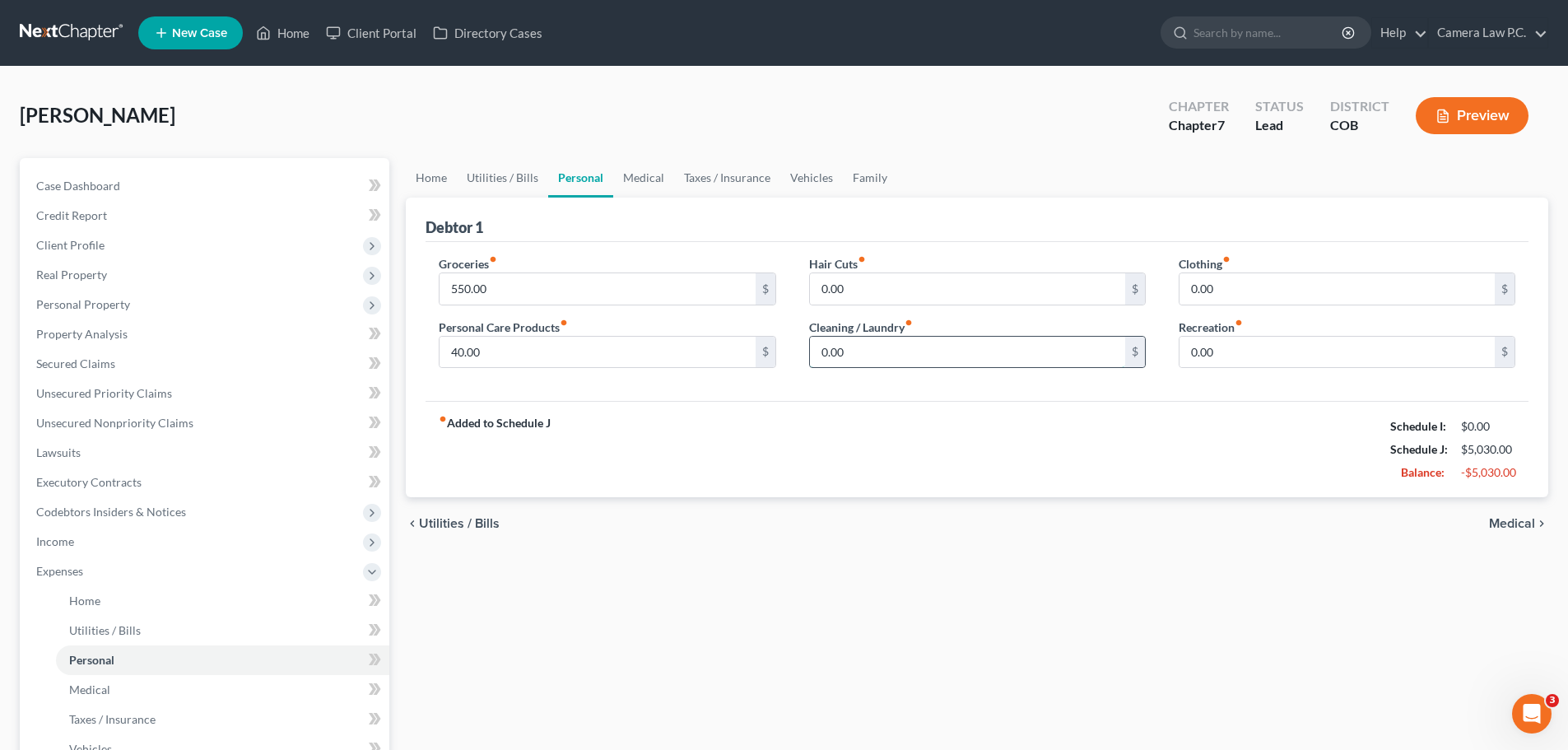
click at [857, 351] on input "0.00" at bounding box center [967, 352] width 315 height 31
click at [1231, 290] on input "0.00" at bounding box center [1337, 288] width 315 height 31
click at [625, 180] on link "Medical" at bounding box center [643, 178] width 61 height 39
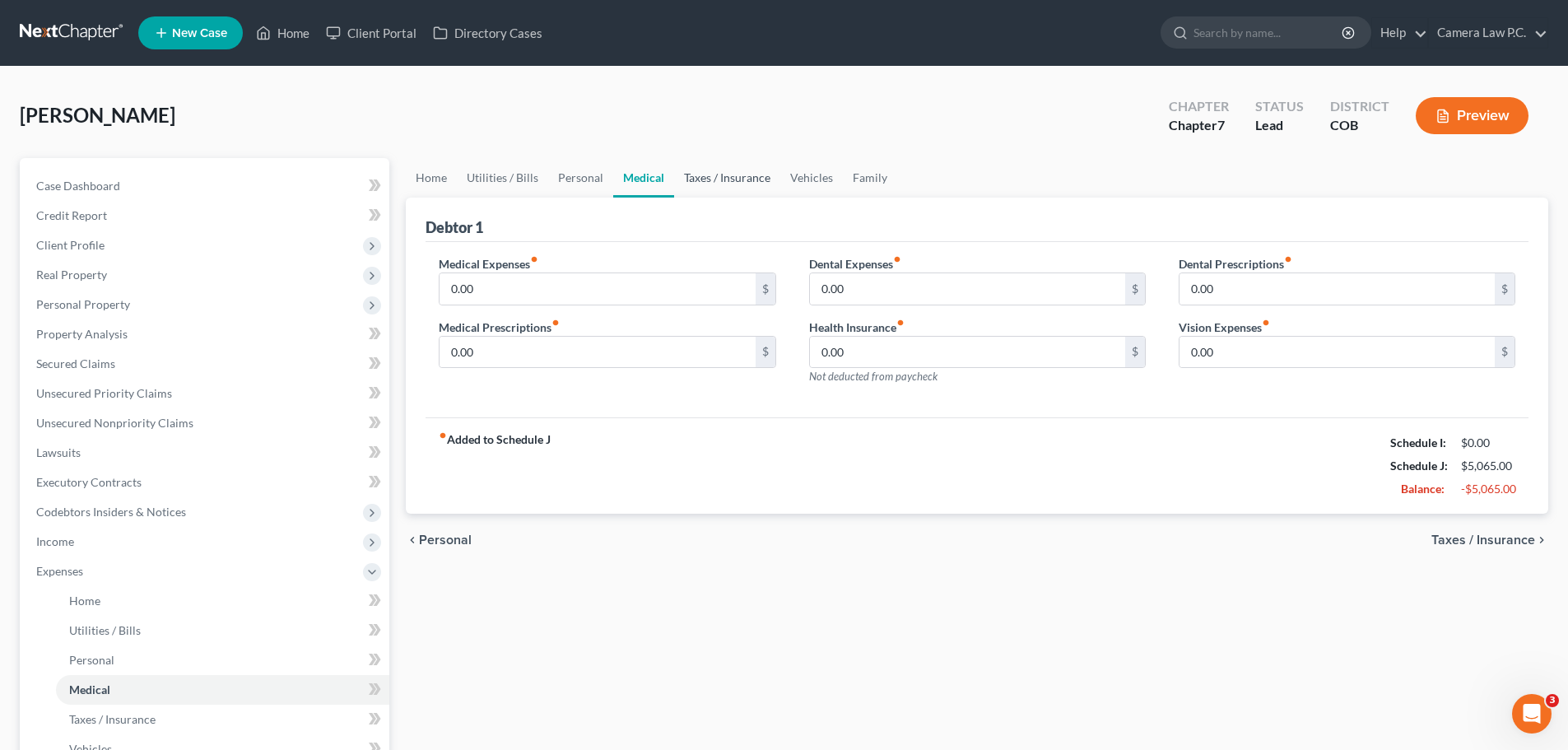
click at [714, 177] on link "Taxes / Insurance" at bounding box center [726, 178] width 106 height 39
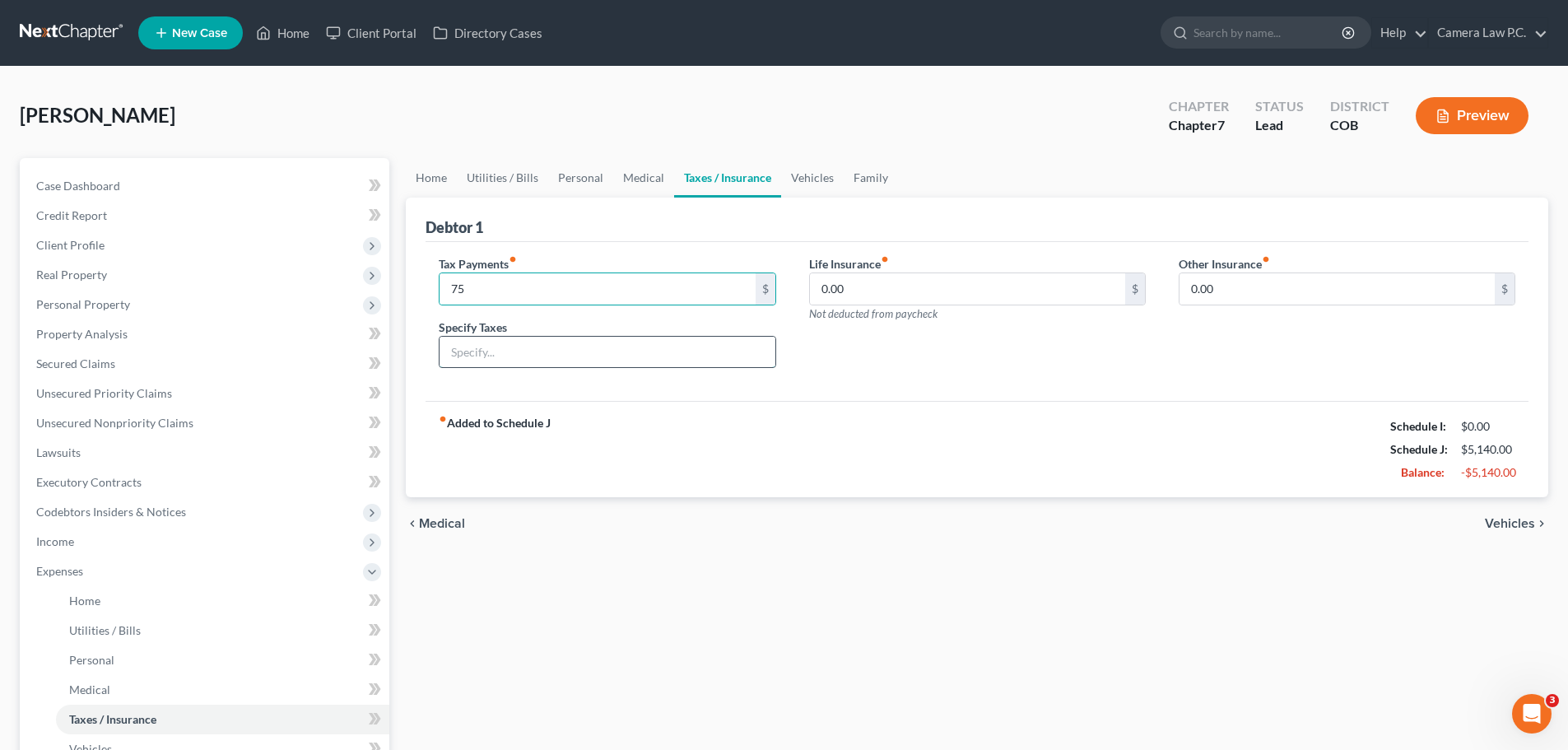
click at [471, 348] on input "text" at bounding box center [608, 352] width 335 height 31
click at [716, 447] on div "fiber_manual_record Added to Schedule J Schedule I: $0.00 Schedule J: $5,140.00…" at bounding box center [977, 449] width 1103 height 96
click at [793, 181] on link "Vehicles" at bounding box center [812, 178] width 63 height 39
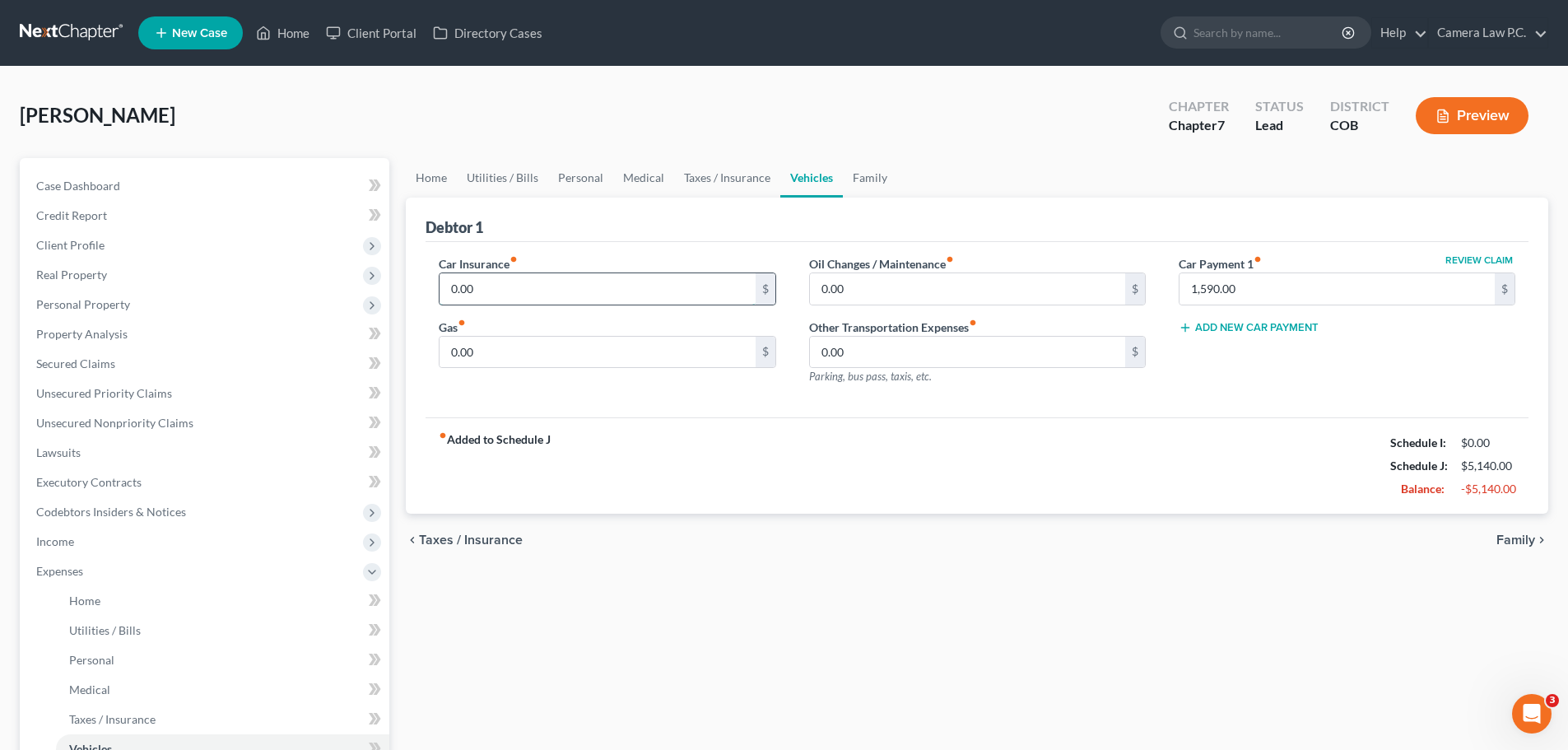
click at [478, 287] on input "0.00" at bounding box center [597, 288] width 315 height 31
click at [483, 358] on input "0.00" at bounding box center [597, 352] width 315 height 31
click at [856, 179] on link "Family" at bounding box center [870, 178] width 54 height 39
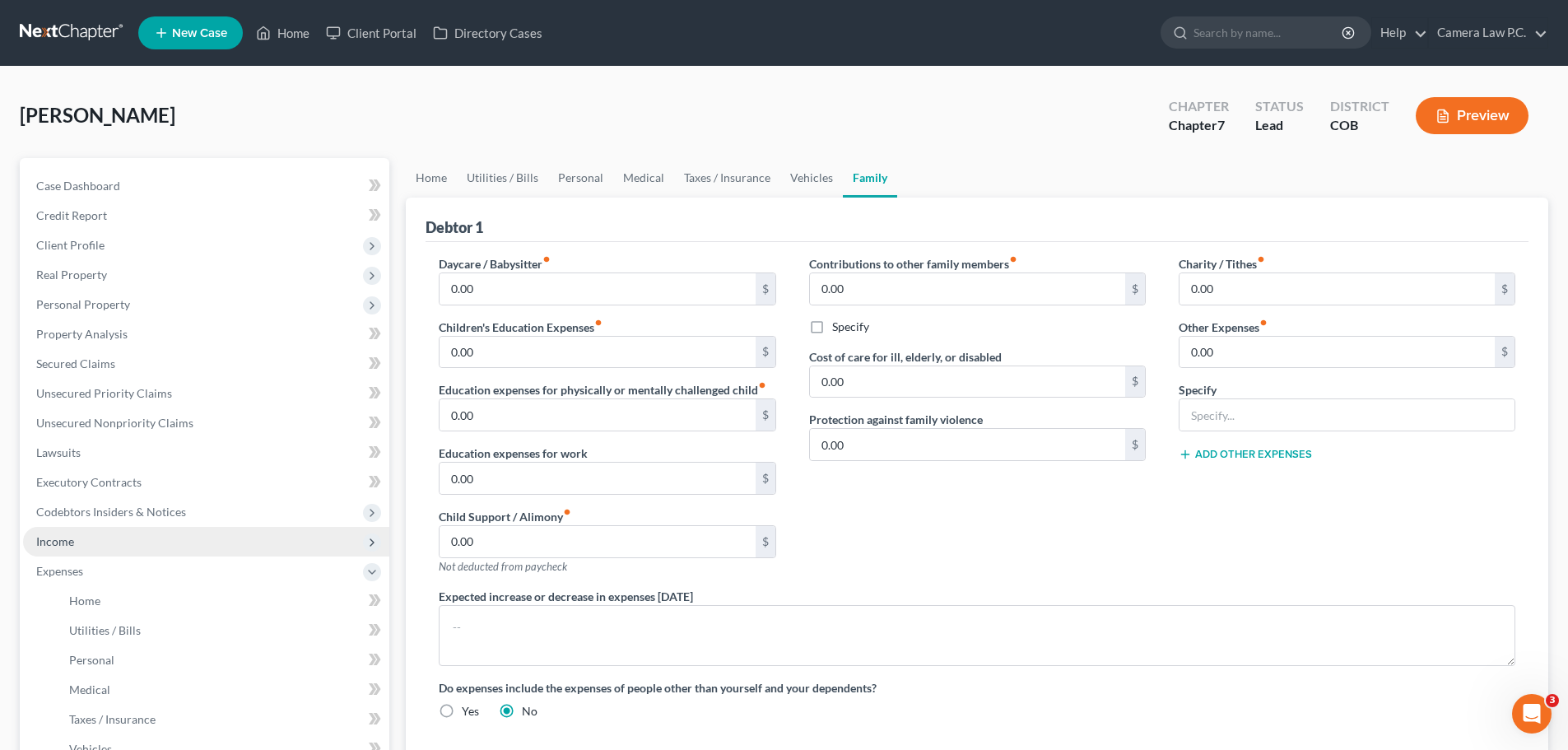
click at [52, 537] on span "Income" at bounding box center [55, 541] width 37 height 14
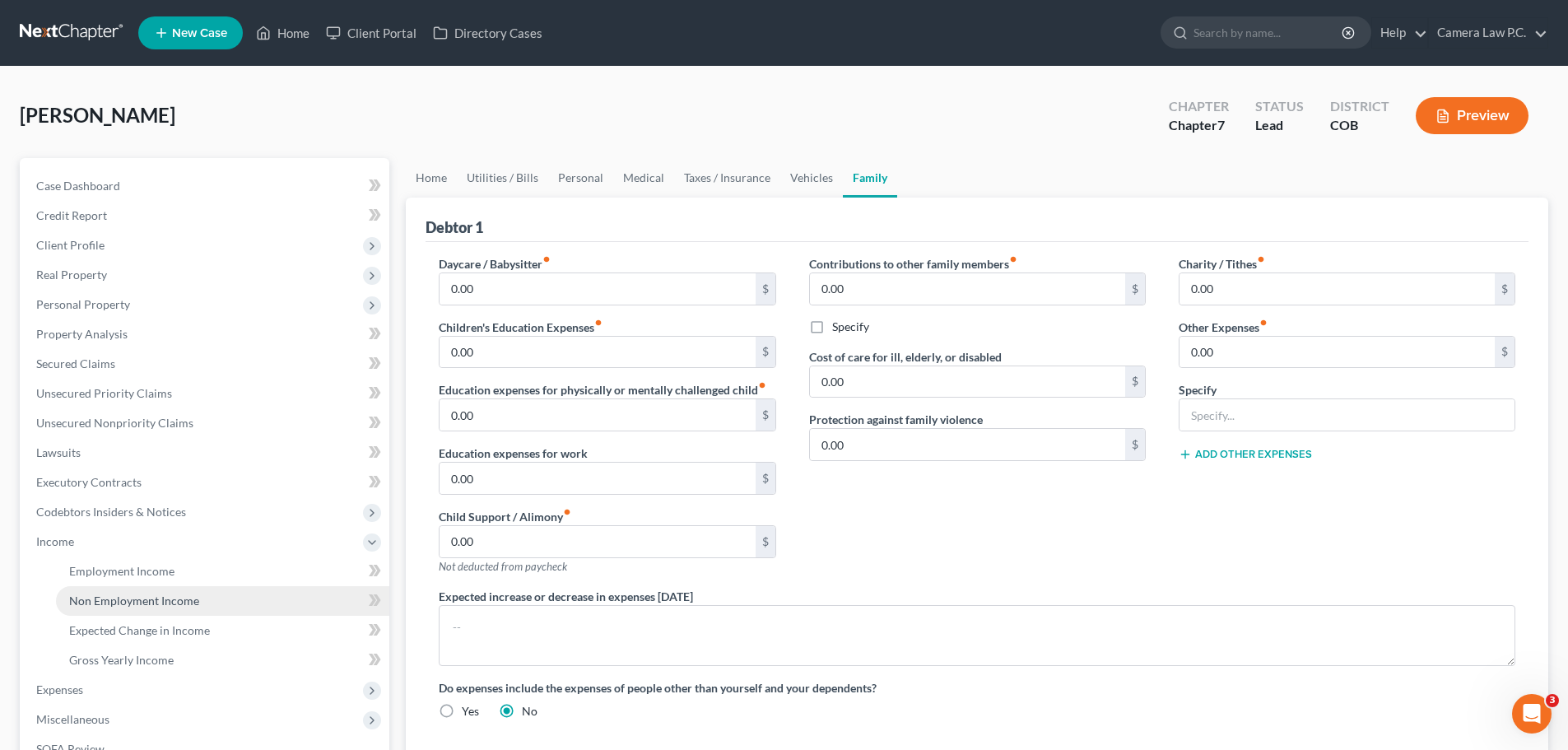
click at [121, 603] on span "Non Employment Income" at bounding box center [134, 600] width 130 height 14
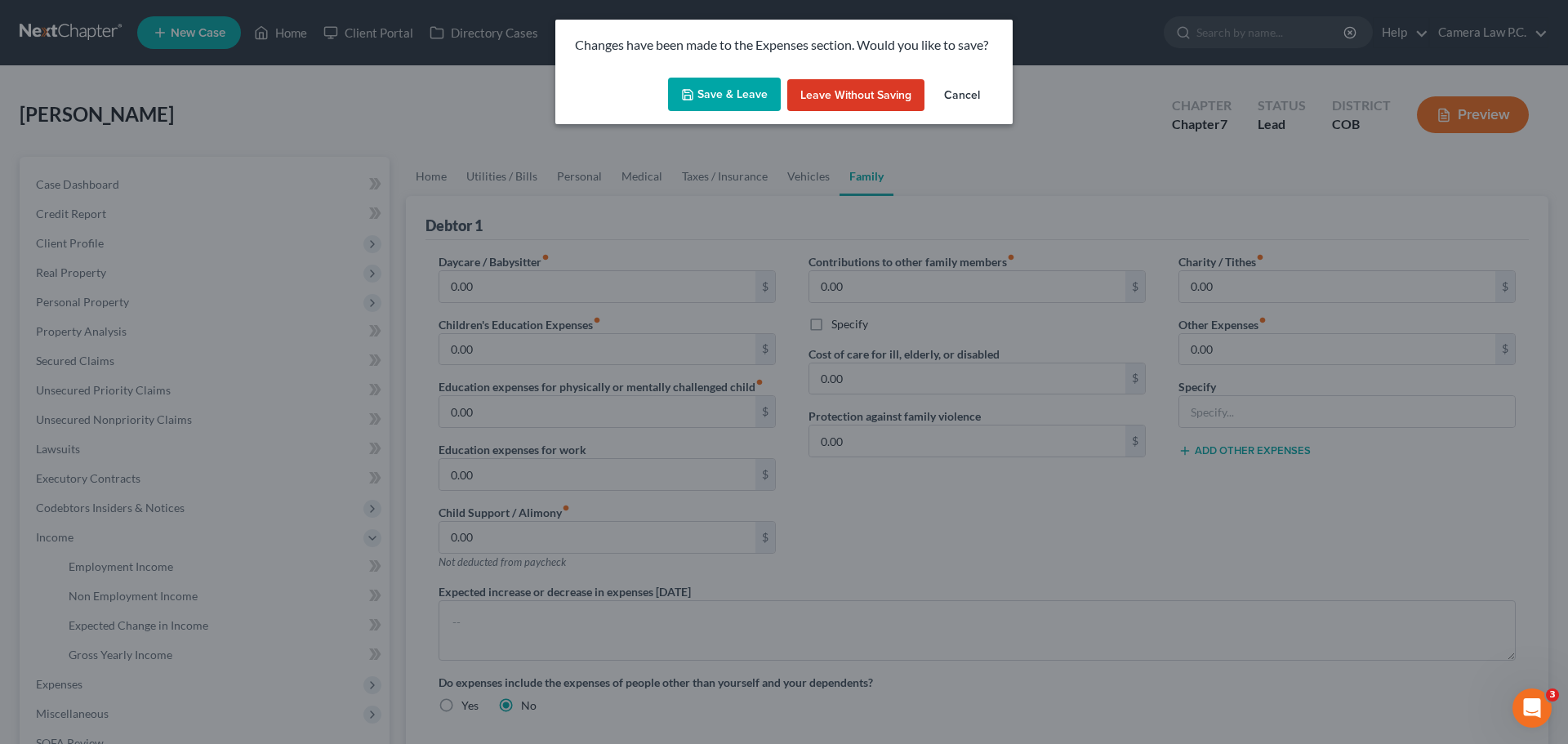
click at [707, 89] on button "Save & Leave" at bounding box center [724, 95] width 112 height 34
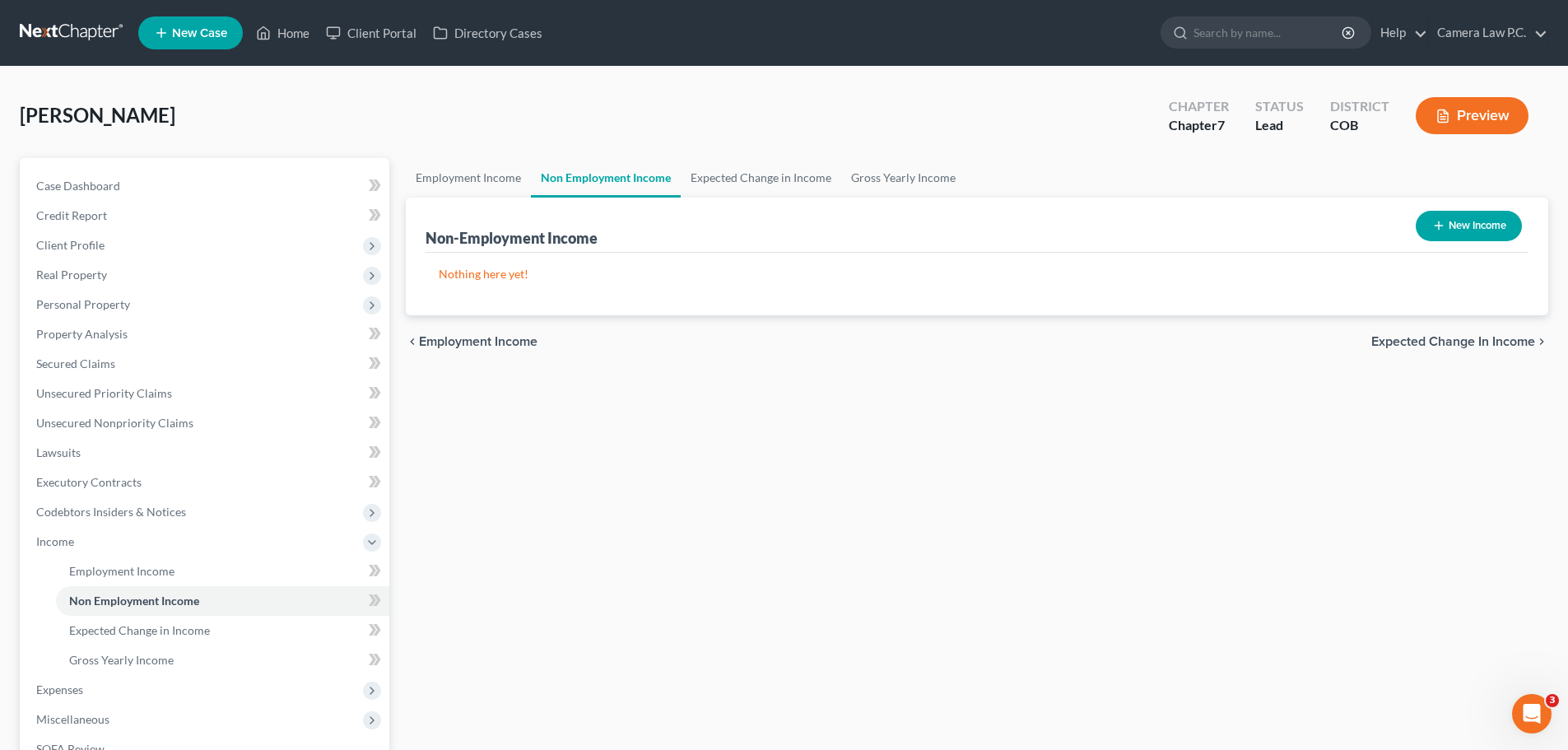
click at [1457, 229] on button "New Income" at bounding box center [1468, 226] width 106 height 31
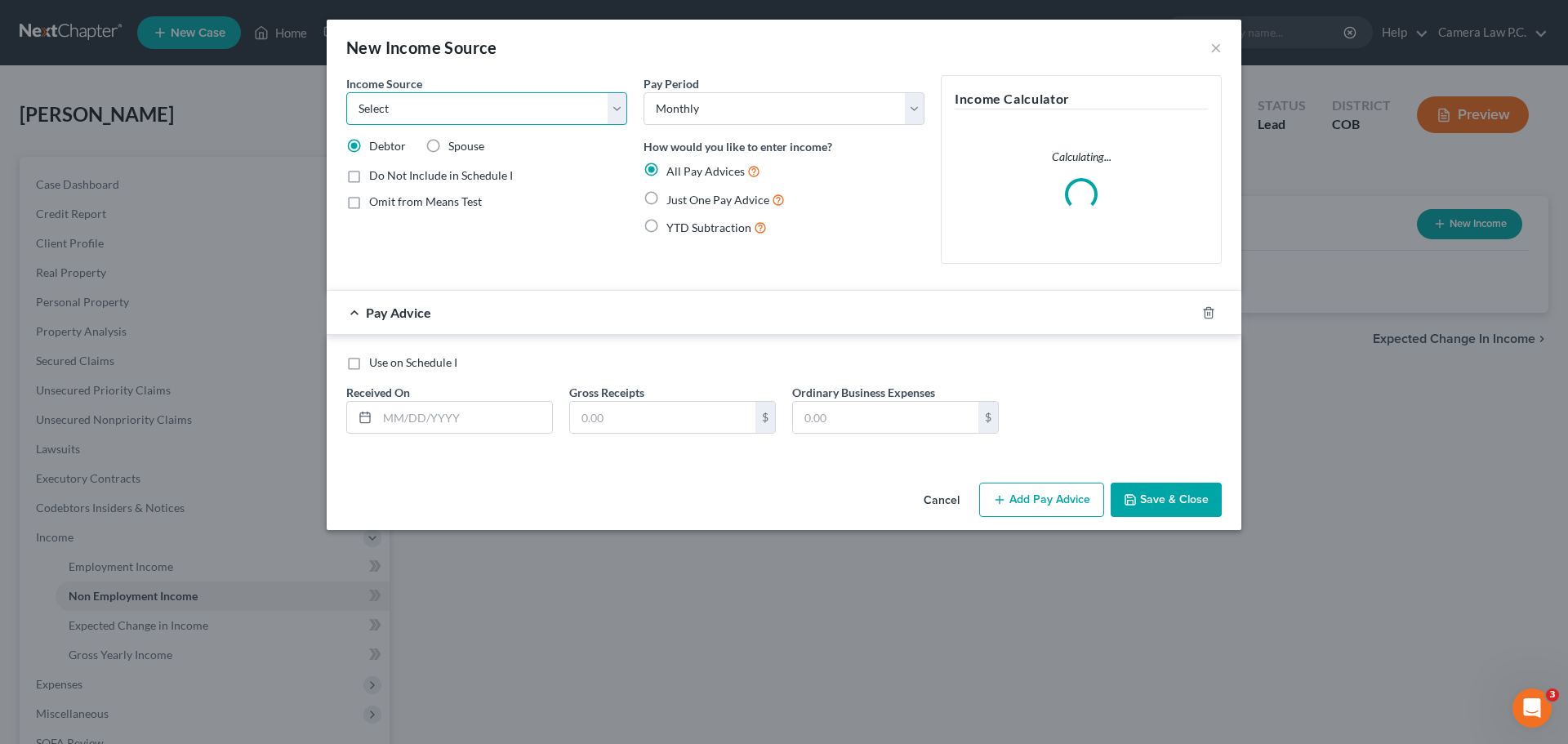
click at [477, 115] on select "Select Unemployment Disability (from employer) Pension Retirement Social Securi…" at bounding box center [487, 108] width 281 height 33
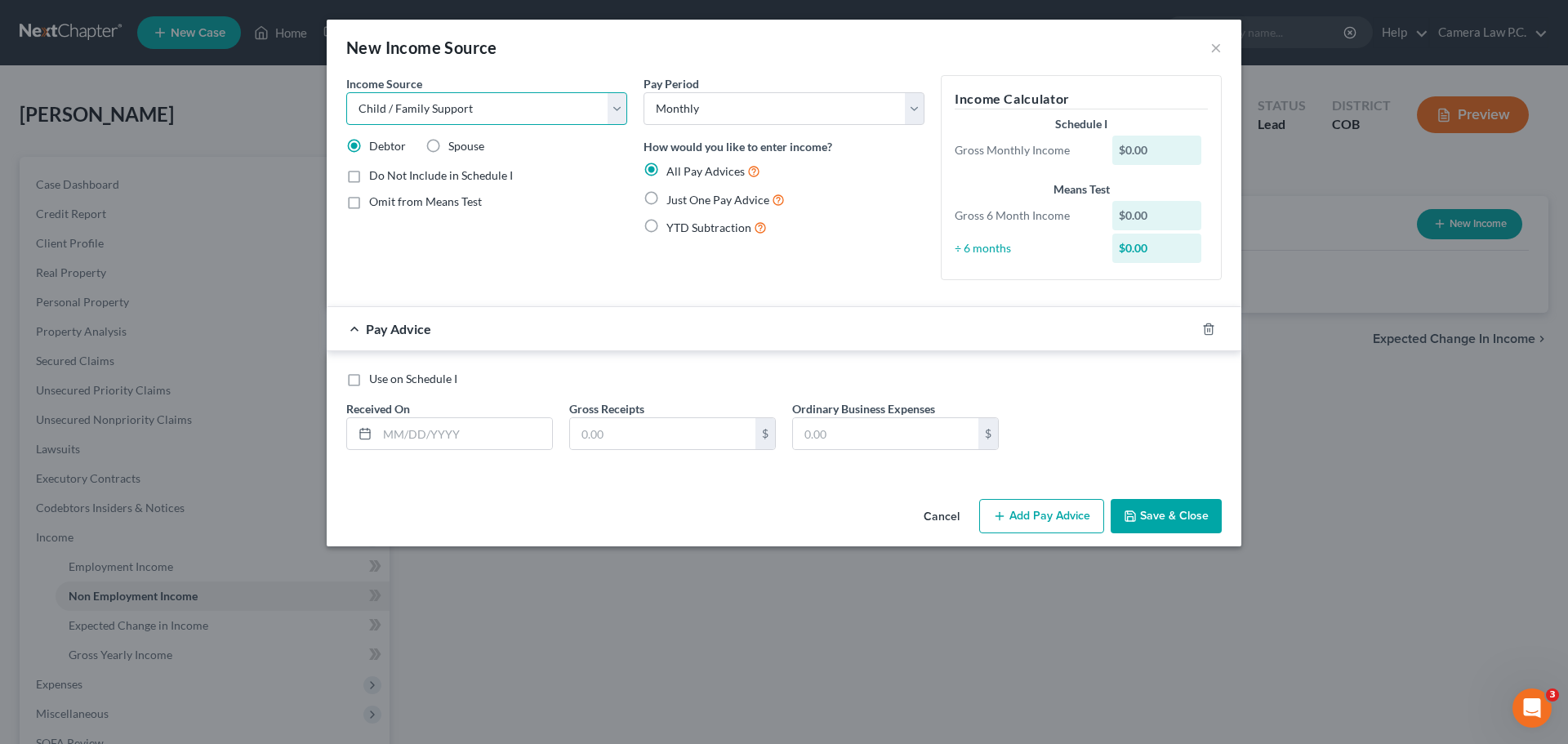
click at [346, 92] on select "Select Unemployment Disability (from employer) Pension Retirement Social Securi…" at bounding box center [487, 108] width 281 height 33
click at [667, 200] on label "Just One Pay Advice" at bounding box center [726, 200] width 119 height 19
click at [673, 200] on input "Just One Pay Advice" at bounding box center [678, 195] width 10 height 10
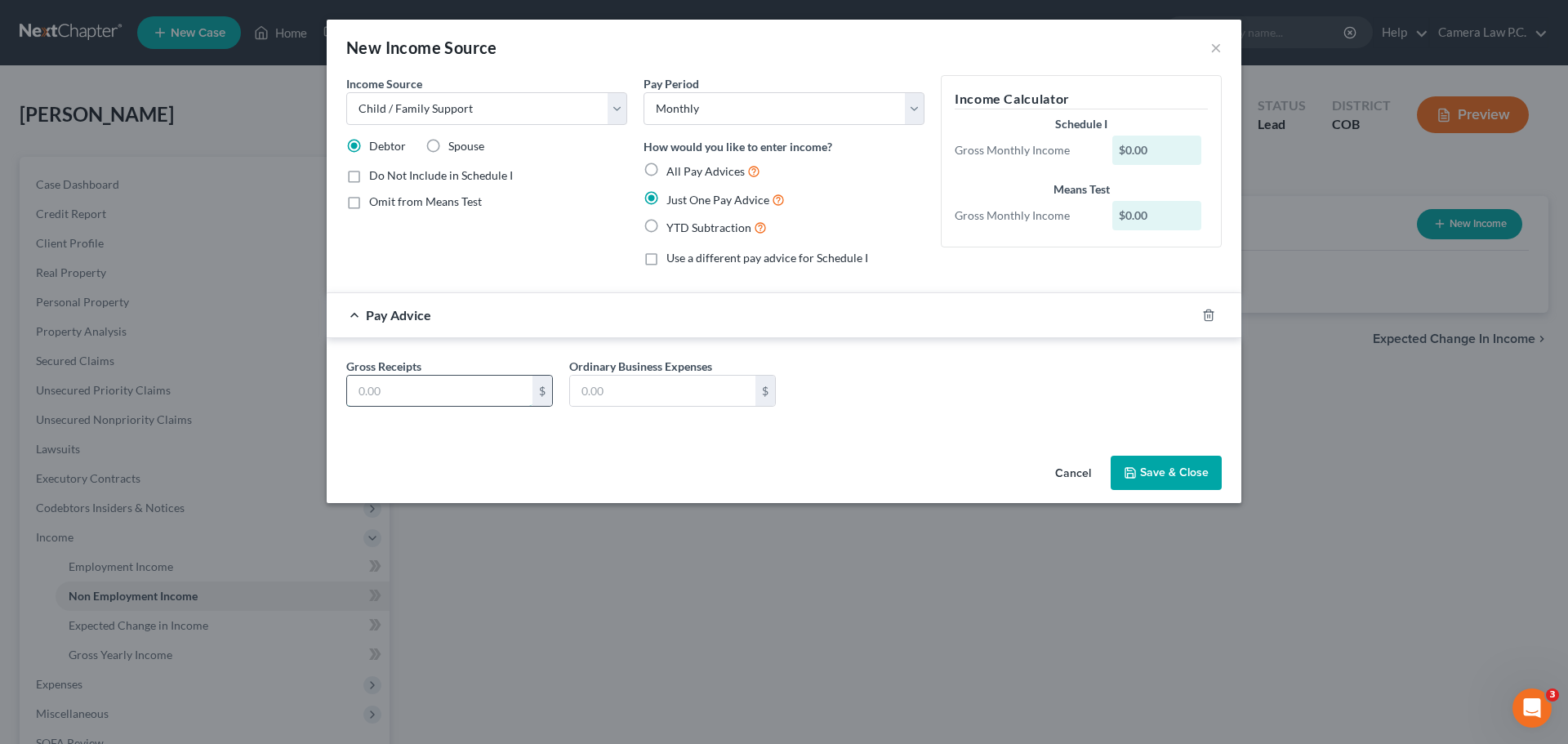
click at [423, 396] on input "text" at bounding box center [440, 390] width 186 height 31
click at [667, 168] on label "All Pay Advices" at bounding box center [713, 171] width 94 height 19
click at [673, 168] on input "All Pay Advices" at bounding box center [678, 166] width 10 height 10
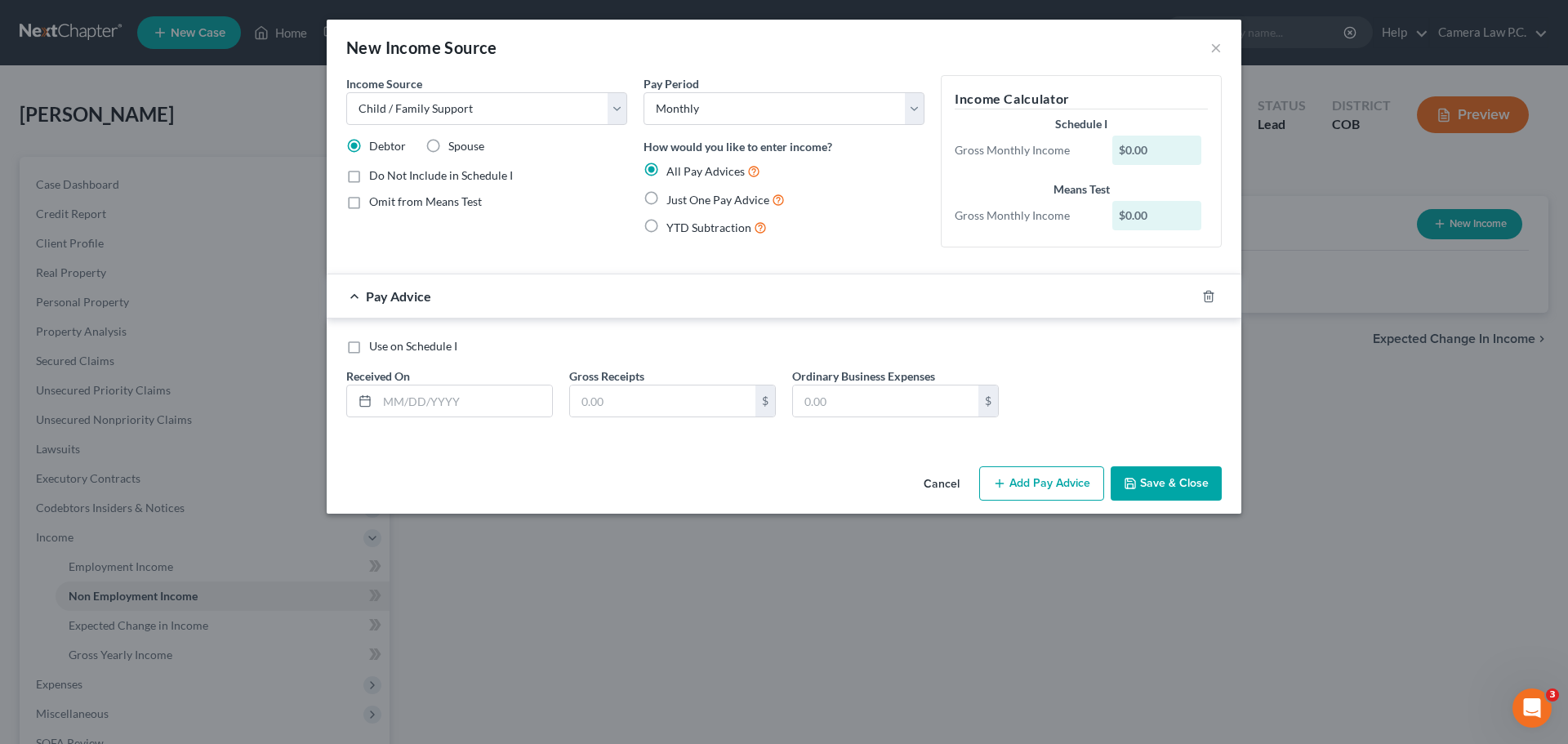
click at [667, 226] on label "YTD Subtraction" at bounding box center [717, 228] width 100 height 19
click at [673, 226] on input "YTD Subtraction" at bounding box center [678, 223] width 10 height 10
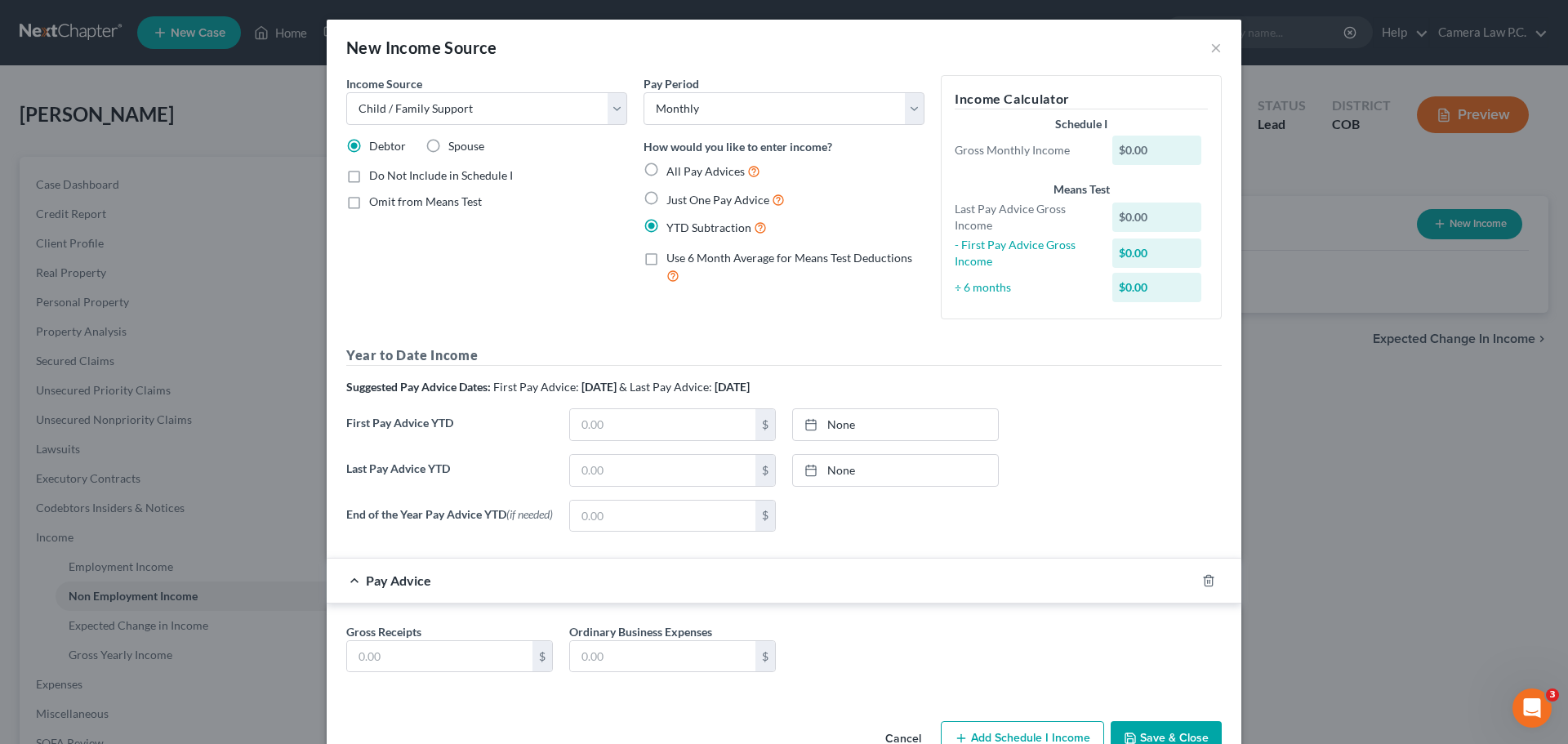
click at [667, 205] on label "Just One Pay Advice" at bounding box center [726, 200] width 119 height 19
click at [673, 201] on input "Just One Pay Advice" at bounding box center [678, 195] width 10 height 10
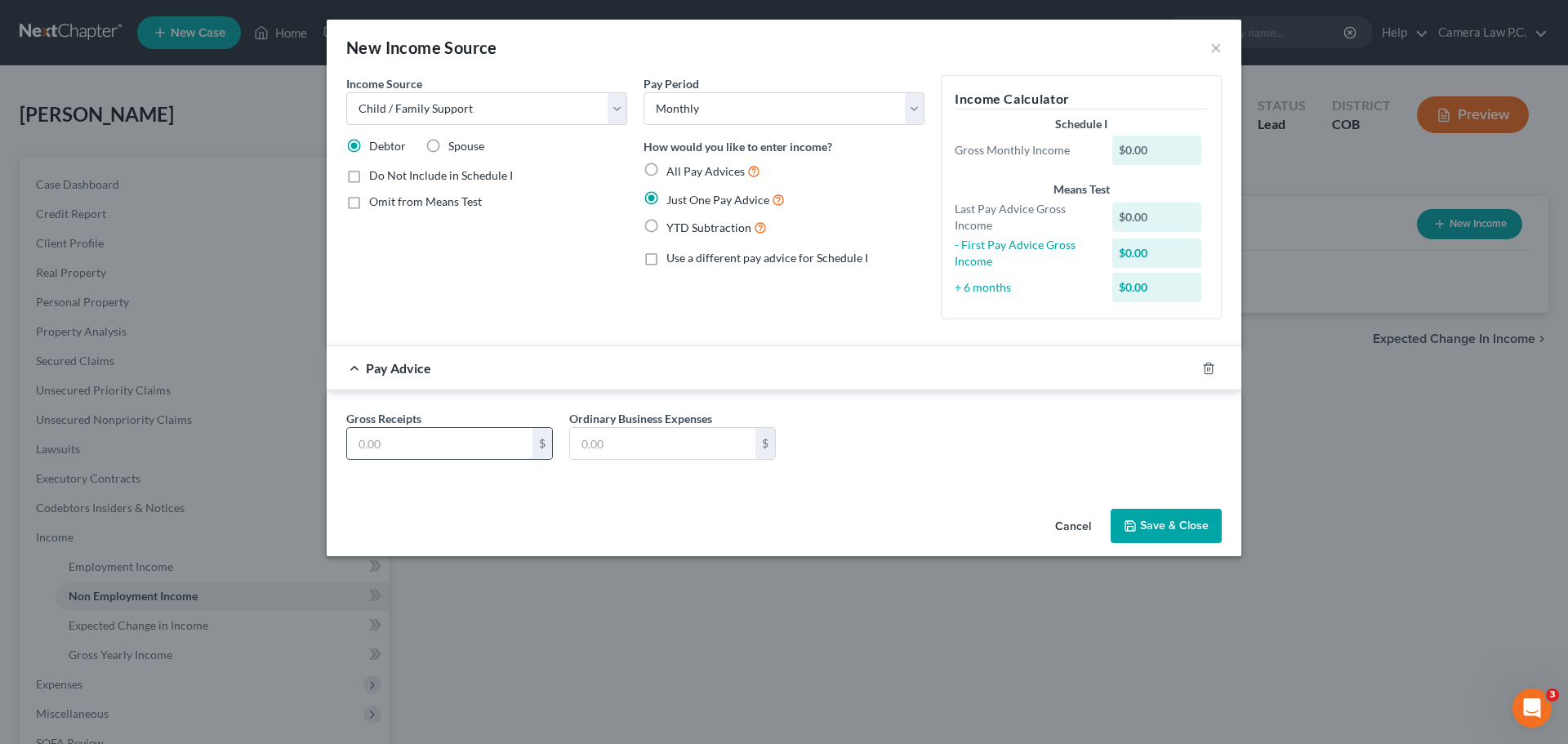
click at [399, 440] on input "text" at bounding box center [440, 443] width 186 height 31
click at [1164, 529] on button "Save & Close" at bounding box center [1167, 526] width 111 height 34
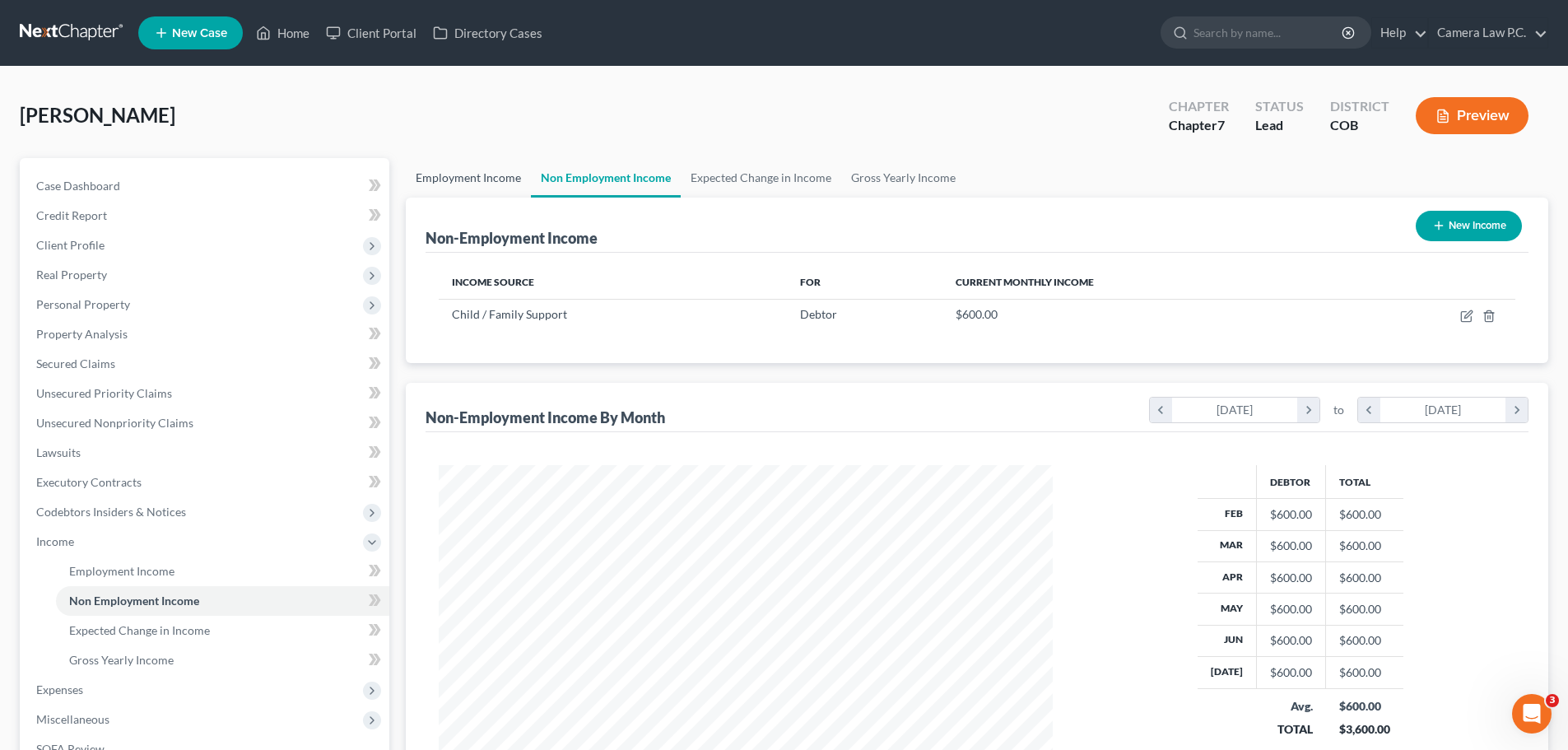
click at [473, 177] on link "Employment Income" at bounding box center [469, 178] width 125 height 39
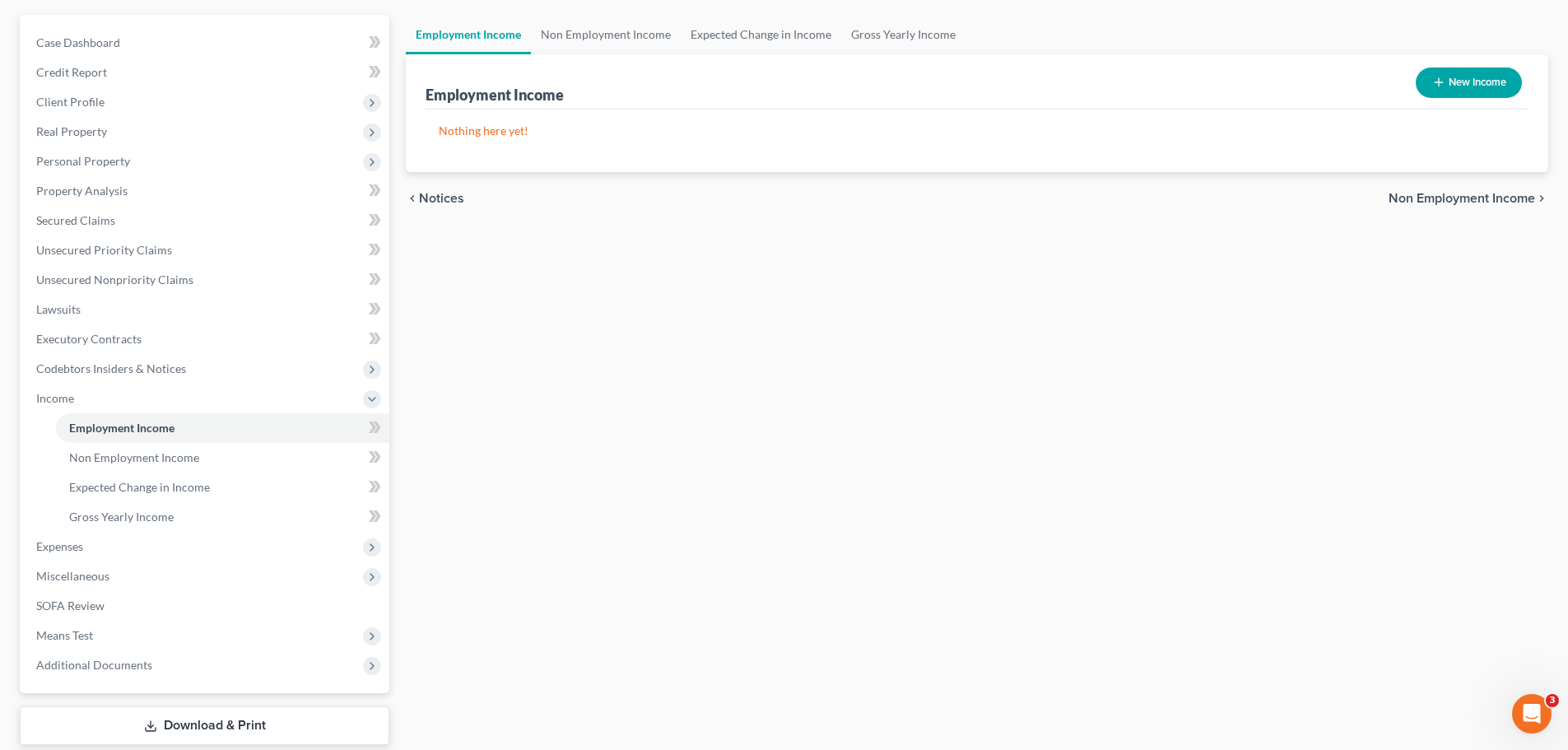
scroll to position [243, 0]
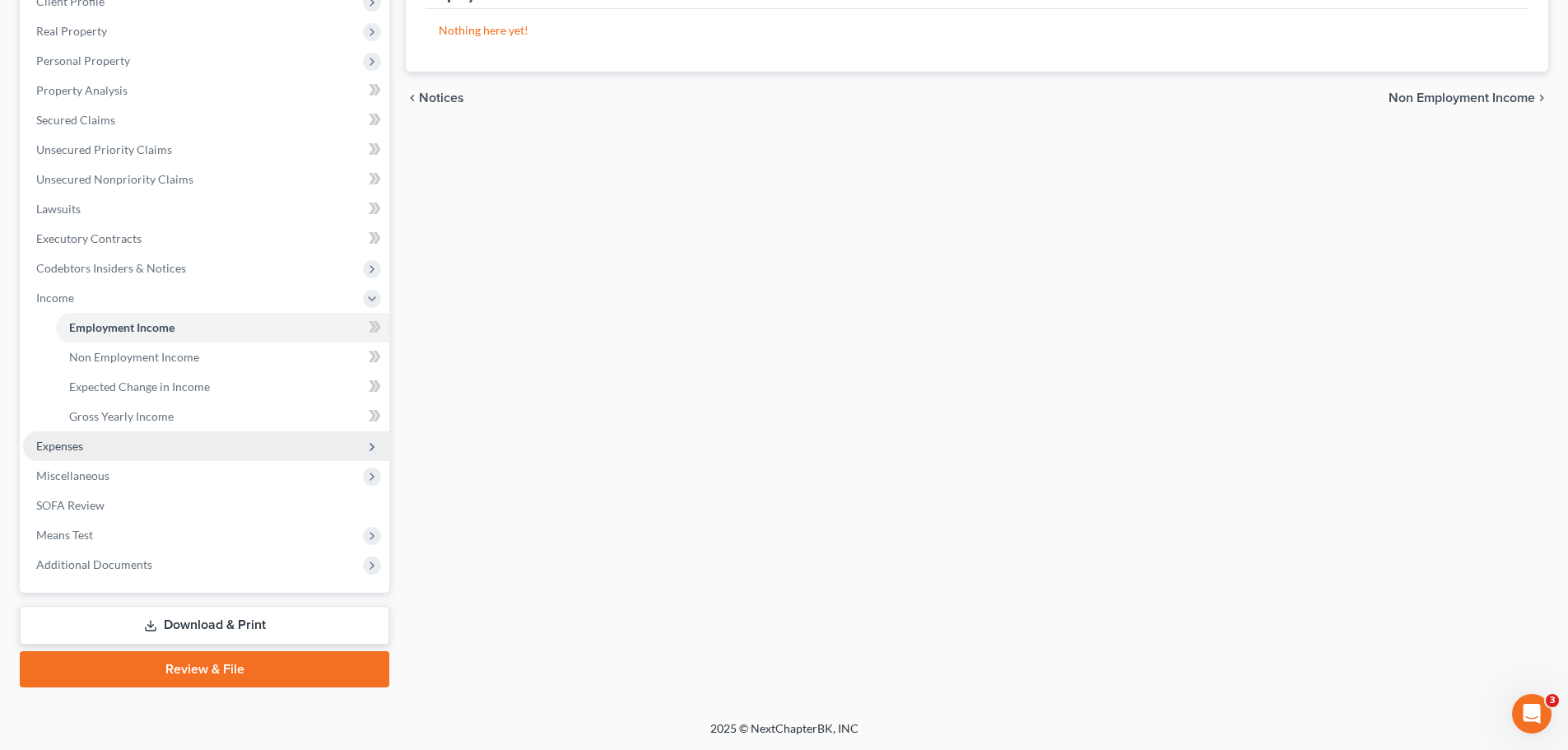
click at [65, 447] on span "Expenses" at bounding box center [60, 446] width 47 height 14
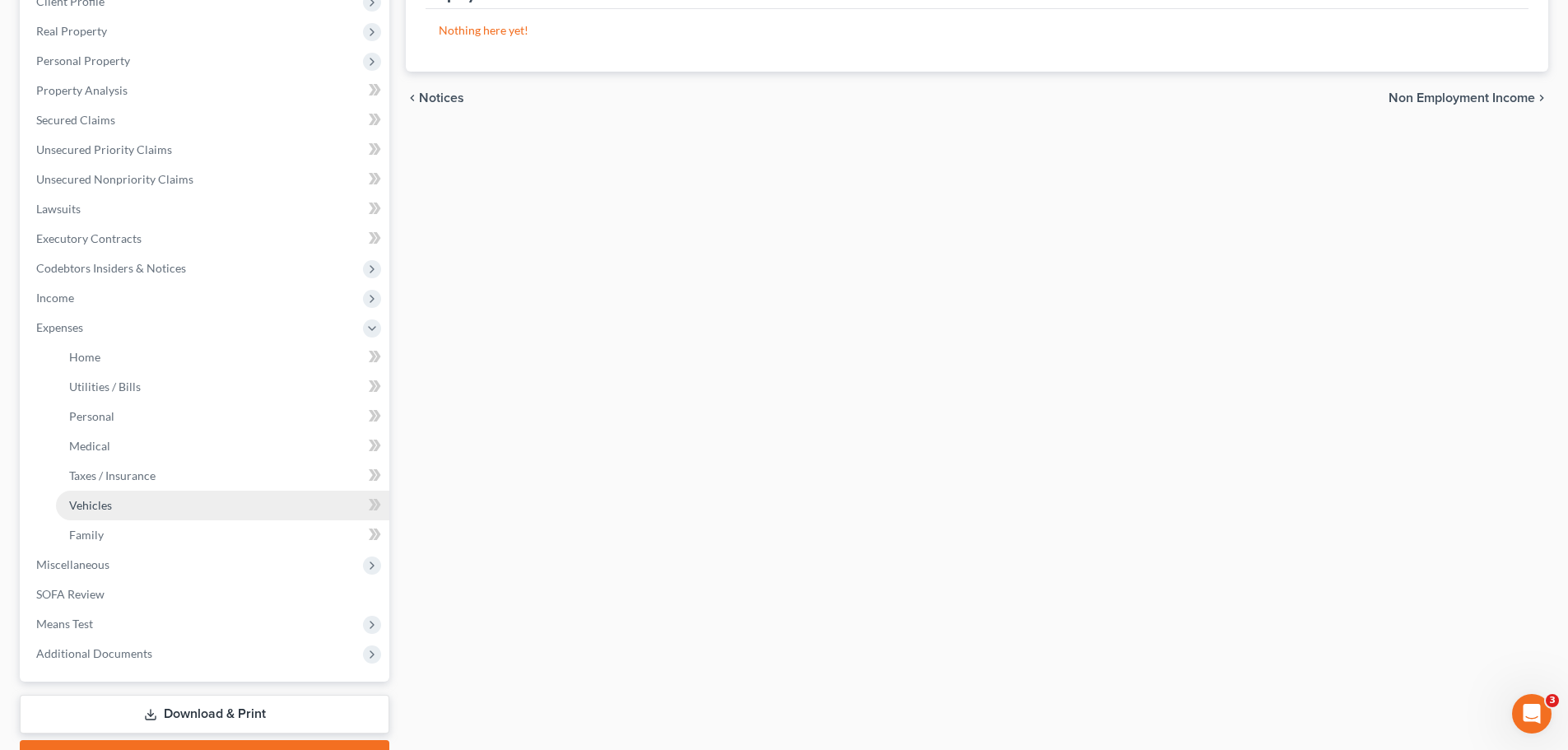
click at [95, 508] on span "Vehicles" at bounding box center [91, 505] width 43 height 14
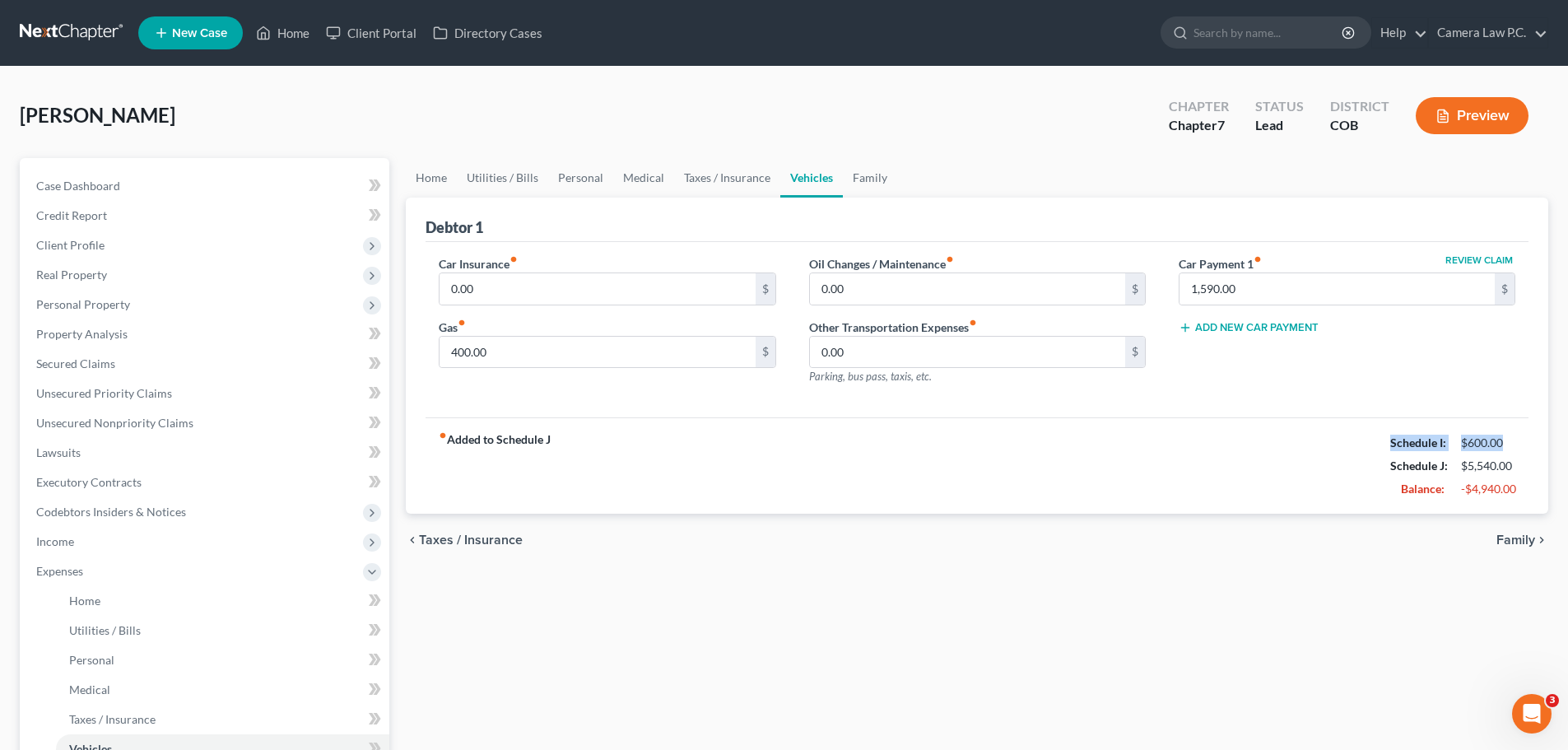
drag, startPoint x: 1387, startPoint y: 438, endPoint x: 1511, endPoint y: 441, distance: 124.0
click at [1511, 441] on div "Schedule I: $600.00" at bounding box center [1452, 443] width 141 height 23
click at [1386, 464] on div "Schedule J:" at bounding box center [1417, 466] width 71 height 17
drag, startPoint x: 1391, startPoint y: 467, endPoint x: 1522, endPoint y: 459, distance: 131.2
click at [1522, 459] on div "Schedule J: $5,540.00" at bounding box center [1452, 465] width 141 height 23
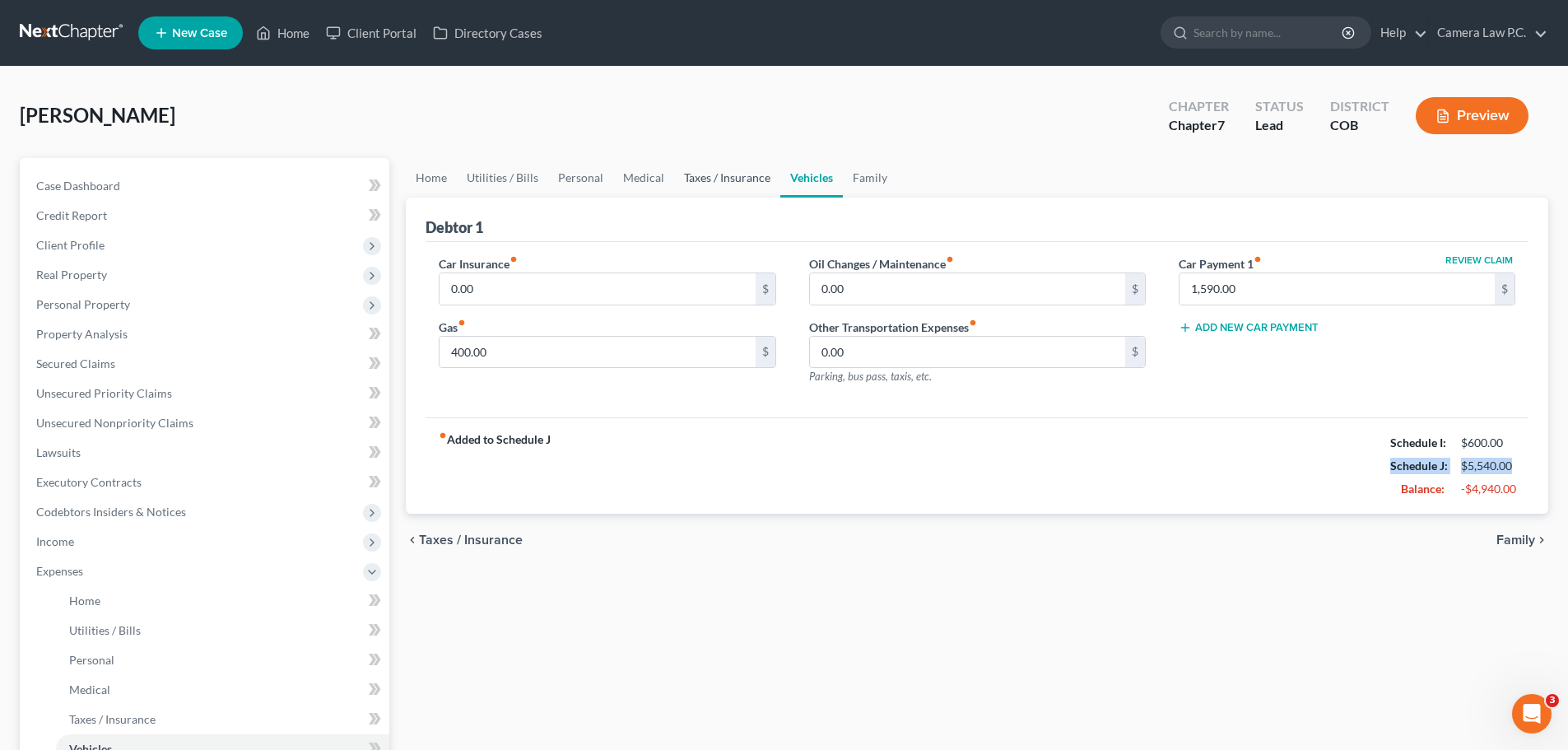
click at [708, 178] on link "Taxes / Insurance" at bounding box center [726, 178] width 106 height 39
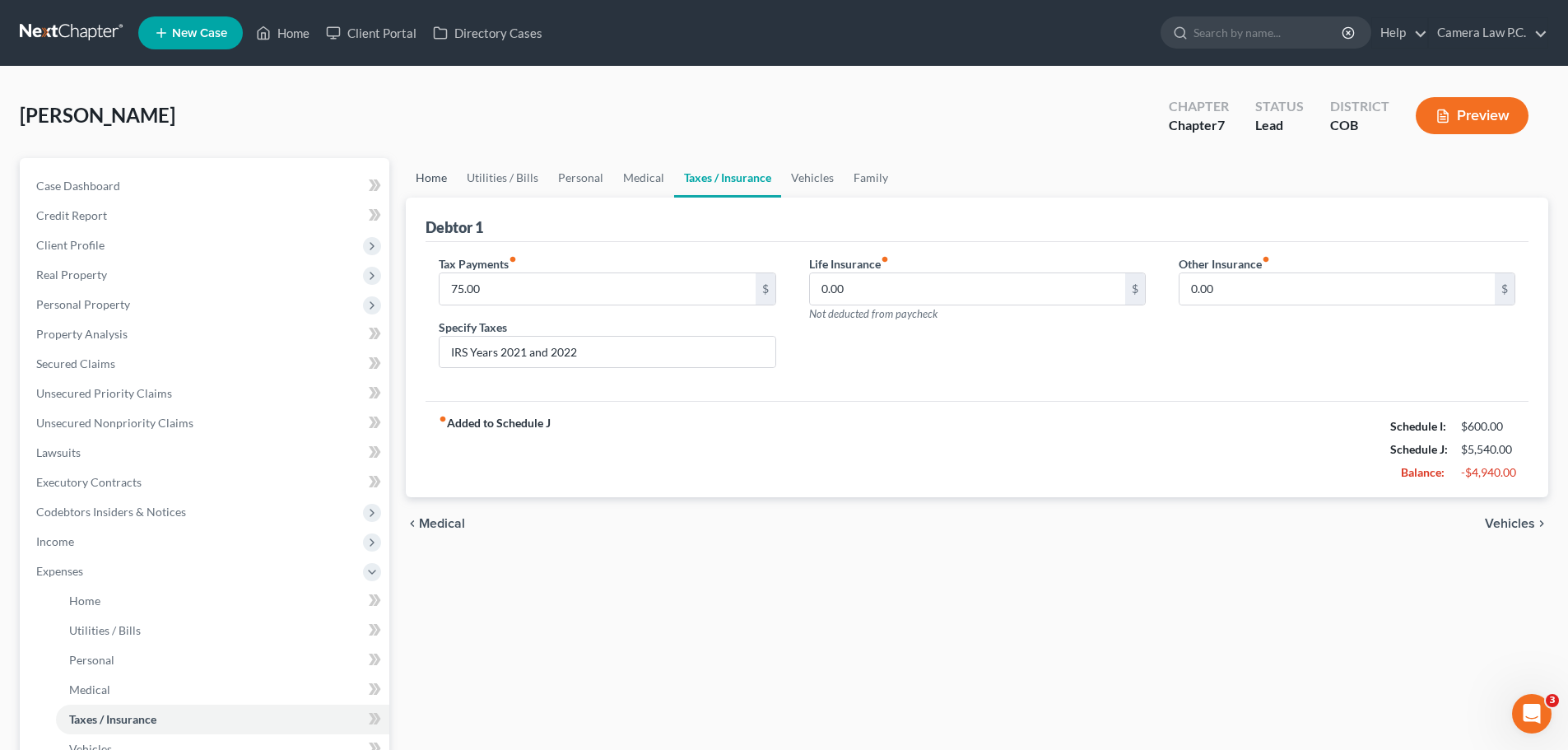
click at [443, 179] on link "Home" at bounding box center [432, 178] width 51 height 39
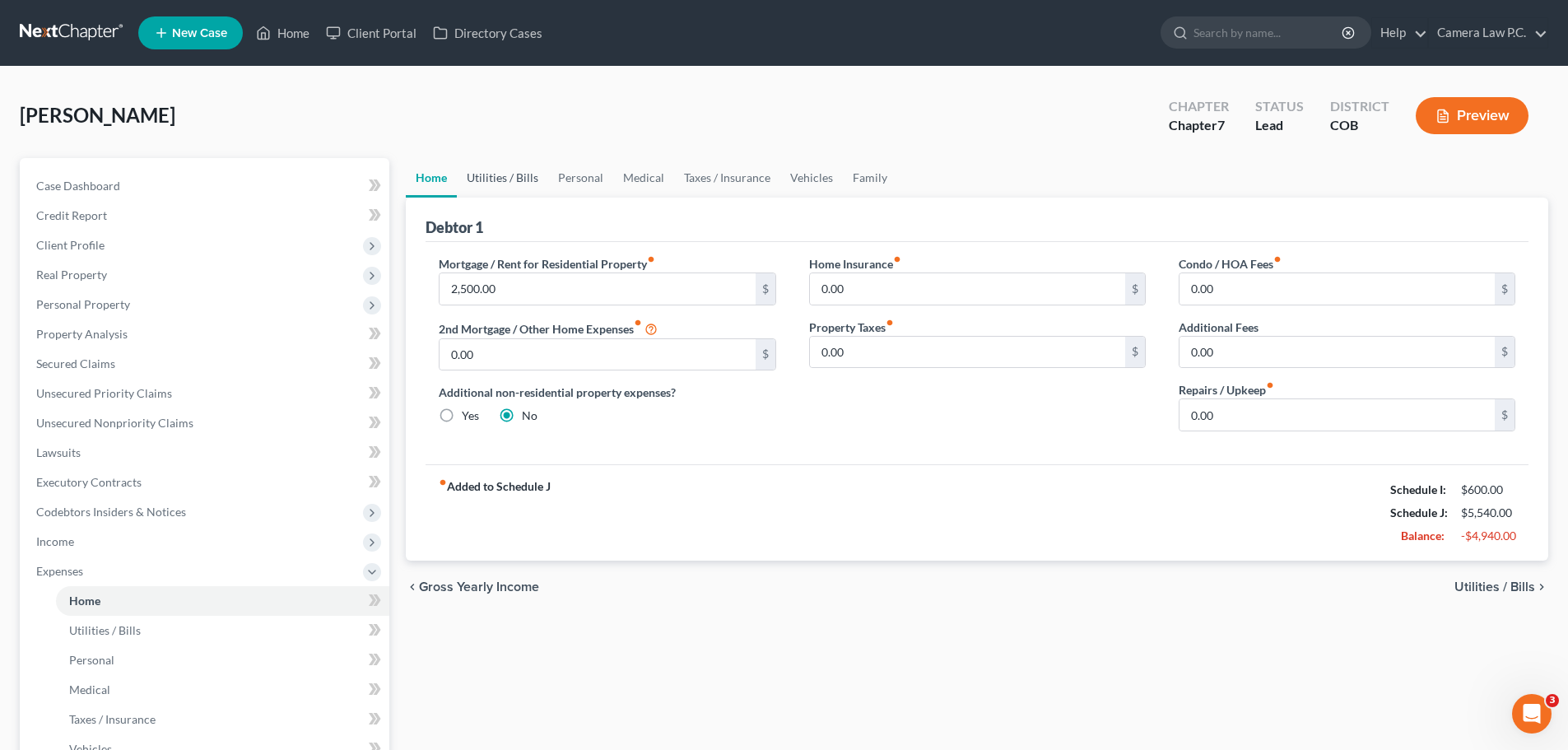
click at [496, 169] on link "Utilities / Bills" at bounding box center [503, 178] width 92 height 39
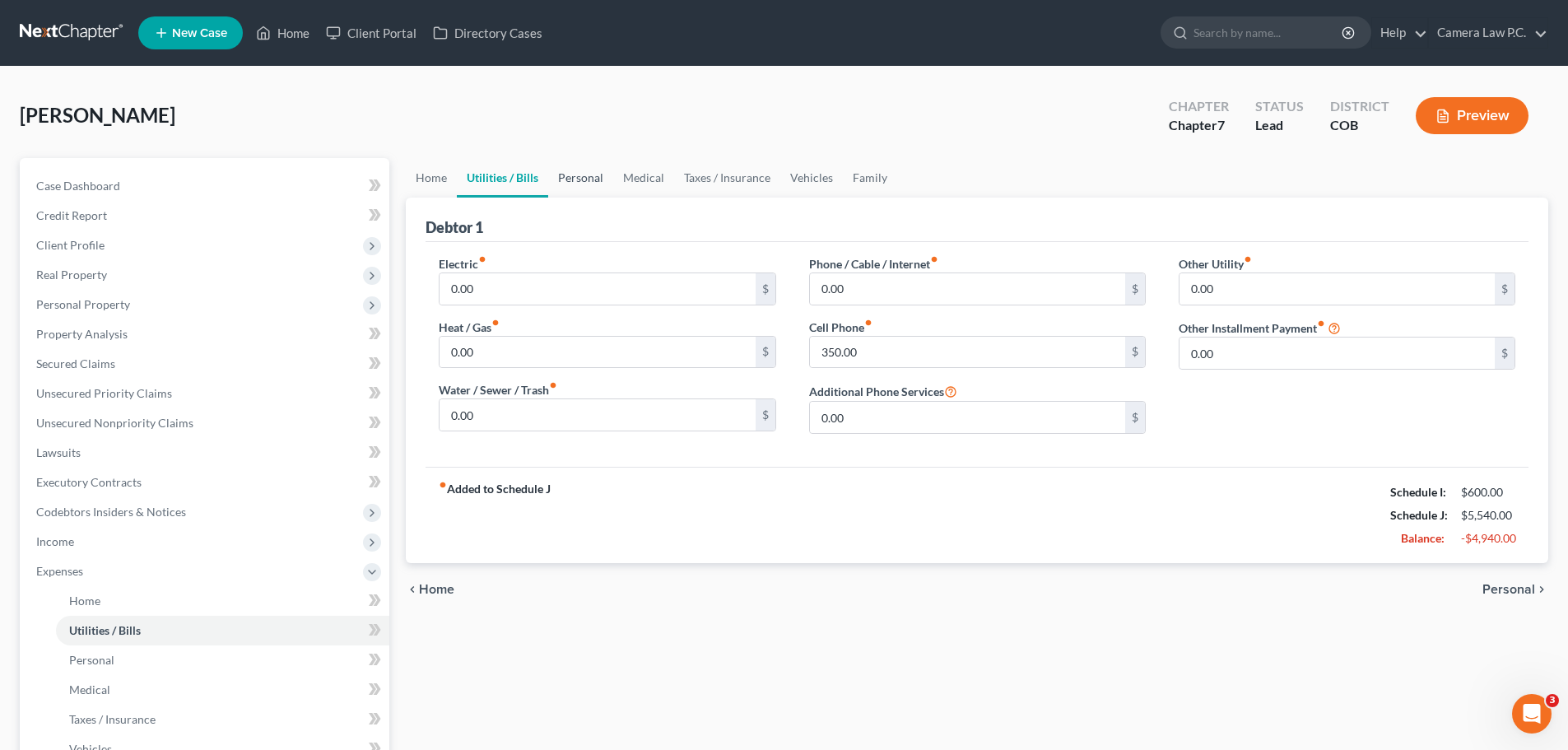
click at [570, 176] on link "Personal" at bounding box center [580, 178] width 65 height 39
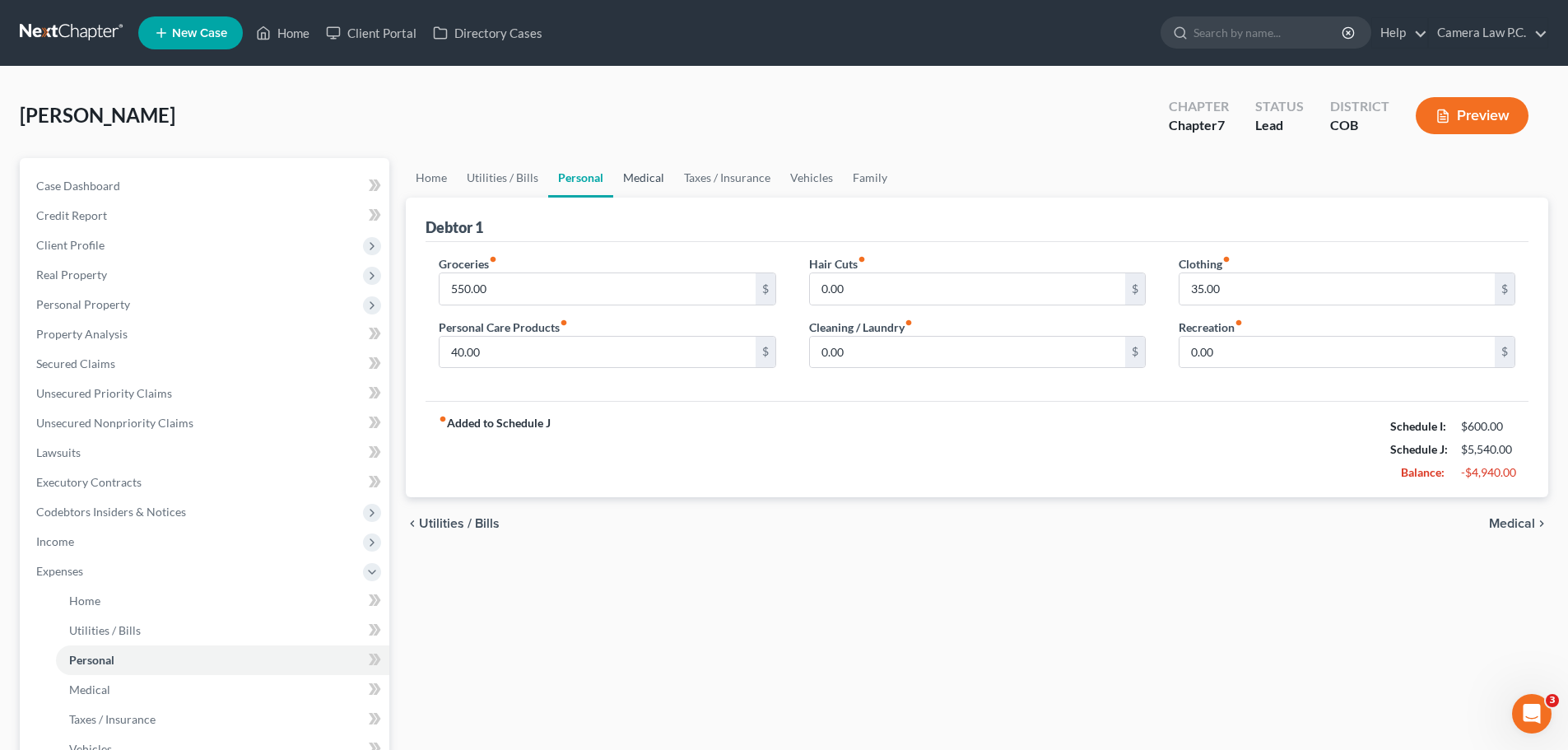
click at [652, 177] on link "Medical" at bounding box center [643, 178] width 61 height 39
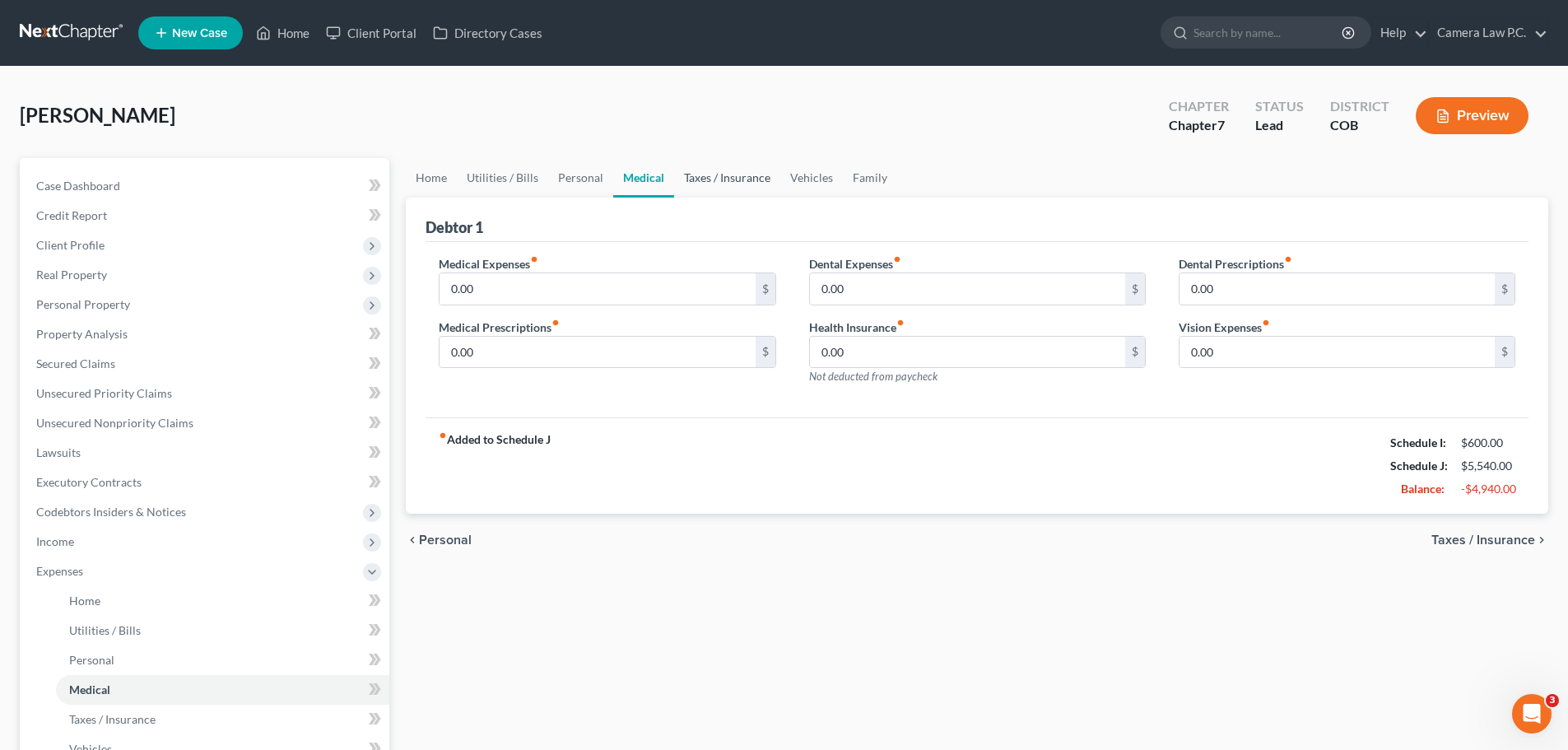
click at [734, 176] on link "Taxes / Insurance" at bounding box center [726, 178] width 106 height 39
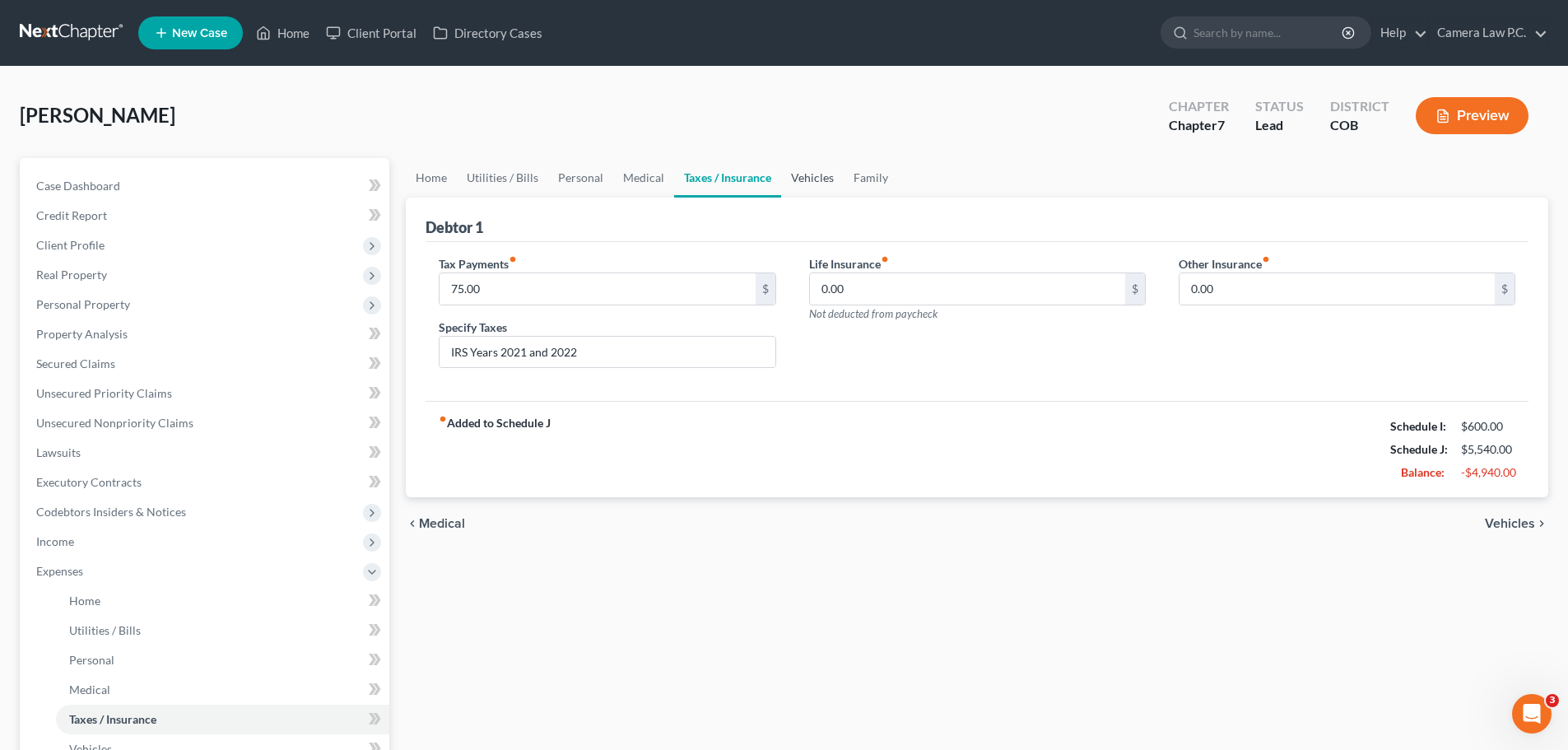
click at [803, 176] on link "Vehicles" at bounding box center [812, 178] width 63 height 39
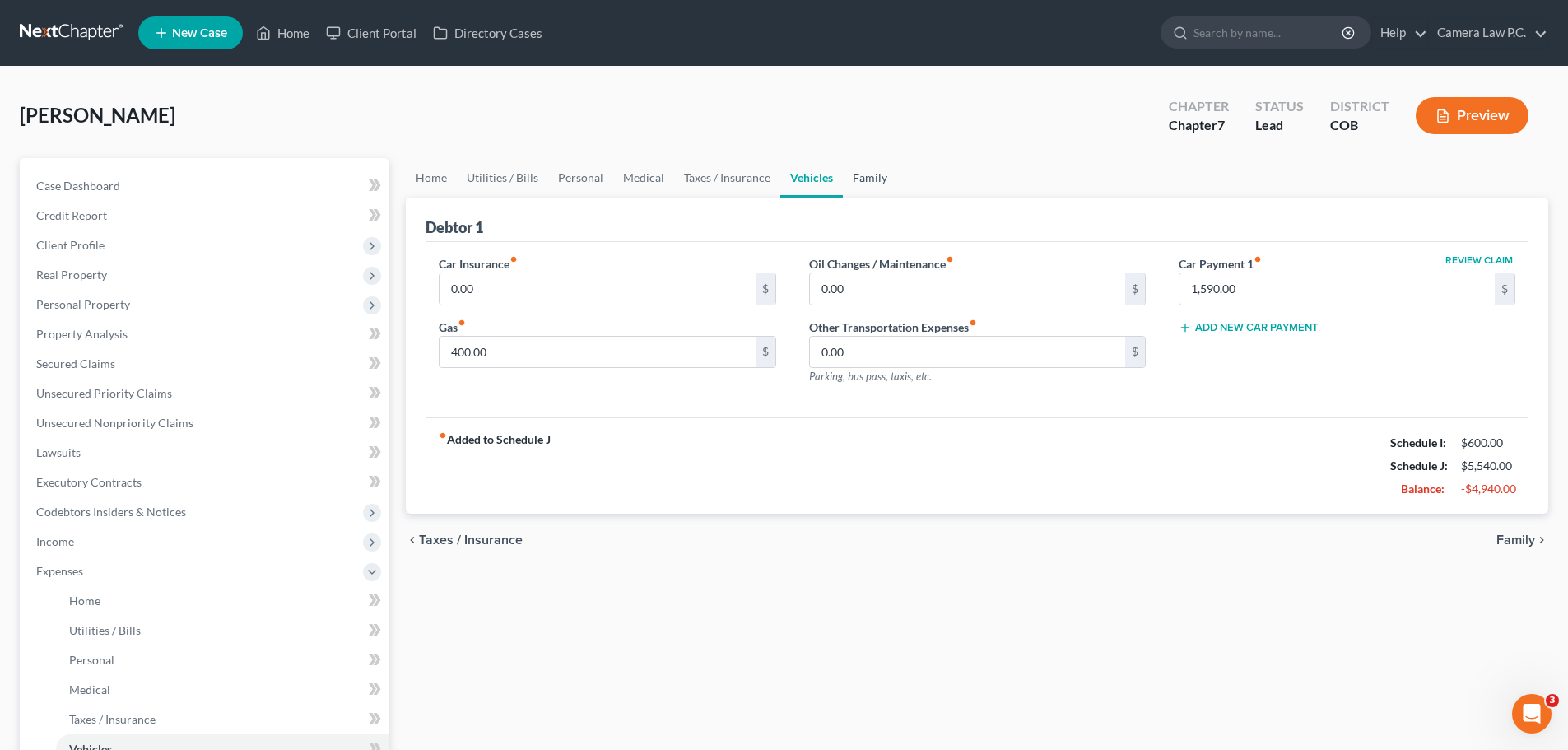
click at [863, 172] on link "Family" at bounding box center [870, 178] width 54 height 39
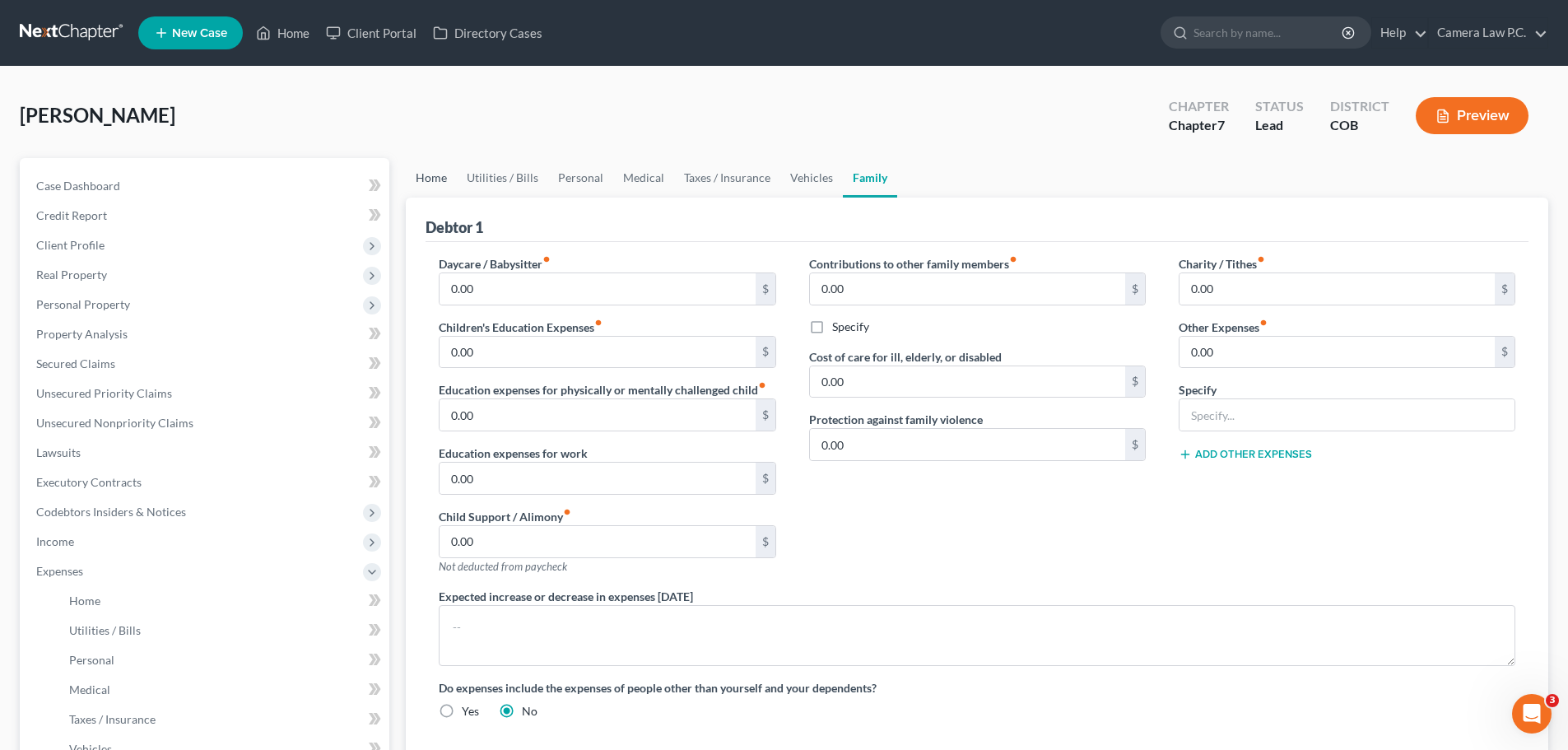
click at [433, 172] on link "Home" at bounding box center [432, 178] width 51 height 39
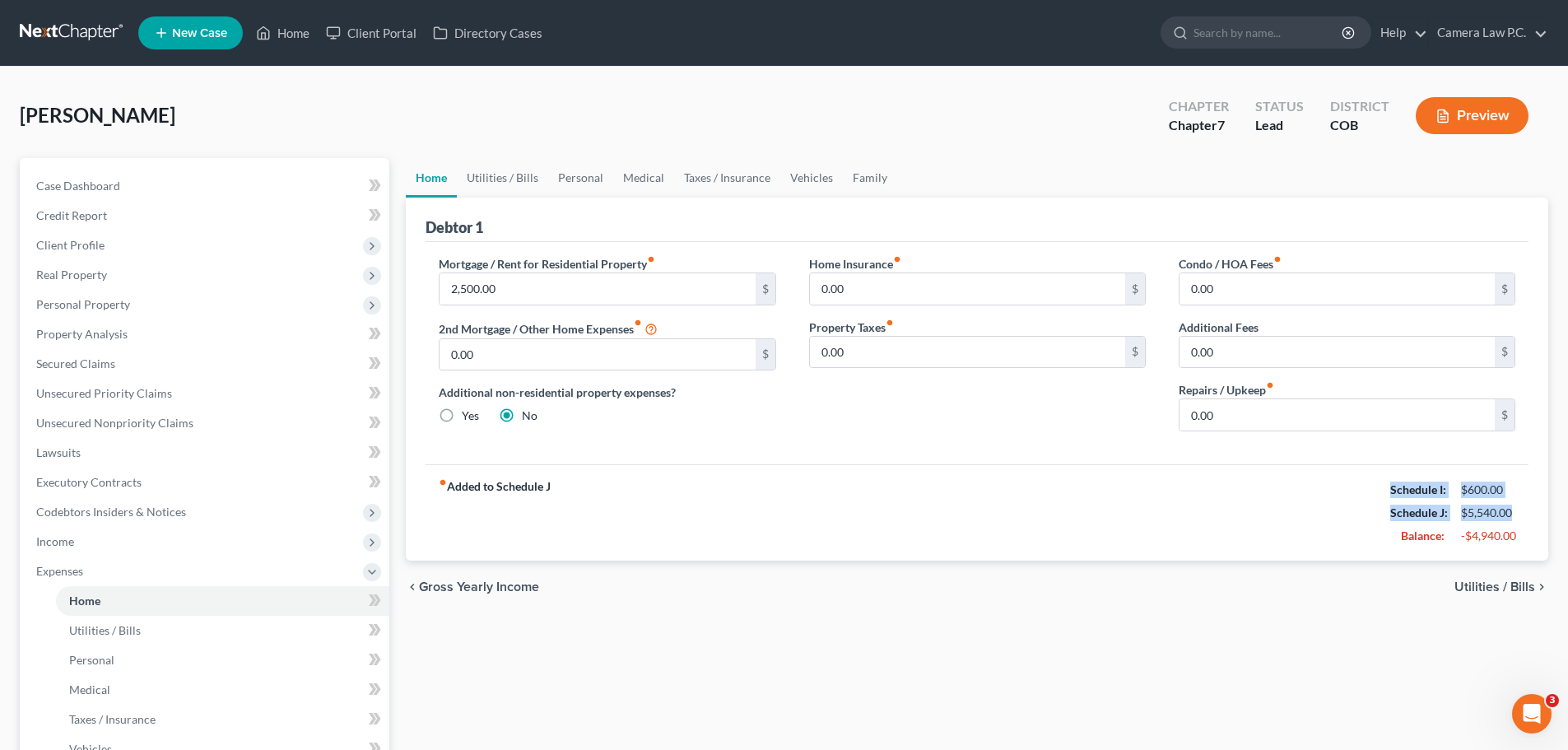
drag, startPoint x: 1517, startPoint y: 513, endPoint x: 1373, endPoint y: 487, distance: 146.3
click at [1373, 487] on div "fiber_manual_record Added to Schedule J Schedule I: $600.00 Schedule J: $5,540.…" at bounding box center [977, 512] width 1103 height 96
click at [1353, 493] on div "fiber_manual_record Added to Schedule J Schedule I: $600.00 Schedule J: $5,540.…" at bounding box center [977, 512] width 1103 height 96
drag, startPoint x: 1462, startPoint y: 491, endPoint x: 1509, endPoint y: 491, distance: 47.0
click at [1509, 491] on div "$600.00" at bounding box center [1488, 490] width 54 height 17
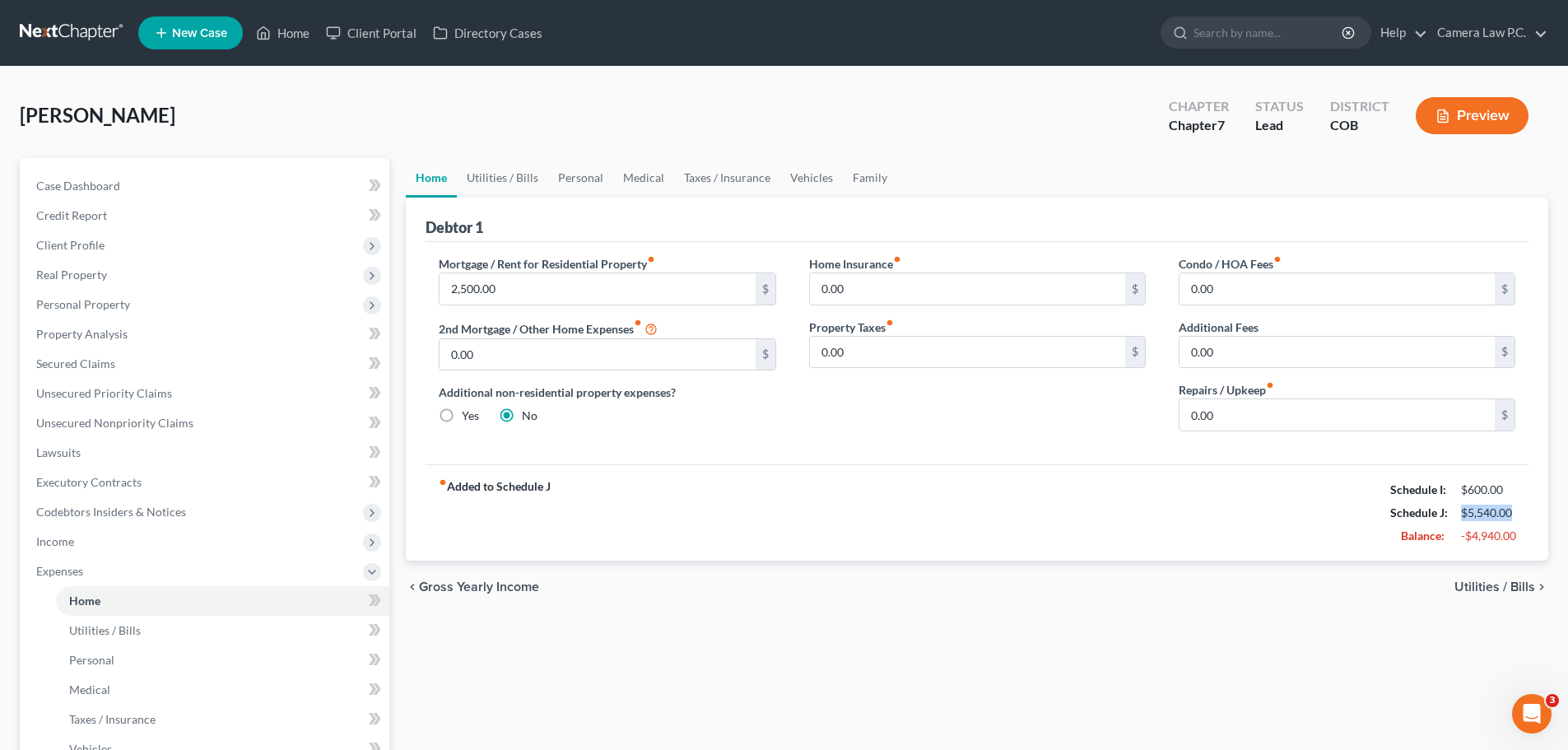
drag, startPoint x: 1460, startPoint y: 510, endPoint x: 1521, endPoint y: 505, distance: 61.2
click at [1521, 505] on div "$5,540.00" at bounding box center [1488, 513] width 71 height 17
click at [1381, 515] on div "fiber_manual_record Added to Schedule J Schedule I: $600.00 Schedule J: $5,540.…" at bounding box center [977, 512] width 1103 height 96
drag, startPoint x: 1508, startPoint y: 488, endPoint x: 1386, endPoint y: 493, distance: 122.1
click at [1386, 493] on div "Schedule I: $600.00" at bounding box center [1452, 490] width 141 height 23
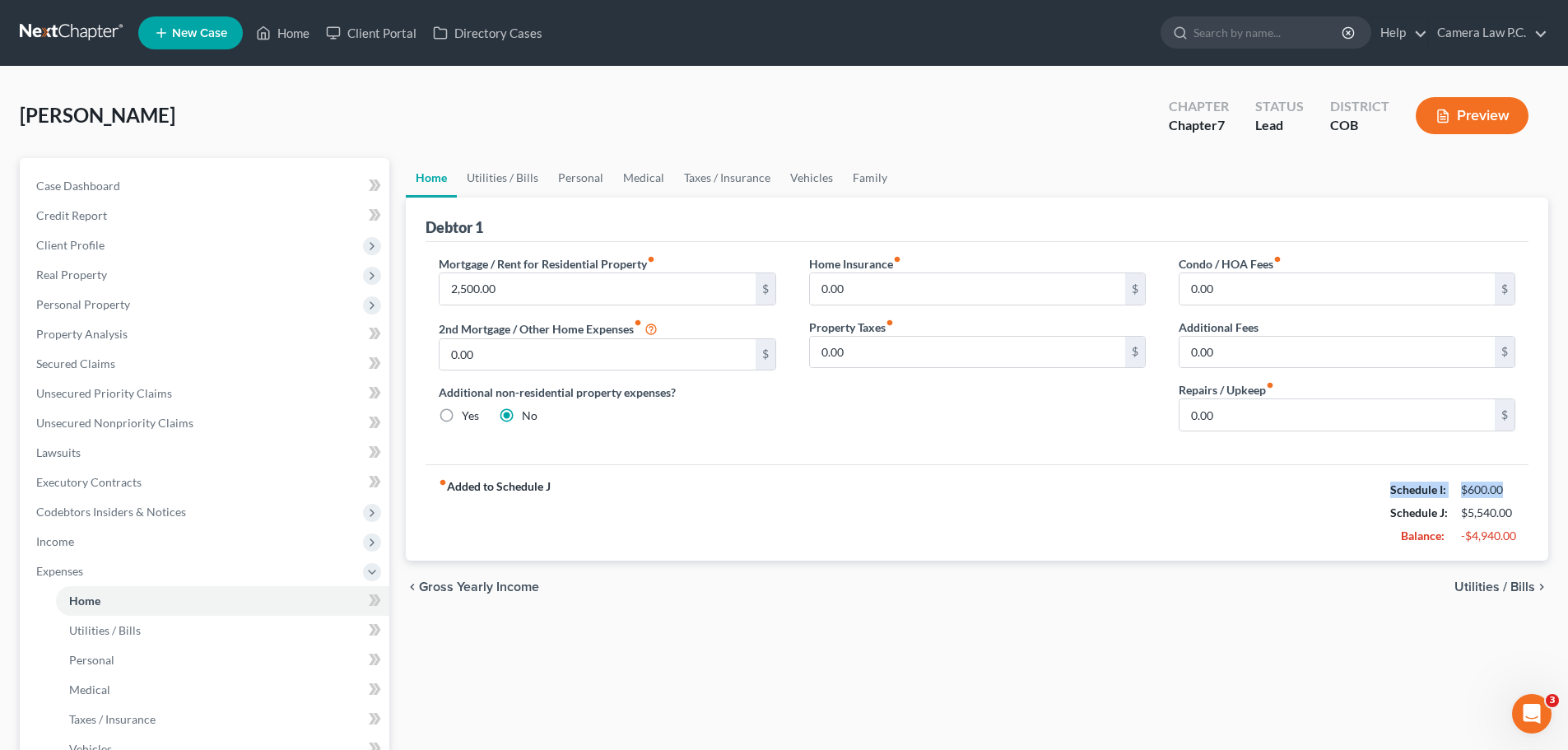
click at [1347, 482] on div "fiber_manual_record Added to Schedule J Schedule I: $600.00 Schedule J: $5,540.…" at bounding box center [977, 512] width 1103 height 96
drag, startPoint x: 1508, startPoint y: 488, endPoint x: 1388, endPoint y: 484, distance: 120.1
click at [1388, 484] on div "Schedule I: $600.00" at bounding box center [1452, 490] width 141 height 23
click at [1370, 484] on div "fiber_manual_record Added to Schedule J Schedule I: $600.00 Schedule J: $5,540.…" at bounding box center [977, 512] width 1103 height 96
drag, startPoint x: 1461, startPoint y: 510, endPoint x: 1522, endPoint y: 512, distance: 61.0
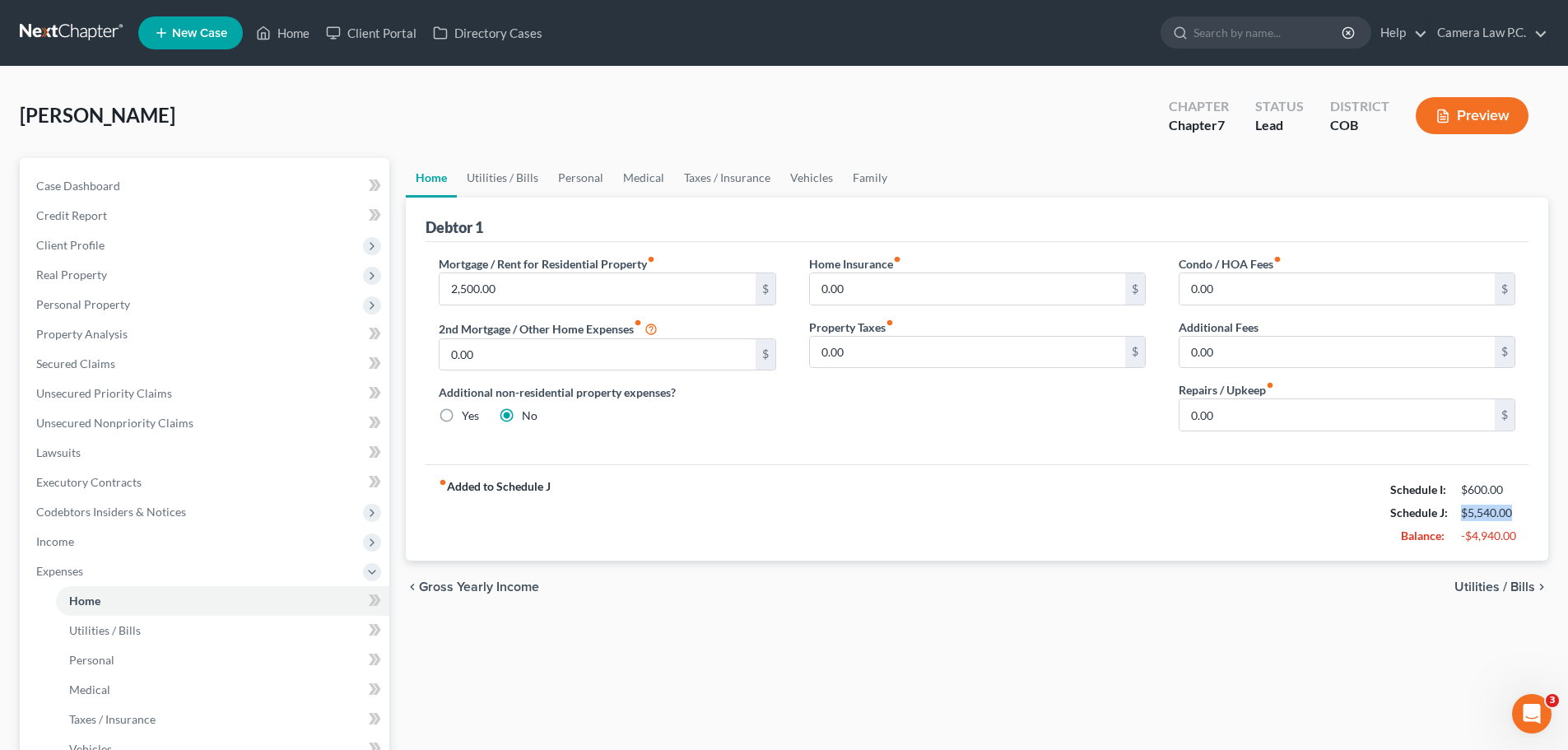
click at [1522, 512] on div "$5,540.00" at bounding box center [1488, 513] width 71 height 17
click at [1525, 509] on div "fiber_manual_record Added to Schedule J Schedule I: $600.00 Schedule J: $5,540.…" at bounding box center [977, 512] width 1103 height 96
drag, startPoint x: 1514, startPoint y: 510, endPoint x: 1458, endPoint y: 510, distance: 56.0
click at [1458, 510] on div "$5,540.00" at bounding box center [1488, 513] width 71 height 17
drag, startPoint x: 1460, startPoint y: 490, endPoint x: 1506, endPoint y: 489, distance: 46.0
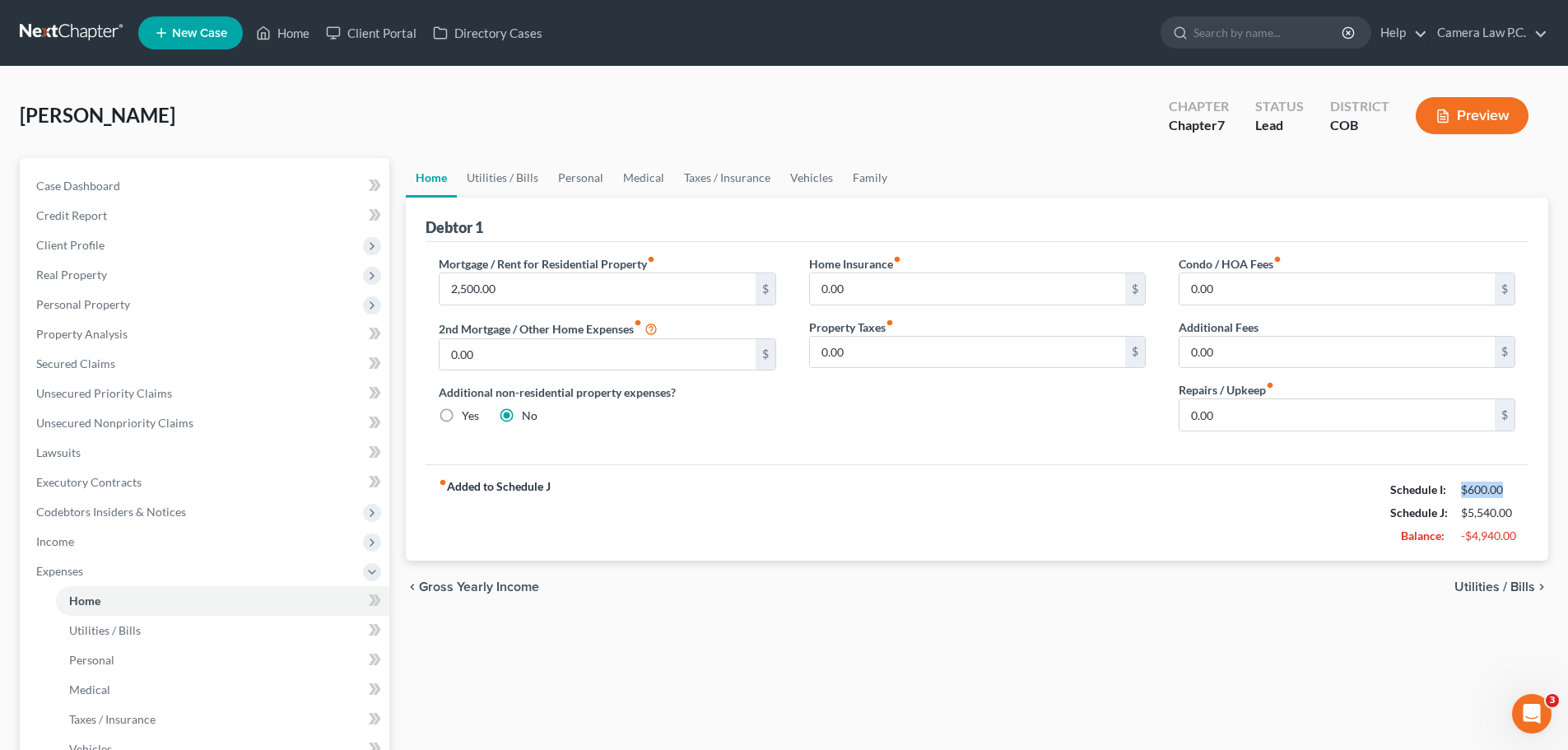
click at [1506, 489] on div "$600.00" at bounding box center [1488, 490] width 54 height 17
click at [1520, 486] on div "$600.00" at bounding box center [1488, 490] width 71 height 17
drag, startPoint x: 1388, startPoint y: 488, endPoint x: 1511, endPoint y: 481, distance: 123.2
click at [1511, 481] on div "Schedule I: $600.00" at bounding box center [1452, 490] width 141 height 23
click at [1376, 497] on div "fiber_manual_record Added to Schedule J Schedule I: $600.00 Schedule J: $5,540.…" at bounding box center [977, 512] width 1103 height 96
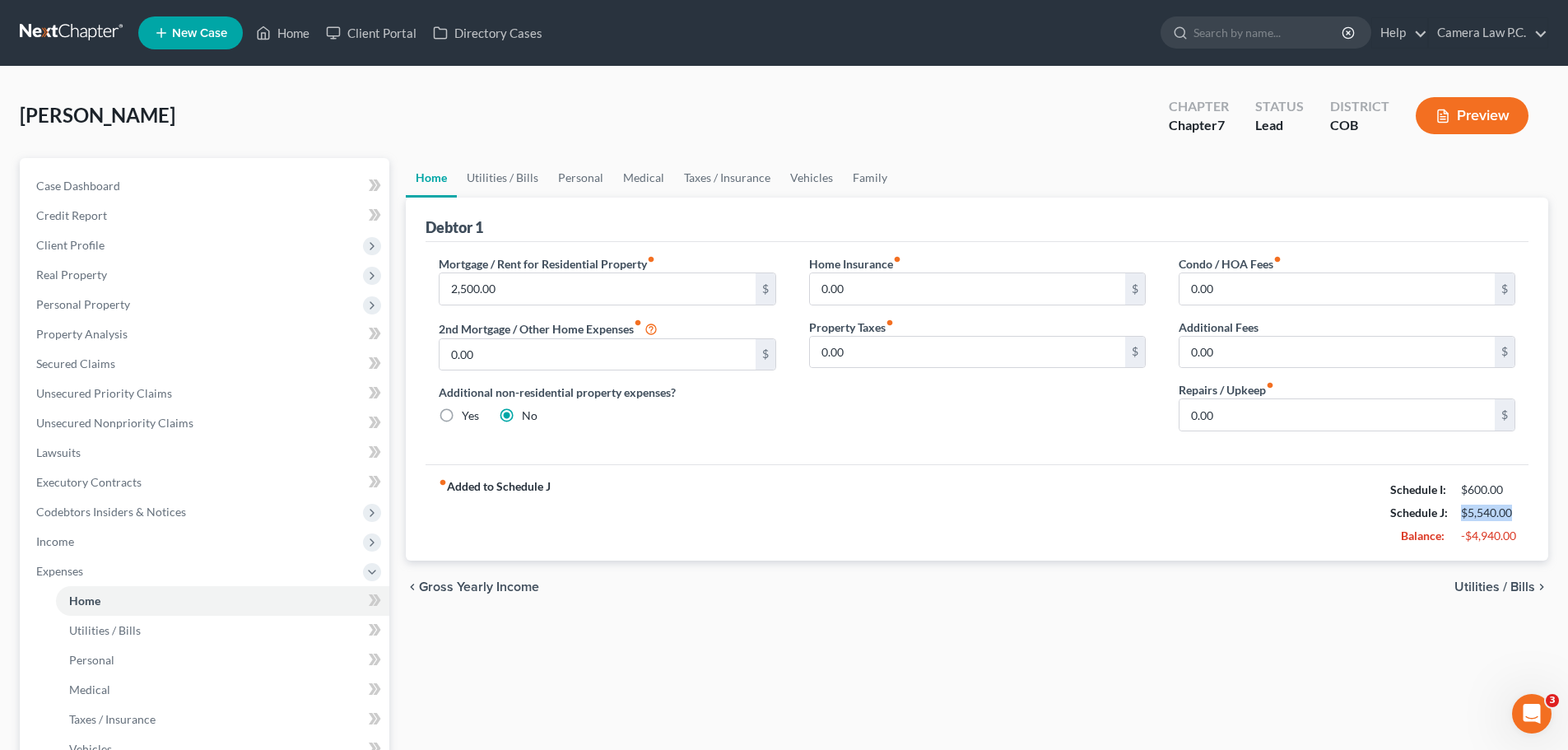
drag, startPoint x: 1460, startPoint y: 508, endPoint x: 1526, endPoint y: 511, distance: 66.1
click at [1526, 511] on div "fiber_manual_record Added to Schedule J Schedule I: $600.00 Schedule J: $5,540.…" at bounding box center [977, 512] width 1103 height 96
click at [1356, 498] on div "fiber_manual_record Added to Schedule J Schedule I: $600.00 Schedule J: $5,540.…" at bounding box center [977, 512] width 1103 height 96
click at [505, 174] on link "Utilities / Bills" at bounding box center [503, 178] width 92 height 39
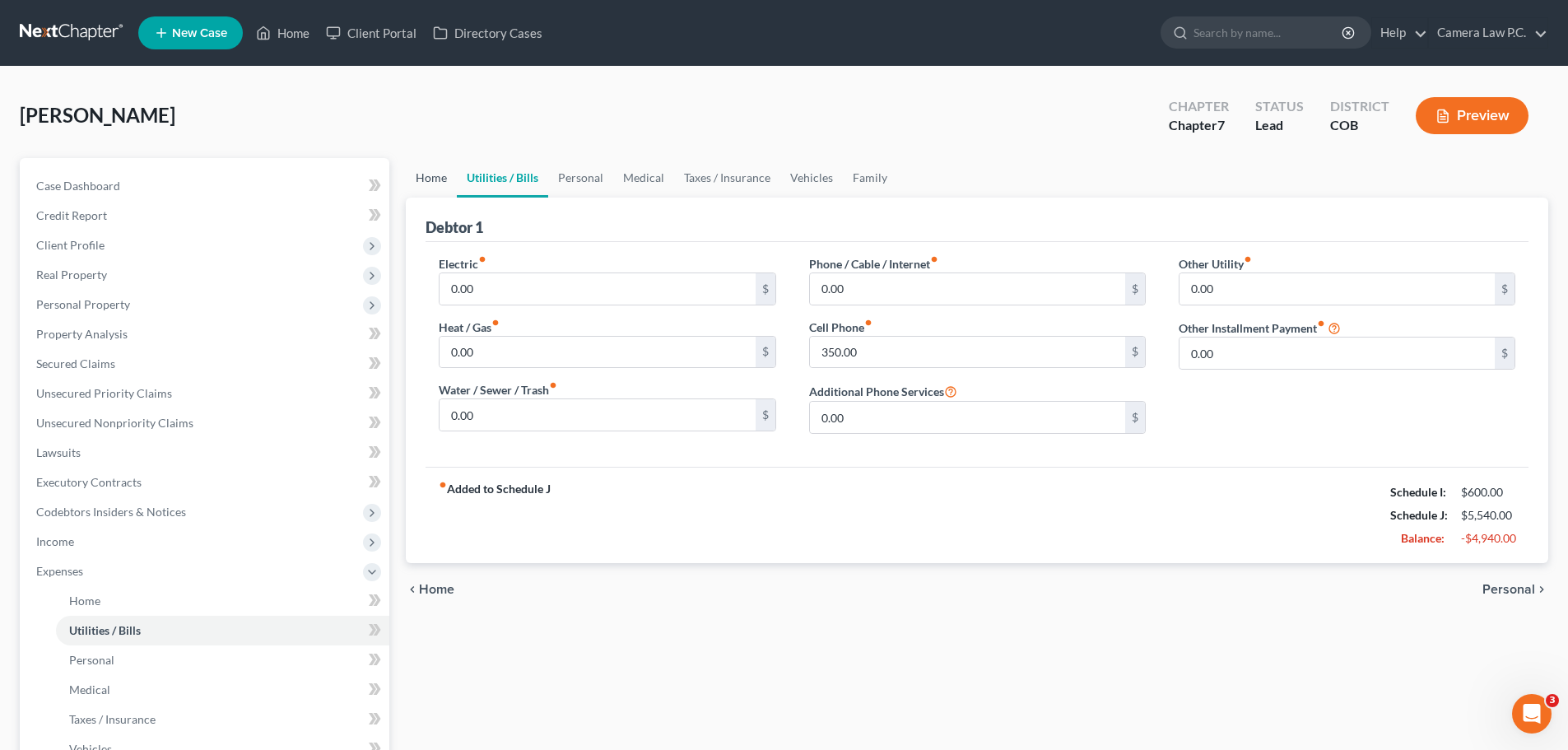
click at [433, 173] on link "Home" at bounding box center [432, 178] width 51 height 39
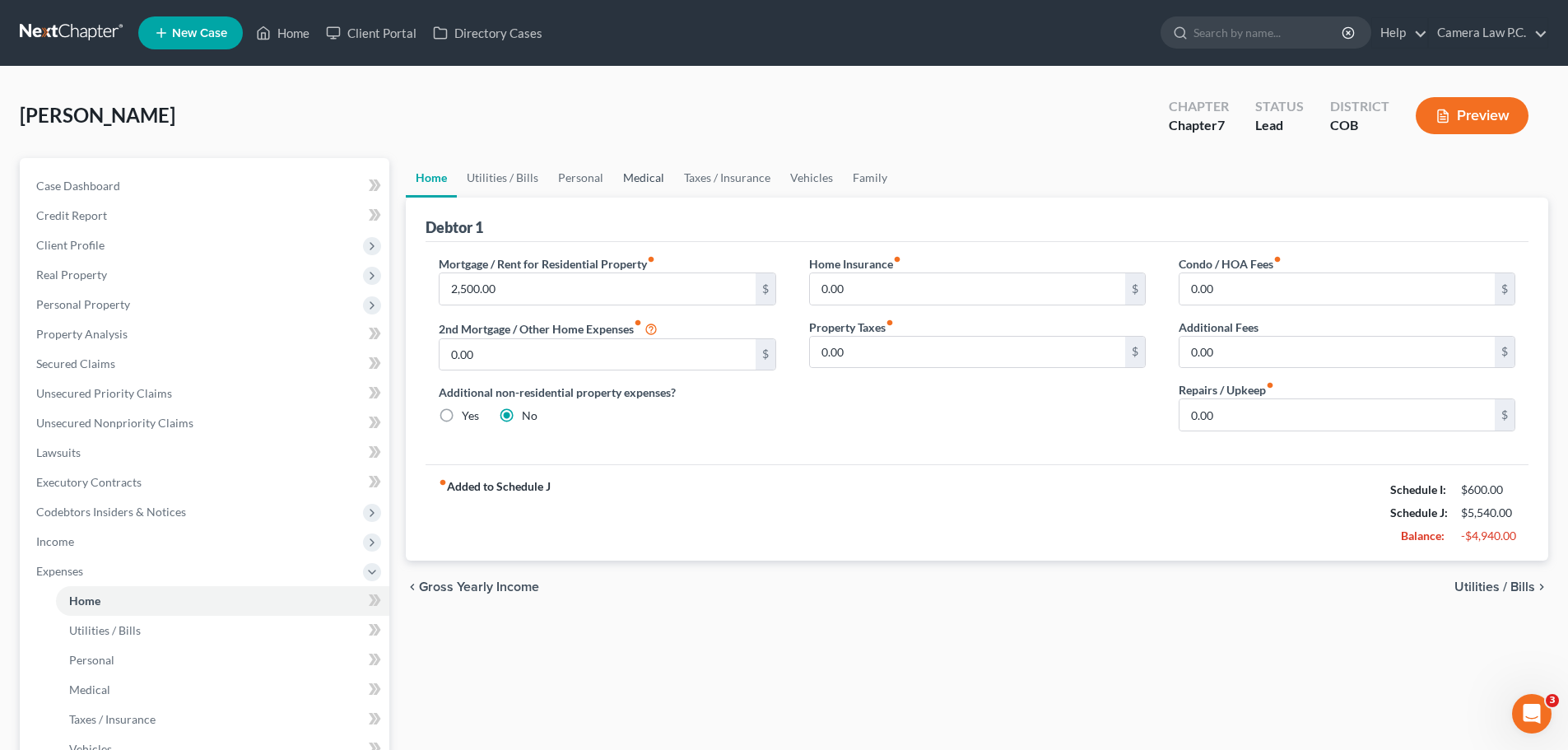
click at [636, 174] on link "Medical" at bounding box center [643, 178] width 61 height 39
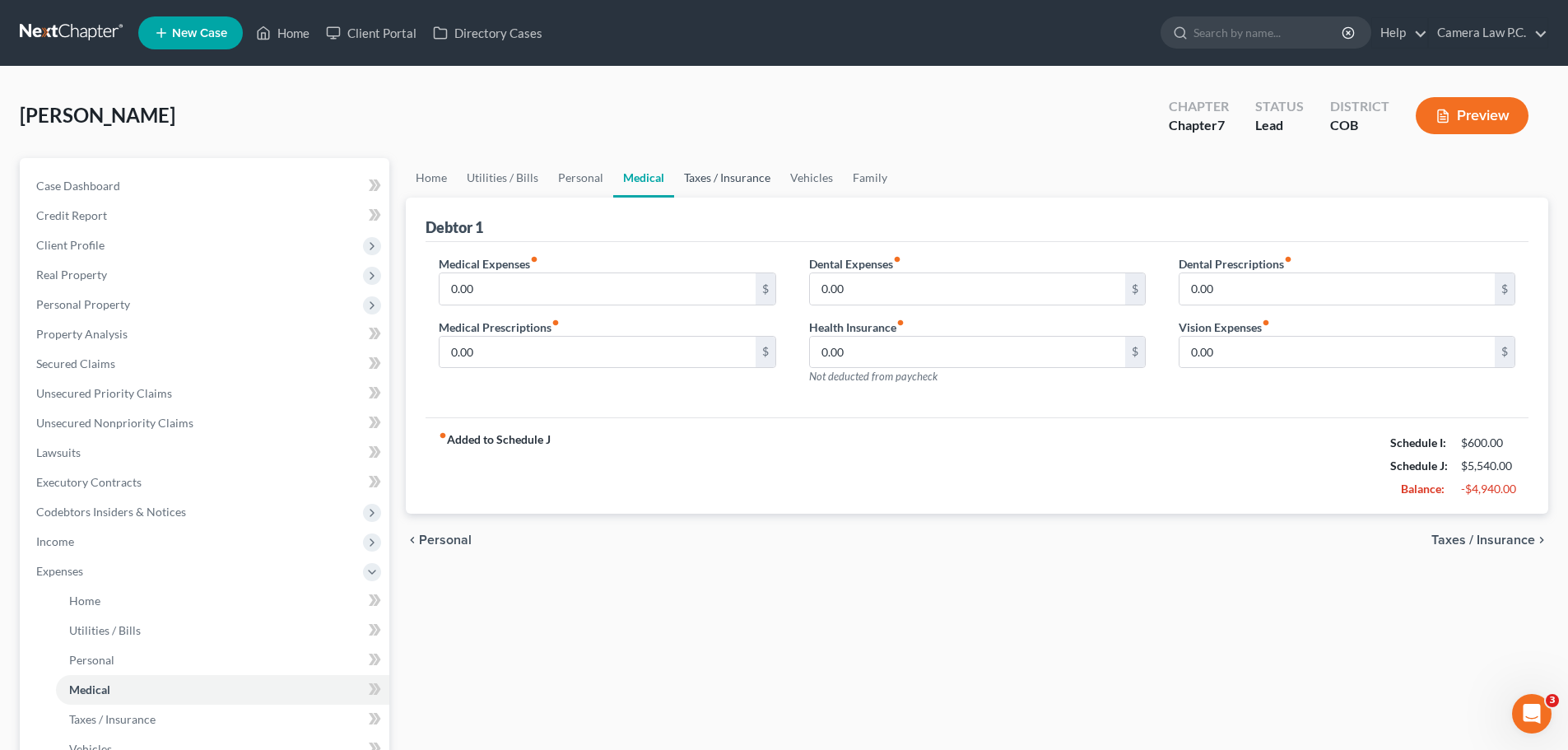
click at [711, 174] on link "Taxes / Insurance" at bounding box center [726, 178] width 106 height 39
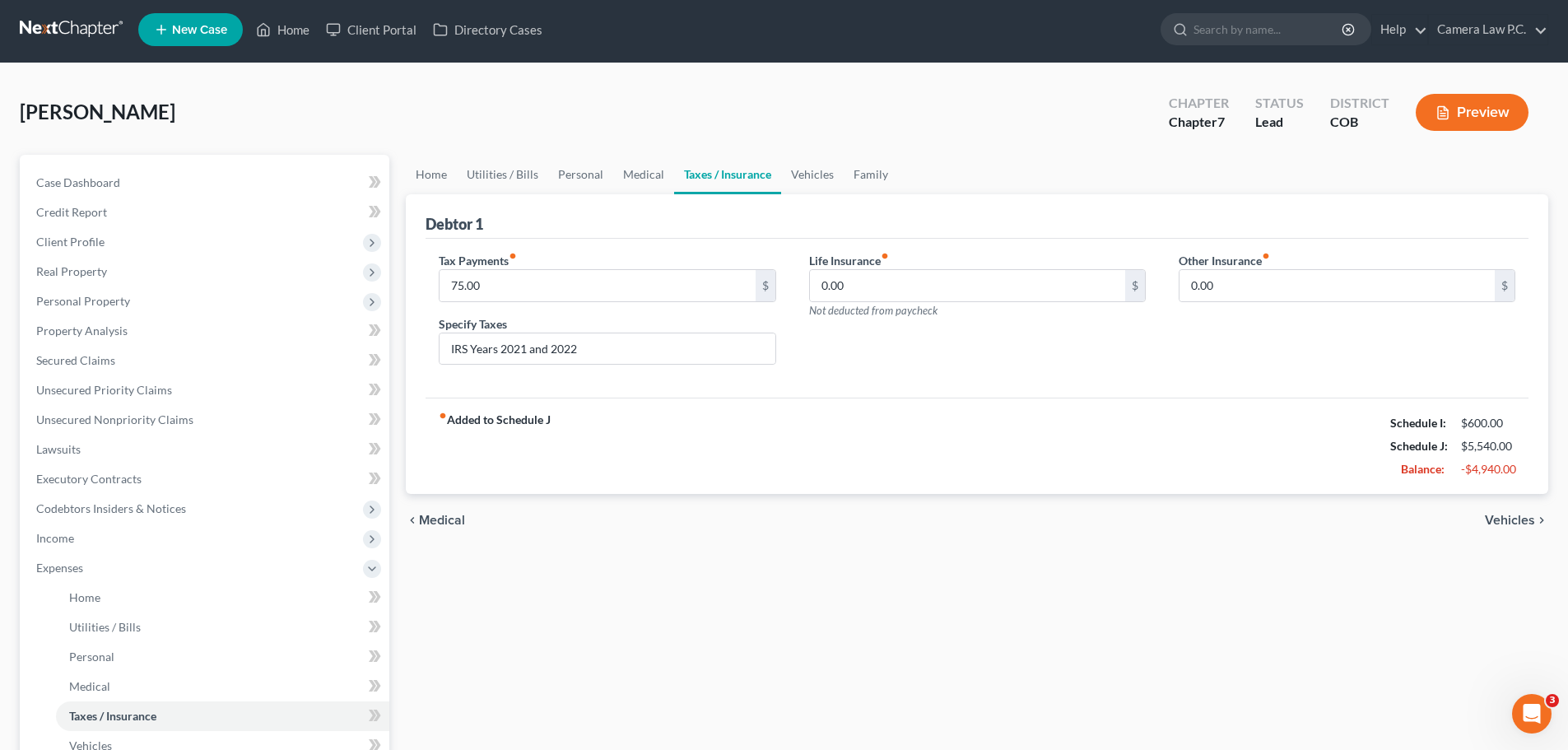
scroll to position [332, 0]
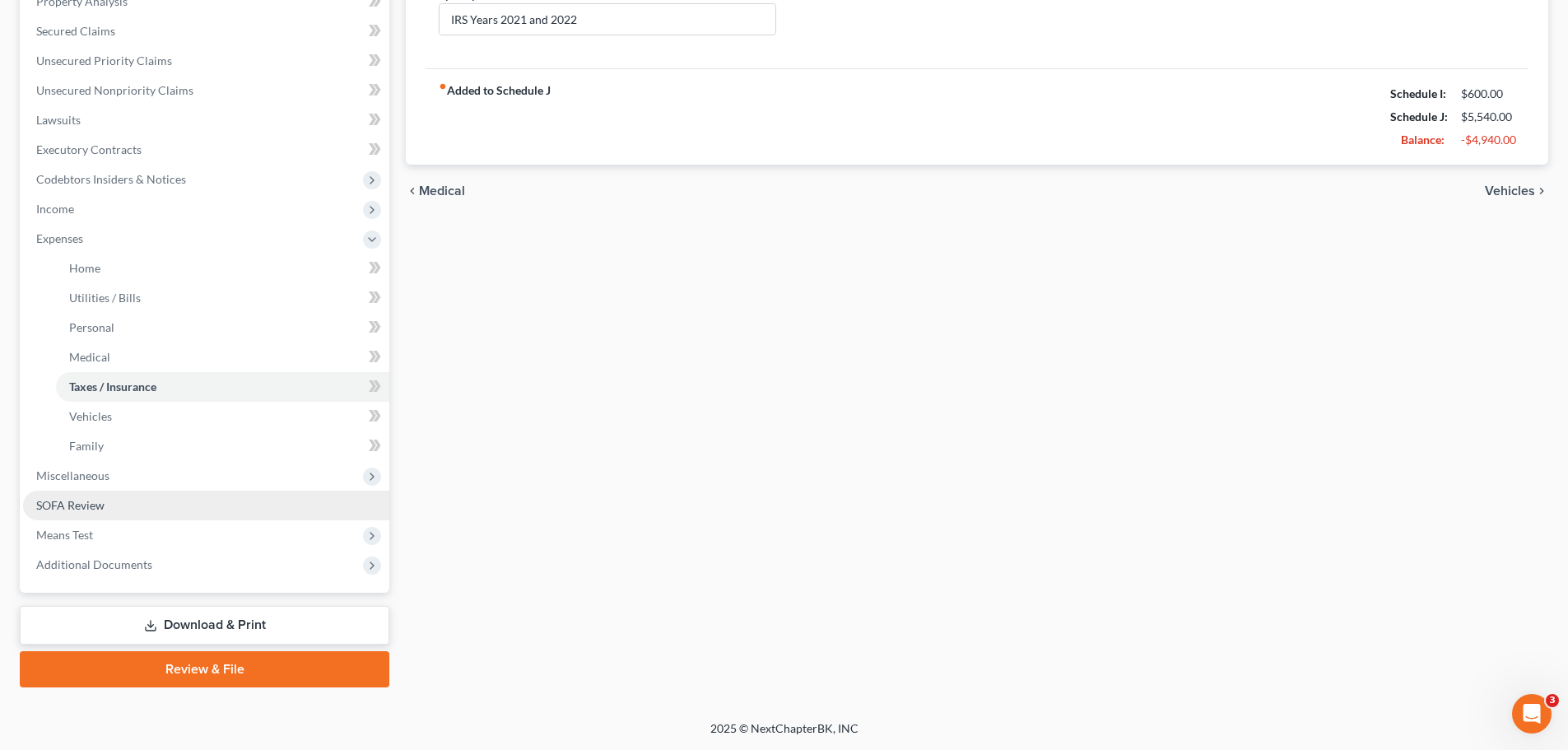
click at [65, 508] on span "SOFA Review" at bounding box center [70, 505] width 68 height 14
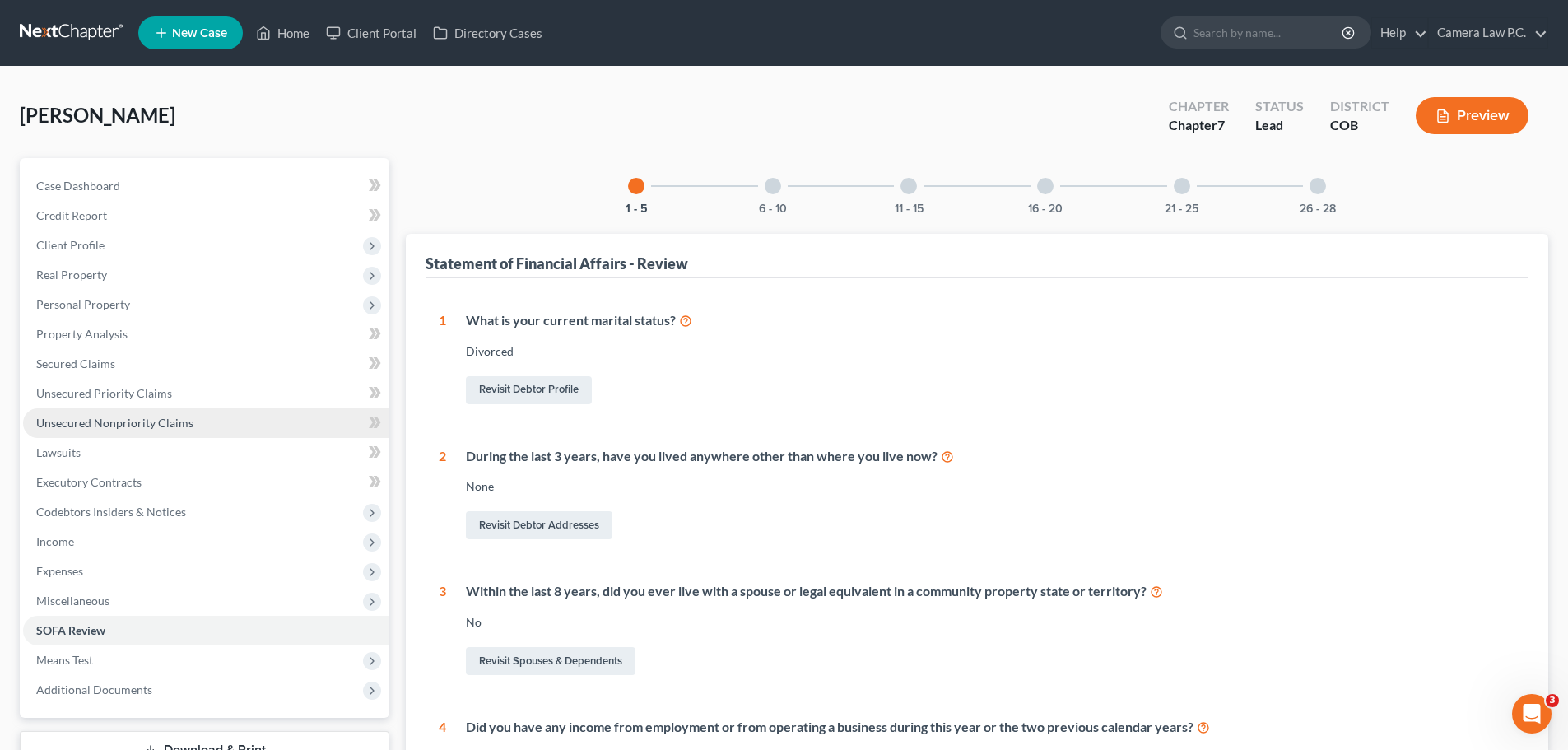
click at [82, 427] on span "Unsecured Nonpriority Claims" at bounding box center [115, 422] width 157 height 14
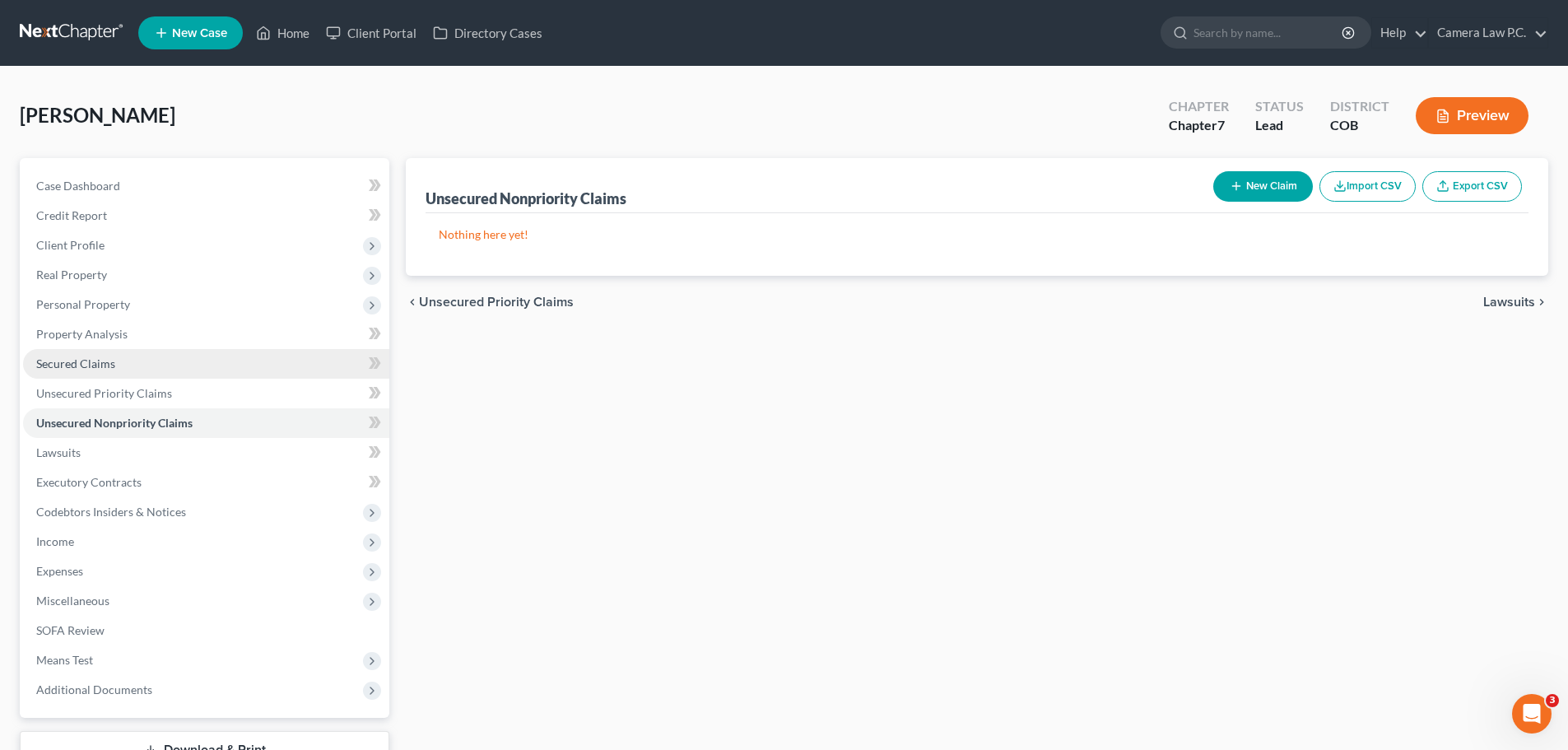
click at [71, 362] on span "Secured Claims" at bounding box center [76, 363] width 79 height 14
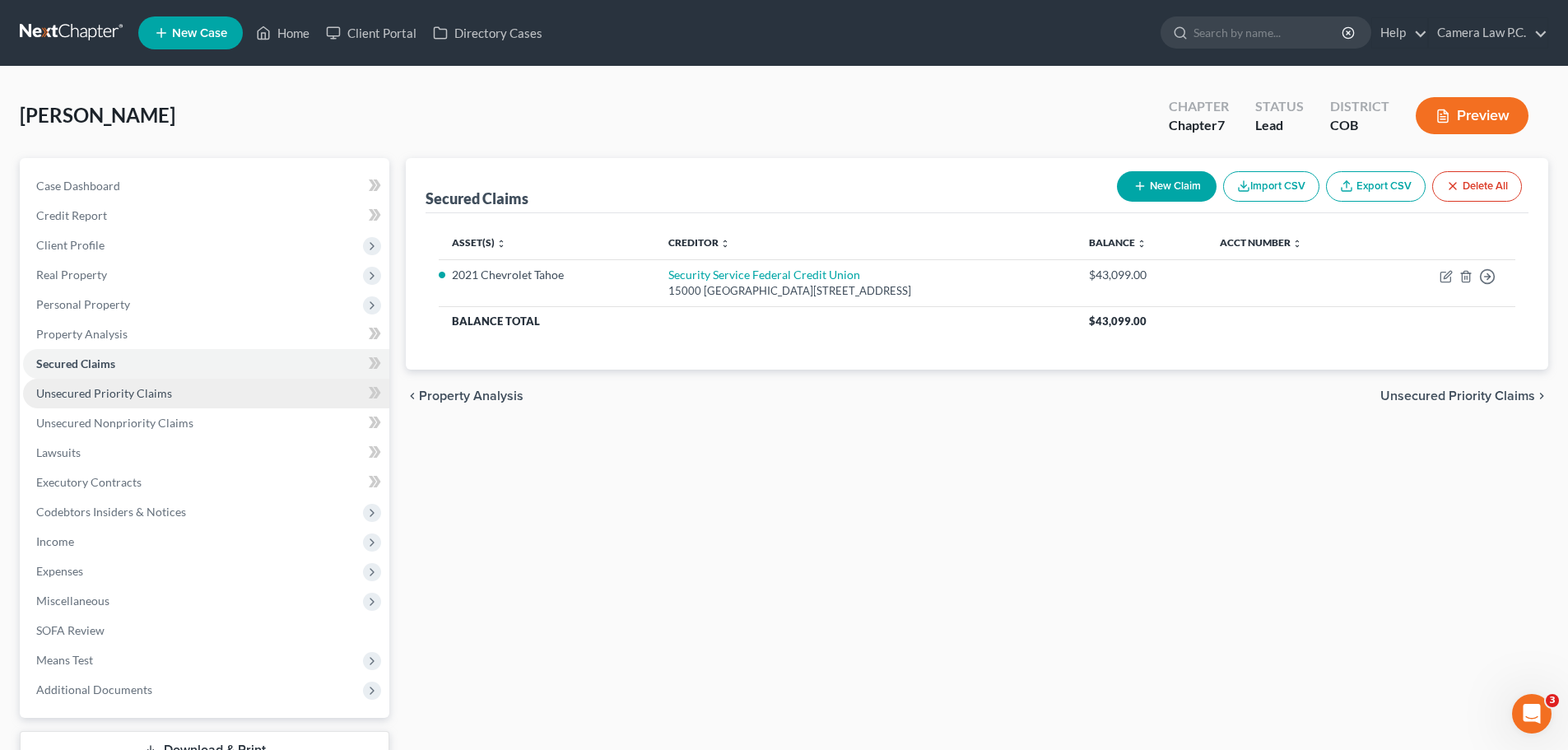
click at [82, 403] on link "Unsecured Priority Claims" at bounding box center [206, 393] width 366 height 30
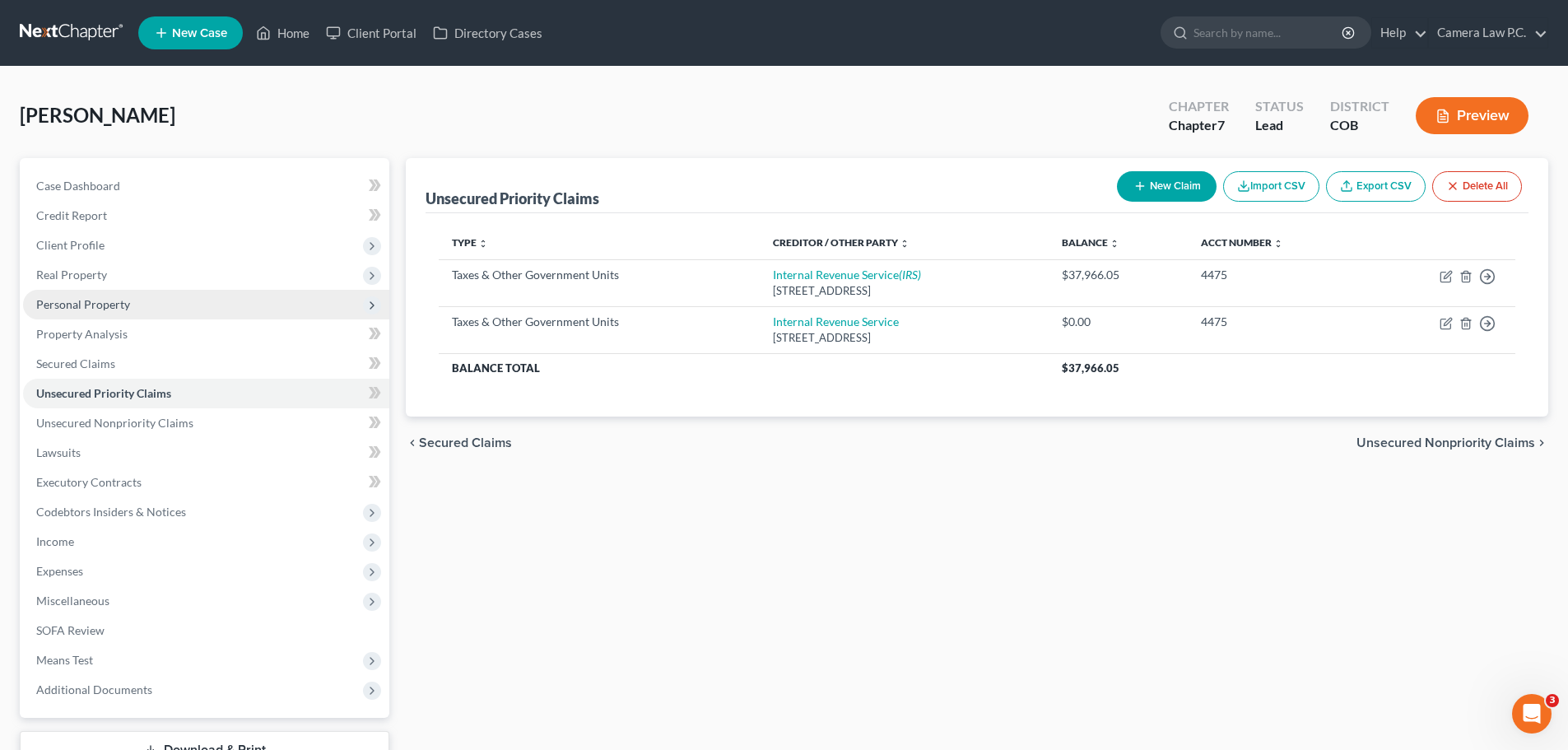
click at [84, 309] on span "Personal Property" at bounding box center [83, 303] width 94 height 14
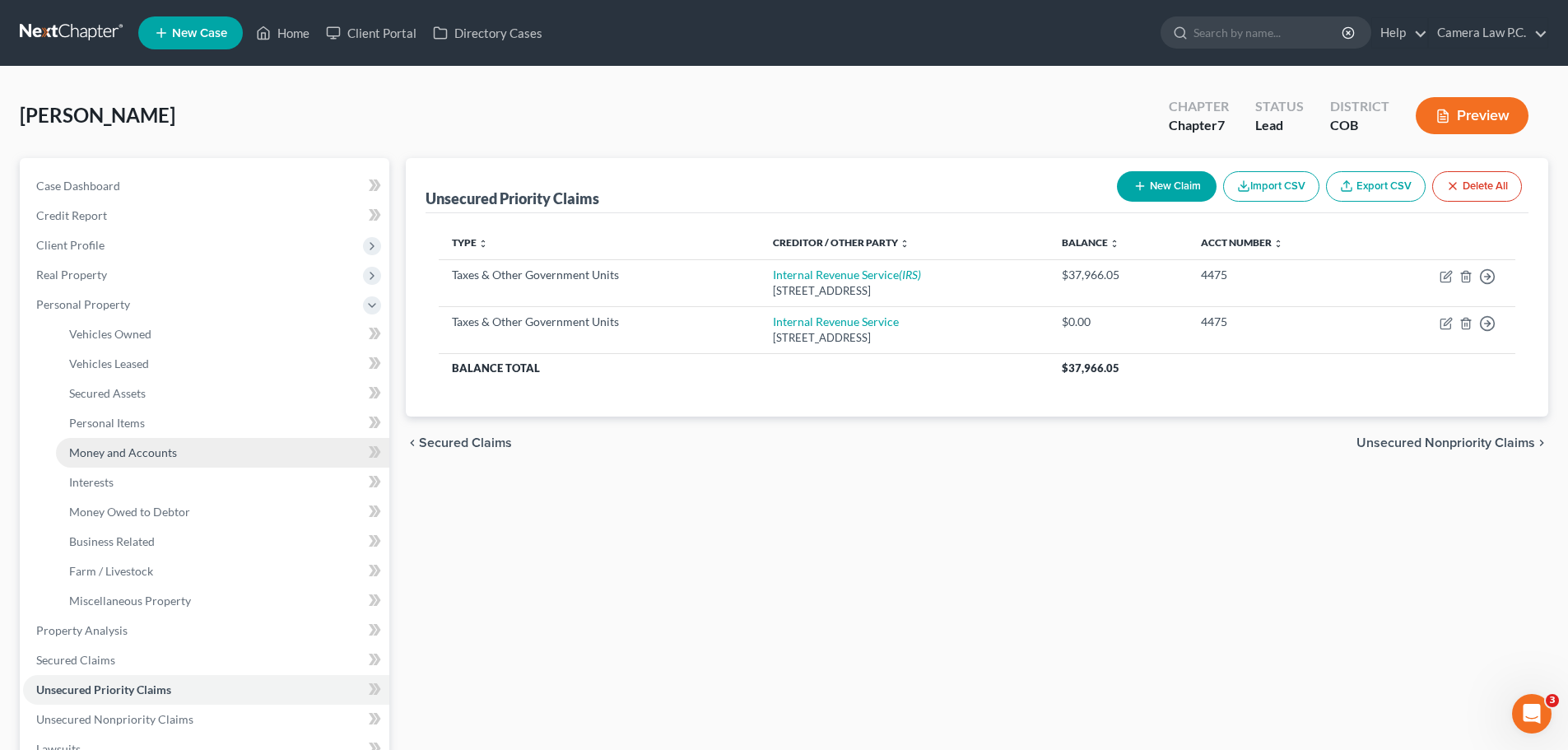
click at [110, 449] on span "Money and Accounts" at bounding box center [123, 452] width 108 height 14
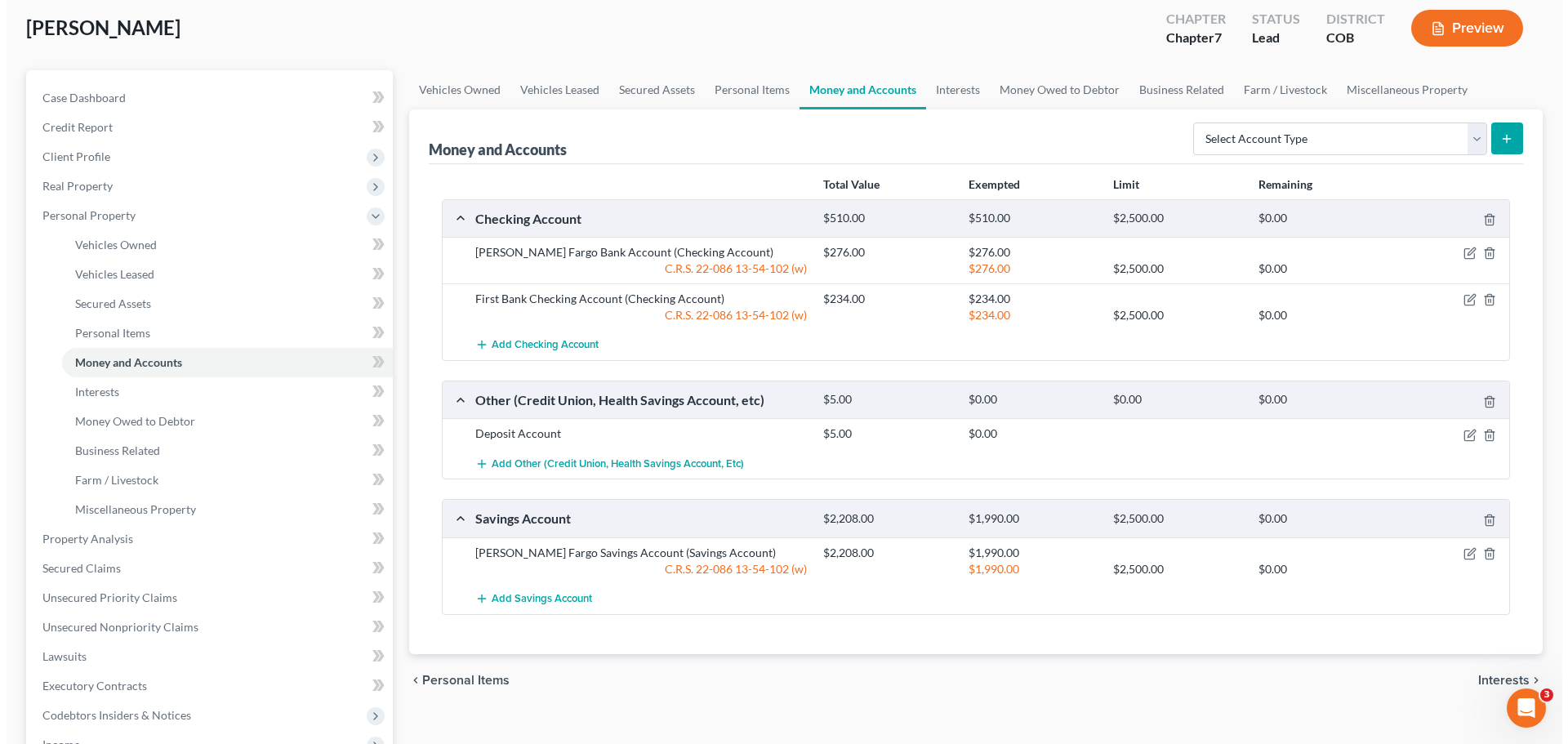
scroll to position [82, 0]
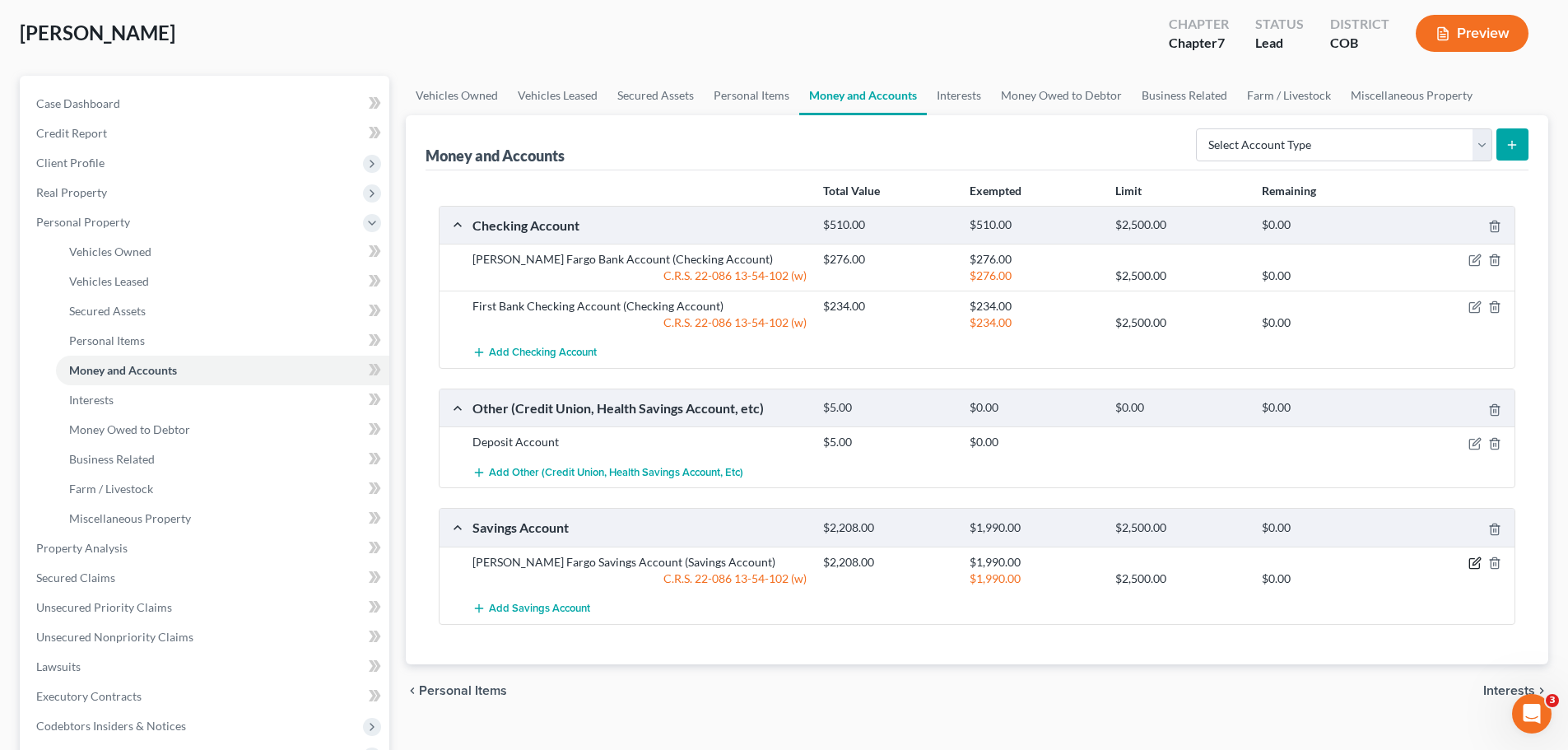
click at [1477, 561] on icon "button" at bounding box center [1475, 563] width 13 height 13
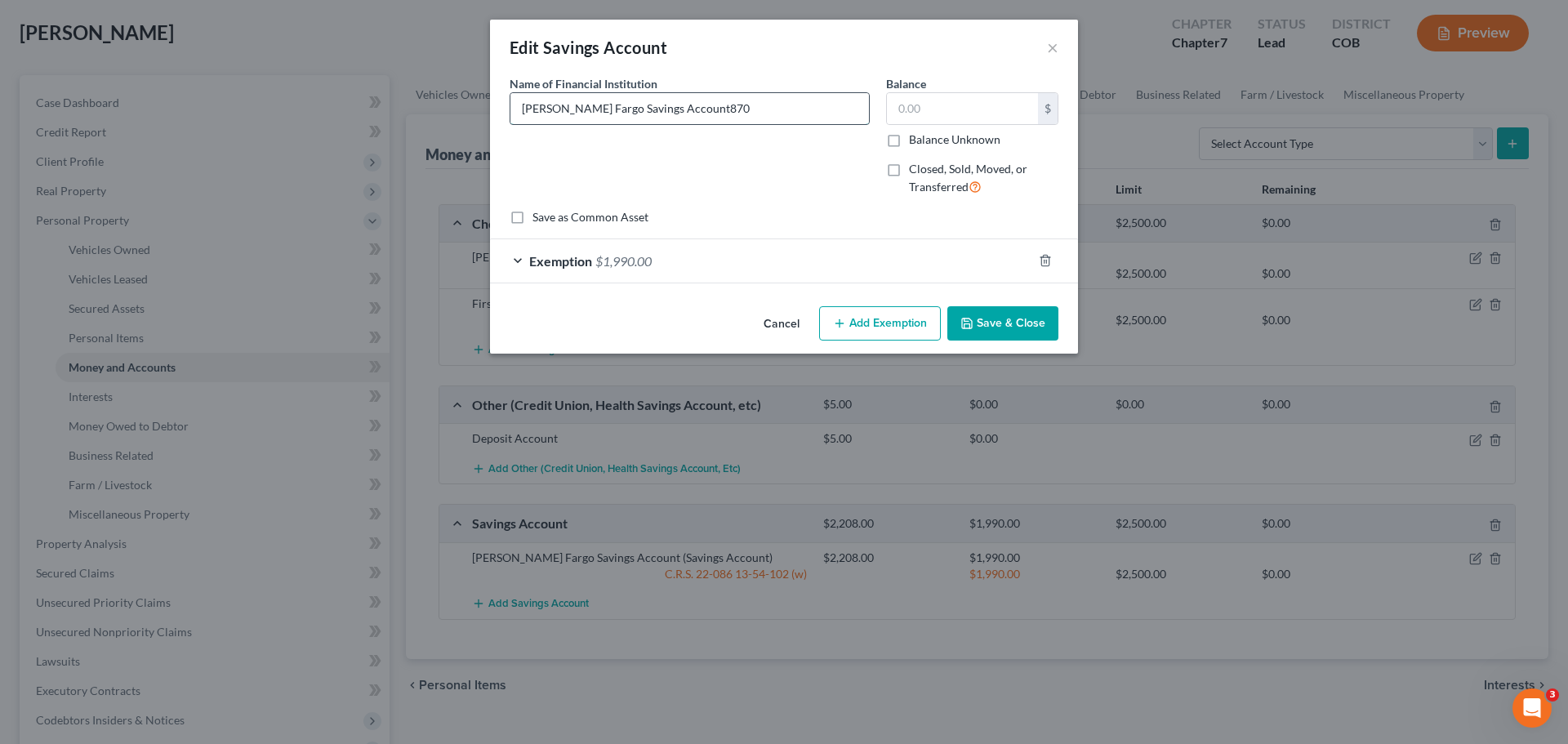
click at [705, 105] on input "[PERSON_NAME] Fargo Savings Account870" at bounding box center [690, 108] width 359 height 31
click at [777, 164] on div "Name of Financial Institution * [PERSON_NAME] Fargo Savings Account" at bounding box center [689, 142] width 376 height 134
click at [641, 250] on div "Exemption $1,990.00" at bounding box center [762, 261] width 542 height 44
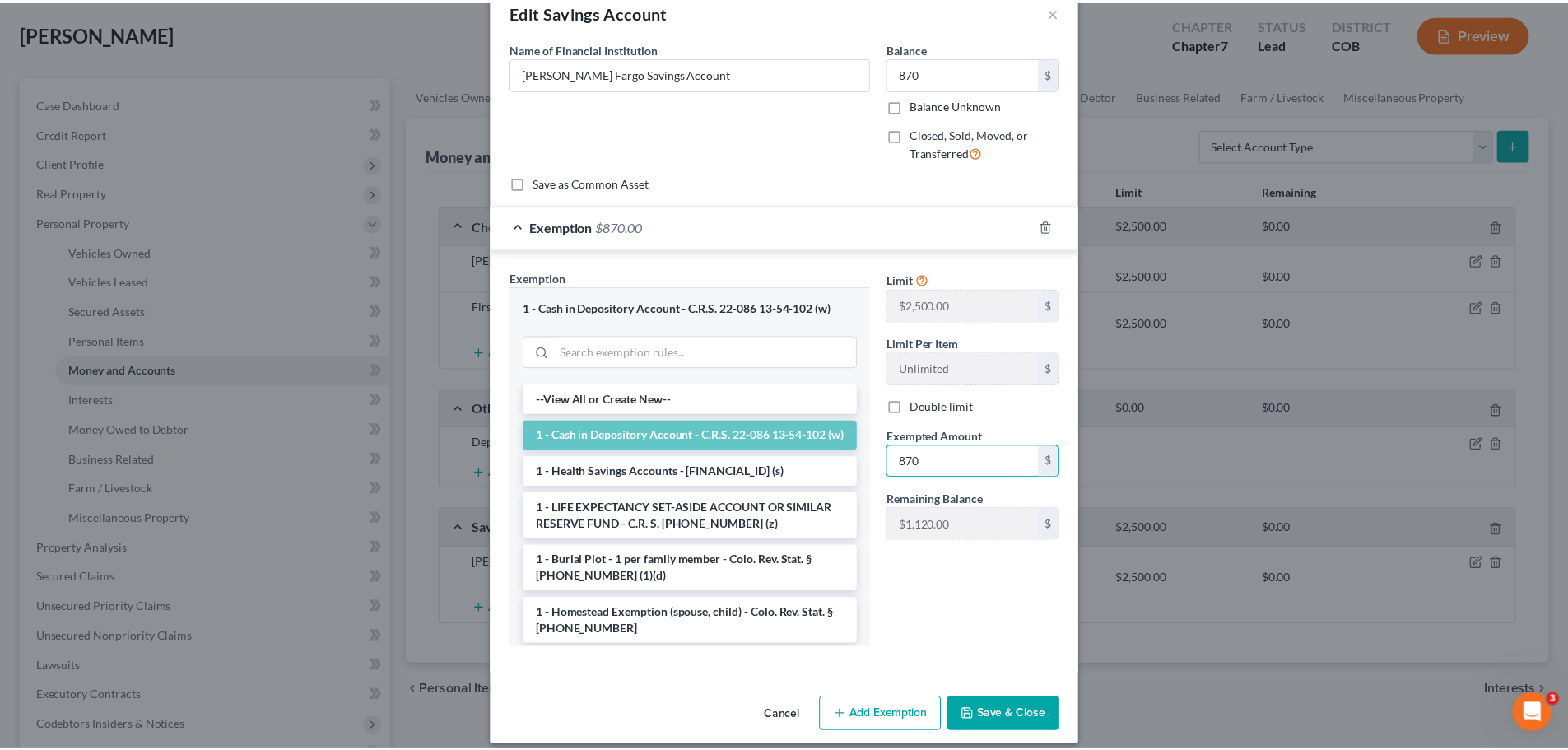
scroll to position [51, 0]
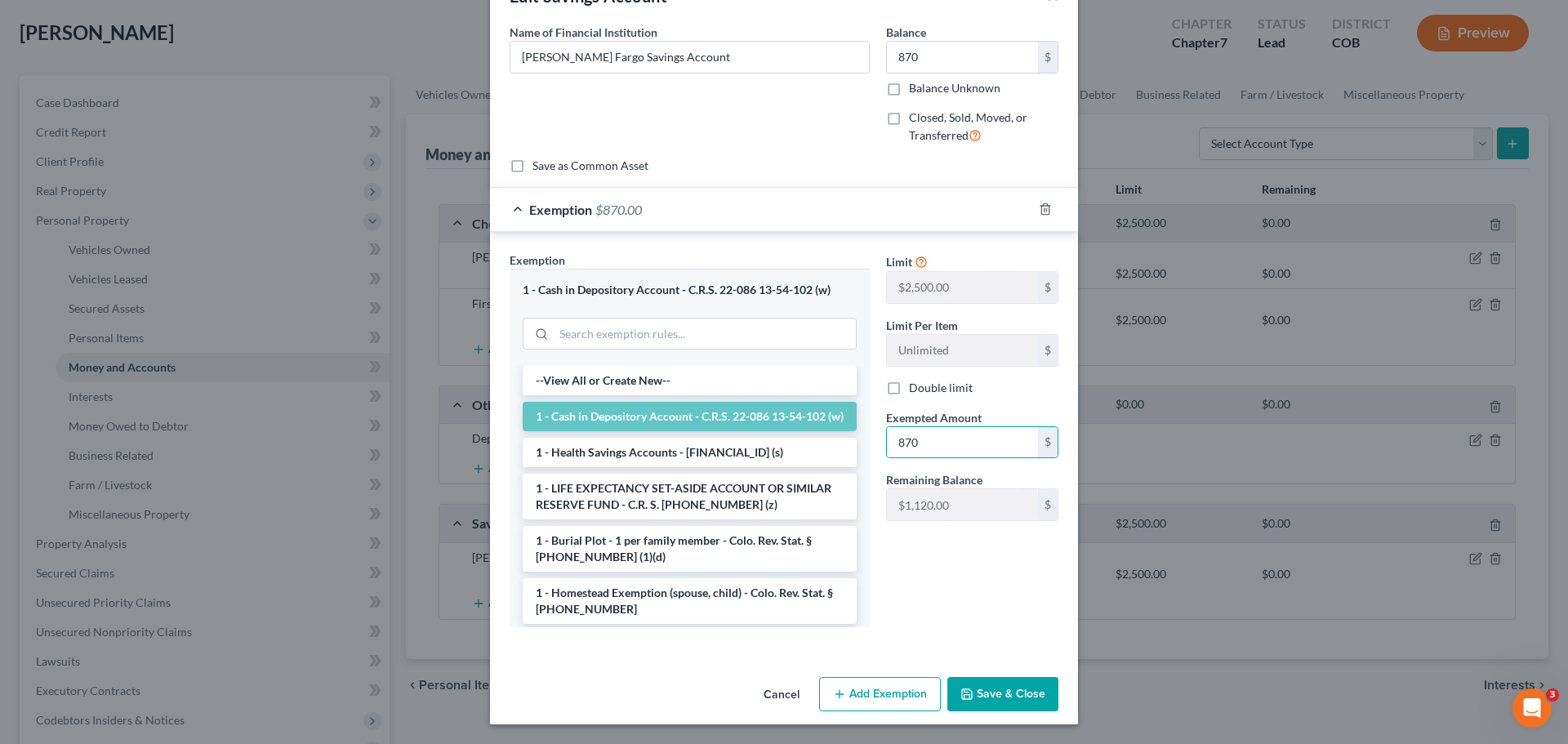
drag, startPoint x: 1000, startPoint y: 695, endPoint x: 978, endPoint y: 680, distance: 26.6
click at [1000, 696] on button "Save & Close" at bounding box center [1003, 694] width 111 height 34
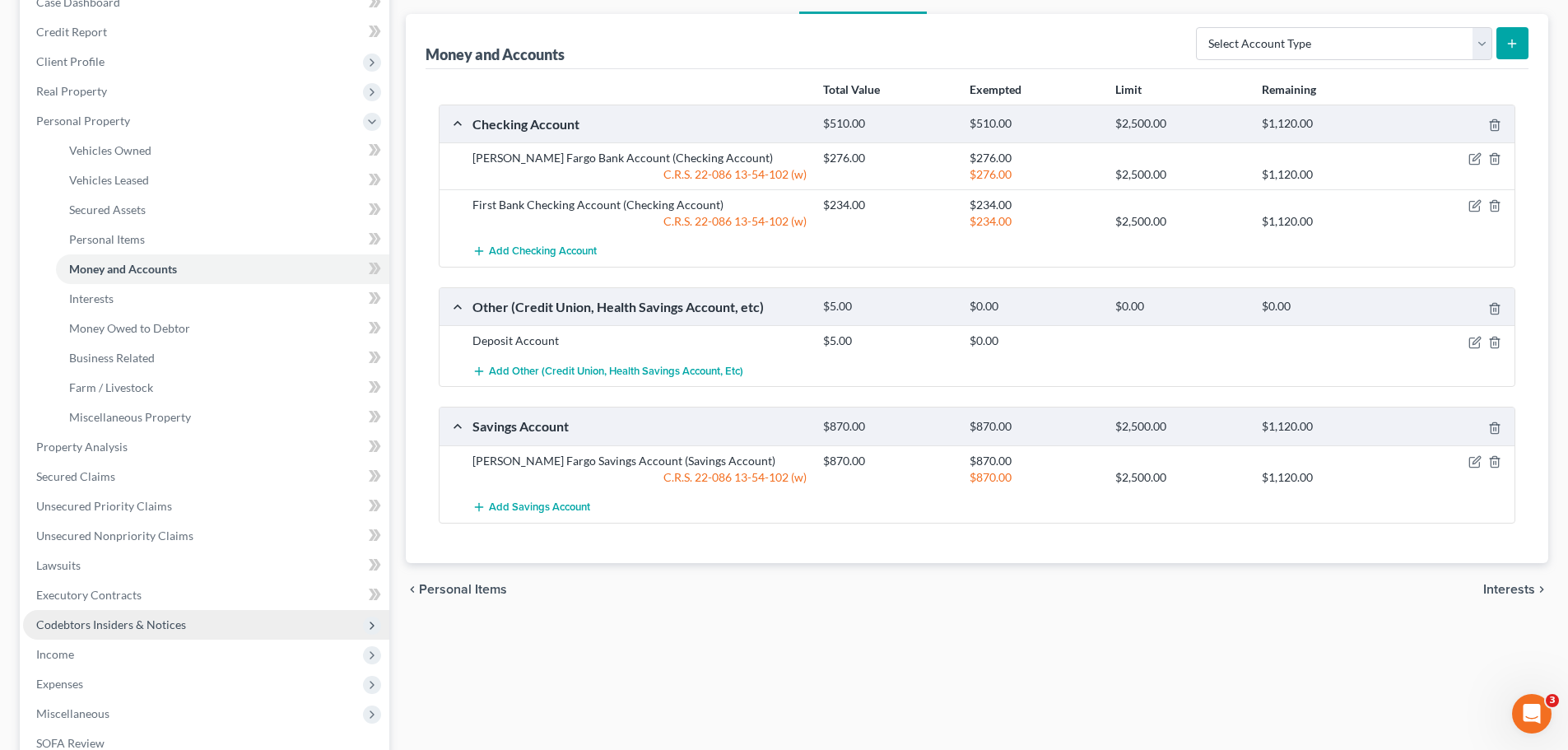
scroll to position [421, 0]
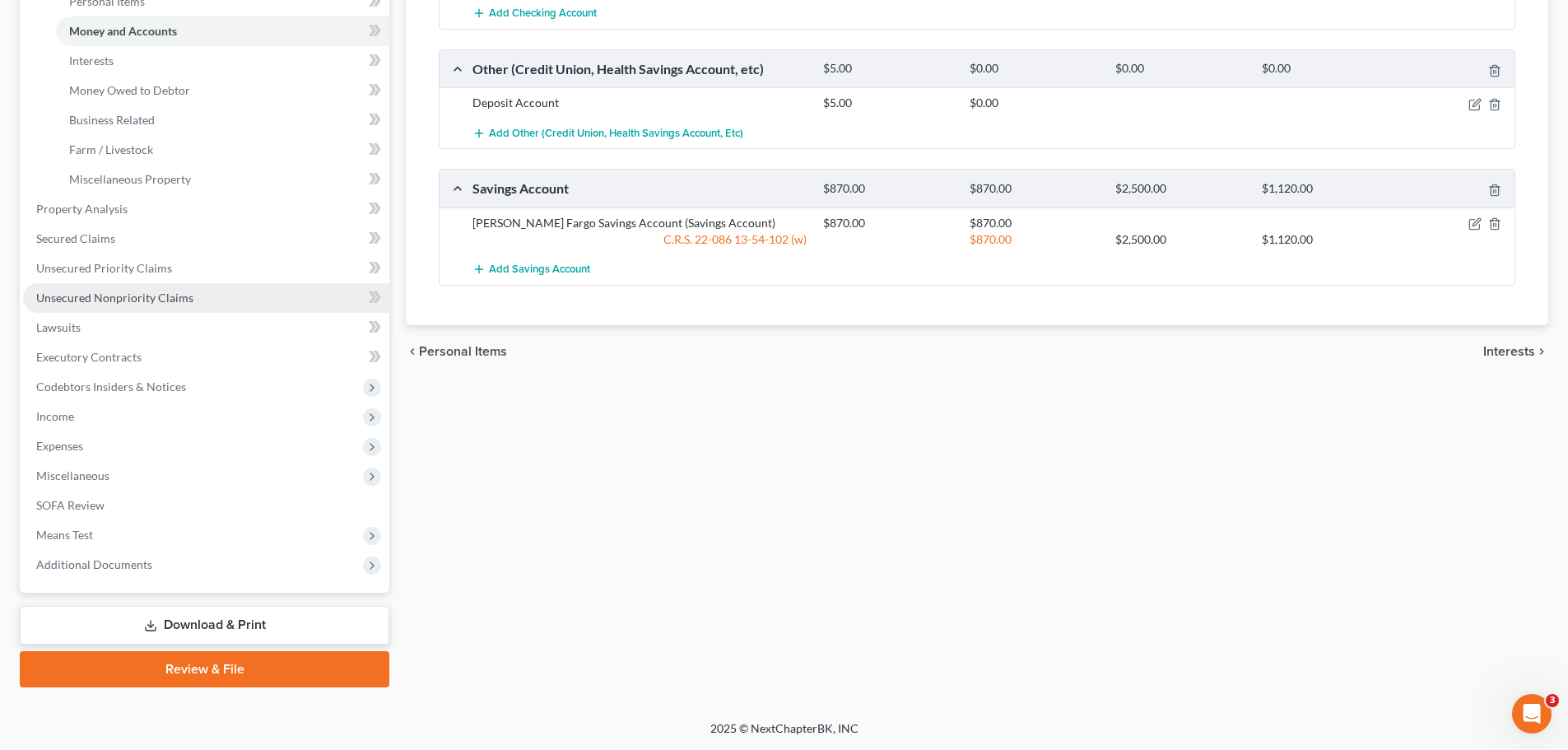
click at [108, 297] on span "Unsecured Nonpriority Claims" at bounding box center [115, 297] width 157 height 14
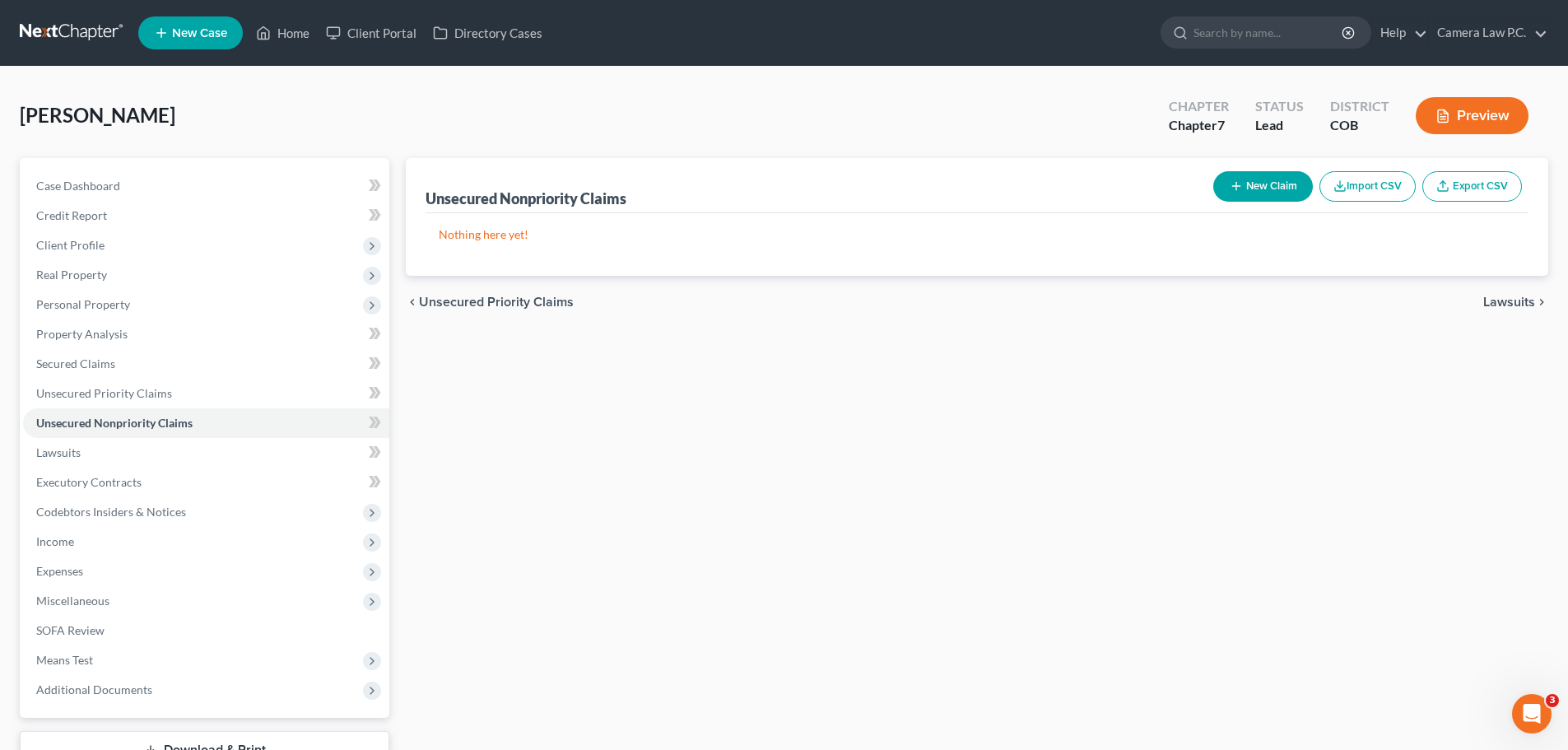
click at [1258, 183] on button "New Claim" at bounding box center [1263, 186] width 99 height 31
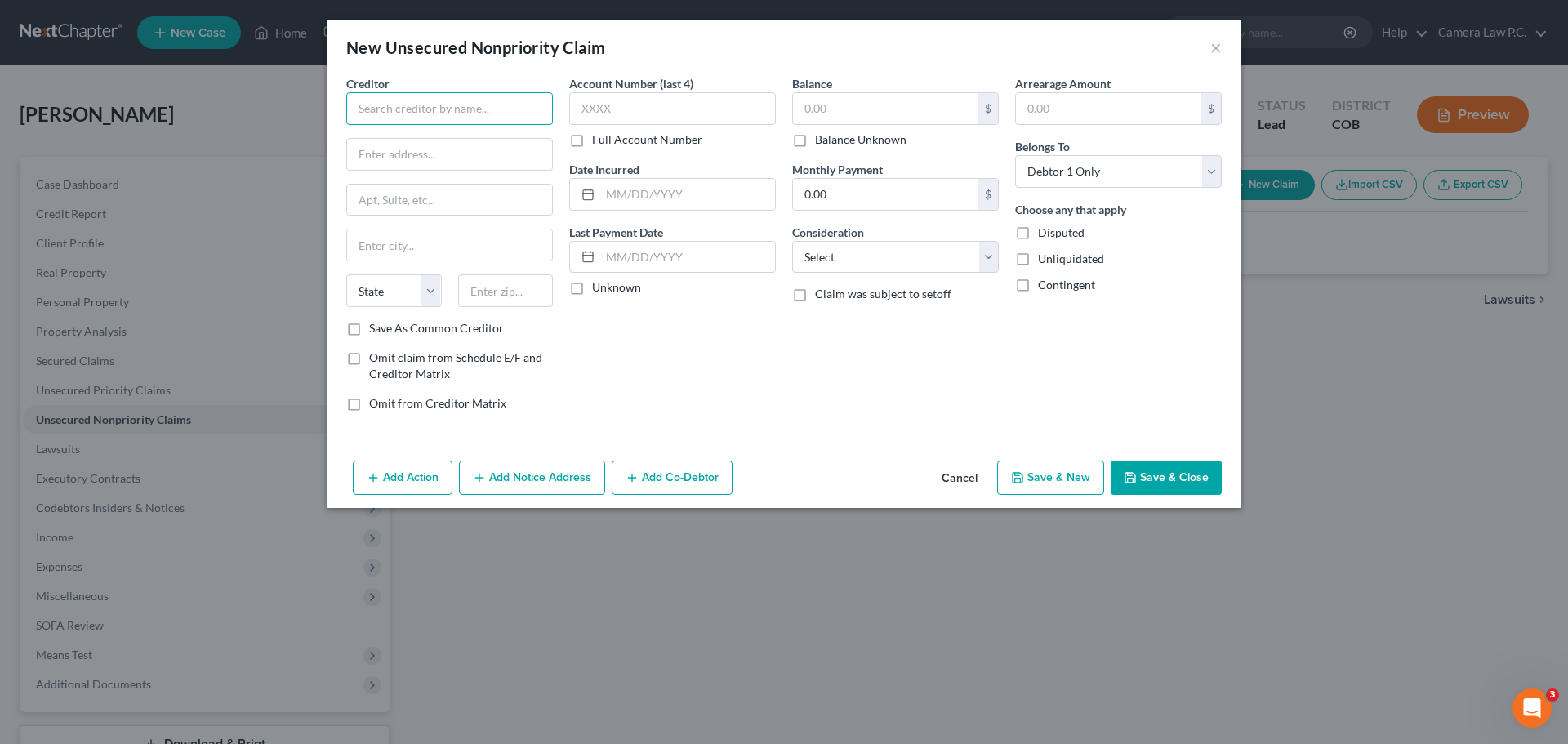
drag, startPoint x: 394, startPoint y: 108, endPoint x: 399, endPoint y: 99, distance: 10.3
click at [399, 102] on input "text" at bounding box center [450, 108] width 206 height 33
drag, startPoint x: 385, startPoint y: 148, endPoint x: 378, endPoint y: 144, distance: 8.1
click at [385, 148] on input "text" at bounding box center [450, 153] width 205 height 31
click at [593, 138] on label "Full Account Number" at bounding box center [647, 140] width 111 height 17
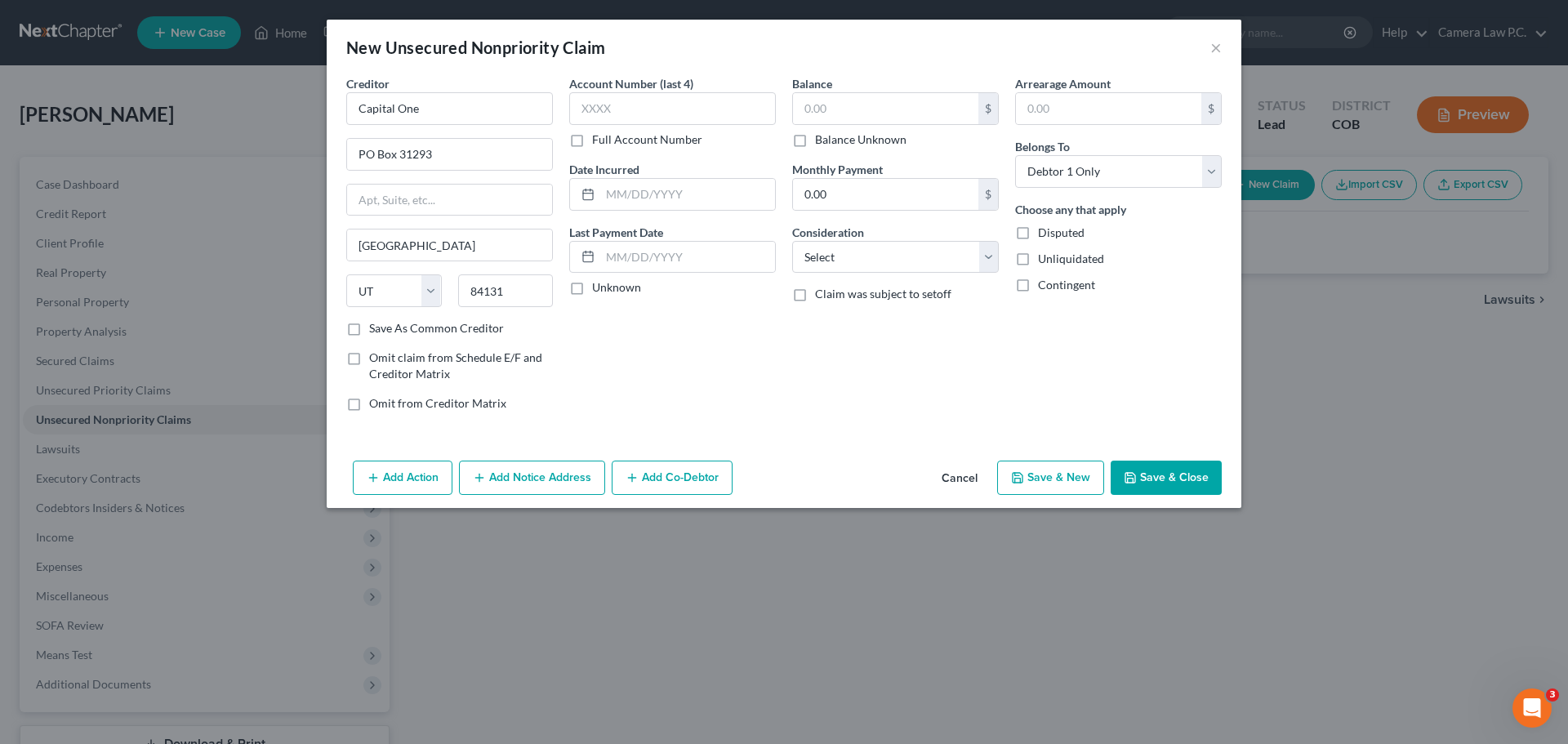
click at [599, 138] on input "Full Account Number" at bounding box center [604, 137] width 10 height 10
click at [606, 110] on input "text" at bounding box center [673, 108] width 206 height 33
click at [625, 193] on input "text" at bounding box center [687, 194] width 175 height 31
click at [625, 259] on input "text" at bounding box center [687, 256] width 175 height 31
click at [687, 423] on div "Account Number 400344885579XXXX Full Account Number Date Incurred [DATE] Last P…" at bounding box center [673, 250] width 223 height 349
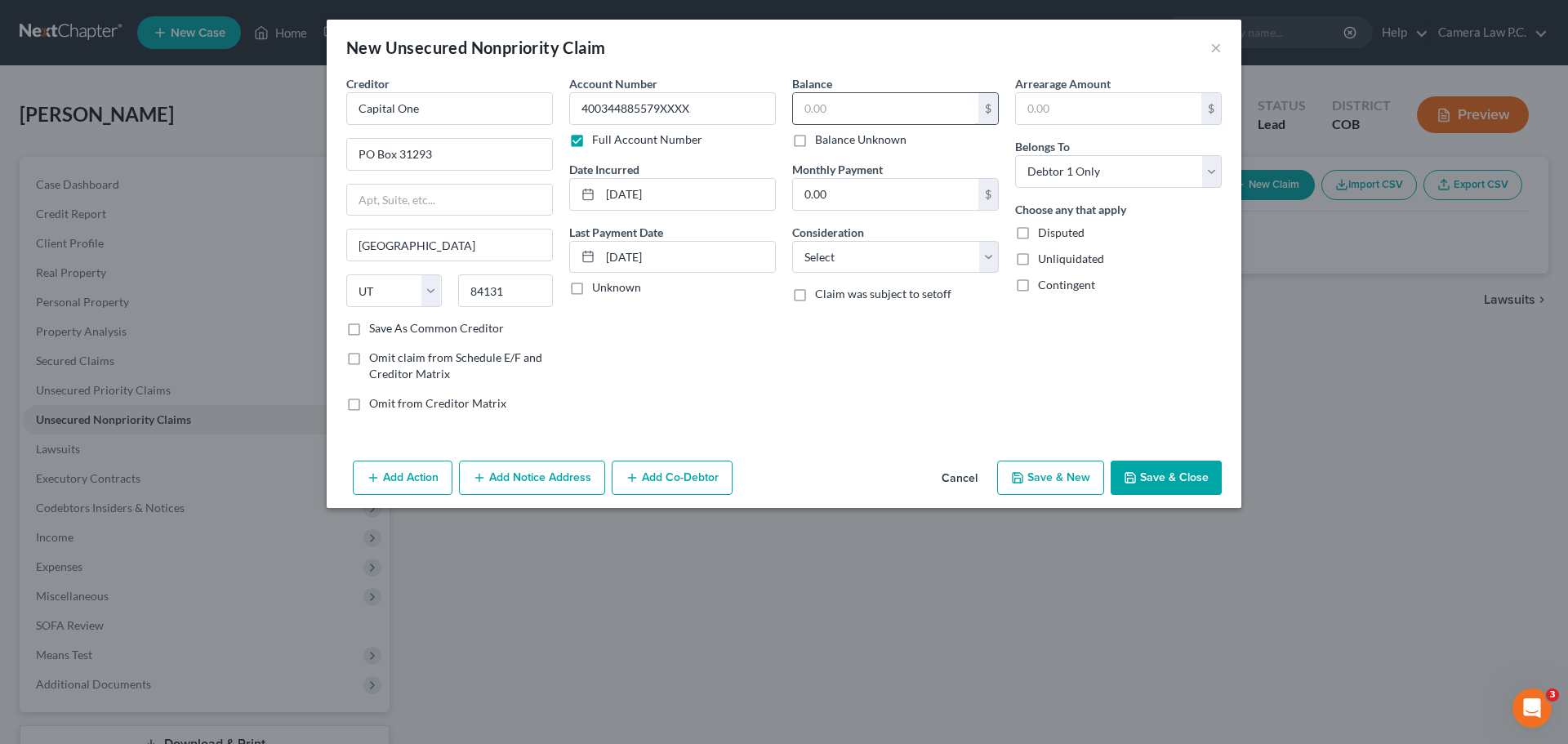
click at [845, 99] on input "text" at bounding box center [886, 108] width 186 height 31
click at [836, 189] on input "0.00" at bounding box center [886, 194] width 186 height 31
drag, startPoint x: 838, startPoint y: 259, endPoint x: 833, endPoint y: 268, distance: 10.3
click at [838, 259] on select "Select Cable / Satellite Services Collection Agency Credit Card Debt Debt Couns…" at bounding box center [895, 256] width 206 height 33
click at [792, 241] on select "Select Cable / Satellite Services Collection Agency Credit Card Debt Debt Couns…" at bounding box center [895, 256] width 206 height 33
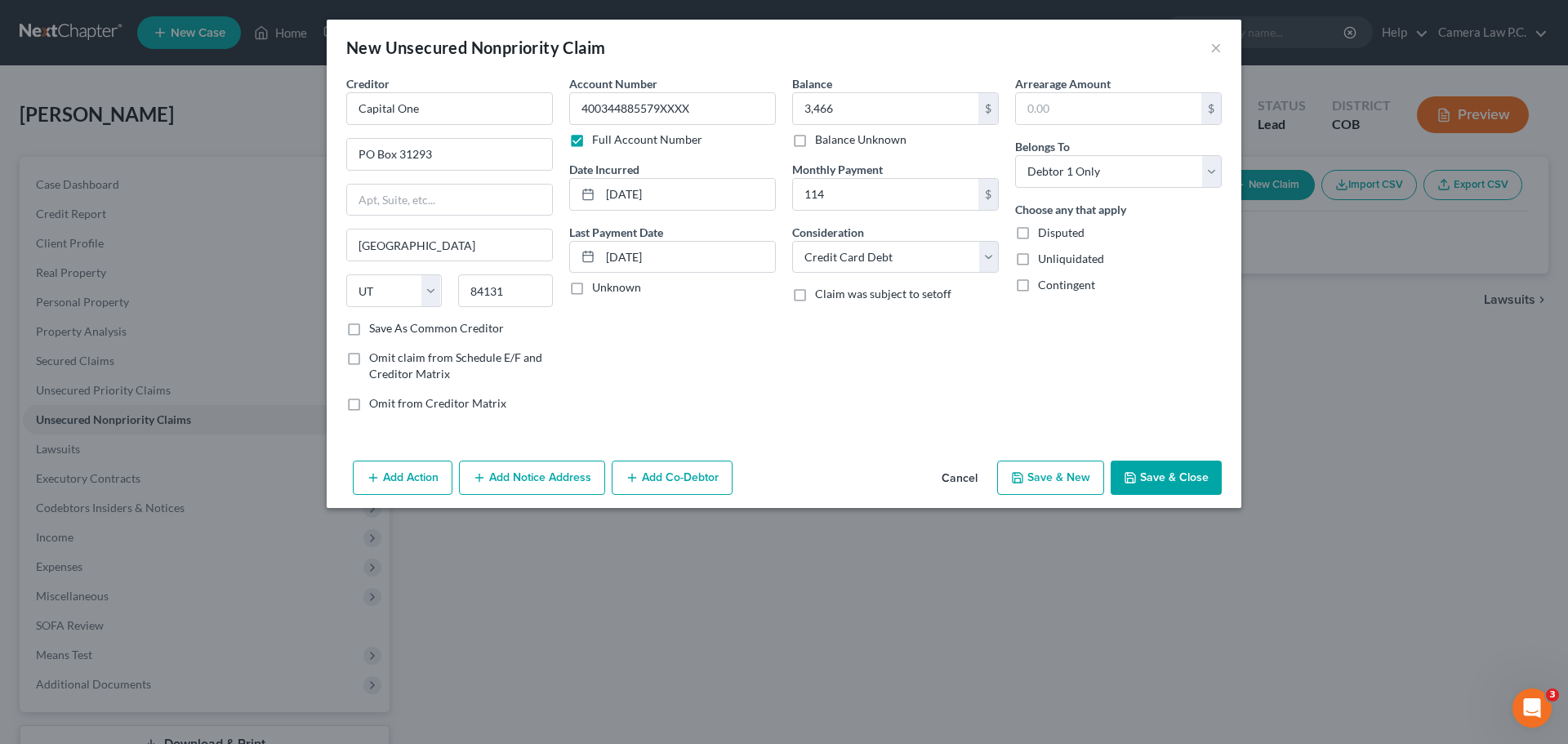
click at [787, 352] on div "Balance 3,466.00 $ Balance Unknown Balance Undetermined 3,466 $ Balance Unknown…" at bounding box center [895, 250] width 223 height 349
click at [1047, 477] on button "Save & New" at bounding box center [1051, 477] width 107 height 34
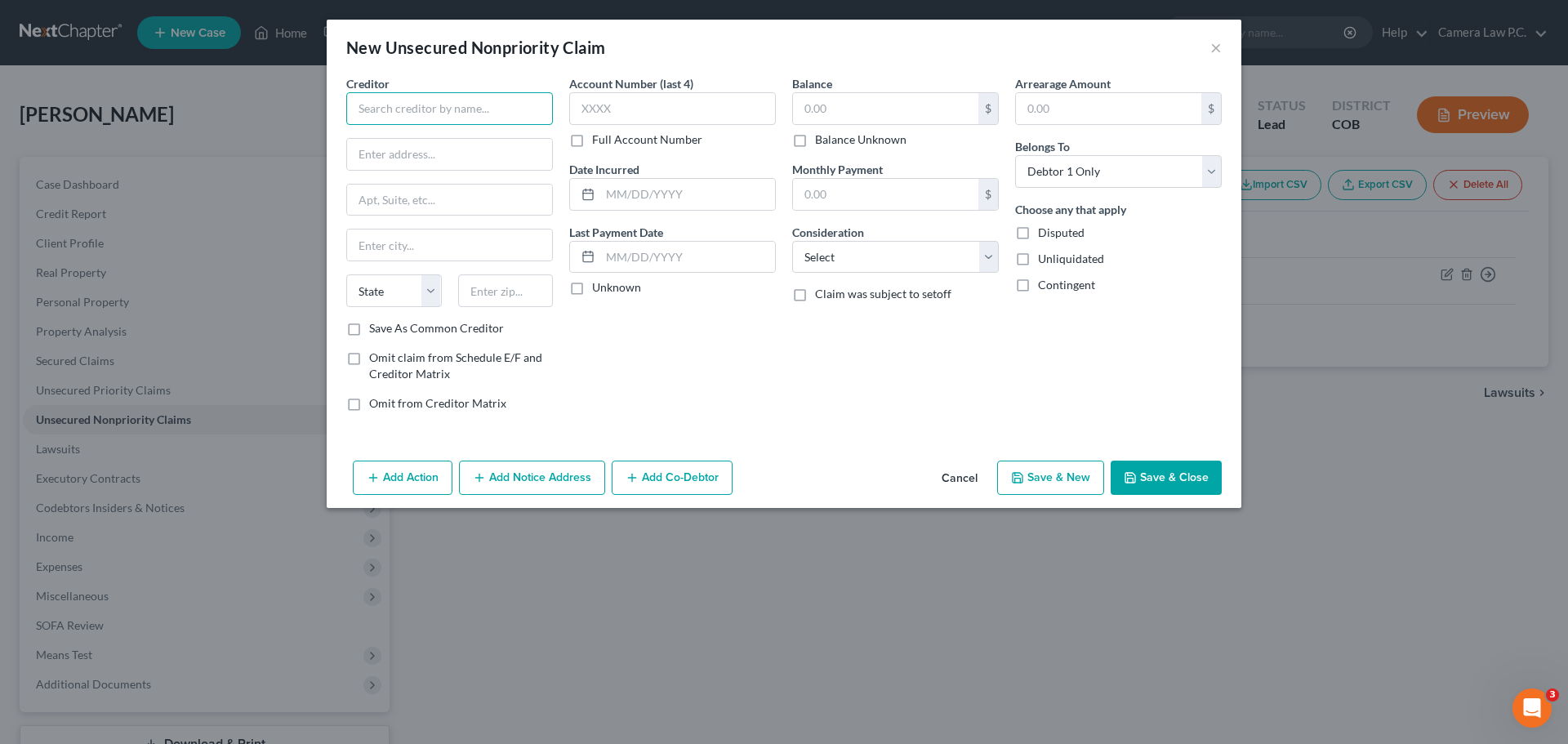
click at [446, 109] on input "text" at bounding box center [450, 108] width 206 height 33
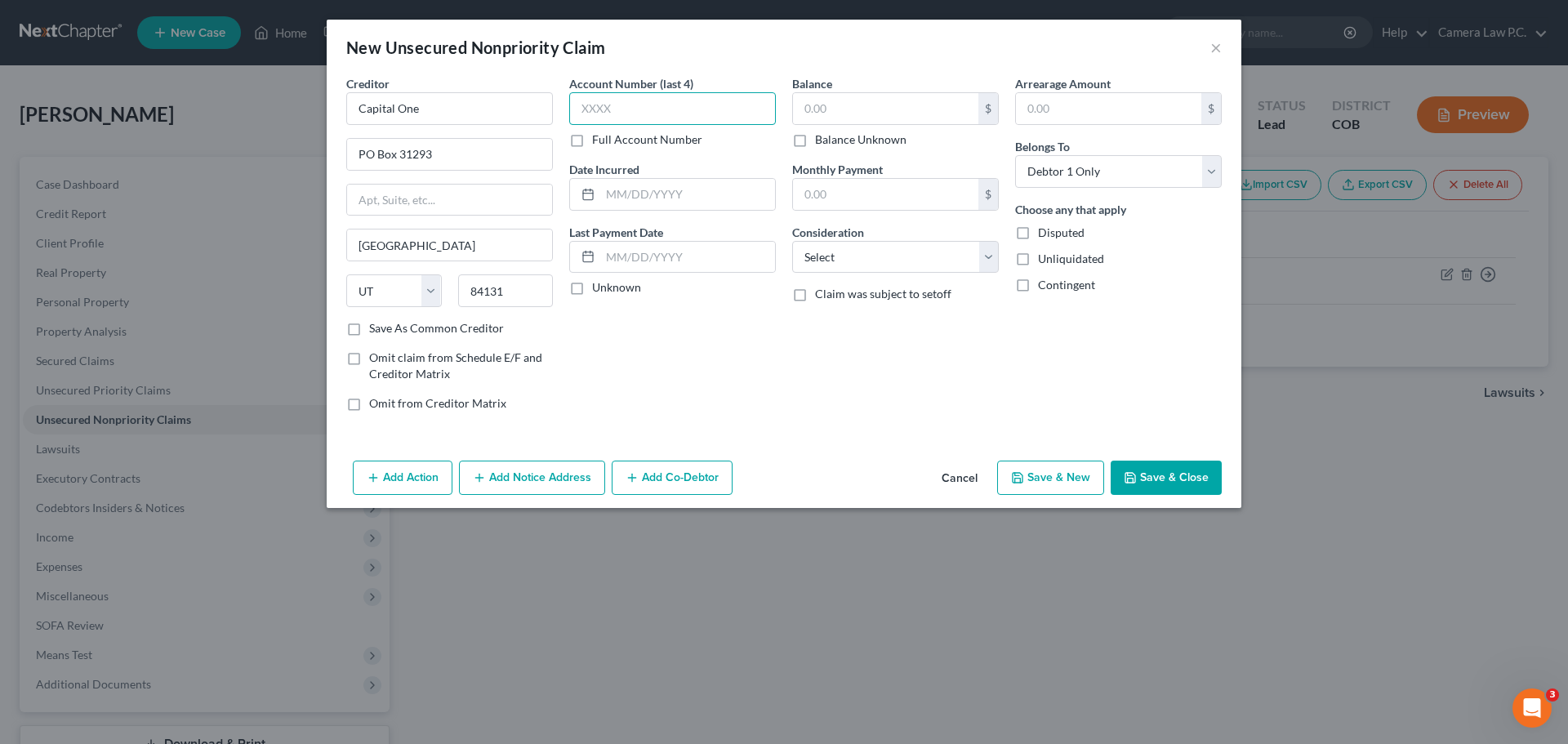
drag, startPoint x: 645, startPoint y: 103, endPoint x: 593, endPoint y: 129, distance: 58.1
click at [644, 103] on input "text" at bounding box center [673, 108] width 206 height 33
click at [593, 139] on label "Full Account Number" at bounding box center [647, 140] width 111 height 17
click at [599, 139] on input "Full Account Number" at bounding box center [604, 137] width 10 height 10
click at [589, 114] on input "text" at bounding box center [673, 108] width 206 height 33
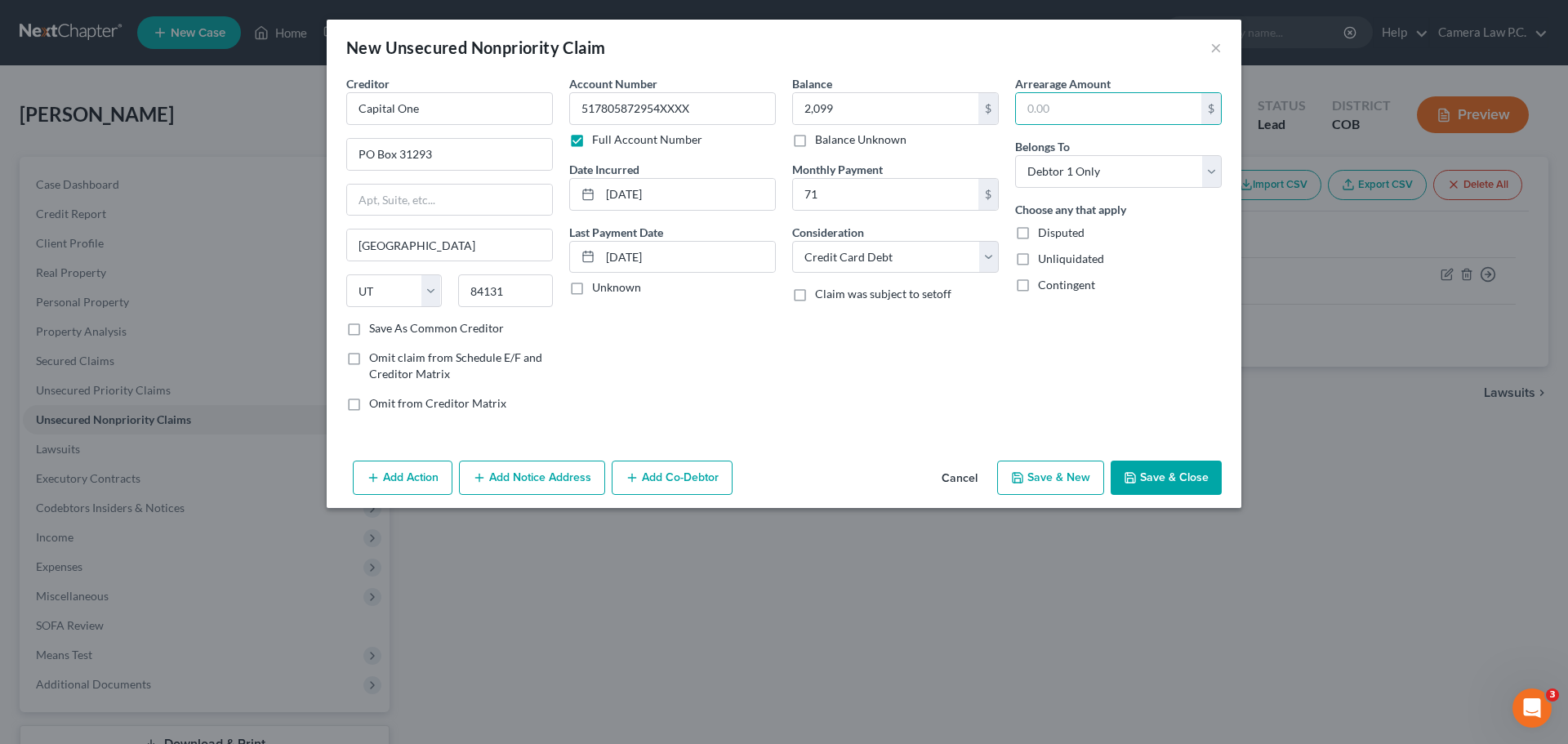
click at [1043, 477] on button "Save & New" at bounding box center [1051, 477] width 107 height 34
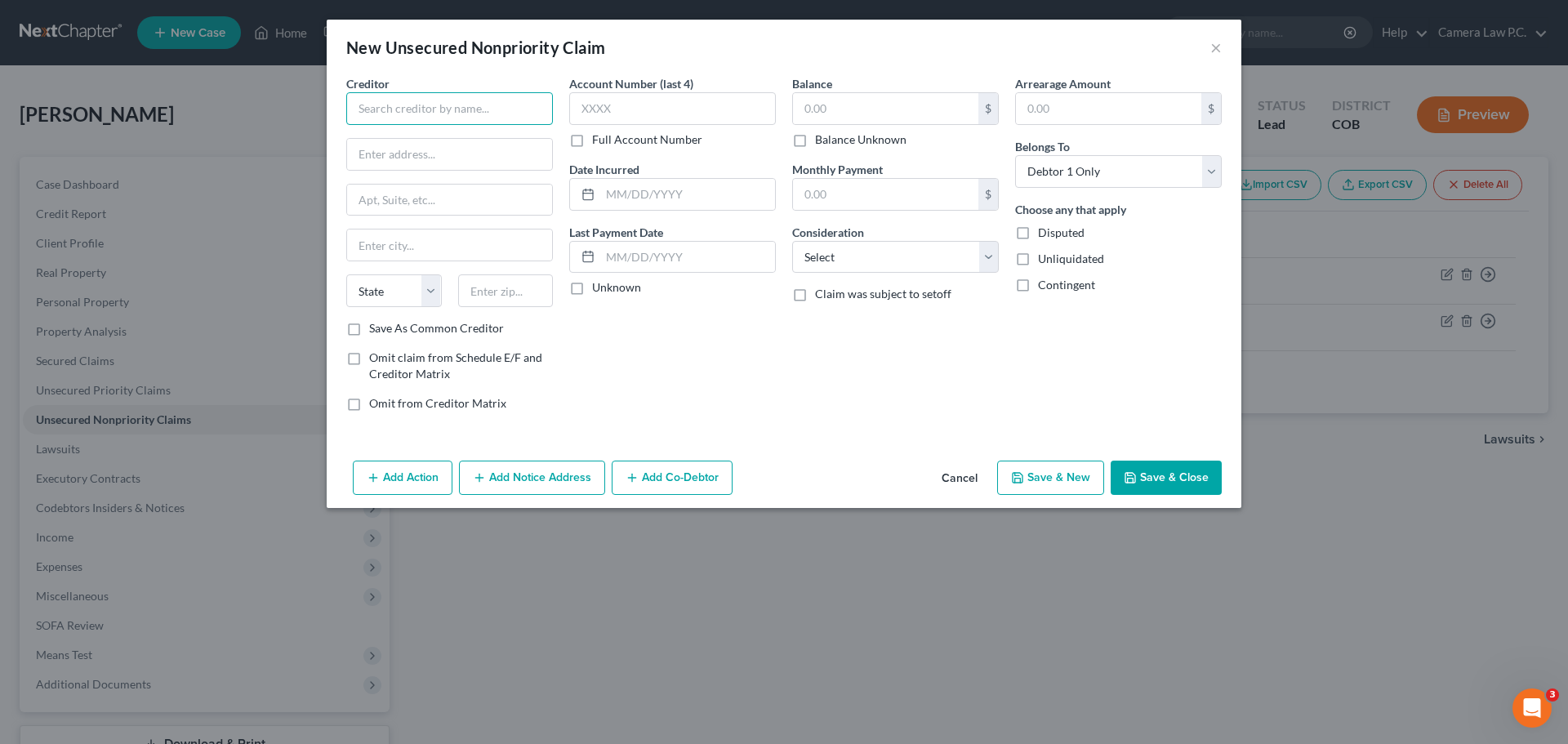
click at [402, 107] on input "text" at bounding box center [450, 108] width 206 height 33
click at [840, 190] on input "text" at bounding box center [886, 194] width 186 height 31
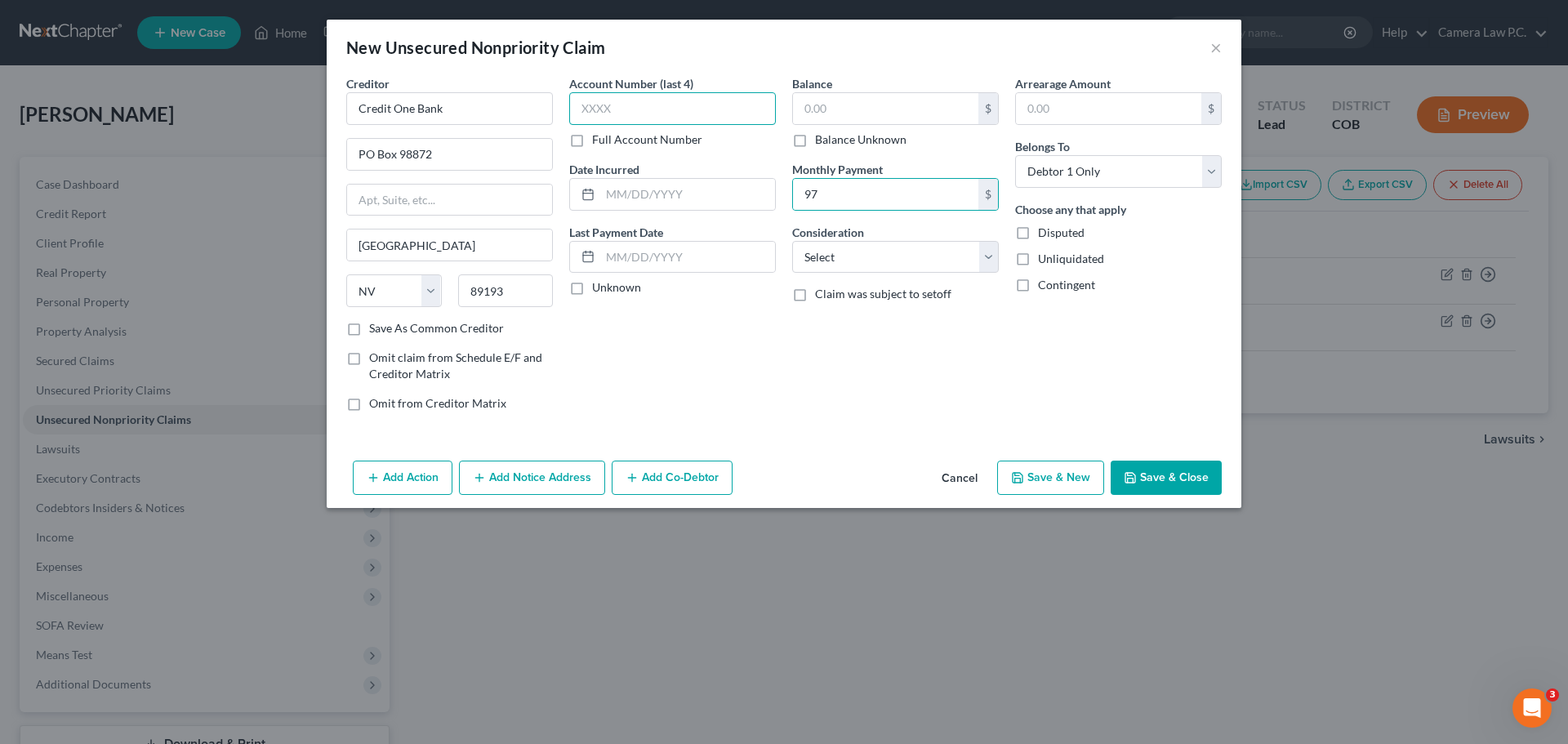
click at [659, 103] on input "text" at bounding box center [673, 108] width 206 height 33
click at [593, 144] on label "Full Account Number" at bounding box center [647, 140] width 111 height 17
click at [599, 142] on input "Full Account Number" at bounding box center [604, 137] width 10 height 10
click at [595, 106] on input "text" at bounding box center [673, 108] width 206 height 33
drag, startPoint x: 830, startPoint y: 107, endPoint x: 822, endPoint y: 92, distance: 17.0
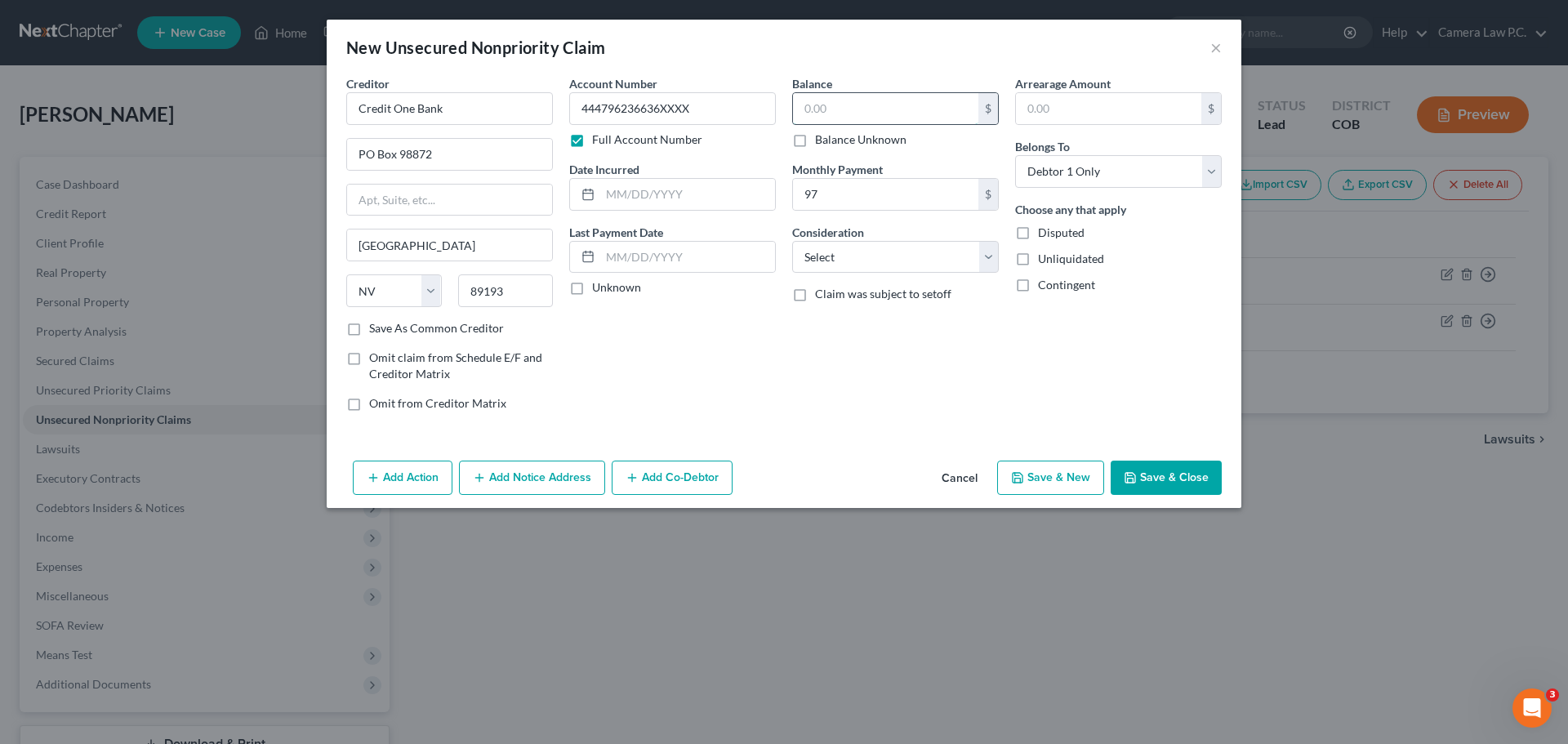
click at [829, 103] on input "text" at bounding box center [886, 108] width 186 height 31
click at [667, 192] on input "text" at bounding box center [687, 194] width 175 height 31
click at [612, 254] on input "text" at bounding box center [687, 256] width 175 height 31
drag, startPoint x: 836, startPoint y: 254, endPoint x: 836, endPoint y: 269, distance: 15.0
click at [836, 254] on select "Select Cable / Satellite Services Collection Agency Credit Card Debt Debt Couns…" at bounding box center [895, 256] width 206 height 33
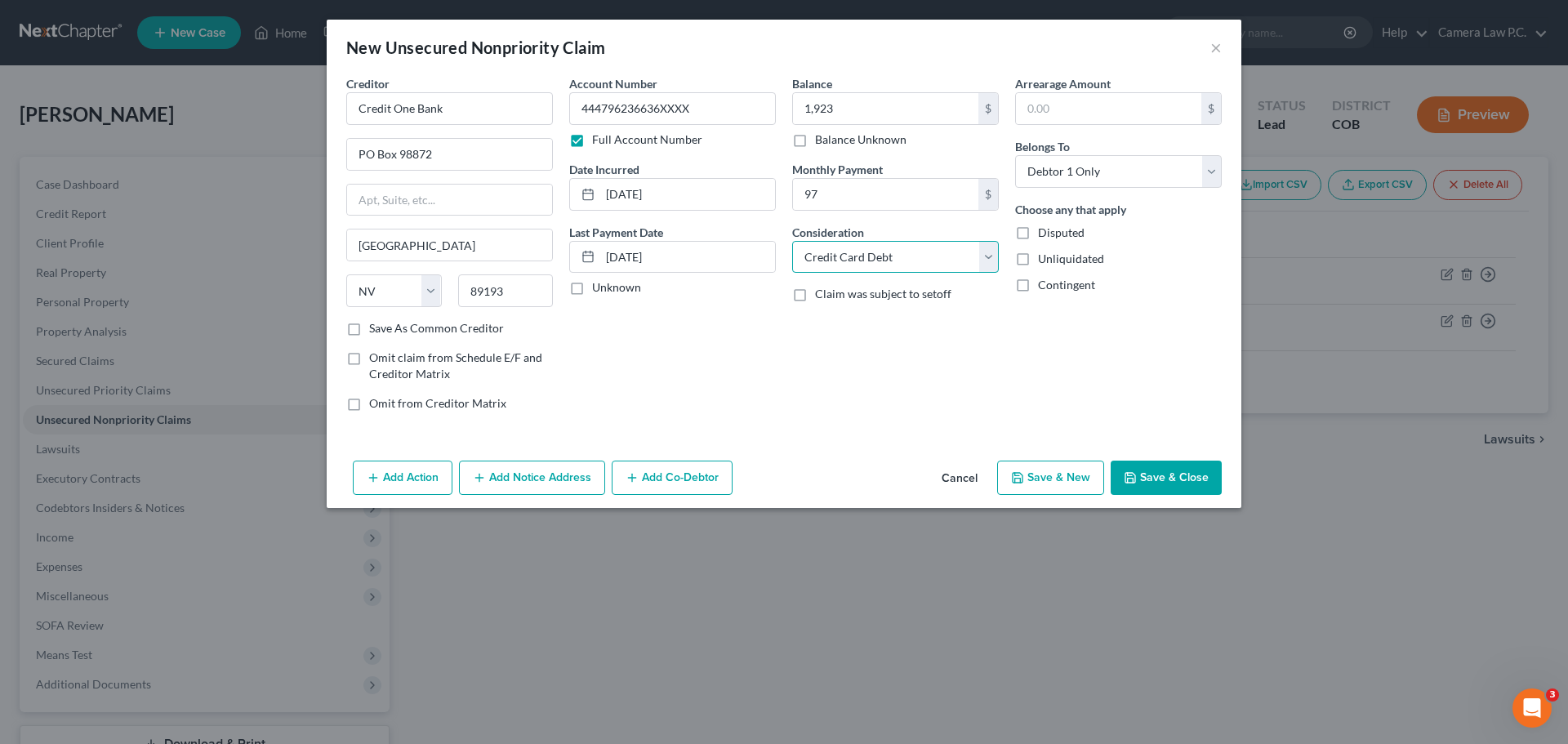
click at [792, 241] on select "Select Cable / Satellite Services Collection Agency Credit Card Debt Debt Couns…" at bounding box center [895, 256] width 206 height 33
click at [1056, 482] on button "Save & New" at bounding box center [1051, 477] width 107 height 34
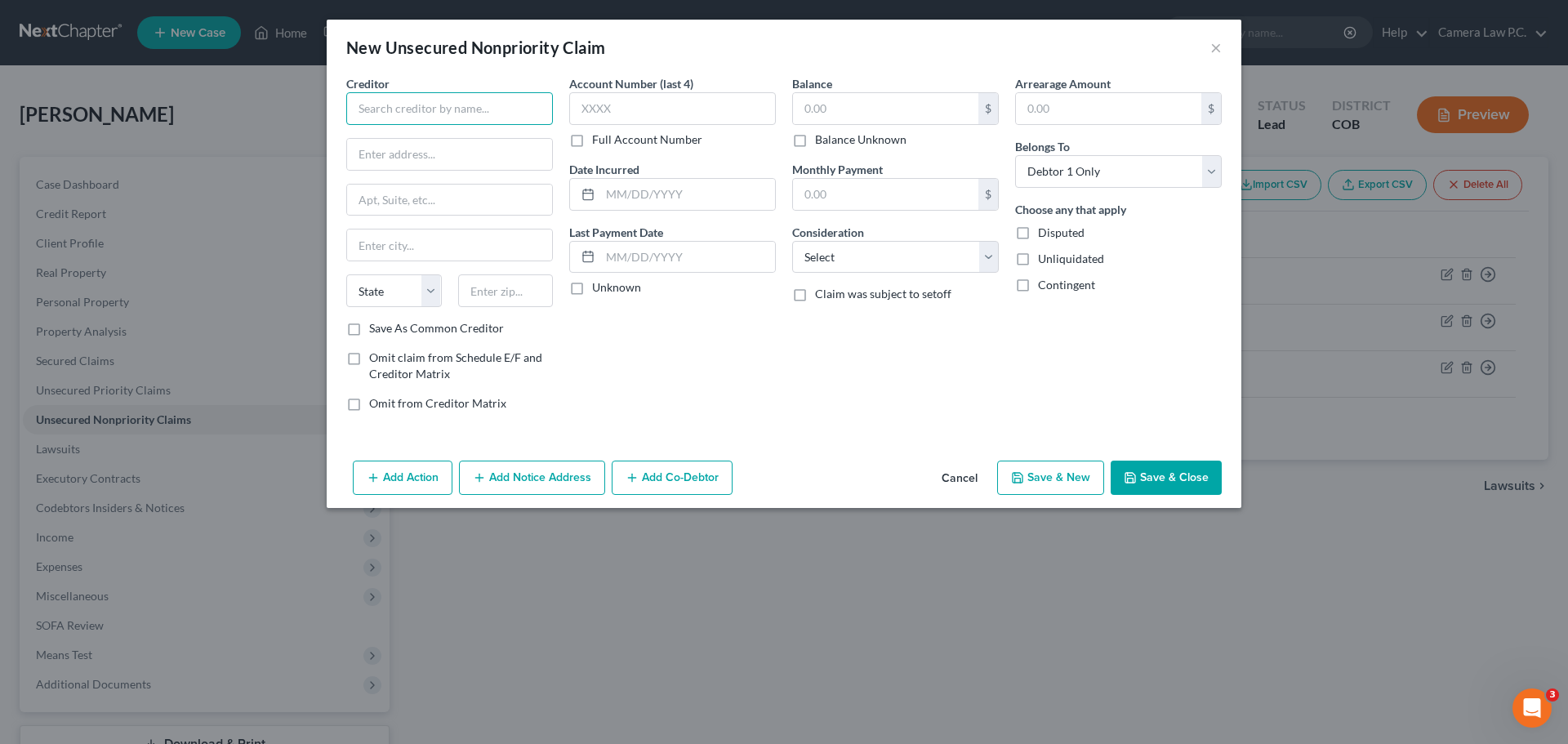
click at [423, 113] on input "text" at bounding box center [450, 108] width 206 height 33
click at [425, 114] on input "[PERSON_NAME] [PERSON_NAME] Bank Card Services" at bounding box center [450, 108] width 206 height 33
drag, startPoint x: 495, startPoint y: 112, endPoint x: 542, endPoint y: 107, distance: 47.3
click at [554, 108] on div "Creditor * [PERSON_NAME] [PERSON_NAME] Bank Card Services PO Box [GEOGRAPHIC_DA…" at bounding box center [450, 250] width 223 height 349
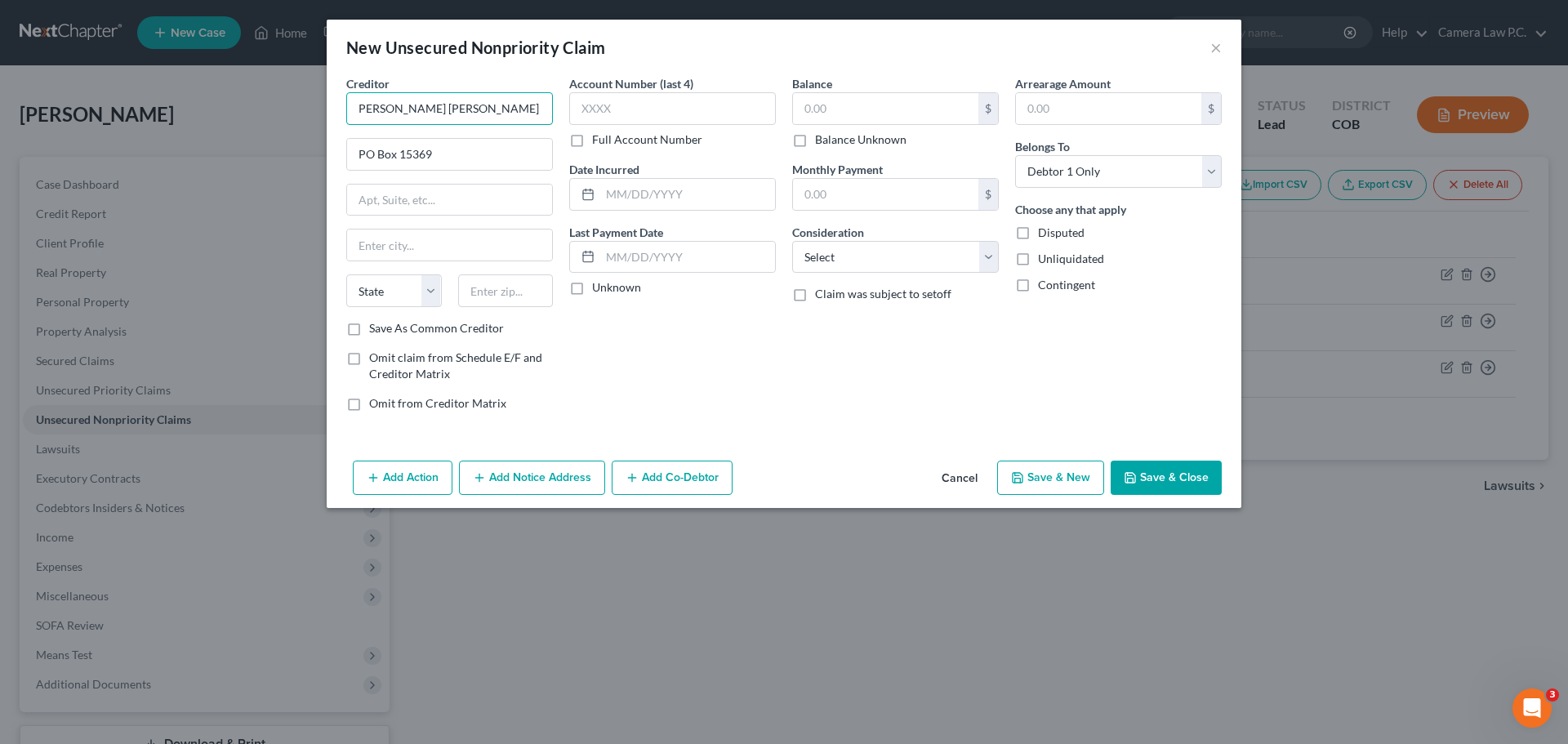
click at [540, 107] on input "[PERSON_NAME] [PERSON_NAME] Bank Card Services" at bounding box center [450, 108] width 206 height 33
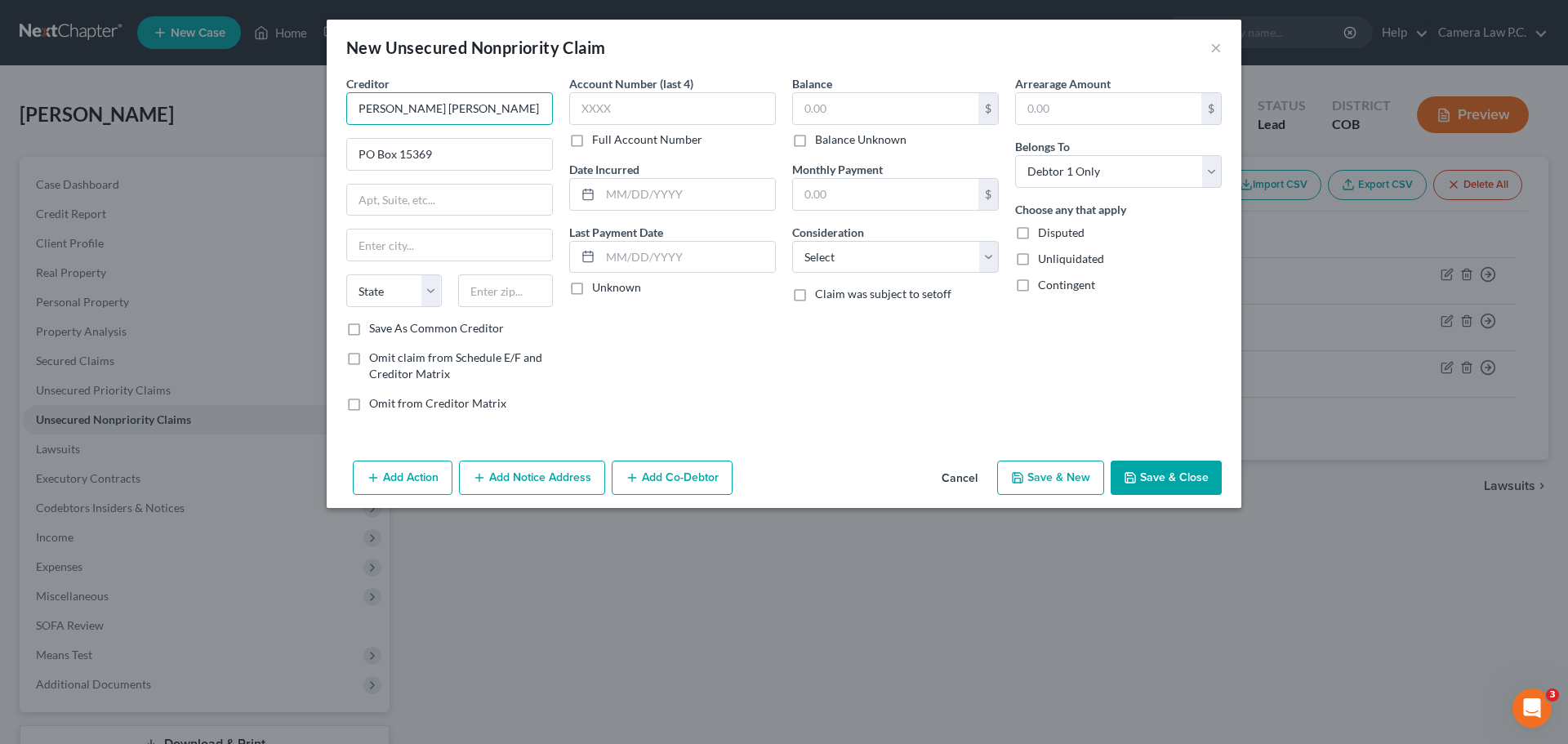
click at [540, 107] on input "[PERSON_NAME] [PERSON_NAME] Bank Card Services" at bounding box center [450, 108] width 206 height 33
click at [535, 108] on input "[PERSON_NAME] [PERSON_NAME] Bank Card Services" at bounding box center [450, 108] width 206 height 33
click at [379, 241] on input "text" at bounding box center [450, 244] width 205 height 31
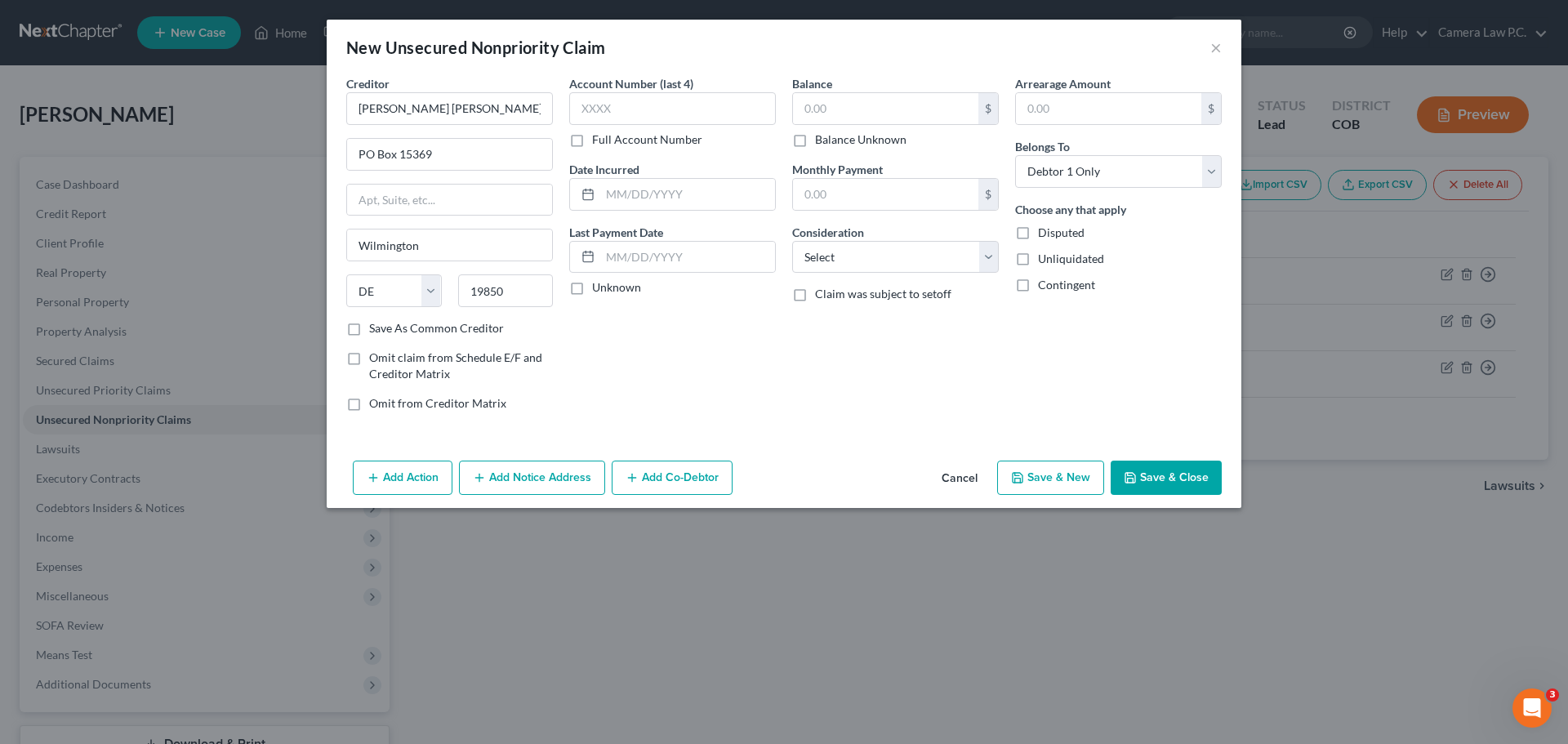
click at [593, 139] on label "Full Account Number" at bounding box center [647, 140] width 111 height 17
click at [599, 139] on input "Full Account Number" at bounding box center [604, 137] width 10 height 10
click at [594, 107] on input "text" at bounding box center [673, 108] width 206 height 33
drag, startPoint x: 641, startPoint y: 200, endPoint x: 623, endPoint y: 188, distance: 21.6
click at [641, 200] on input "text" at bounding box center [687, 194] width 175 height 31
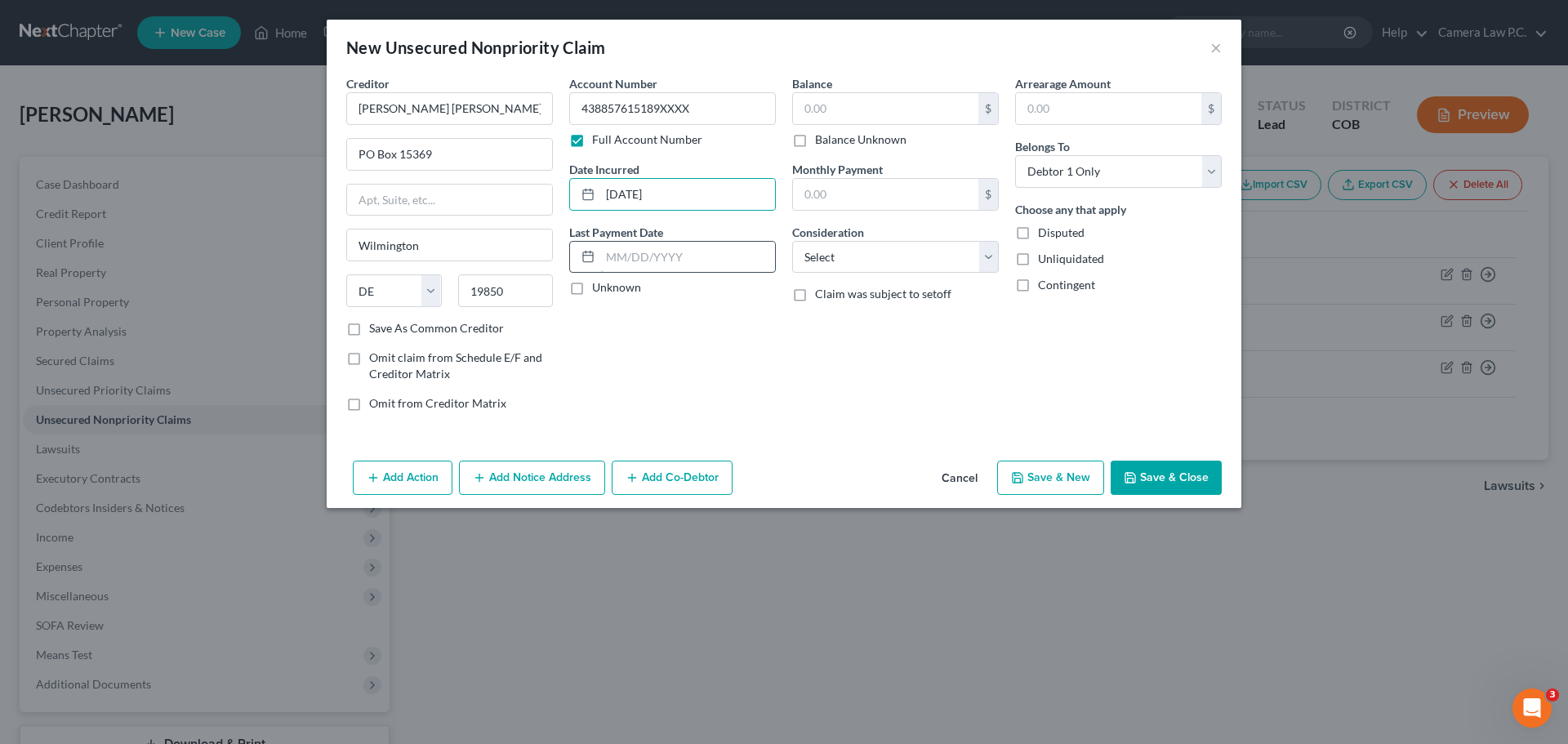
click at [648, 261] on input "text" at bounding box center [687, 256] width 175 height 31
click at [832, 106] on input "text" at bounding box center [886, 108] width 186 height 31
click at [834, 191] on input "text" at bounding box center [886, 194] width 186 height 31
drag, startPoint x: 843, startPoint y: 265, endPoint x: 830, endPoint y: 270, distance: 13.9
click at [841, 259] on select "Select Cable / Satellite Services Collection Agency Credit Card Debt Debt Couns…" at bounding box center [895, 256] width 206 height 33
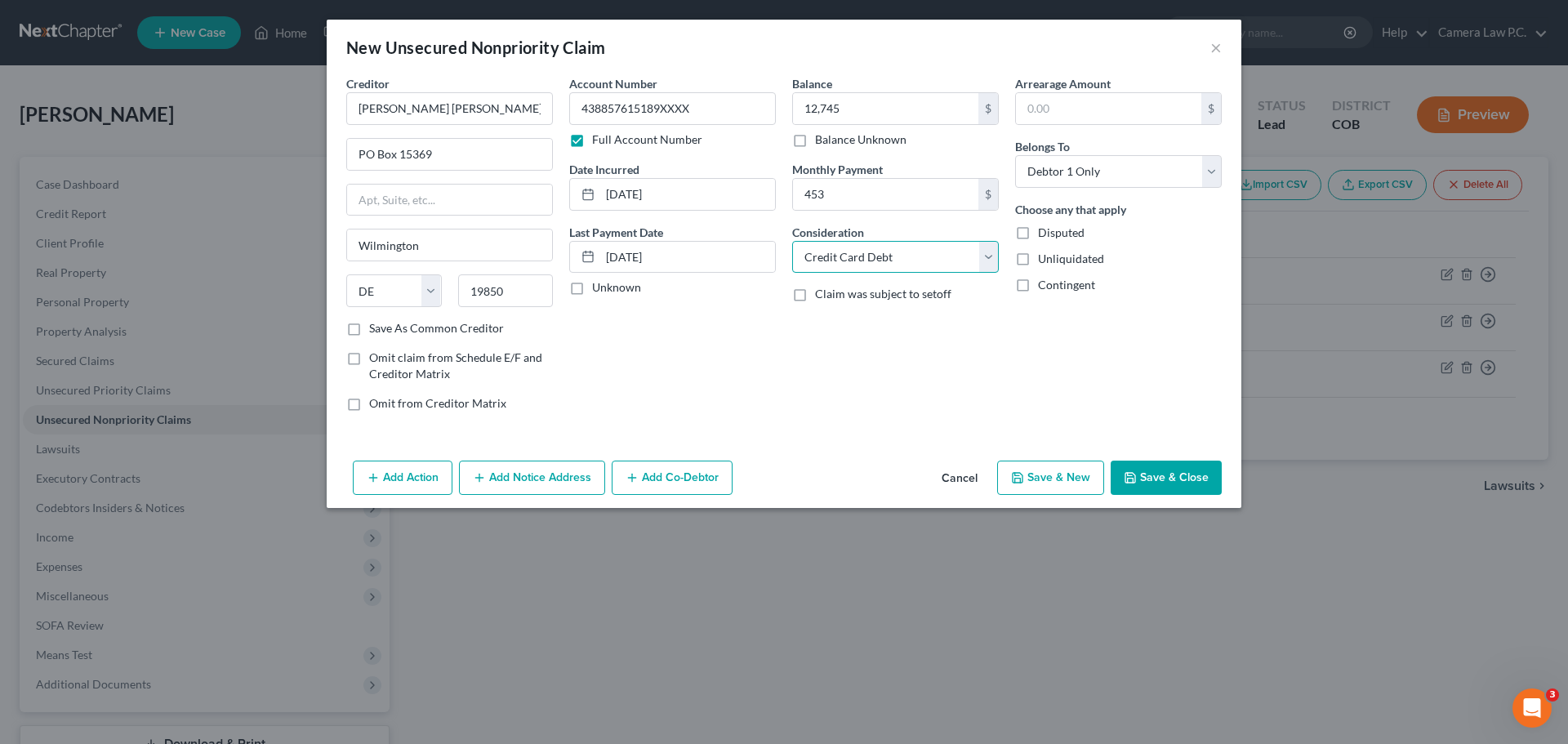
click at [792, 241] on select "Select Cable / Satellite Services Collection Agency Credit Card Debt Debt Couns…" at bounding box center [895, 256] width 206 height 33
click at [1043, 481] on button "Save & New" at bounding box center [1051, 477] width 107 height 34
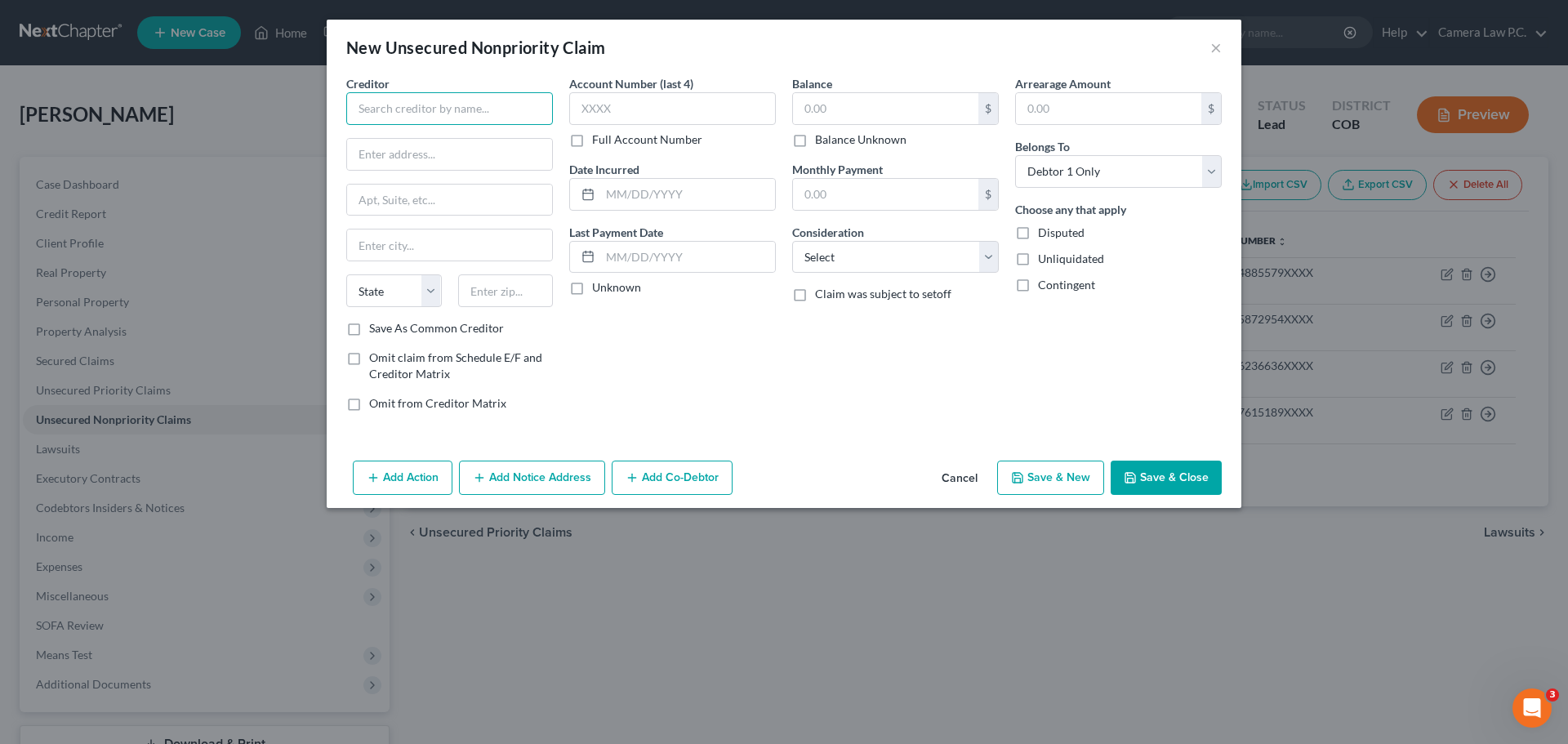
click at [415, 105] on input "text" at bounding box center [450, 108] width 206 height 33
click at [593, 138] on label "Full Account Number" at bounding box center [647, 140] width 111 height 17
click at [599, 138] on input "Full Account Number" at bounding box center [604, 137] width 10 height 10
click at [594, 107] on input "text" at bounding box center [673, 108] width 206 height 33
click at [828, 107] on input "text" at bounding box center [886, 108] width 186 height 31
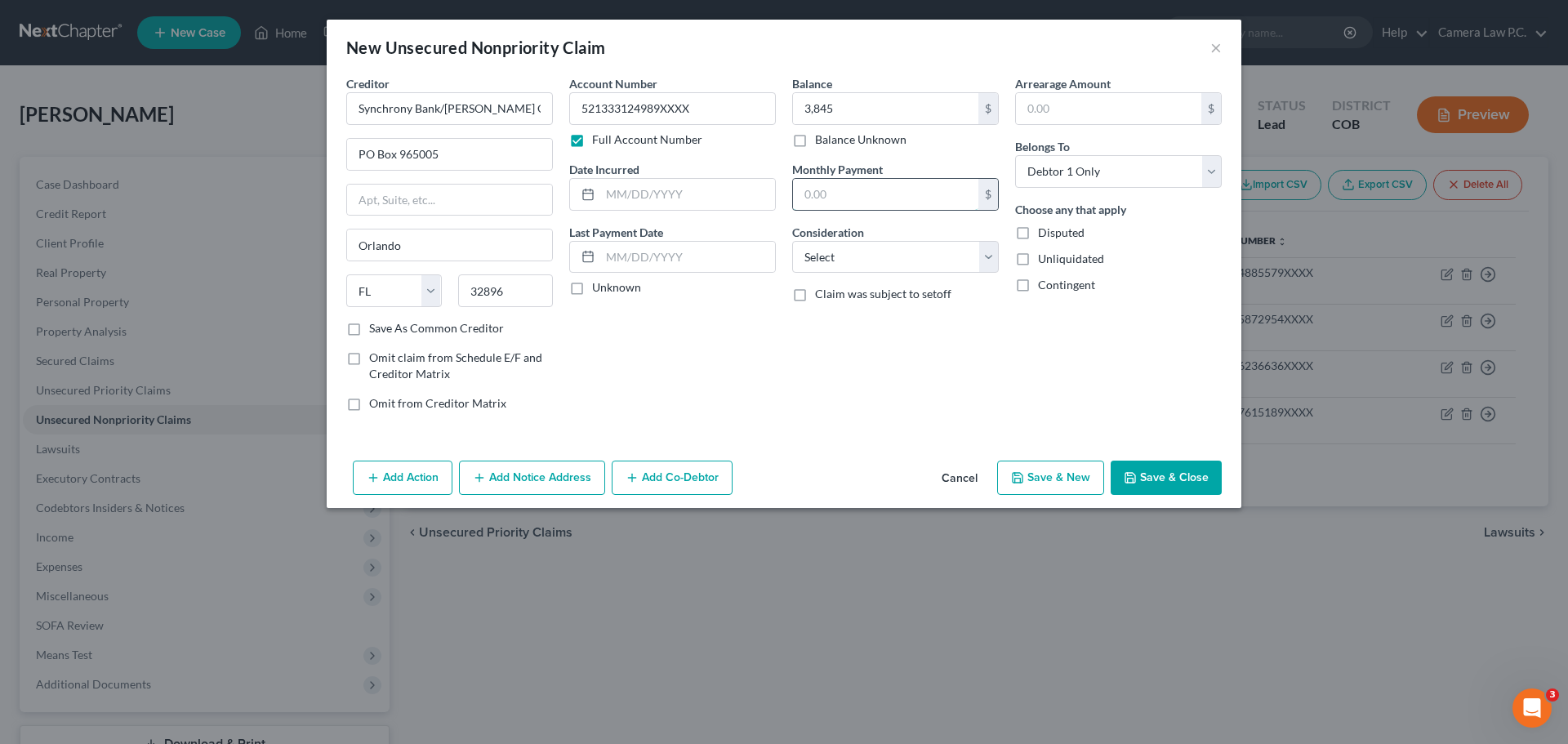
click at [815, 193] on input "text" at bounding box center [886, 194] width 186 height 31
click at [648, 191] on input "text" at bounding box center [687, 194] width 175 height 31
click at [744, 331] on div "Account Number 521333124989XXXX Full Account Number Date Incurred [DATE] Last P…" at bounding box center [673, 250] width 223 height 349
click at [871, 242] on select "Select Cable / Satellite Services Collection Agency Credit Card Debt Debt Couns…" at bounding box center [895, 256] width 206 height 33
click at [792, 241] on select "Select Cable / Satellite Services Collection Agency Credit Card Debt Debt Couns…" at bounding box center [895, 256] width 206 height 33
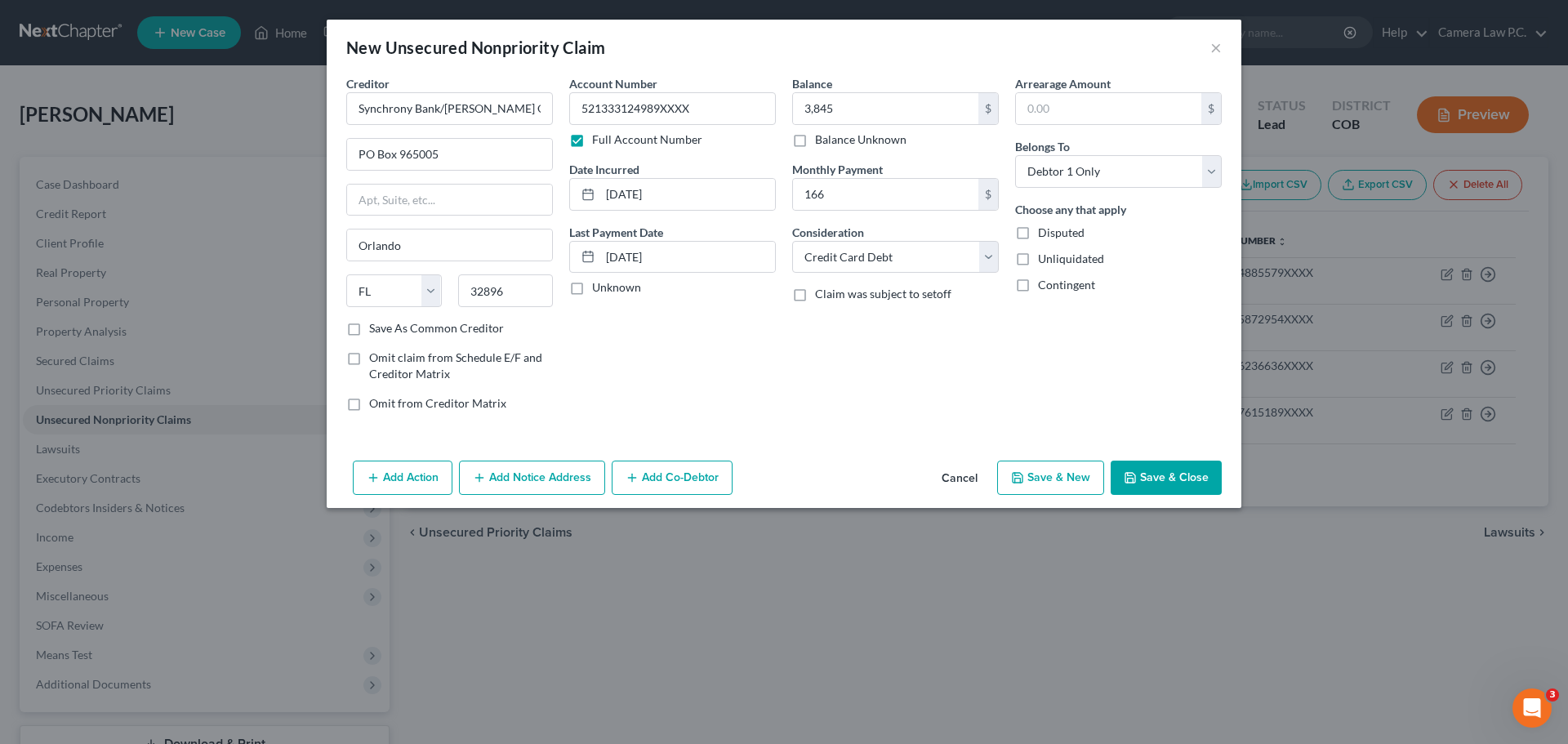
click at [1148, 493] on button "Save & Close" at bounding box center [1167, 477] width 111 height 34
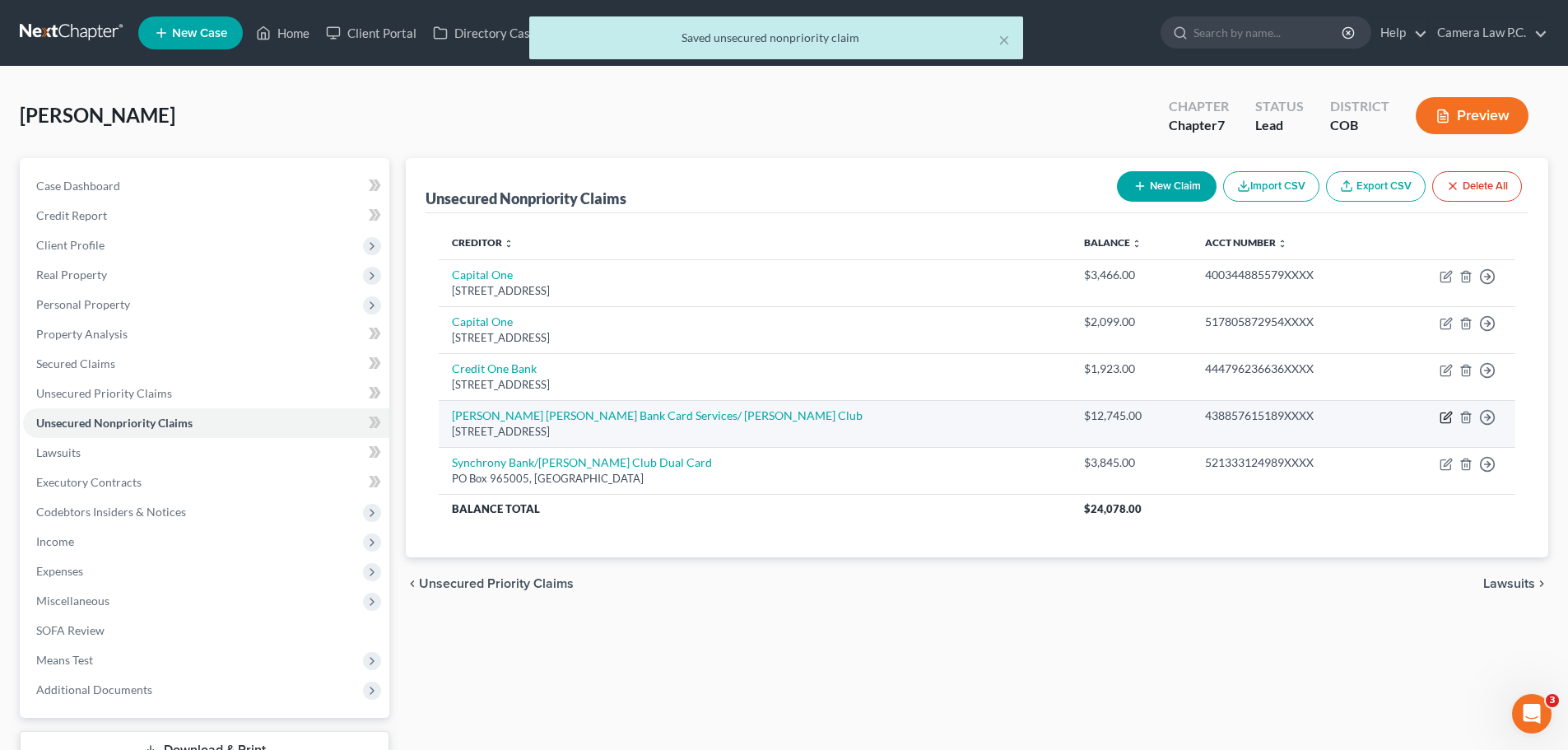
click at [1443, 419] on icon "button" at bounding box center [1446, 418] width 13 height 13
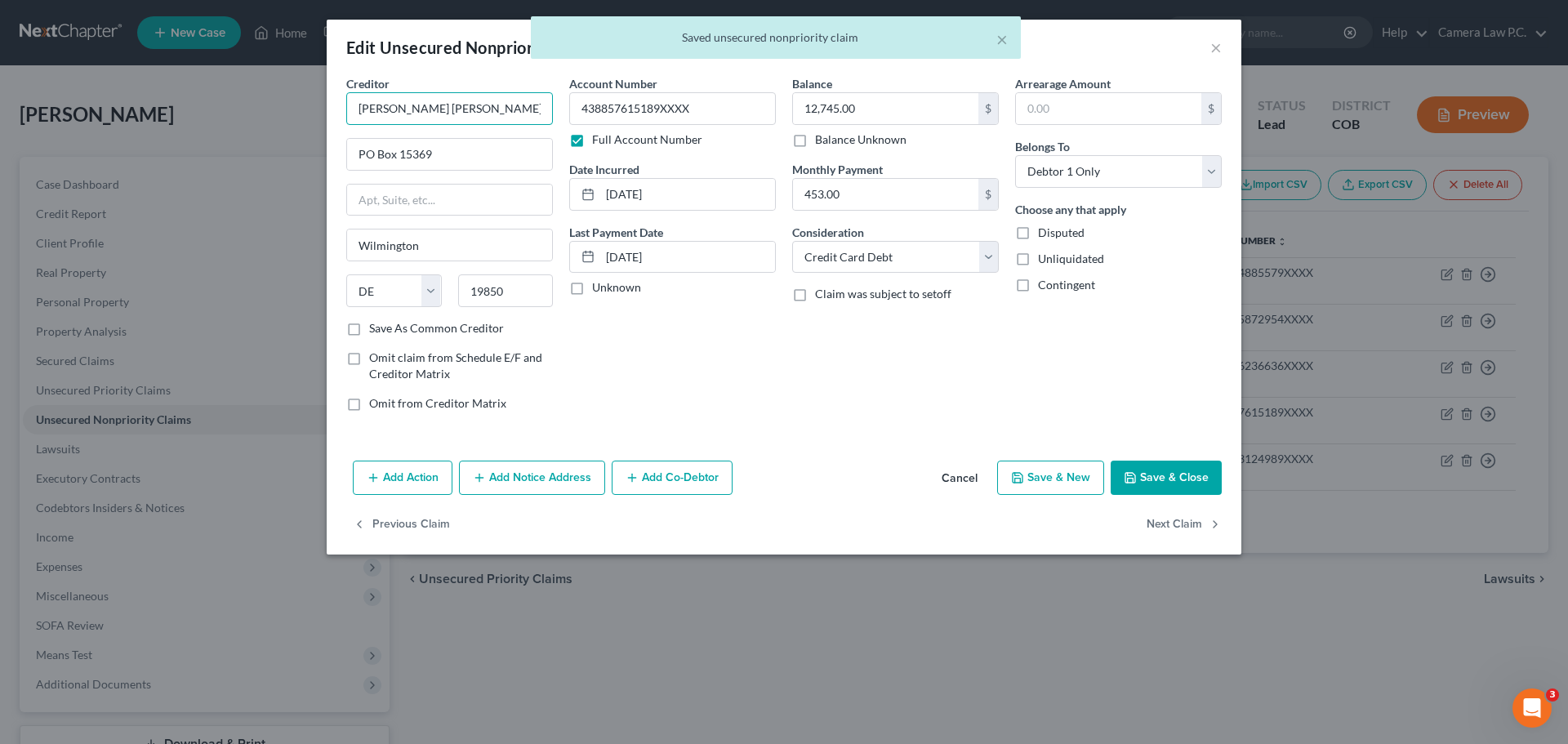
click at [516, 124] on input "[PERSON_NAME] [PERSON_NAME] Bank Card Services/ [PERSON_NAME] Club" at bounding box center [450, 108] width 206 height 33
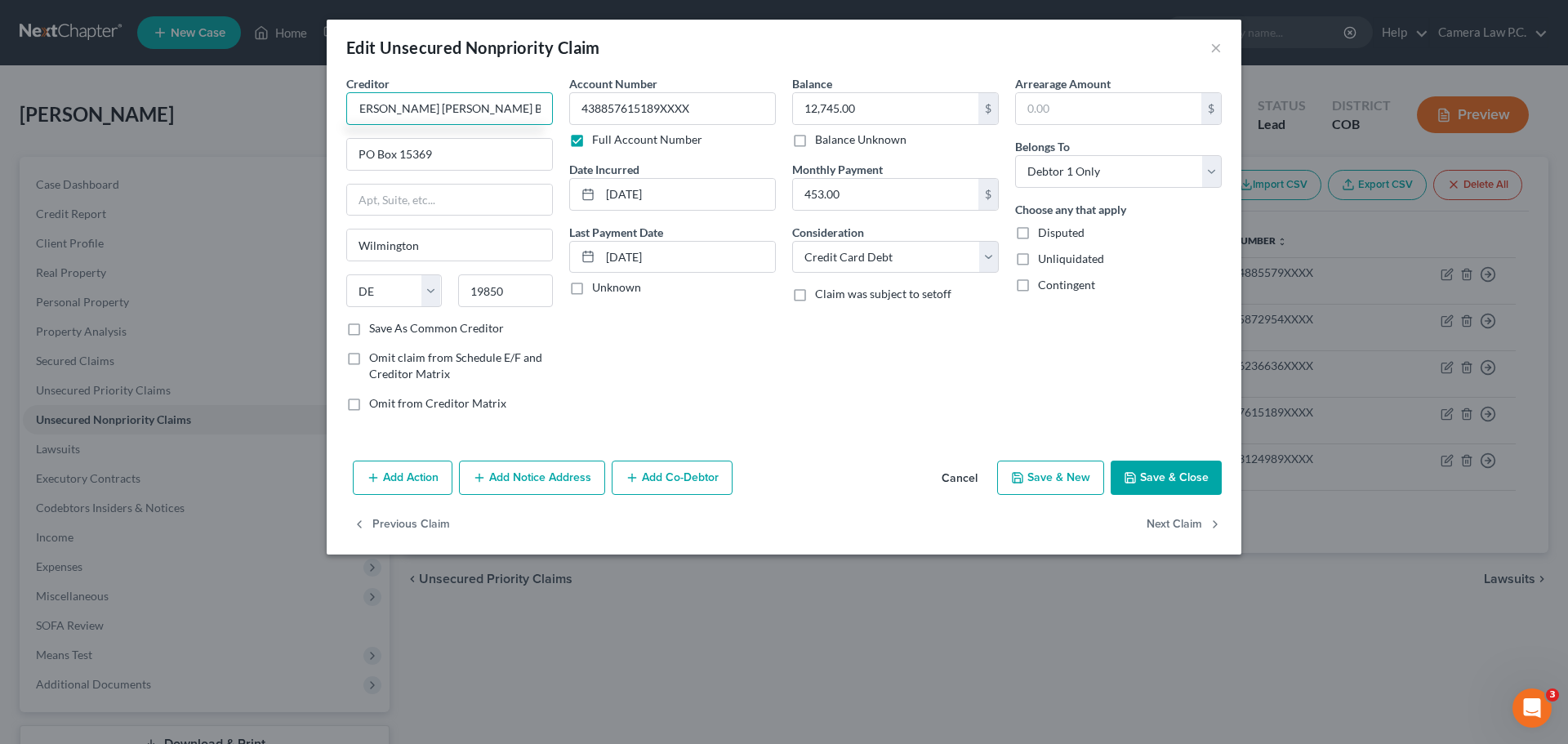
scroll to position [0, 7]
click at [1134, 478] on polyline "button" at bounding box center [1130, 479] width 6 height 4
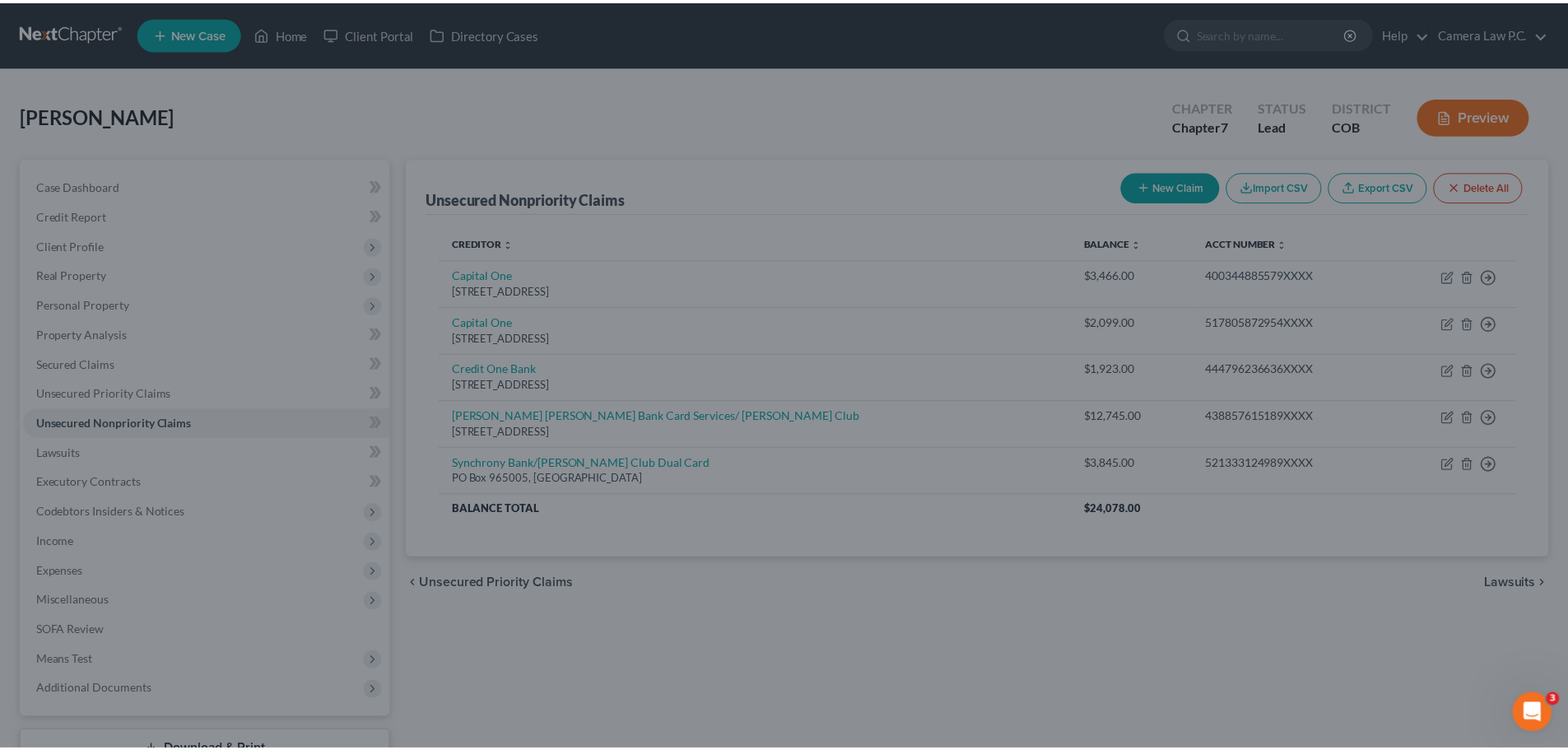
scroll to position [0, 0]
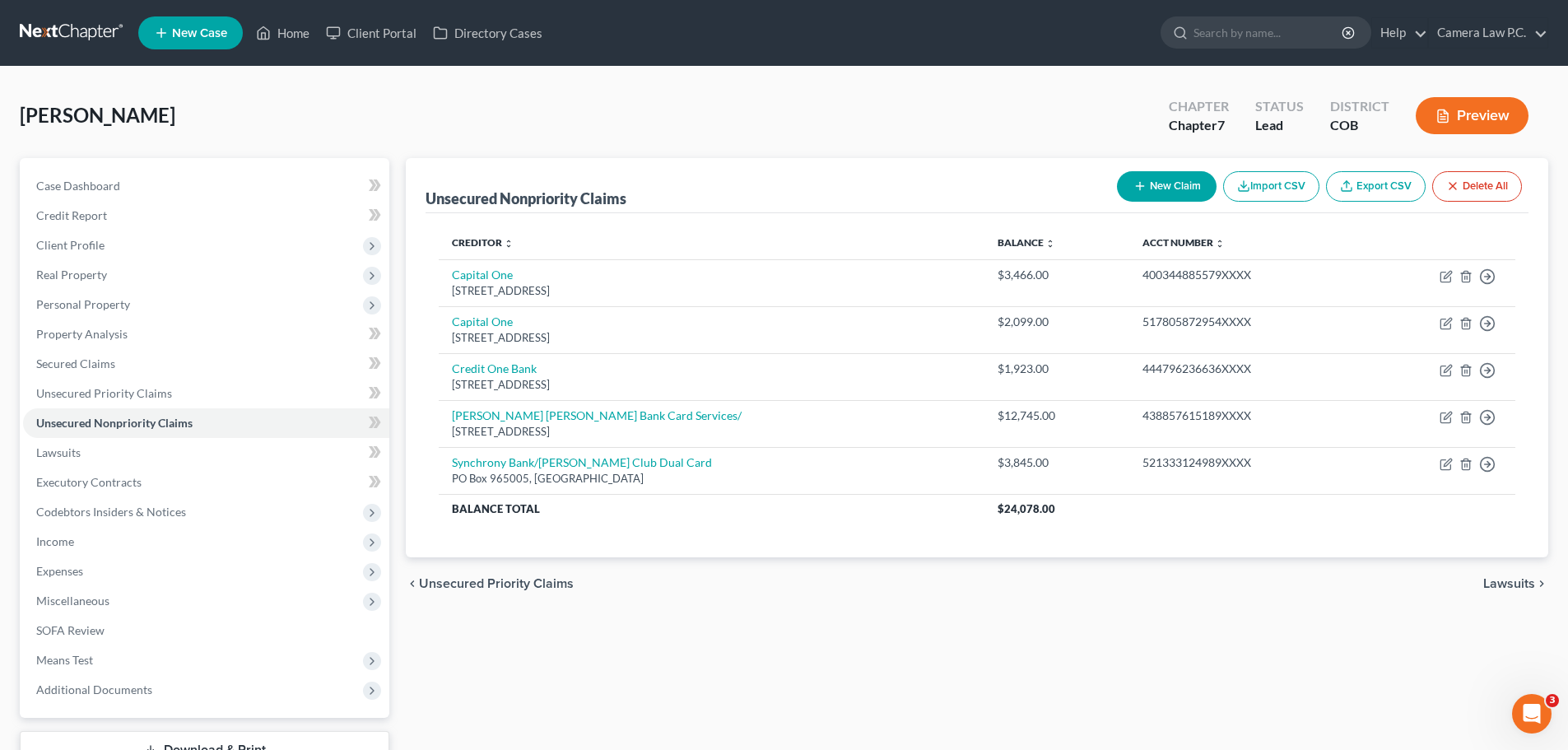
click at [1142, 179] on button "New Claim" at bounding box center [1166, 186] width 99 height 31
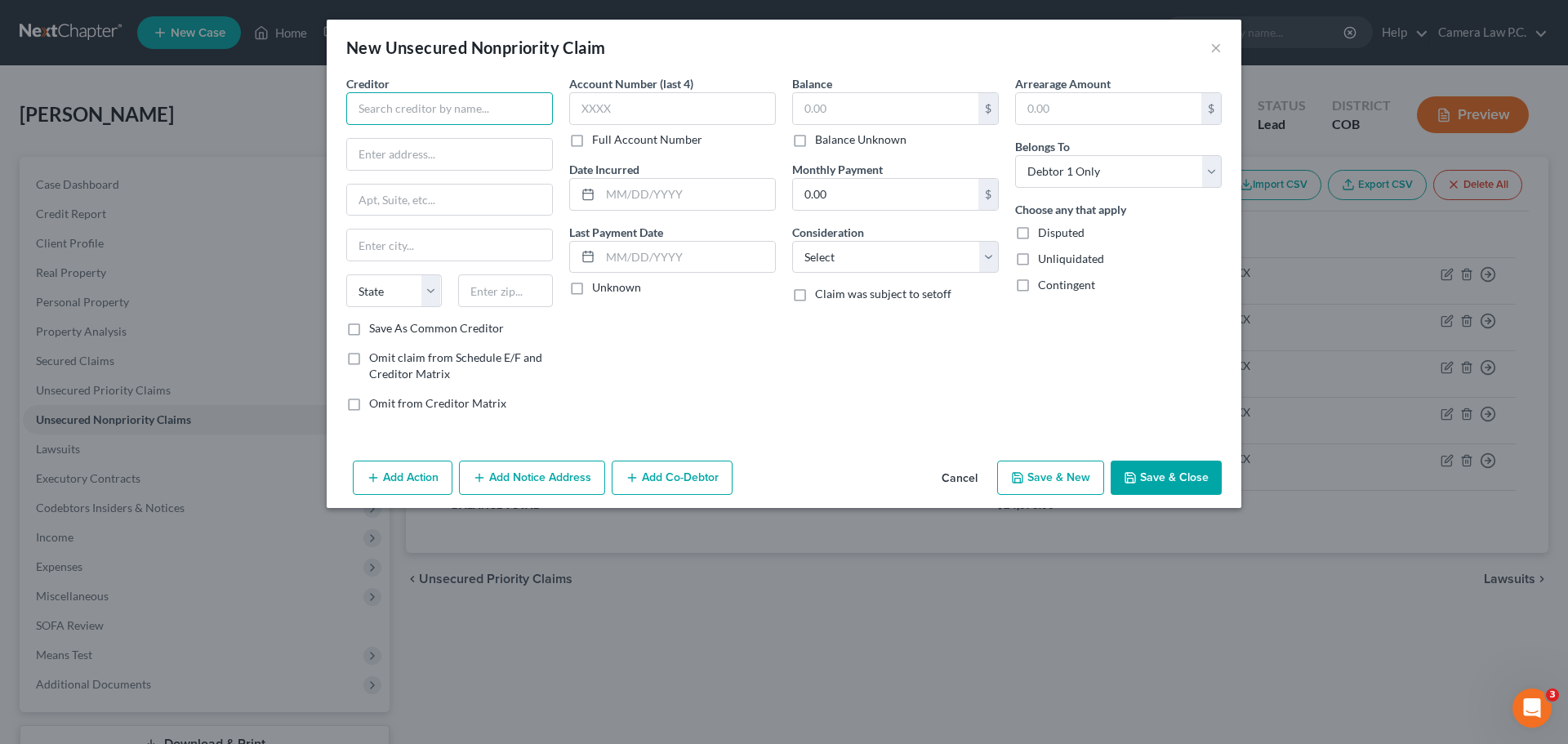
click at [422, 106] on input "text" at bounding box center [450, 108] width 206 height 33
click at [593, 141] on label "Full Account Number" at bounding box center [647, 140] width 111 height 17
click at [599, 141] on input "Full Account Number" at bounding box center [604, 137] width 10 height 10
click at [593, 109] on input "text" at bounding box center [673, 108] width 206 height 33
click at [809, 111] on input "text" at bounding box center [886, 108] width 186 height 31
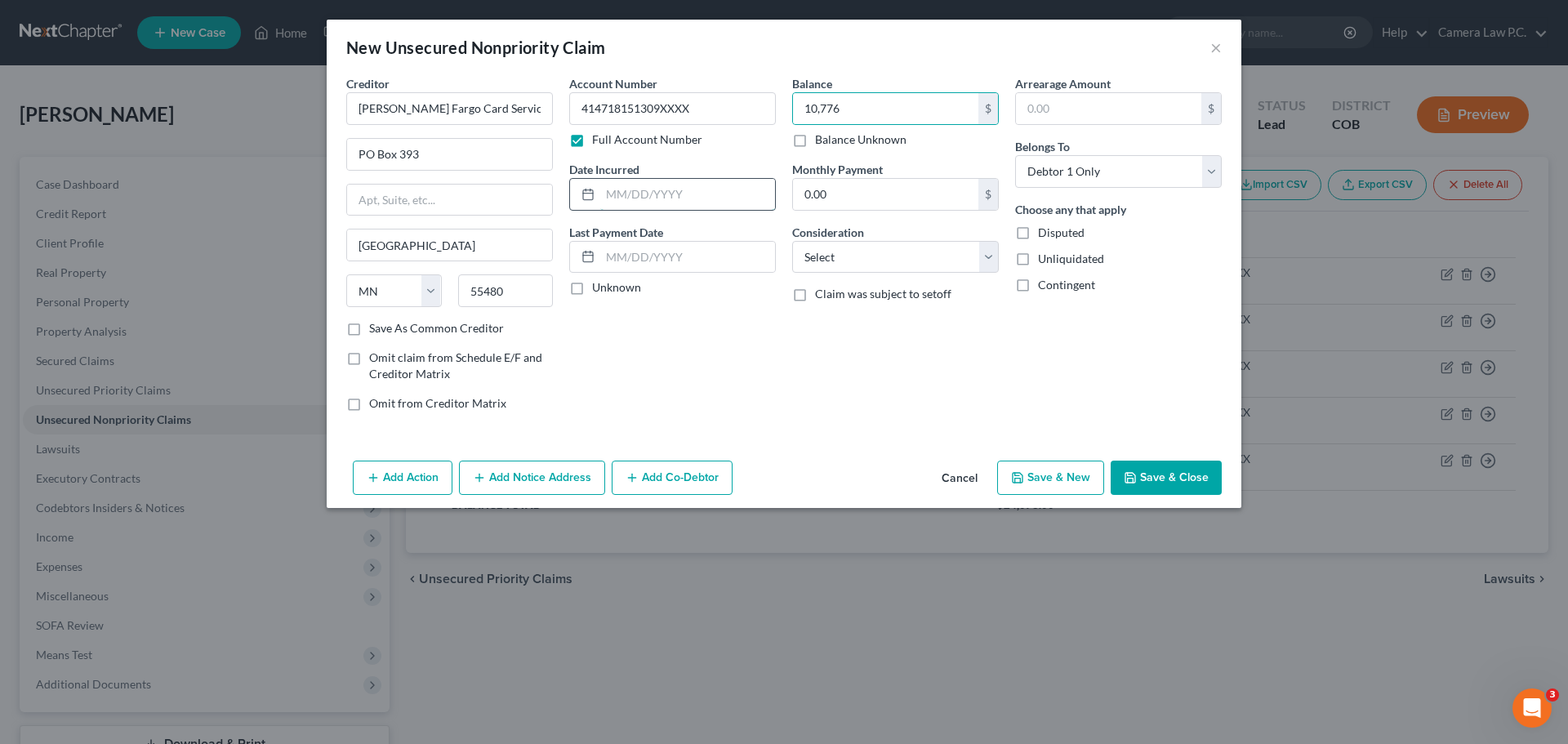
click at [612, 194] on input "text" at bounding box center [687, 194] width 175 height 31
click at [619, 264] on input "text" at bounding box center [687, 256] width 175 height 31
click at [839, 254] on select "Select Cable / Satellite Services Collection Agency Credit Card Debt Debt Couns…" at bounding box center [895, 256] width 206 height 33
click at [792, 241] on select "Select Cable / Satellite Services Collection Agency Credit Card Debt Debt Couns…" at bounding box center [895, 256] width 206 height 33
click at [831, 189] on input "0.00" at bounding box center [886, 194] width 186 height 31
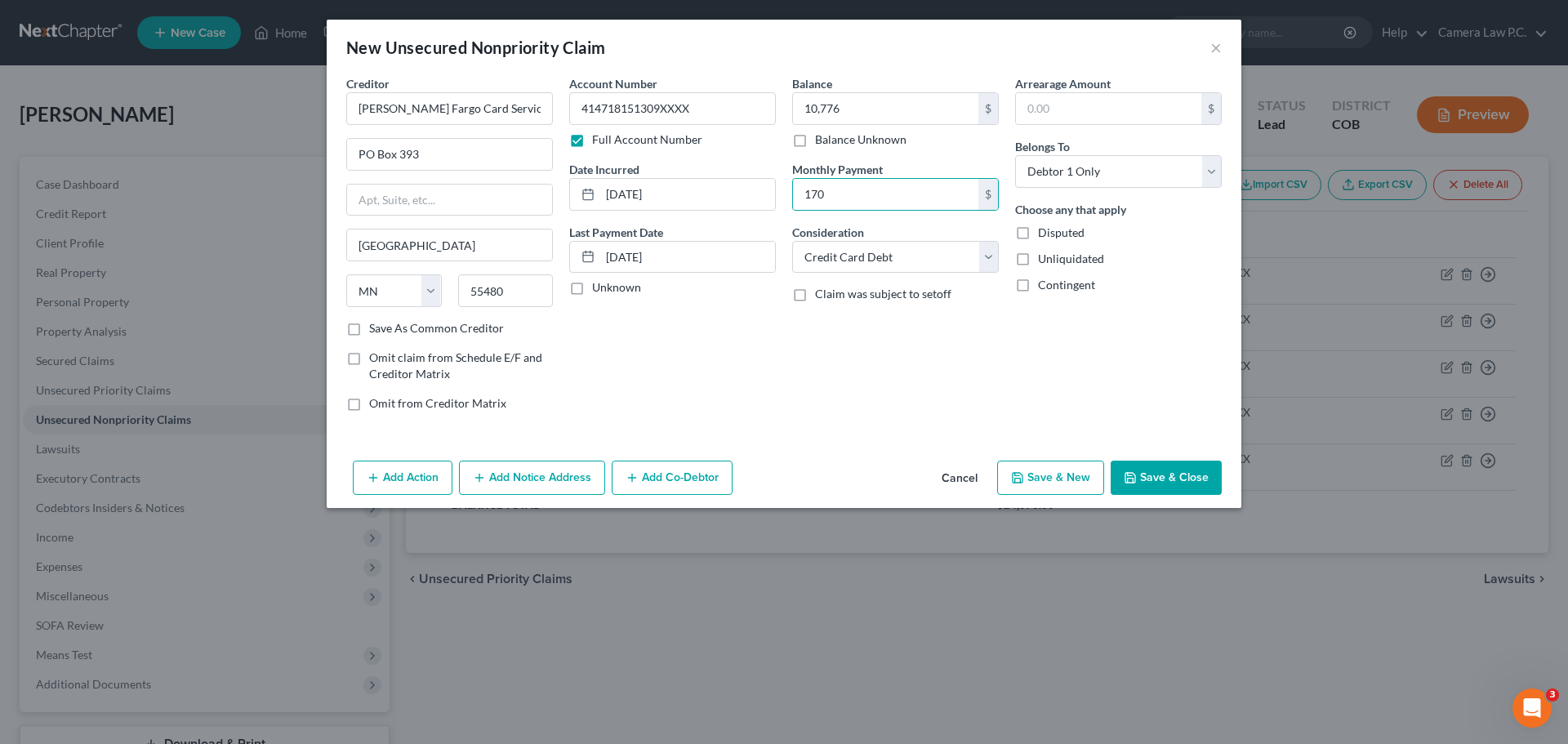
click at [924, 358] on div "Balance 10,776.00 $ Balance Unknown Balance Undetermined 10,776 $ Balance Unkno…" at bounding box center [895, 250] width 223 height 349
click at [1154, 477] on button "Save & Close" at bounding box center [1167, 477] width 111 height 34
